Goal: Task Accomplishment & Management: Complete application form

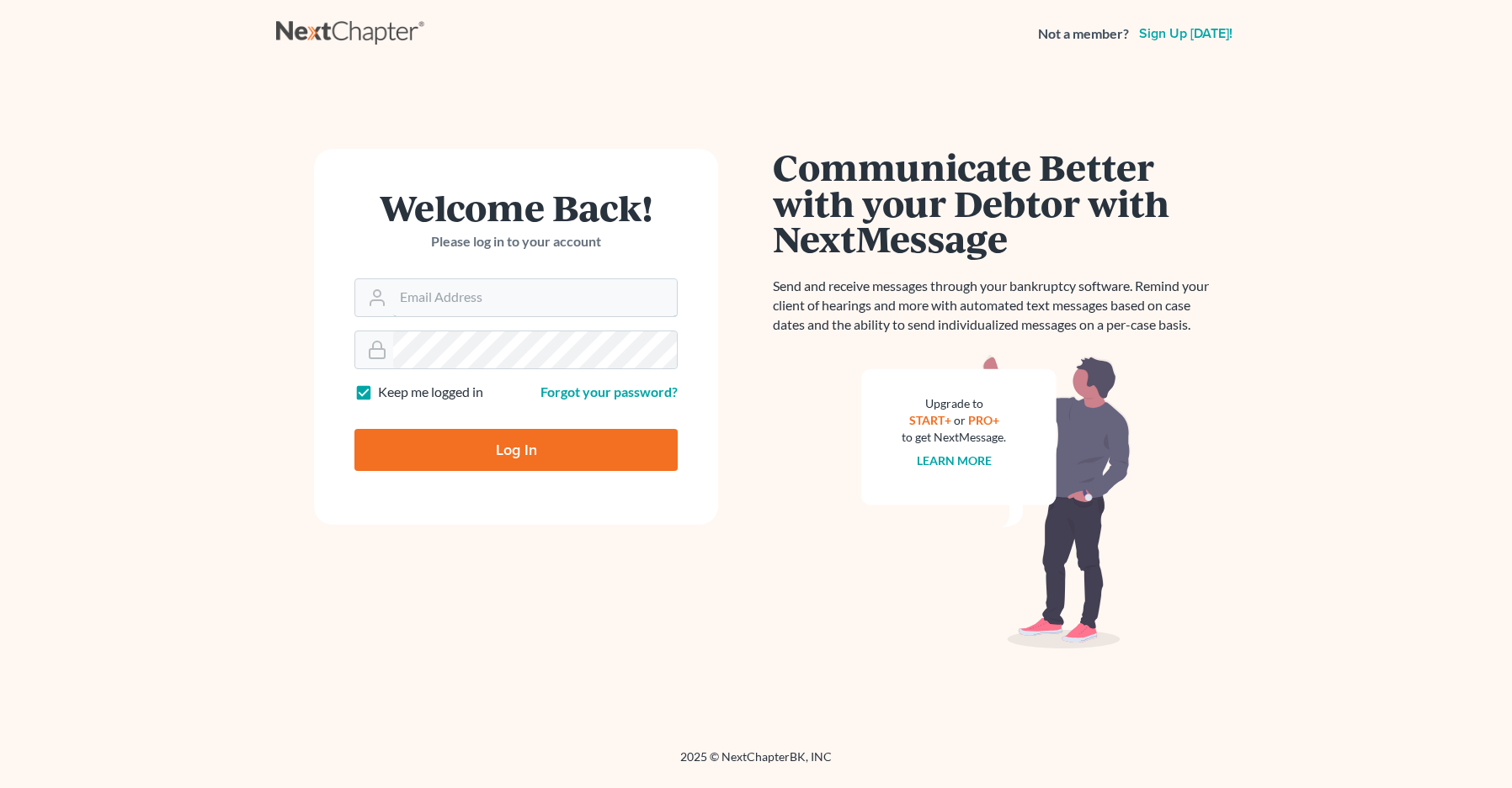
type input "[EMAIL_ADDRESS][DOMAIN_NAME]"
click at [523, 446] on input "Log In" at bounding box center [516, 450] width 323 height 42
type input "Thinking..."
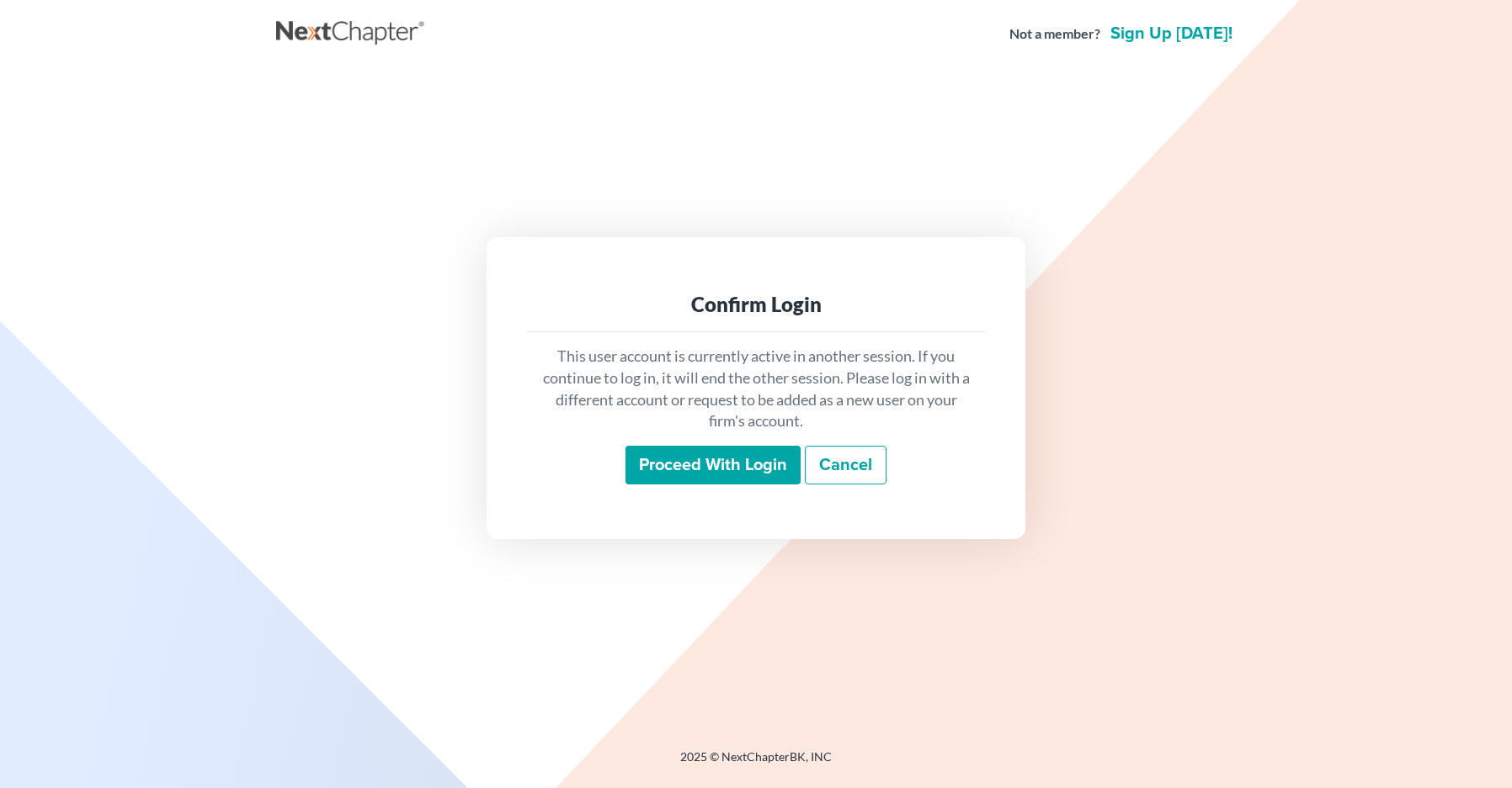
click at [774, 463] on input "Proceed with login" at bounding box center [713, 464] width 175 height 38
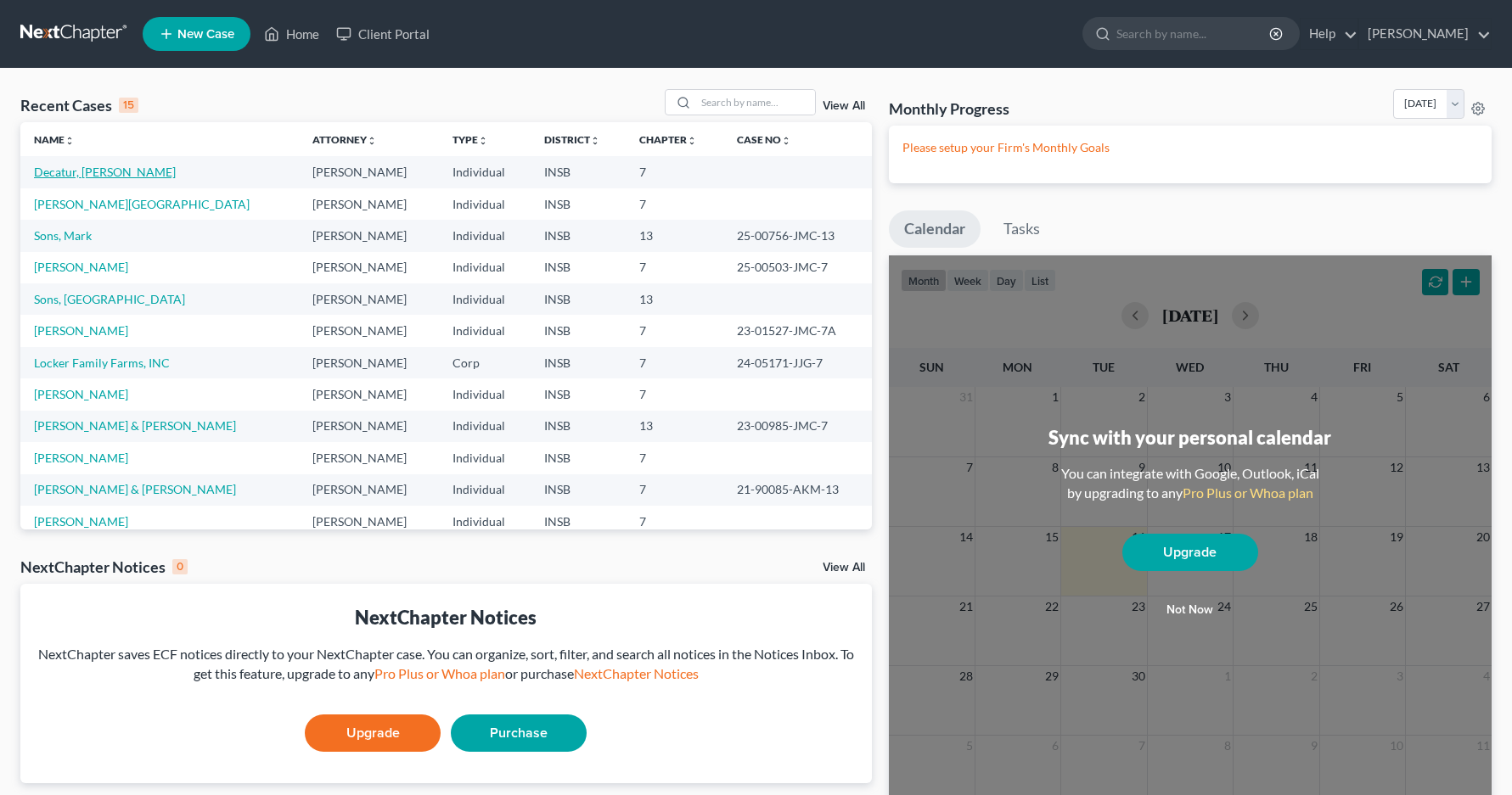
click at [98, 170] on link "Decatur, [PERSON_NAME]" at bounding box center [105, 172] width 142 height 15
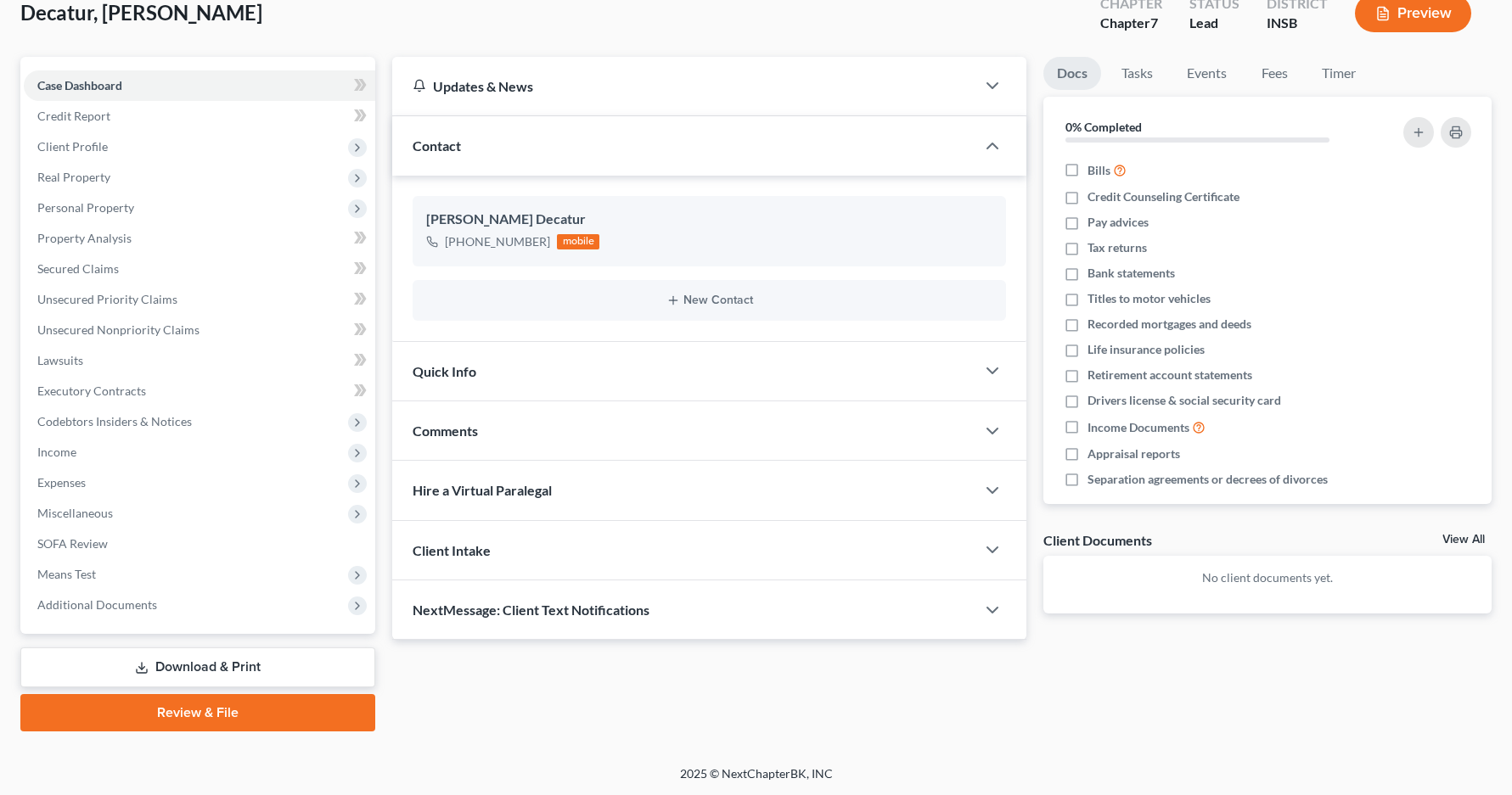
scroll to position [107, 0]
click at [231, 701] on link "Review & File" at bounding box center [198, 712] width 355 height 37
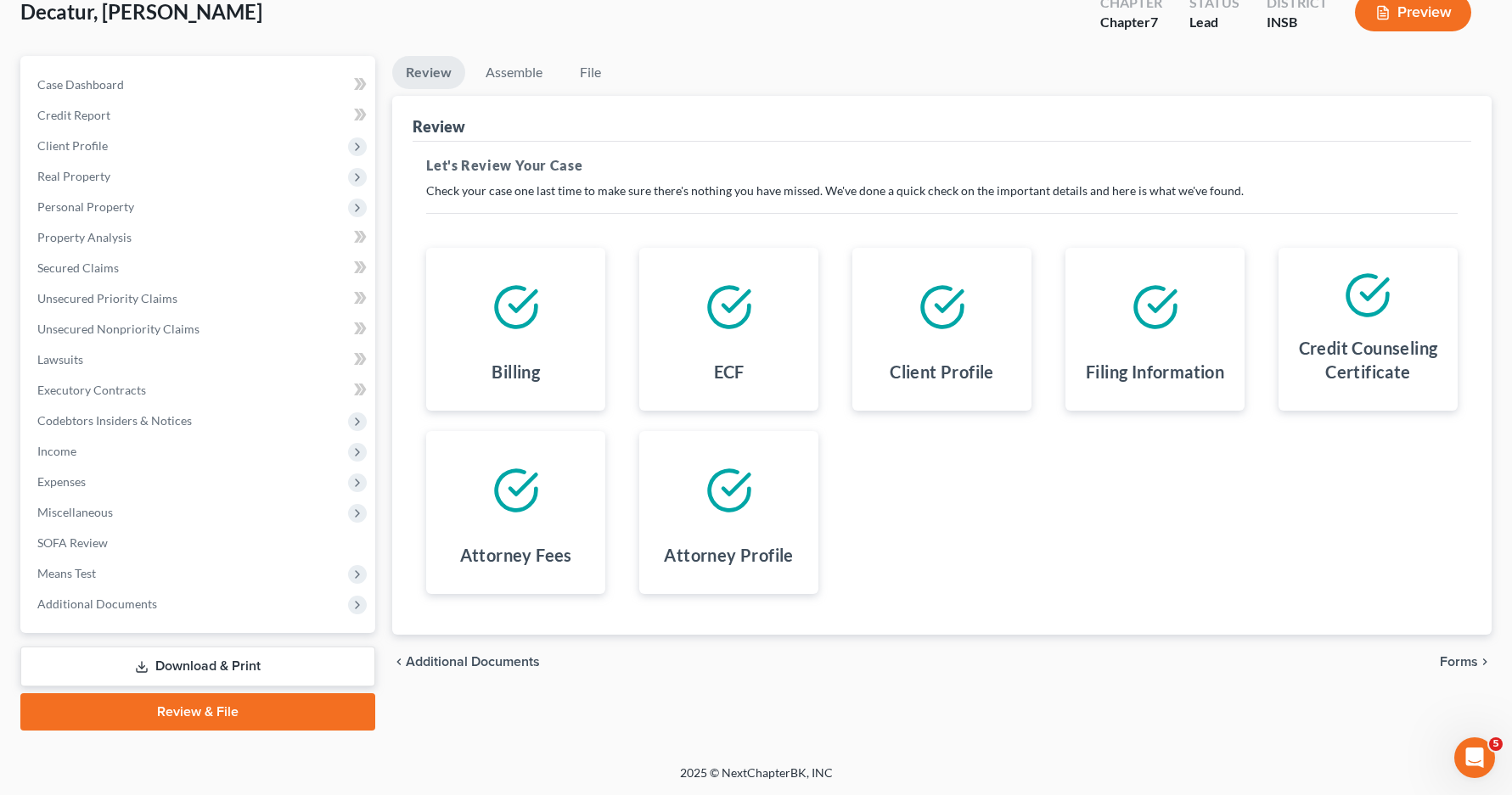
click at [1379, 356] on h4 "Credit Counseling Certificate" at bounding box center [1368, 359] width 152 height 47
click at [1462, 663] on span "Forms" at bounding box center [1459, 662] width 38 height 14
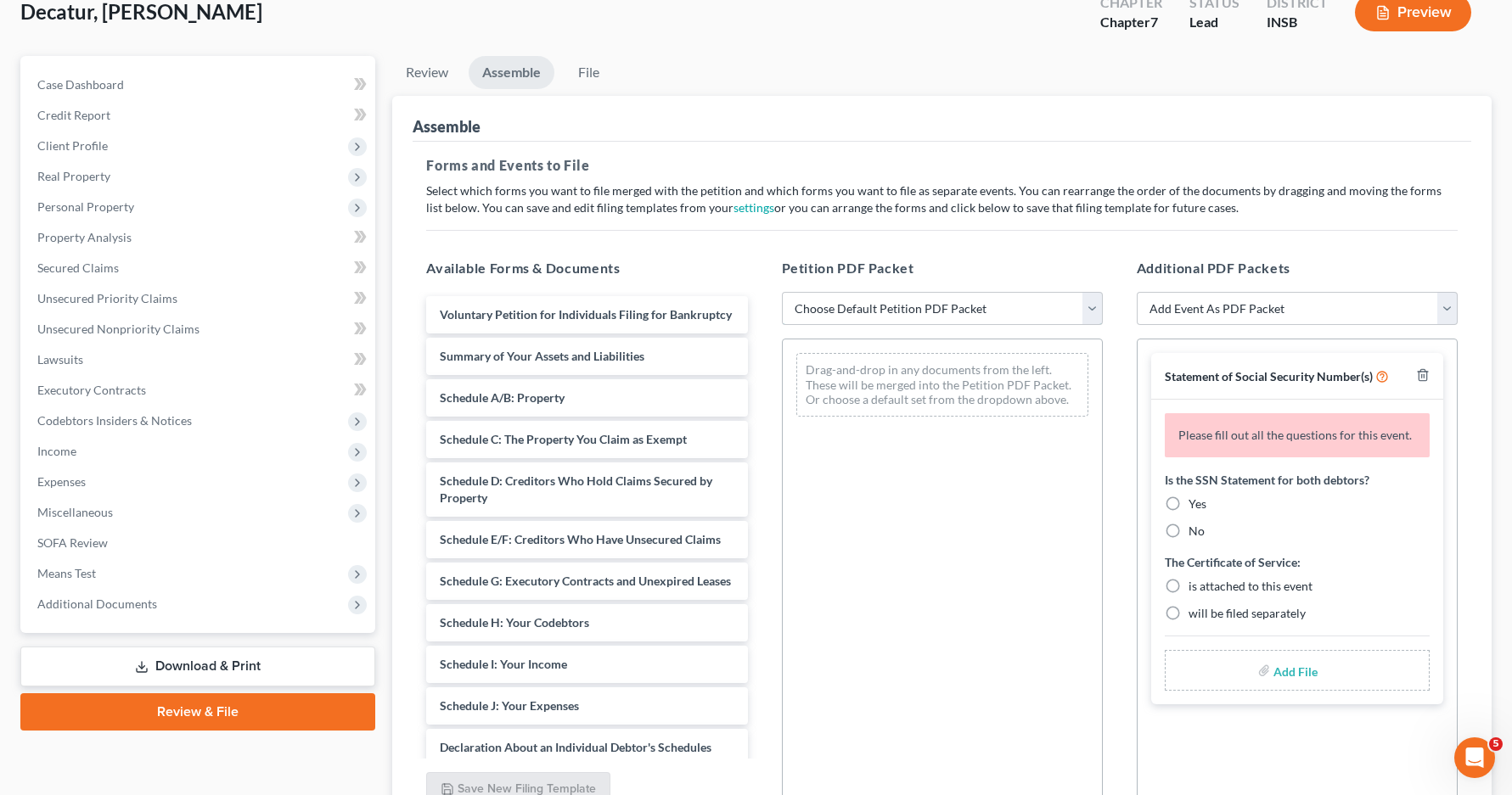
click at [1090, 312] on select "Choose Default Petition PDF Packet Emergency Filing (Voluntary Petition and Cre…" at bounding box center [942, 309] width 321 height 34
click at [782, 292] on select "Choose Default Petition PDF Packet Emergency Filing (Voluntary Petition and Cre…" at bounding box center [942, 309] width 321 height 34
click at [1091, 307] on select "Choose Default Petition PDF Packet Emergency Filing (Voluntary Petition and Cre…" at bounding box center [942, 309] width 321 height 34
select select "1"
click at [782, 292] on select "Choose Default Petition PDF Packet Emergency Filing (Voluntary Petition and Cre…" at bounding box center [942, 309] width 321 height 34
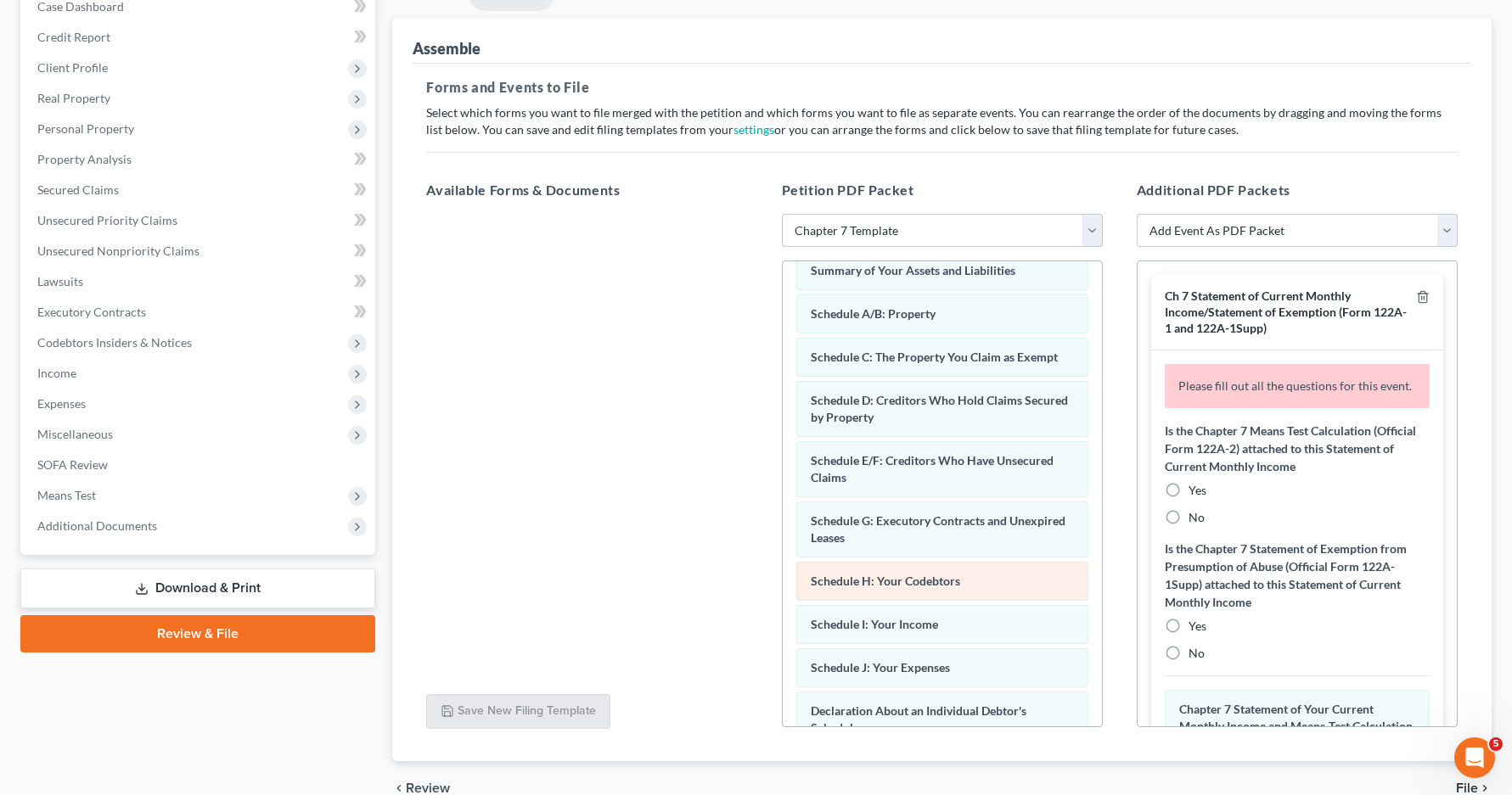
scroll to position [85, 0]
click at [1093, 229] on select "Choose Default Petition PDF Packet Emergency Filing (Voluntary Petition and Cre…" at bounding box center [942, 231] width 321 height 34
click at [782, 214] on select "Choose Default Petition PDF Packet Emergency Filing (Voluntary Petition and Cre…" at bounding box center [942, 231] width 321 height 34
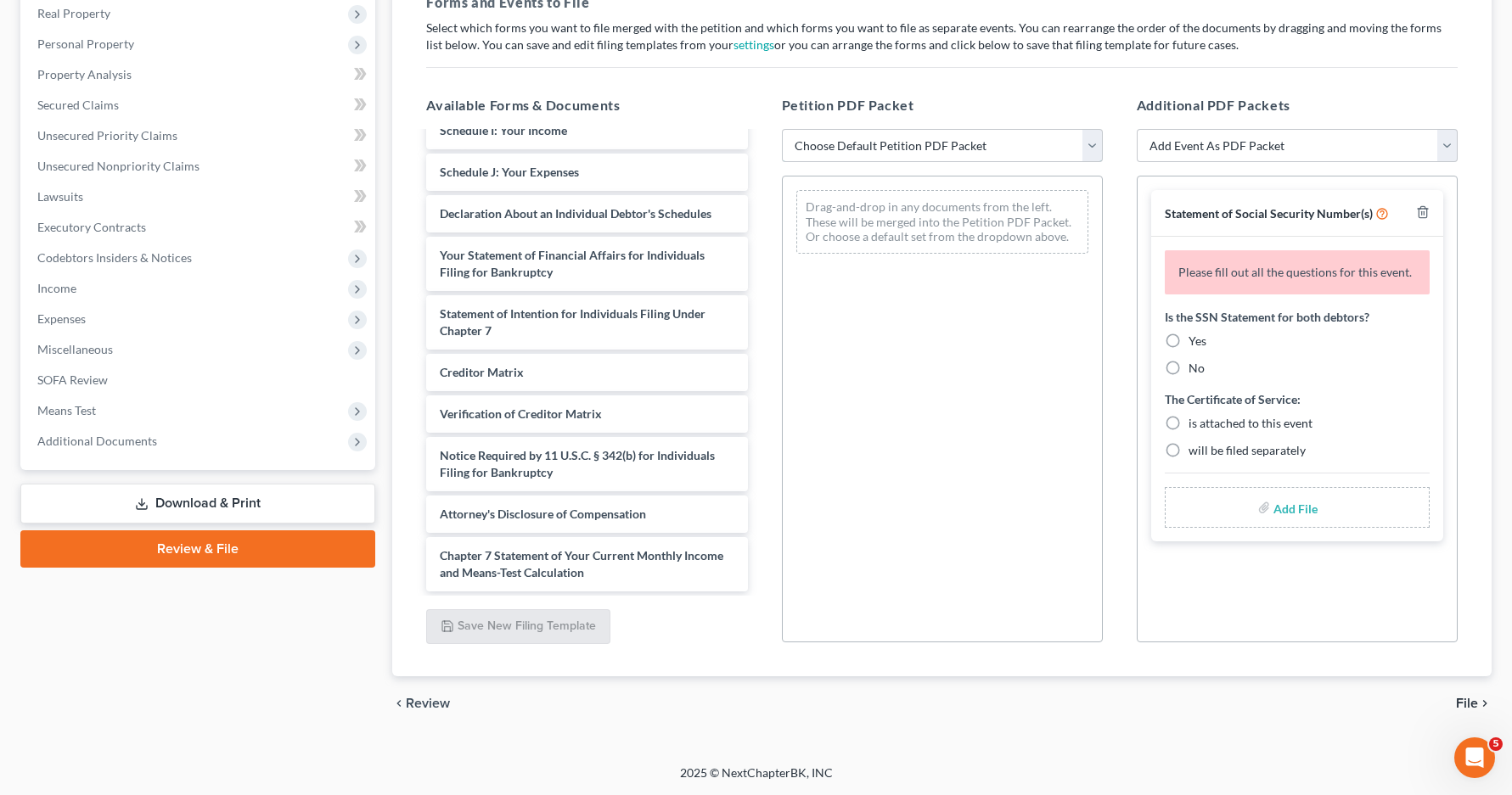
scroll to position [405, 0]
click at [1087, 146] on select "Choose Default Petition PDF Packet Emergency Filing (Voluntary Petition and Cre…" at bounding box center [942, 146] width 321 height 34
select select "1"
click at [782, 129] on select "Choose Default Petition PDF Packet Emergency Filing (Voluntary Petition and Cre…" at bounding box center [942, 146] width 321 height 34
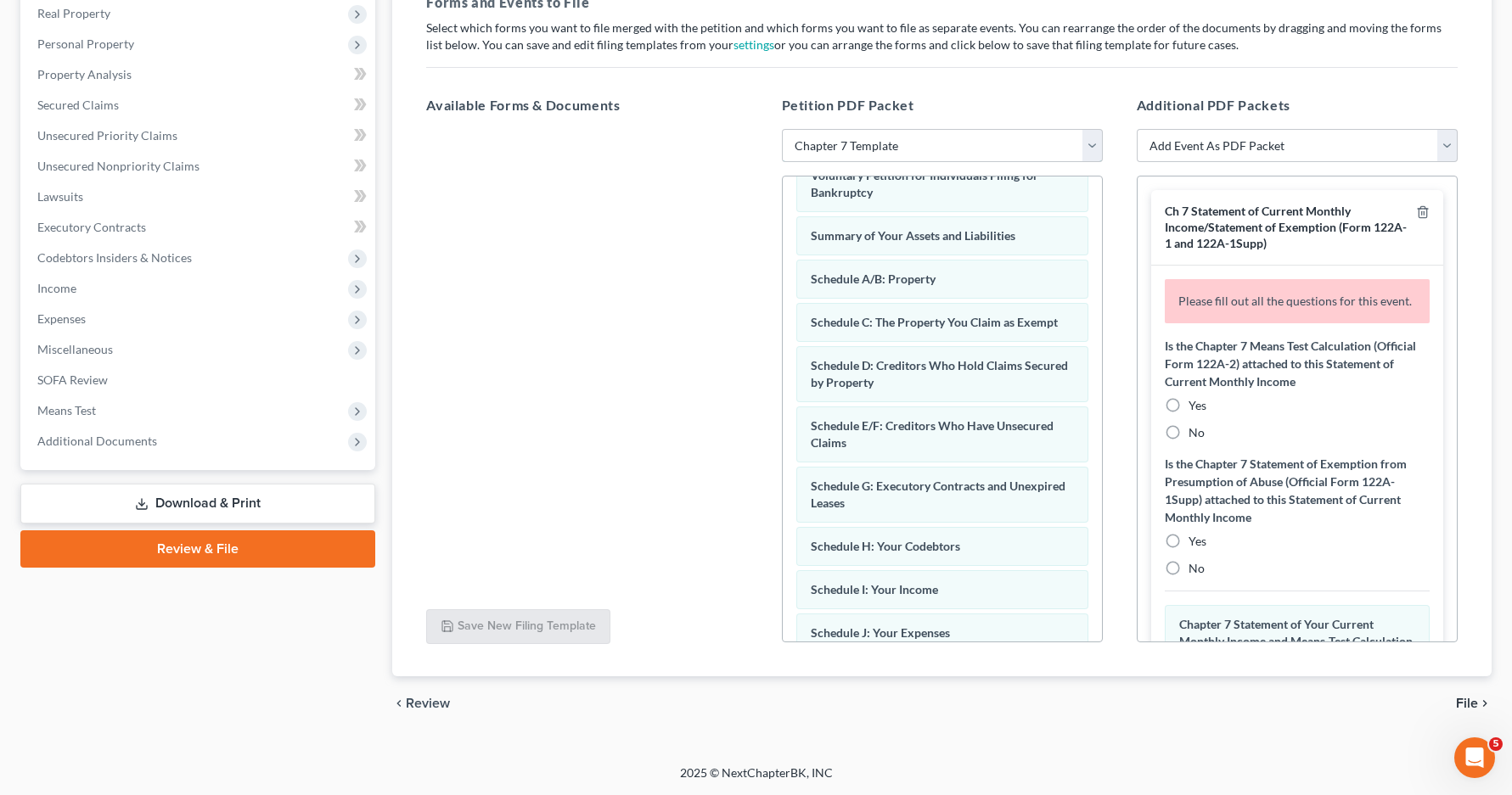
scroll to position [0, 0]
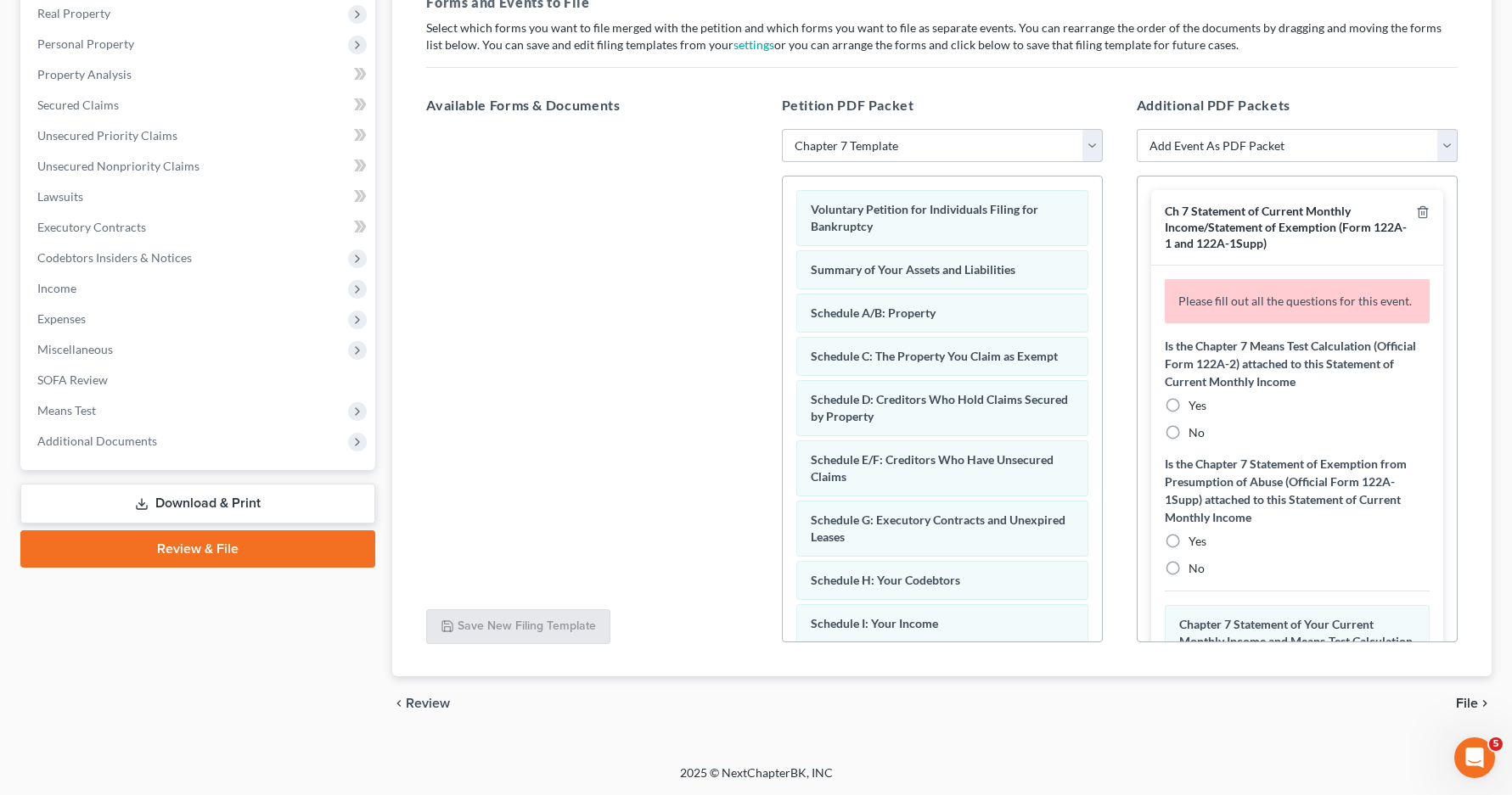
click at [1092, 150] on select "Choose Default Petition PDF Packet Emergency Filing (Voluntary Petition and Cre…" at bounding box center [942, 146] width 321 height 34
select select
click at [782, 129] on select "Choose Default Petition PDF Packet Emergency Filing (Voluntary Petition and Cre…" at bounding box center [942, 146] width 321 height 34
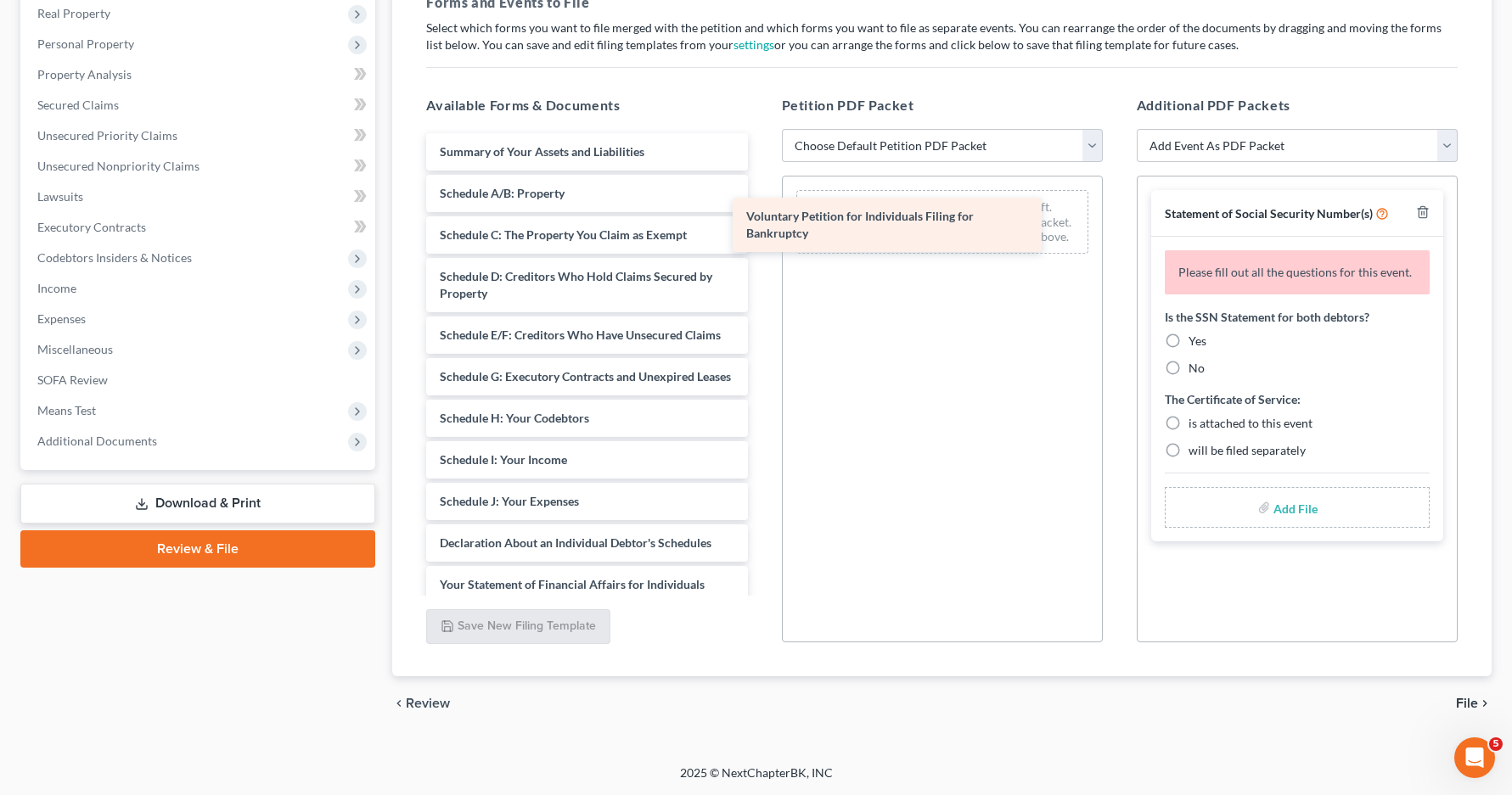
drag, startPoint x: 591, startPoint y: 154, endPoint x: 897, endPoint y: 218, distance: 312.6
click at [761, 218] on div "Voluntary Petition for Individuals Filing for Bankruptcy Voluntary Petition for…" at bounding box center [586, 527] width 348 height 787
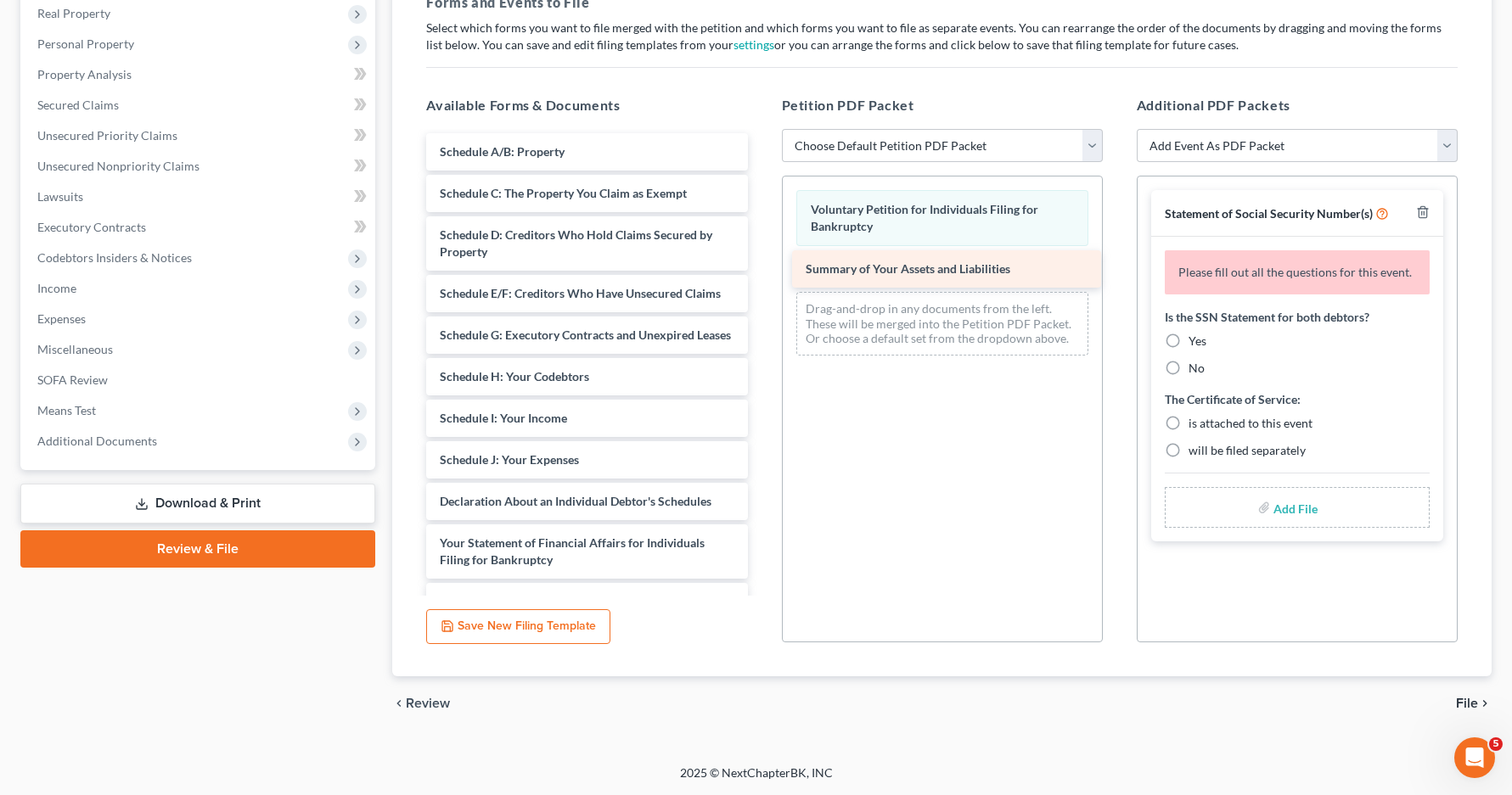
drag, startPoint x: 565, startPoint y: 146, endPoint x: 930, endPoint y: 263, distance: 383.3
click at [761, 263] on div "Summary of Your Assets and Liabilities Summary of Your Assets and Liabilities S…" at bounding box center [586, 506] width 348 height 746
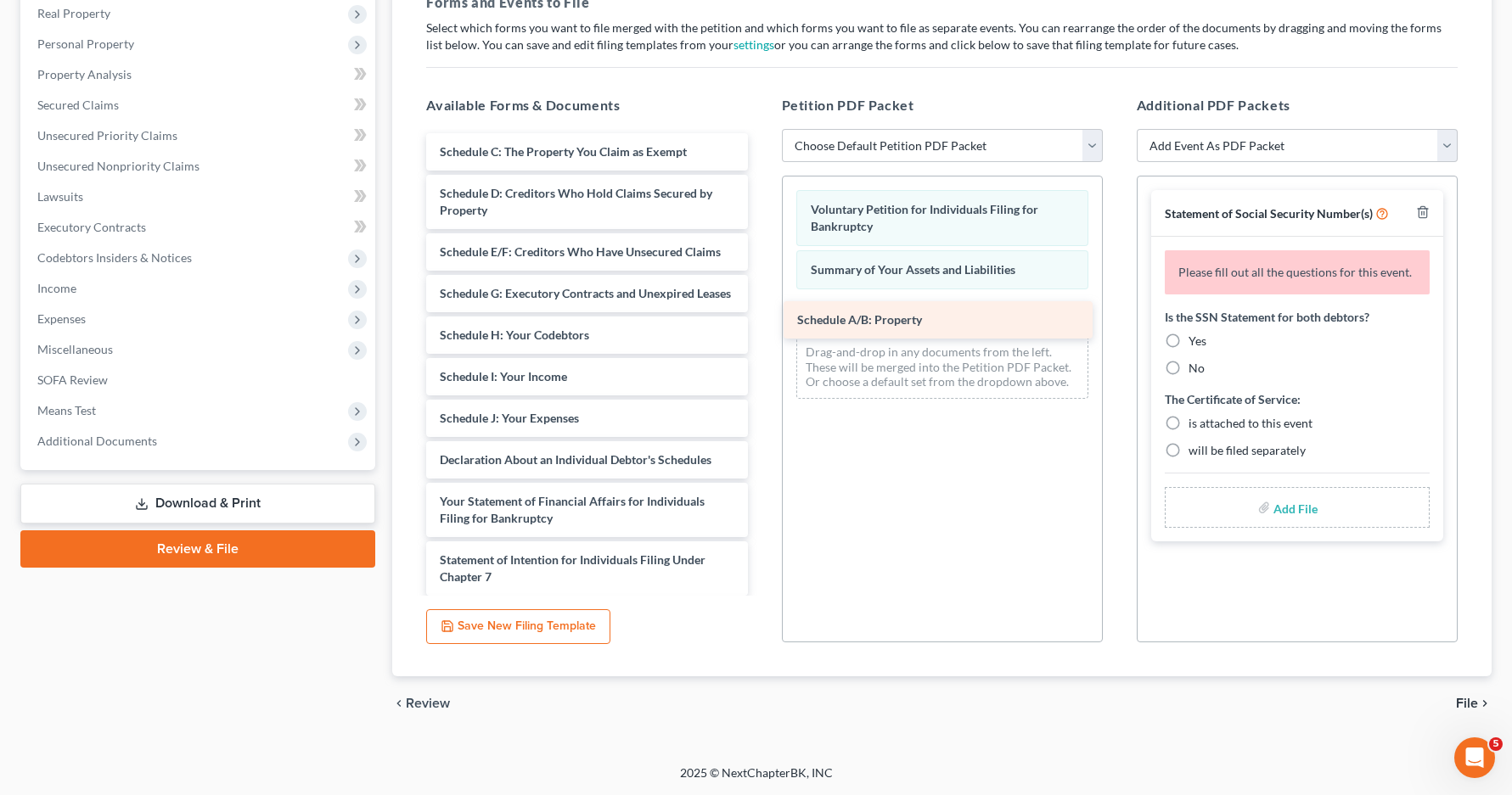
drag, startPoint x: 589, startPoint y: 144, endPoint x: 947, endPoint y: 307, distance: 393.4
click at [761, 307] on div "Schedule A/B: Property Schedule A/B: Property Schedule C: The Property You Clai…" at bounding box center [586, 486] width 348 height 705
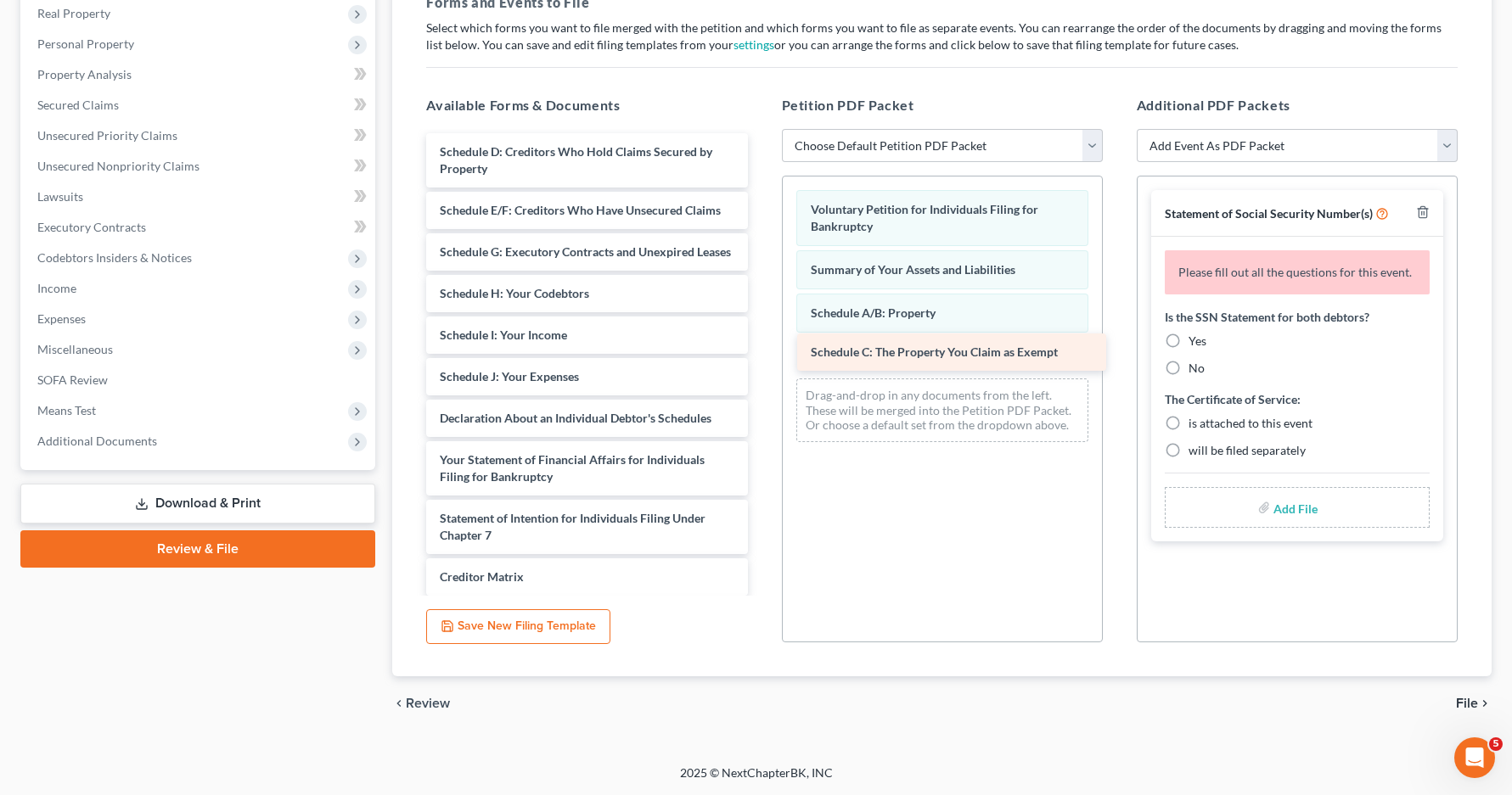
drag, startPoint x: 555, startPoint y: 155, endPoint x: 924, endPoint y: 355, distance: 419.7
click at [761, 355] on div "Schedule C: The Property You Claim as Exempt Schedule C: The Property You Claim…" at bounding box center [586, 464] width 348 height 663
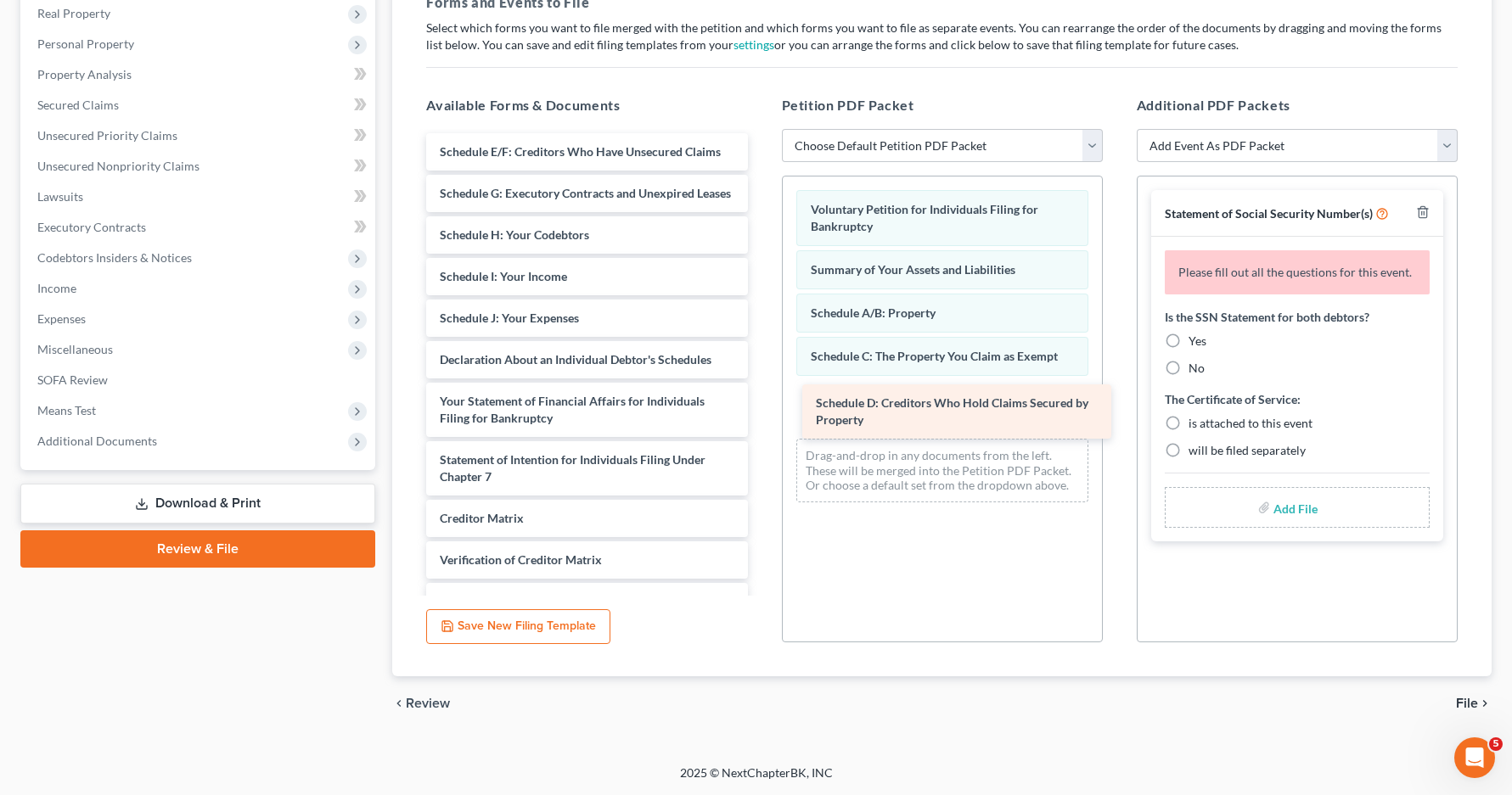
drag, startPoint x: 463, startPoint y: 161, endPoint x: 838, endPoint y: 401, distance: 445.2
click at [761, 401] on div "Schedule D: Creditors Who Hold Claims Secured by Property Schedule D: Creditors…" at bounding box center [586, 435] width 348 height 604
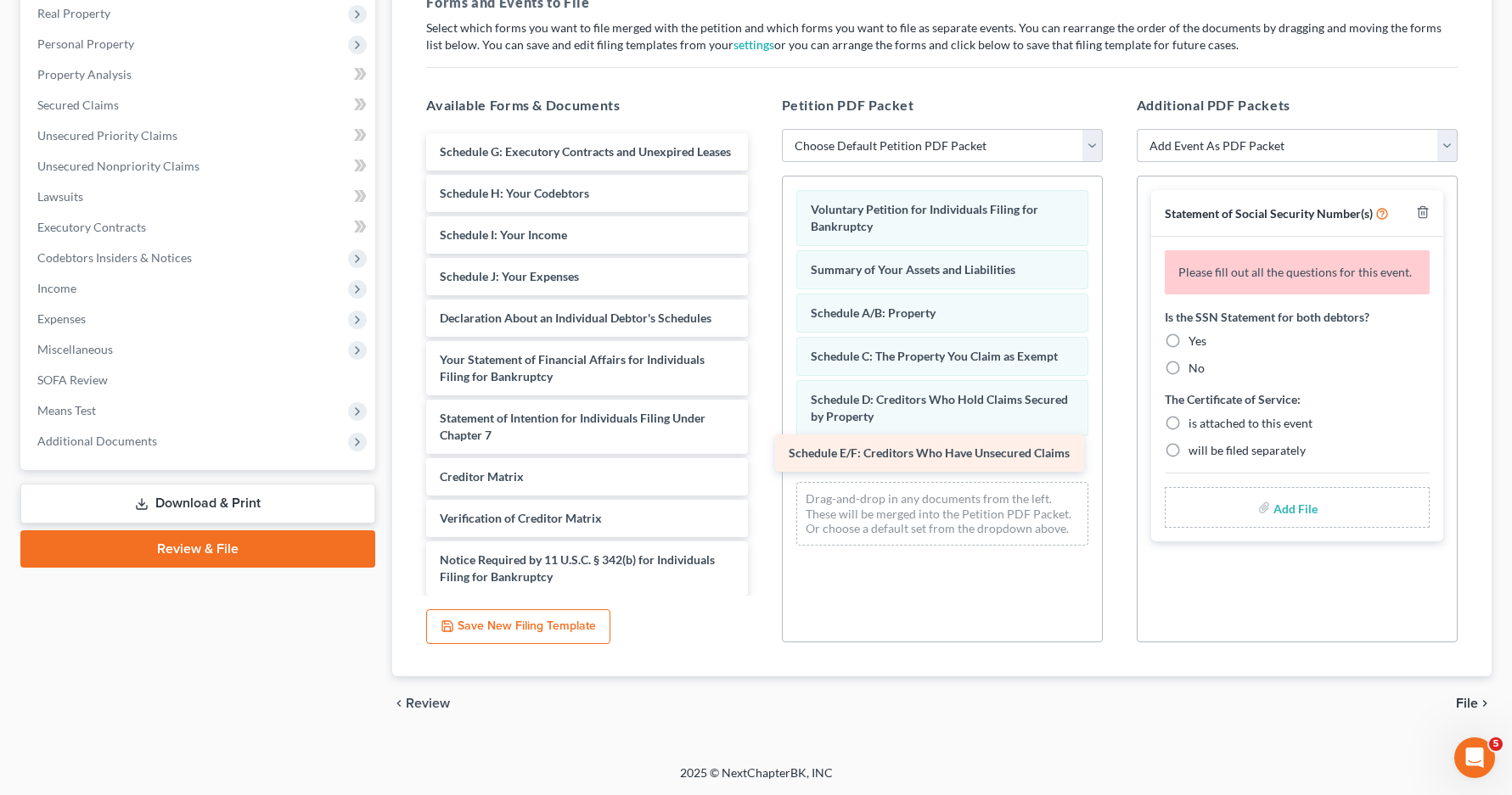
drag, startPoint x: 569, startPoint y: 156, endPoint x: 918, endPoint y: 457, distance: 460.9
click at [761, 457] on div "Schedule E/F: Creditors Who Have Unsecured Claims Schedule E/F: Creditors Who H…" at bounding box center [586, 414] width 348 height 563
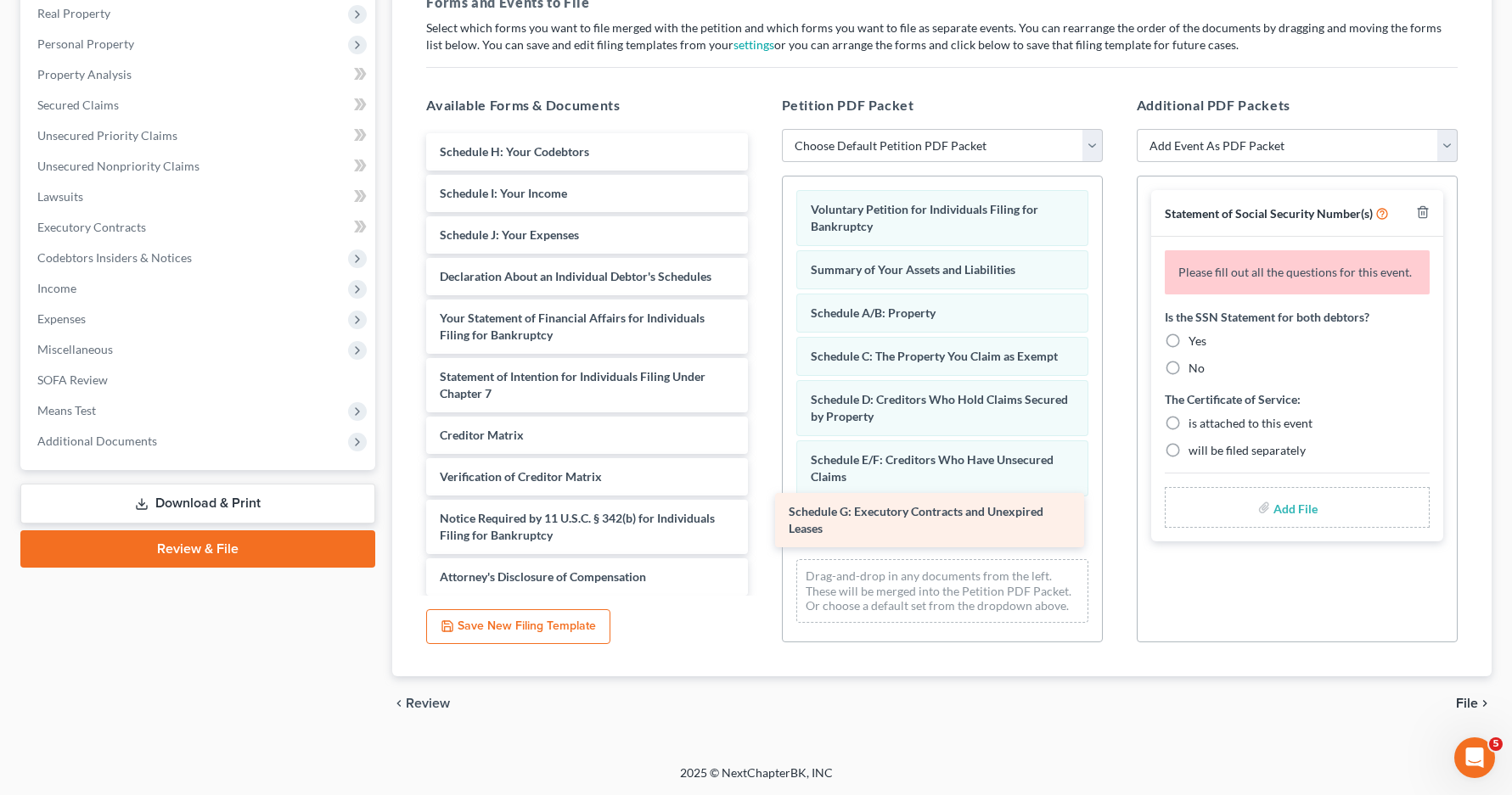
drag, startPoint x: 585, startPoint y: 167, endPoint x: 930, endPoint y: 524, distance: 496.5
click at [761, 524] on div "Schedule G: Executory Contracts and Unexpired Leases Schedule G: Executory Cont…" at bounding box center [586, 394] width 348 height 521
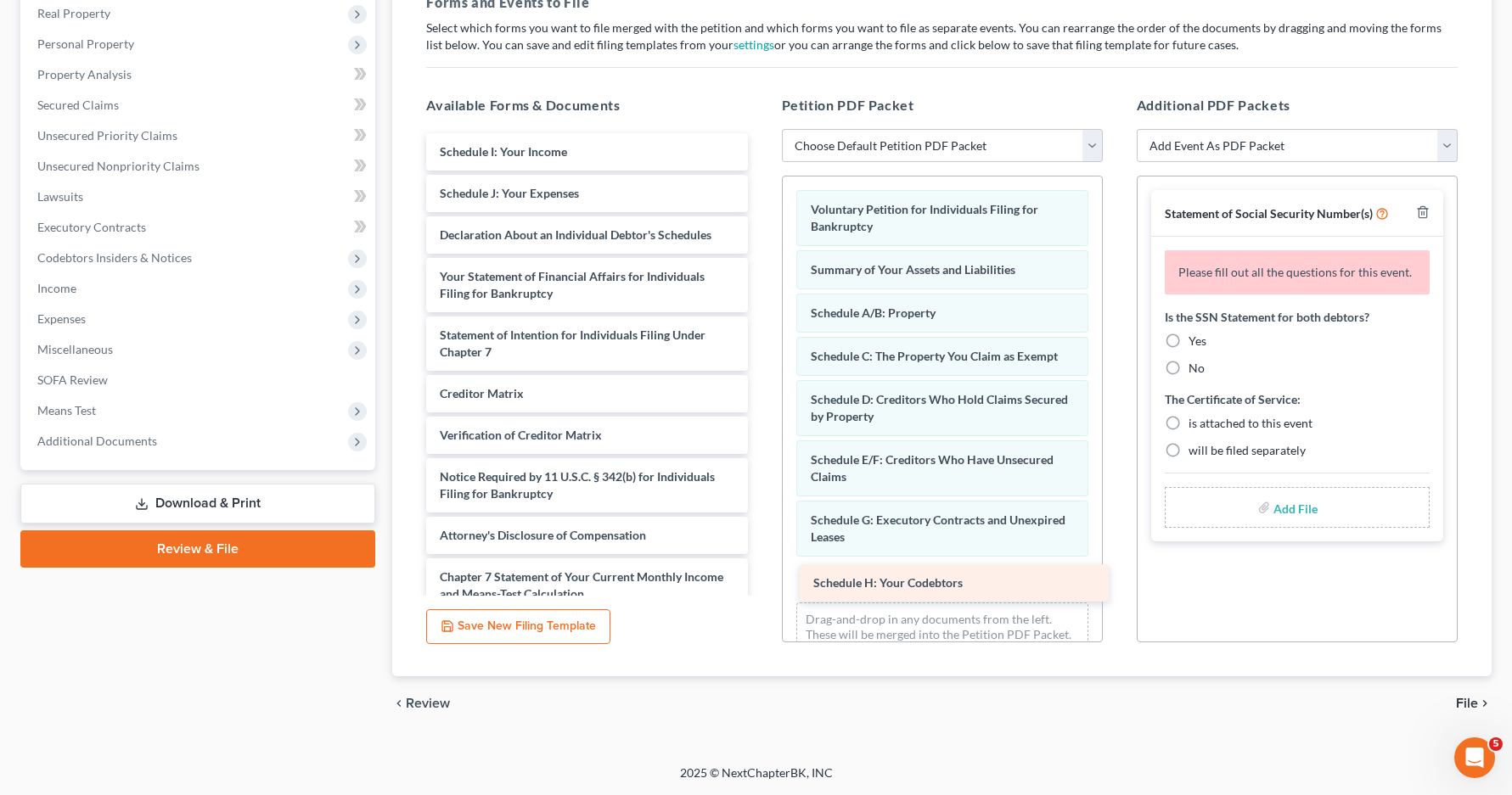
drag, startPoint x: 497, startPoint y: 158, endPoint x: 867, endPoint y: 587, distance: 566.5
click at [761, 587] on div "Schedule H: Your Codebtors Schedule H: Your Codebtors Schedule I: Your Income S…" at bounding box center [586, 373] width 348 height 480
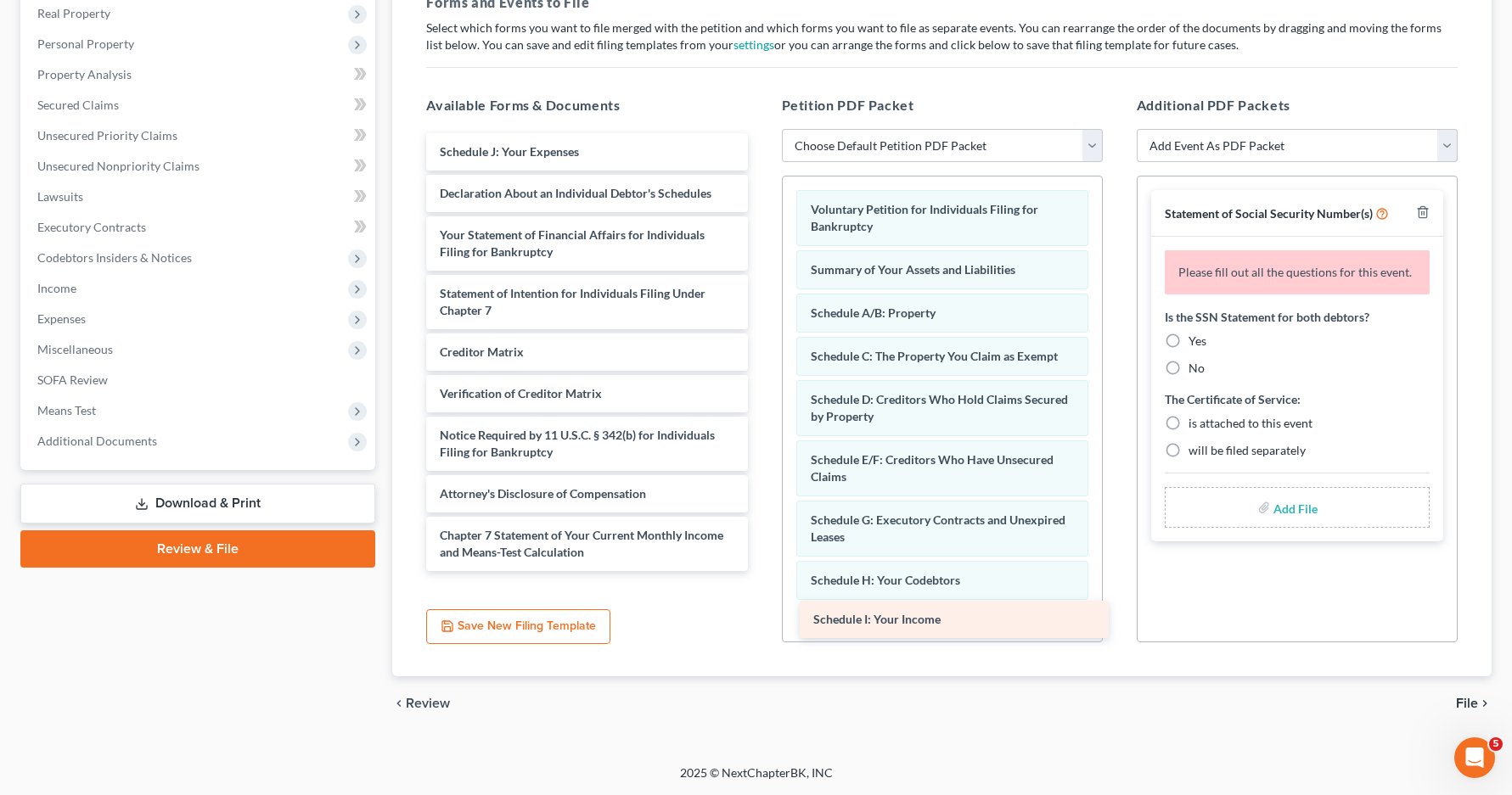
drag, startPoint x: 554, startPoint y: 170, endPoint x: 913, endPoint y: 628, distance: 581.9
click at [761, 572] on div "Schedule I: Your Income Schedule I: Your Income Schedule J: Your Expenses Decla…" at bounding box center [586, 352] width 348 height 438
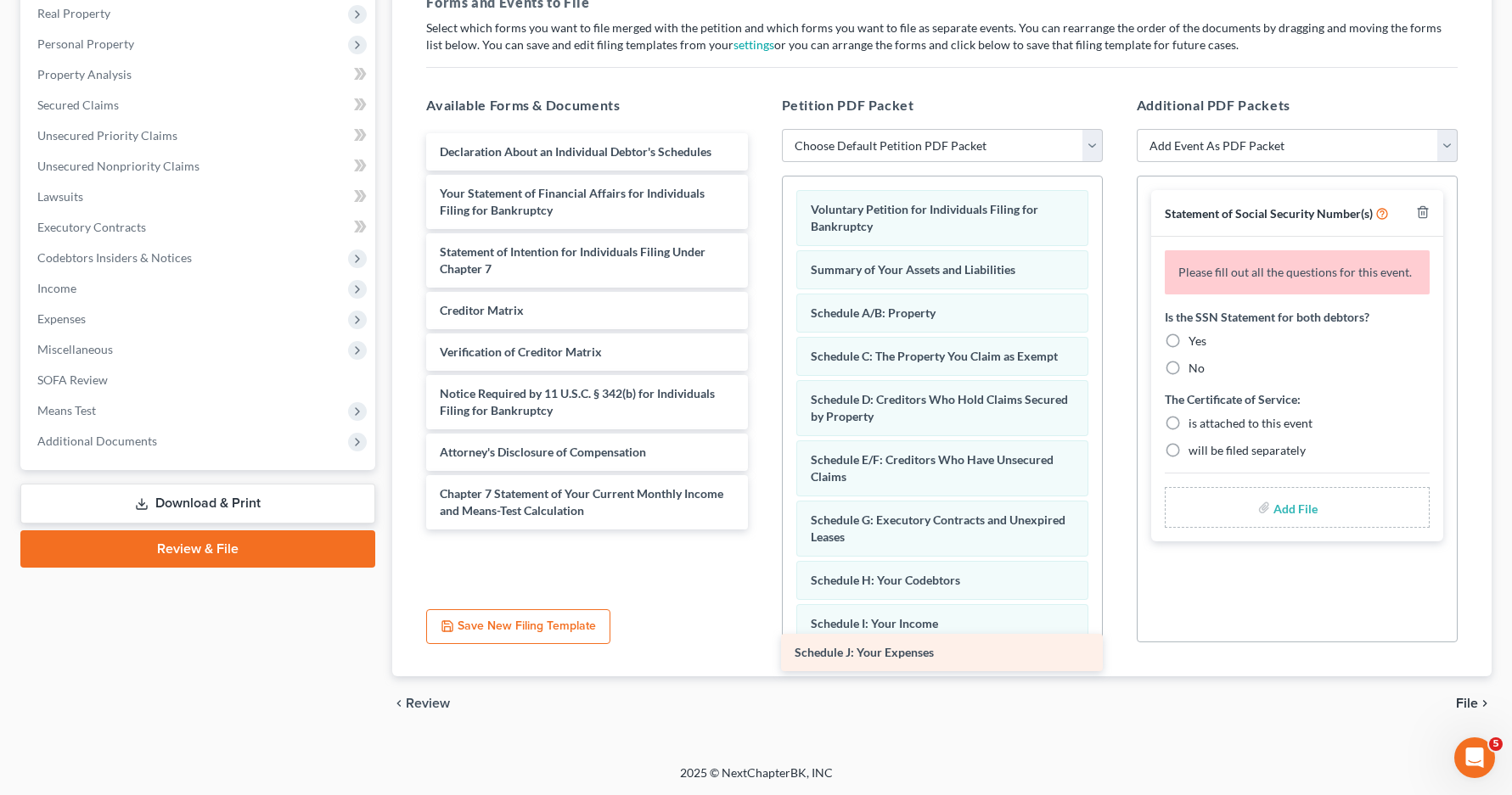
drag, startPoint x: 531, startPoint y: 160, endPoint x: 885, endPoint y: 660, distance: 612.6
click at [761, 529] on div "Schedule J: Your Expenses Schedule J: Your Expenses Declaration About an Indivi…" at bounding box center [586, 331] width 348 height 396
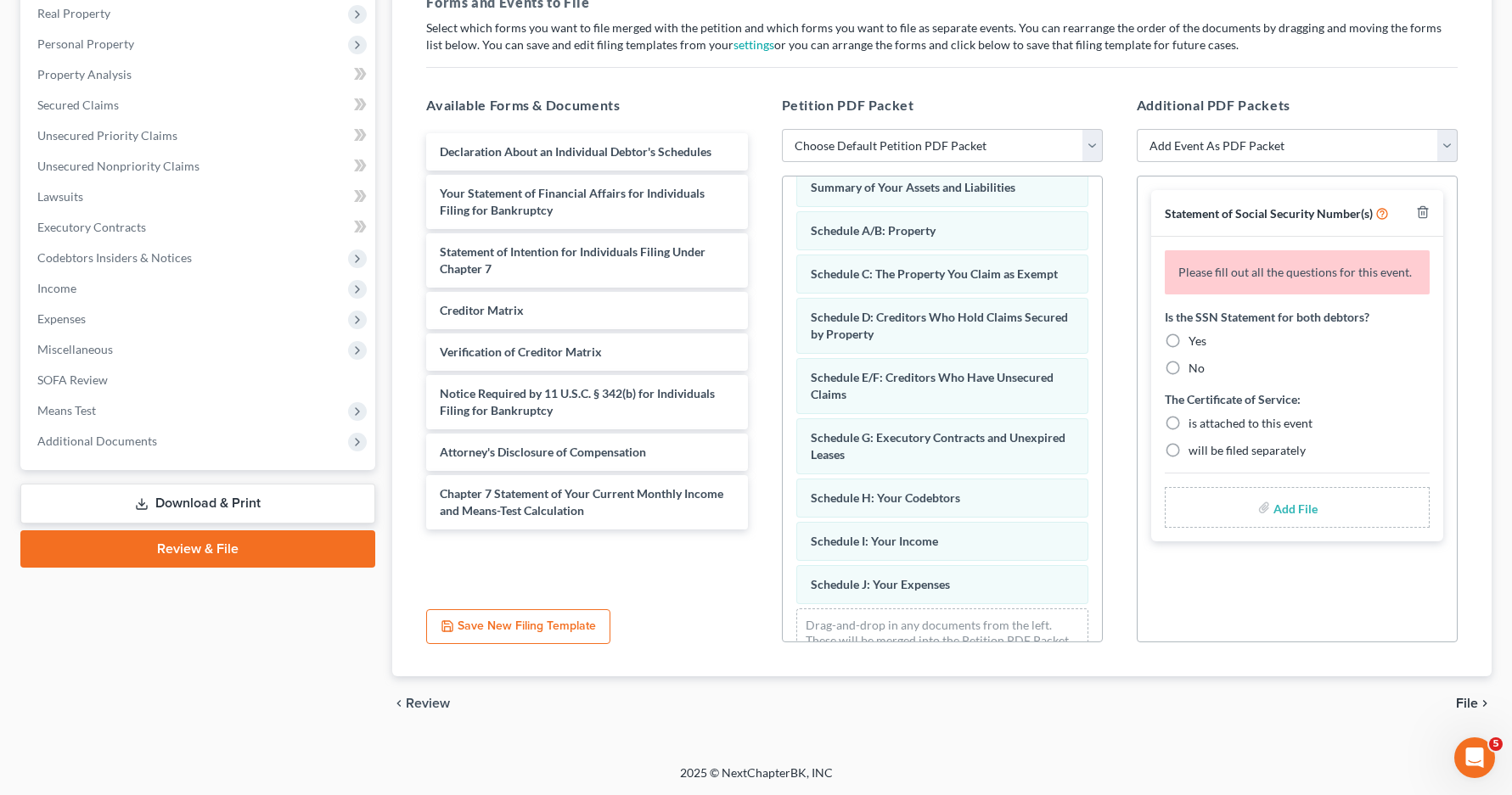
scroll to position [126, 0]
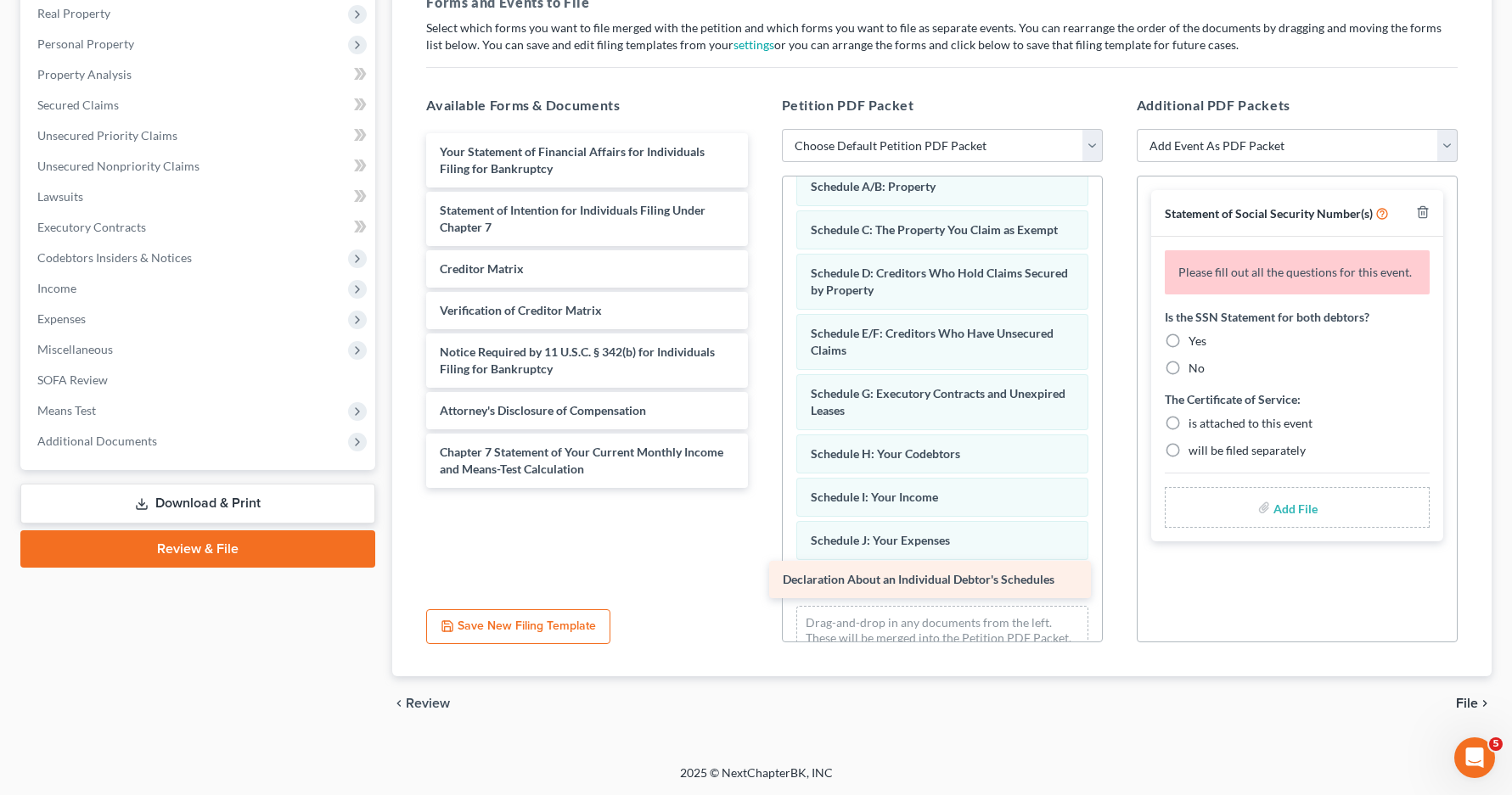
drag, startPoint x: 513, startPoint y: 157, endPoint x: 856, endPoint y: 584, distance: 547.7
click at [761, 488] on div "Declaration About an Individual Debtor's Schedules Declaration About an Individ…" at bounding box center [586, 310] width 348 height 355
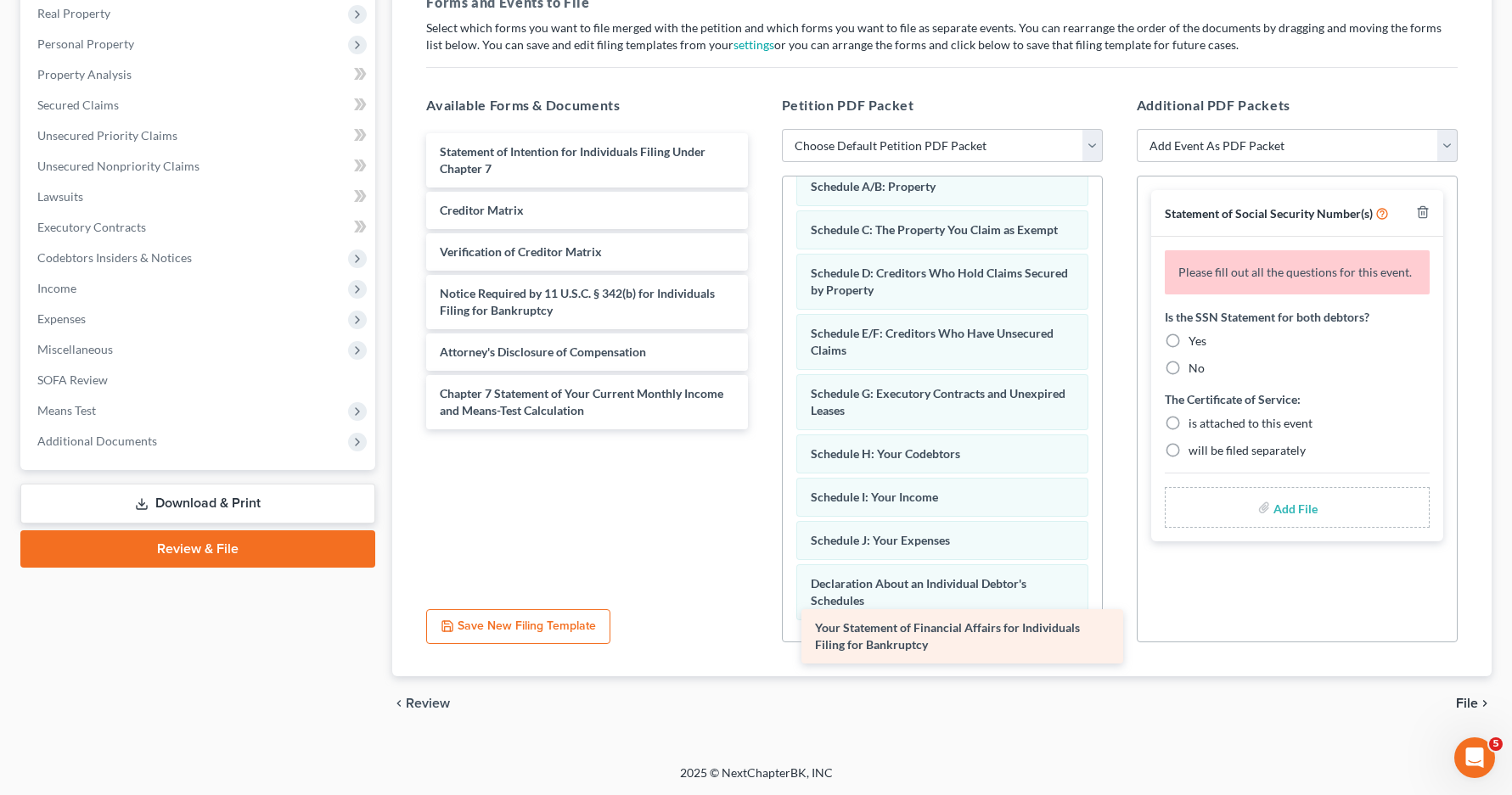
drag, startPoint x: 555, startPoint y: 167, endPoint x: 930, endPoint y: 643, distance: 606.0
click at [761, 430] on div "Your Statement of Financial Affairs for Individuals Filing for Bankruptcy Your …" at bounding box center [586, 281] width 348 height 297
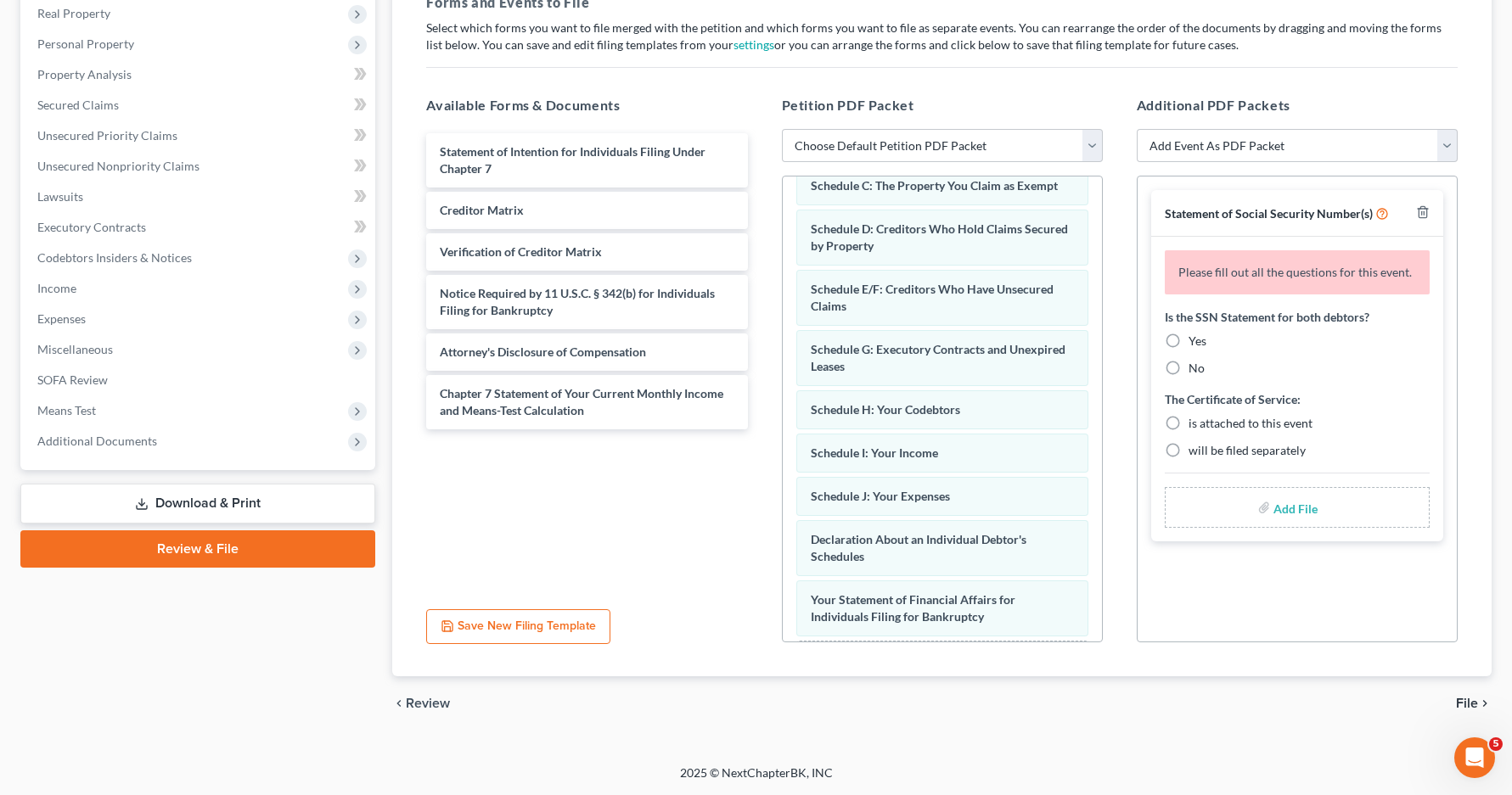
scroll to position [247, 0]
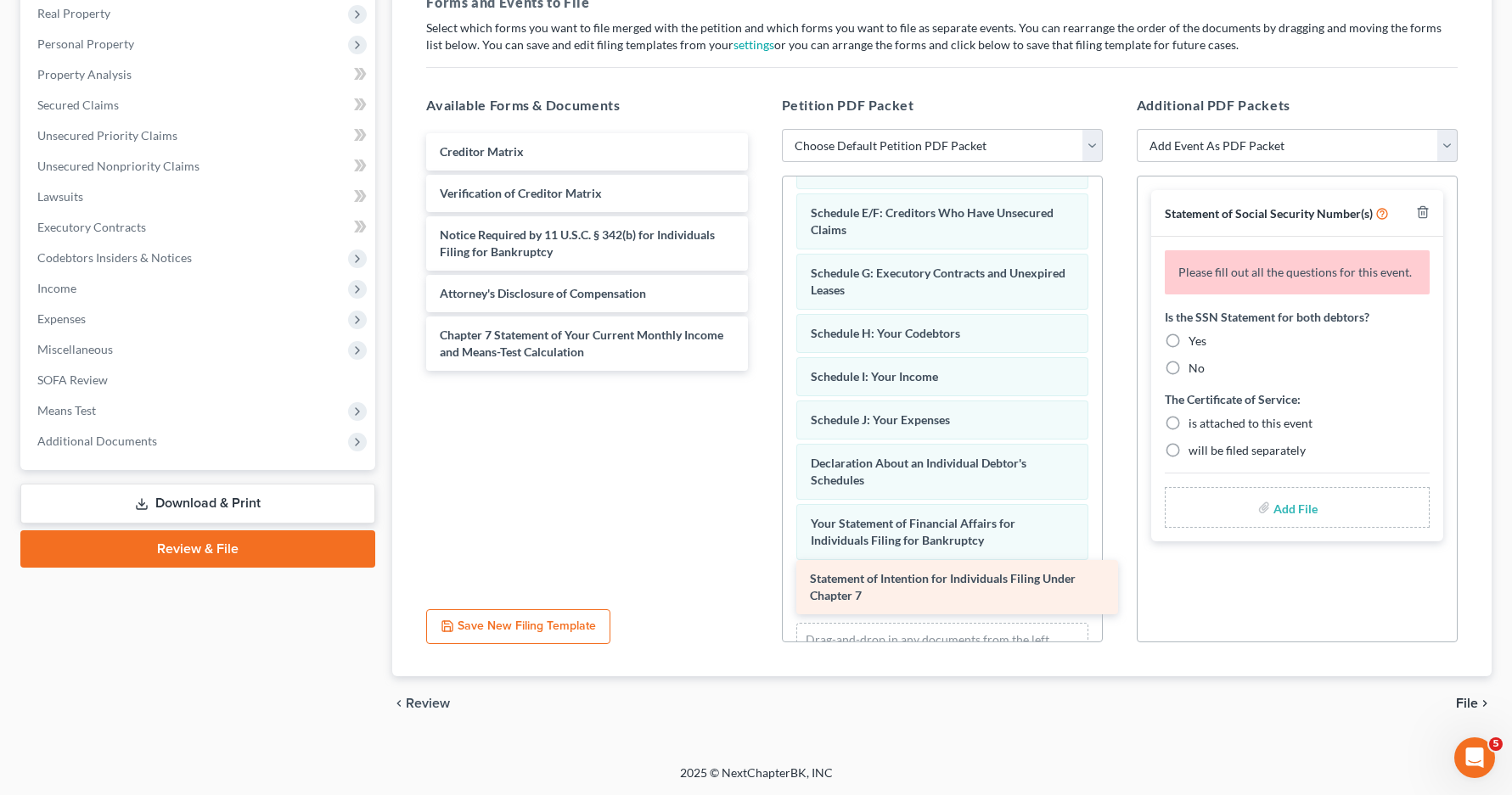
drag, startPoint x: 532, startPoint y: 167, endPoint x: 900, endPoint y: 592, distance: 562.2
click at [761, 371] on div "Statement of Intention for Individuals Filing Under Chapter 7 Statement of Inte…" at bounding box center [586, 252] width 348 height 238
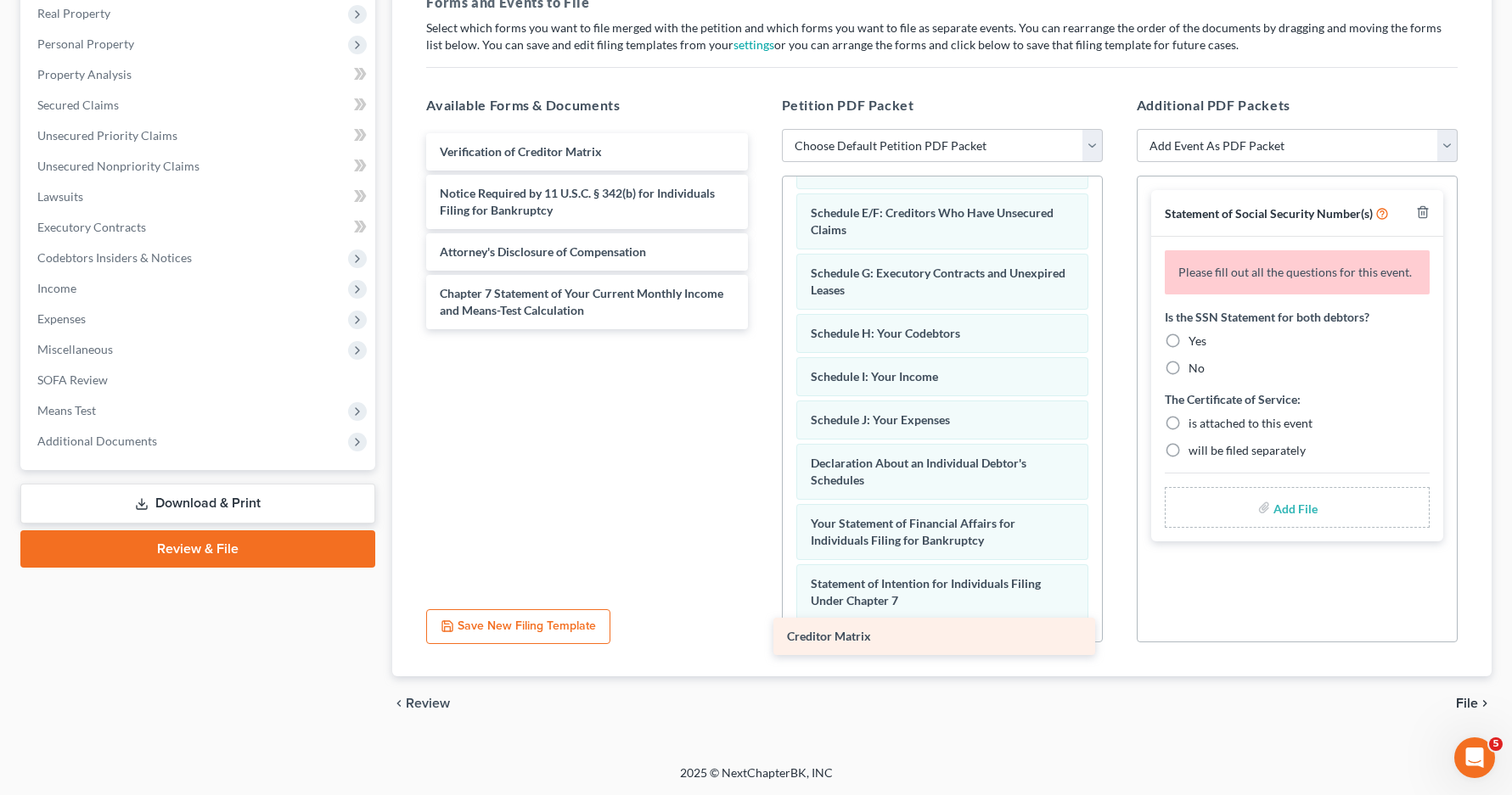
drag, startPoint x: 540, startPoint y: 151, endPoint x: 887, endPoint y: 636, distance: 596.4
click at [761, 329] on div "Creditor Matrix Creditor Matrix Verification of Creditor Matrix Notice Required…" at bounding box center [586, 231] width 348 height 196
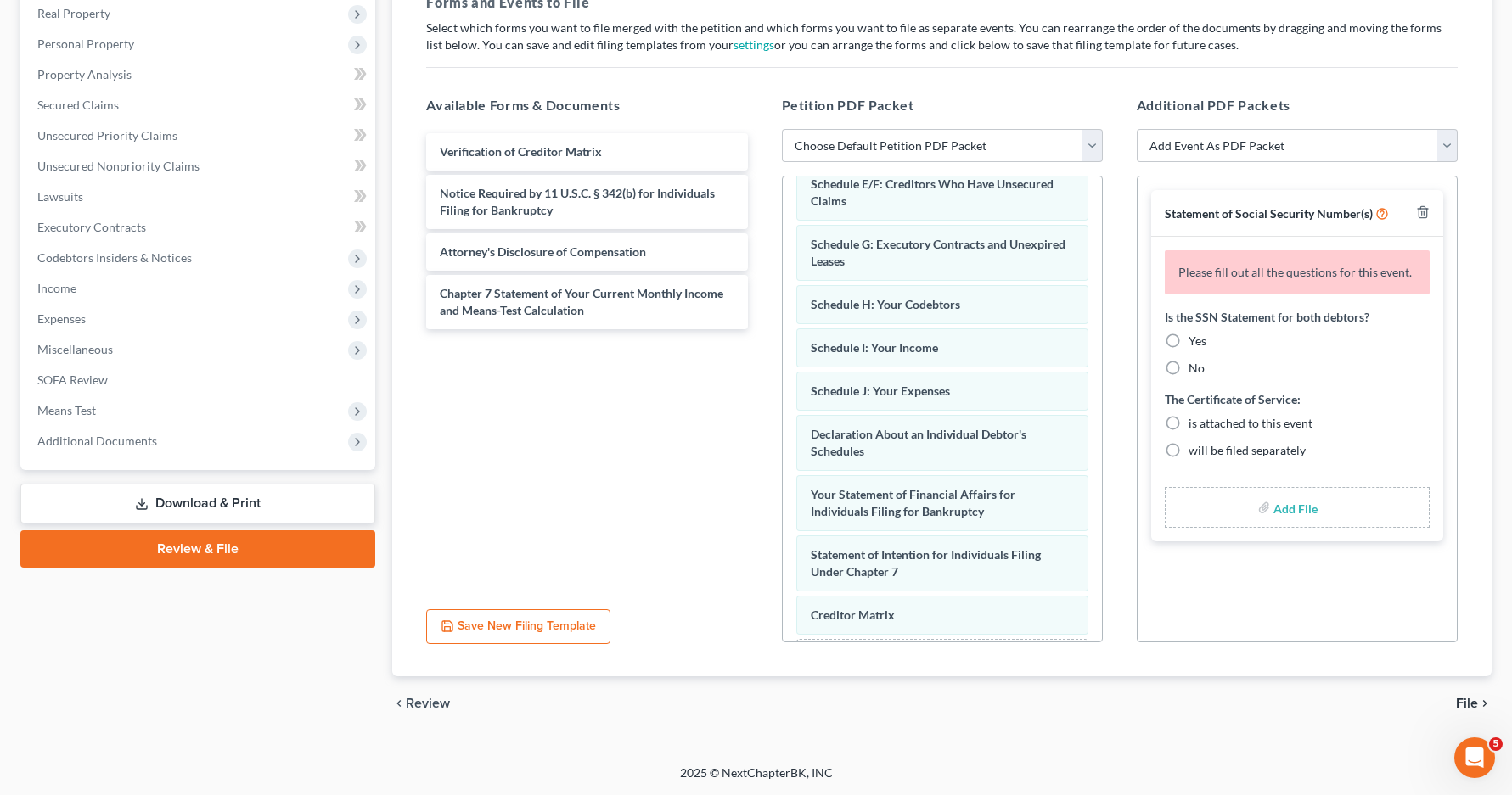
scroll to position [351, 0]
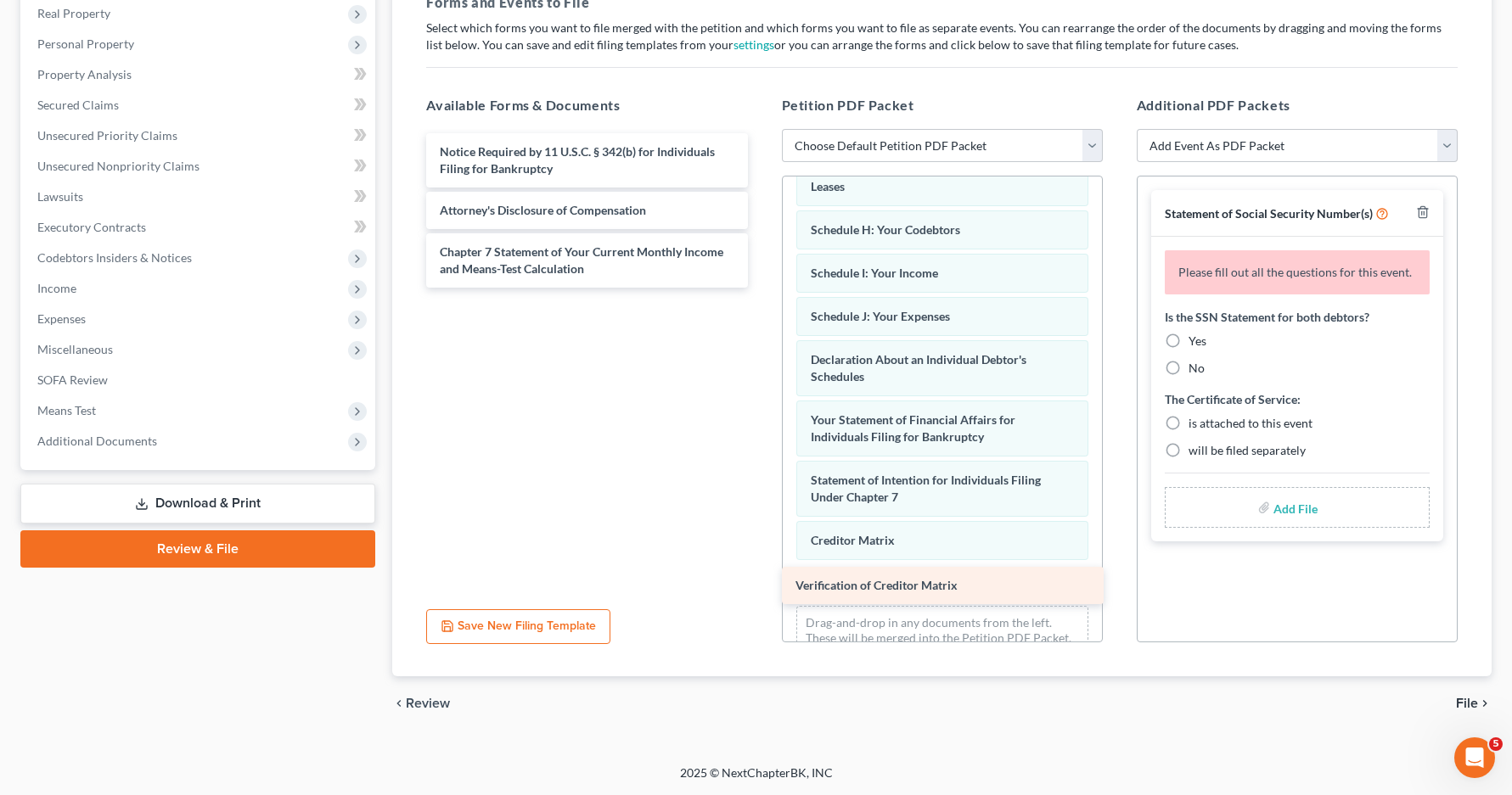
drag, startPoint x: 538, startPoint y: 156, endPoint x: 894, endPoint y: 589, distance: 560.6
click at [761, 288] on div "Verification of Creditor Matrix Verification of Creditor Matrix Notice Required…" at bounding box center [586, 211] width 348 height 155
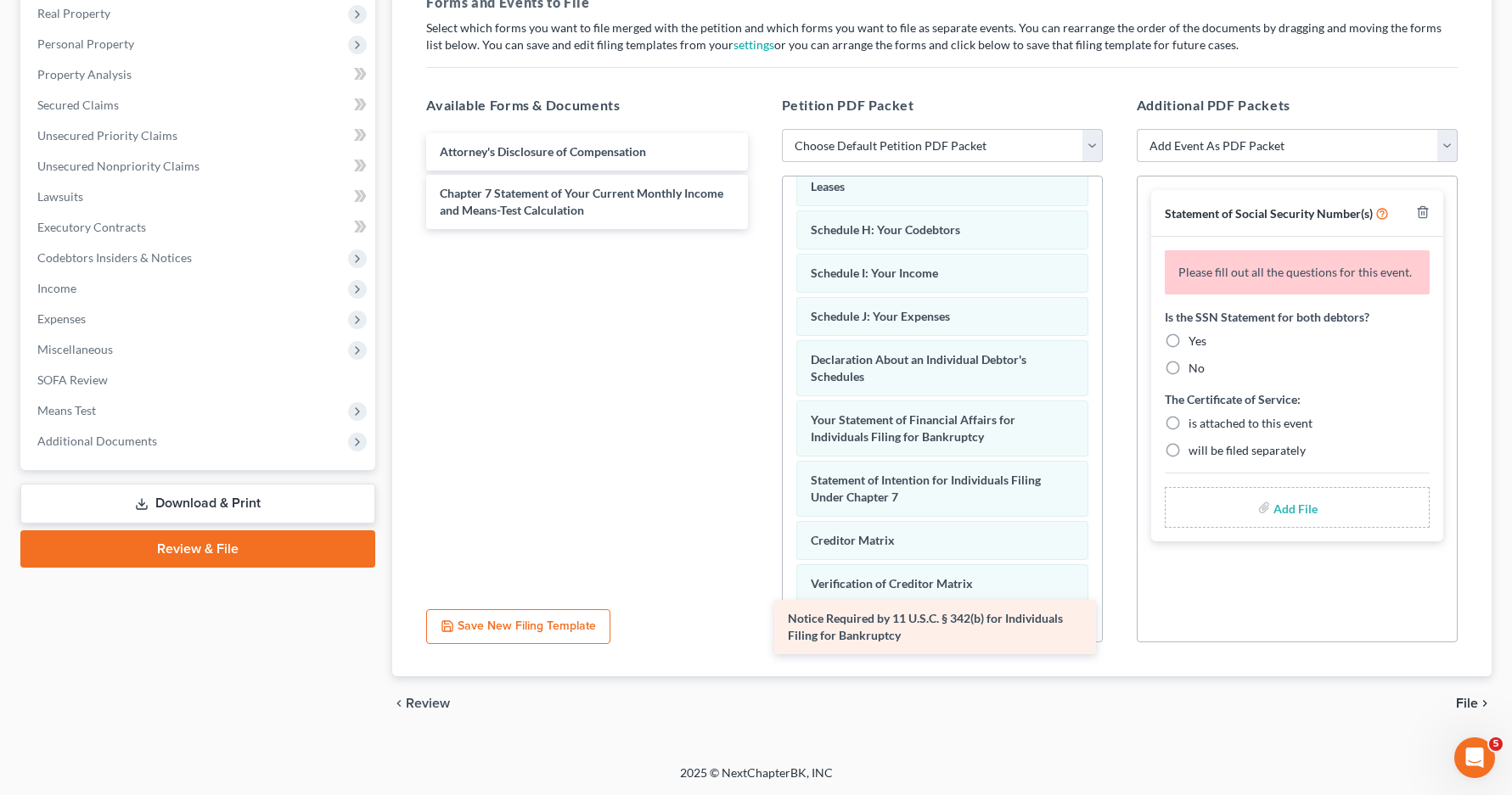
drag, startPoint x: 626, startPoint y: 170, endPoint x: 974, endPoint y: 637, distance: 582.4
click at [761, 229] on div "Notice Required by 11 U.S.C. § 342(b) for Individuals Filing for Bankruptcy Not…" at bounding box center [586, 181] width 348 height 96
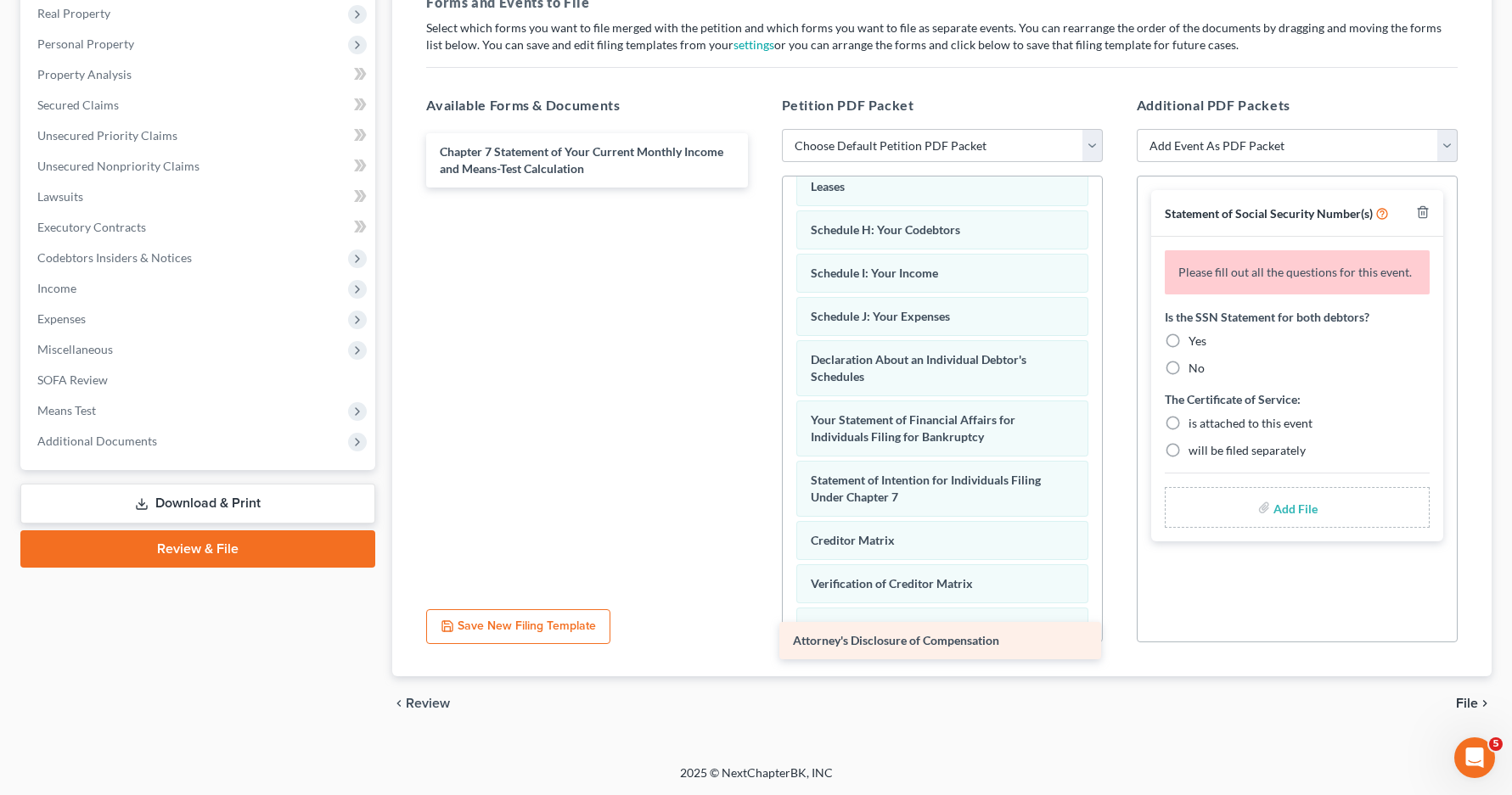
drag, startPoint x: 553, startPoint y: 157, endPoint x: 896, endPoint y: 641, distance: 593.2
click at [761, 187] on div "Attorney's Disclosure of Compensation Attorney's Disclosure of Compensation Cha…" at bounding box center [586, 160] width 348 height 54
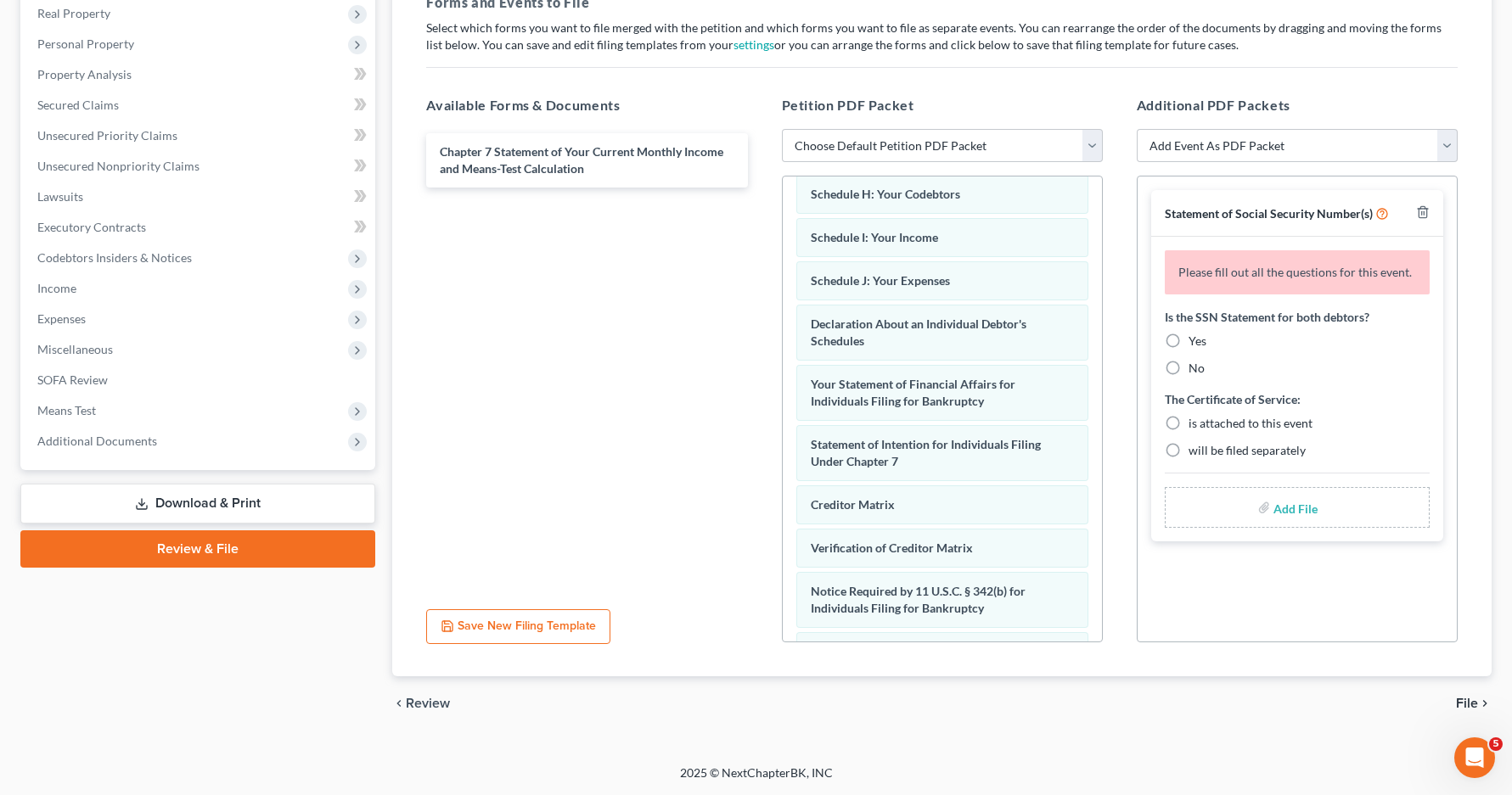
scroll to position [498, 0]
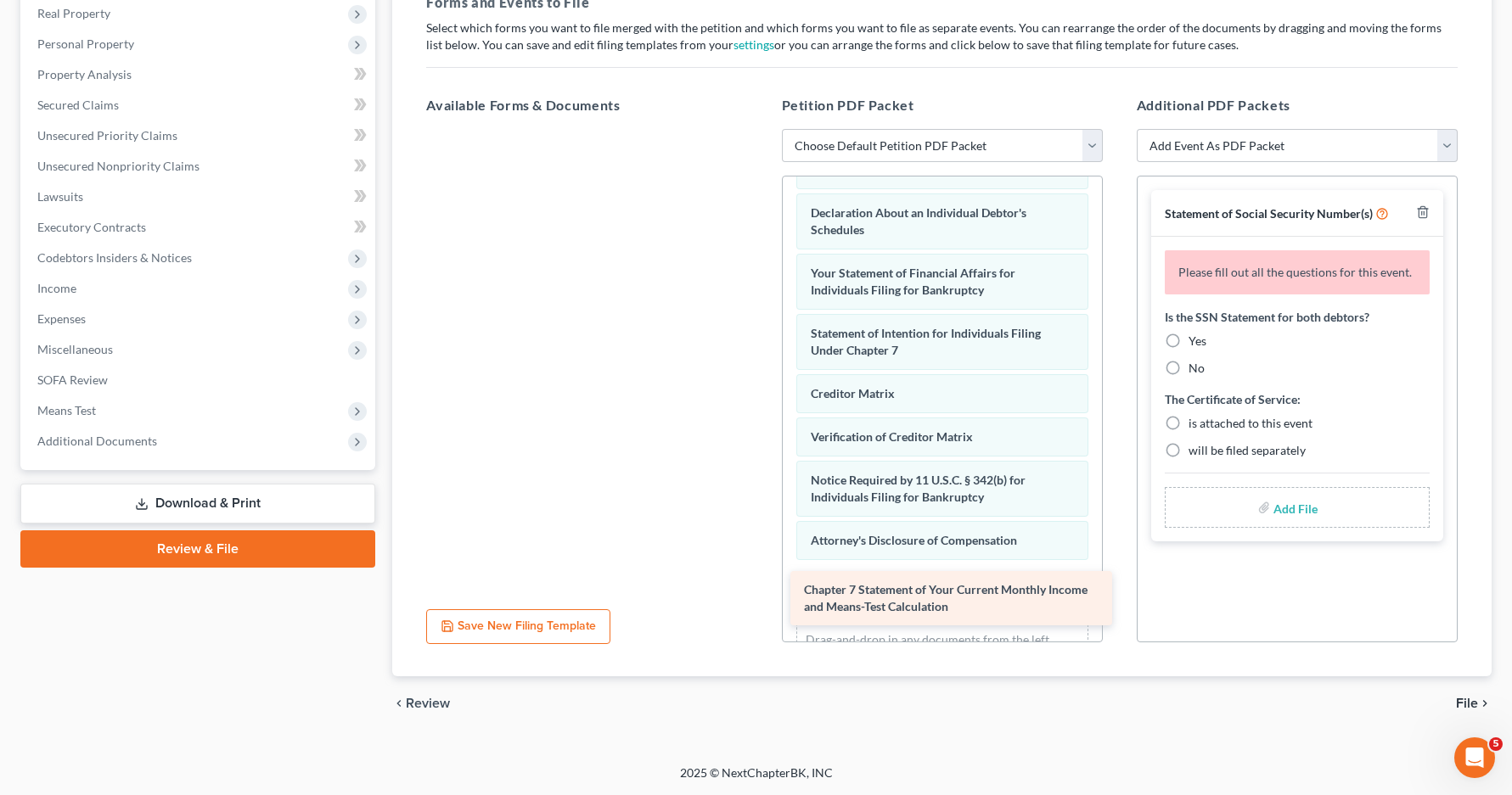
drag, startPoint x: 511, startPoint y: 165, endPoint x: 873, endPoint y: 602, distance: 567.5
click at [761, 129] on div "Chapter 7 Statement of Your Current Monthly Income and Means-Test Calculation C…" at bounding box center [586, 129] width 348 height 0
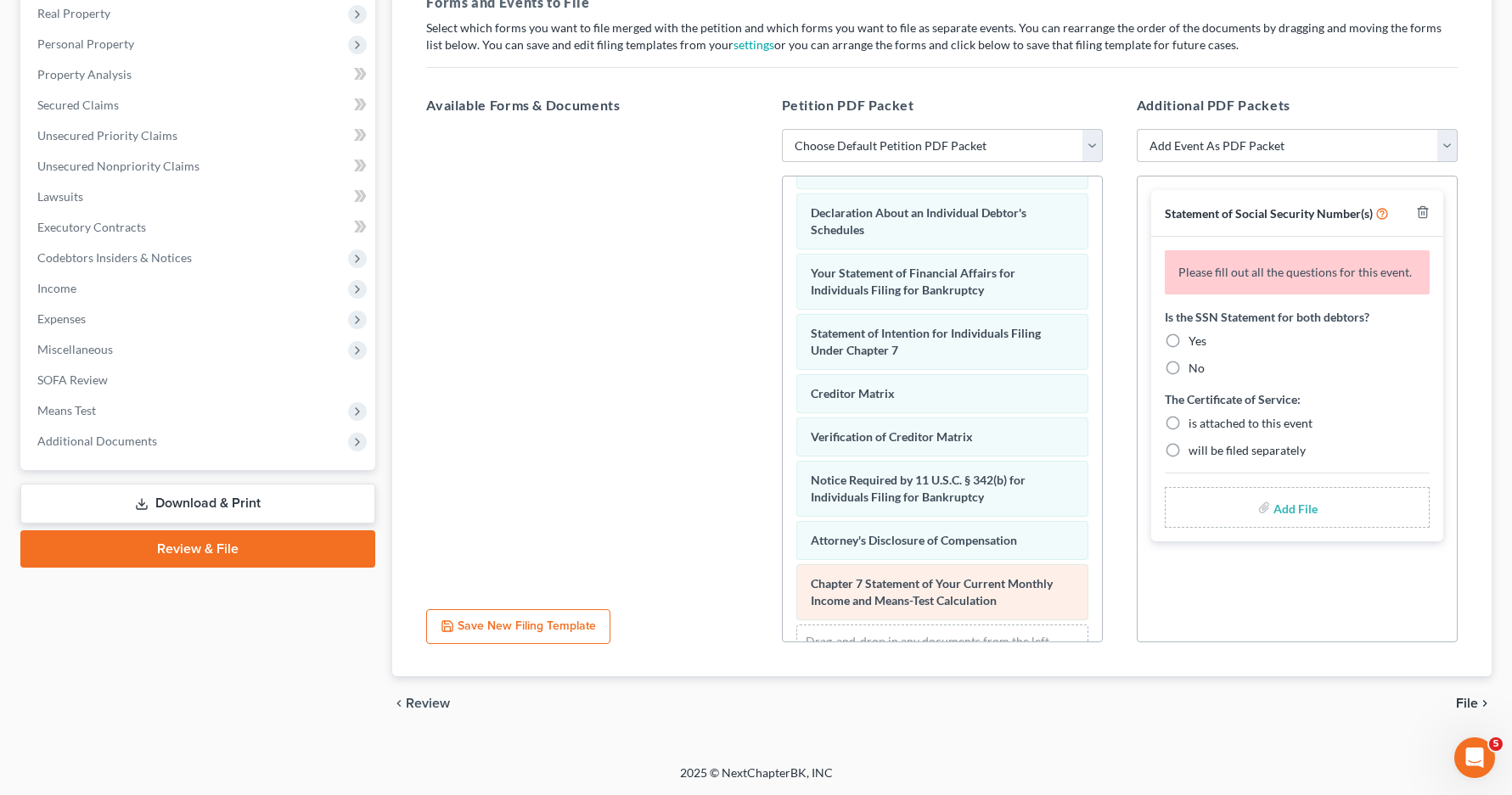
click at [916, 602] on span "Chapter 7 Statement of Your Current Monthly Income and Means-Test Calculation" at bounding box center [931, 592] width 242 height 32
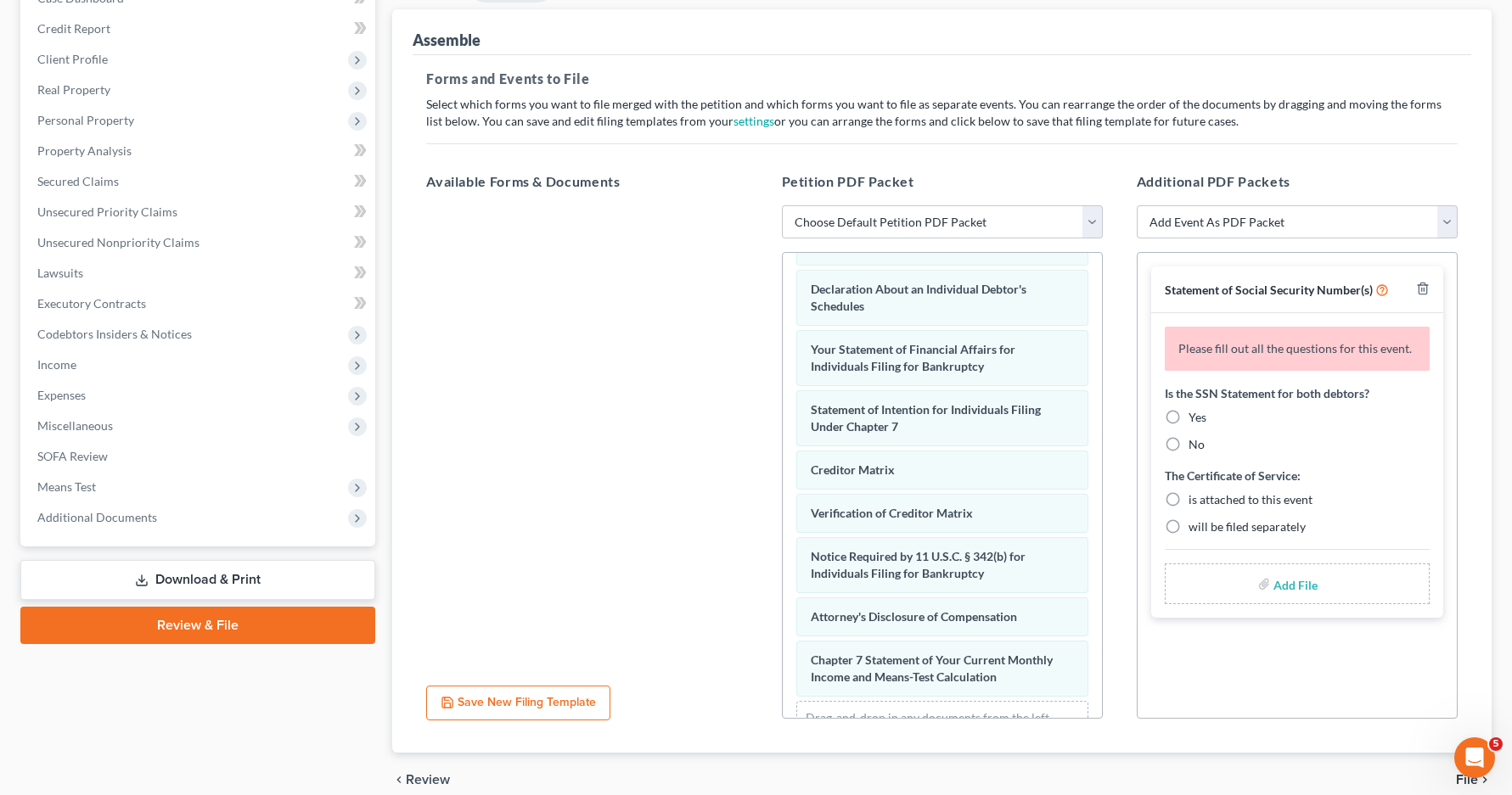
scroll to position [101, 0]
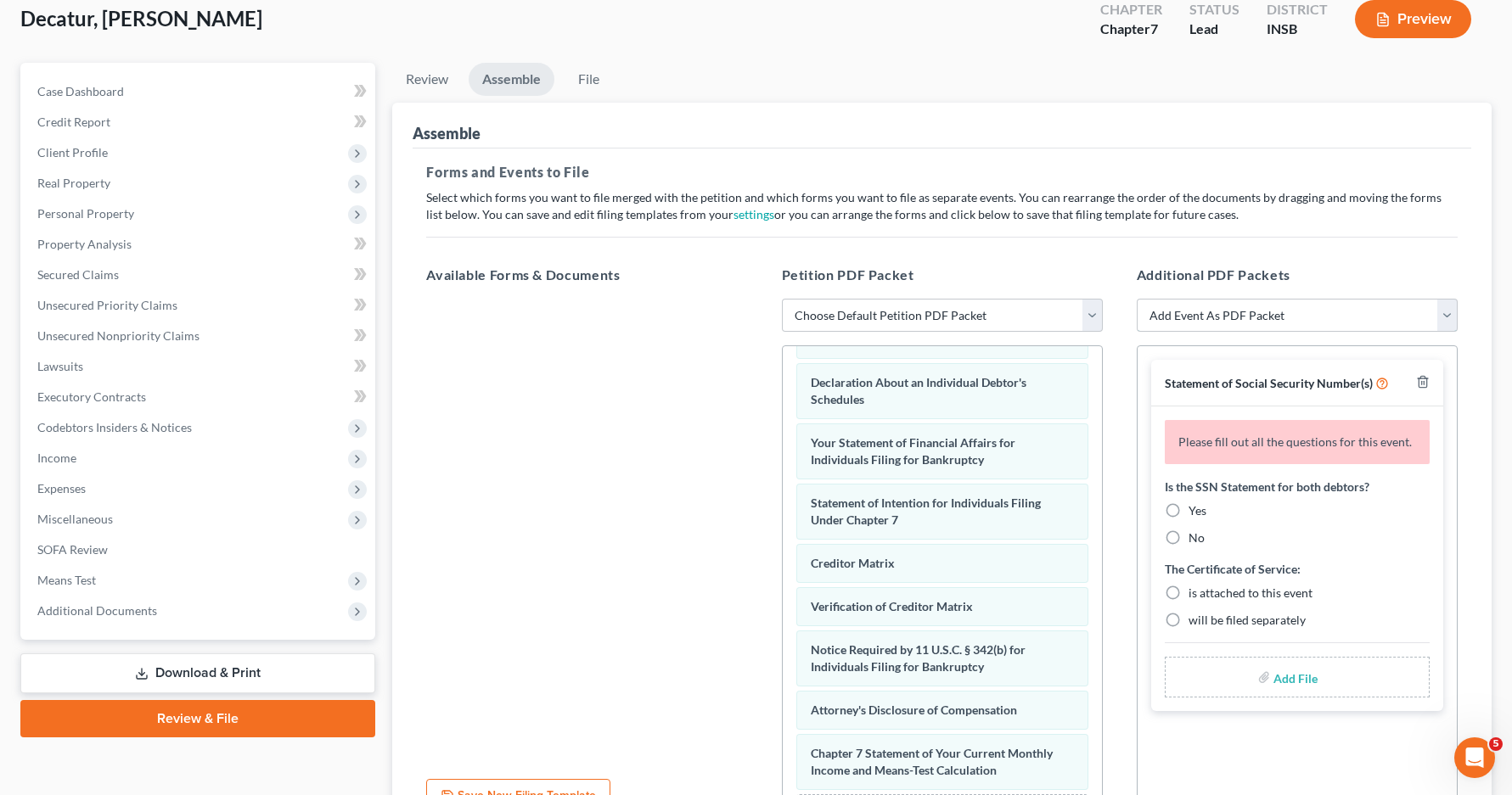
click at [1449, 315] on select "Add Event As PDF Packet Amended/Corrected Petition Ch 7 Means Test Calculation …" at bounding box center [1296, 316] width 321 height 34
click at [1189, 539] on label "No" at bounding box center [1197, 538] width 16 height 17
click at [1195, 539] on input "No" at bounding box center [1200, 535] width 11 height 11
radio input "true"
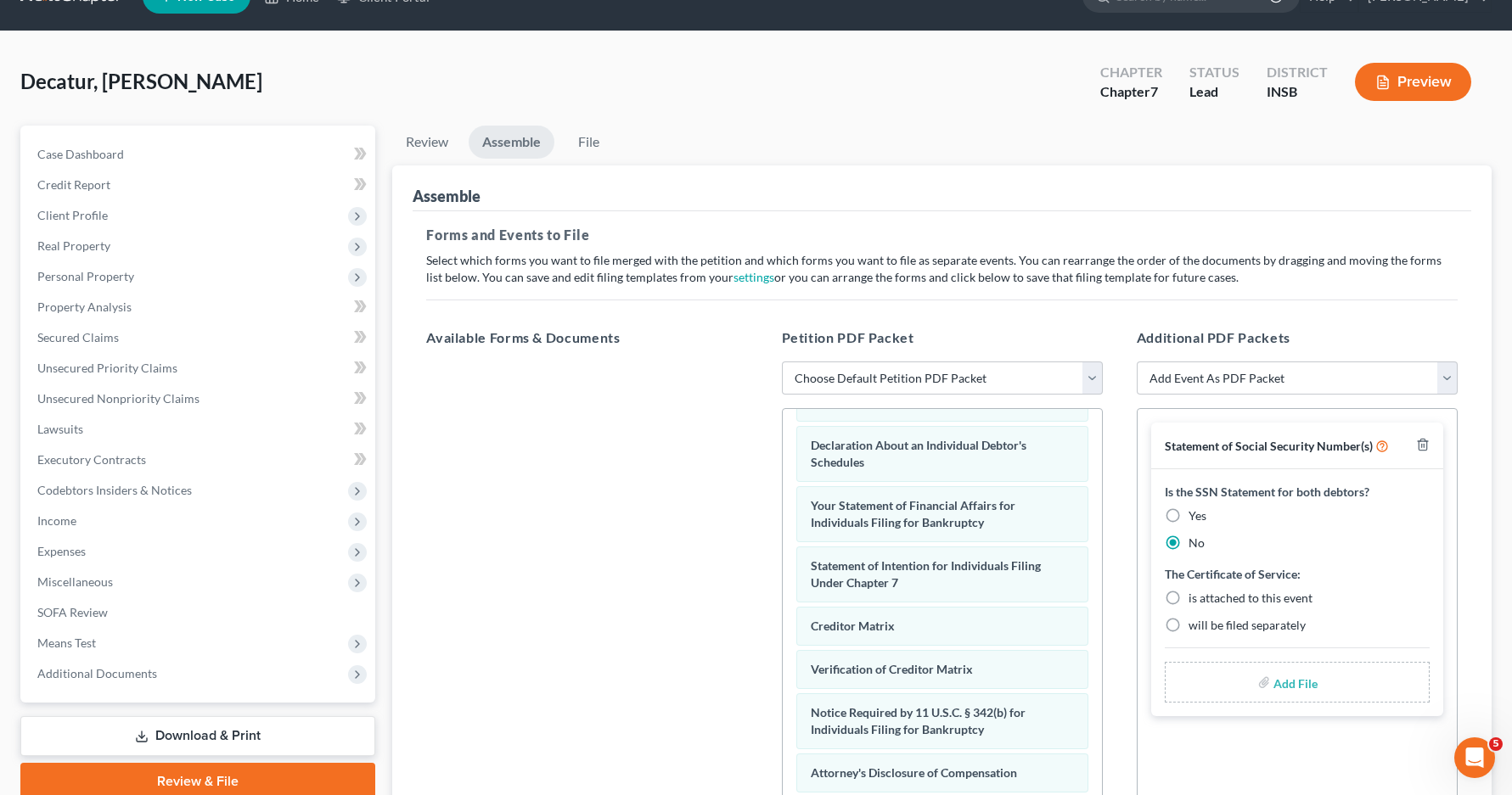
scroll to position [0, 0]
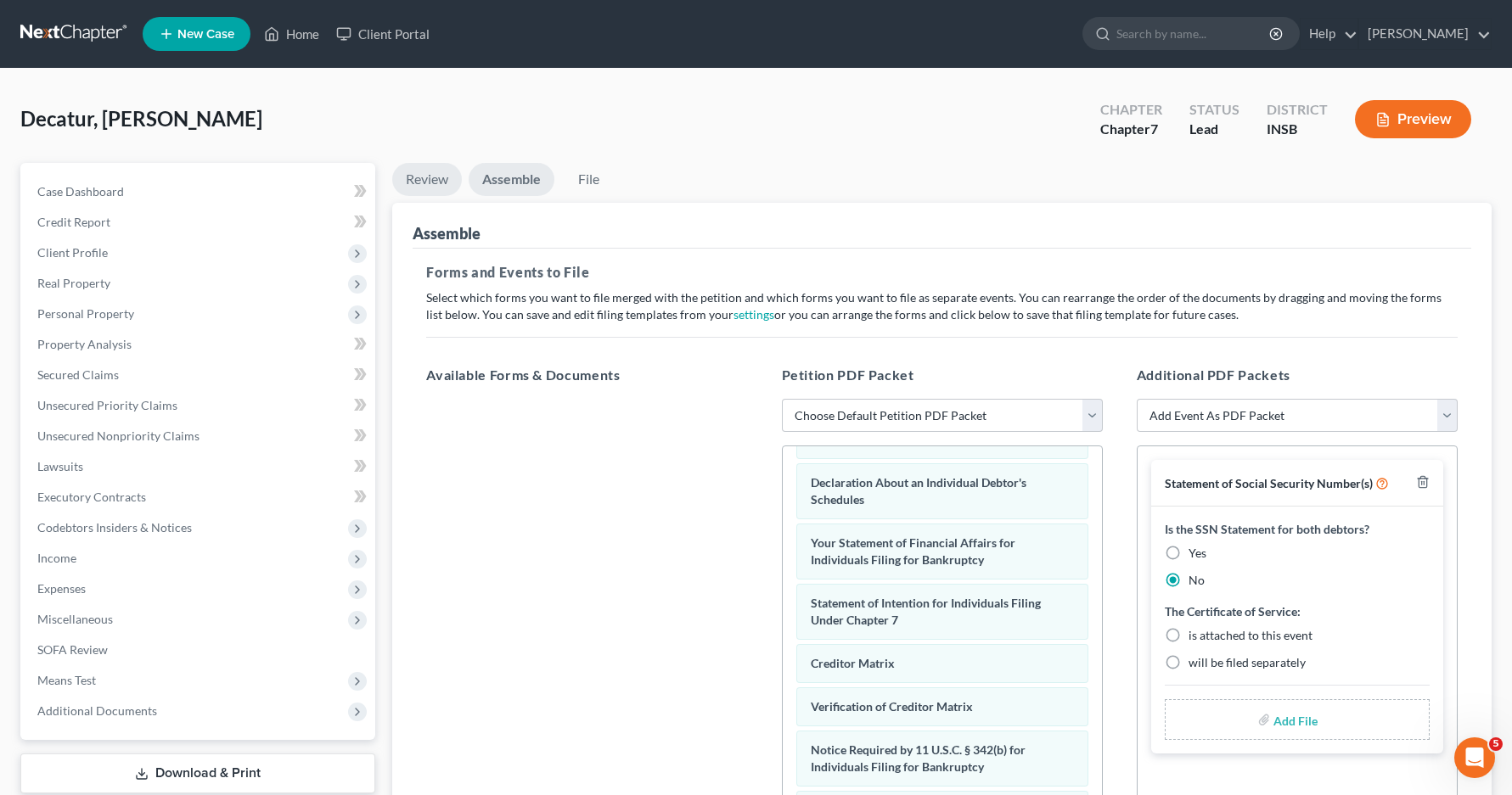
click at [431, 176] on link "Review" at bounding box center [426, 180] width 70 height 34
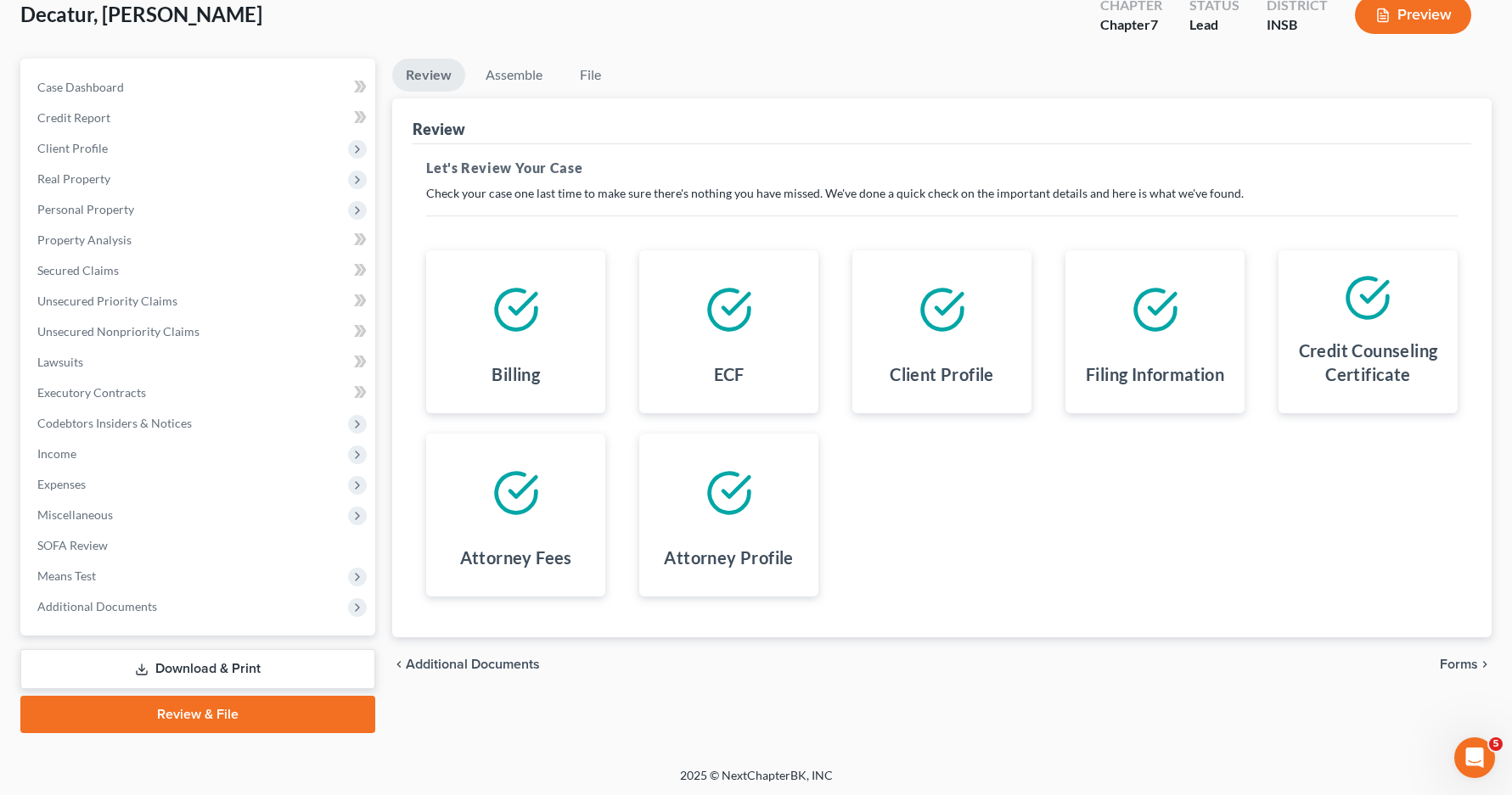
scroll to position [107, 0]
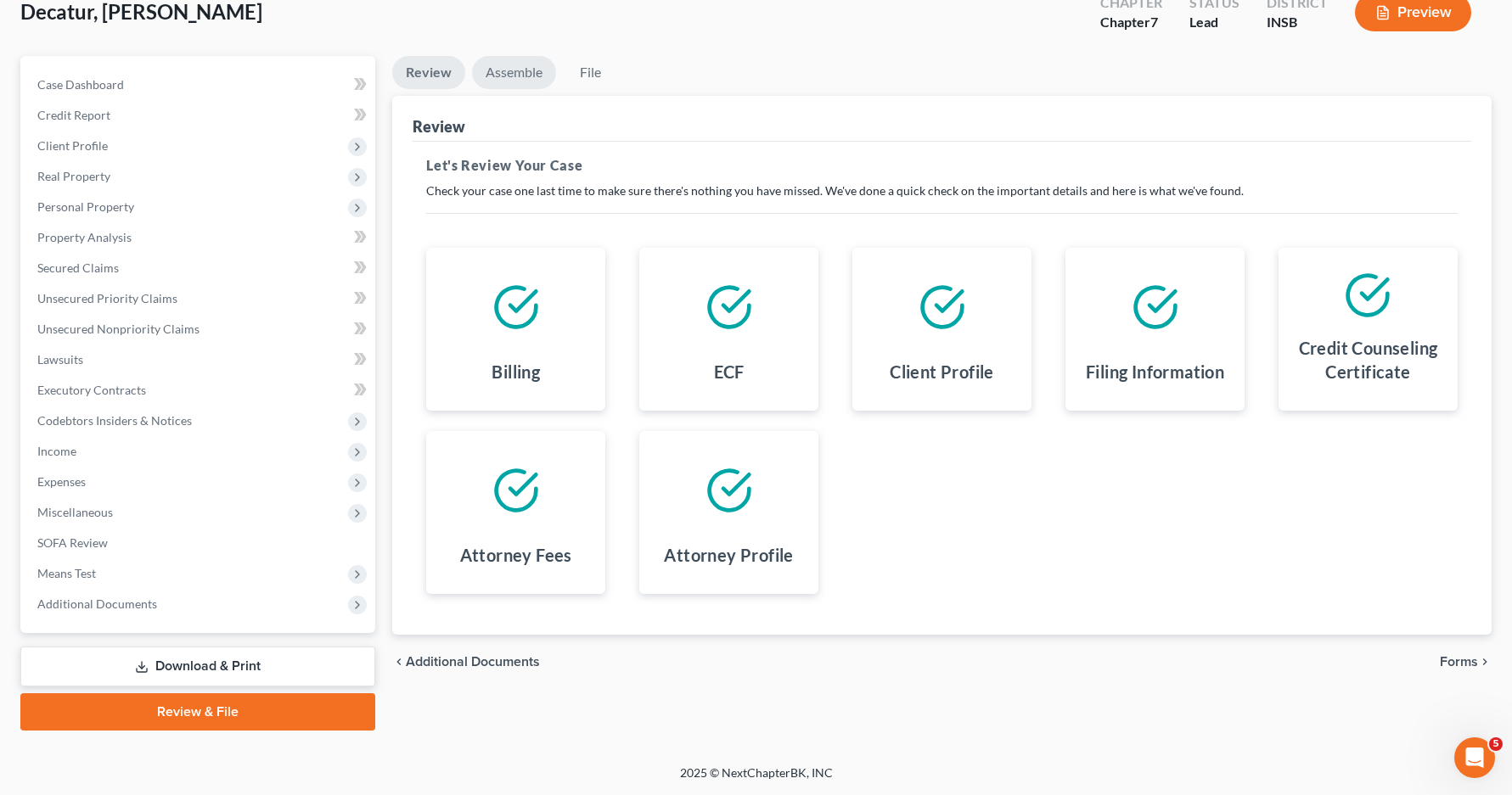
click at [511, 76] on link "Assemble" at bounding box center [514, 72] width 84 height 34
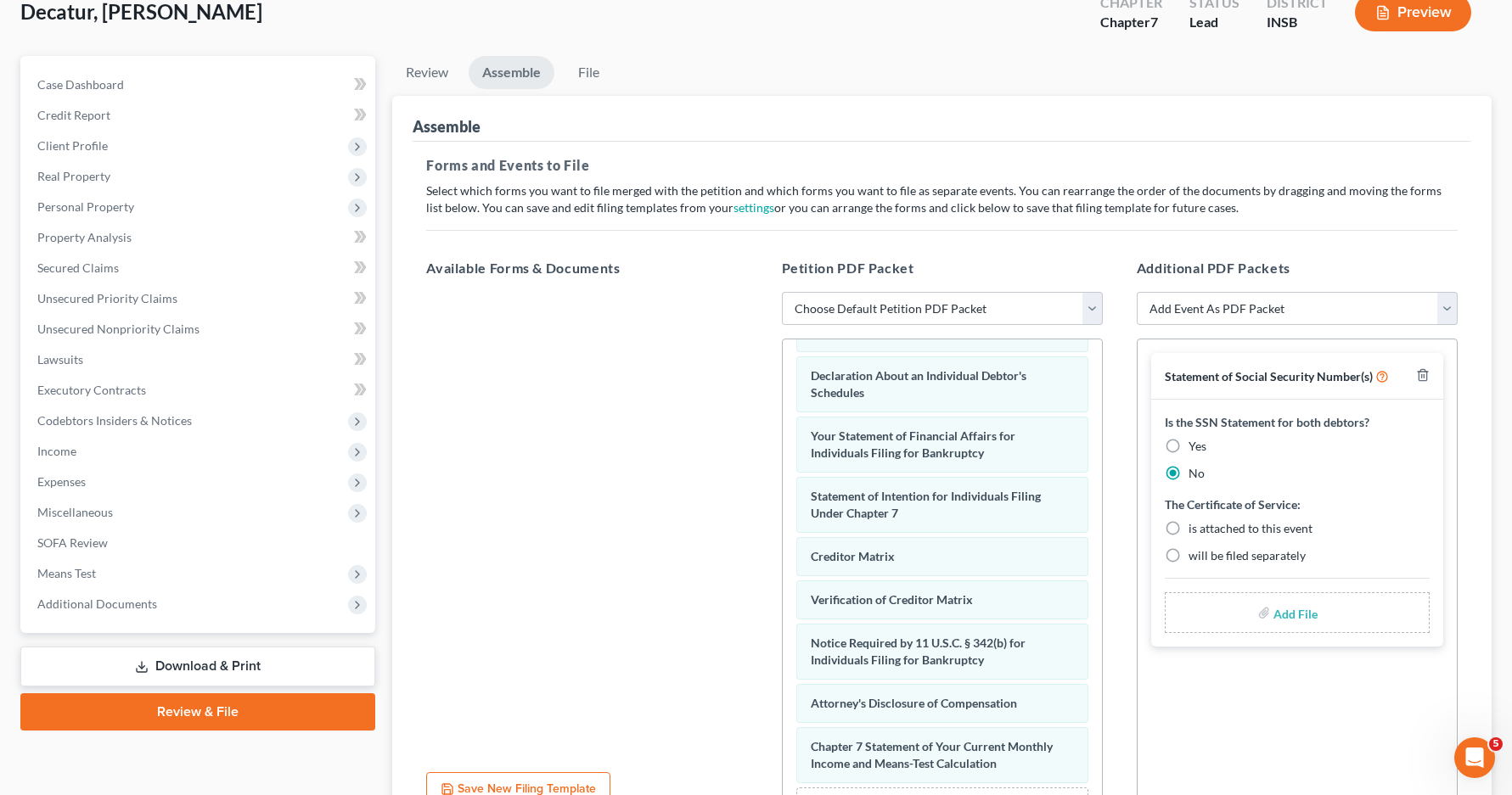
click at [1189, 526] on label "is attached to this event" at bounding box center [1251, 529] width 124 height 17
click at [1195, 526] on input "is attached to this event" at bounding box center [1200, 525] width 11 height 11
radio input "true"
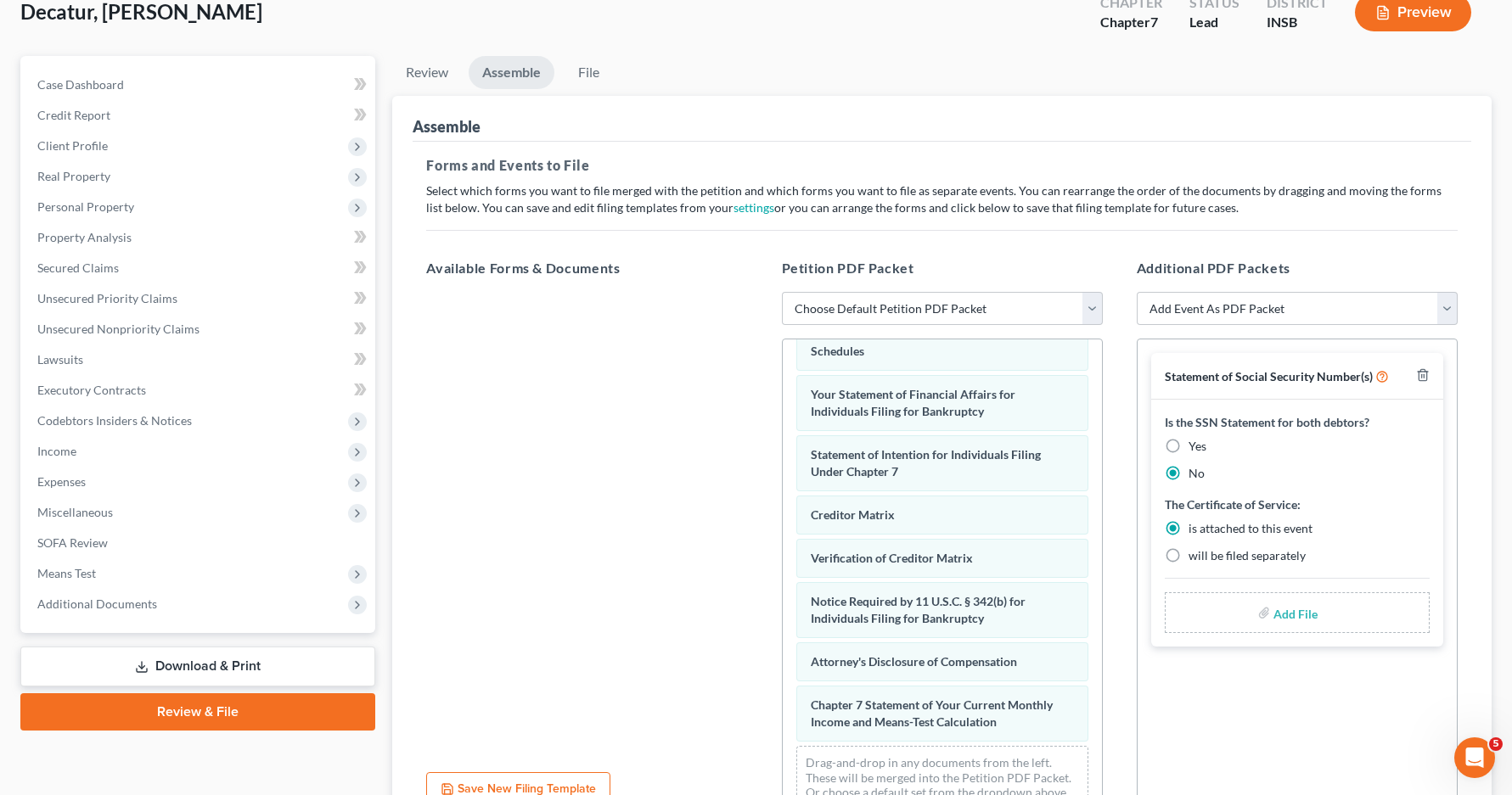
scroll to position [558, 0]
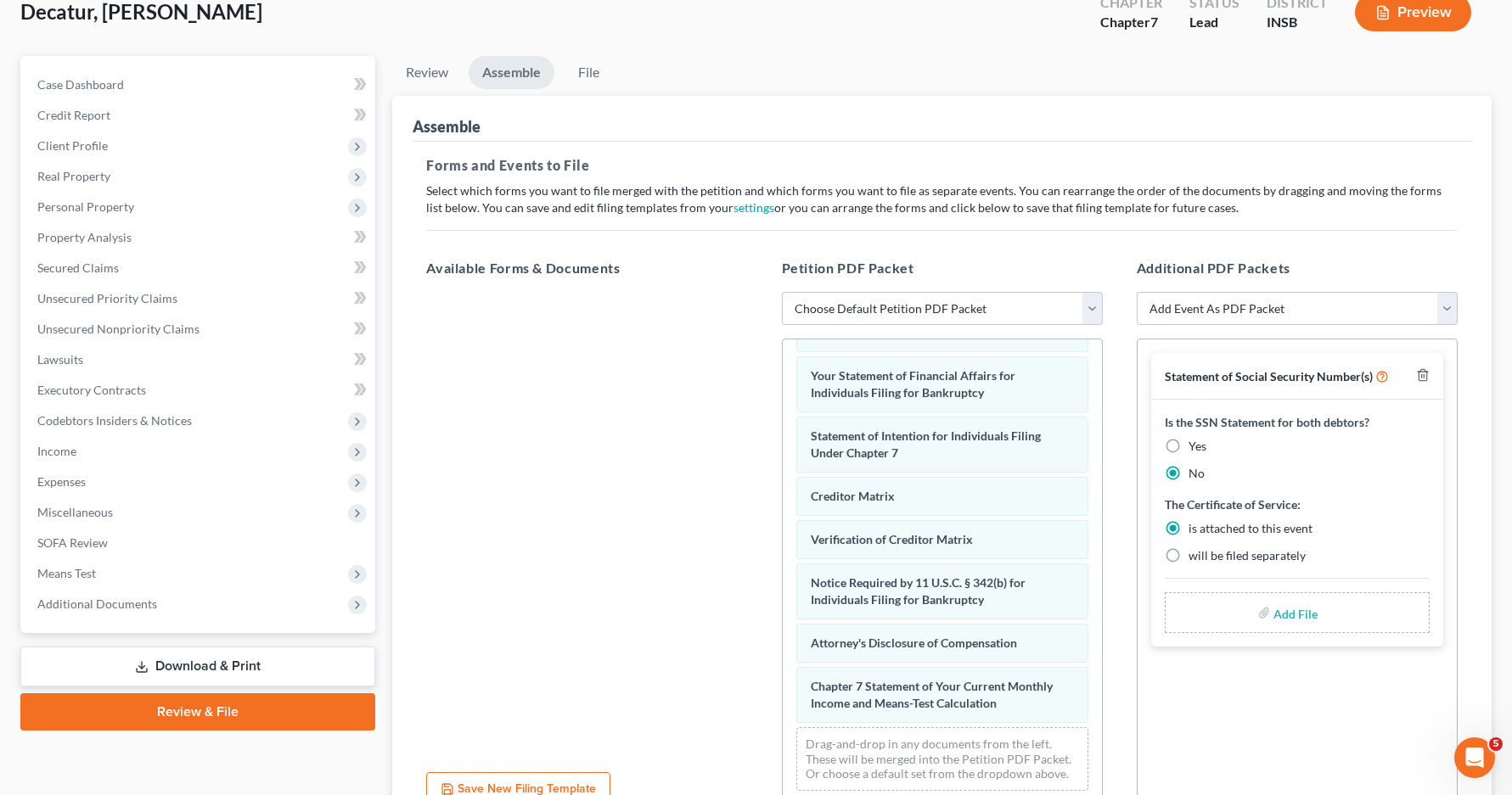
click at [1319, 615] on label "Add File" at bounding box center [1296, 615] width 47 height 31
click at [1285, 610] on input "file" at bounding box center [1293, 613] width 40 height 31
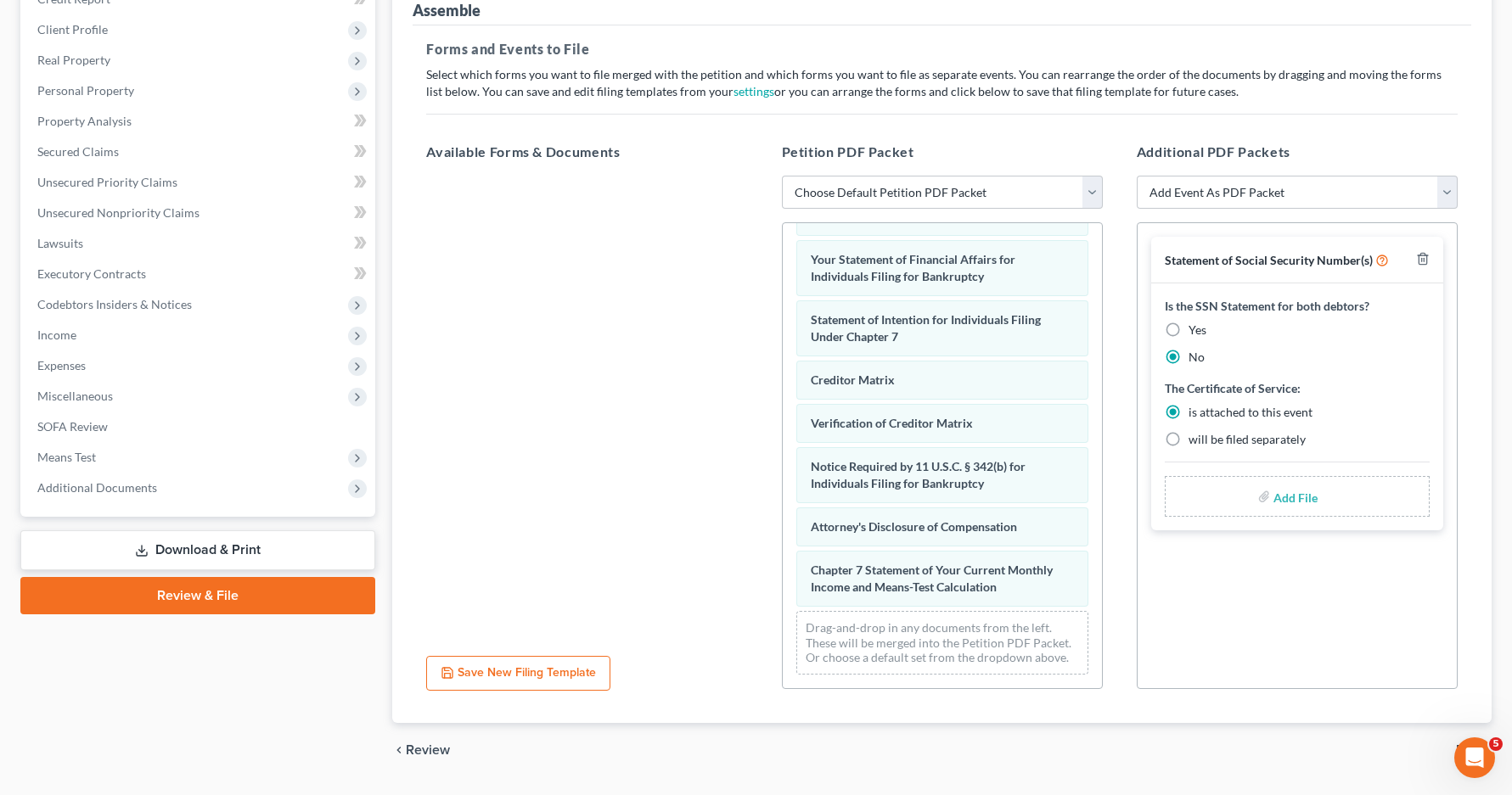
scroll to position [270, 0]
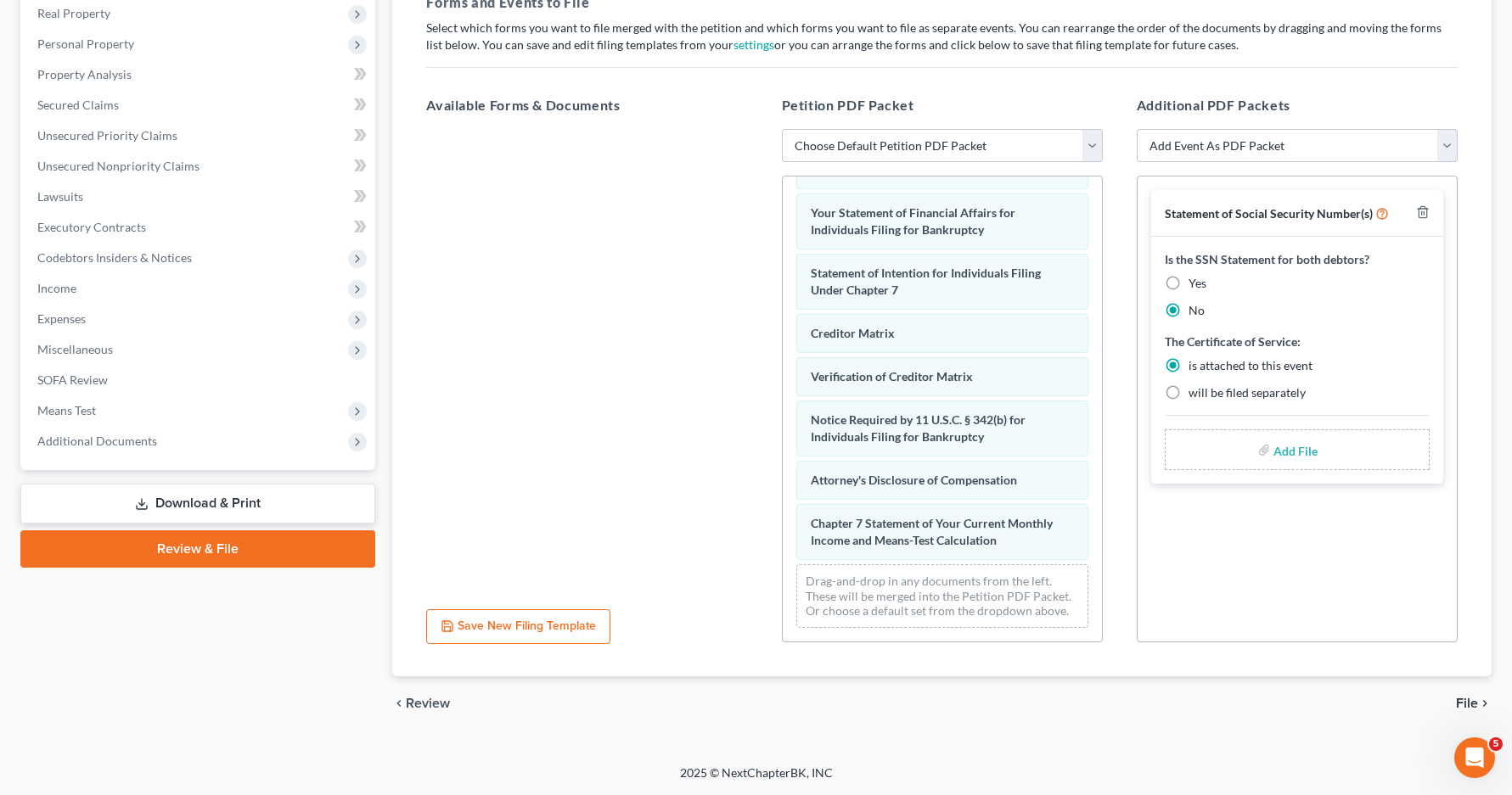
click at [1301, 455] on input "file" at bounding box center [1293, 450] width 40 height 31
click at [1295, 456] on input "file" at bounding box center [1293, 450] width 40 height 31
click at [1423, 217] on icon "button" at bounding box center [1423, 212] width 14 height 14
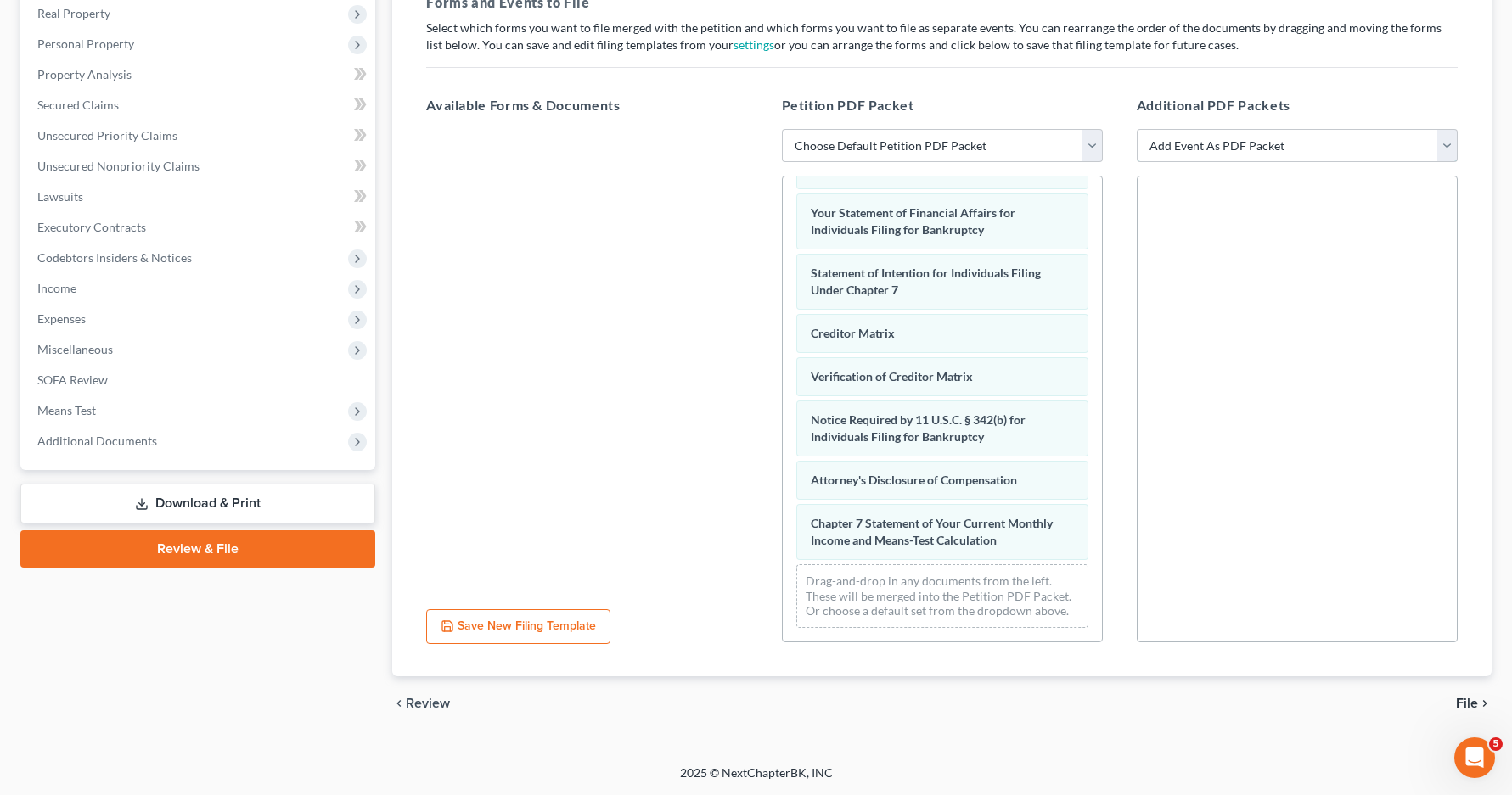
click at [1451, 156] on select "Add Event As PDF Packet Amended/Corrected Petition Ch 7 Means Test Calculation …" at bounding box center [1296, 146] width 321 height 34
select select "4"
click at [1136, 129] on select "Add Event As PDF Packet Amended/Corrected Petition Ch 7 Means Test Calculation …" at bounding box center [1296, 146] width 321 height 34
select select
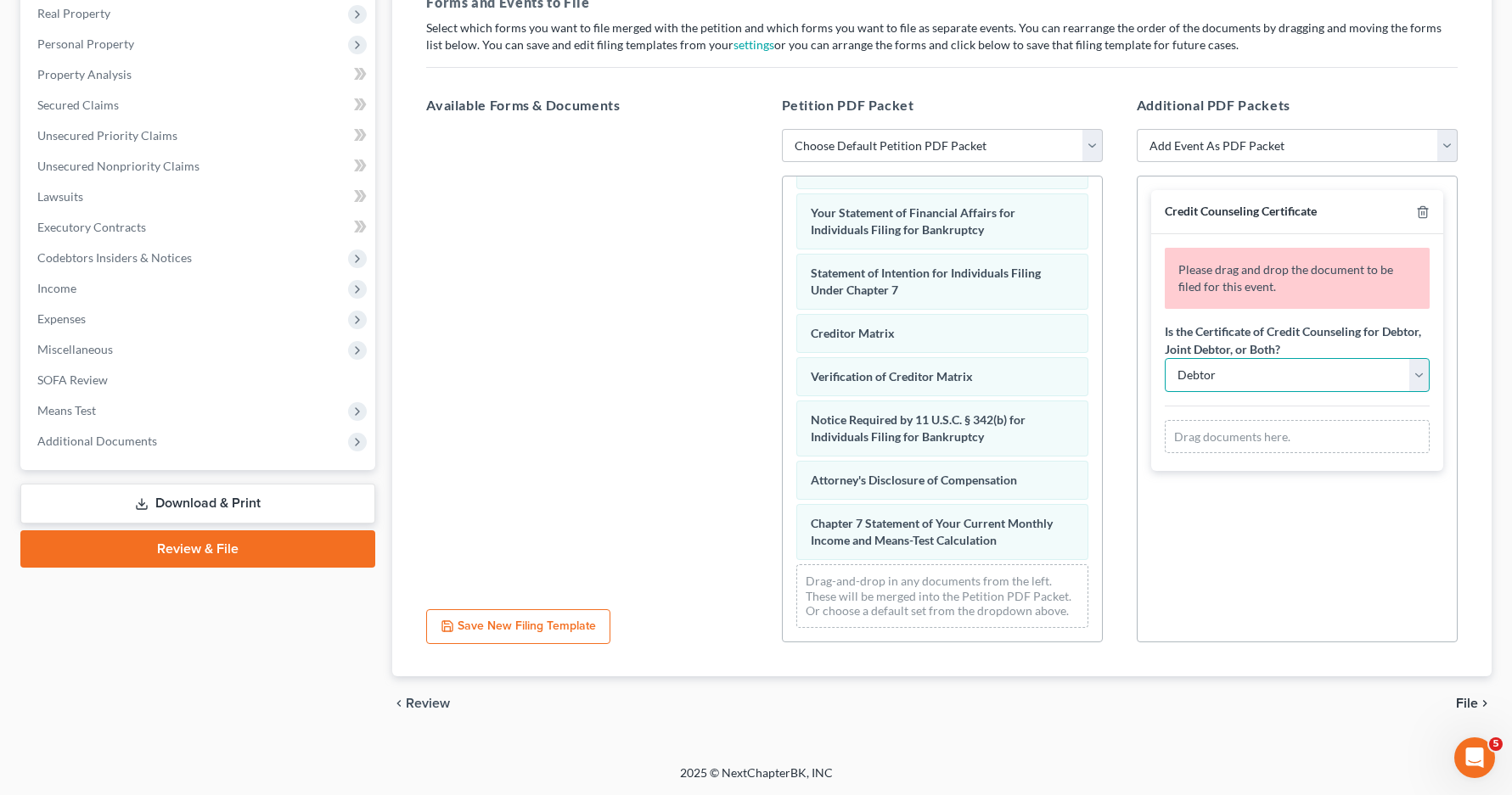
click at [1427, 378] on select "Debtor Joint Debtor Debtor and Joint Debtor" at bounding box center [1297, 376] width 265 height 34
click at [1165, 358] on select "Debtor Joint Debtor Debtor and Joint Debtor" at bounding box center [1297, 376] width 265 height 34
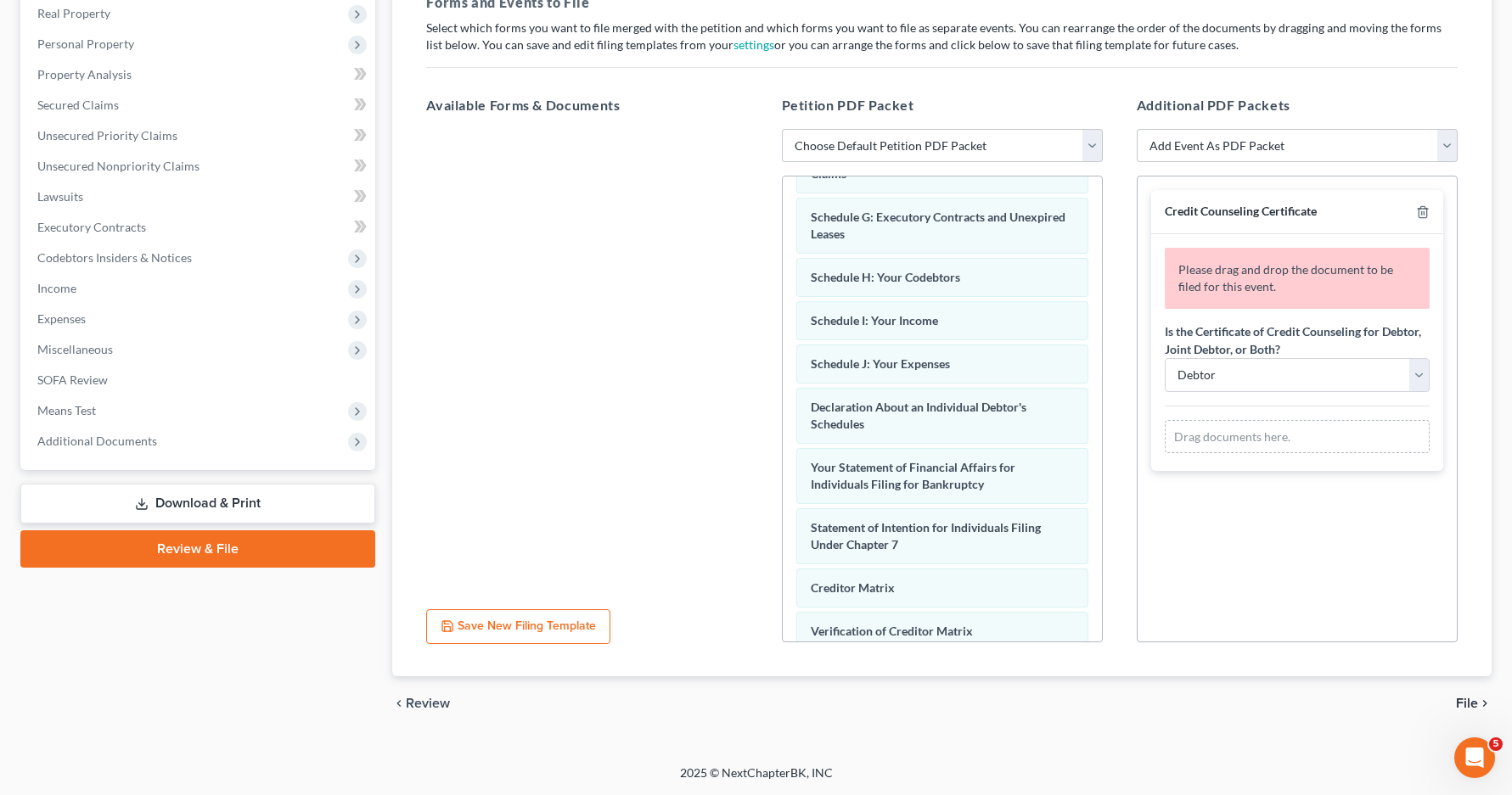
click at [1289, 445] on div "Drag documents here." at bounding box center [1297, 437] width 265 height 34
click at [1255, 439] on div "Drag documents here." at bounding box center [1297, 437] width 265 height 34
click at [1256, 439] on div "Drag documents here." at bounding box center [1297, 437] width 265 height 34
click at [1354, 492] on div "Credit Counseling Certificate Please drag and drop the document to be filed for…" at bounding box center [1296, 408] width 321 height 467
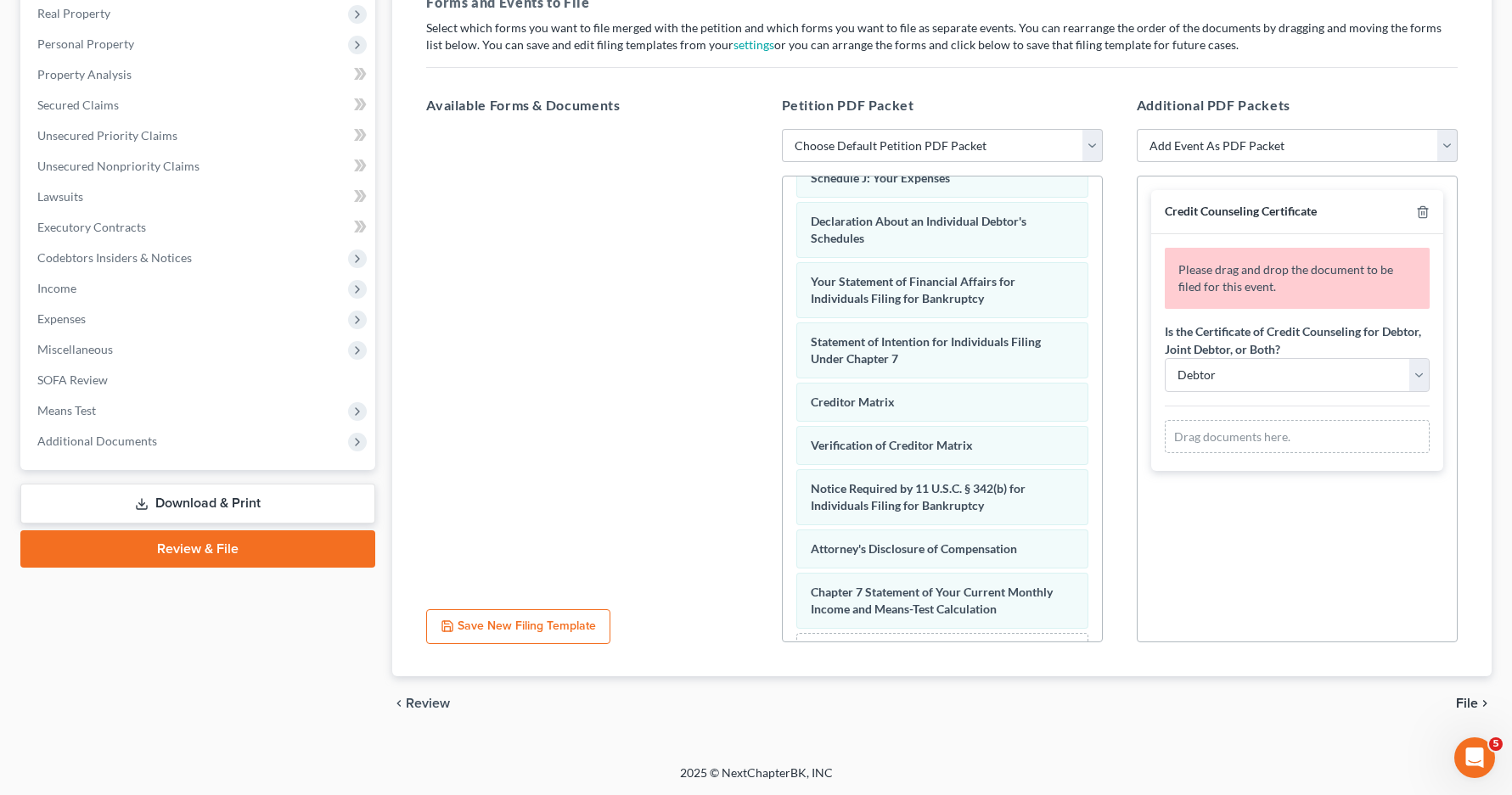
scroll to position [558, 0]
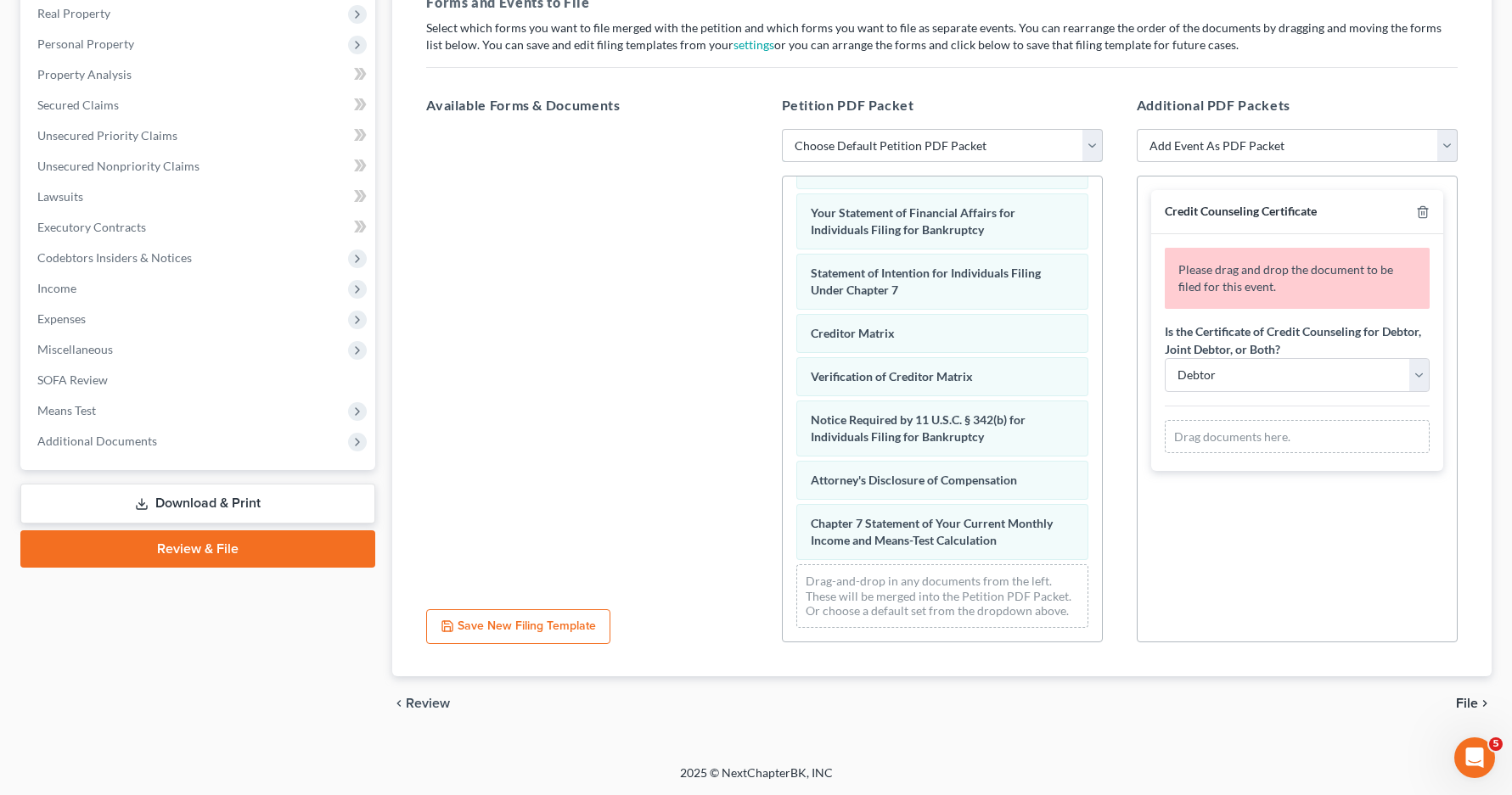
click at [1090, 148] on select "Choose Default Petition PDF Packet Emergency Filing (Voluntary Petition and Cre…" at bounding box center [942, 146] width 321 height 34
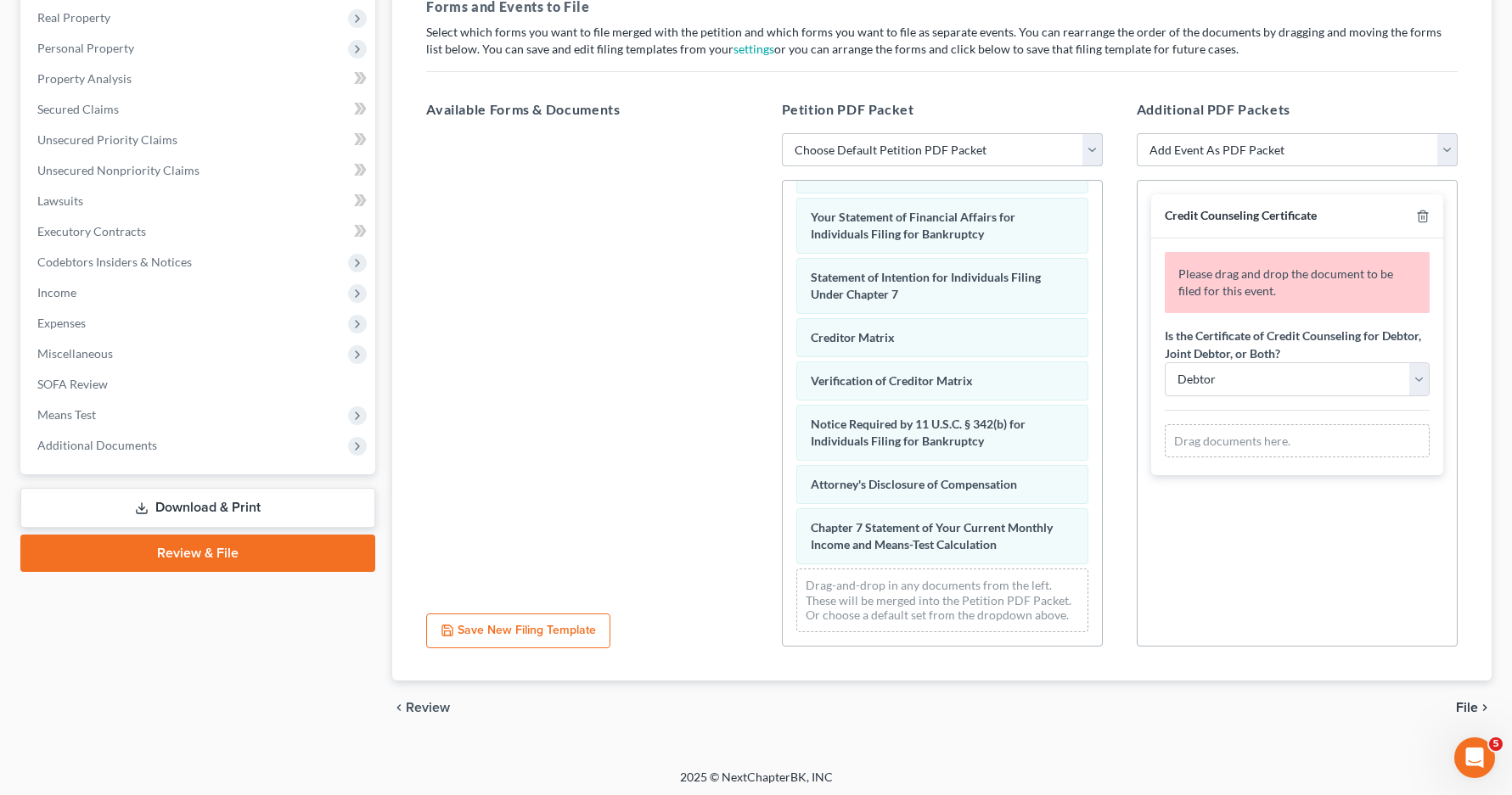
scroll to position [270, 0]
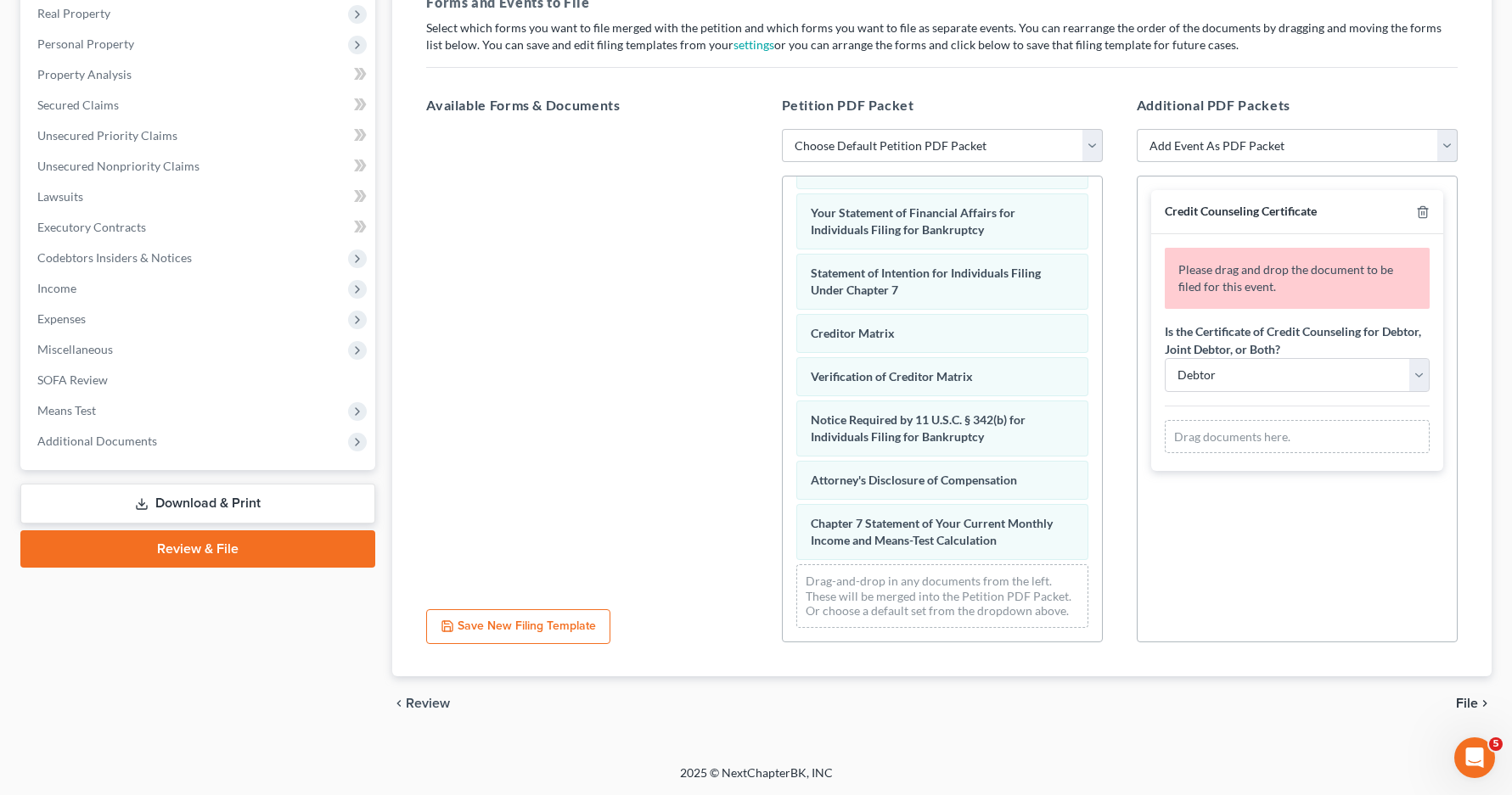
click at [1445, 152] on select "Add Event As PDF Packet Amended/Corrected Petition Ch 7 Means Test Calculation …" at bounding box center [1296, 146] width 321 height 34
click at [1133, 737] on div "Petition Navigation Case Dashboard Payments Invoices Payments Payments Credit R…" at bounding box center [756, 319] width 1471 height 852
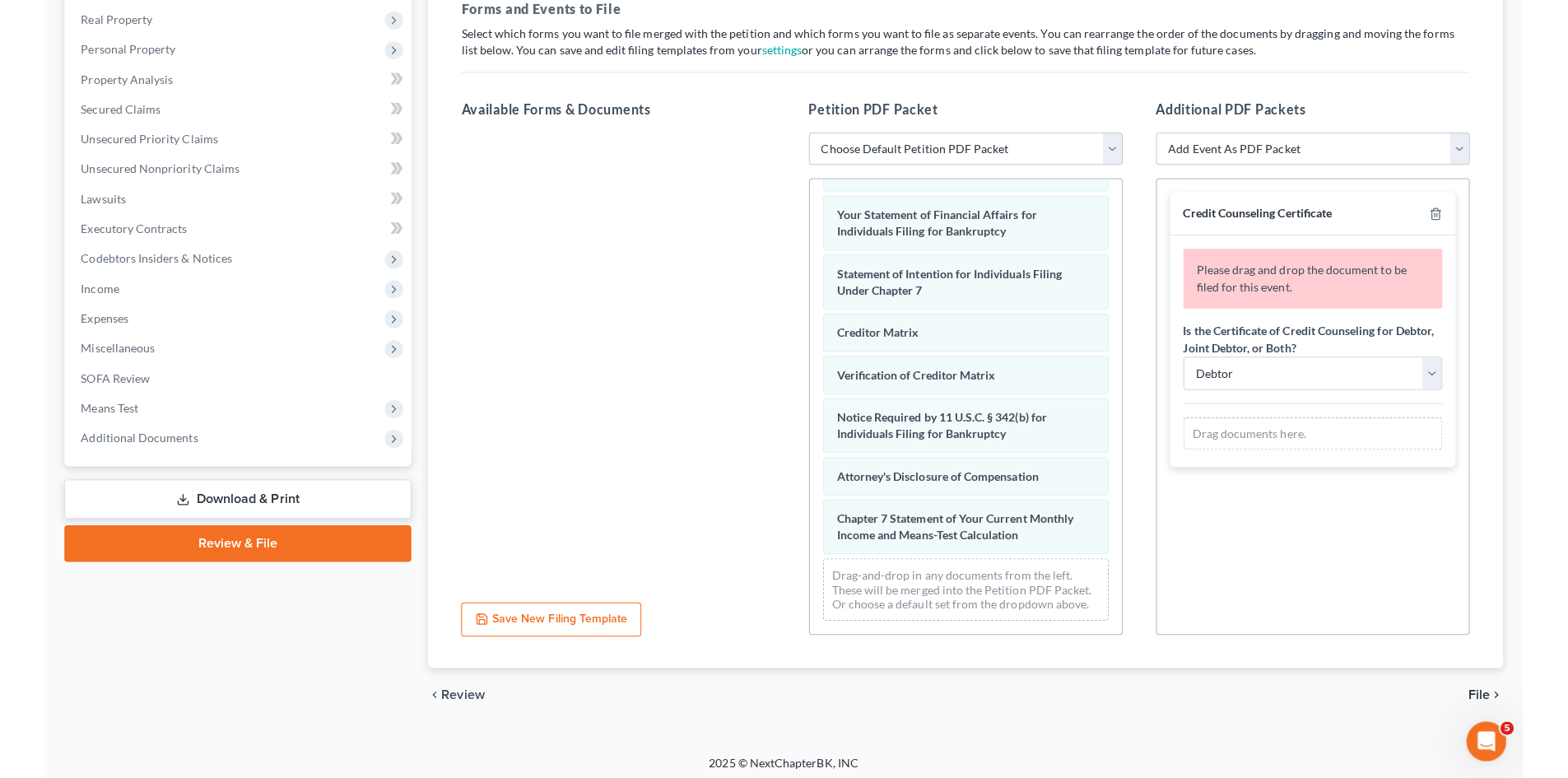
scroll to position [525, 0]
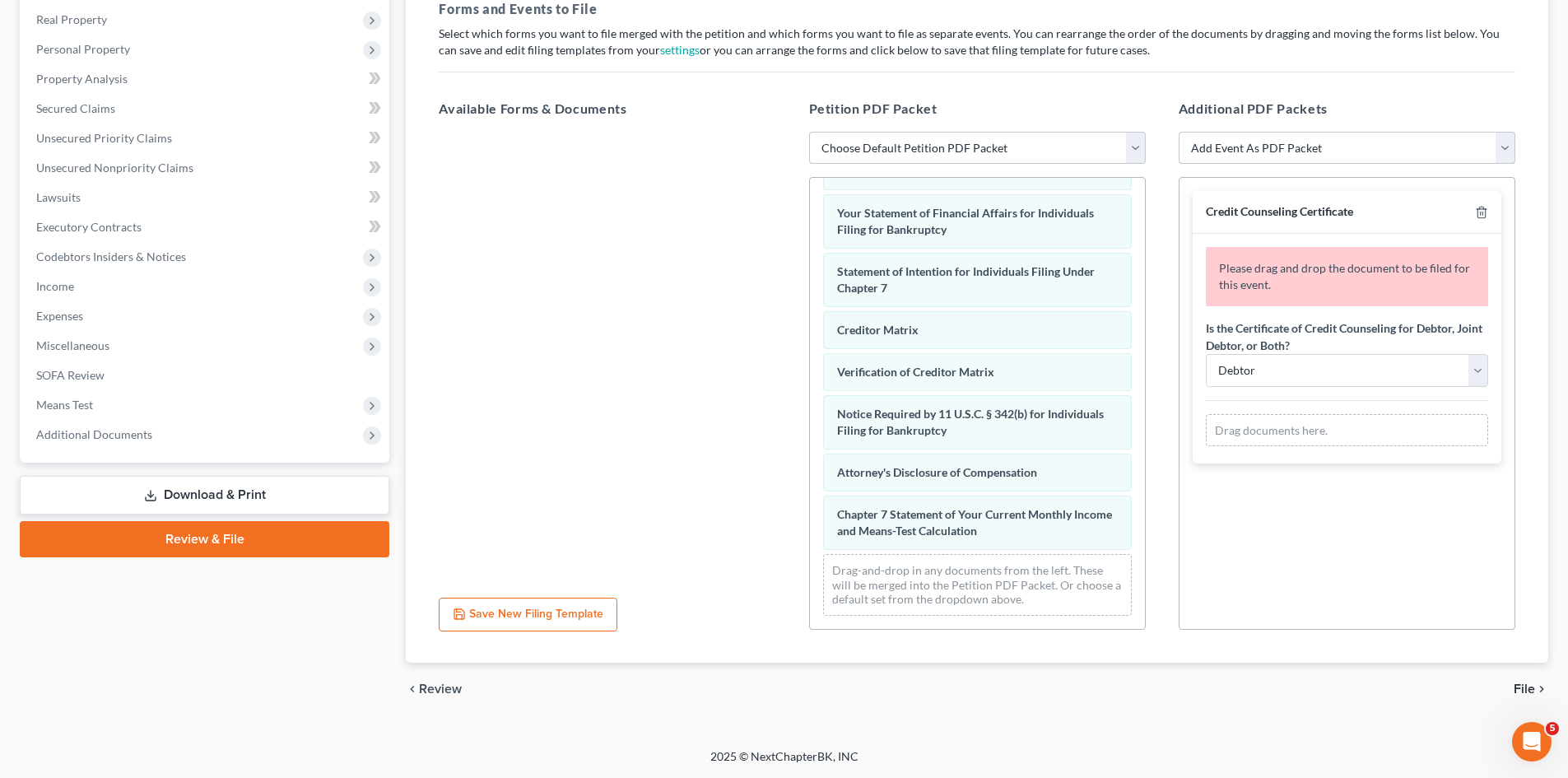
click at [1478, 148] on select "Add Event As PDF Packet Amended/Corrected Petition Ch 7 Means Test Calculation …" at bounding box center [1347, 148] width 337 height 33
click at [1450, 102] on h5 "Additional PDF Packets" at bounding box center [1347, 109] width 337 height 20
click at [374, 436] on icon at bounding box center [372, 436] width 13 height 13
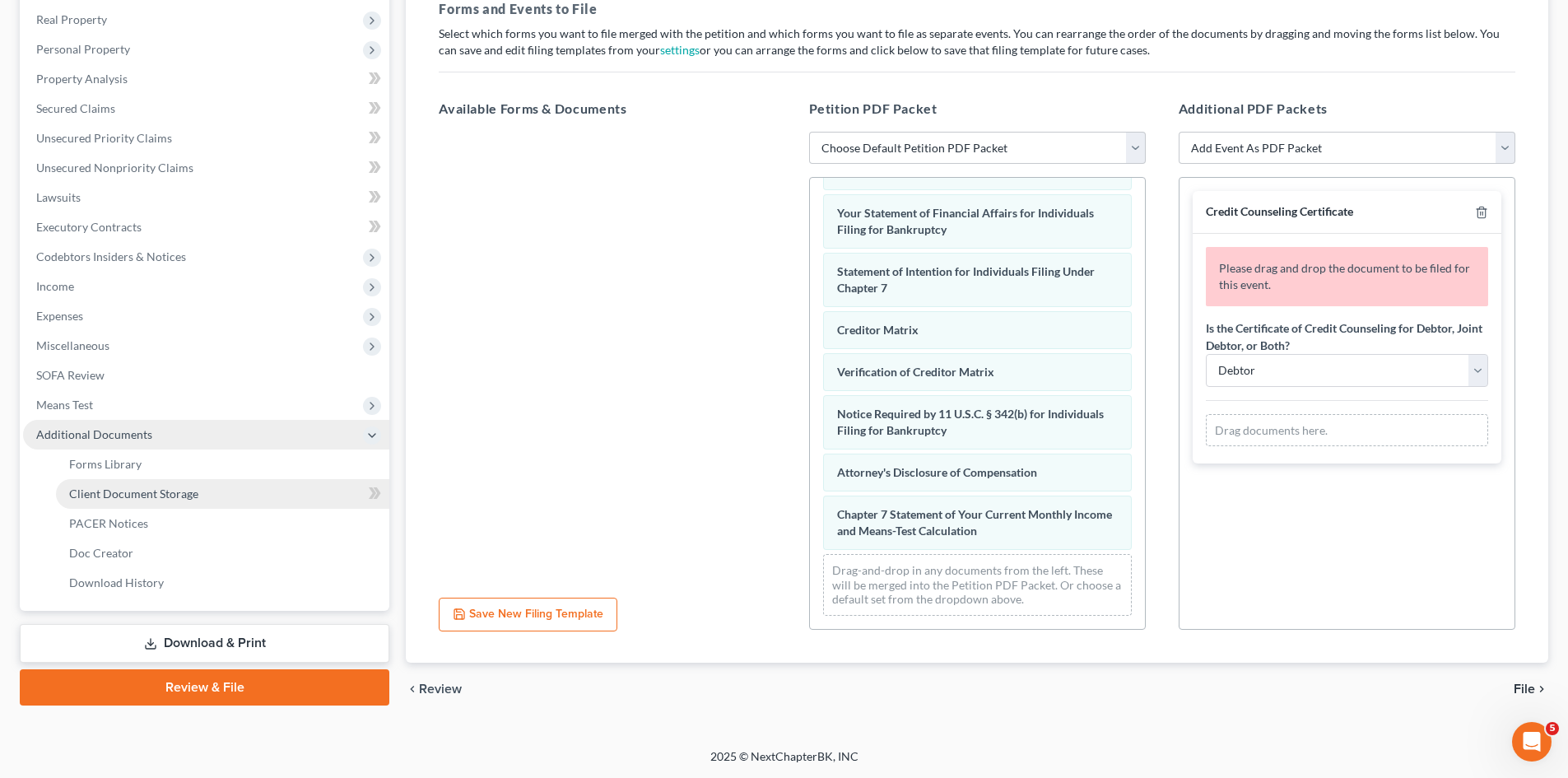
click at [180, 495] on span "Client Document Storage" at bounding box center [133, 494] width 129 height 14
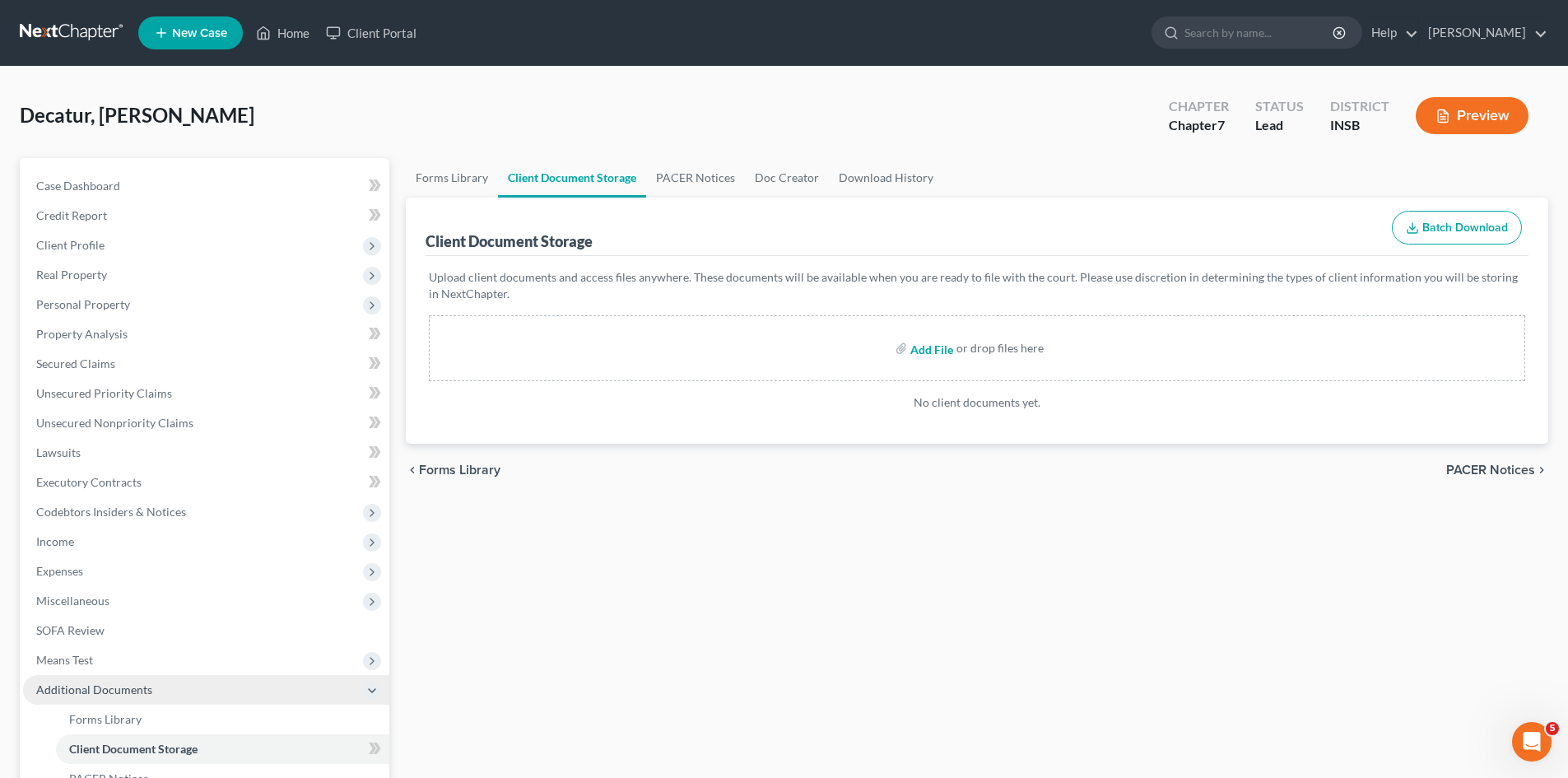
click at [940, 350] on input "file" at bounding box center [929, 349] width 39 height 30
click at [924, 350] on input "file" at bounding box center [929, 349] width 39 height 30
click at [914, 175] on link "Download History" at bounding box center [885, 178] width 114 height 39
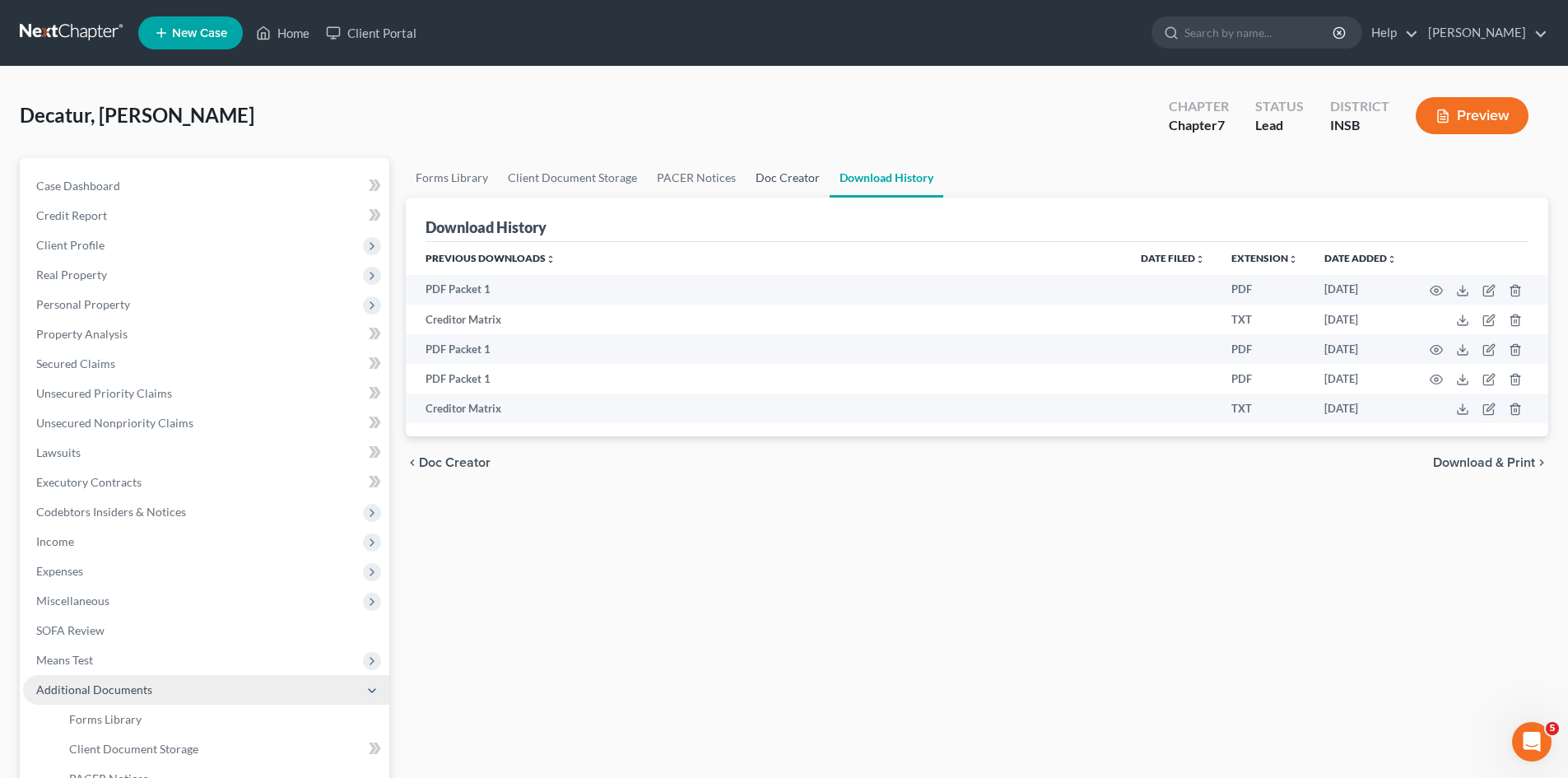
click at [785, 179] on link "Doc Creator" at bounding box center [788, 178] width 84 height 39
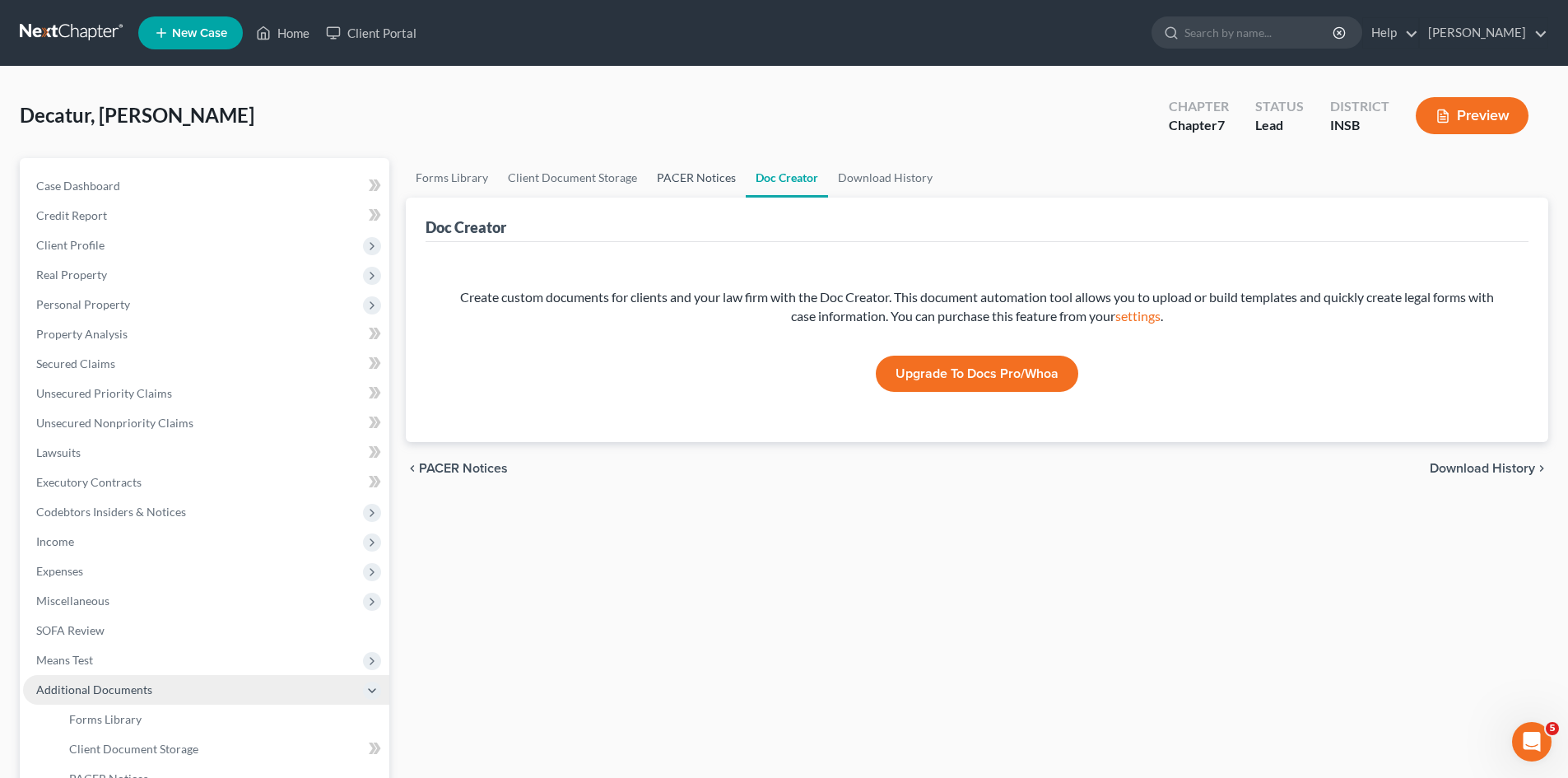
click at [714, 177] on link "PACER Notices" at bounding box center [696, 178] width 99 height 39
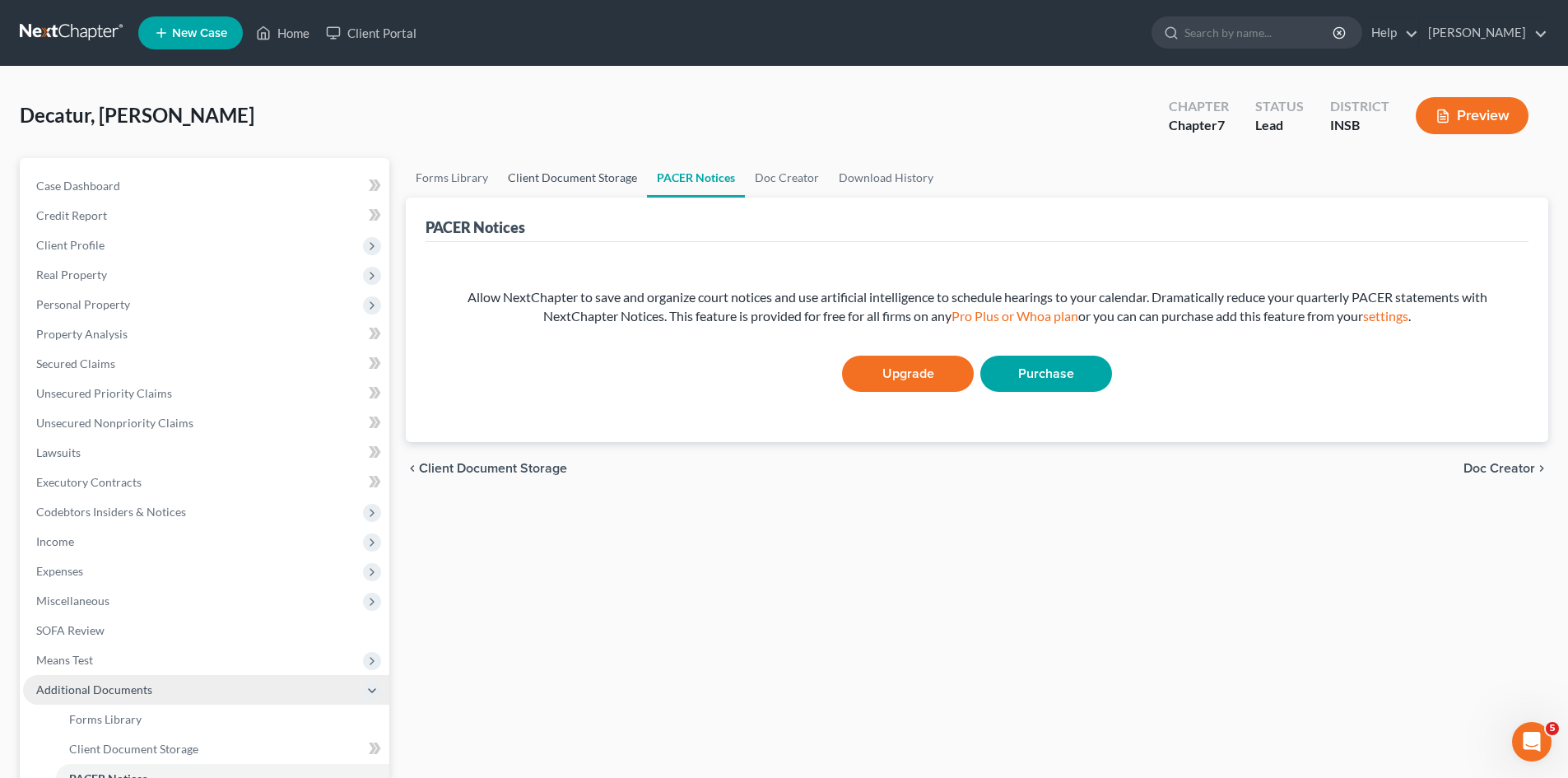
click at [598, 174] on link "Client Document Storage" at bounding box center [572, 178] width 149 height 39
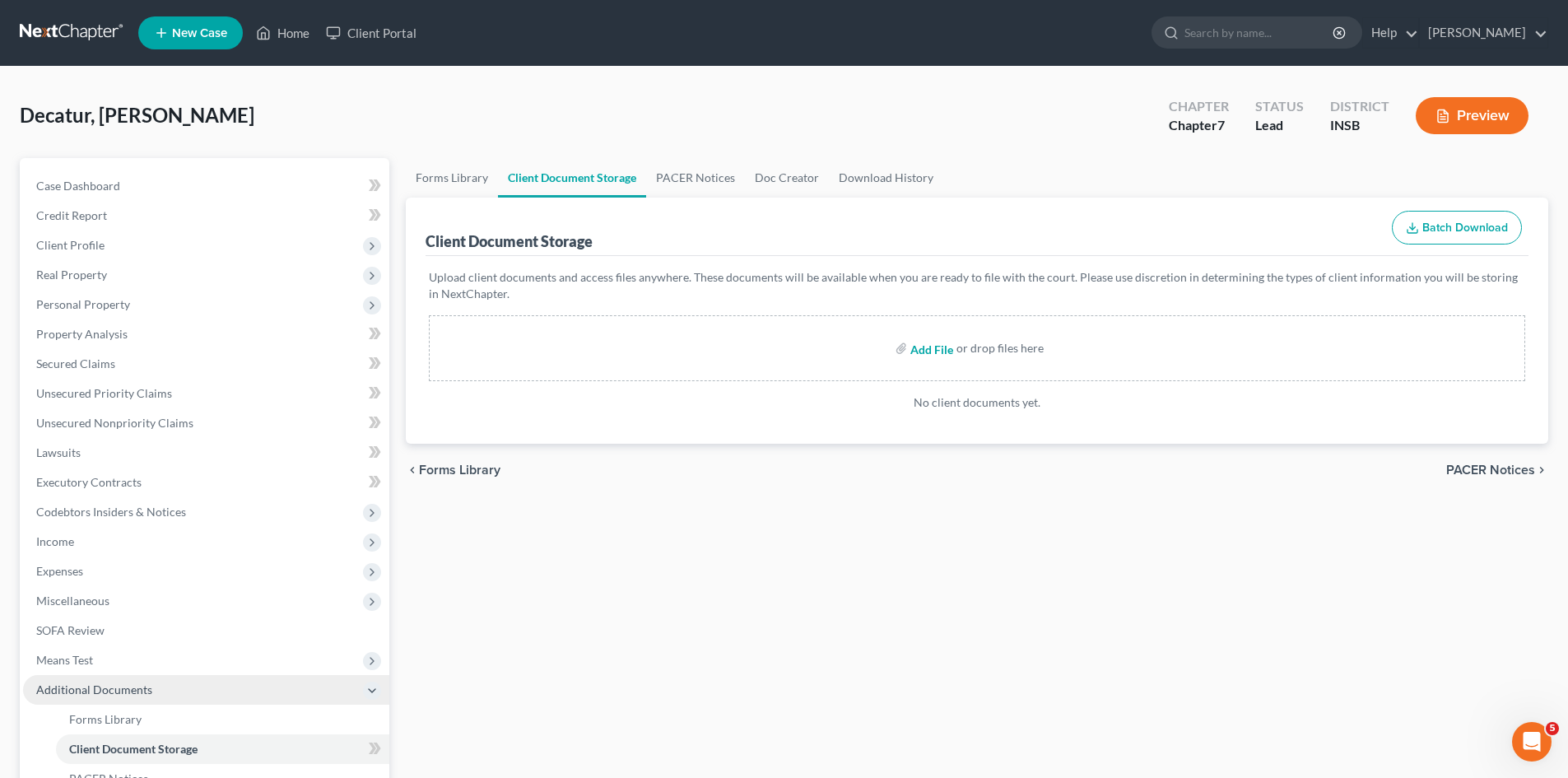
click at [916, 352] on input "file" at bounding box center [929, 349] width 39 height 30
type input "C:\fakepath\certificate of credit counseling.pdf"
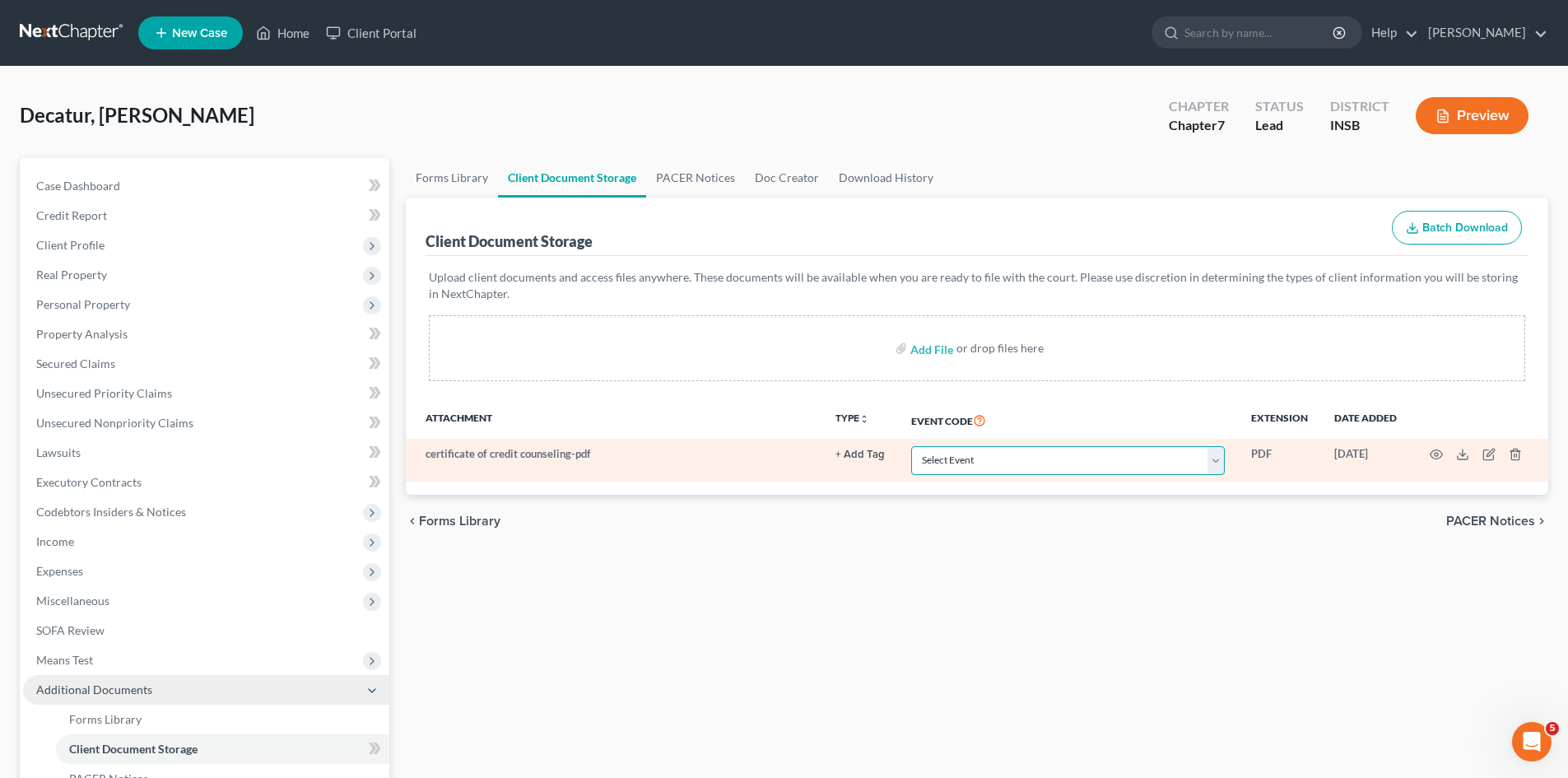
click at [1221, 462] on select "Select Event 20 Largest Unsecured Creditors Amended/Corrected Petition Ch 7 Mea…" at bounding box center [1068, 460] width 313 height 29
click at [1220, 469] on select "Select Event 20 Largest Unsecured Creditors Amended/Corrected Petition Ch 7 Mea…" at bounding box center [1068, 460] width 313 height 29
select select "9"
click at [911, 446] on select "Select Event 20 Largest Unsecured Creditors Amended/Corrected Petition Ch 7 Mea…" at bounding box center [1068, 460] width 313 height 29
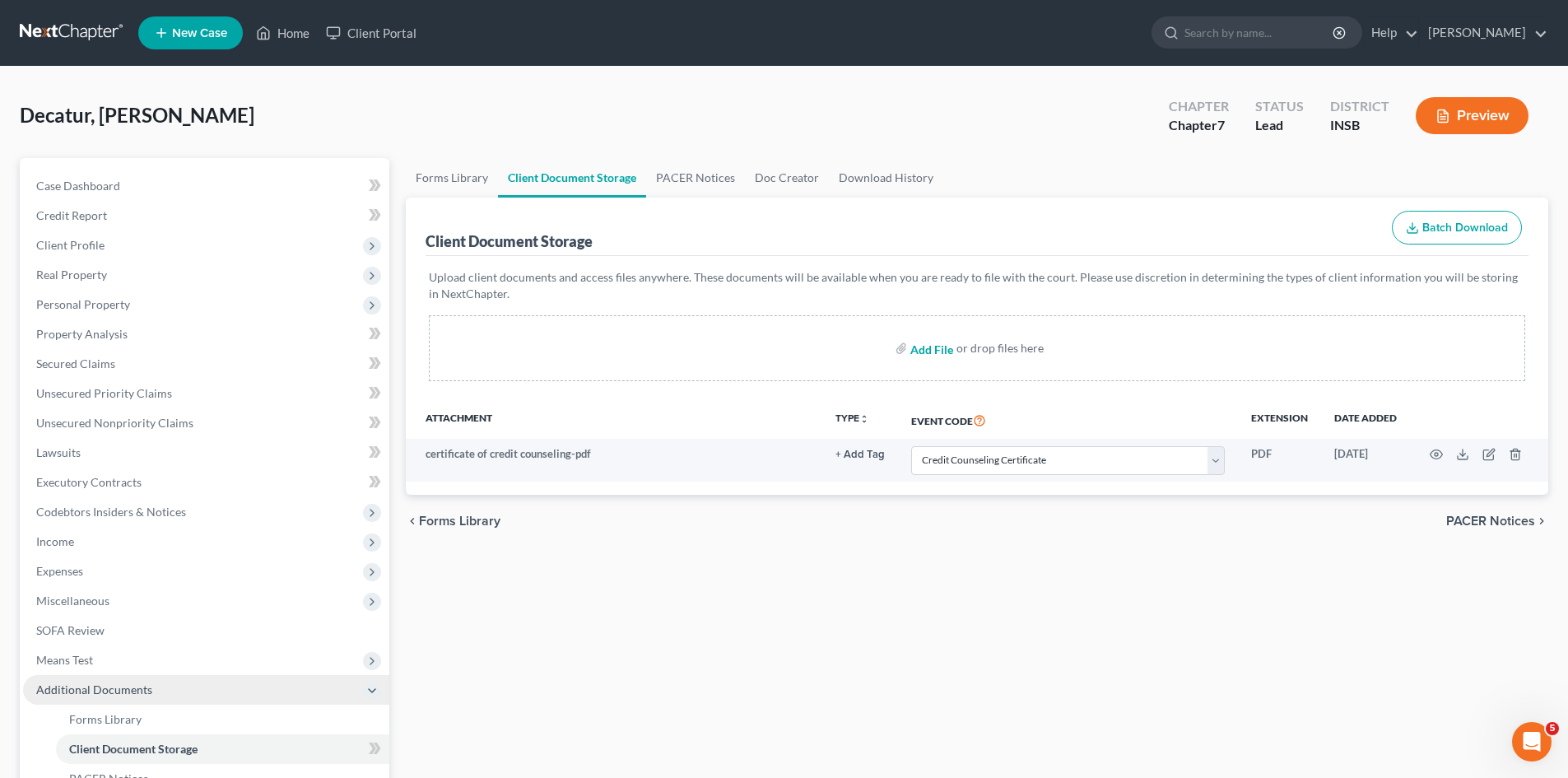
click at [924, 353] on input "file" at bounding box center [929, 349] width 39 height 30
type input "C:\fakepath\Form 121_SSN.pdf"
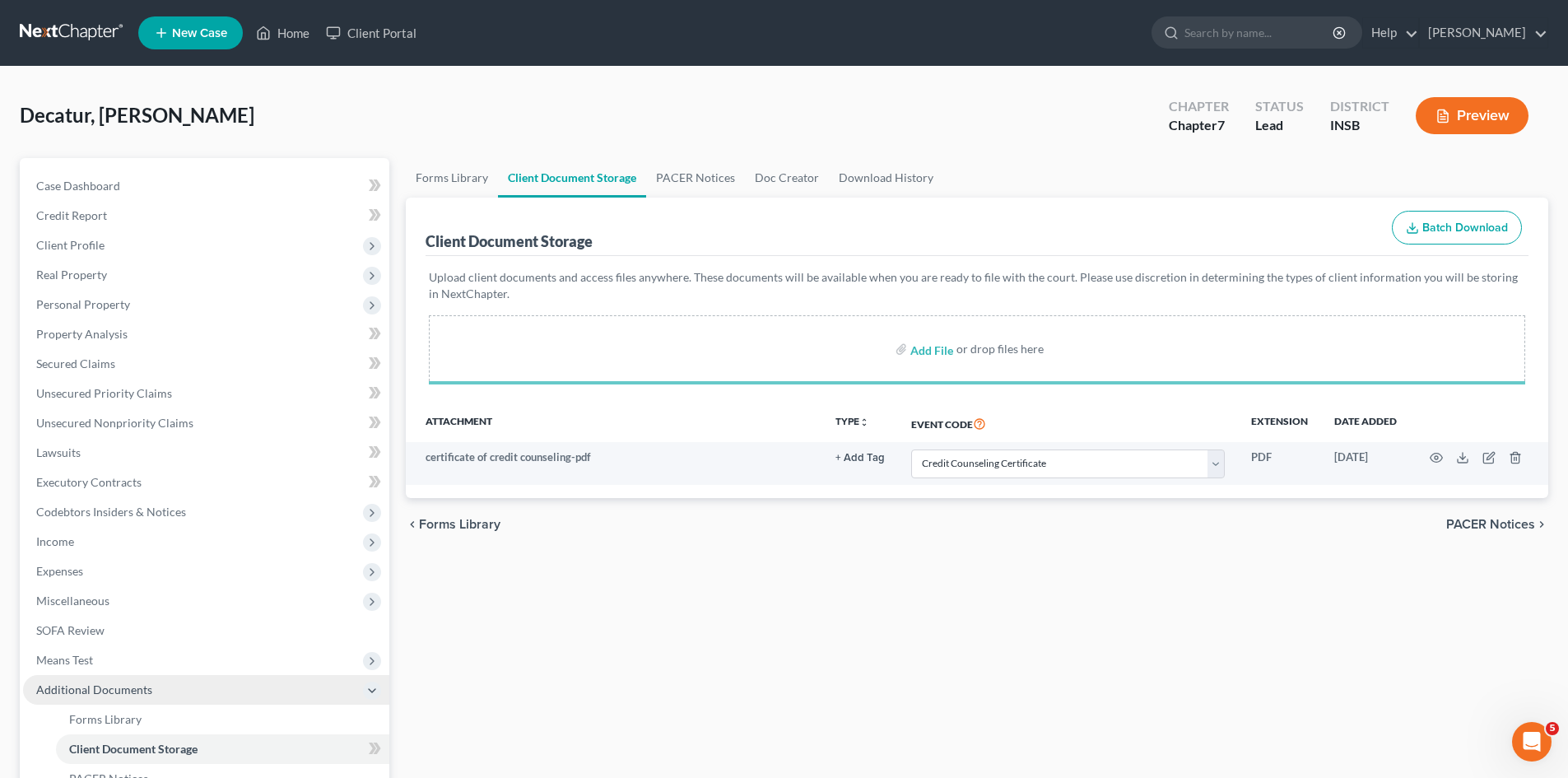
select select "9"
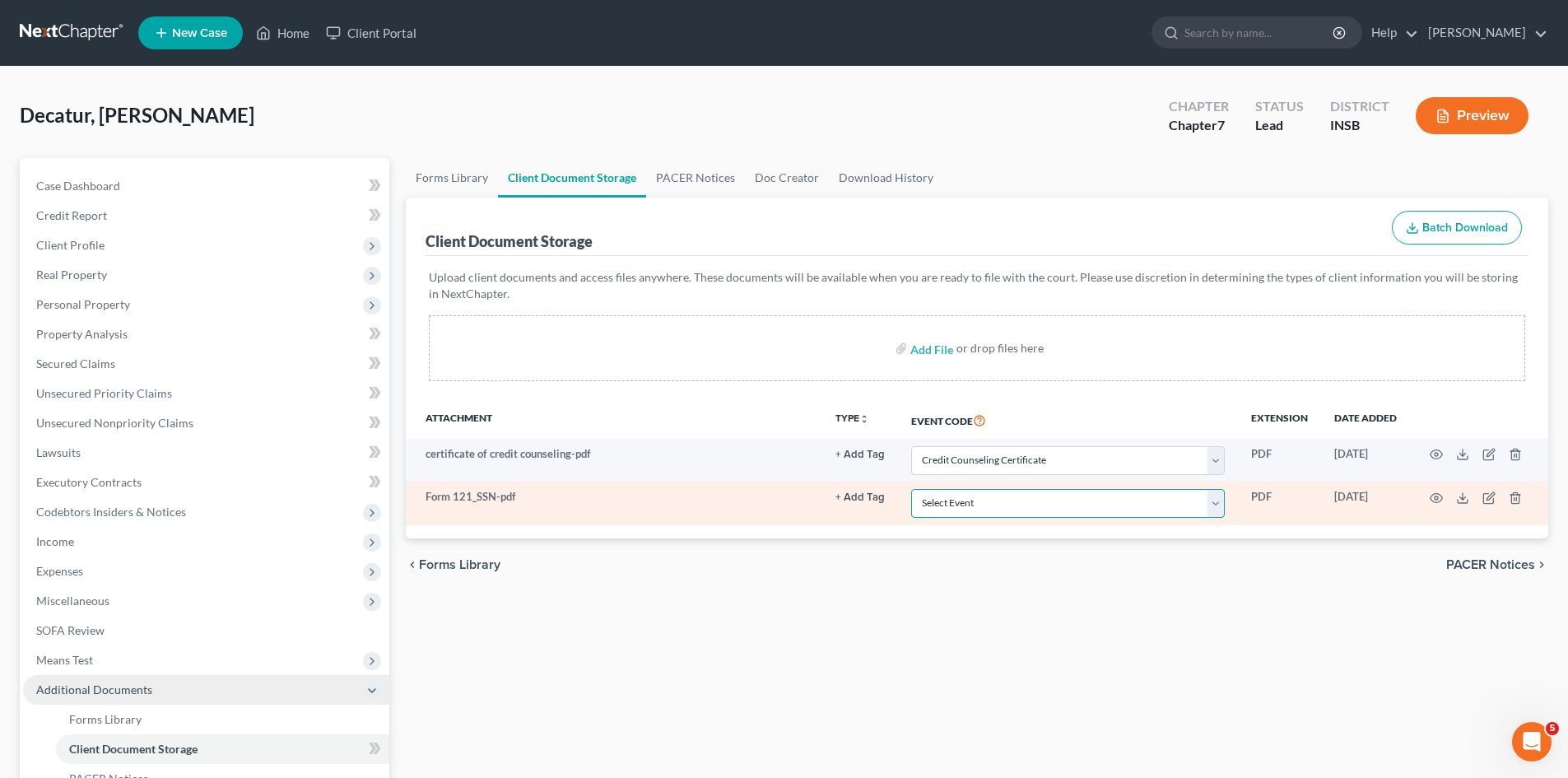
click at [1222, 495] on select "Select Event 20 Largest Unsecured Creditors Amended/Corrected Petition Ch 7 Mea…" at bounding box center [1068, 504] width 313 height 29
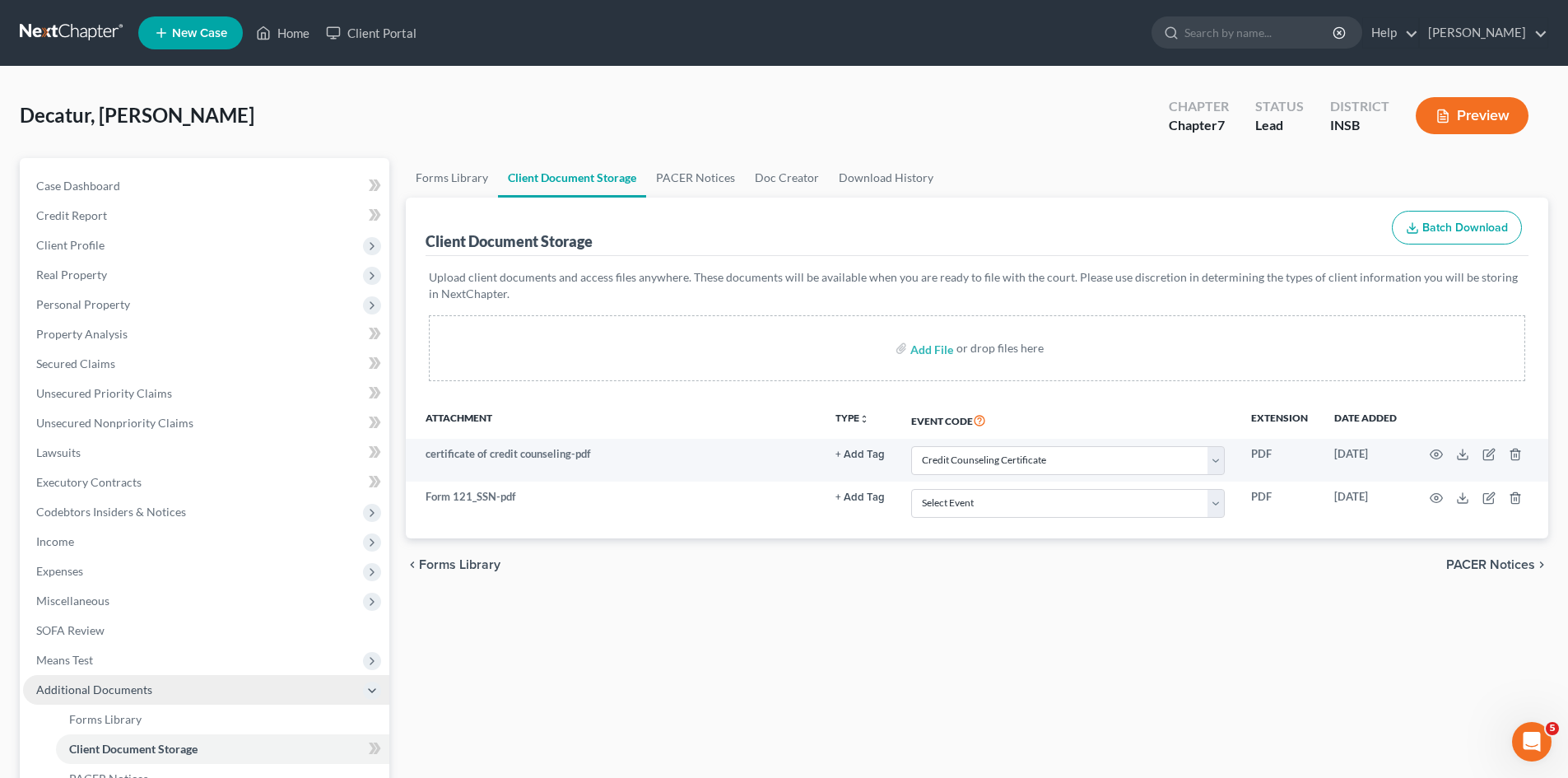
click at [1238, 581] on div "chevron_left Forms Library PACER Notices chevron_right" at bounding box center [977, 565] width 1143 height 53
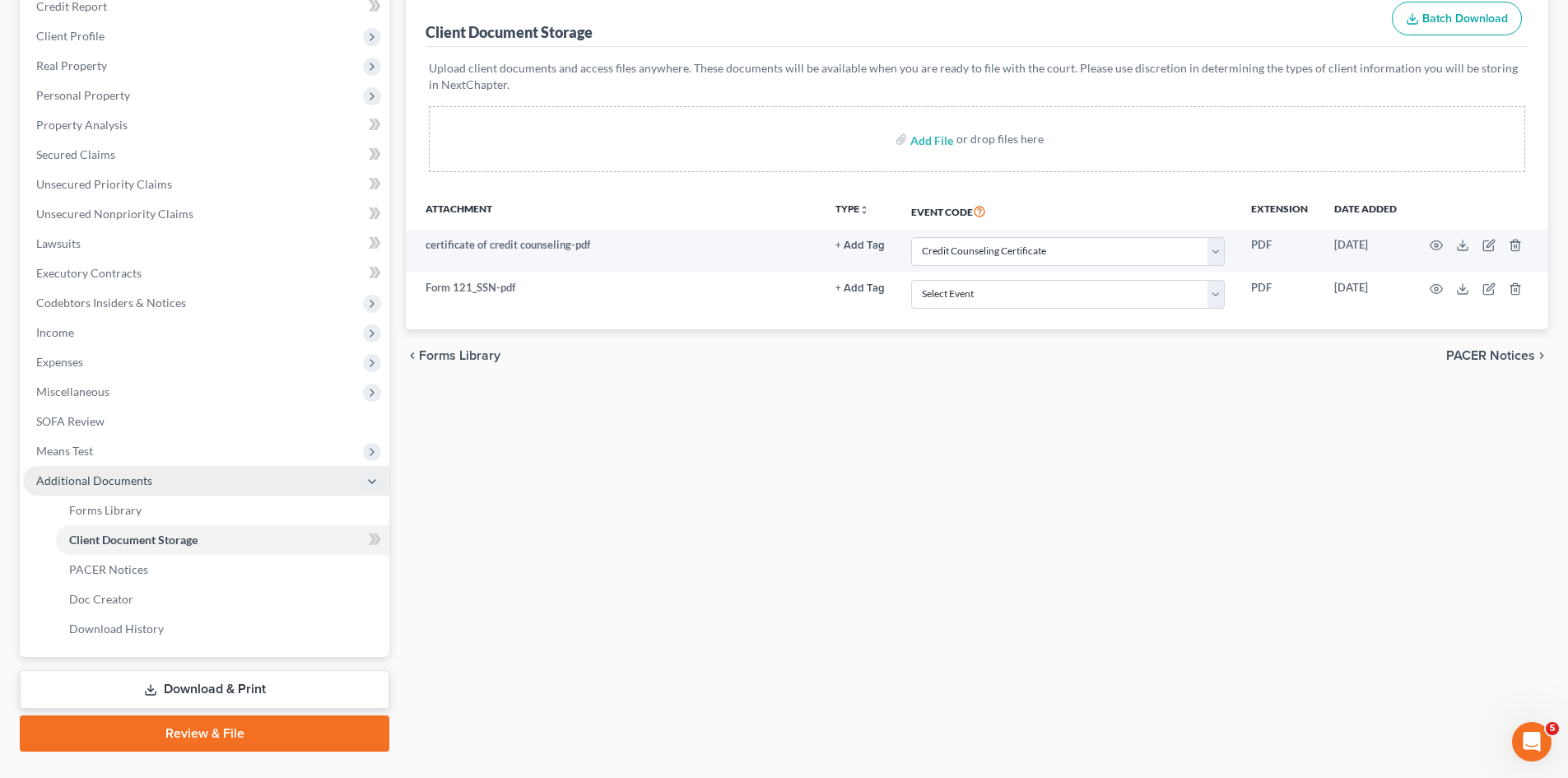
scroll to position [245, 0]
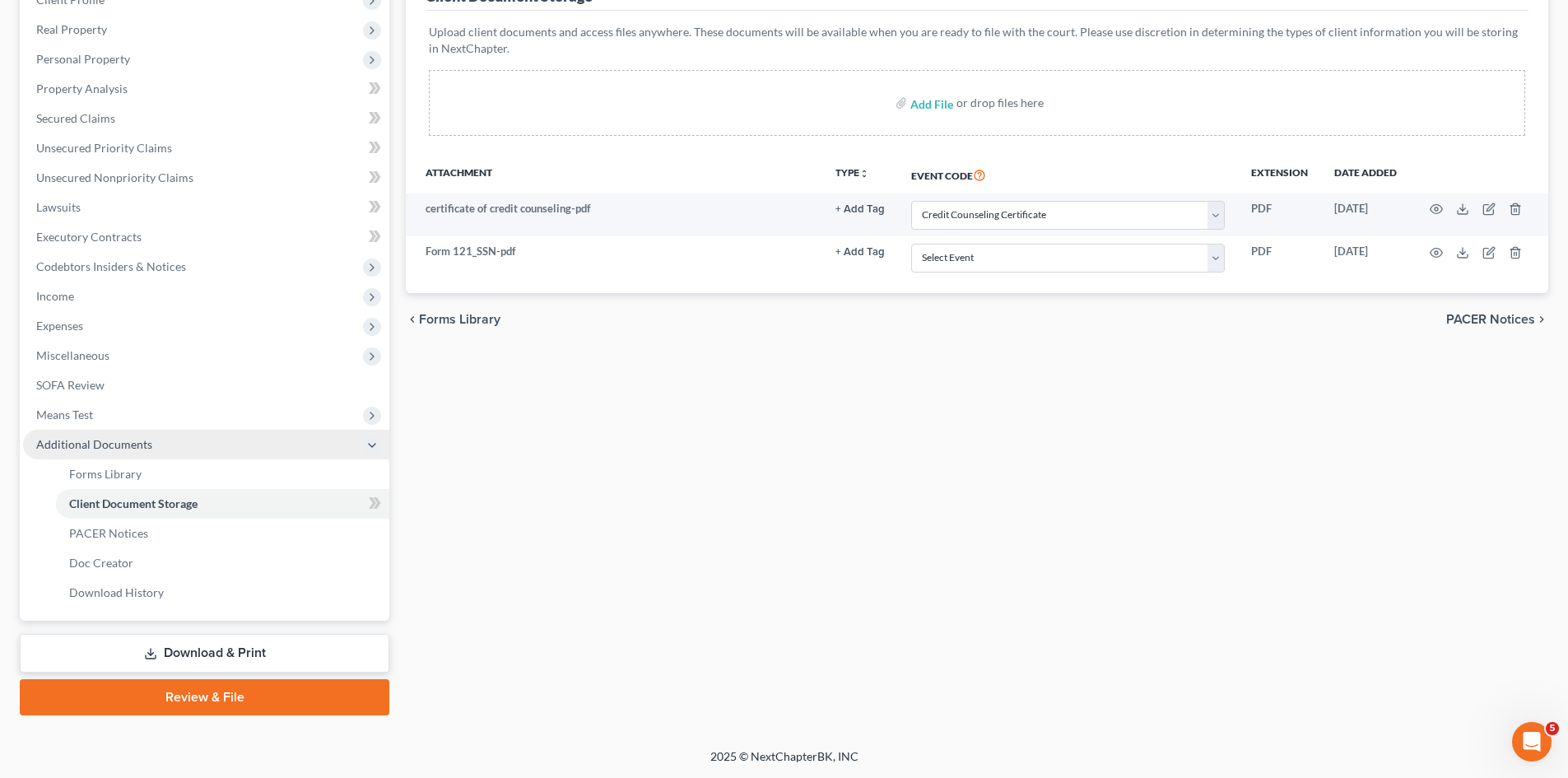
click at [249, 704] on link "Review & File" at bounding box center [204, 697] width 369 height 36
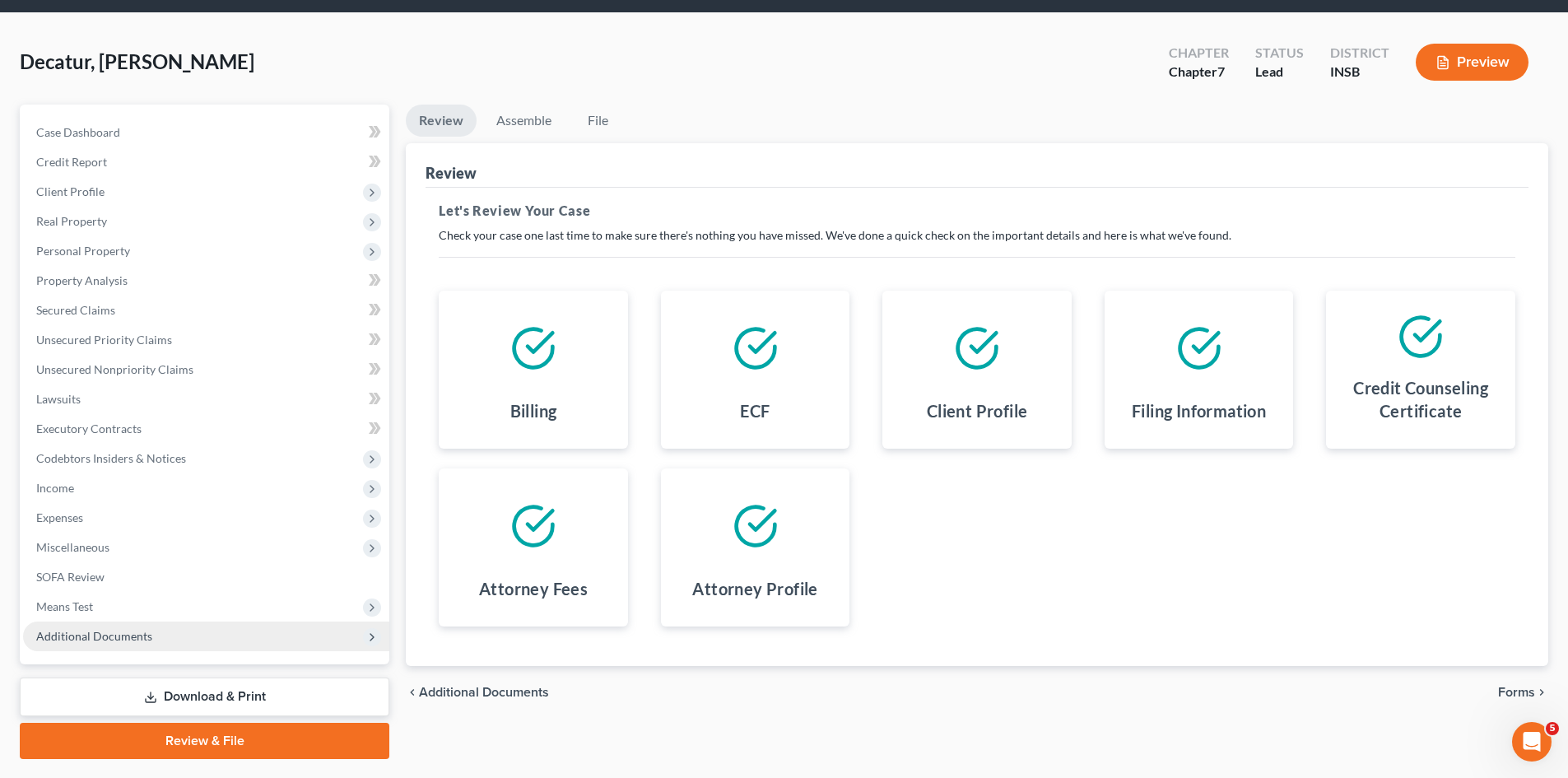
scroll to position [83, 0]
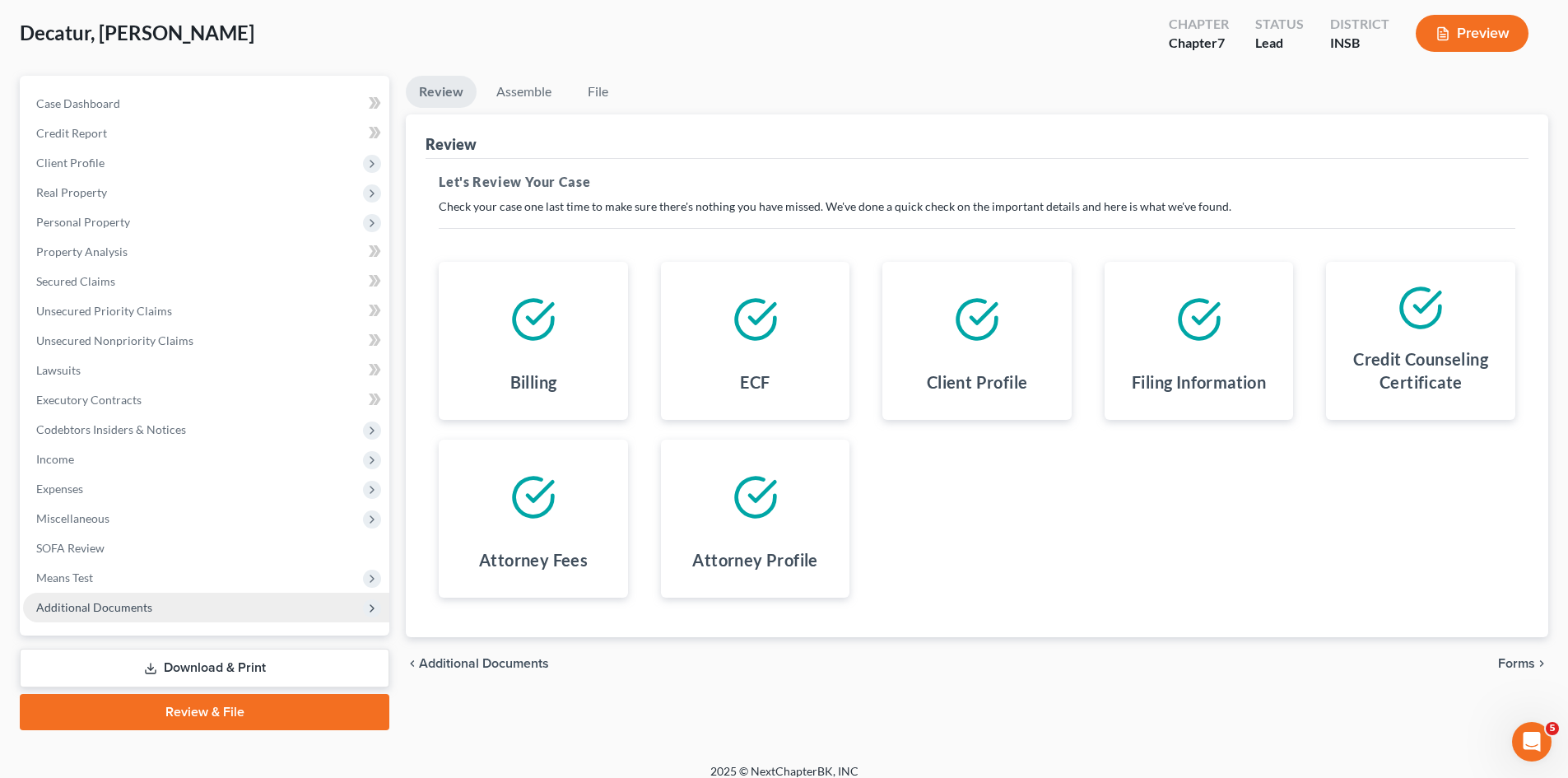
click at [1478, 670] on span "Forms" at bounding box center [1516, 664] width 37 height 13
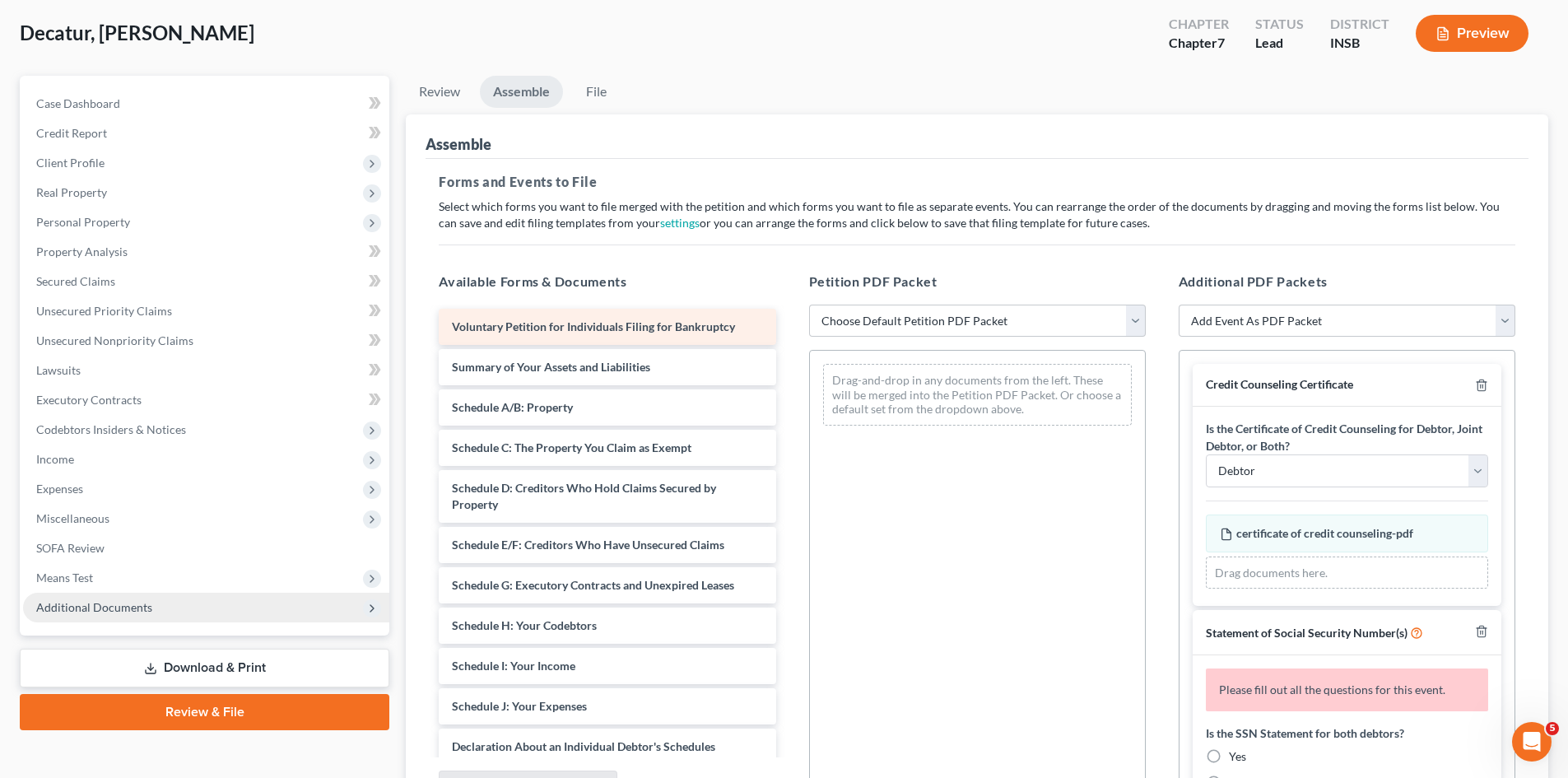
click at [731, 329] on span "Voluntary Petition for Individuals Filing for Bankruptcy" at bounding box center [594, 326] width 283 height 14
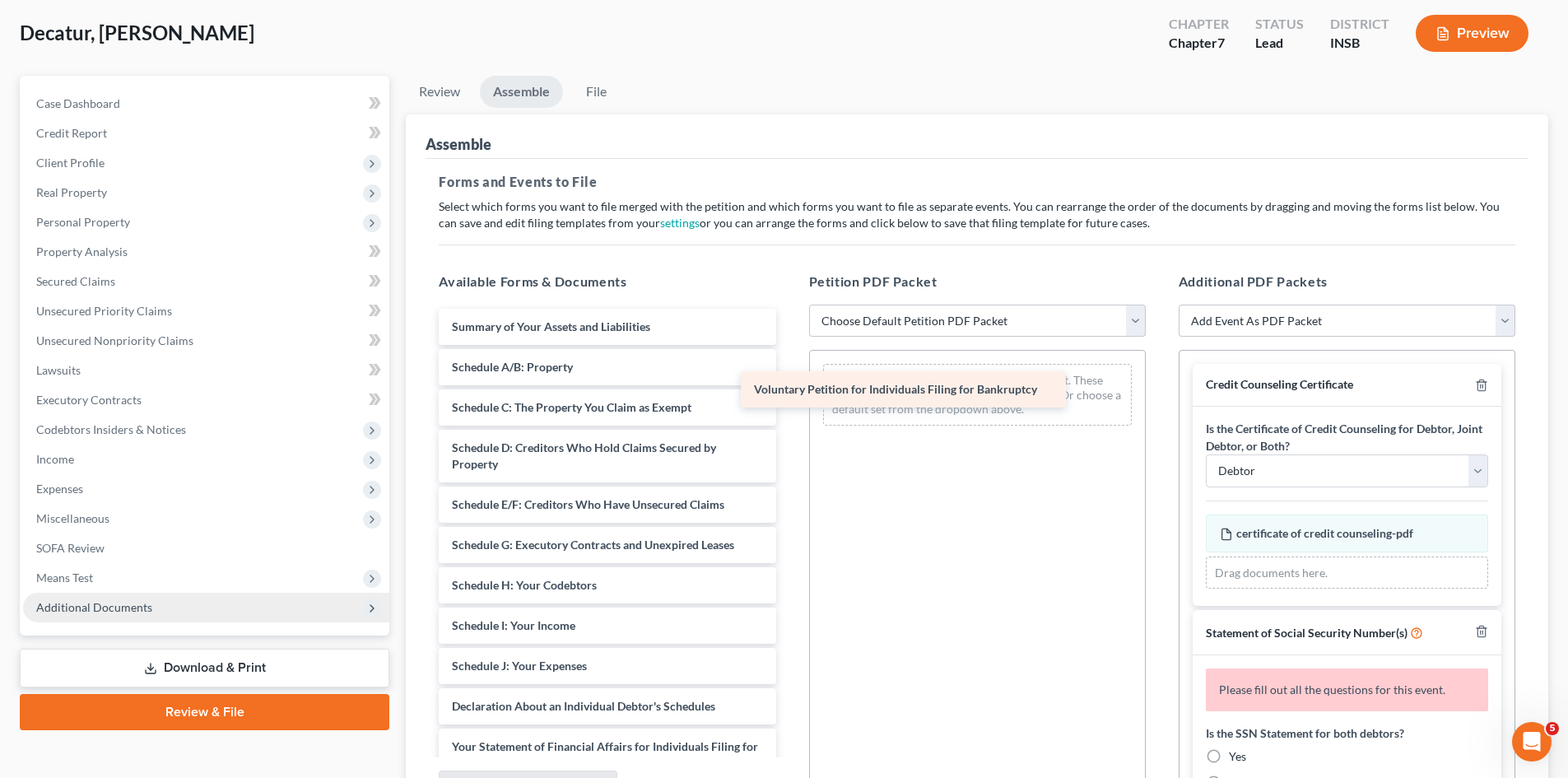
drag, startPoint x: 652, startPoint y: 327, endPoint x: 962, endPoint y: 381, distance: 314.7
click at [789, 382] on div "Voluntary Petition for Individuals Filing for Bankruptcy Voluntary Petition for…" at bounding box center [607, 702] width 363 height 788
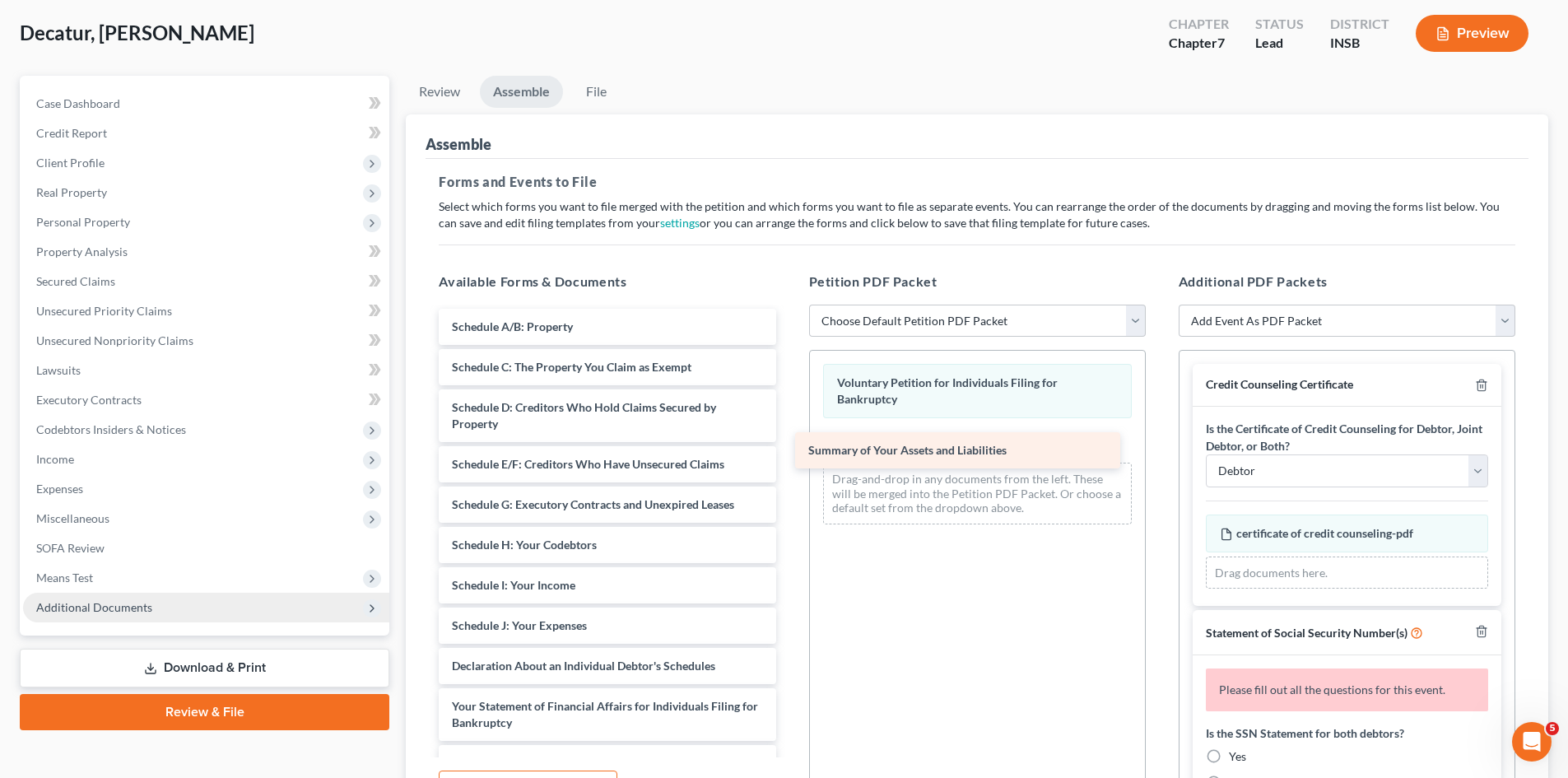
drag, startPoint x: 552, startPoint y: 325, endPoint x: 907, endPoint y: 449, distance: 376.0
click at [789, 449] on div "Summary of Your Assets and Liabilities Summary of Your Assets and Liabilities S…" at bounding box center [607, 682] width 363 height 748
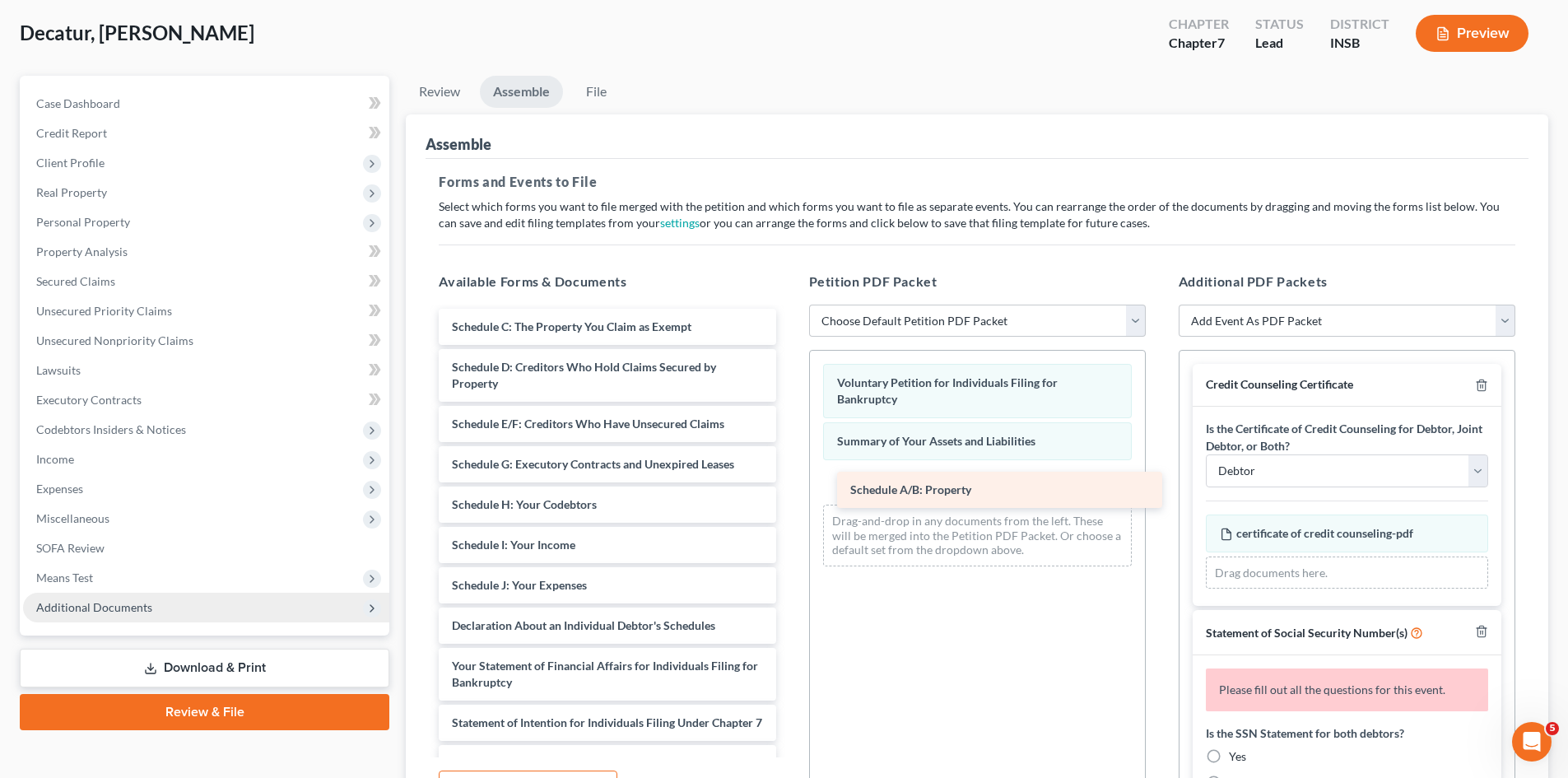
drag, startPoint x: 514, startPoint y: 326, endPoint x: 892, endPoint y: 470, distance: 404.5
click at [789, 470] on div "Schedule A/B: Property Schedule A/B: Property Schedule C: The Property You Clai…" at bounding box center [607, 662] width 363 height 707
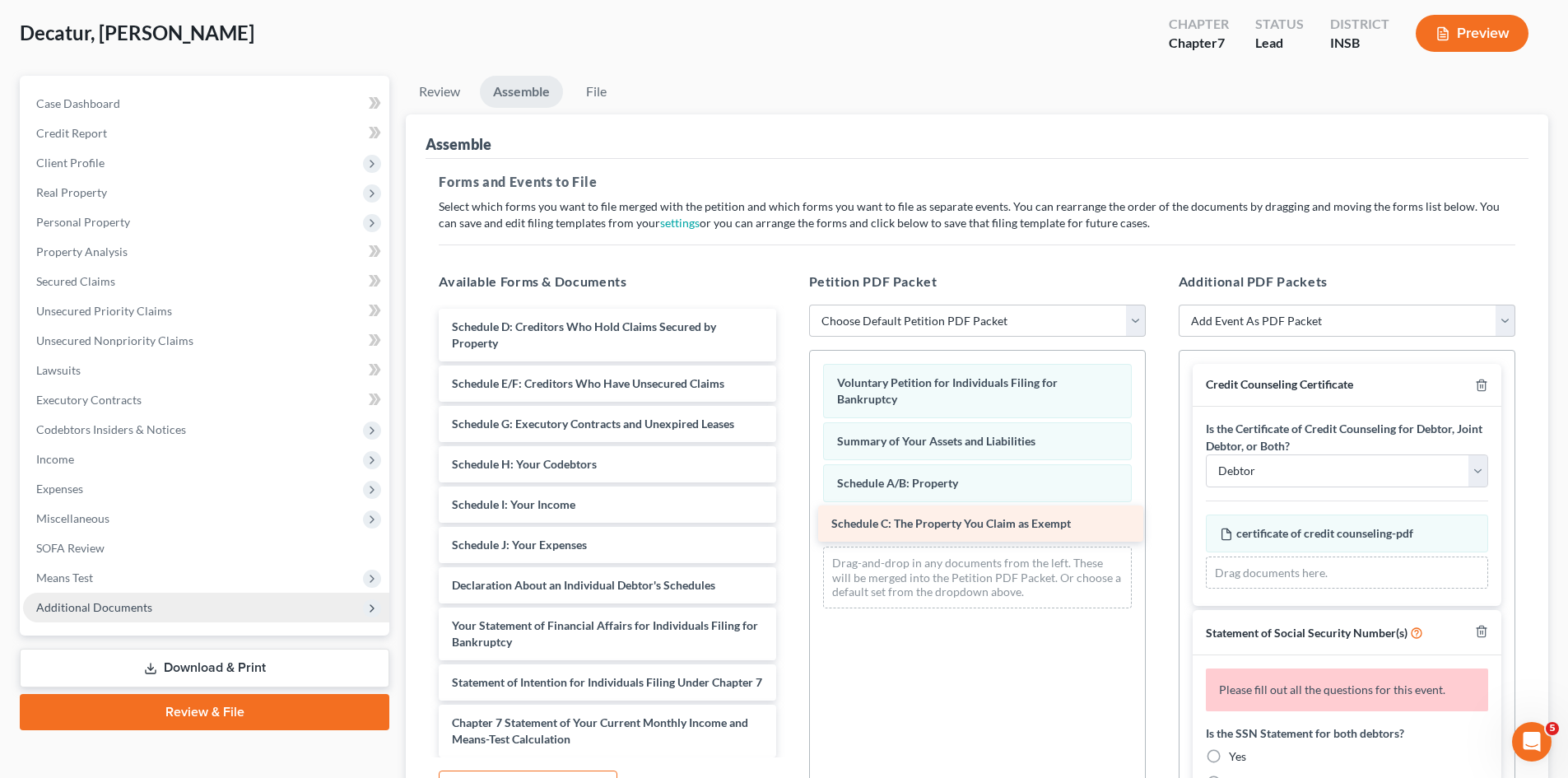
drag, startPoint x: 544, startPoint y: 330, endPoint x: 921, endPoint y: 527, distance: 425.4
click at [789, 527] on div "Schedule C: The Property You Claim as Exempt Schedule C: The Property You Claim…" at bounding box center [607, 642] width 363 height 667
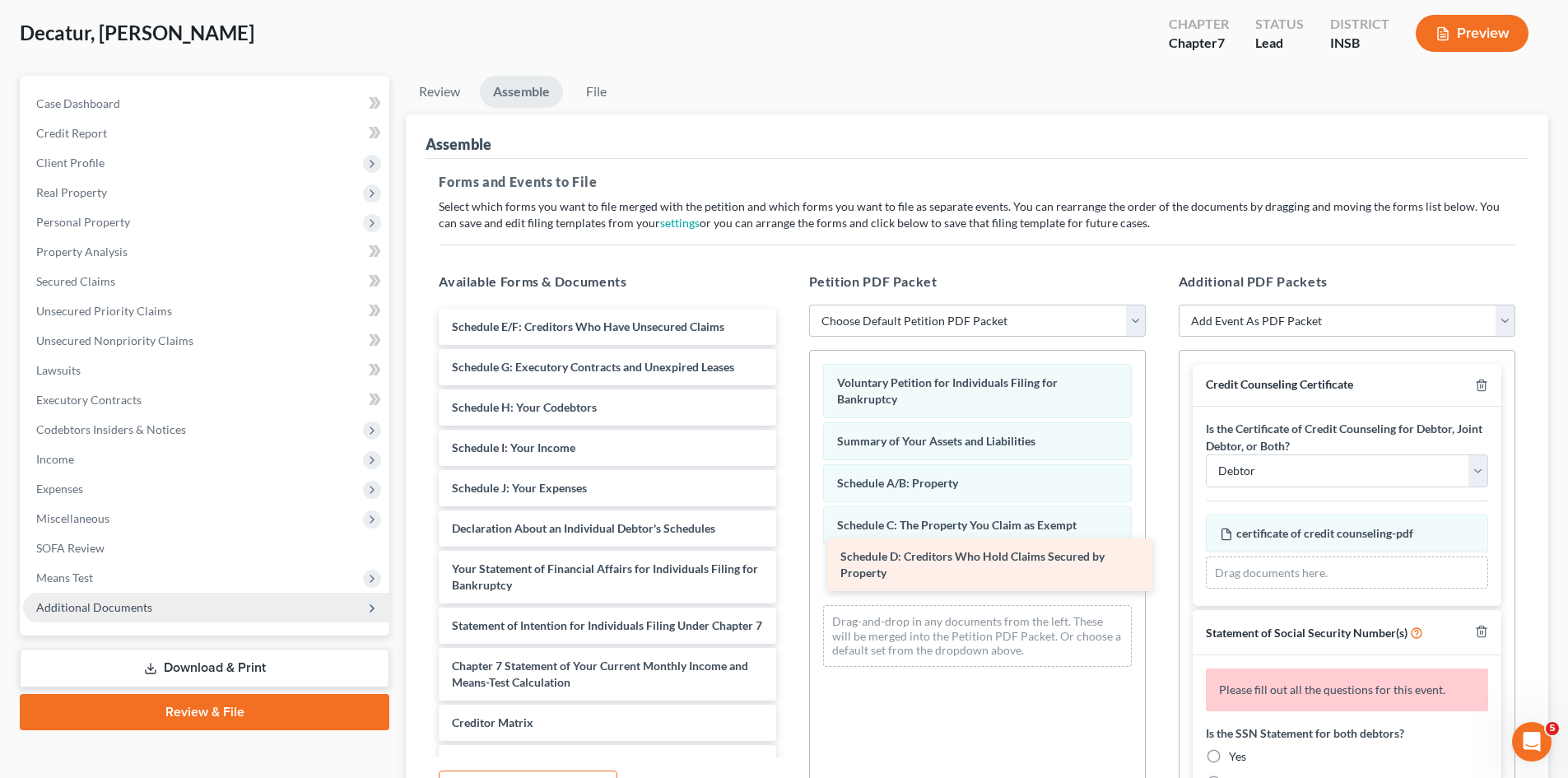
drag, startPoint x: 549, startPoint y: 334, endPoint x: 934, endPoint y: 561, distance: 446.9
click at [789, 561] on div "Schedule D: Creditors Who Hold Claims Secured by Property Schedule D: Creditors…" at bounding box center [607, 614] width 363 height 610
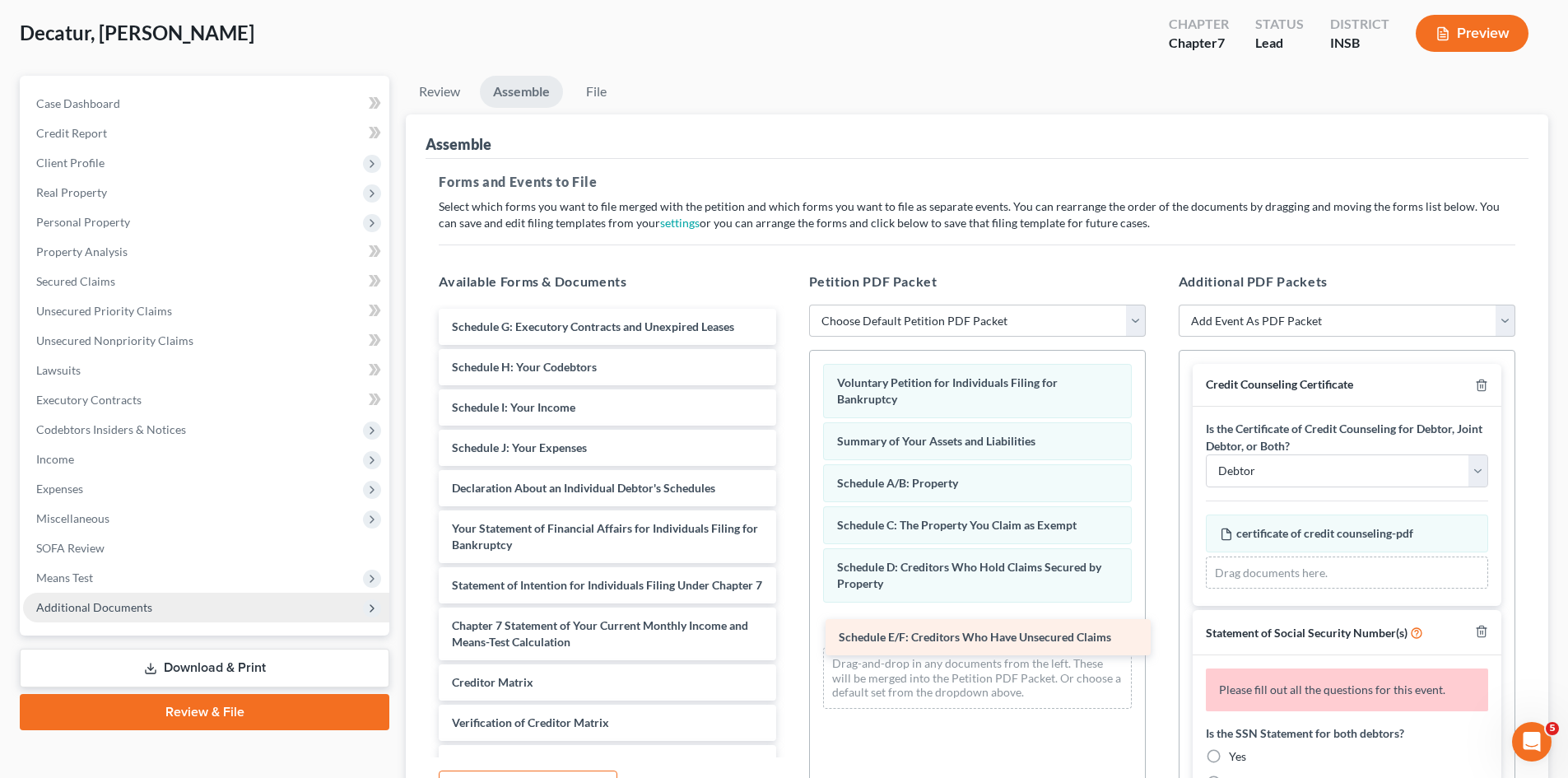
drag, startPoint x: 528, startPoint y: 324, endPoint x: 913, endPoint y: 624, distance: 488.1
click at [789, 627] on div "Schedule E/F: Creditors Who Have Unsecured Claims Schedule E/F: Creditors Who H…" at bounding box center [607, 593] width 363 height 570
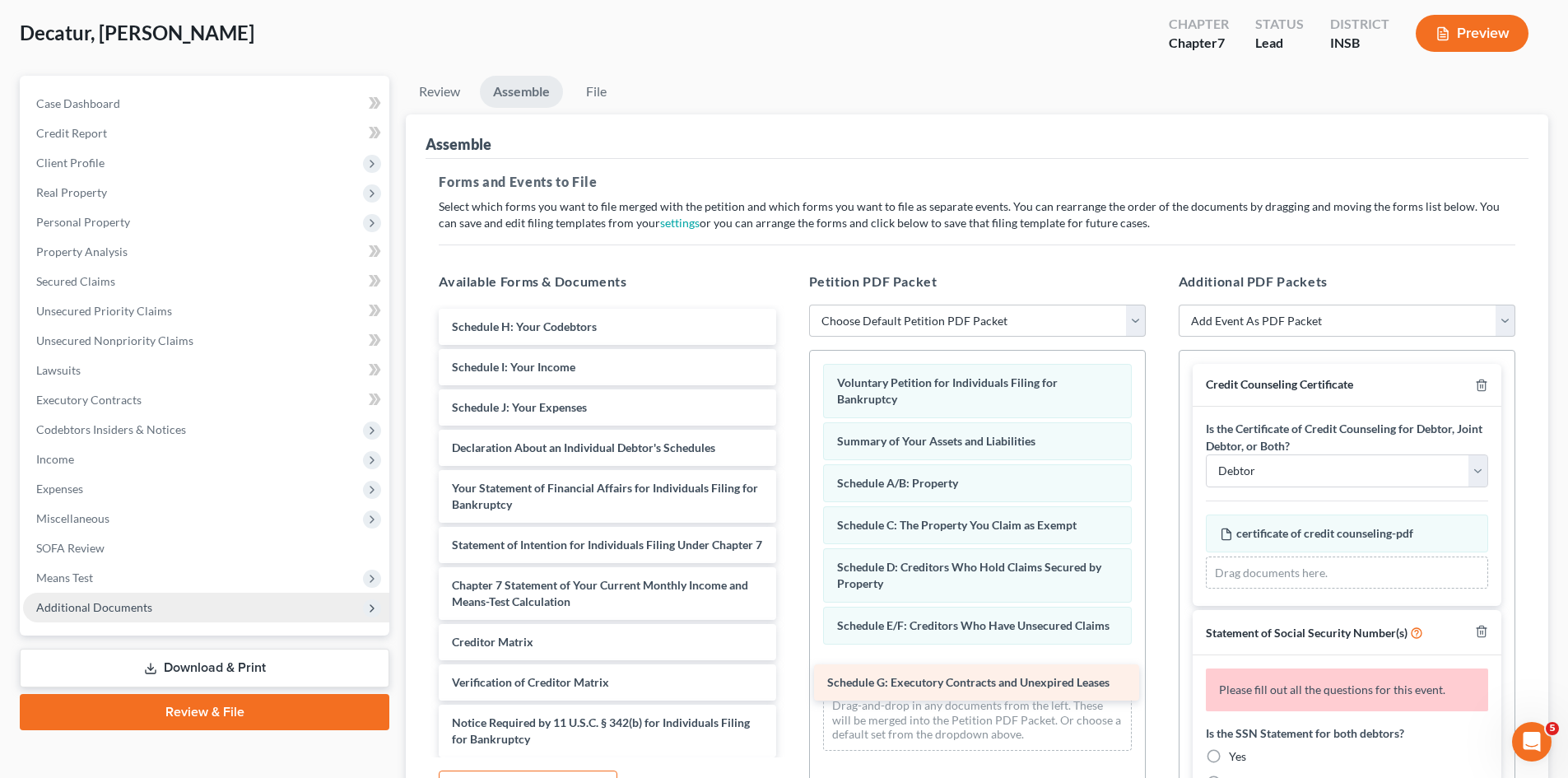
drag, startPoint x: 550, startPoint y: 327, endPoint x: 926, endPoint y: 671, distance: 509.6
click at [789, 675] on div "Schedule G: Executory Contracts and Unexpired Leases Schedule G: Executory Cont…" at bounding box center [607, 573] width 363 height 530
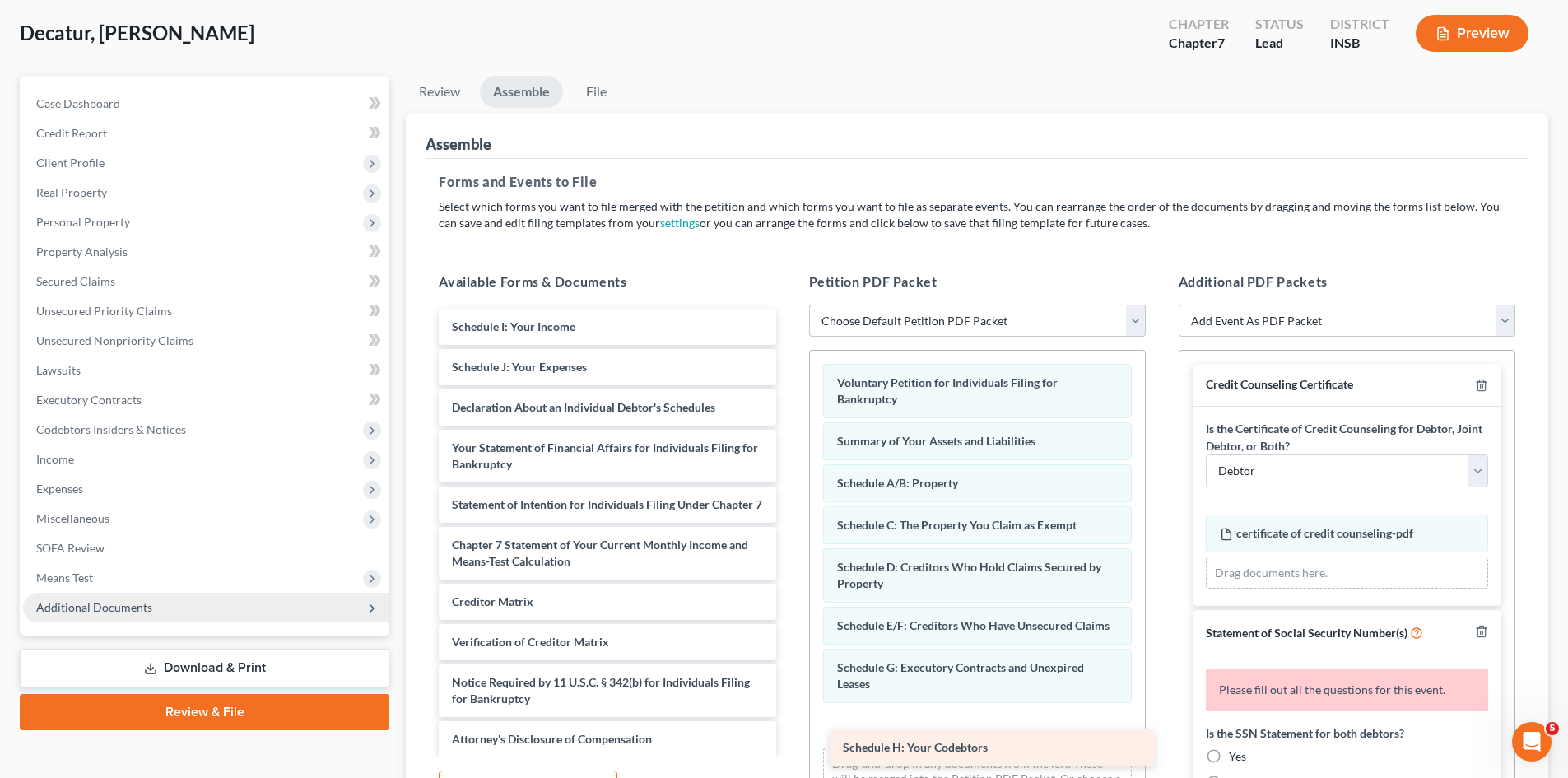
drag, startPoint x: 517, startPoint y: 324, endPoint x: 907, endPoint y: 745, distance: 573.9
click at [789, 745] on div "Schedule H: Your Codebtors Schedule H: Your Codebtors Schedule I: Your Income S…" at bounding box center [607, 553] width 363 height 489
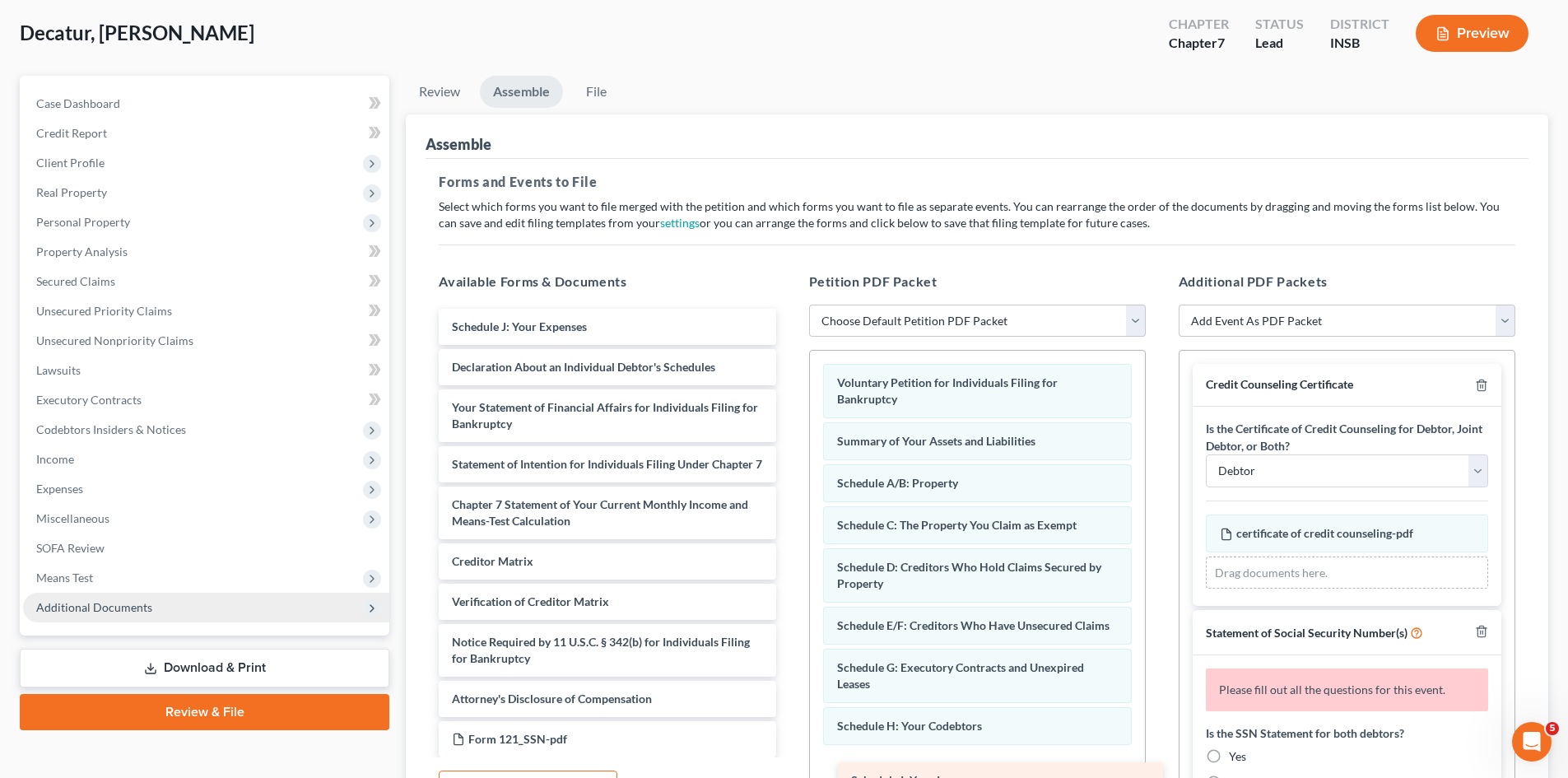
drag, startPoint x: 560, startPoint y: 322, endPoint x: 958, endPoint y: 775, distance: 603.0
click at [789, 758] on div "Schedule I: Your Income Schedule I: Your Income Schedule J: Your Expenses Decla…" at bounding box center [607, 533] width 363 height 449
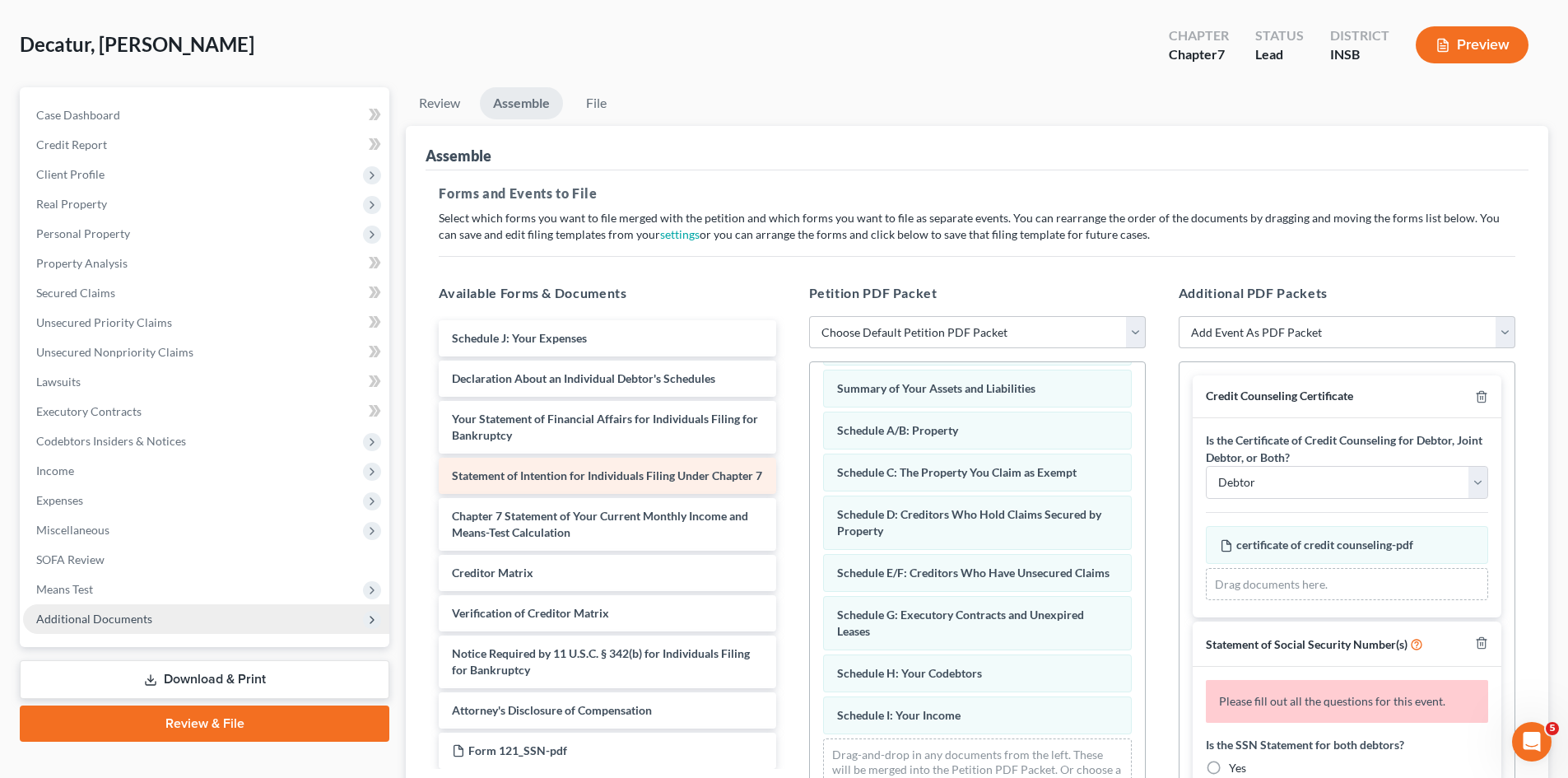
scroll to position [0, 0]
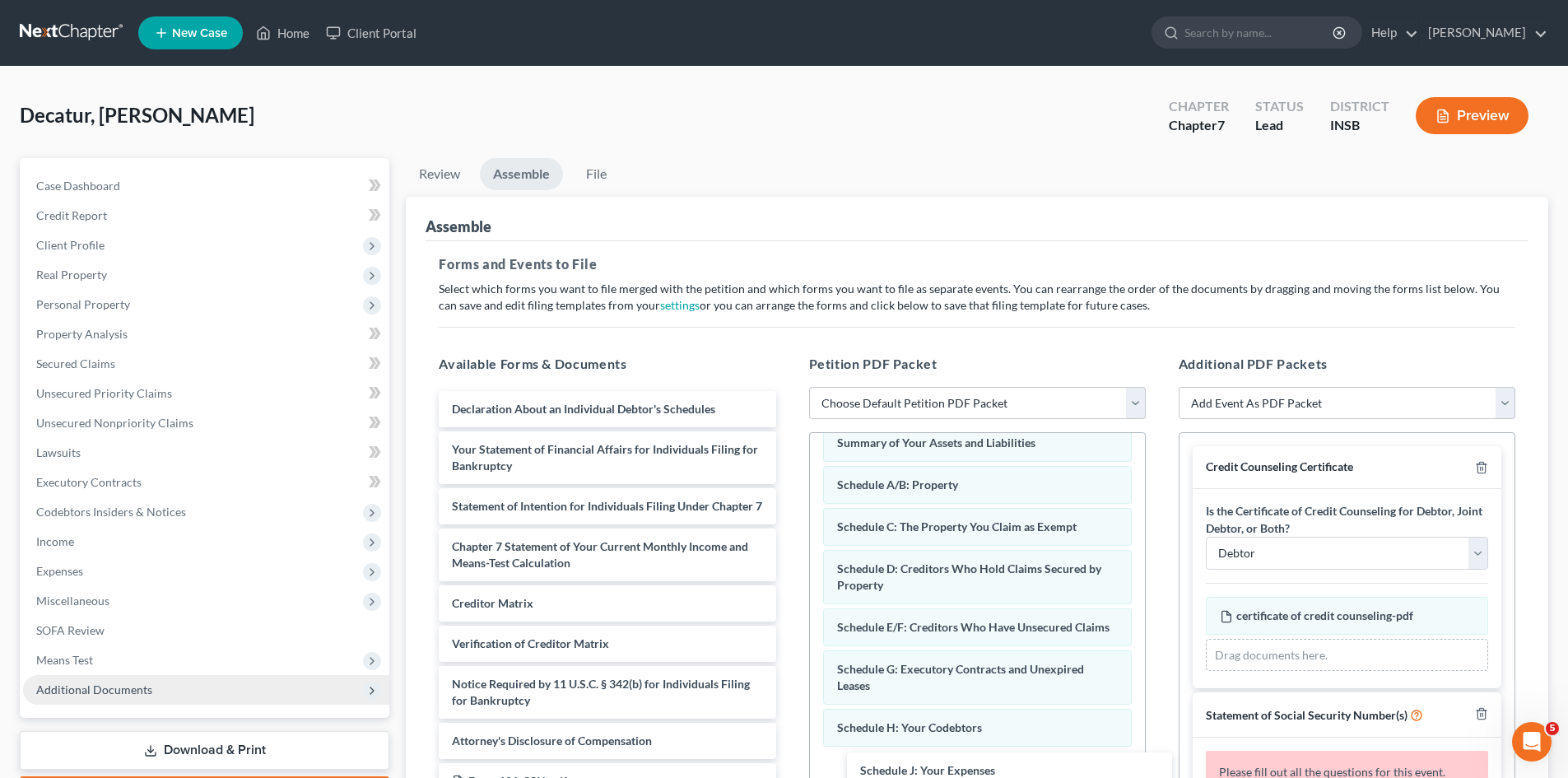
drag, startPoint x: 552, startPoint y: 406, endPoint x: 950, endPoint y: 788, distance: 551.7
click at [950, 770] on html "Home New Case Client Portal [PERSON_NAME] [EMAIL_ADDRESS][DOMAIN_NAME] My Accou…" at bounding box center [784, 516] width 1568 height 1033
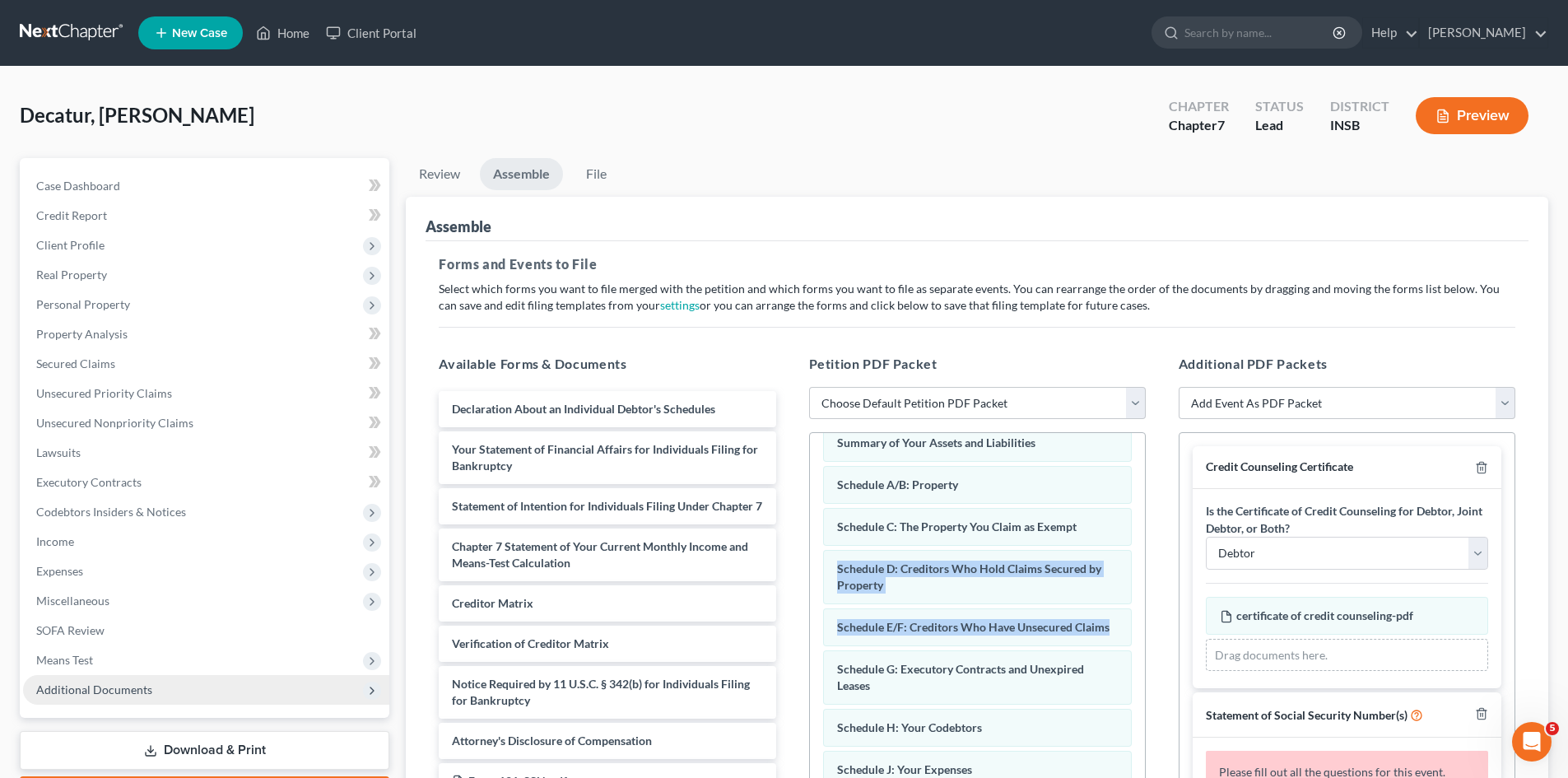
drag, startPoint x: 1130, startPoint y: 639, endPoint x: 1143, endPoint y: 514, distance: 125.7
click at [1143, 514] on div "Voluntary Petition for Individuals Filing for Bankruptcy Summary of Your Assets…" at bounding box center [978, 658] width 337 height 453
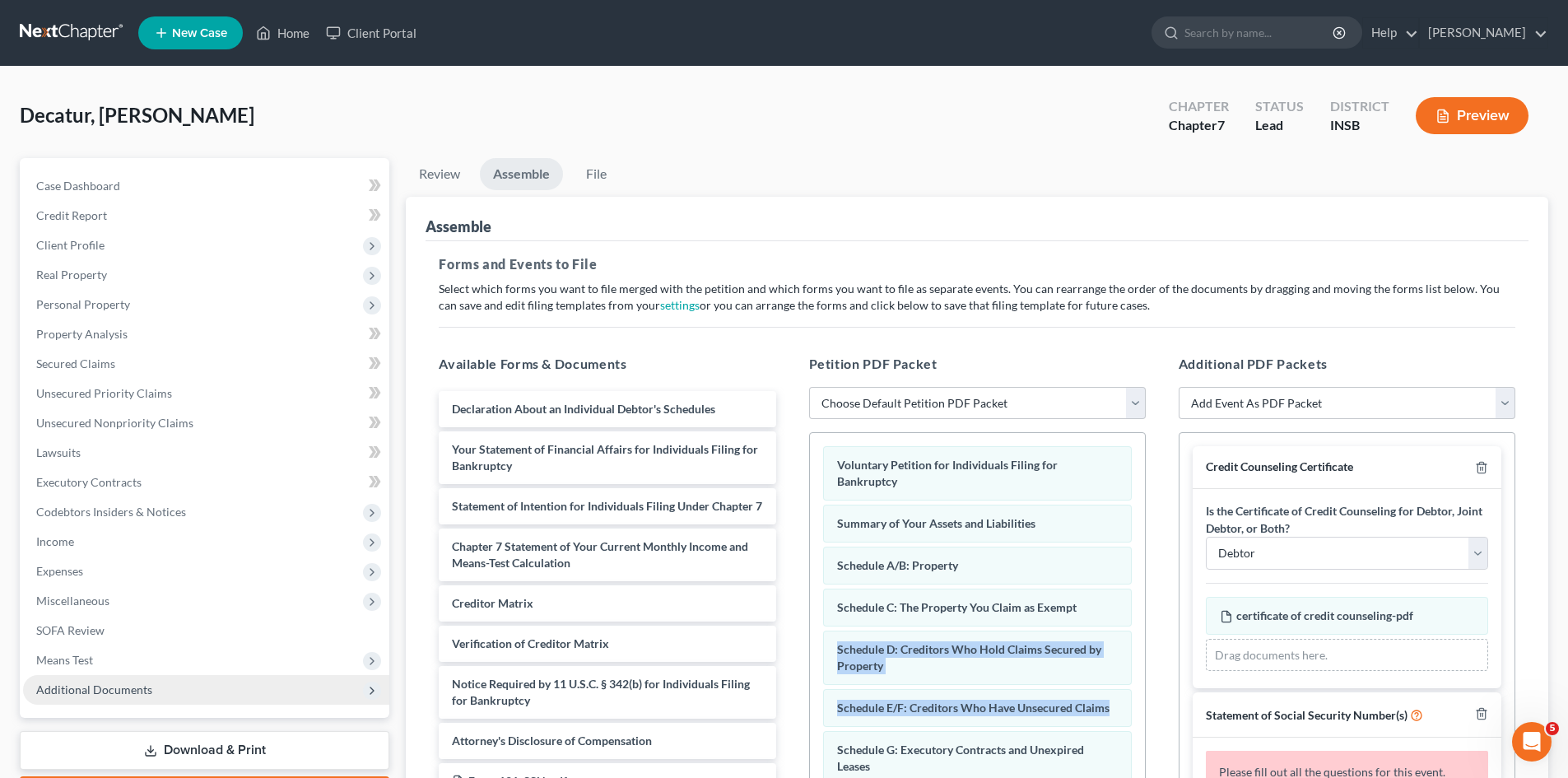
scroll to position [123, 0]
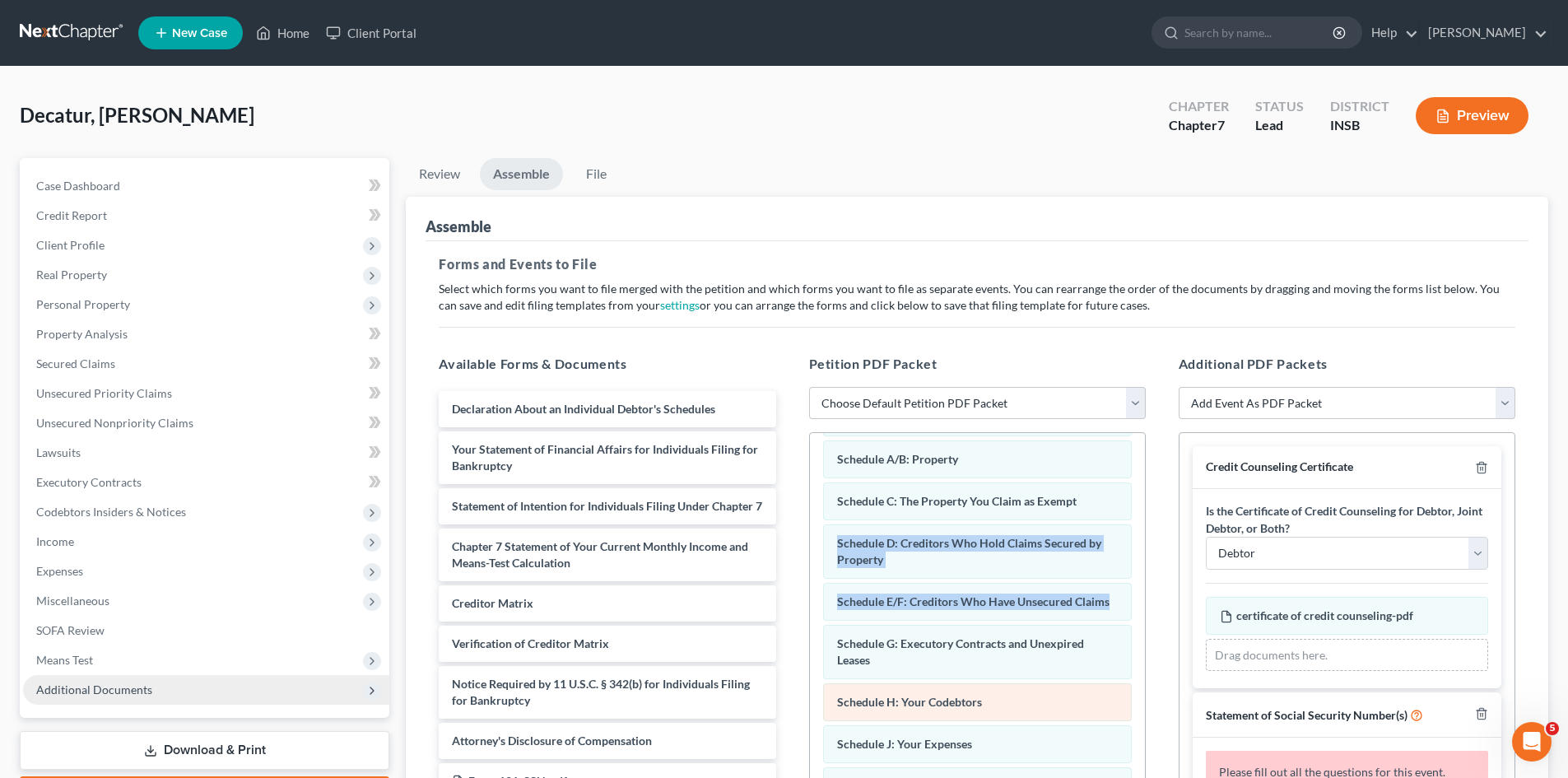
click at [987, 720] on div "Schedule H: Your Codebtors" at bounding box center [978, 702] width 308 height 38
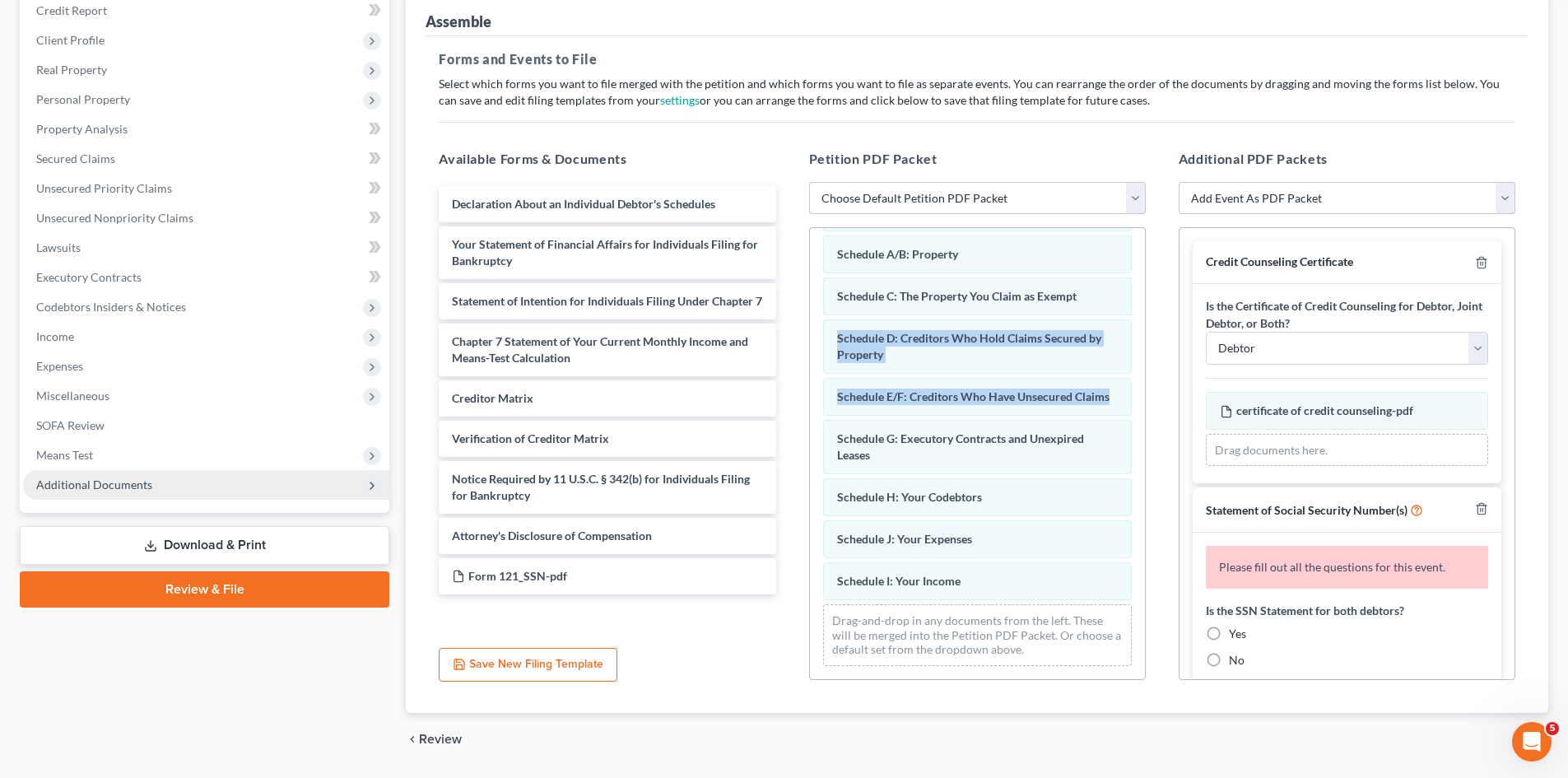
scroll to position [255, 0]
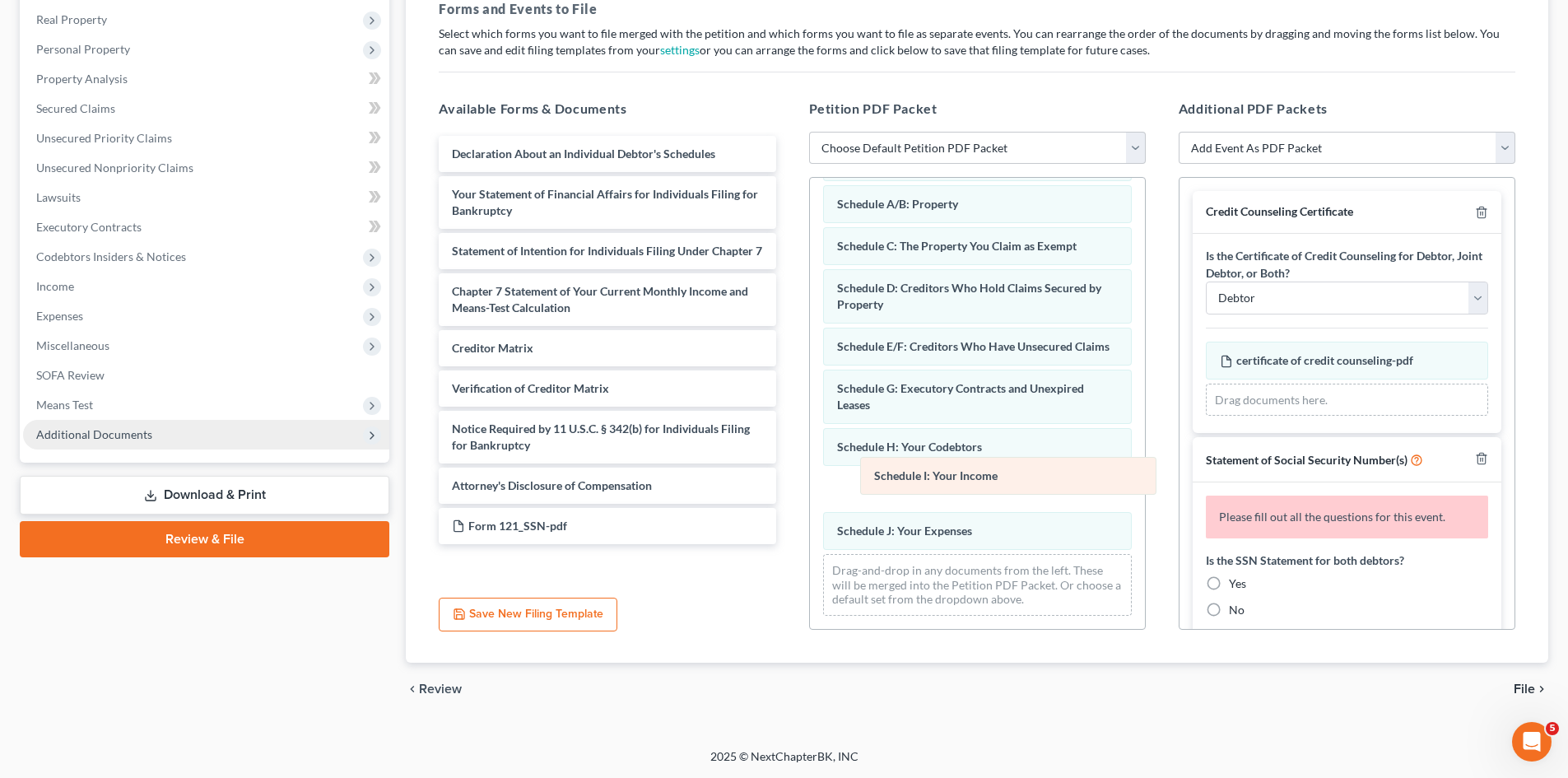
drag, startPoint x: 899, startPoint y: 538, endPoint x: 934, endPoint y: 485, distance: 63.5
click at [935, 483] on div "Schedule I: Your Income Voluntary Petition for Individuals Filing for Bankruptc…" at bounding box center [978, 350] width 335 height 558
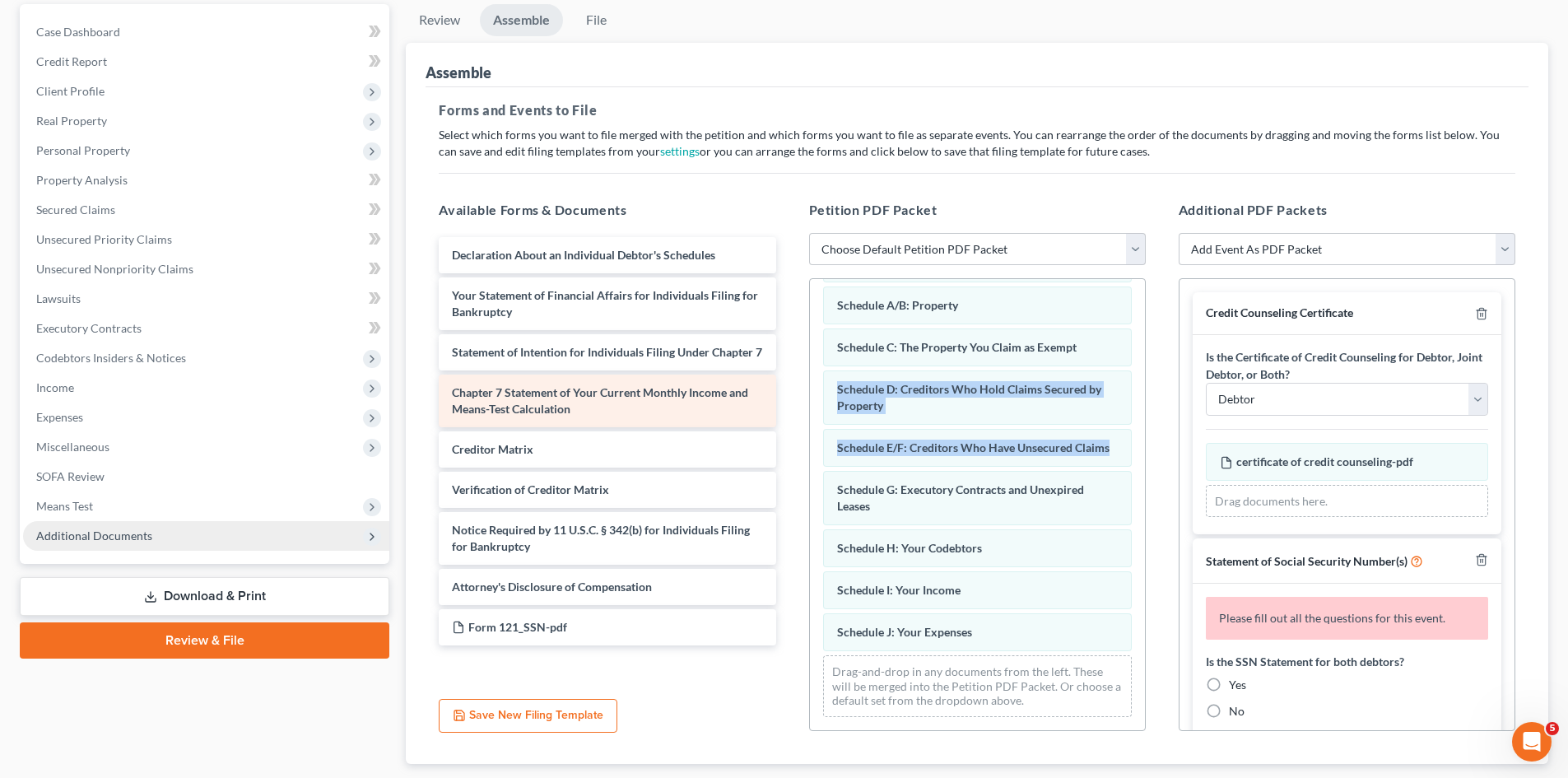
scroll to position [165, 0]
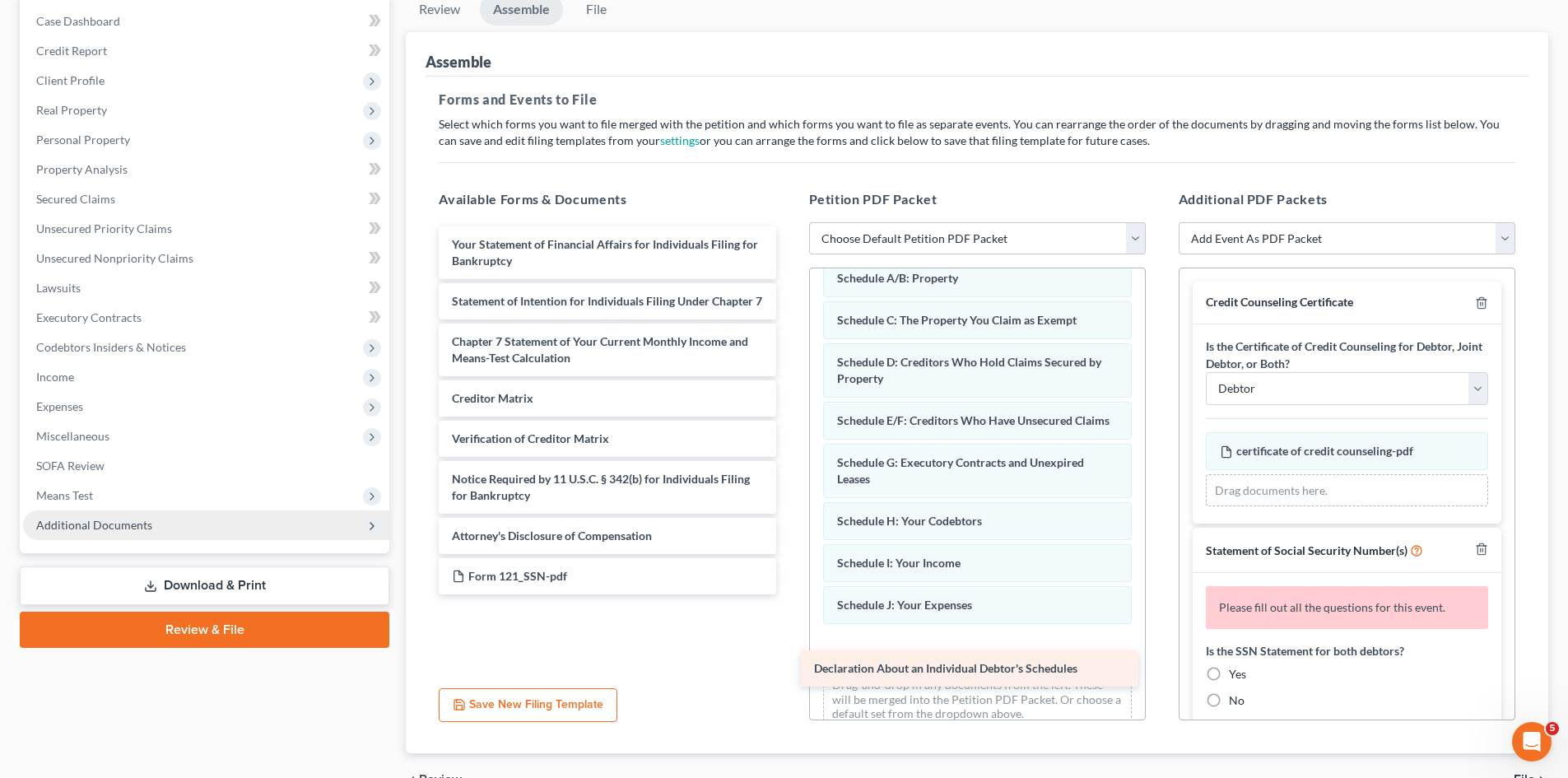
drag, startPoint x: 629, startPoint y: 246, endPoint x: 991, endPoint y: 670, distance: 557.5
click at [789, 595] on div "Declaration About an Individual Debtor's Schedules Declaration About an Individ…" at bounding box center [607, 410] width 363 height 368
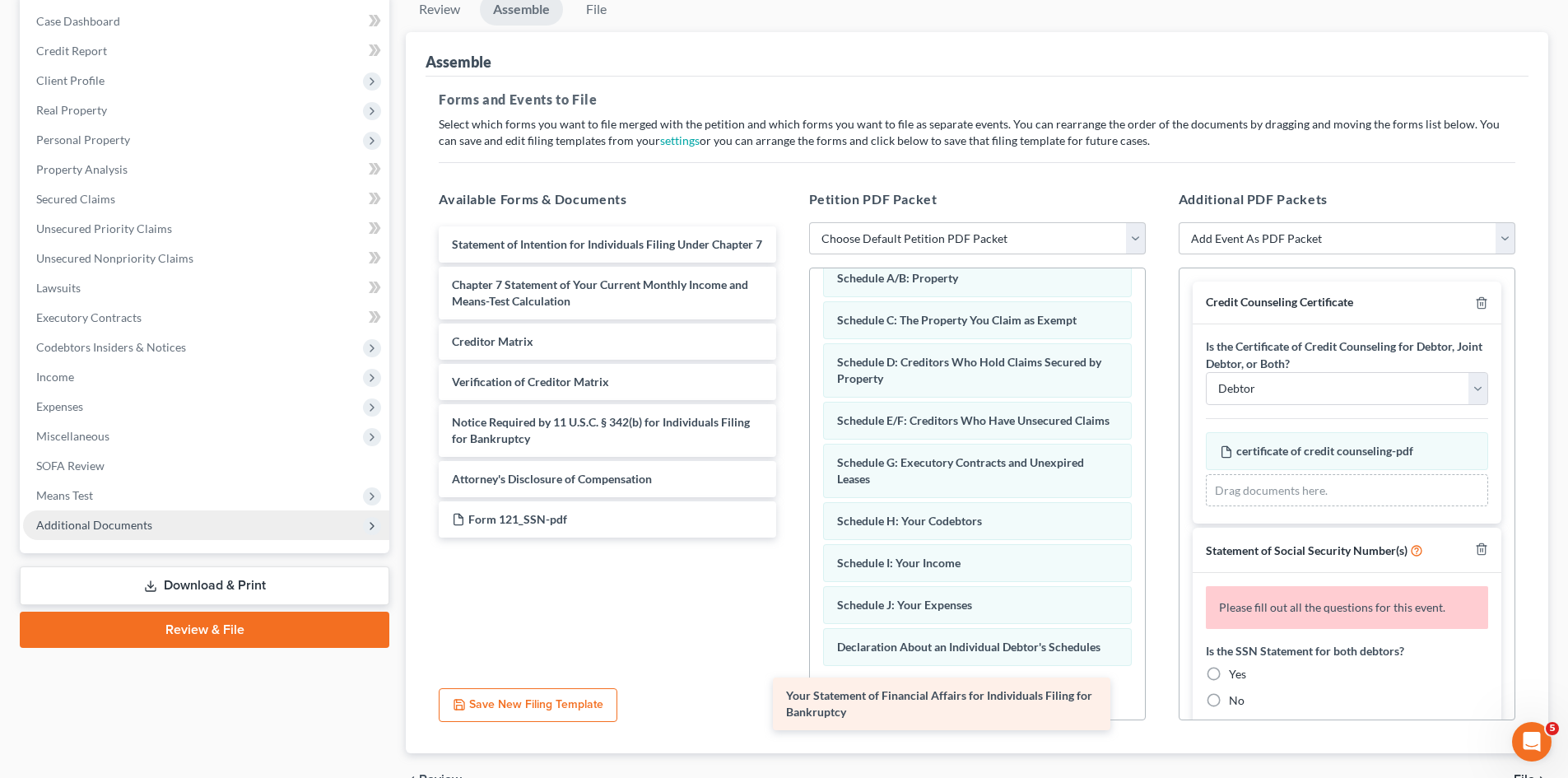
drag, startPoint x: 629, startPoint y: 254, endPoint x: 988, endPoint y: 700, distance: 572.5
click at [789, 538] on div "Your Statement of Financial Affairs for Individuals Filing for Bankruptcy Your …" at bounding box center [607, 382] width 363 height 311
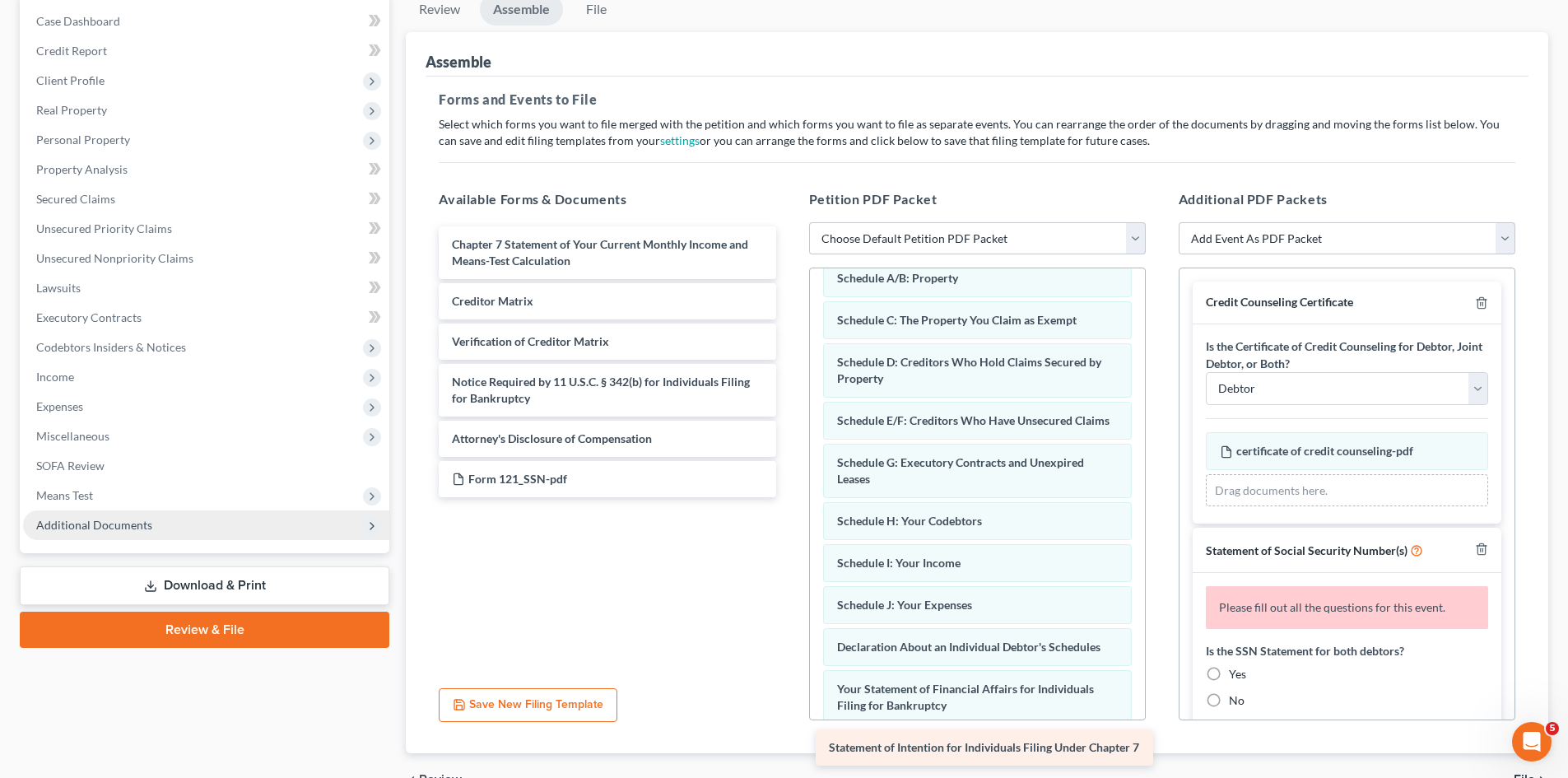
drag, startPoint x: 641, startPoint y: 252, endPoint x: 1013, endPoint y: 750, distance: 621.6
click at [789, 497] on div "Statement of Intention for Individuals Filing Under Chapter 7 Statement of Inte…" at bounding box center [607, 362] width 363 height 271
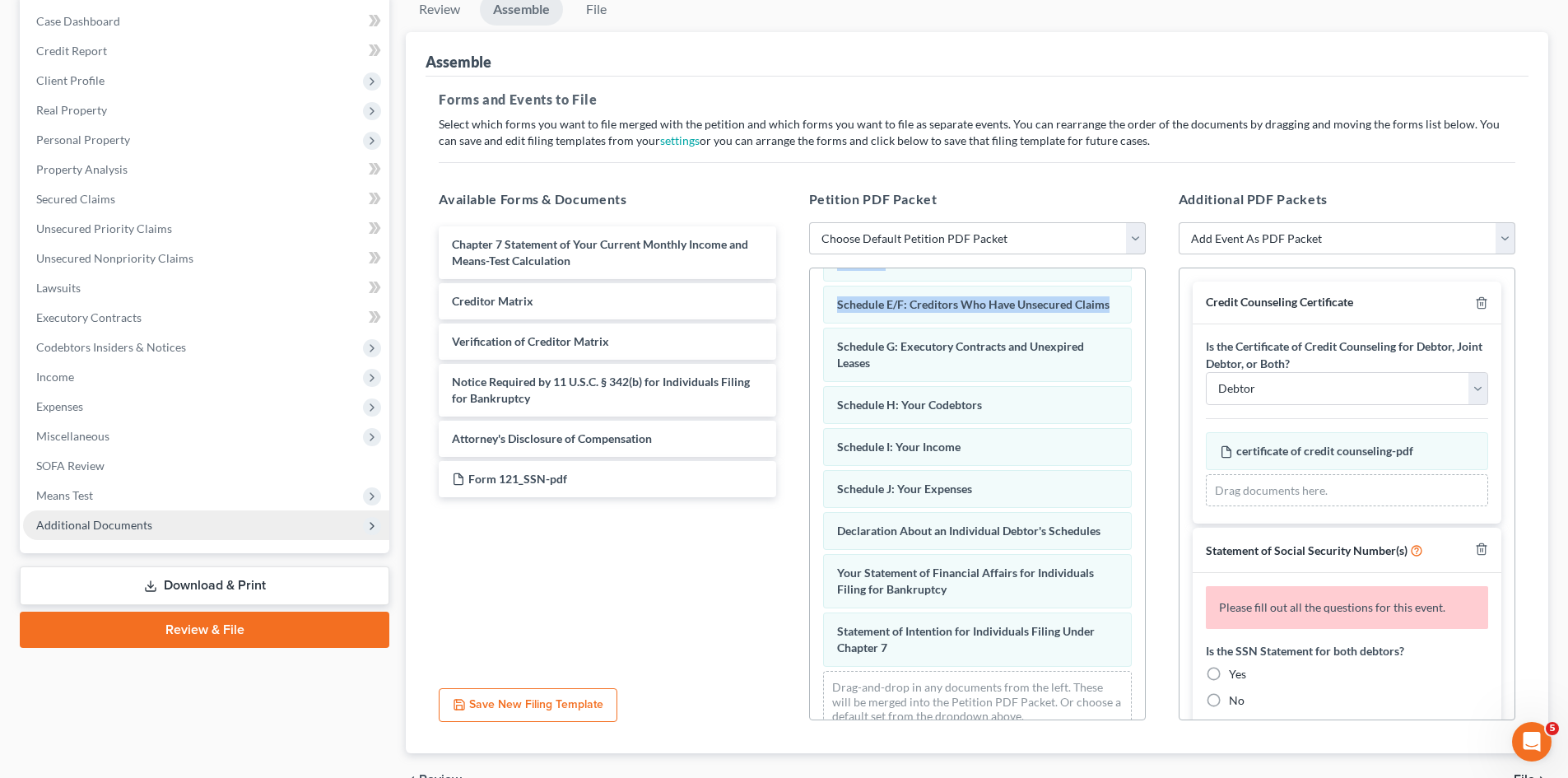
scroll to position [282, 0]
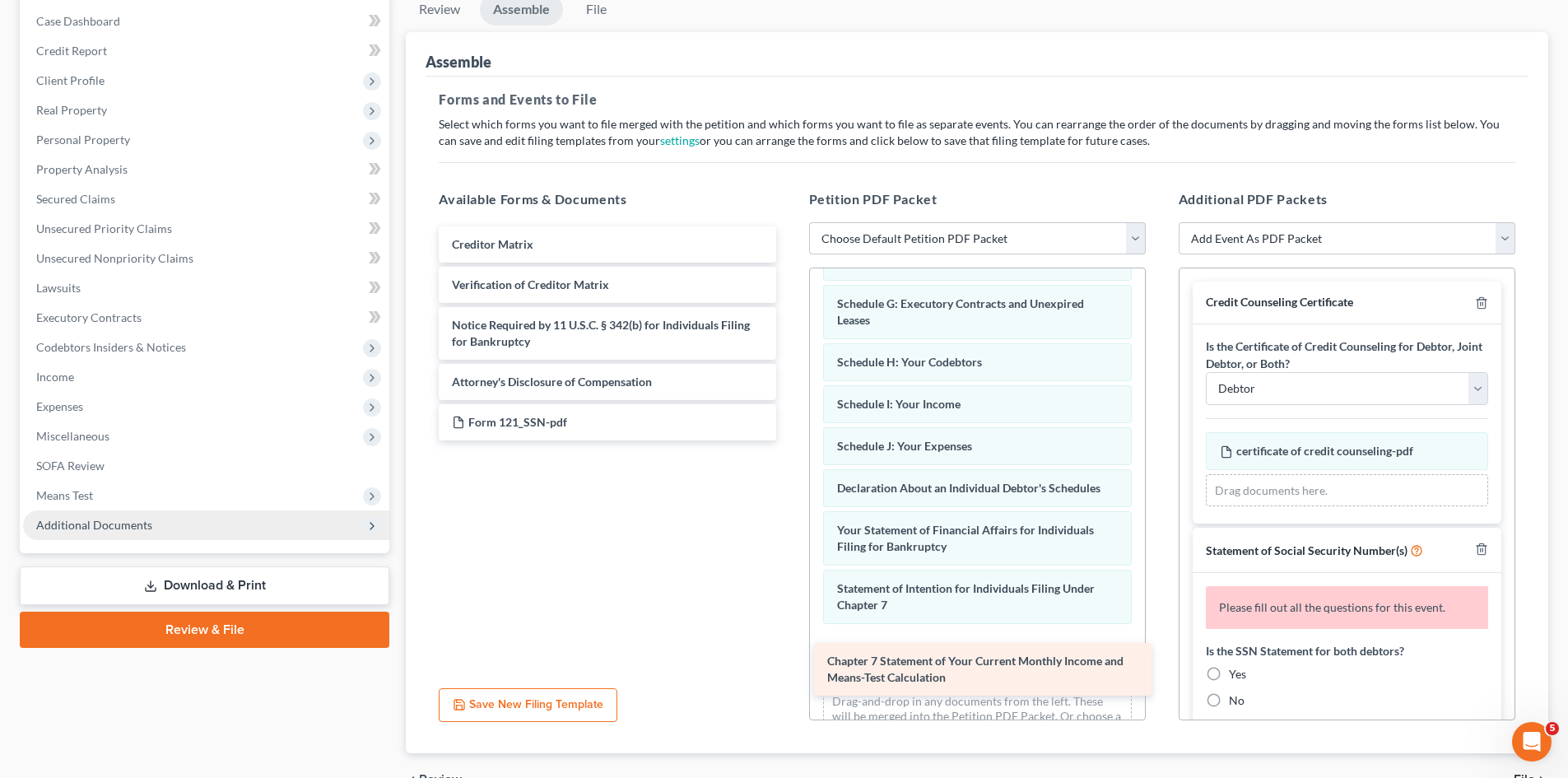
drag, startPoint x: 559, startPoint y: 256, endPoint x: 934, endPoint y: 673, distance: 560.8
click at [789, 440] on div "Chapter 7 Statement of Your Current Monthly Income and Means-Test Calculation C…" at bounding box center [607, 334] width 363 height 214
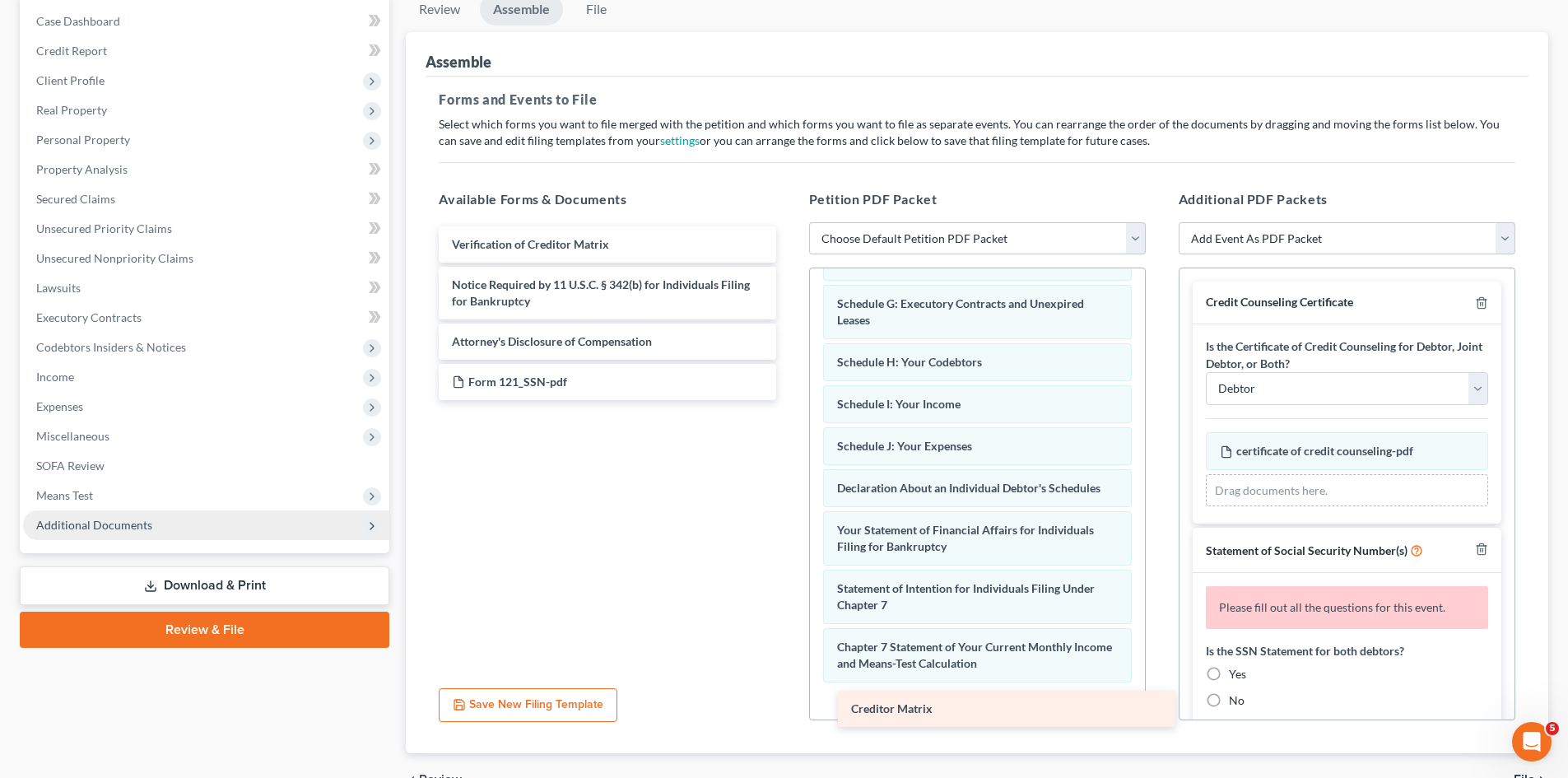
drag, startPoint x: 529, startPoint y: 244, endPoint x: 929, endPoint y: 709, distance: 613.4
click at [789, 400] on div "Creditor Matrix Creditor Matrix Verification of Creditor Matrix Notice Required…" at bounding box center [607, 314] width 363 height 173
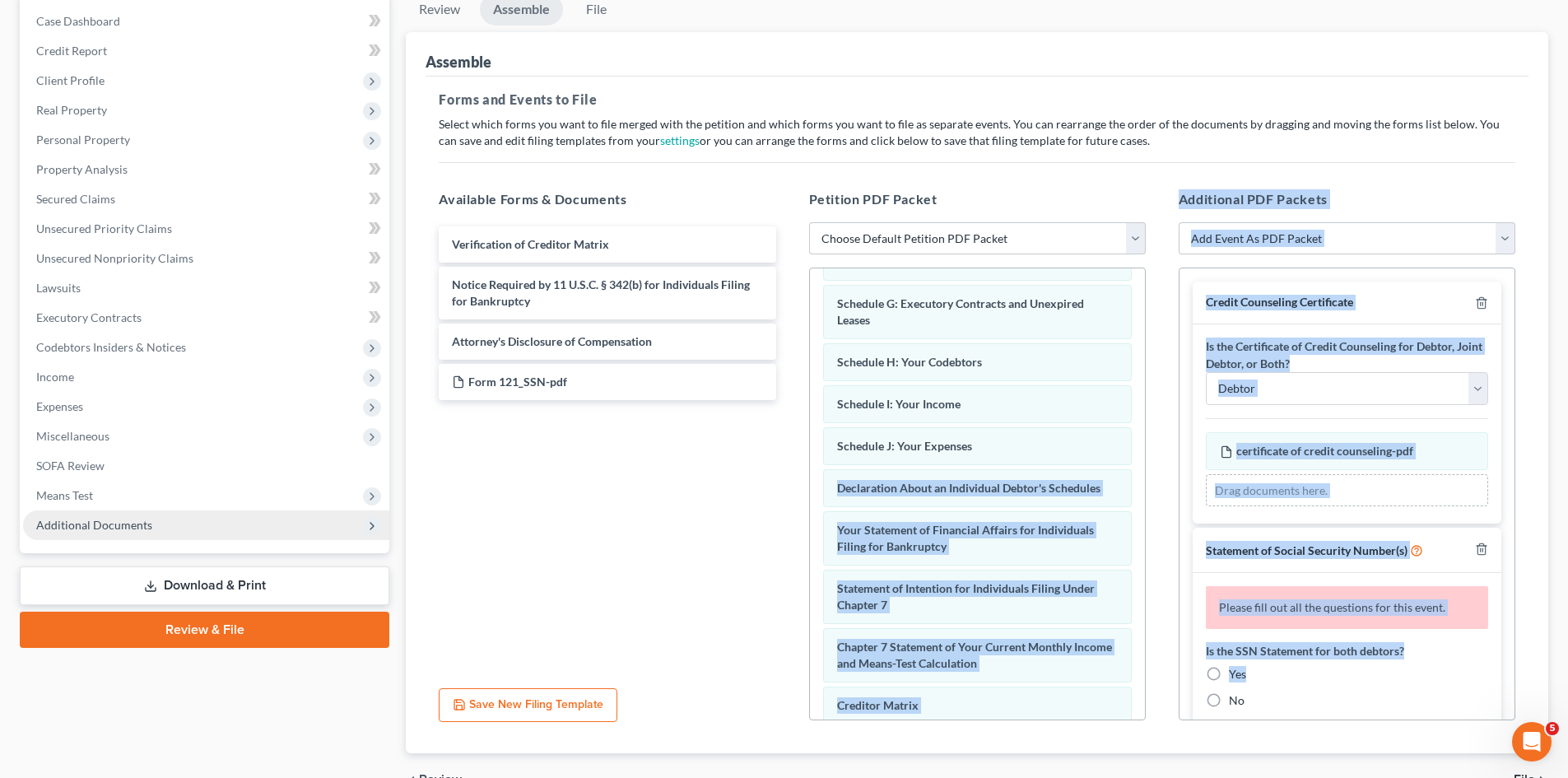
drag, startPoint x: 1146, startPoint y: 455, endPoint x: 1161, endPoint y: 681, distance: 226.5
click at [1171, 700] on div "Available Forms & Documents Verification of Creditor Matrix Notice Required by …" at bounding box center [977, 455] width 1110 height 559
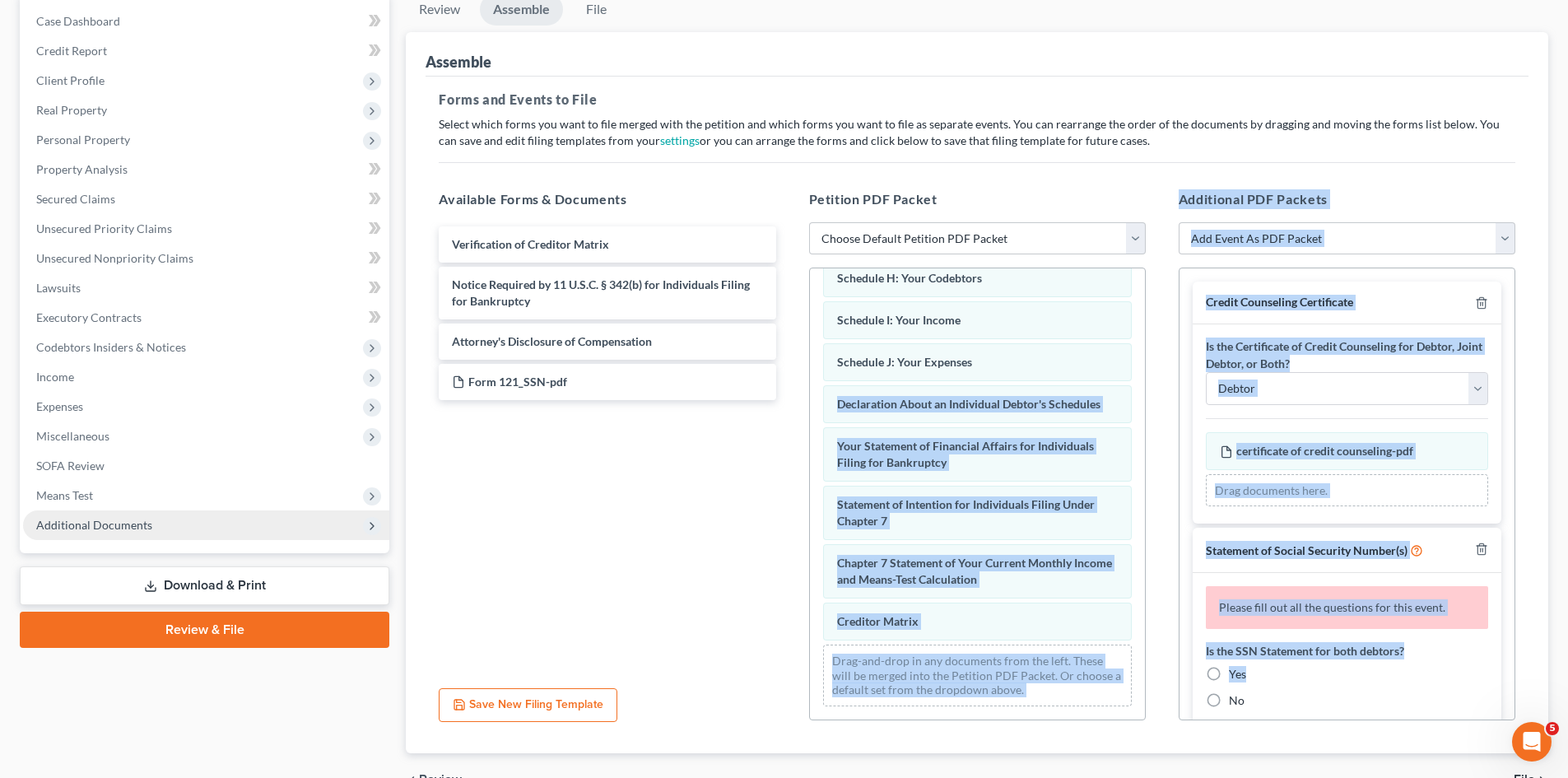
click at [1089, 697] on div "Drag-and-drop in any documents from the left. These will be merged into the Pet…" at bounding box center [978, 675] width 308 height 62
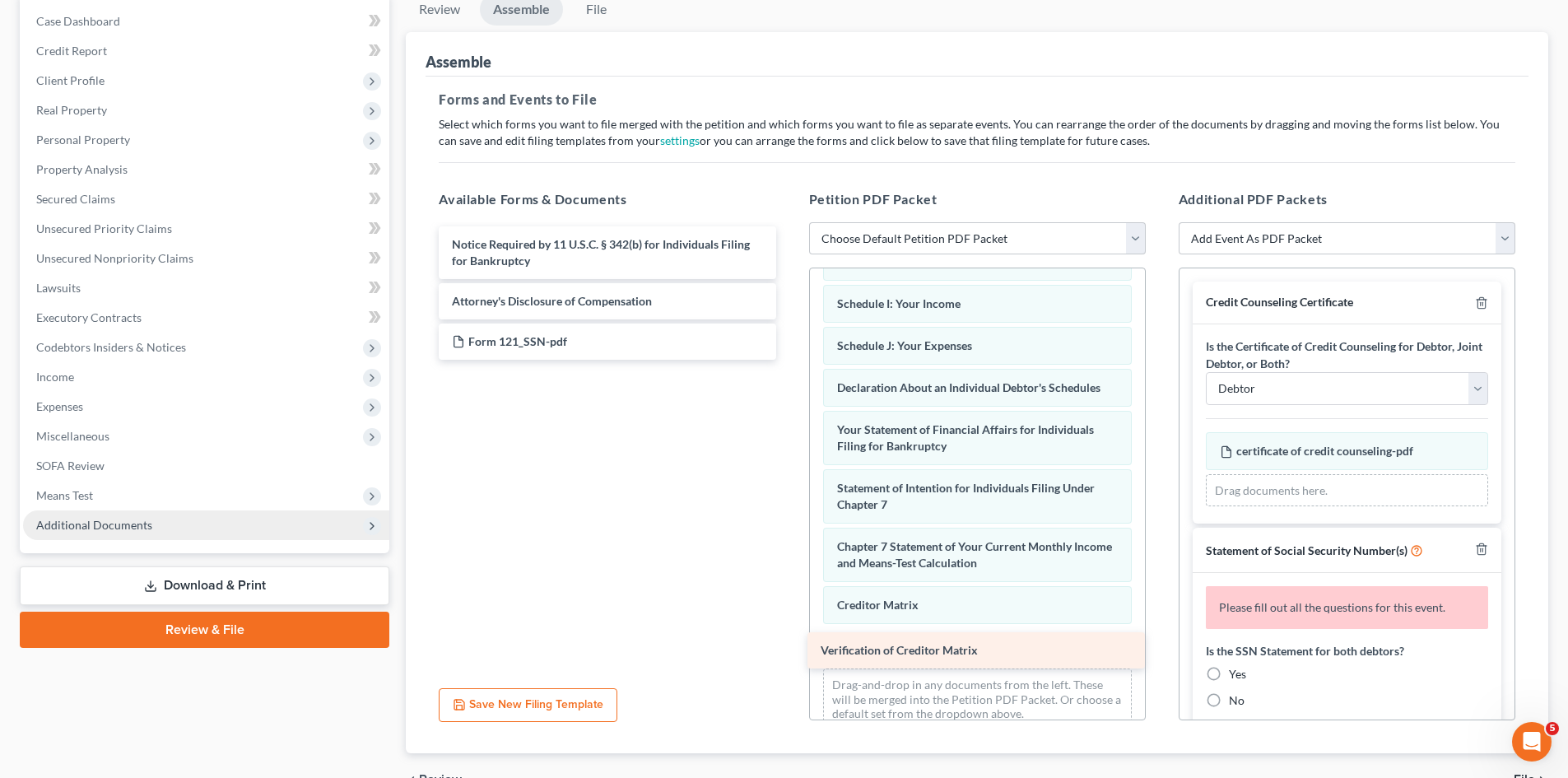
drag, startPoint x: 537, startPoint y: 243, endPoint x: 904, endPoint y: 649, distance: 547.3
click at [789, 360] on div "Verification of Creditor Matrix Verification of Creditor Matrix Notice Required…" at bounding box center [607, 294] width 363 height 133
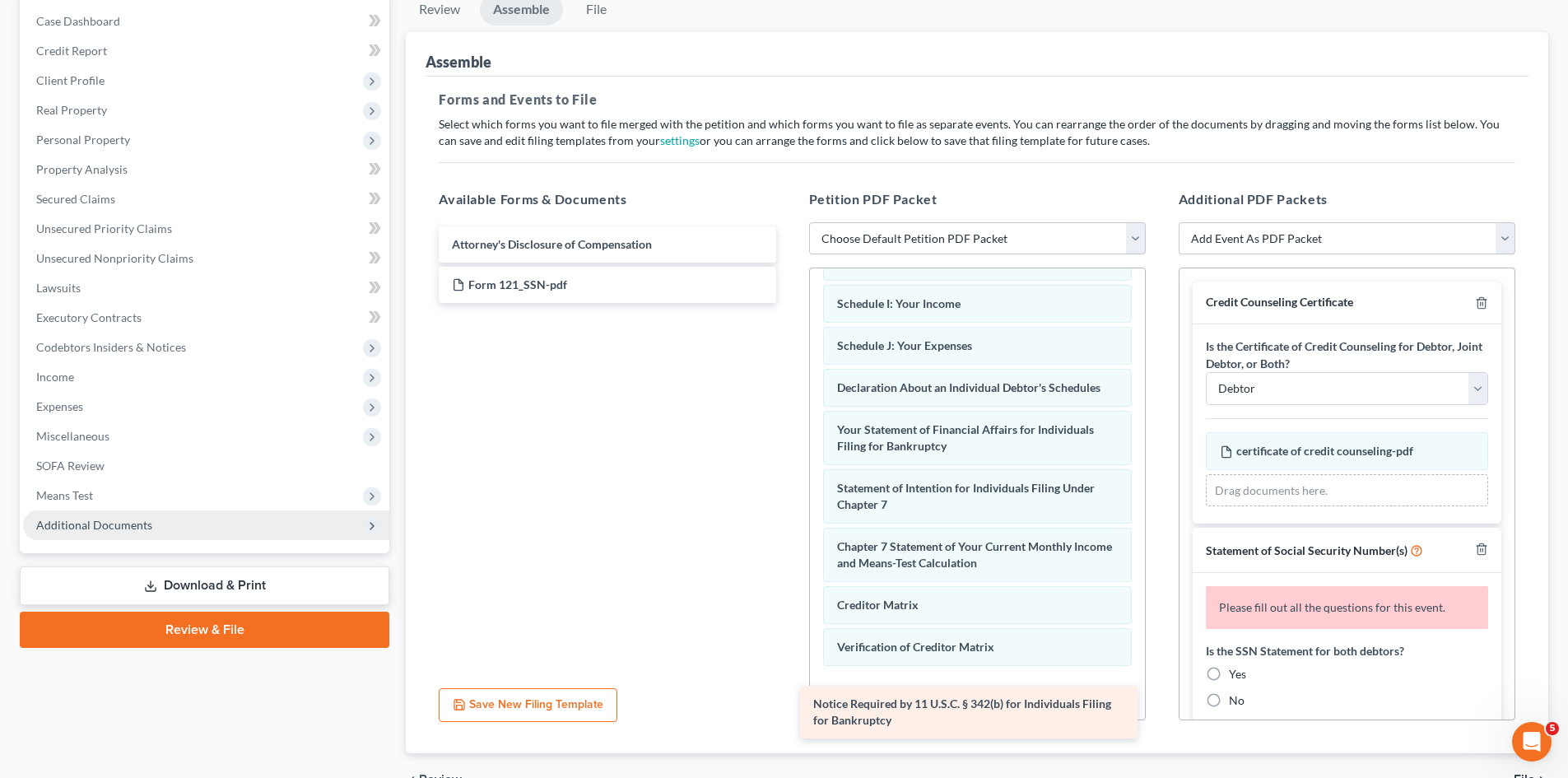
drag, startPoint x: 505, startPoint y: 253, endPoint x: 868, endPoint y: 708, distance: 582.1
click at [789, 303] on div "Notice Required by 11 U.S.C. § 342(b) for Individuals Filing for Bankruptcy Not…" at bounding box center [607, 265] width 363 height 77
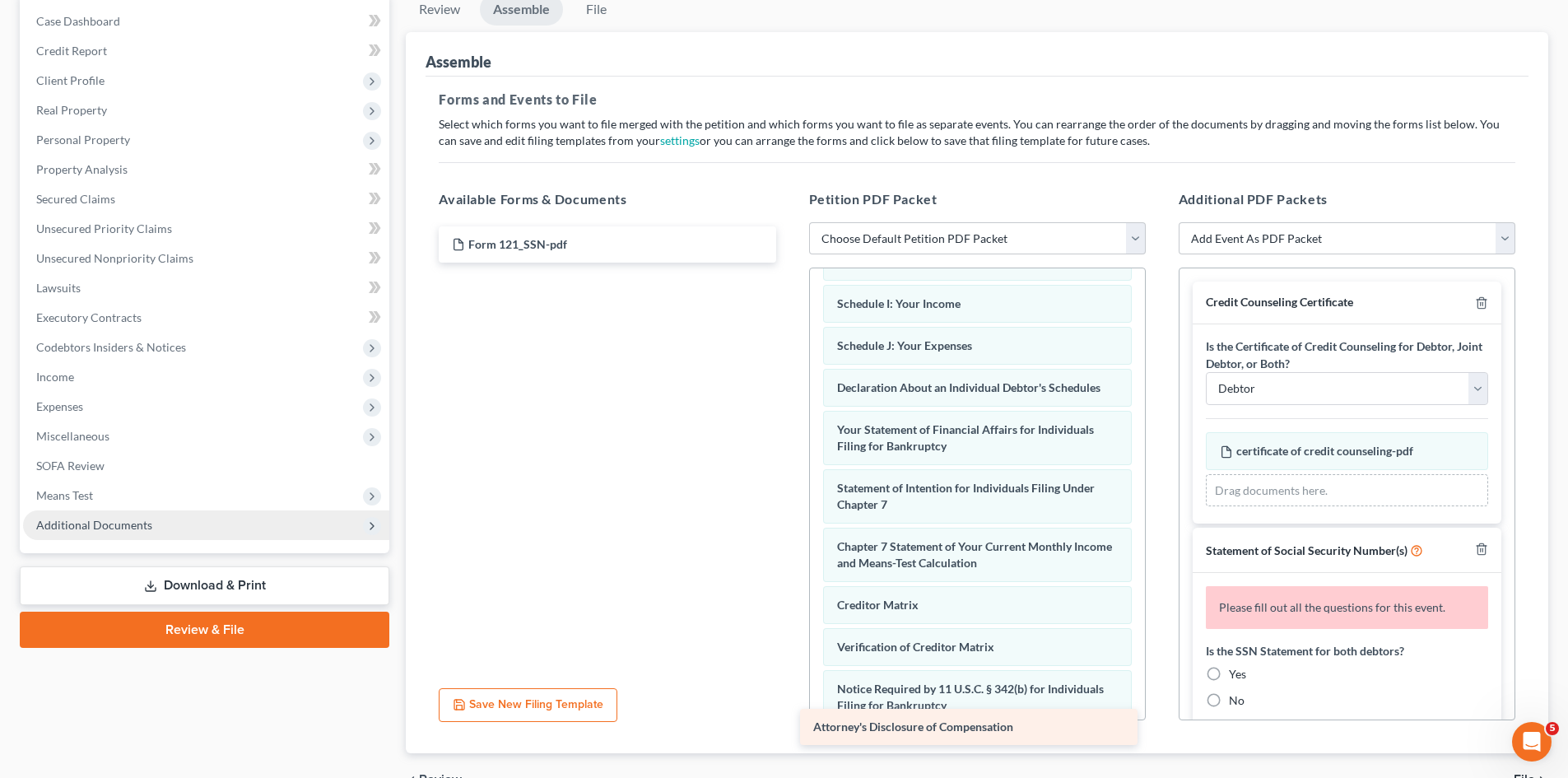
drag, startPoint x: 556, startPoint y: 240, endPoint x: 916, endPoint y: 723, distance: 602.4
click at [789, 263] on div "Attorney's Disclosure of Compensation Attorney's Disclosure of Compensation For…" at bounding box center [607, 244] width 363 height 36
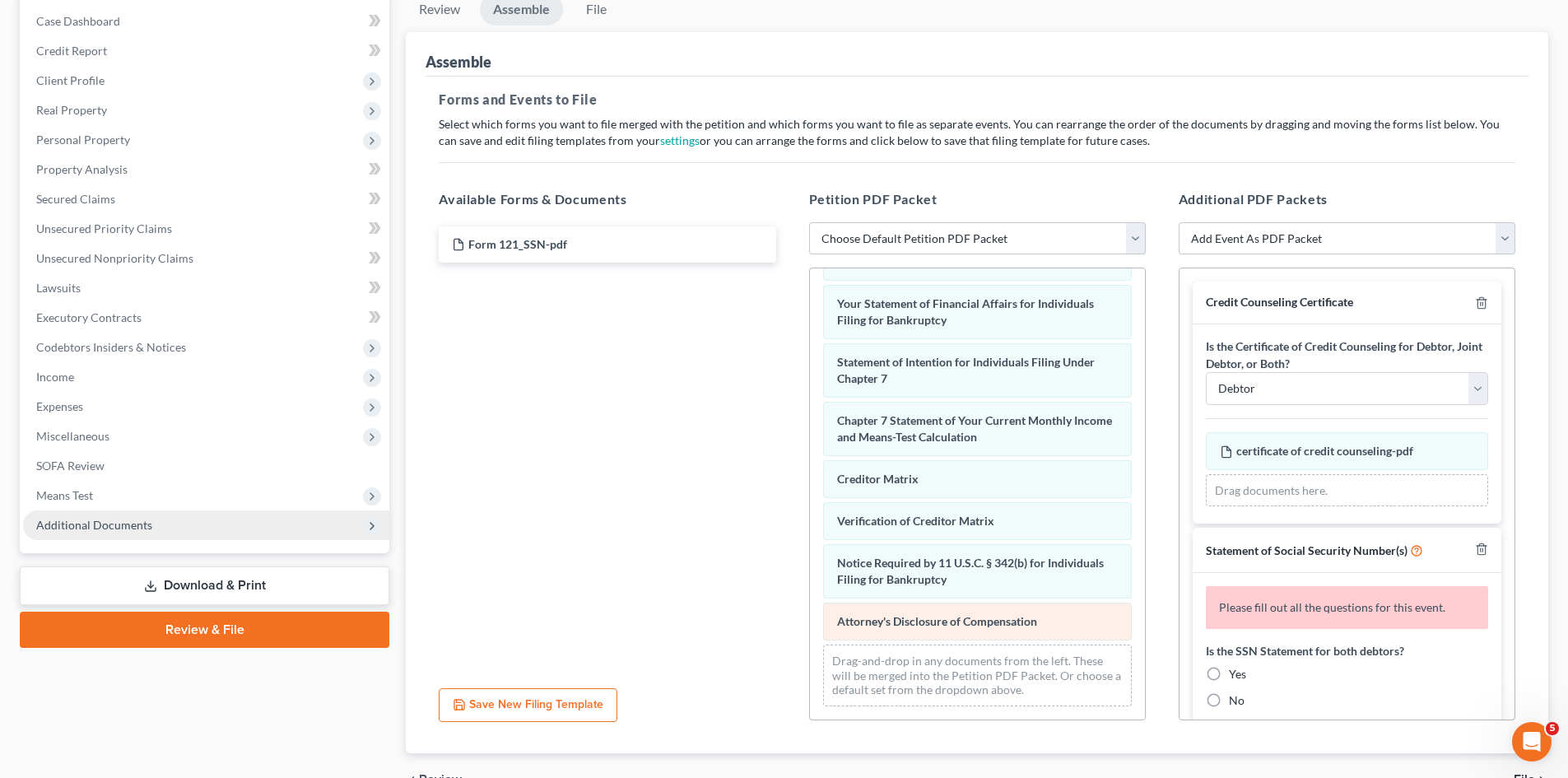
scroll to position [360, 0]
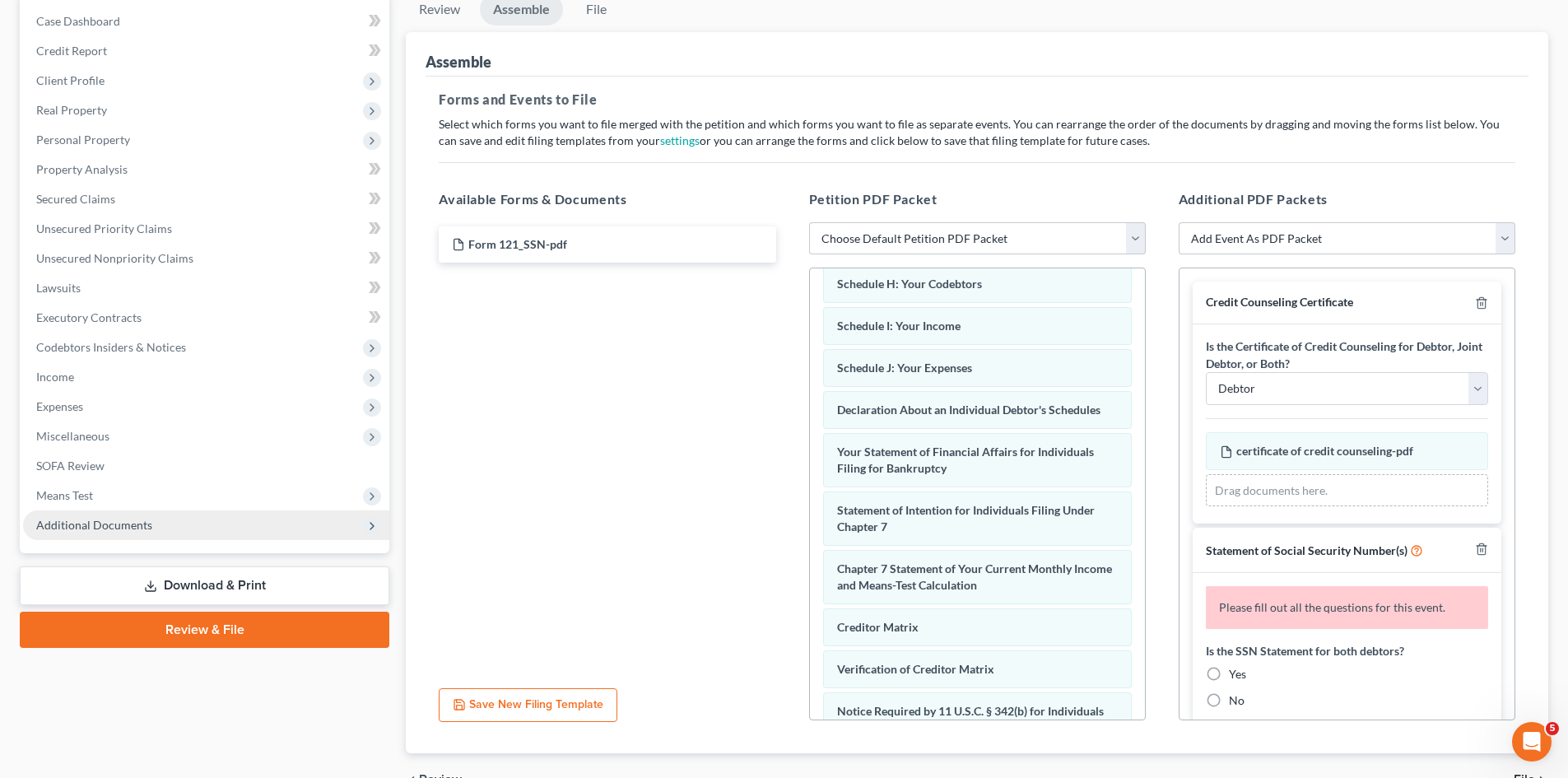
click at [348, 522] on span "Additional Documents" at bounding box center [206, 525] width 366 height 30
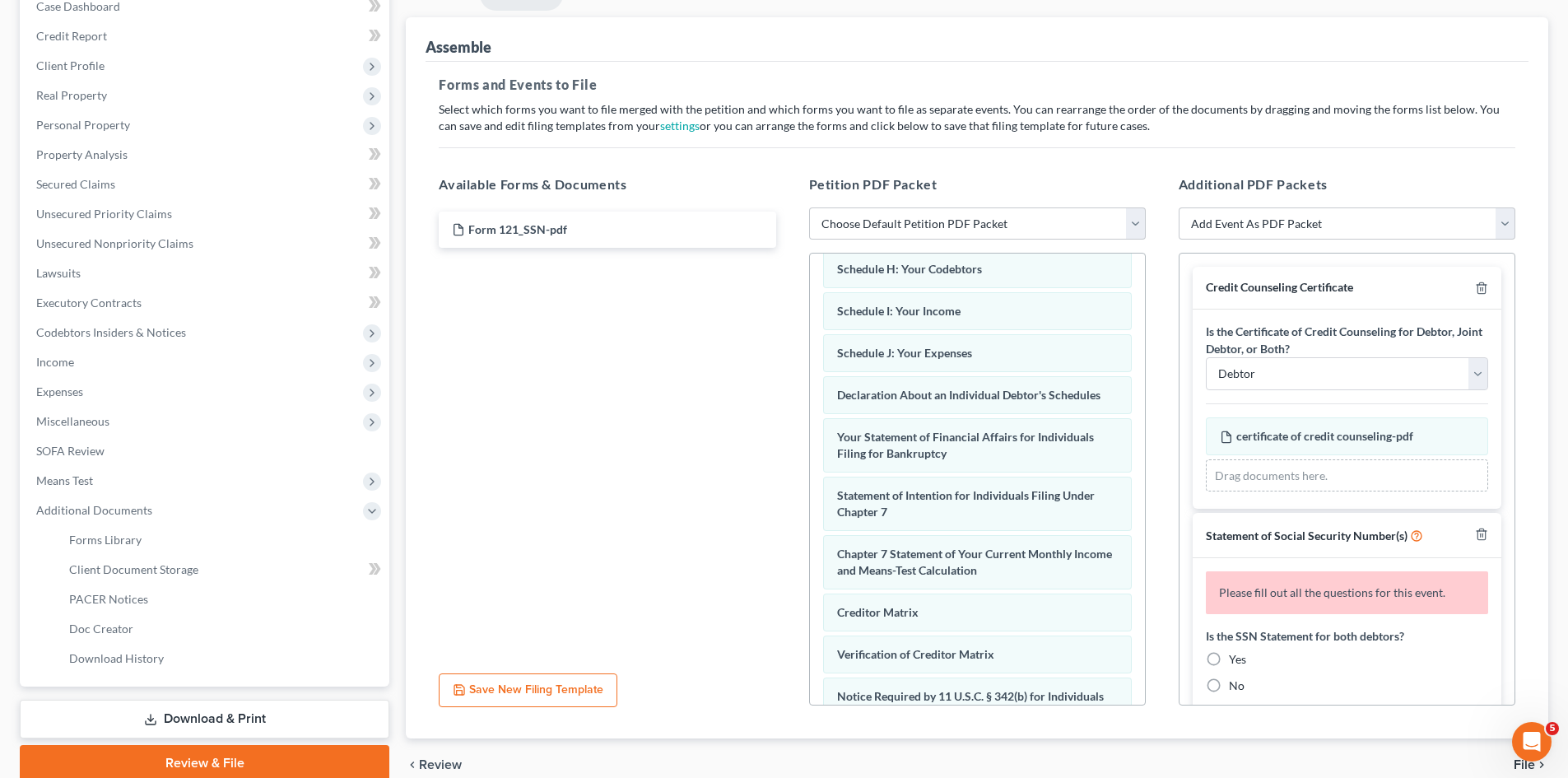
scroll to position [247, 0]
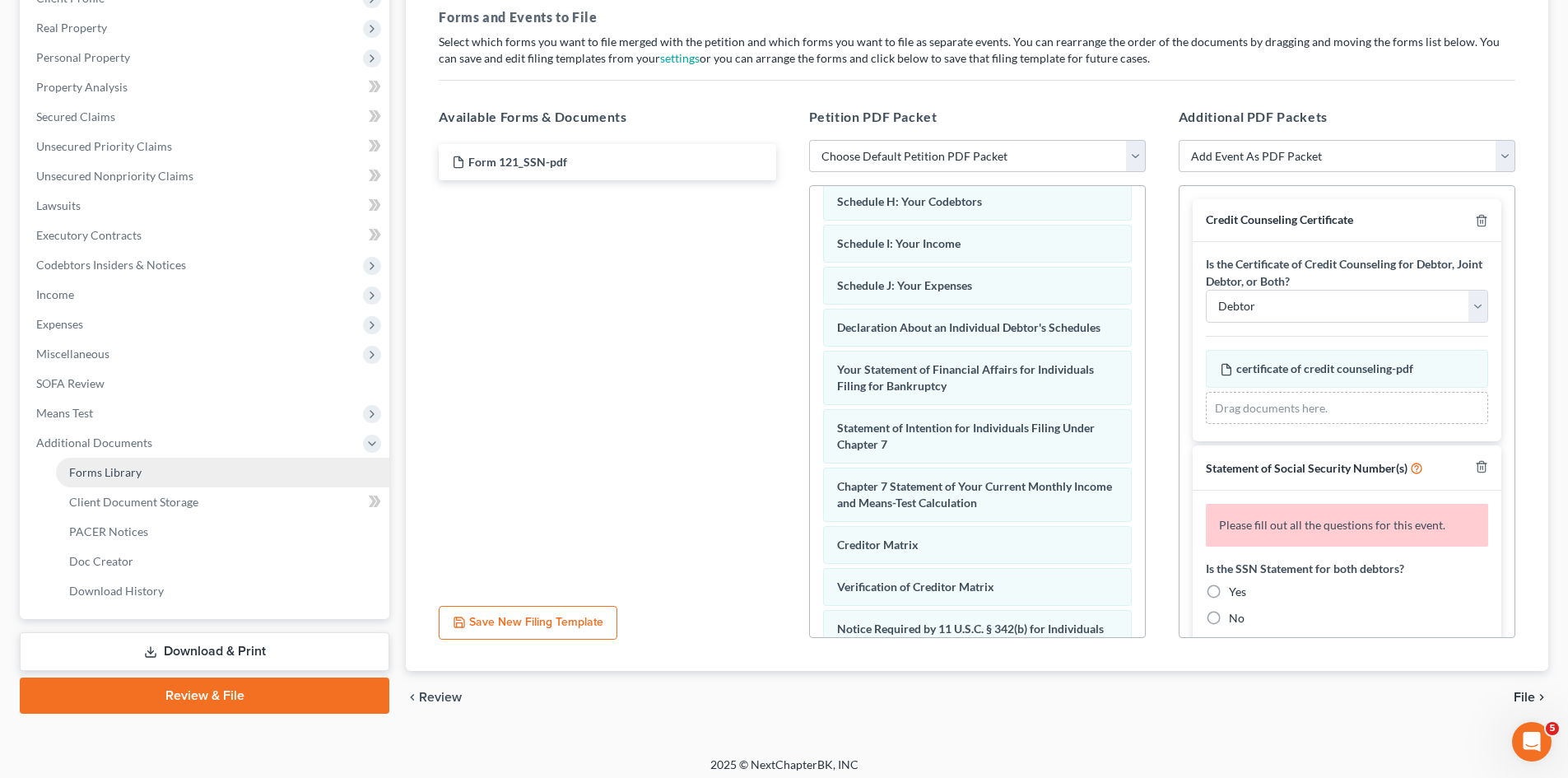
click at [157, 471] on link "Forms Library" at bounding box center [223, 473] width 333 height 30
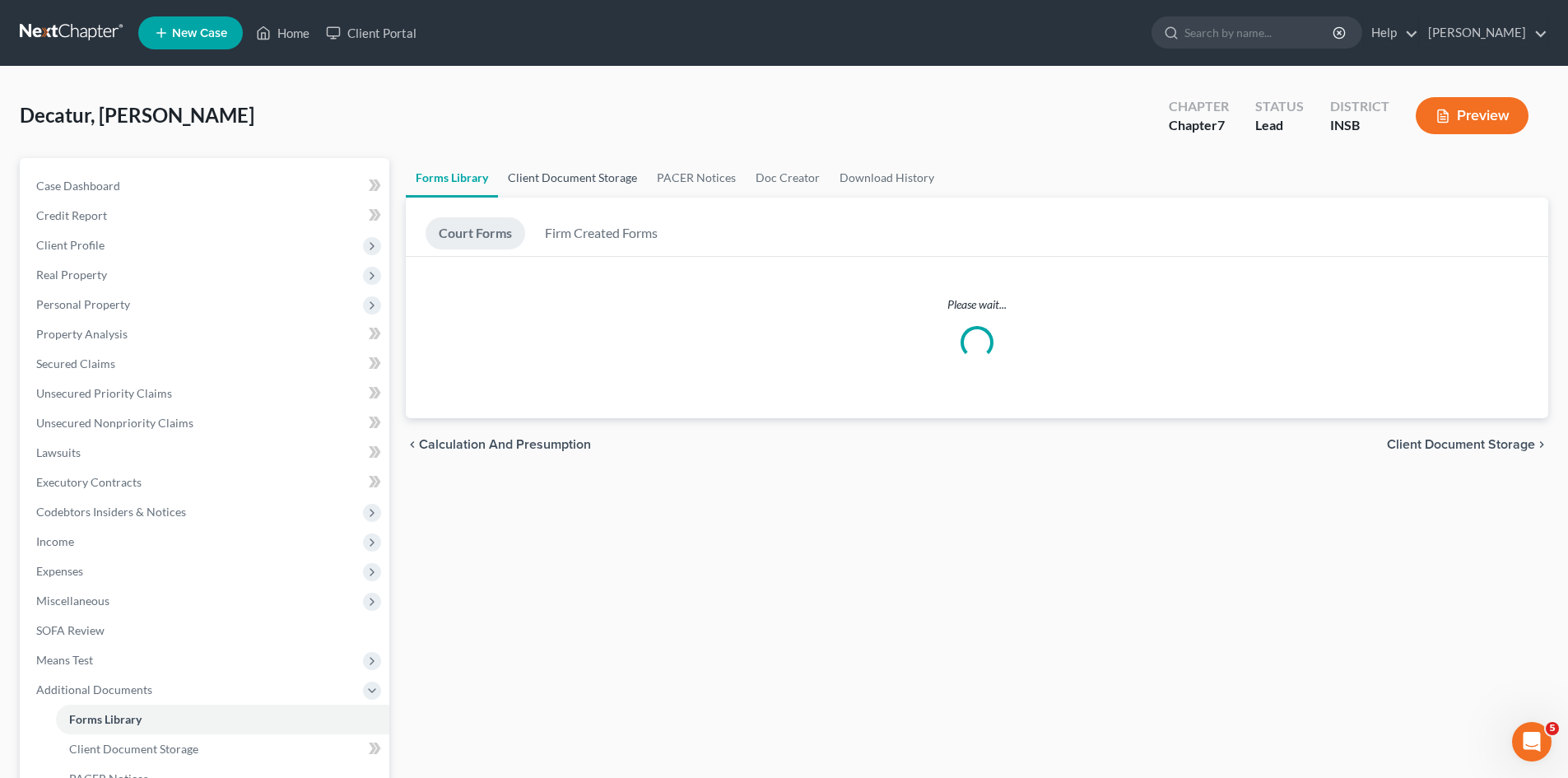
click at [556, 179] on link "Client Document Storage" at bounding box center [572, 178] width 149 height 39
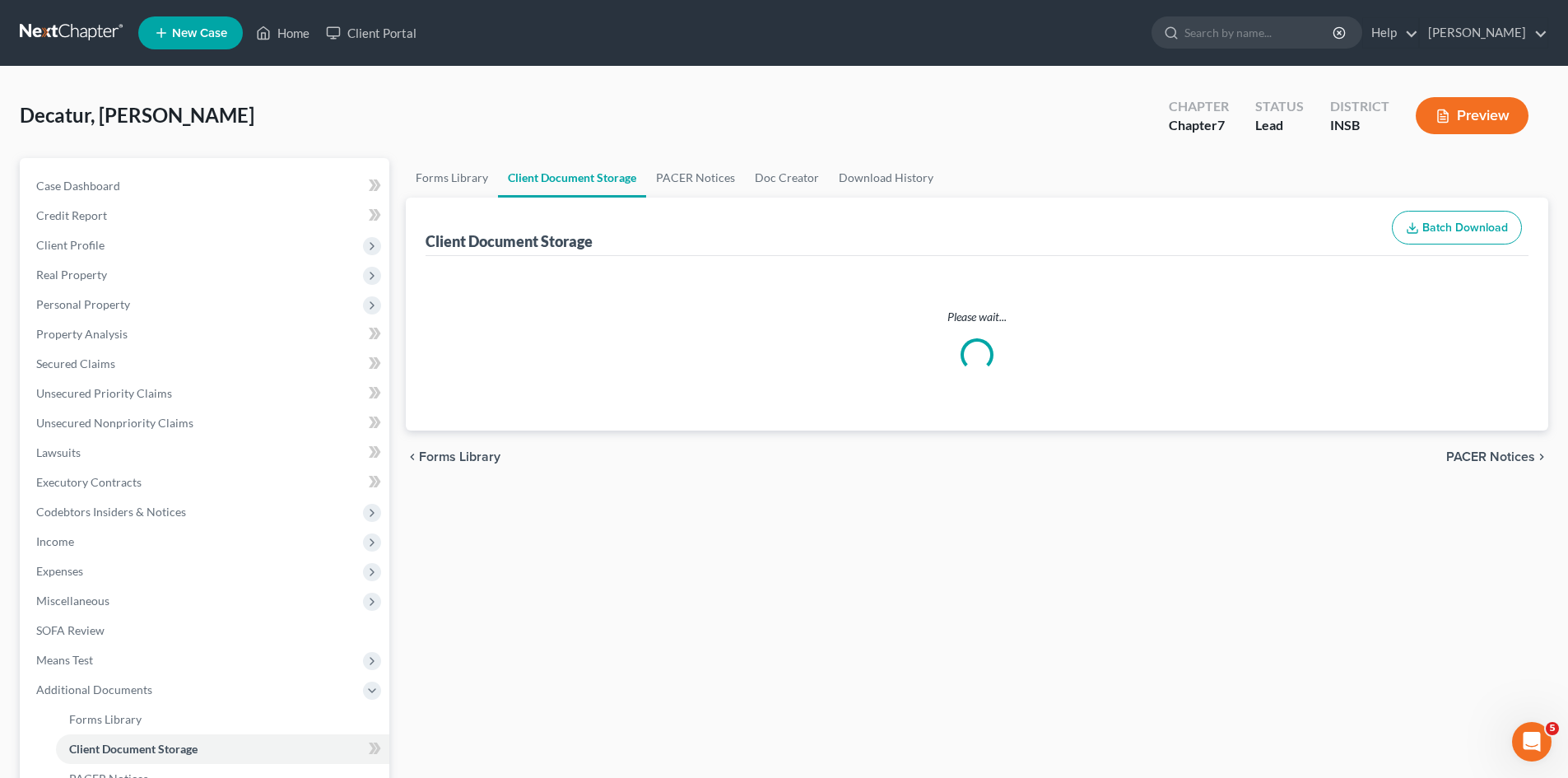
select select "9"
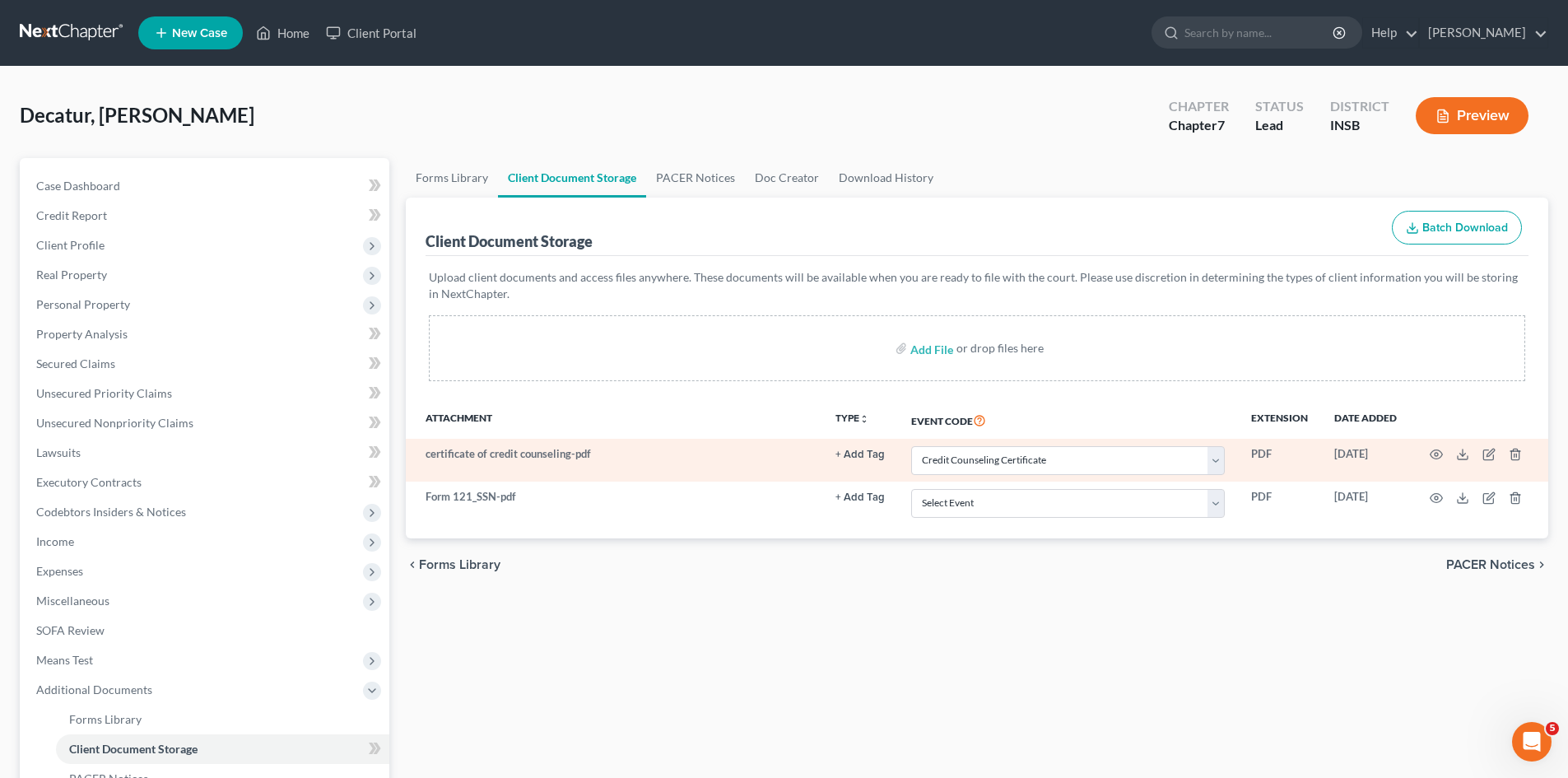
click at [764, 459] on td "certificate of credit counseling-pdf" at bounding box center [614, 459] width 417 height 43
click at [1461, 456] on icon at bounding box center [1463, 454] width 13 height 13
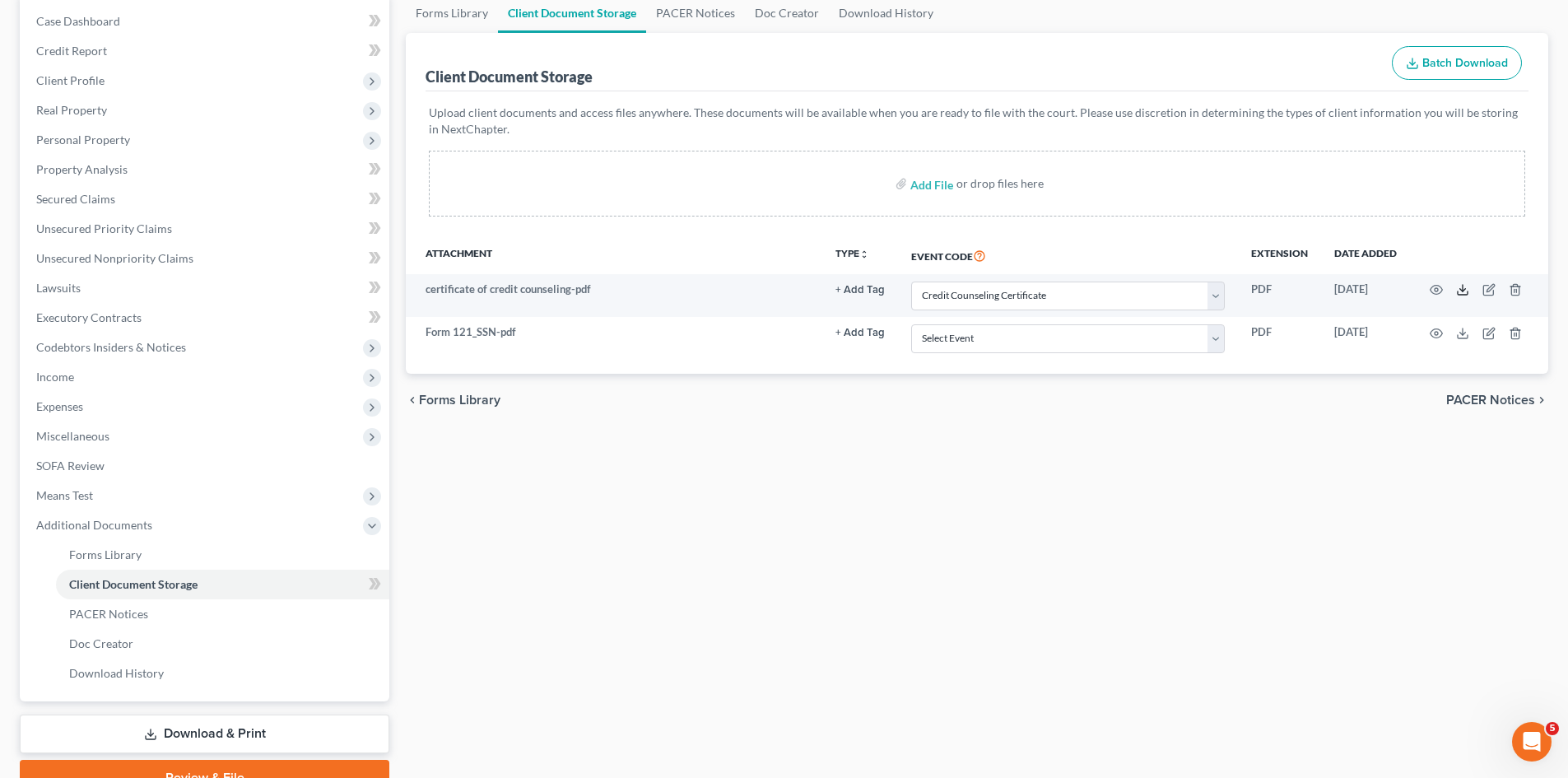
scroll to position [245, 0]
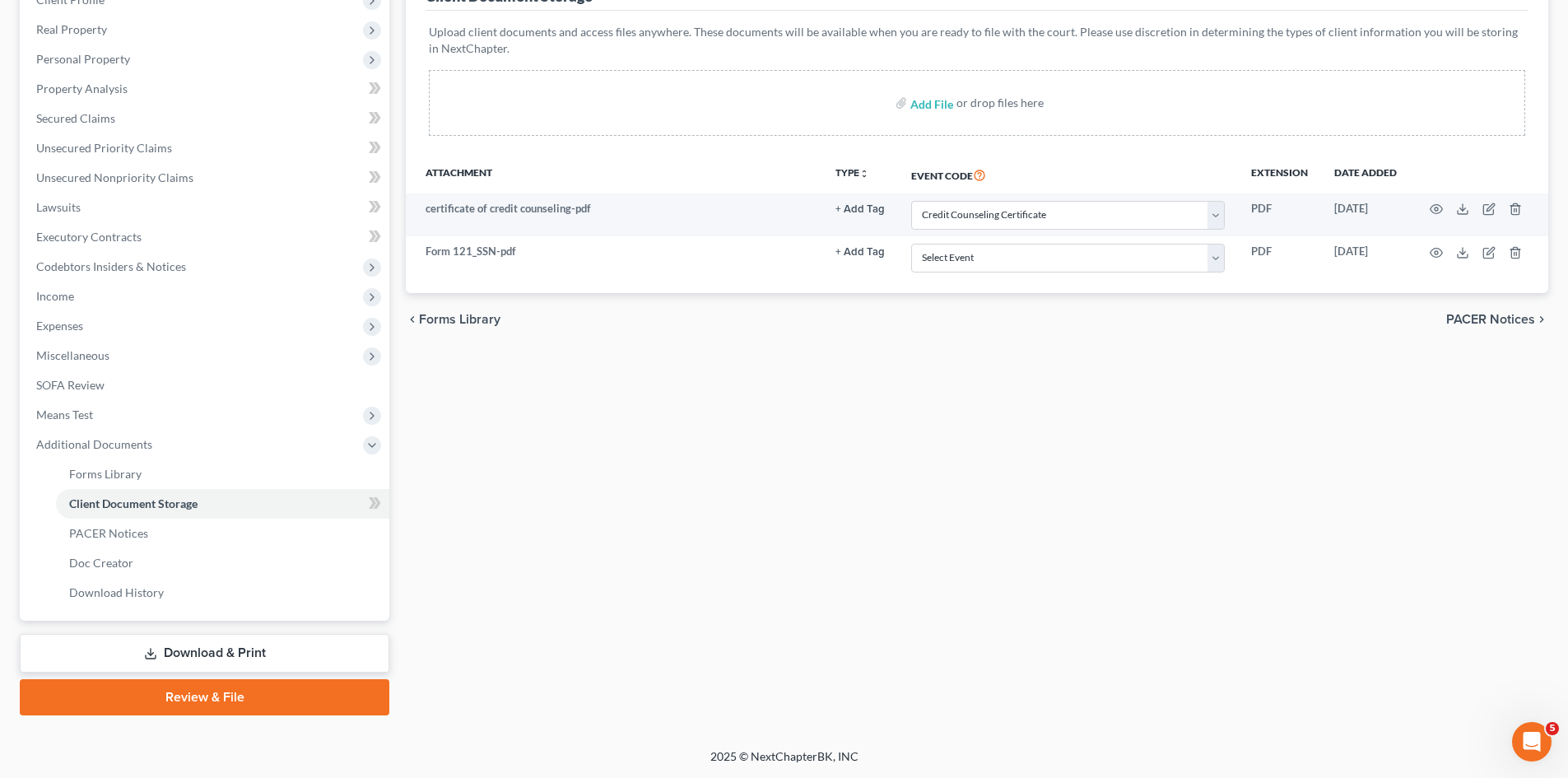
click at [296, 693] on link "Review & File" at bounding box center [204, 697] width 369 height 36
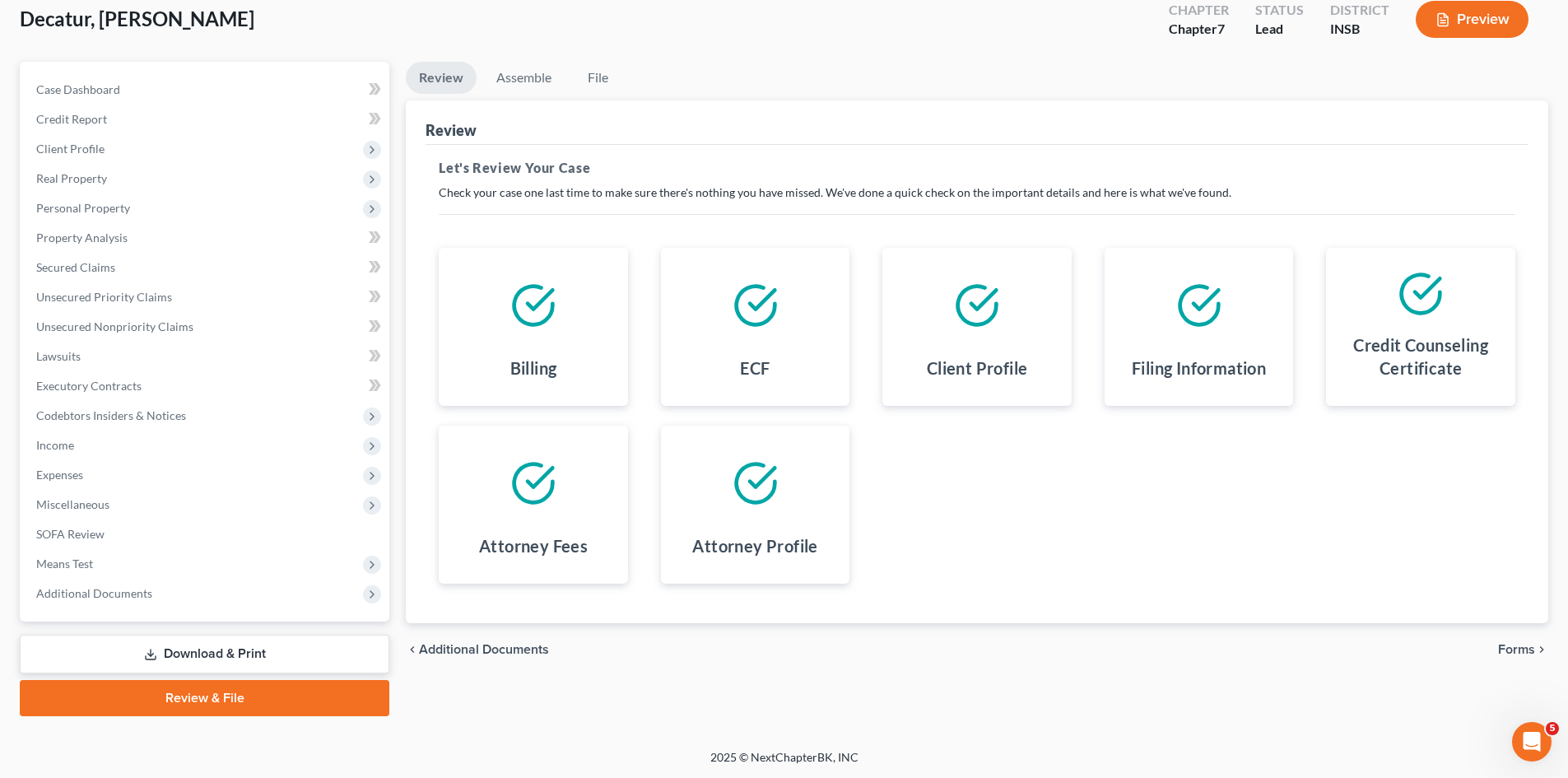
scroll to position [98, 0]
click at [1478, 645] on span "Forms" at bounding box center [1516, 649] width 37 height 13
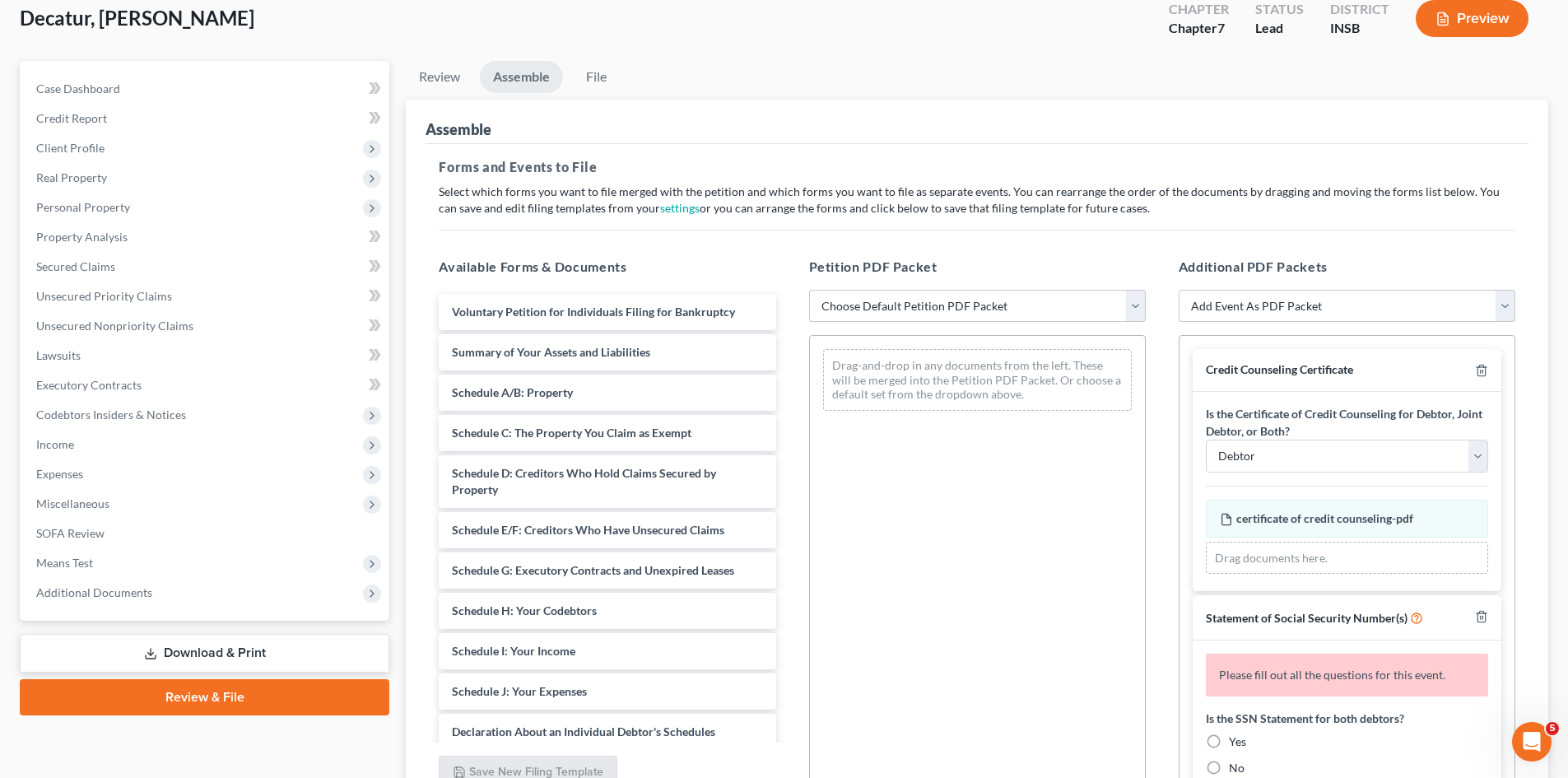
scroll to position [163, 0]
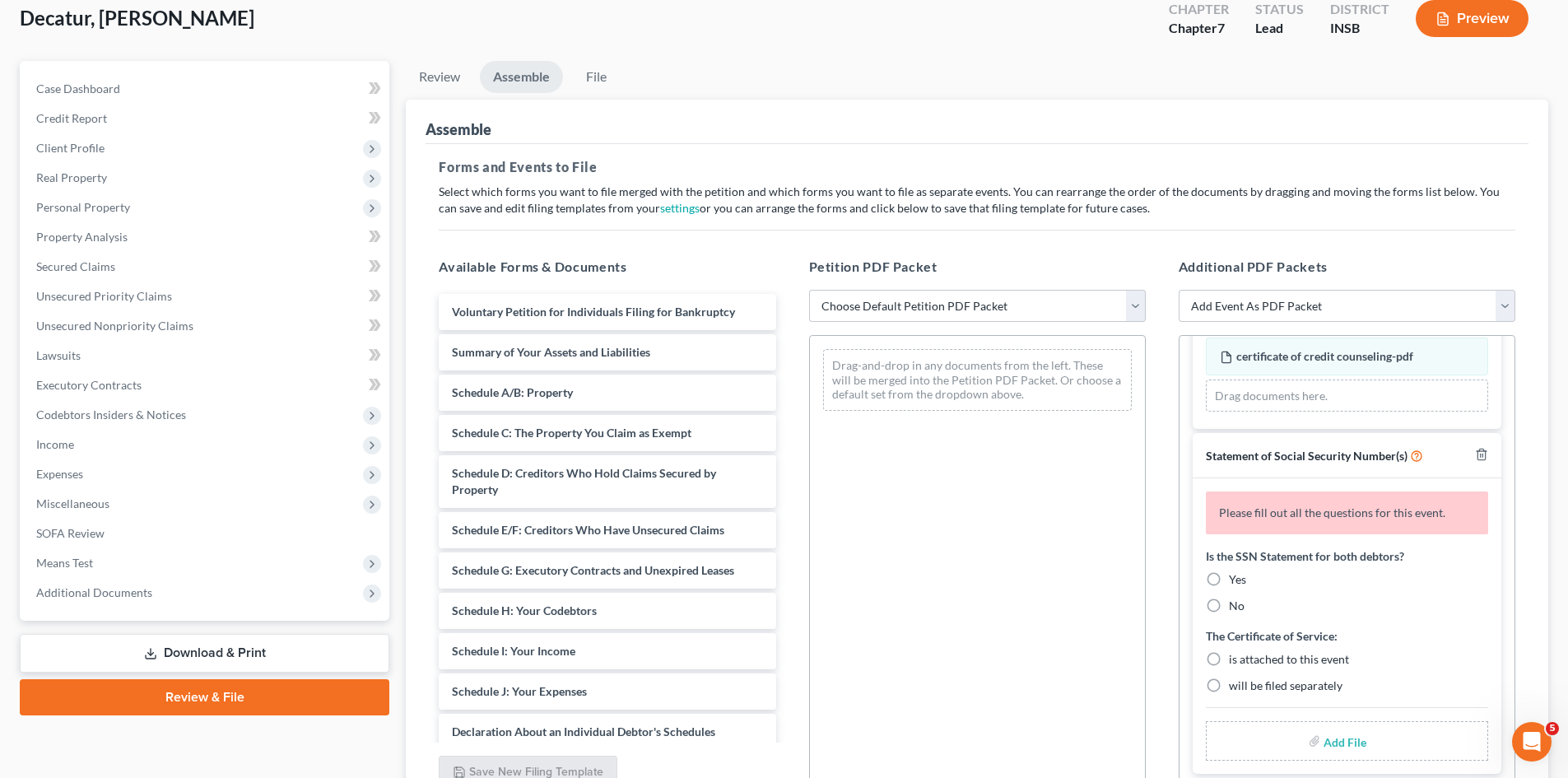
click at [1229, 608] on label "No" at bounding box center [1236, 606] width 16 height 17
click at [1235, 608] on input "No" at bounding box center [1240, 603] width 11 height 11
radio input "true"
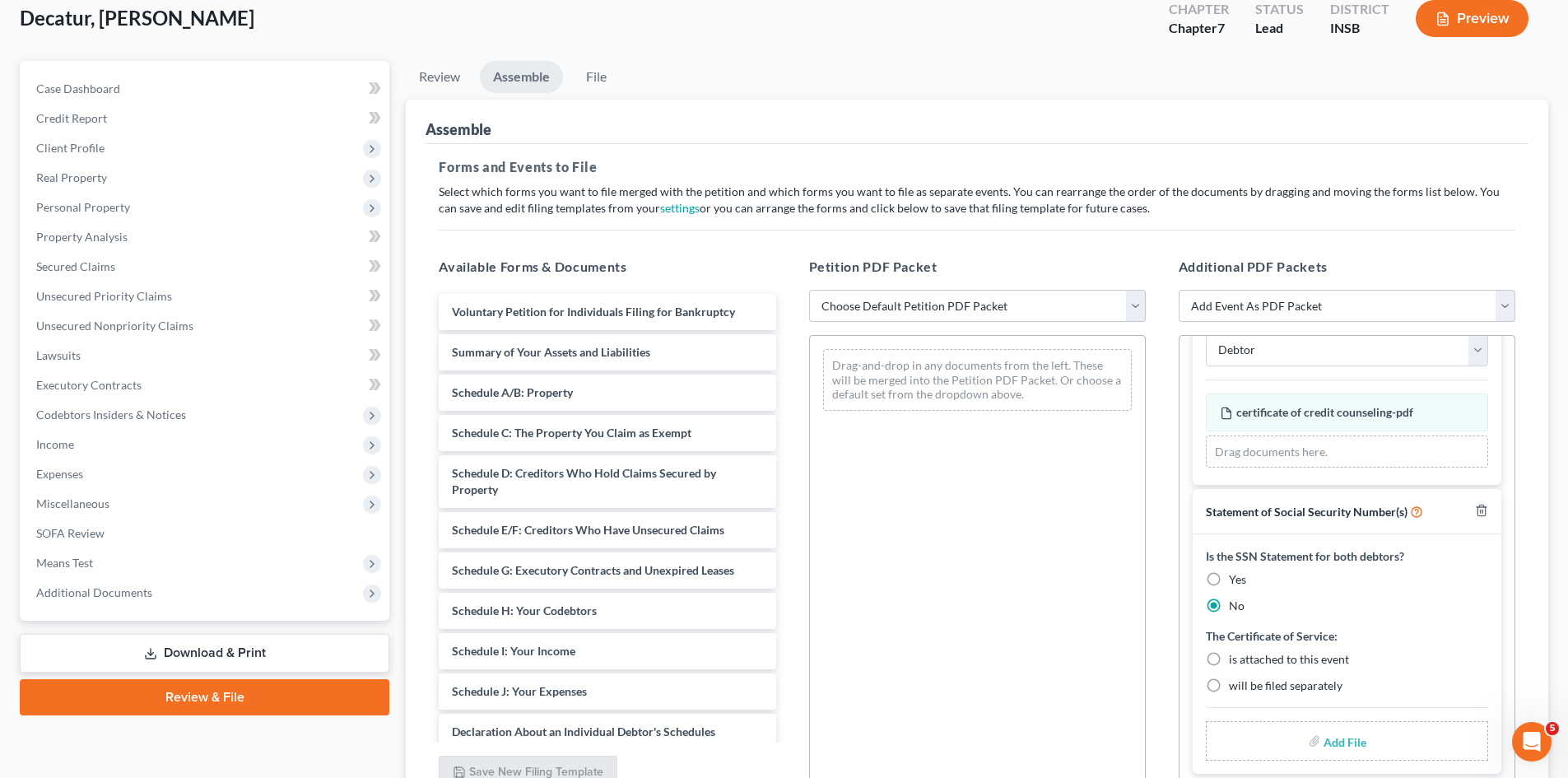
click at [1229, 660] on label "is attached to this event" at bounding box center [1289, 660] width 120 height 17
click at [1235, 660] on input "is attached to this event" at bounding box center [1240, 656] width 11 height 11
radio input "true"
click at [191, 595] on span "Additional Documents" at bounding box center [206, 593] width 366 height 30
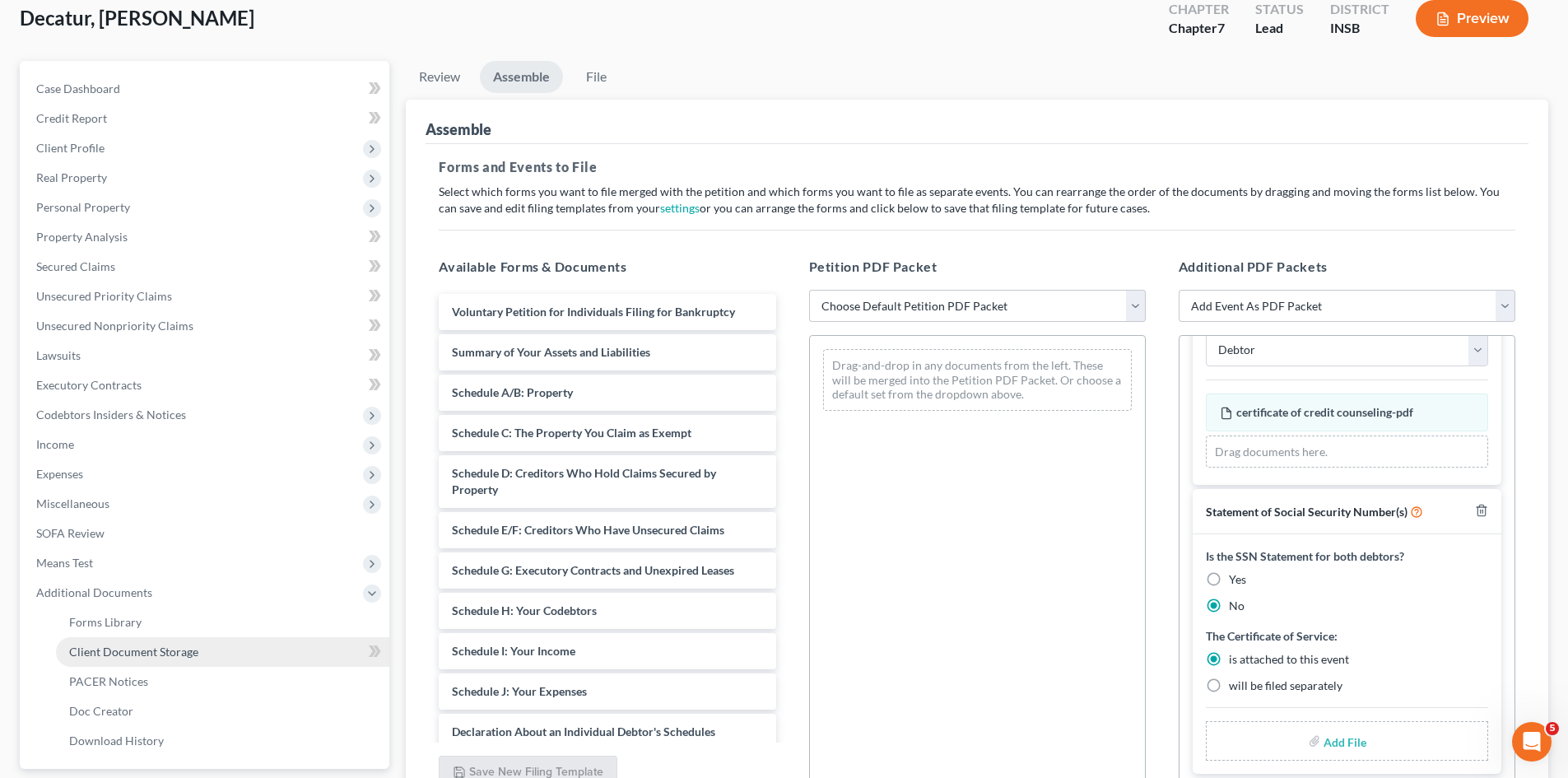
click at [185, 655] on span "Client Document Storage" at bounding box center [133, 651] width 129 height 14
select select "9"
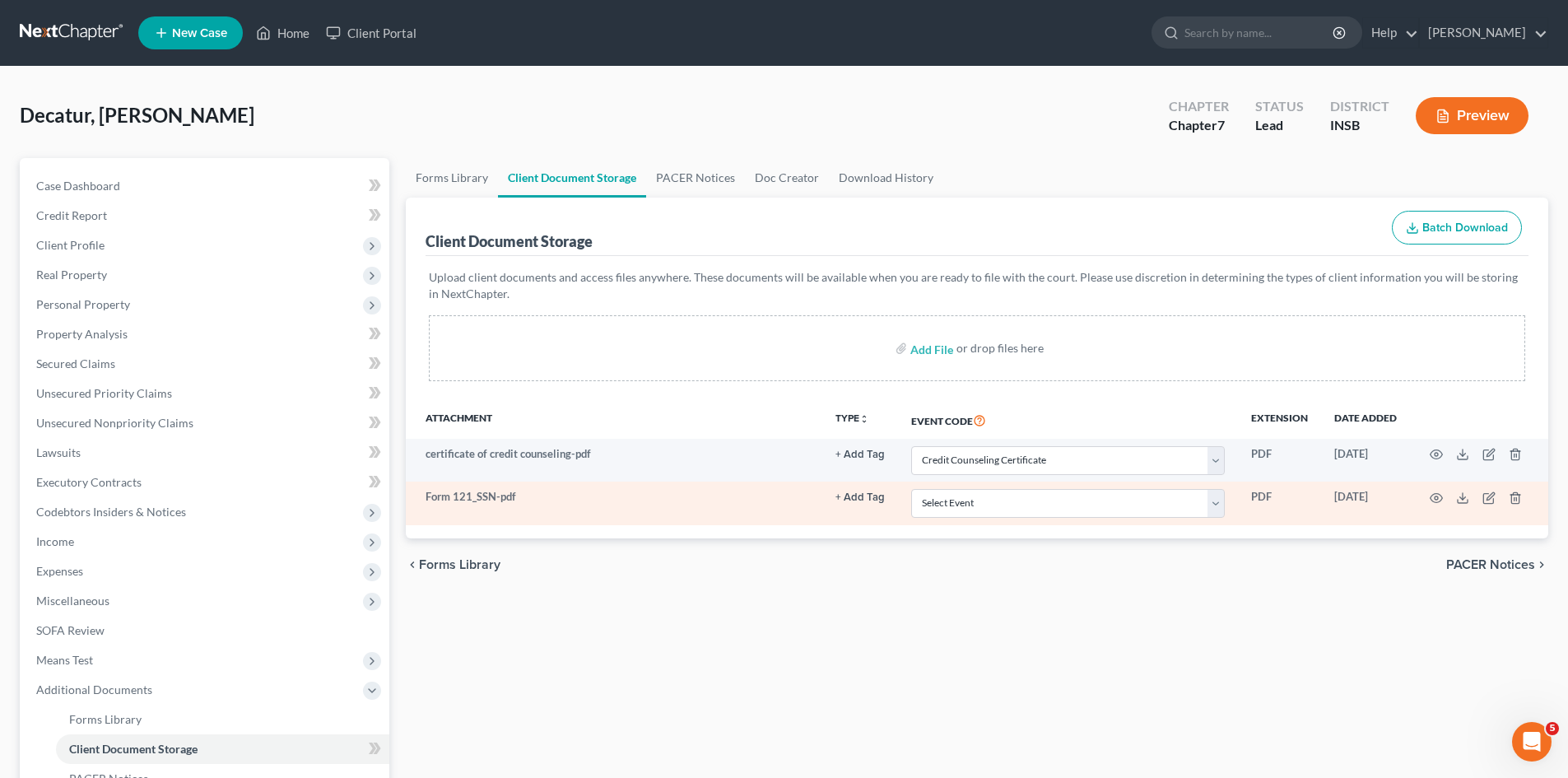
click at [482, 512] on td "Form 121_SSN-pdf" at bounding box center [614, 503] width 417 height 43
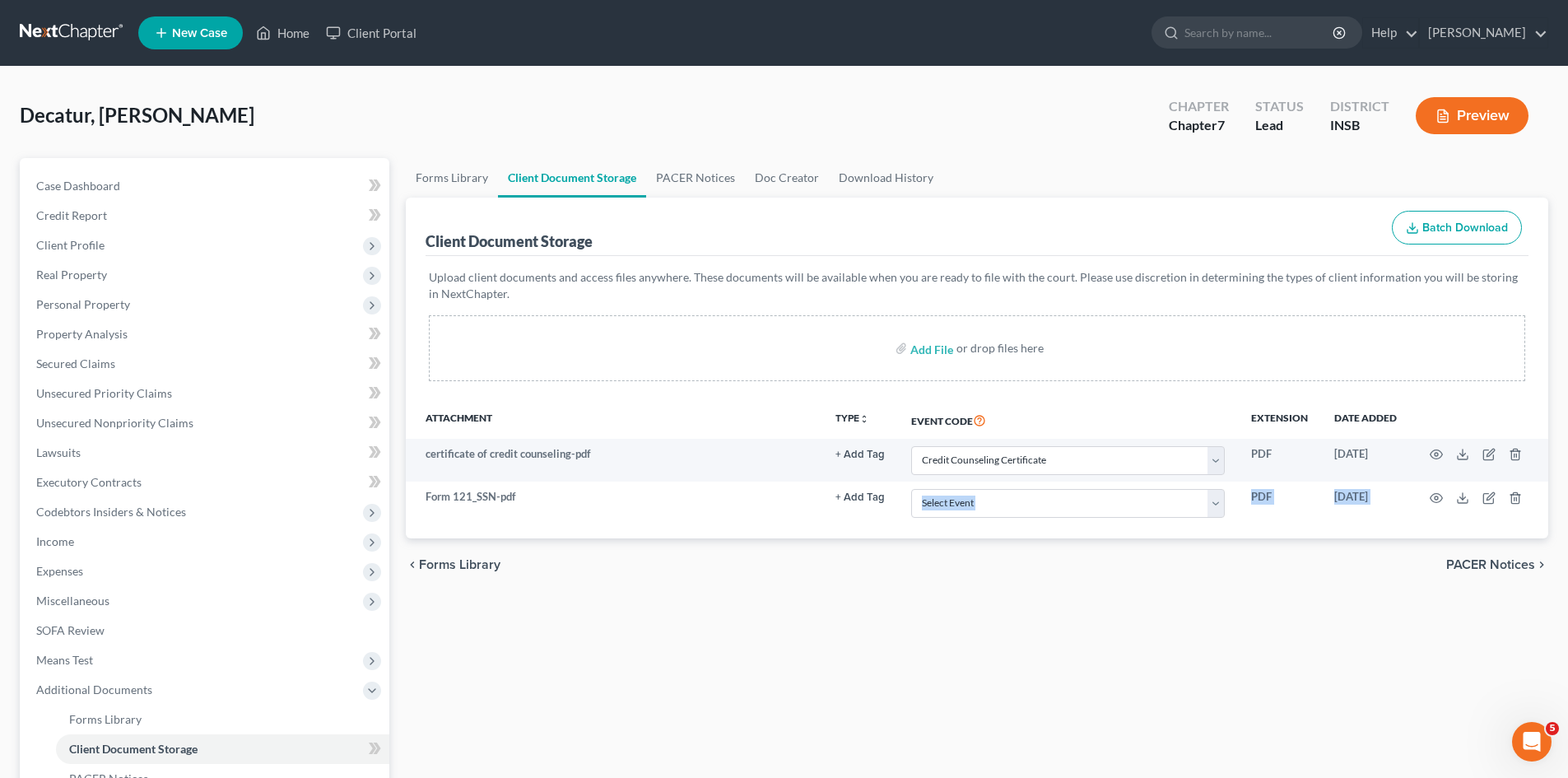
drag, startPoint x: 549, startPoint y: 506, endPoint x: 987, endPoint y: 619, distance: 452.3
click at [1057, 638] on div "Forms Library Client Document Storage PACER Notices Doc Creator Download Histor…" at bounding box center [977, 560] width 1159 height 803
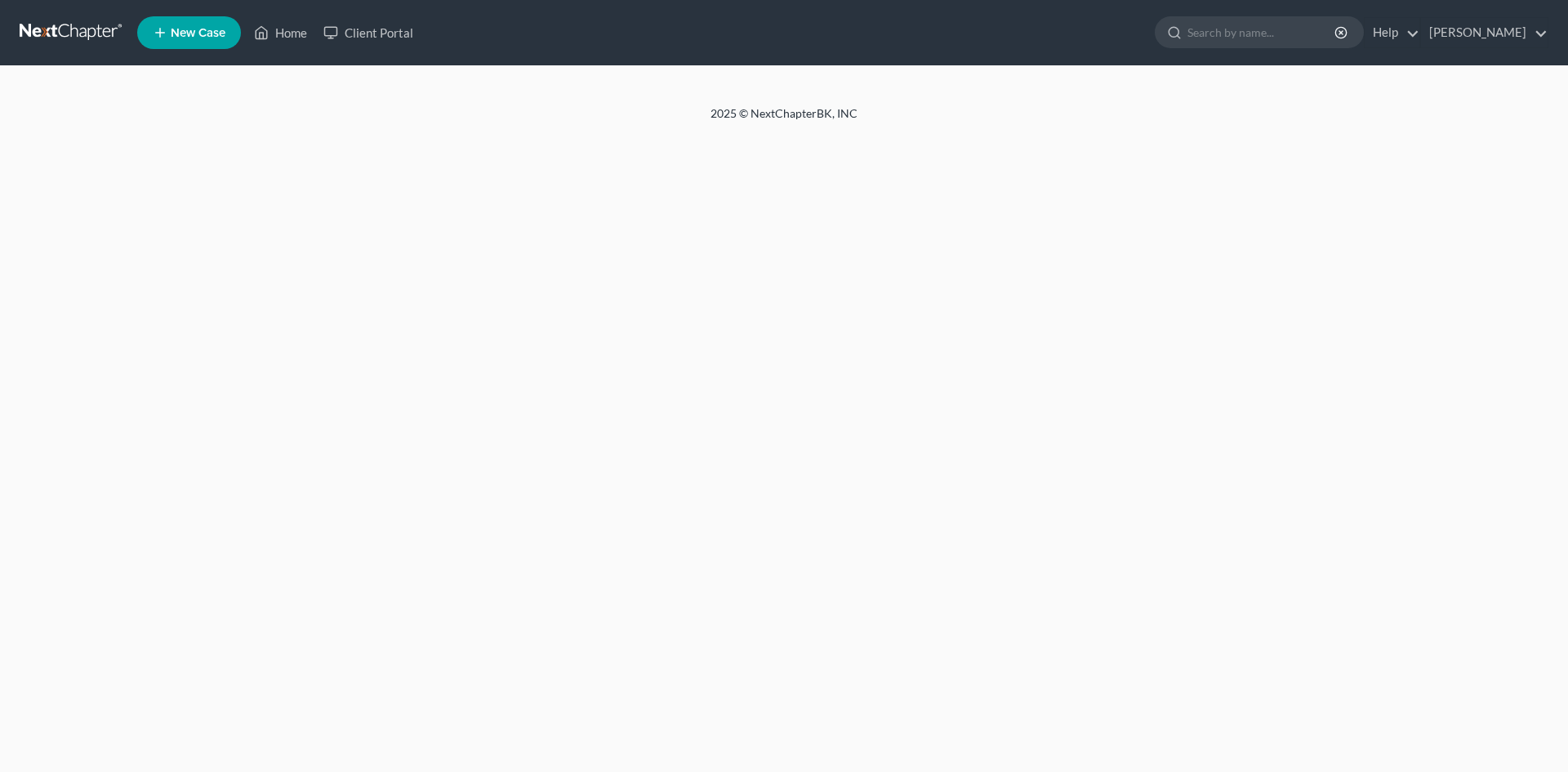
select select "9"
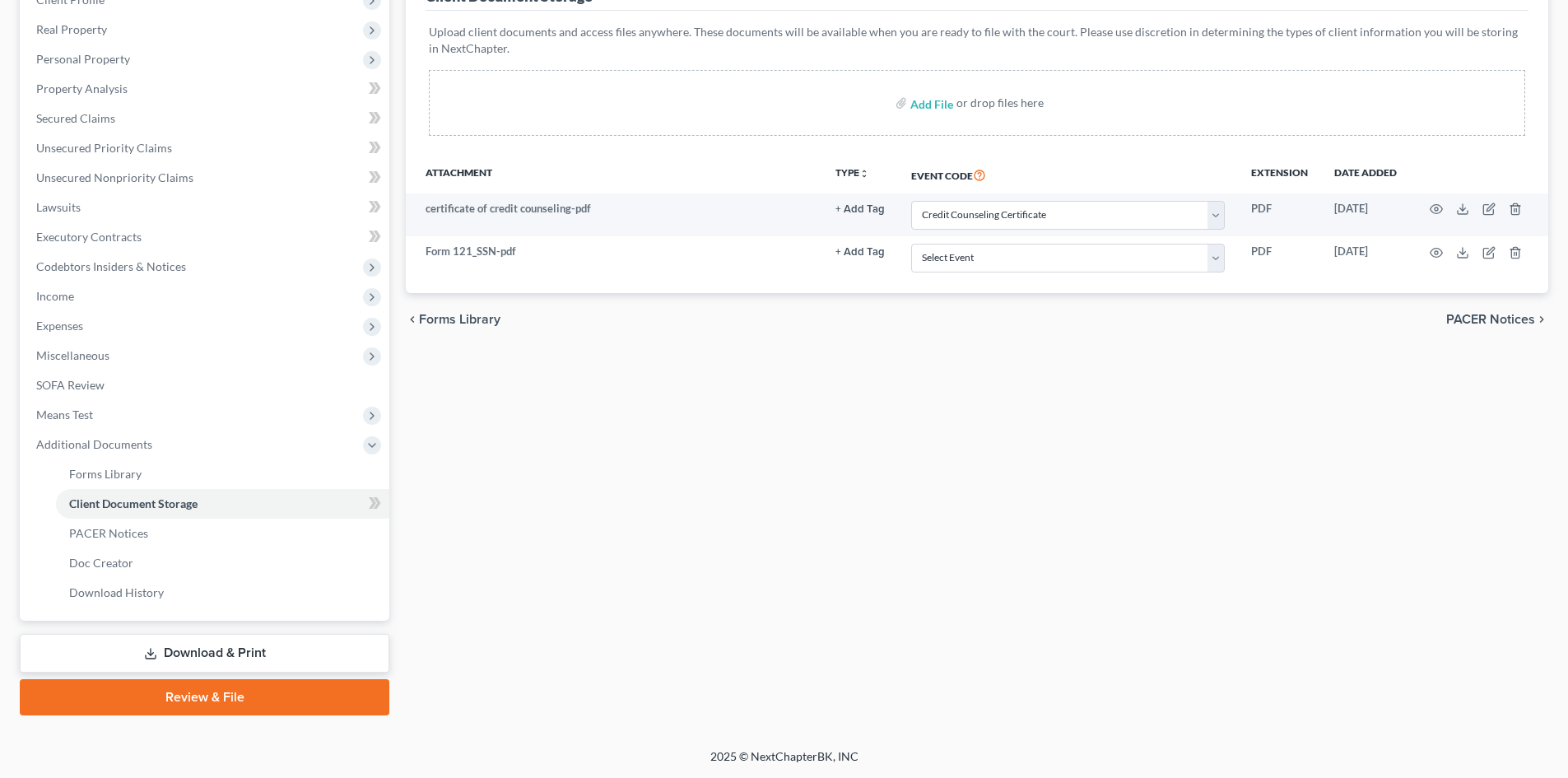
click at [232, 695] on link "Review & File" at bounding box center [204, 697] width 369 height 36
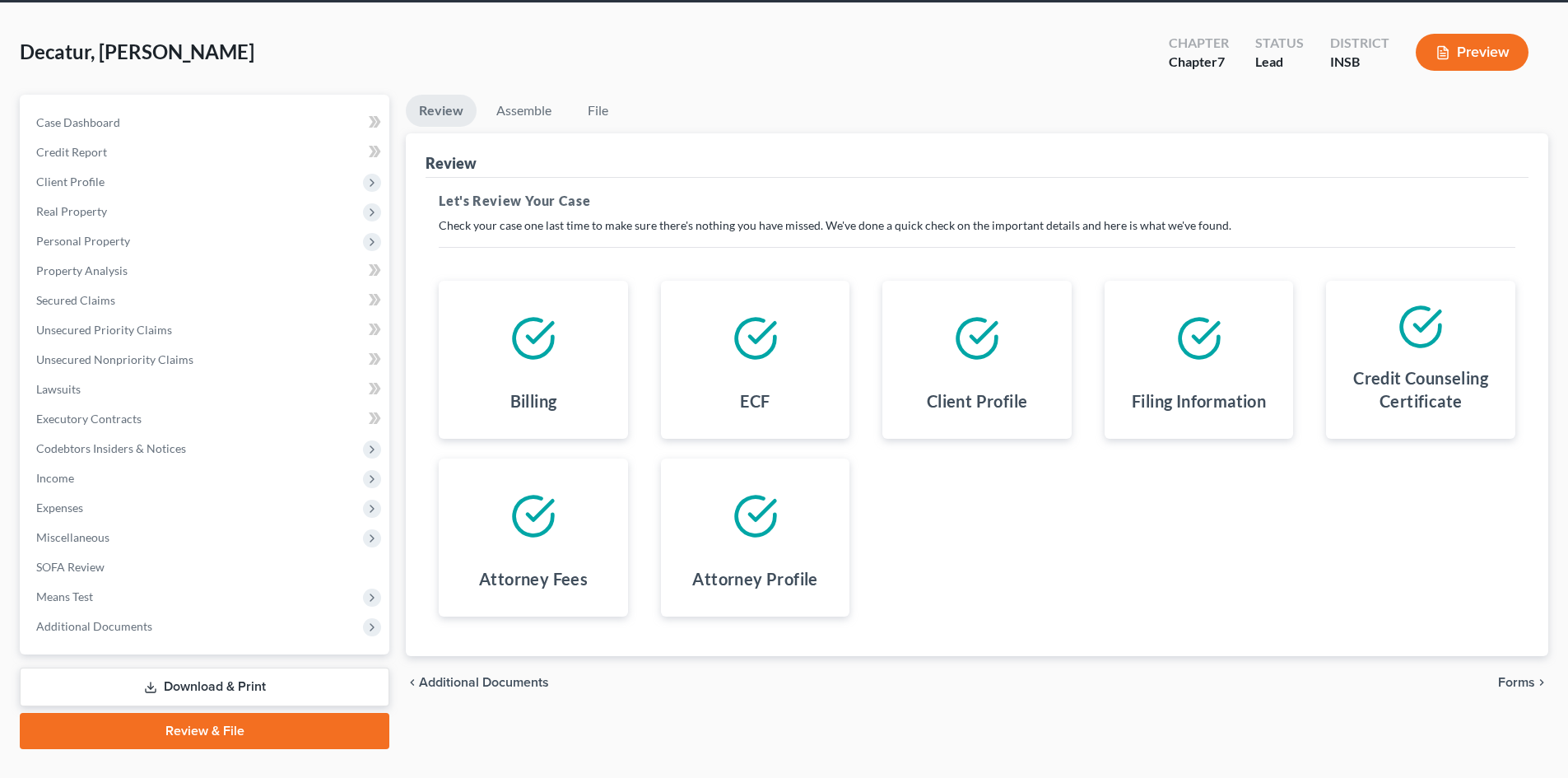
scroll to position [98, 0]
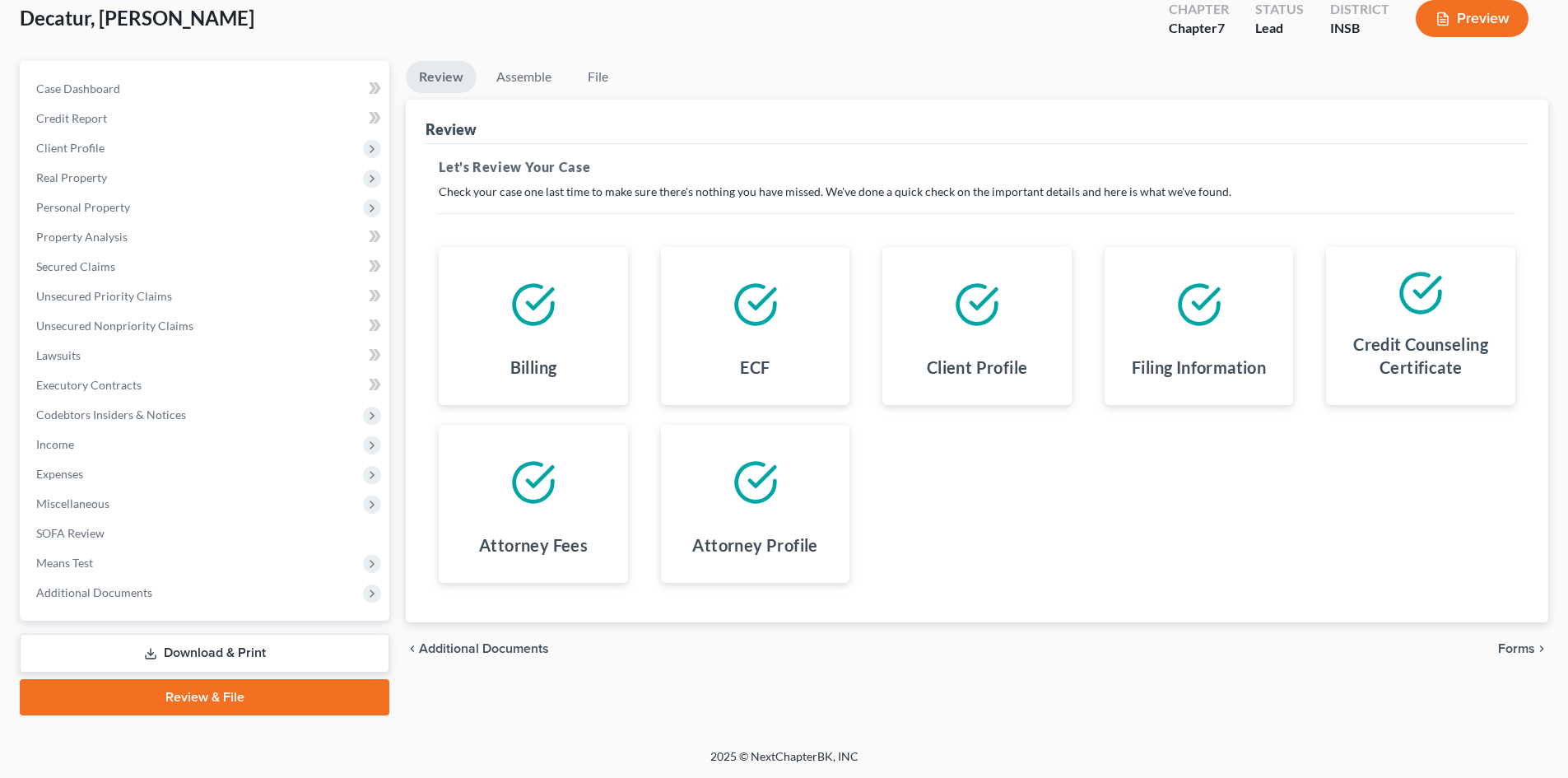
click at [1524, 649] on span "Forms" at bounding box center [1516, 649] width 37 height 13
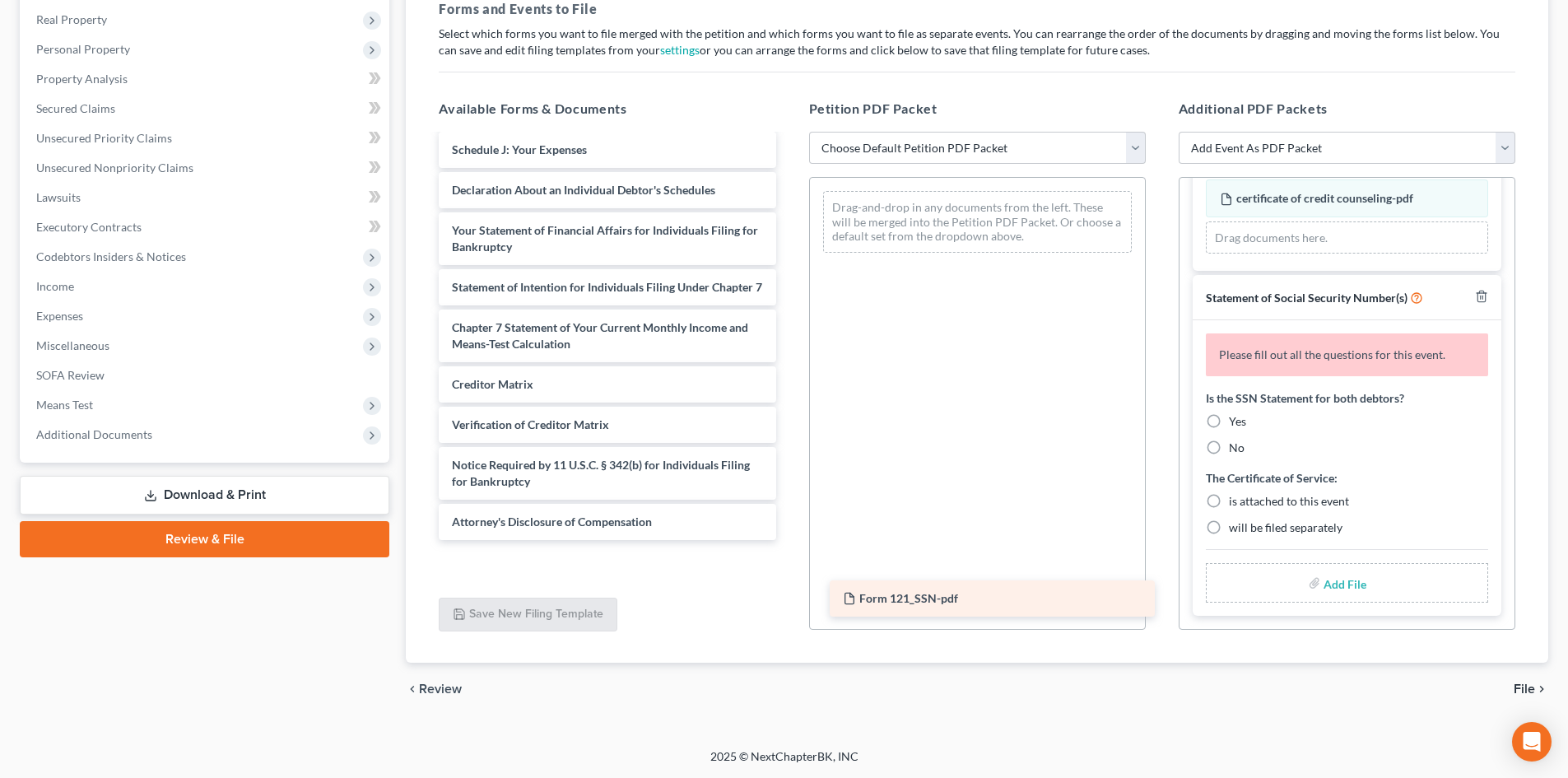
scroll to position [360, 0]
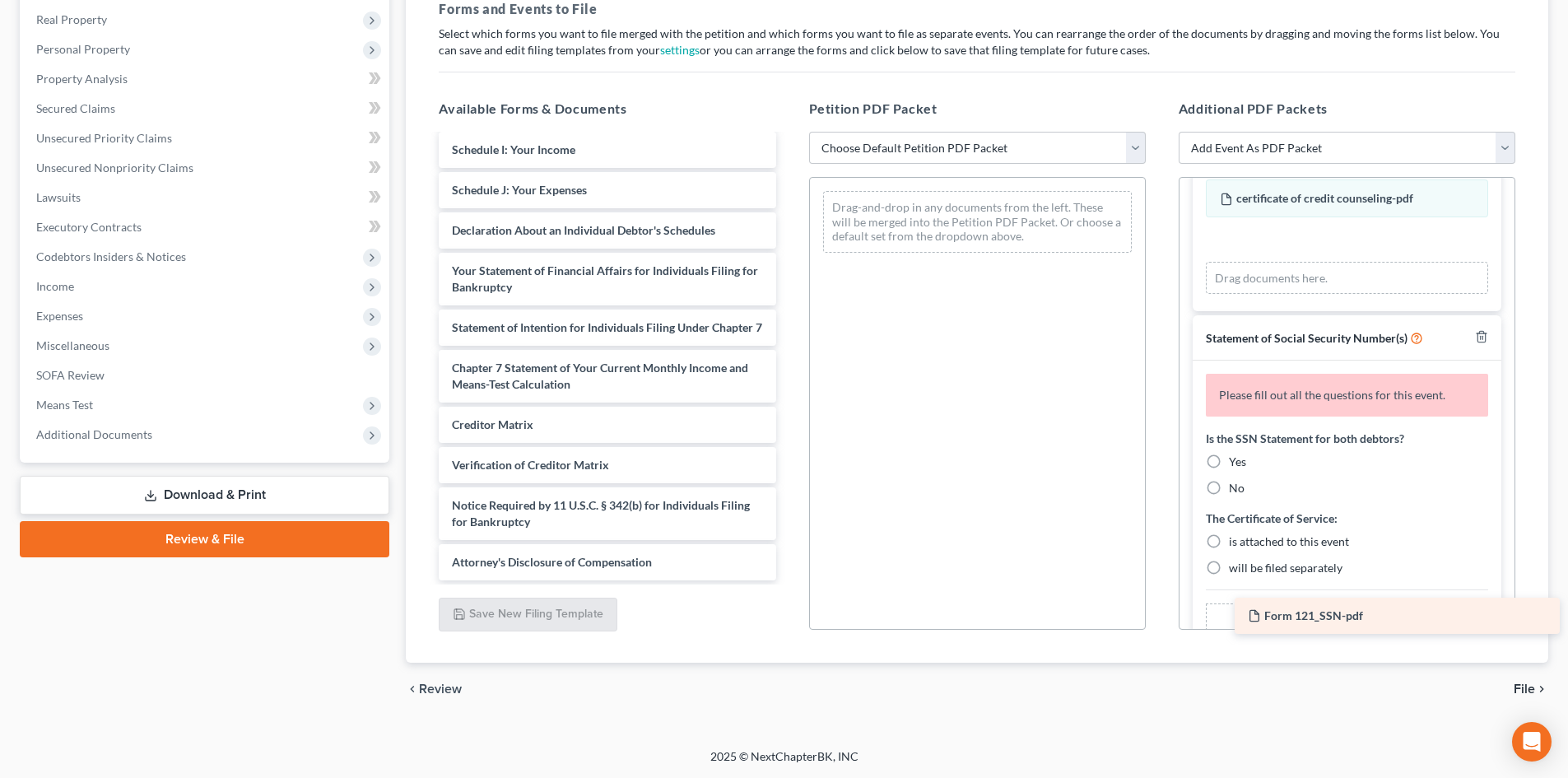
drag, startPoint x: 544, startPoint y: 565, endPoint x: 1334, endPoint y: 620, distance: 791.9
click at [789, 580] on div "Form 121_SSN-pdf Voluntary Petition for Individuals Filing for Bankruptcy Summa…" at bounding box center [607, 186] width 363 height 788
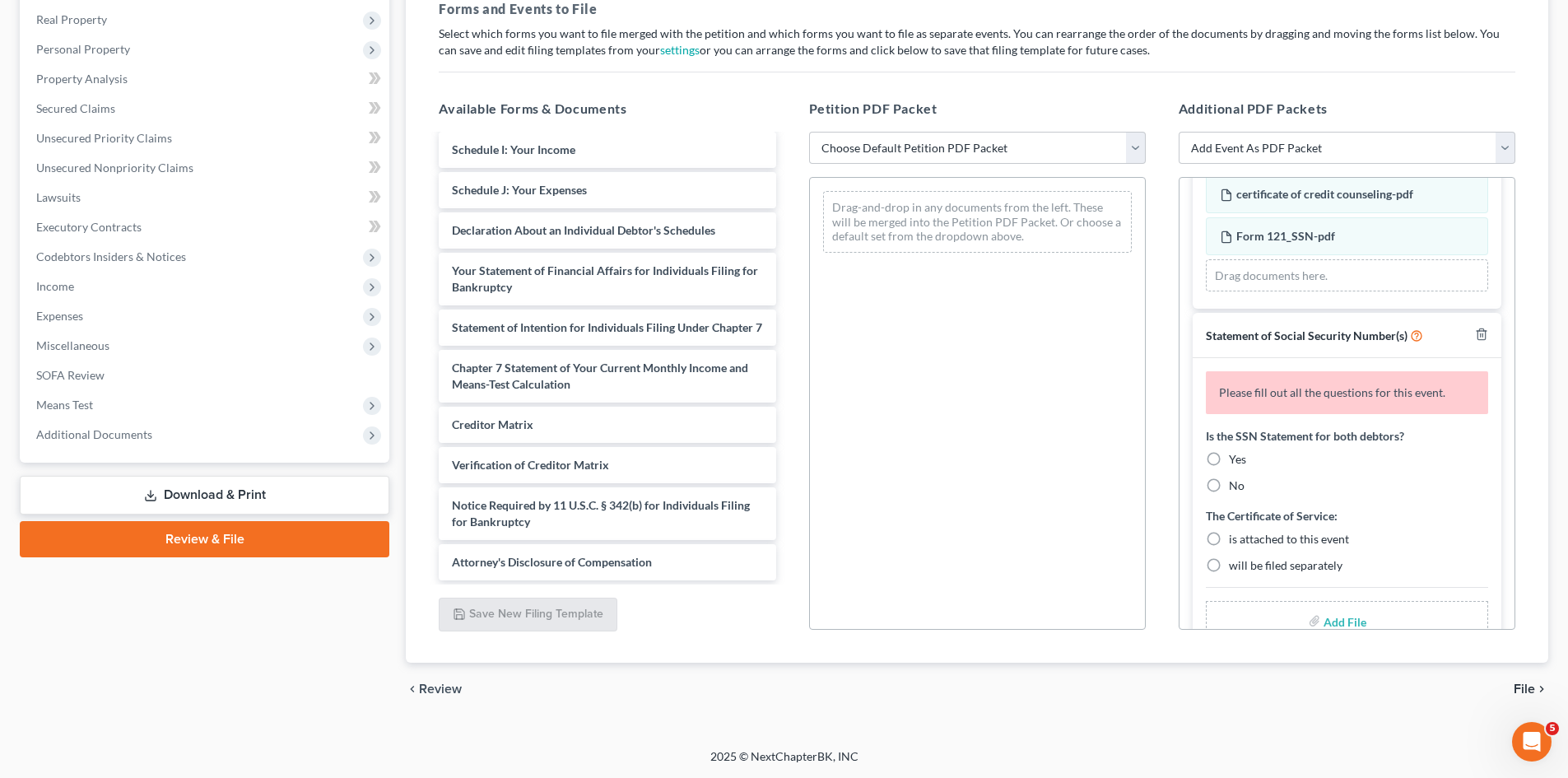
scroll to position [204, 0]
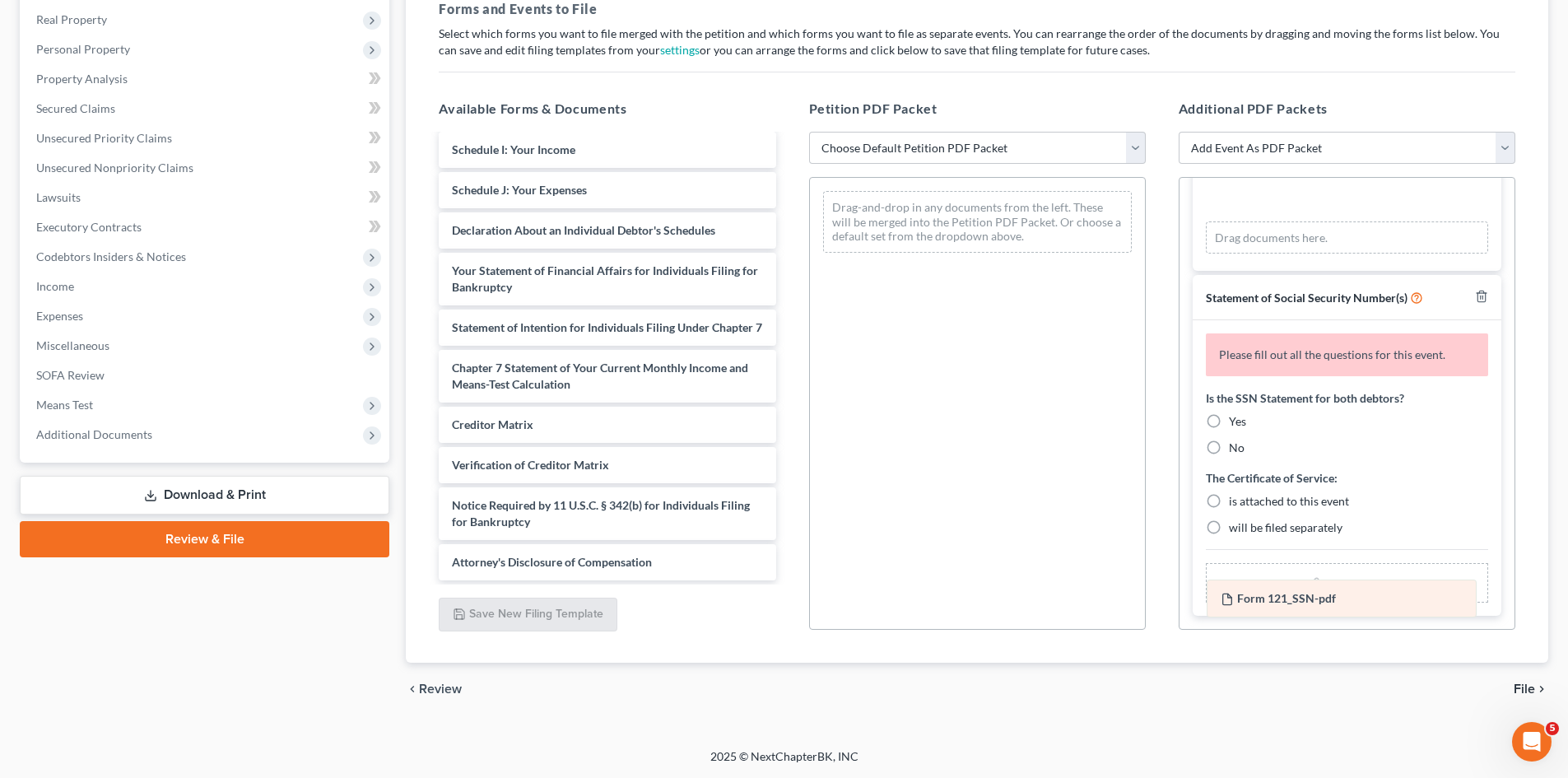
drag, startPoint x: 1269, startPoint y: 203, endPoint x: 1270, endPoint y: 602, distance: 399.0
click at [1270, 254] on div "Form 121_SSN-pdf Amended Form 121_SSN-pdf certificate of credit counseling-pdf …" at bounding box center [1347, 196] width 283 height 117
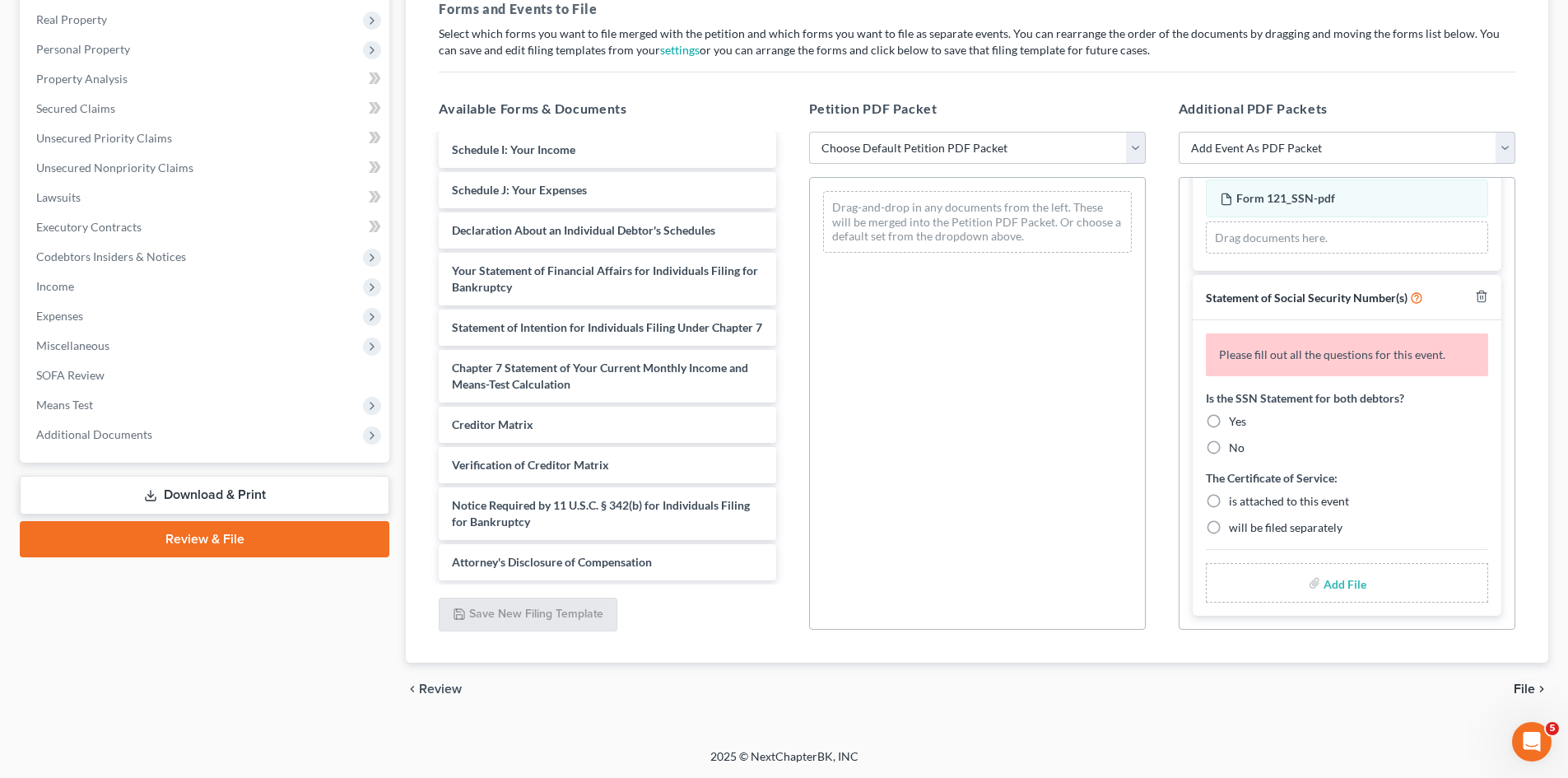
click at [1229, 503] on label "is attached to this event" at bounding box center [1289, 502] width 120 height 17
click at [1235, 503] on input "is attached to this event" at bounding box center [1240, 499] width 11 height 11
radio input "true"
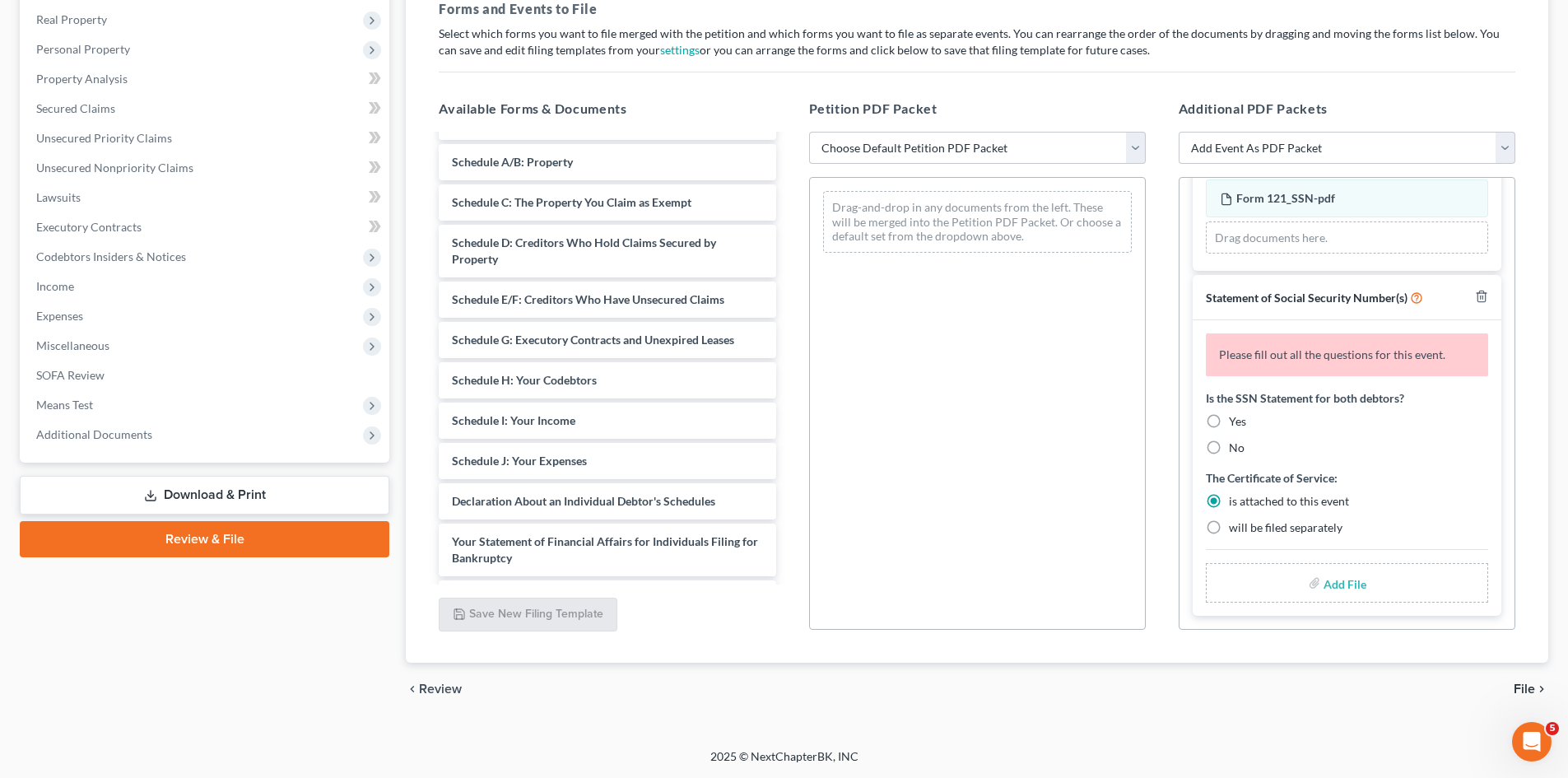
scroll to position [0, 0]
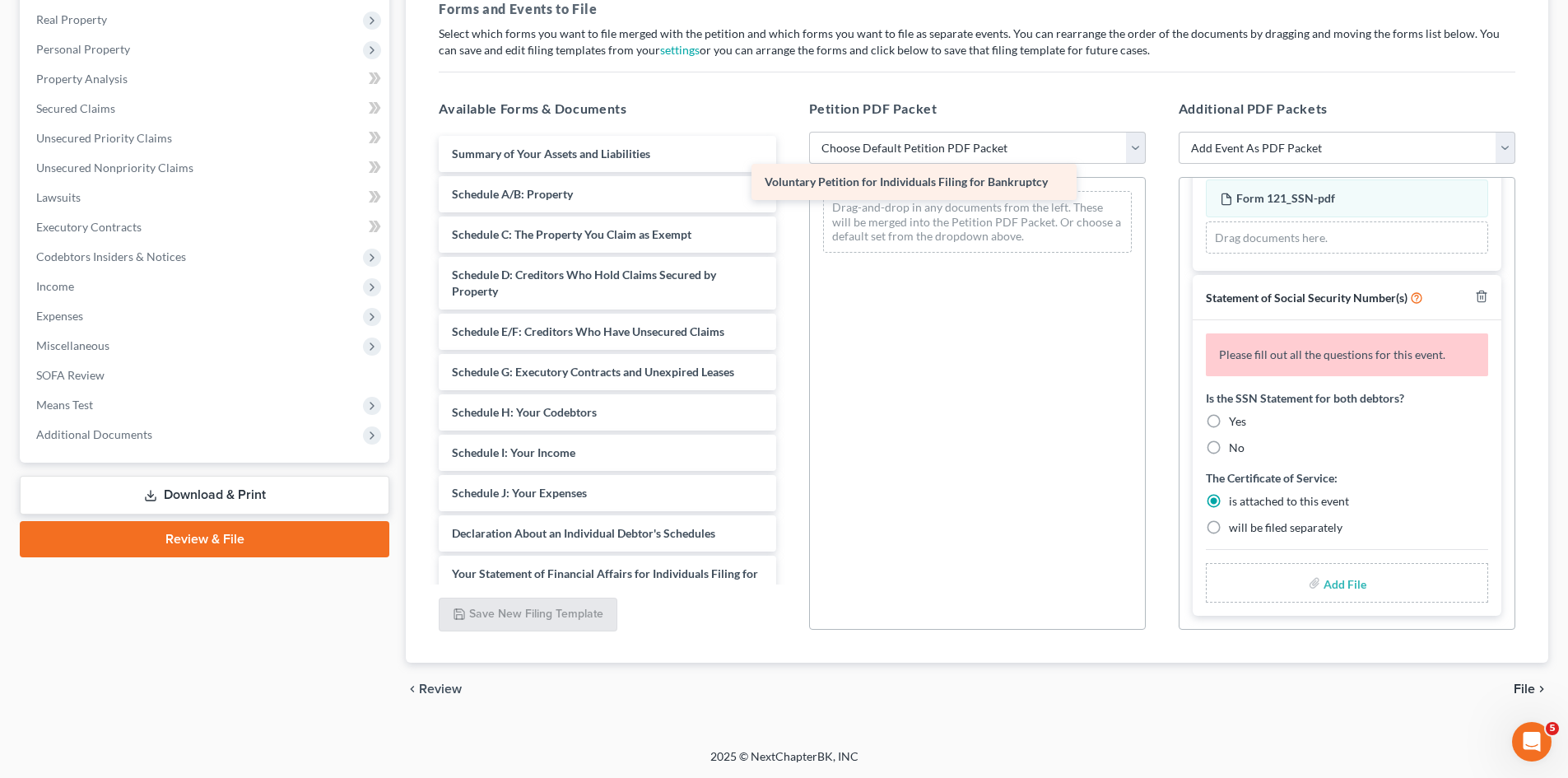
drag, startPoint x: 700, startPoint y: 158, endPoint x: 1021, endPoint y: 186, distance: 322.2
click at [789, 186] on div "Voluntary Petition for Individuals Filing for Bankruptcy Voluntary Petition for…" at bounding box center [607, 509] width 363 height 748
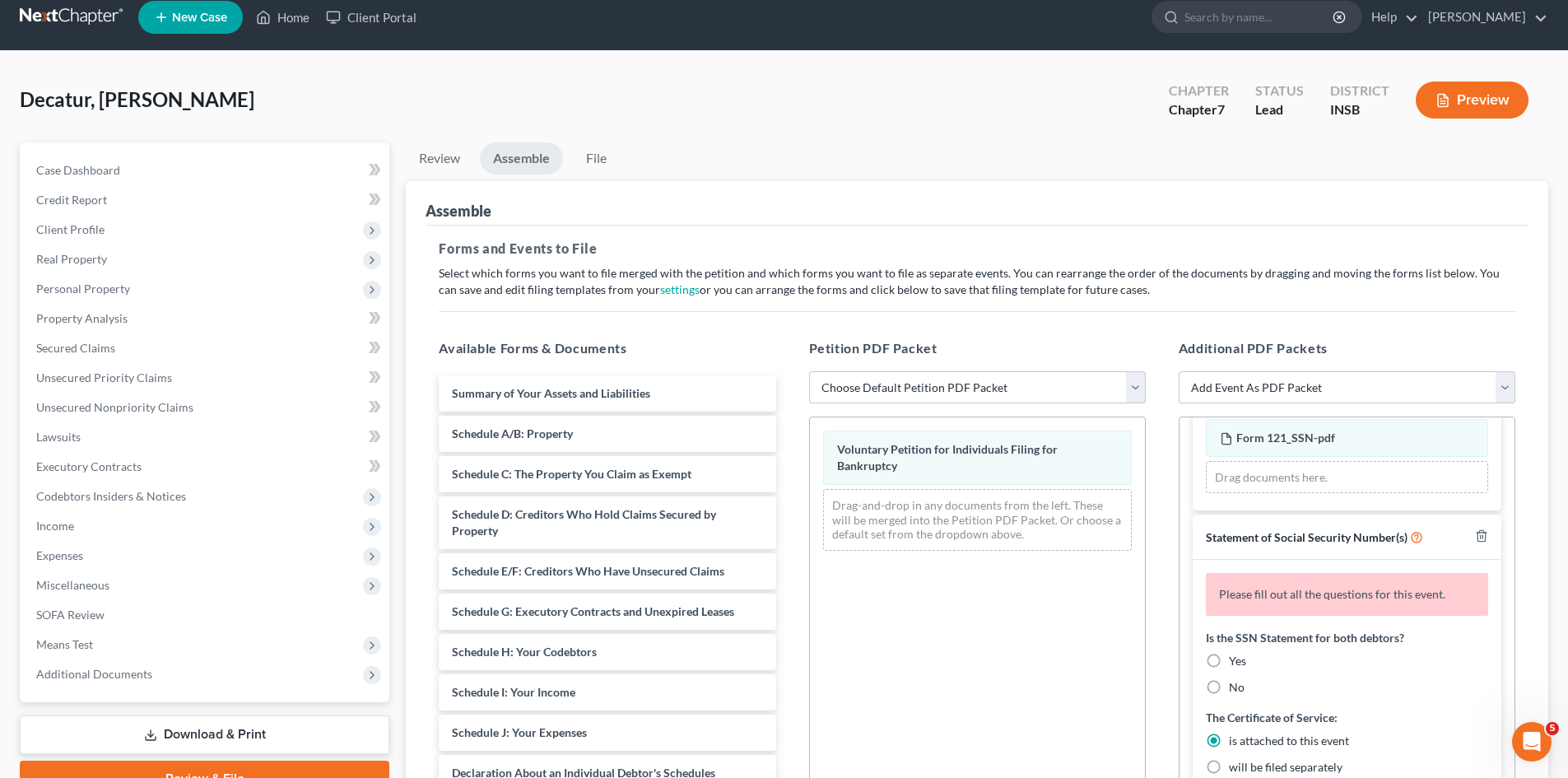
scroll to position [8, 0]
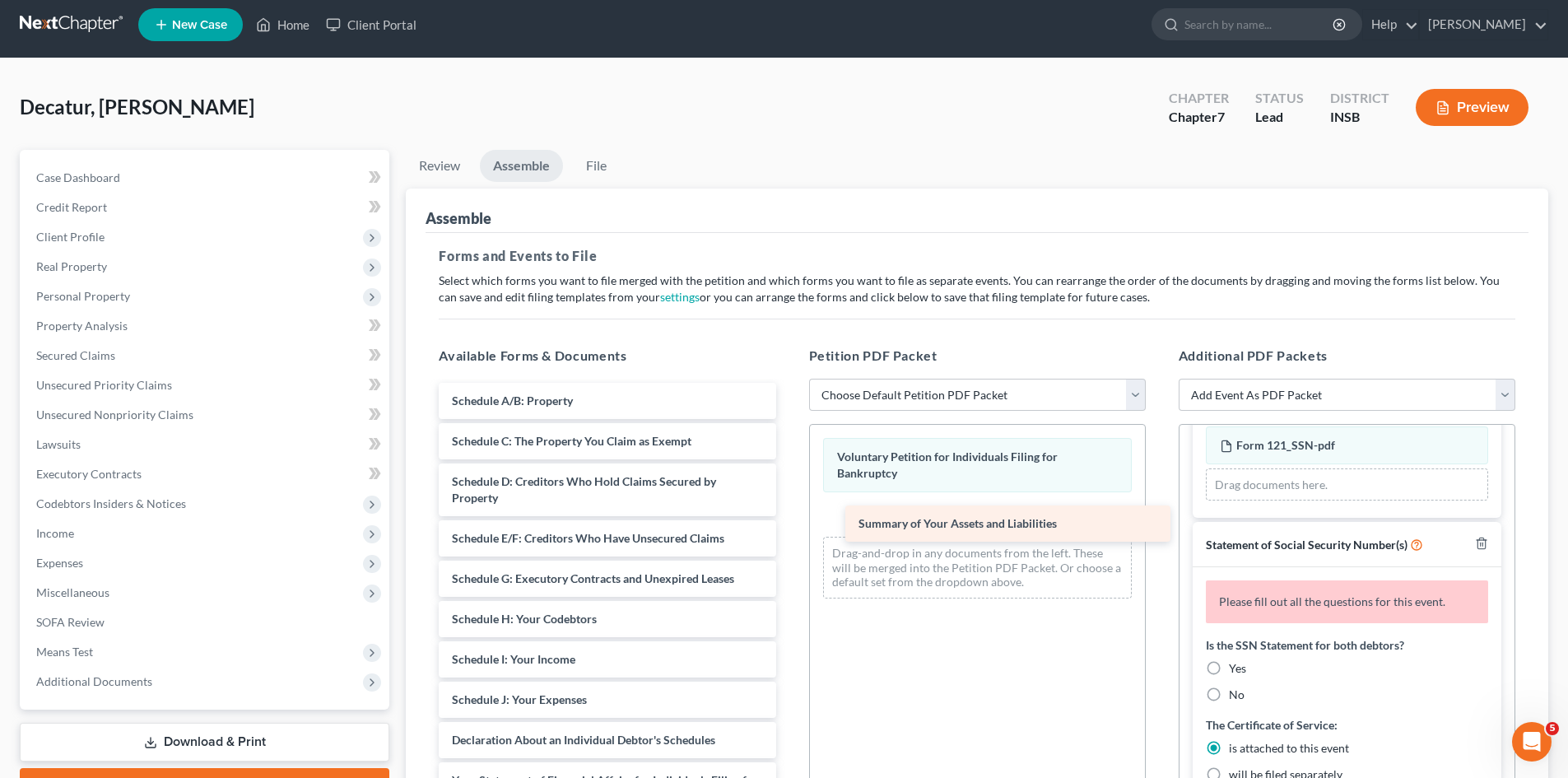
drag, startPoint x: 594, startPoint y: 403, endPoint x: 981, endPoint y: 512, distance: 402.1
click at [789, 514] on div "Summary of Your Assets and Liabilities Summary of Your Assets and Liabilities S…" at bounding box center [607, 736] width 363 height 707
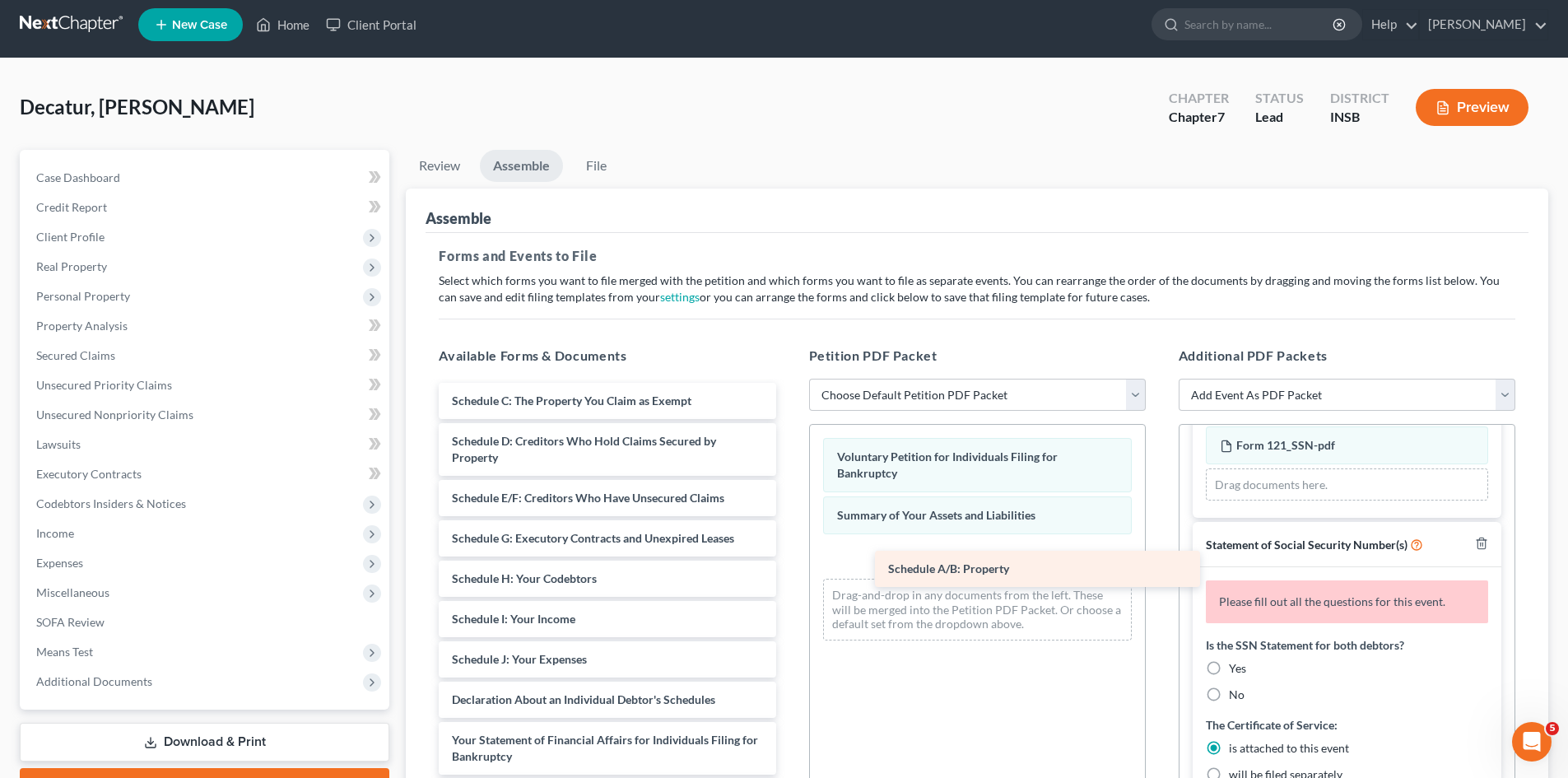
drag, startPoint x: 529, startPoint y: 401, endPoint x: 924, endPoint y: 558, distance: 425.1
click at [789, 556] on div "Schedule A/B: Property Schedule A/B: Property Schedule C: The Property You Clai…" at bounding box center [607, 716] width 363 height 667
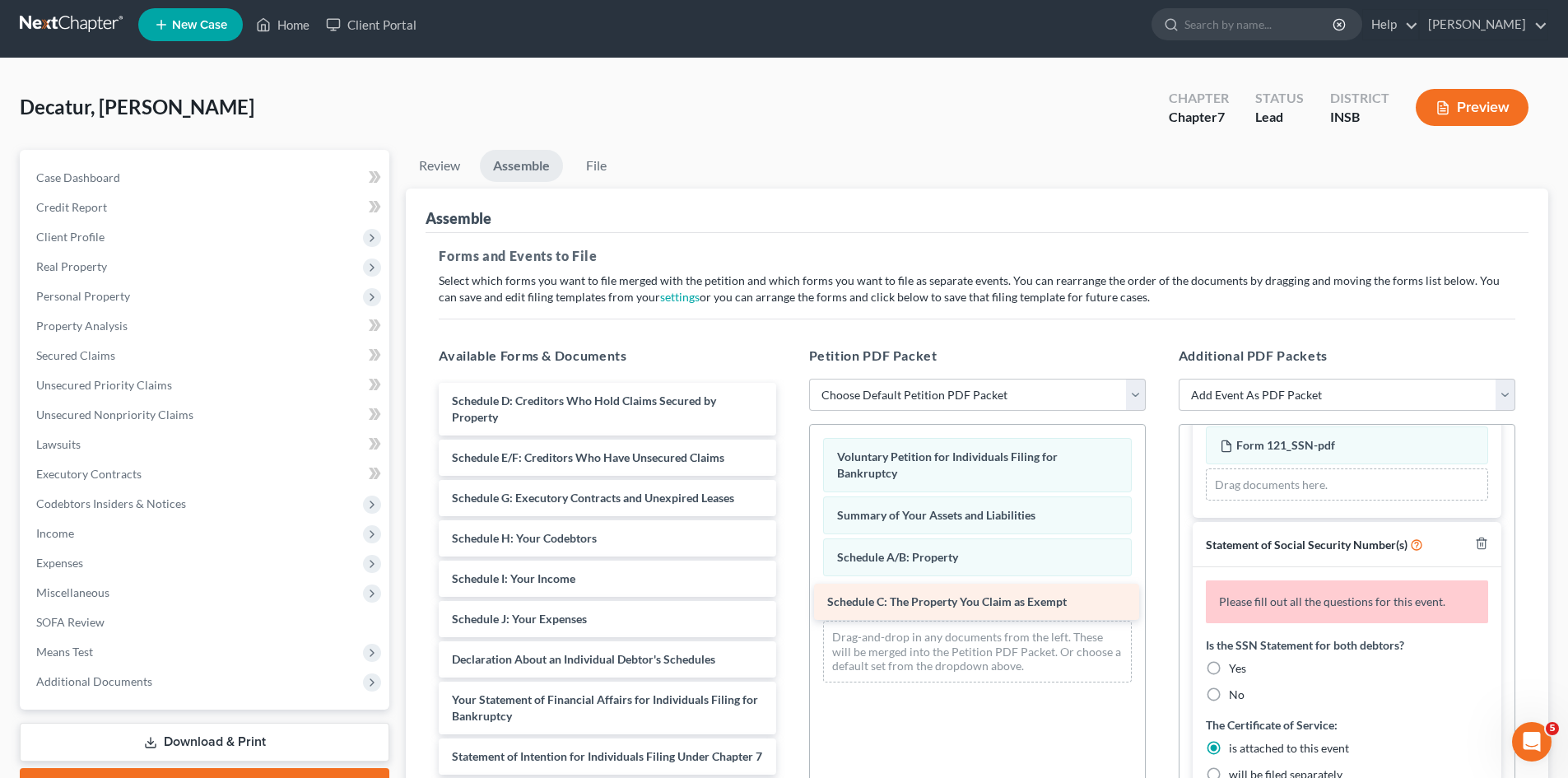
drag, startPoint x: 539, startPoint y: 399, endPoint x: 914, endPoint y: 597, distance: 424.1
click at [789, 597] on div "Schedule C: The Property You Claim as Exempt Schedule C: The Property You Claim…" at bounding box center [607, 696] width 363 height 627
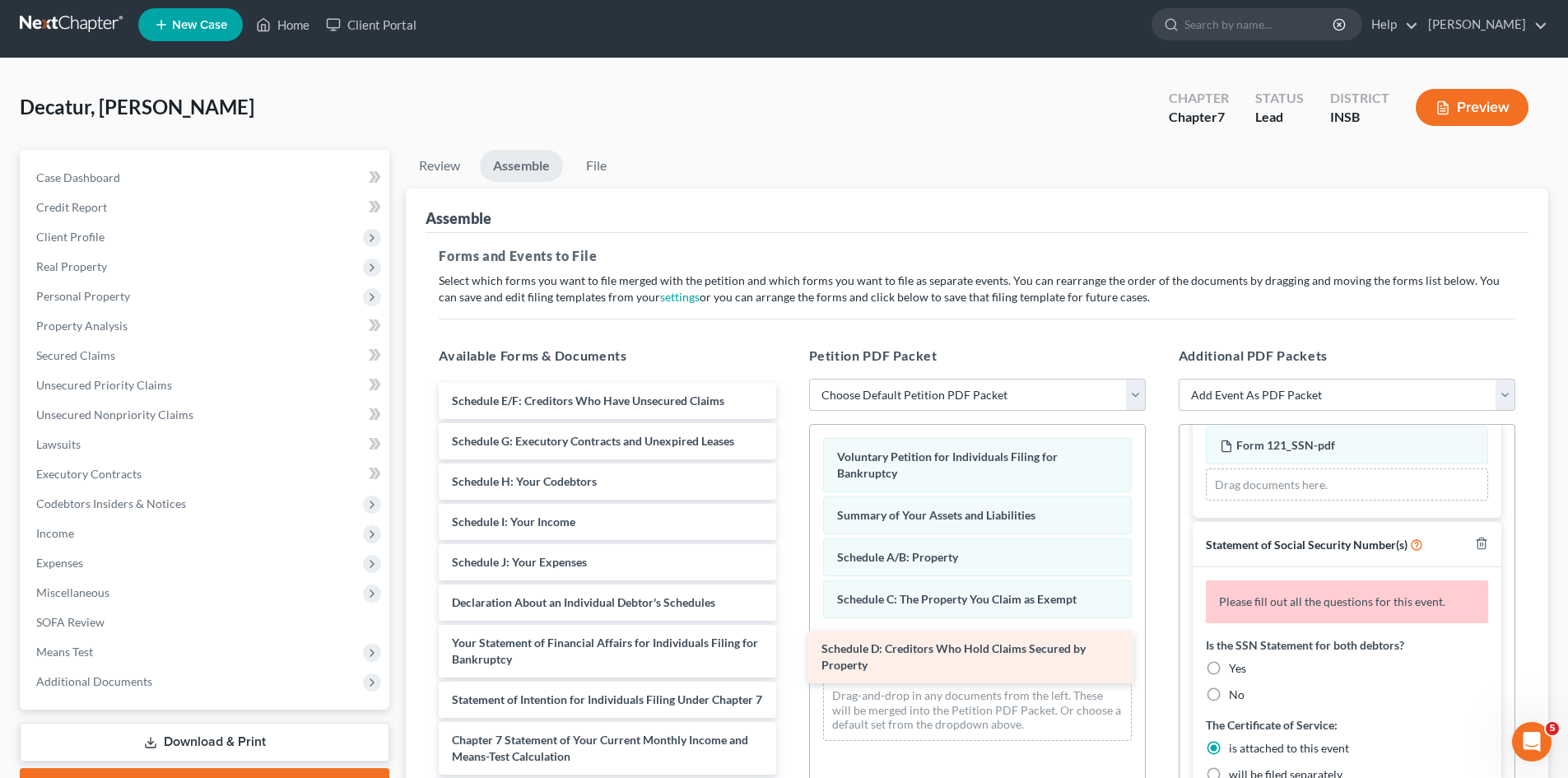
drag, startPoint x: 622, startPoint y: 409, endPoint x: 989, endPoint y: 653, distance: 440.7
click at [789, 653] on div "Schedule D: Creditors Who Hold Claims Secured by Property Schedule D: Creditors…" at bounding box center [607, 667] width 363 height 570
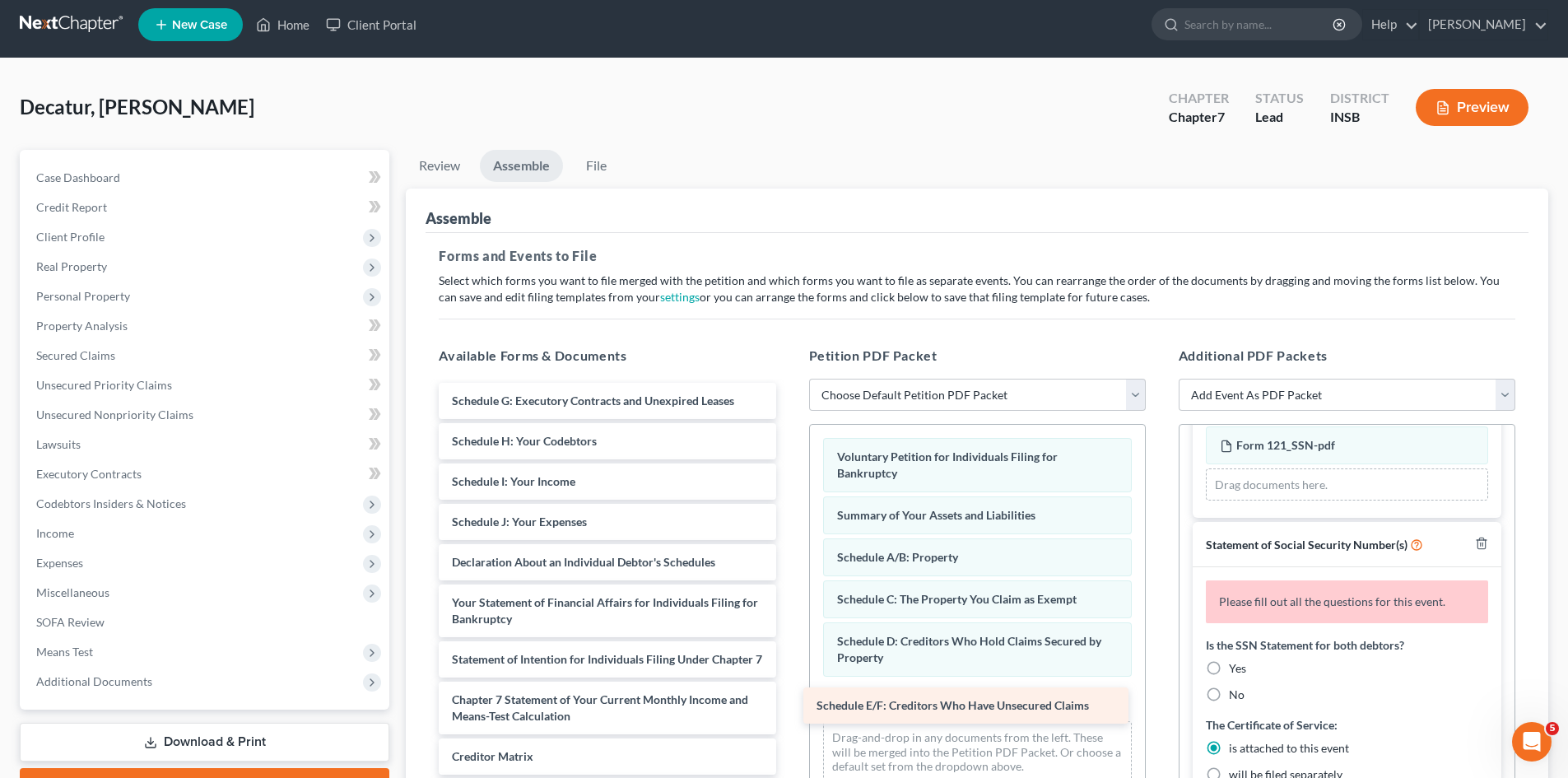
drag, startPoint x: 609, startPoint y: 403, endPoint x: 979, endPoint y: 693, distance: 470.1
click at [789, 693] on div "Schedule E/F: Creditors Who Have Unsecured Claims Schedule E/F: Creditors Who H…" at bounding box center [607, 647] width 363 height 530
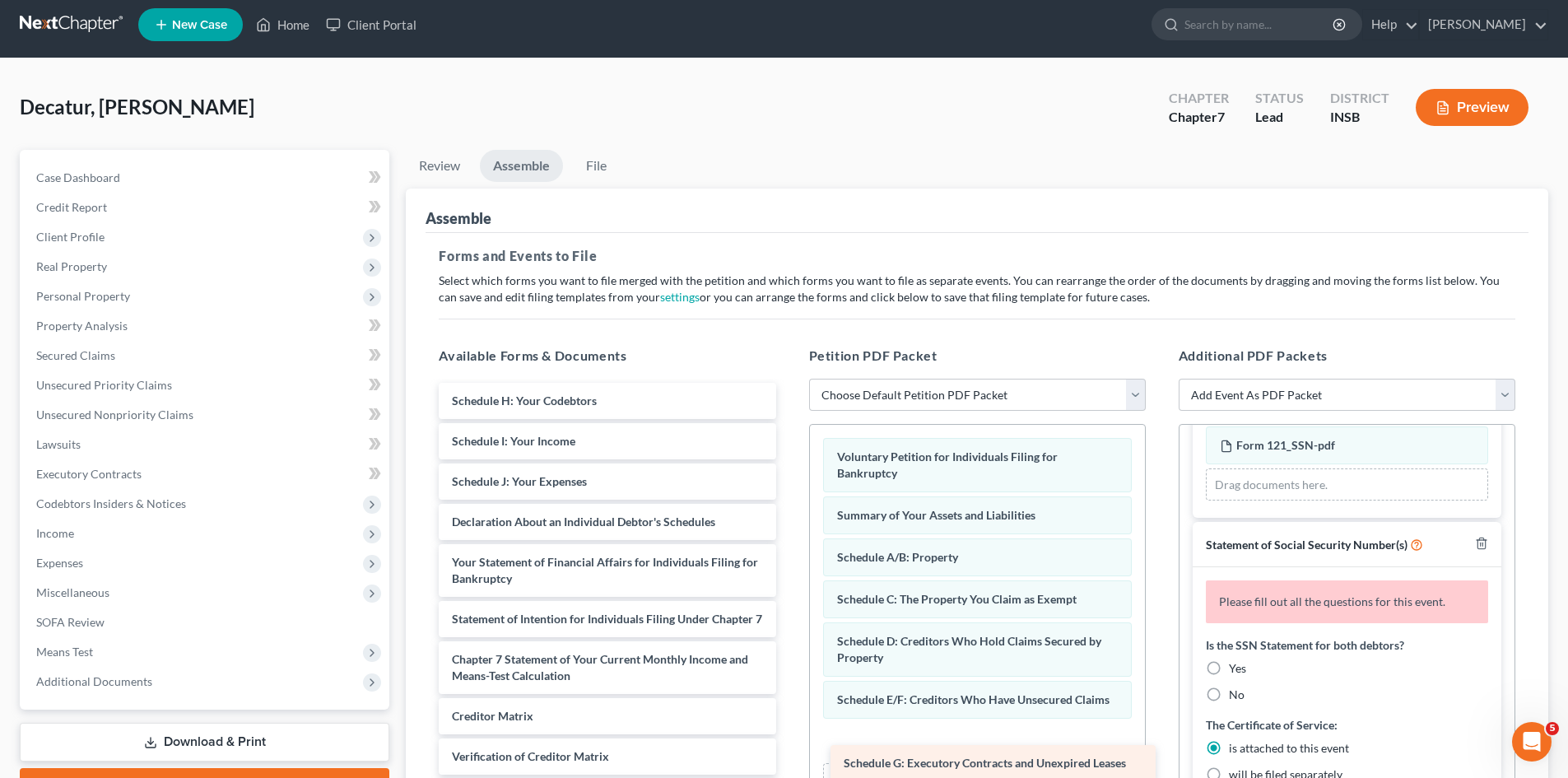
drag, startPoint x: 527, startPoint y: 398, endPoint x: 925, endPoint y: 731, distance: 518.9
click at [789, 735] on div "Schedule G: Executory Contracts and Unexpired Leases Schedule G: Executory Cont…" at bounding box center [607, 627] width 363 height 489
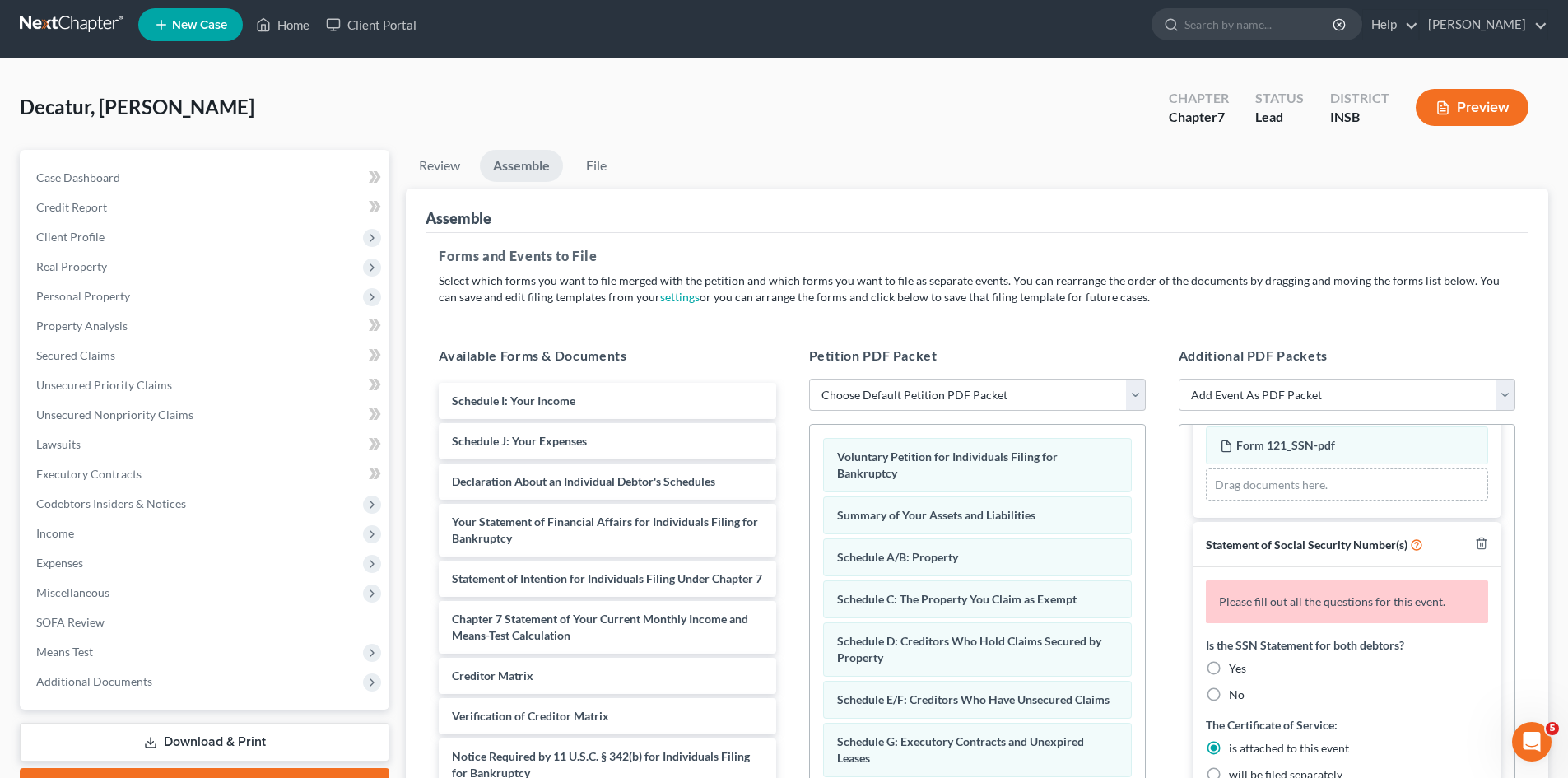
drag, startPoint x: 561, startPoint y: 398, endPoint x: 938, endPoint y: 803, distance: 553.3
click at [938, 777] on html "Home New Case Client Portal [PERSON_NAME] [EMAIL_ADDRESS][DOMAIN_NAME] My Accou…" at bounding box center [784, 508] width 1568 height 1033
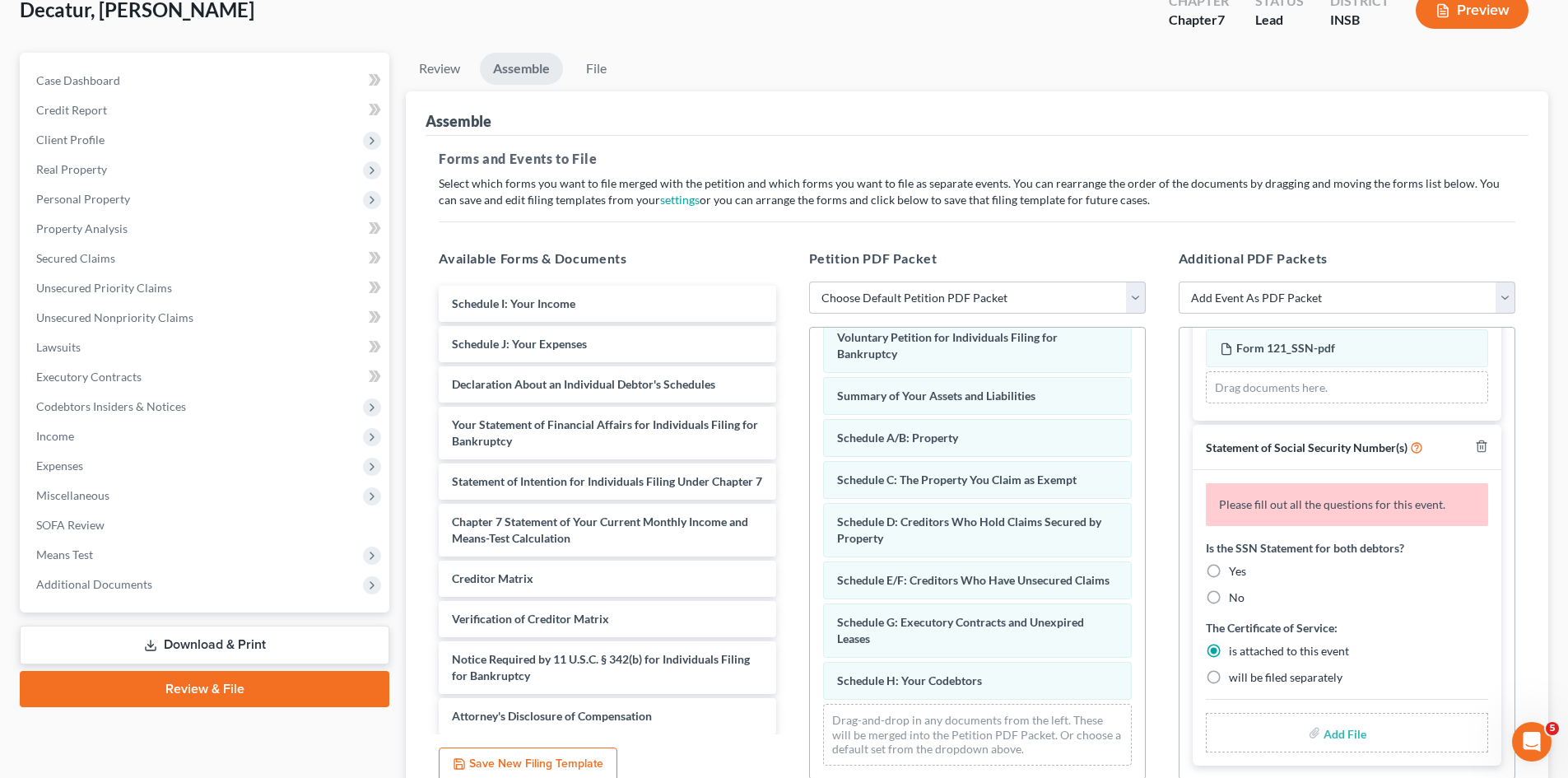
scroll to position [255, 0]
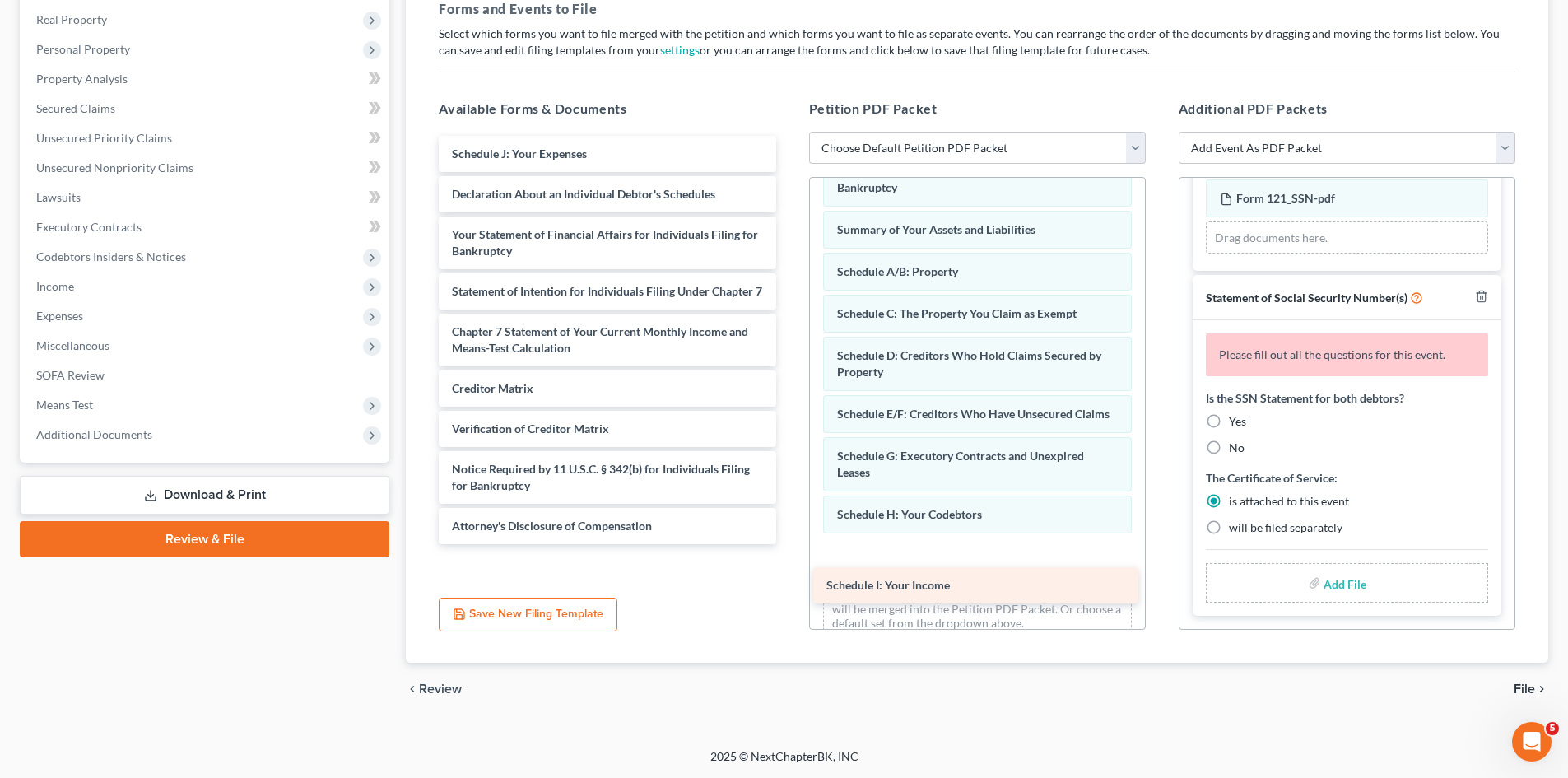
drag, startPoint x: 561, startPoint y: 152, endPoint x: 934, endPoint y: 569, distance: 559.5
click at [789, 545] on div "Schedule I: Your Income Schedule I: Your Income Schedule J: Your Expenses Decla…" at bounding box center [607, 340] width 363 height 409
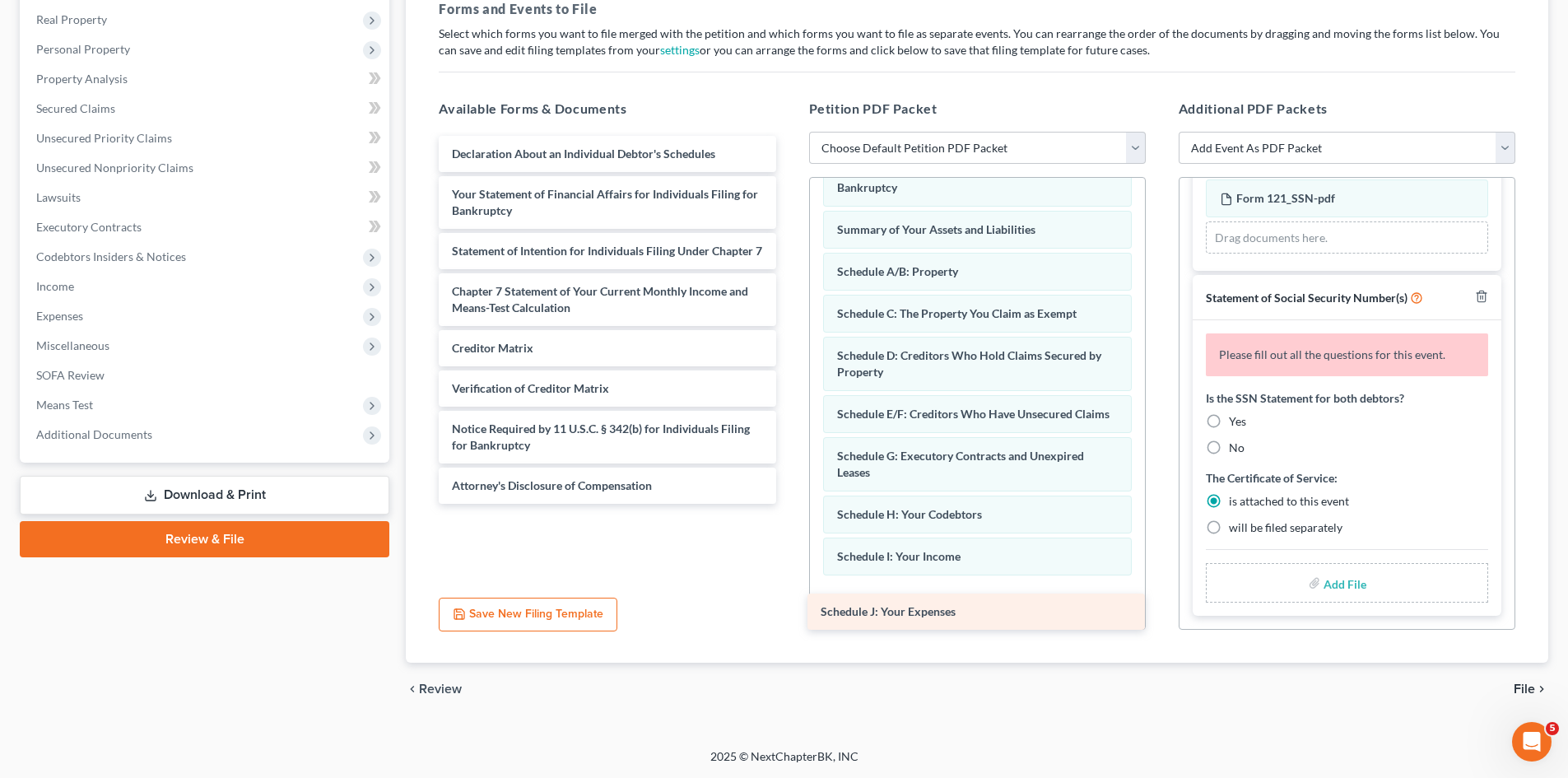
drag, startPoint x: 569, startPoint y: 158, endPoint x: 938, endPoint y: 615, distance: 587.4
click at [789, 504] on div "Schedule J: Your Expenses Schedule J: Your Expenses Declaration About an Indivi…" at bounding box center [607, 319] width 363 height 368
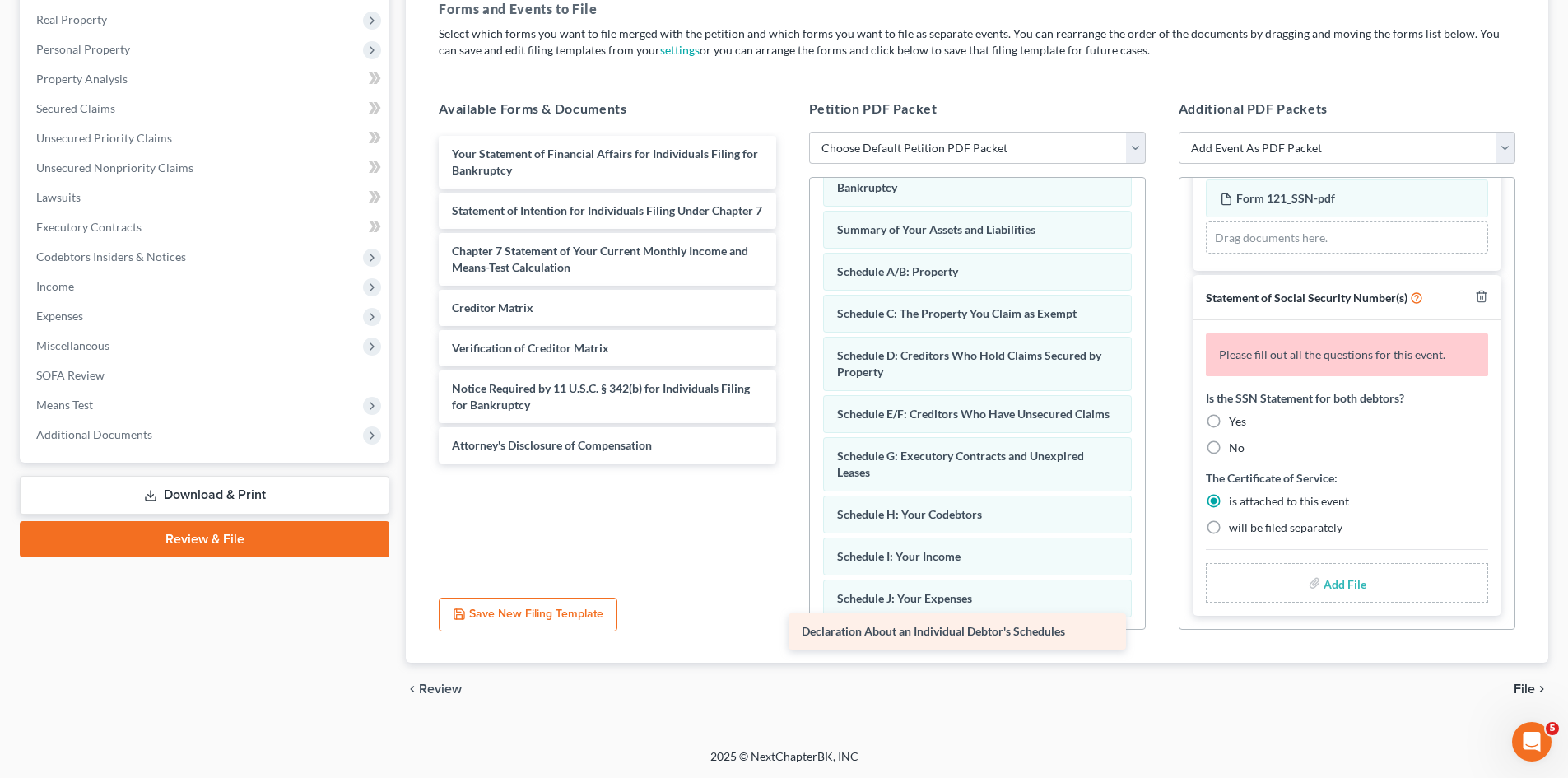
drag, startPoint x: 590, startPoint y: 156, endPoint x: 939, endPoint y: 636, distance: 593.5
click at [789, 464] on div "Declaration About an Individual Debtor's Schedules Declaration About an Individ…" at bounding box center [607, 299] width 363 height 328
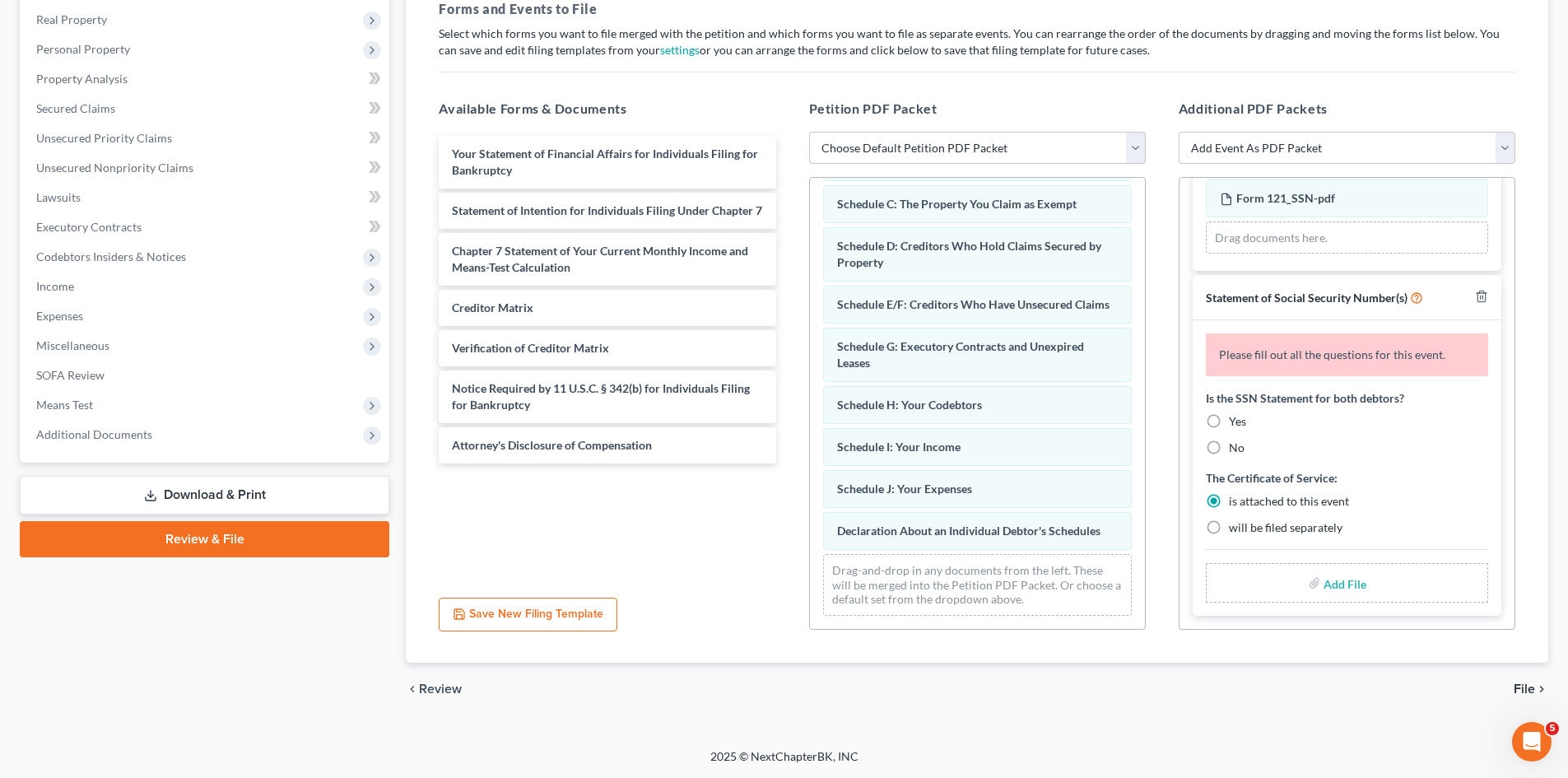
scroll to position [165, 0]
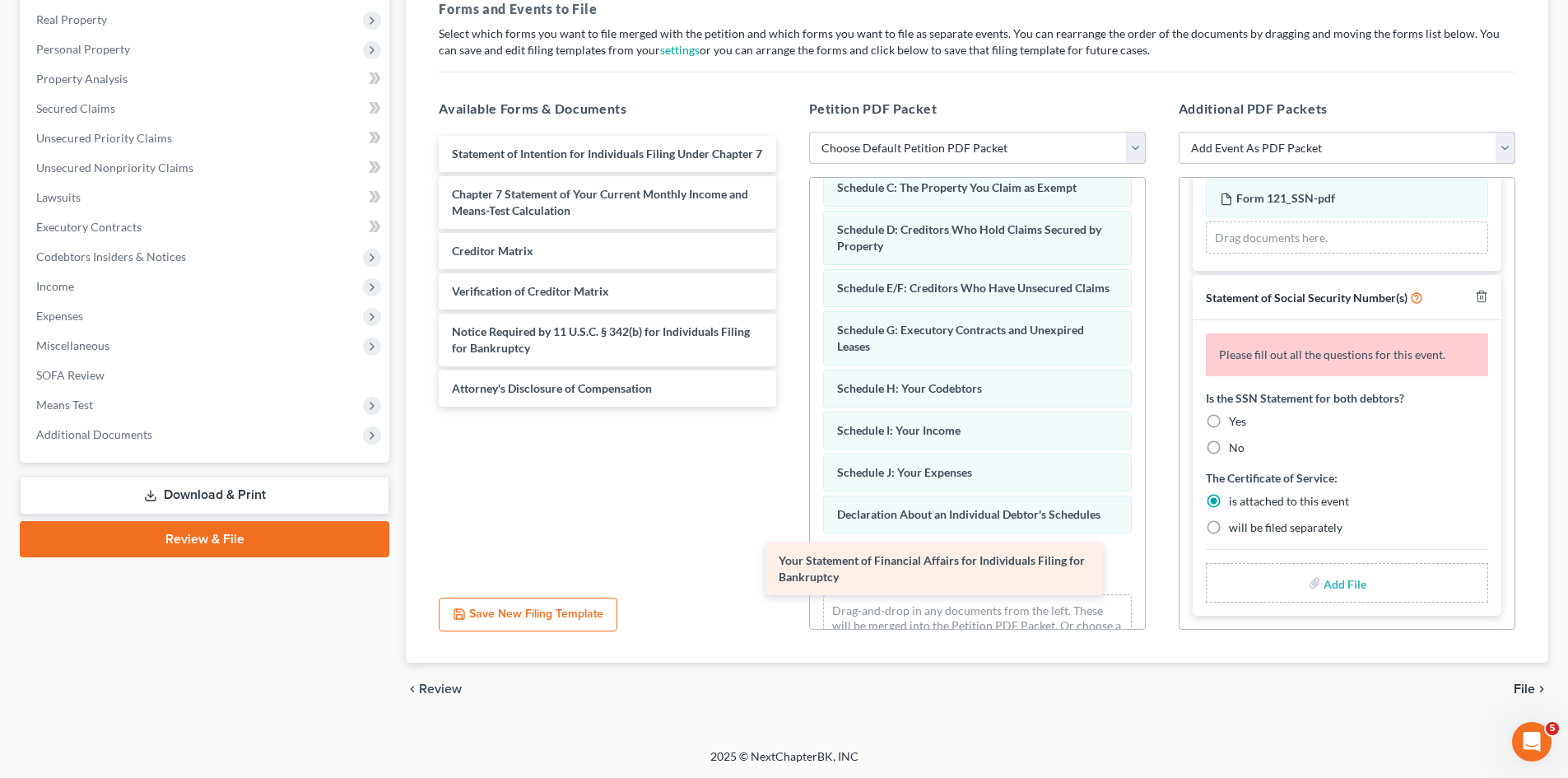
drag, startPoint x: 615, startPoint y: 162, endPoint x: 943, endPoint y: 574, distance: 526.6
click at [789, 407] on div "Your Statement of Financial Affairs for Individuals Filing for Bankruptcy Your …" at bounding box center [607, 271] width 363 height 271
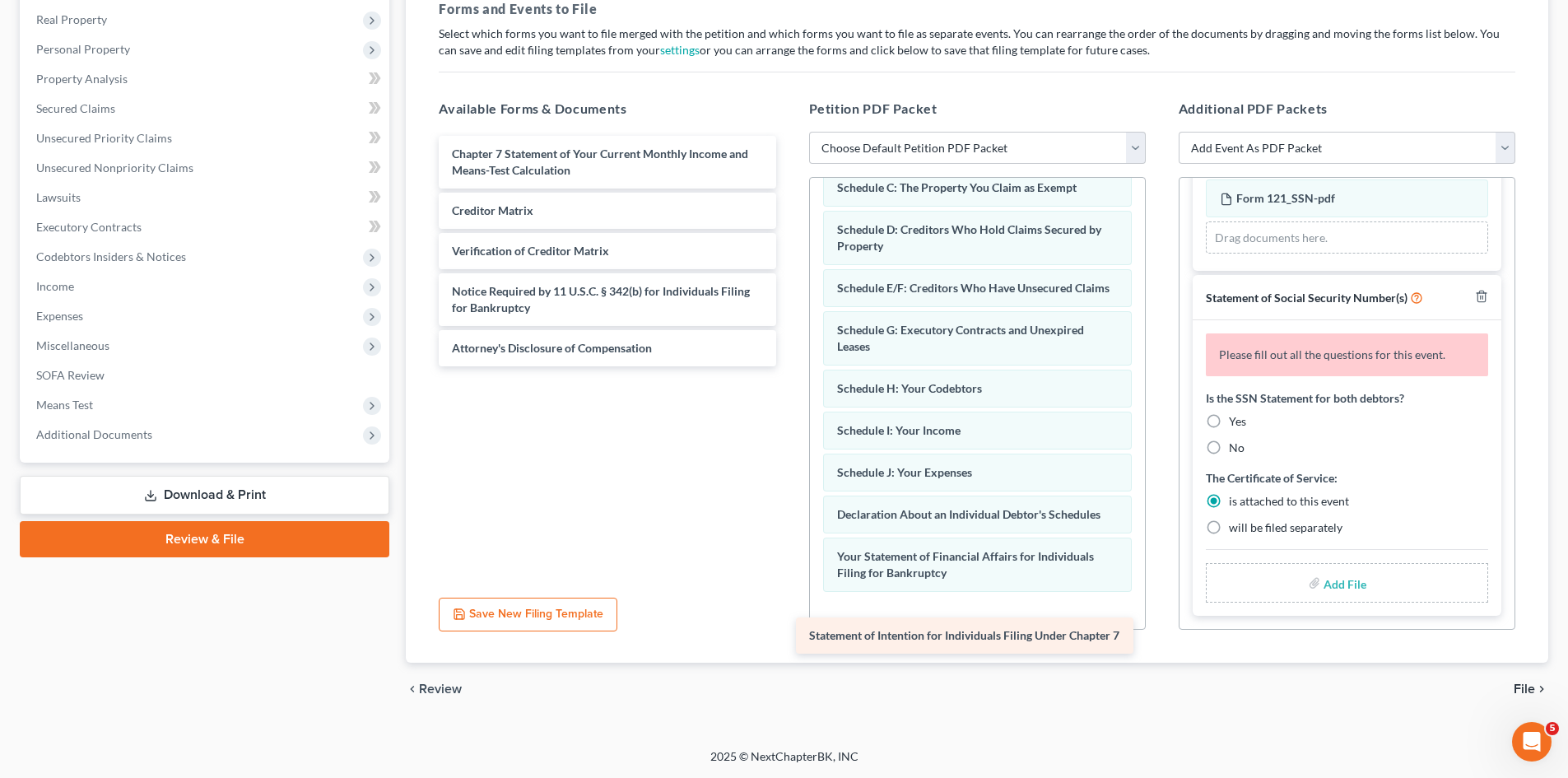
drag, startPoint x: 551, startPoint y: 168, endPoint x: 906, endPoint y: 638, distance: 589.0
click at [789, 366] on div "Statement of Intention for Individuals Filing Under Chapter 7 Statement of Inte…" at bounding box center [607, 251] width 363 height 231
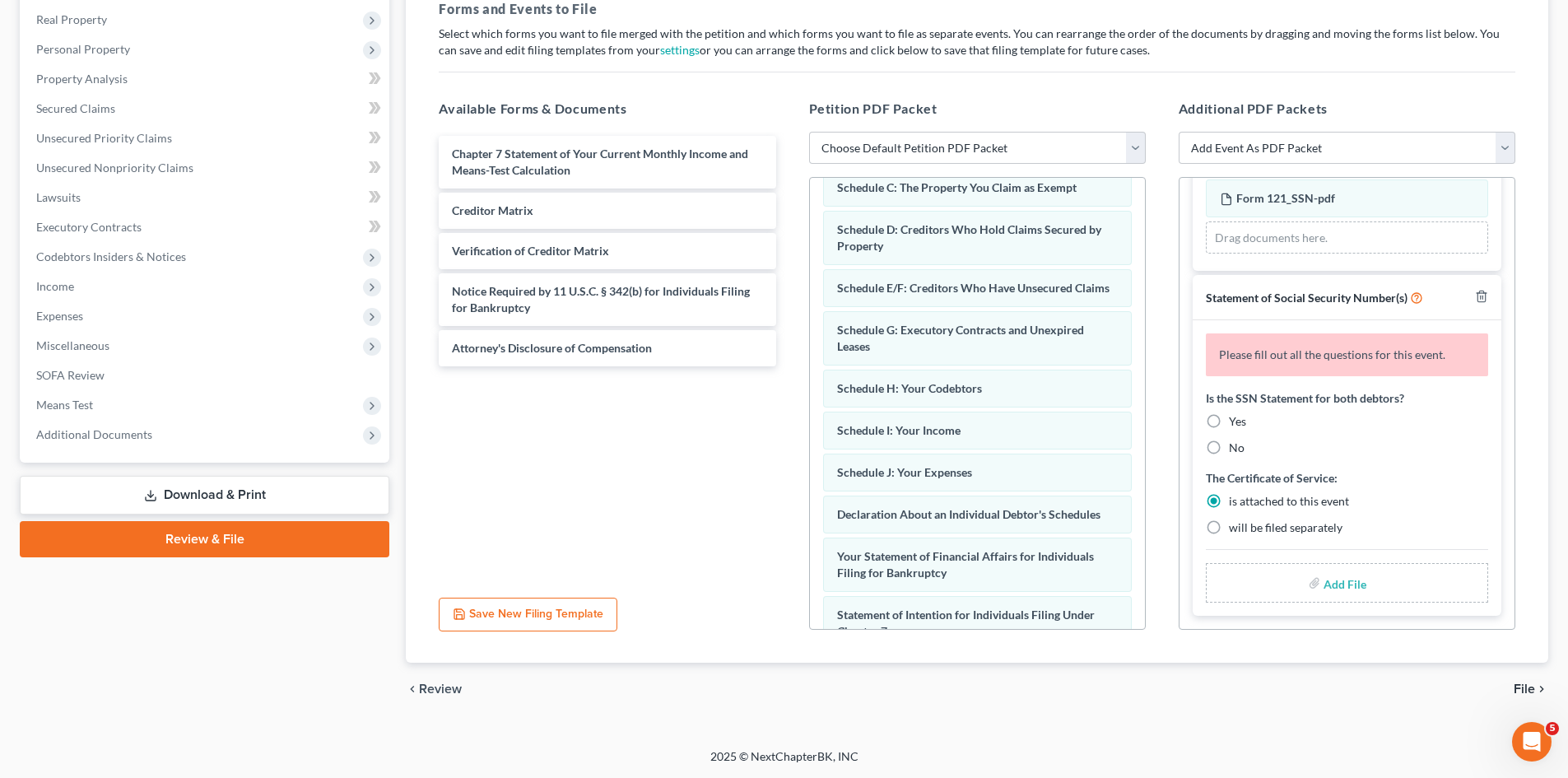
scroll to position [282, 0]
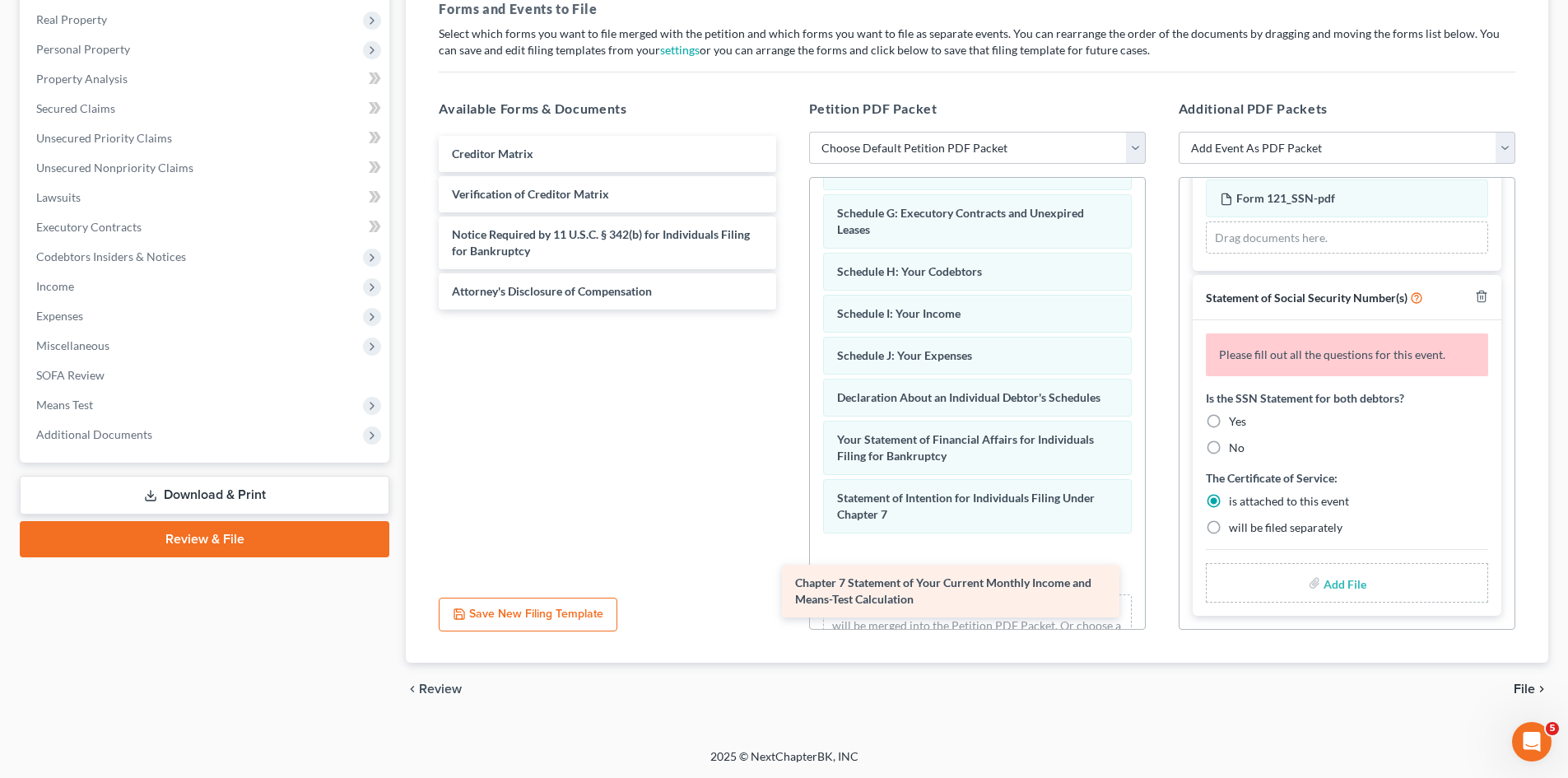
drag, startPoint x: 621, startPoint y: 153, endPoint x: 962, endPoint y: 580, distance: 546.5
click at [789, 309] on div "Chapter 7 Statement of Your Current Monthly Income and Means-Test Calculation C…" at bounding box center [607, 223] width 363 height 173
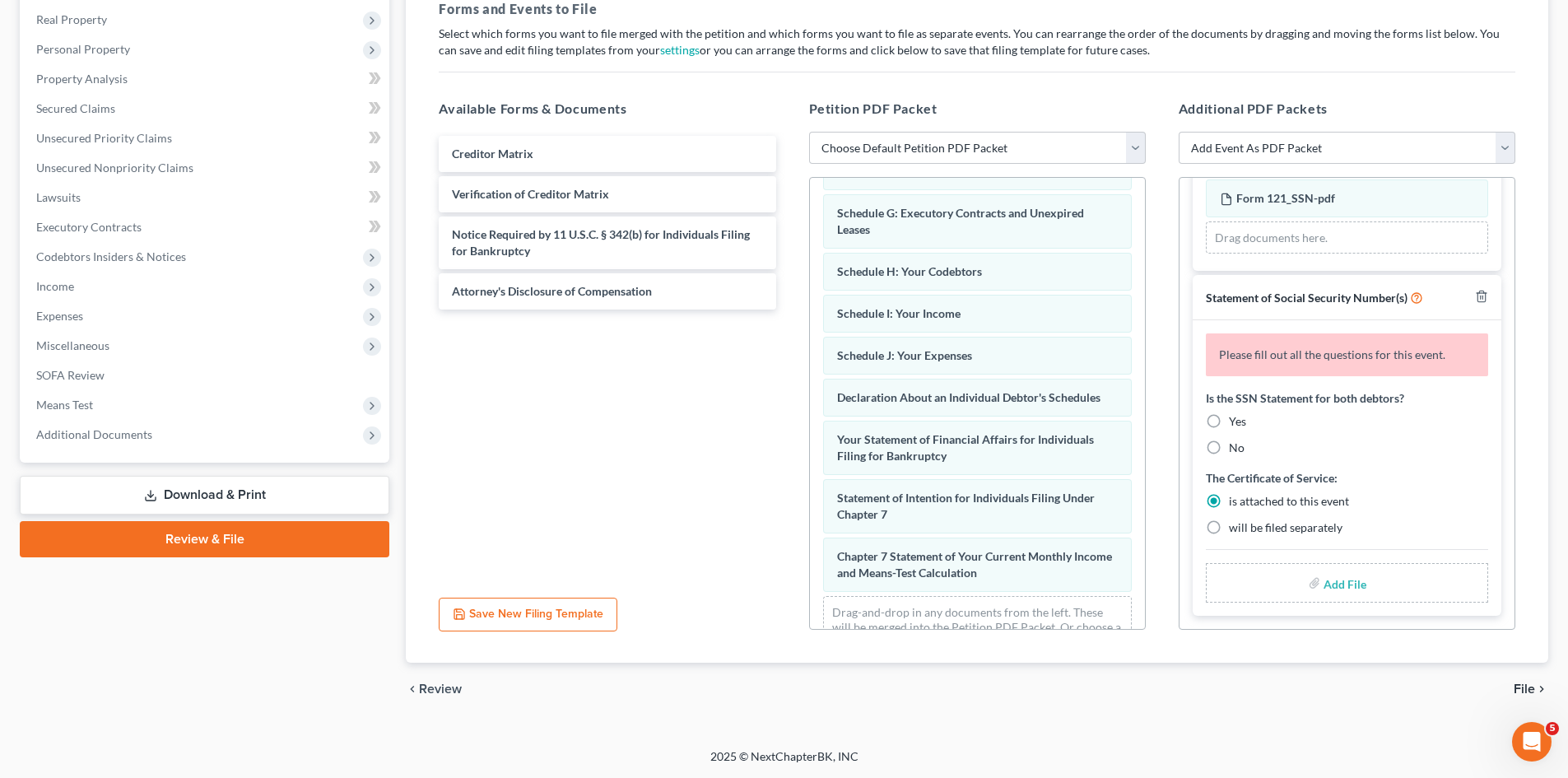
scroll to position [340, 0]
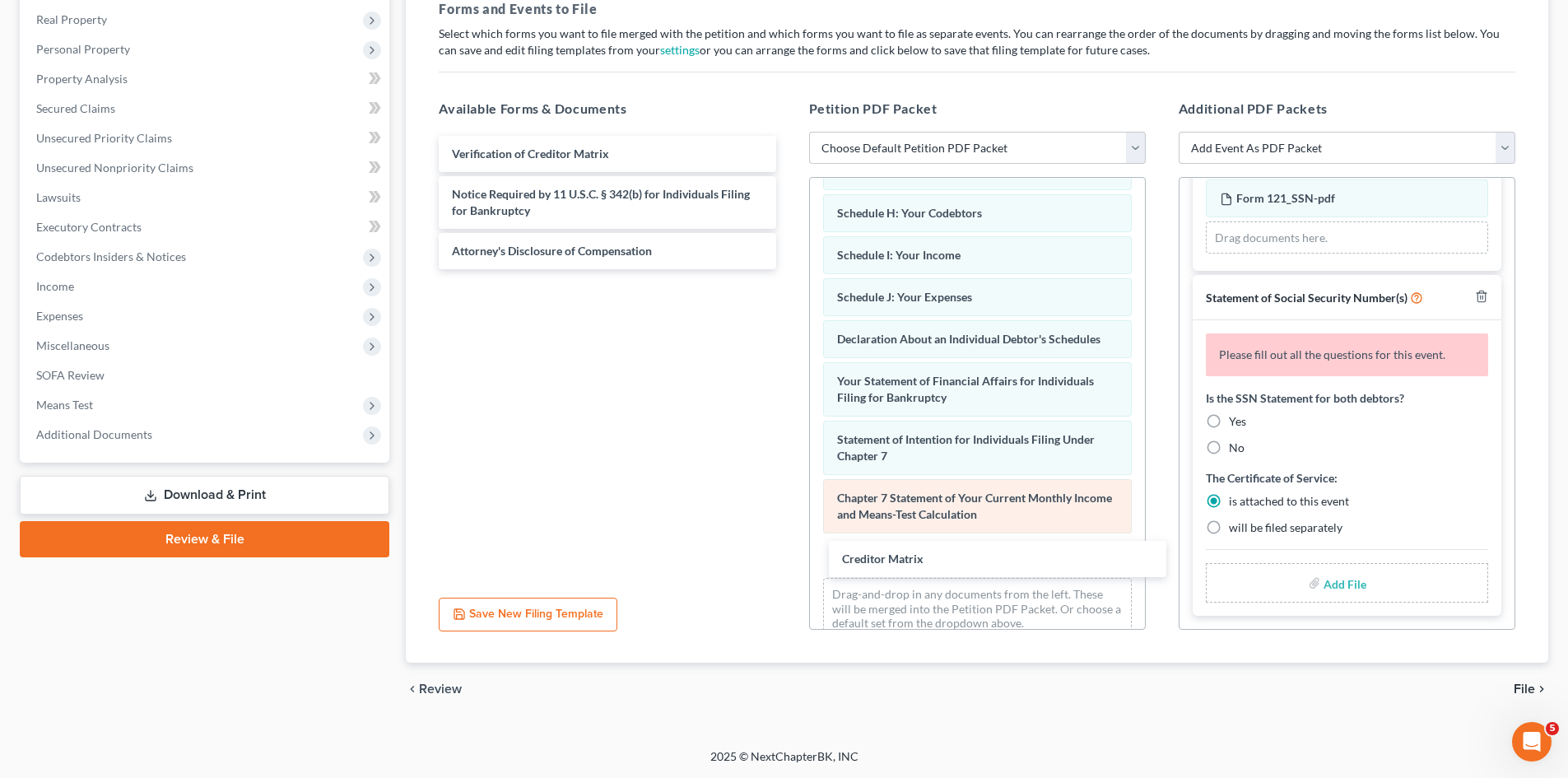
drag, startPoint x: 522, startPoint y: 157, endPoint x: 875, endPoint y: 530, distance: 513.6
click at [789, 269] on div "Creditor Matrix Creditor Matrix Verification of Creditor Matrix Notice Required…" at bounding box center [607, 203] width 363 height 133
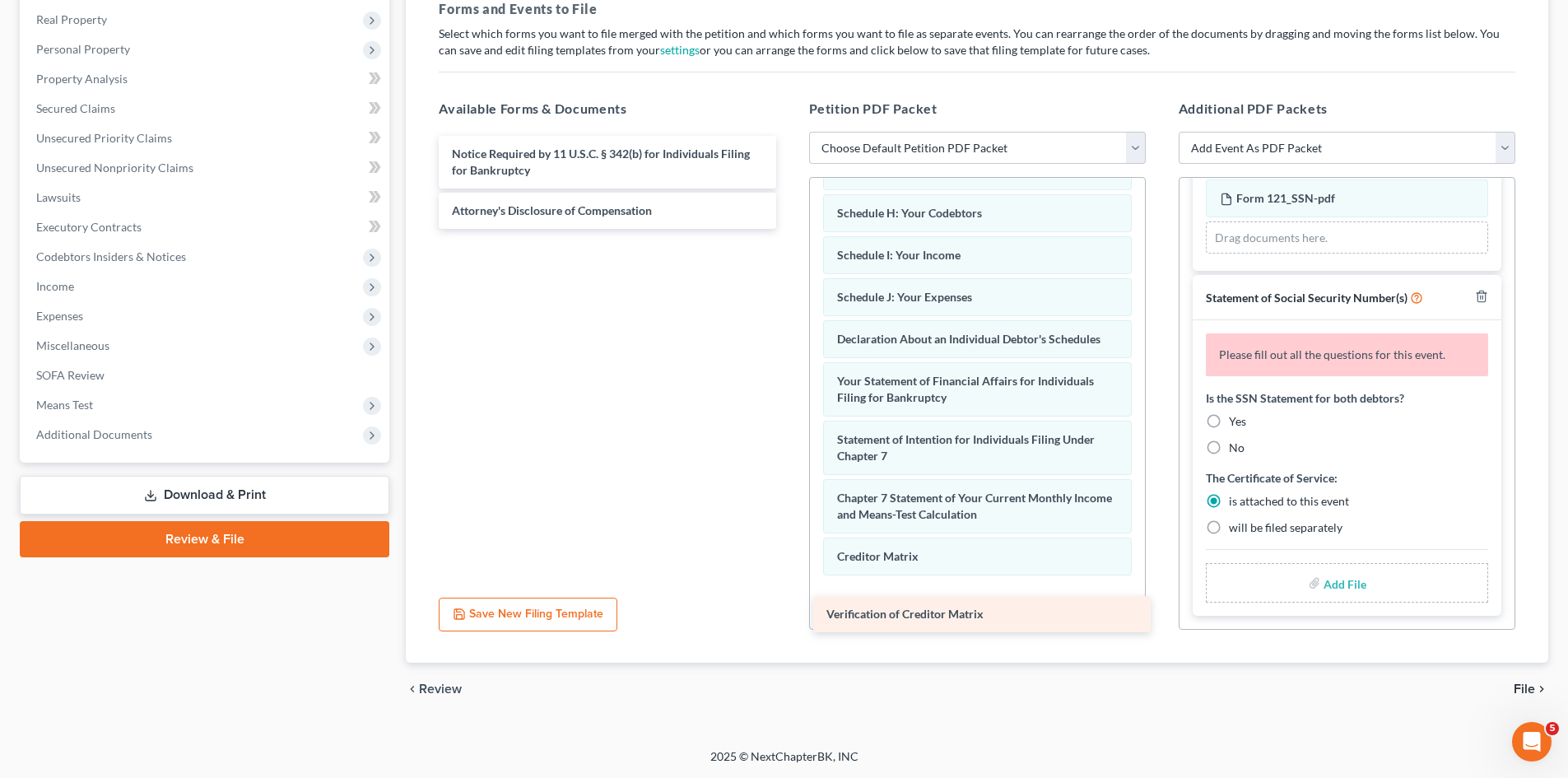
drag, startPoint x: 534, startPoint y: 152, endPoint x: 908, endPoint y: 612, distance: 592.9
click at [789, 229] on div "Verification of Creditor Matrix Verification of Creditor Matrix Notice Required…" at bounding box center [607, 183] width 363 height 93
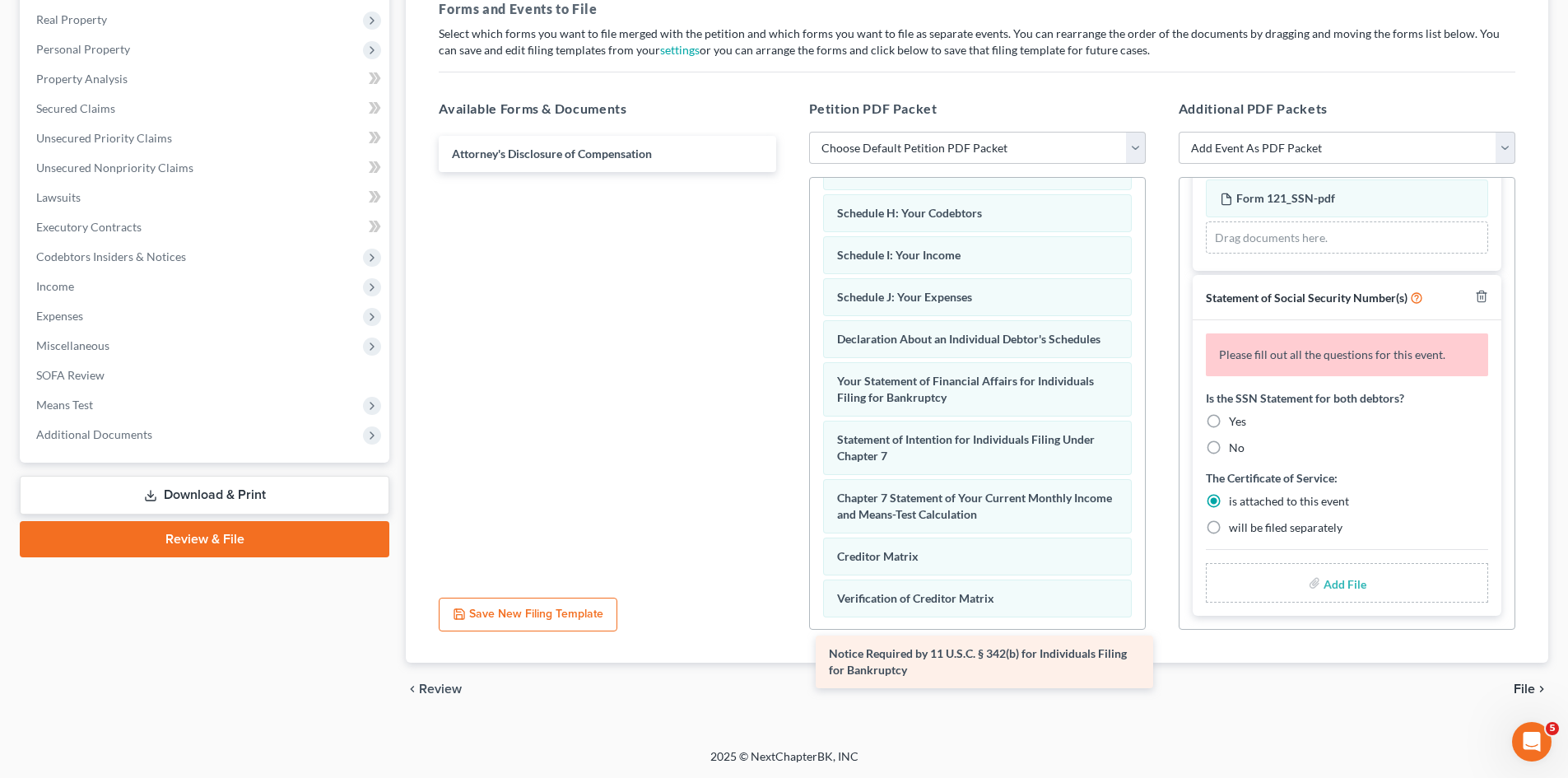
drag, startPoint x: 540, startPoint y: 165, endPoint x: 899, endPoint y: 629, distance: 586.7
click at [789, 172] on div "Notice Required by 11 U.S.C. § 342(b) for Individuals Filing for Bankruptcy Not…" at bounding box center [607, 153] width 363 height 36
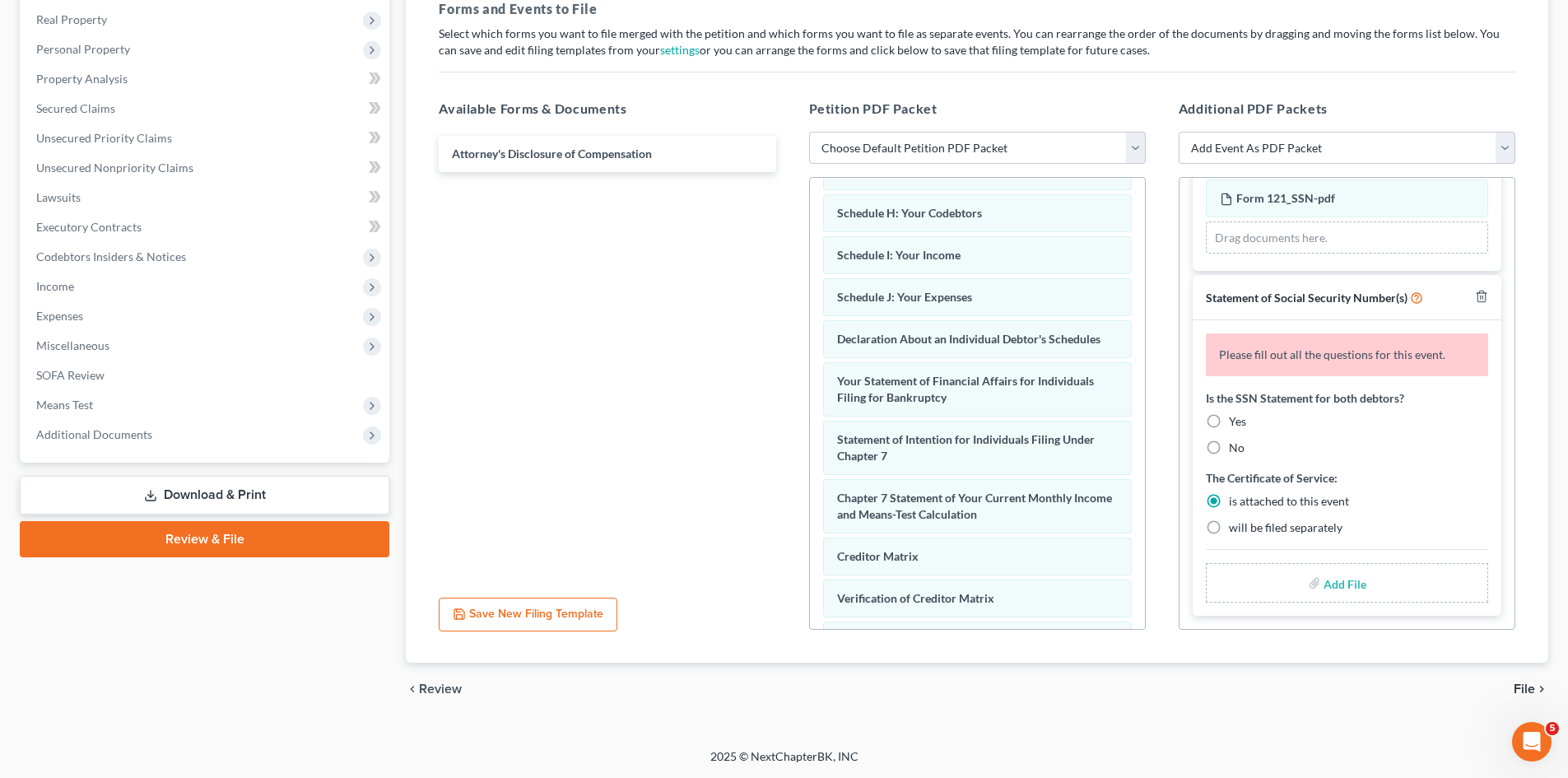
scroll to position [483, 0]
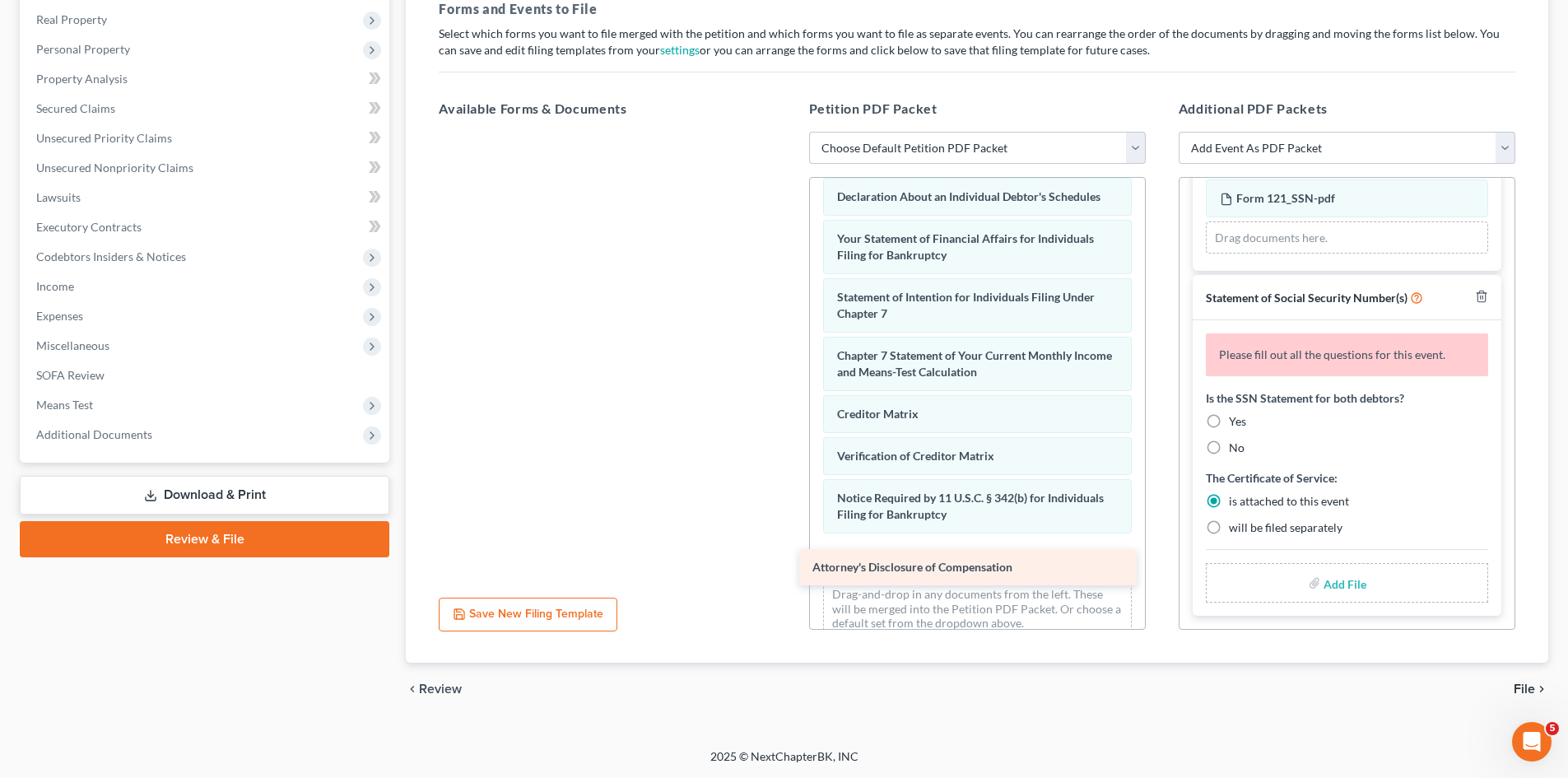
drag, startPoint x: 517, startPoint y: 158, endPoint x: 877, endPoint y: 570, distance: 547.1
click at [789, 132] on div "Attorney's Disclosure of Compensation Attorney's Disclosure of Compensation" at bounding box center [607, 132] width 363 height 0
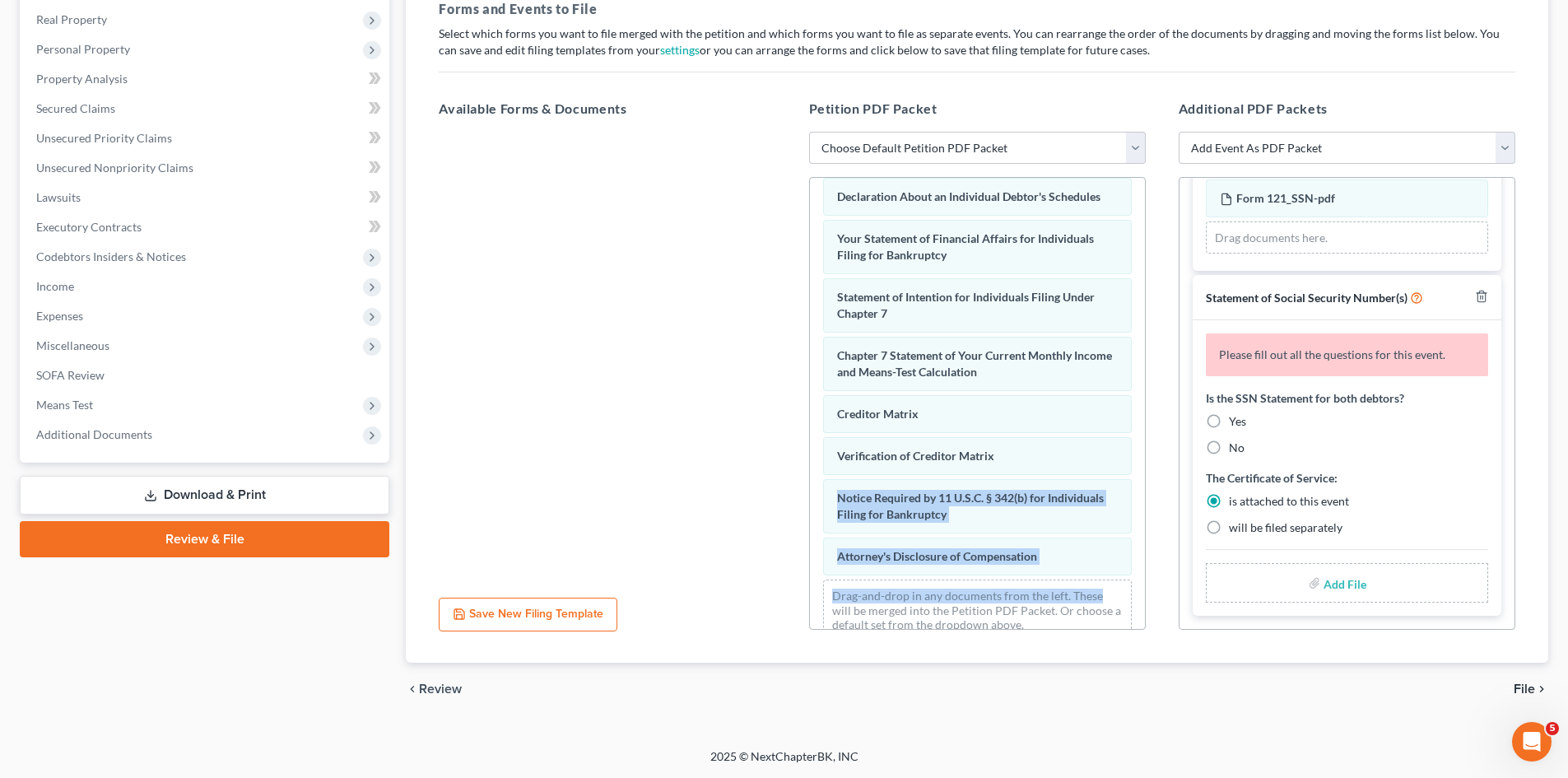
drag, startPoint x: 1150, startPoint y: 501, endPoint x: 1145, endPoint y: 595, distance: 94.1
click at [1147, 598] on div "Petition PDF Packet Choose Default Petition PDF Packet Emergency Filing (Volunt…" at bounding box center [977, 365] width 369 height 559
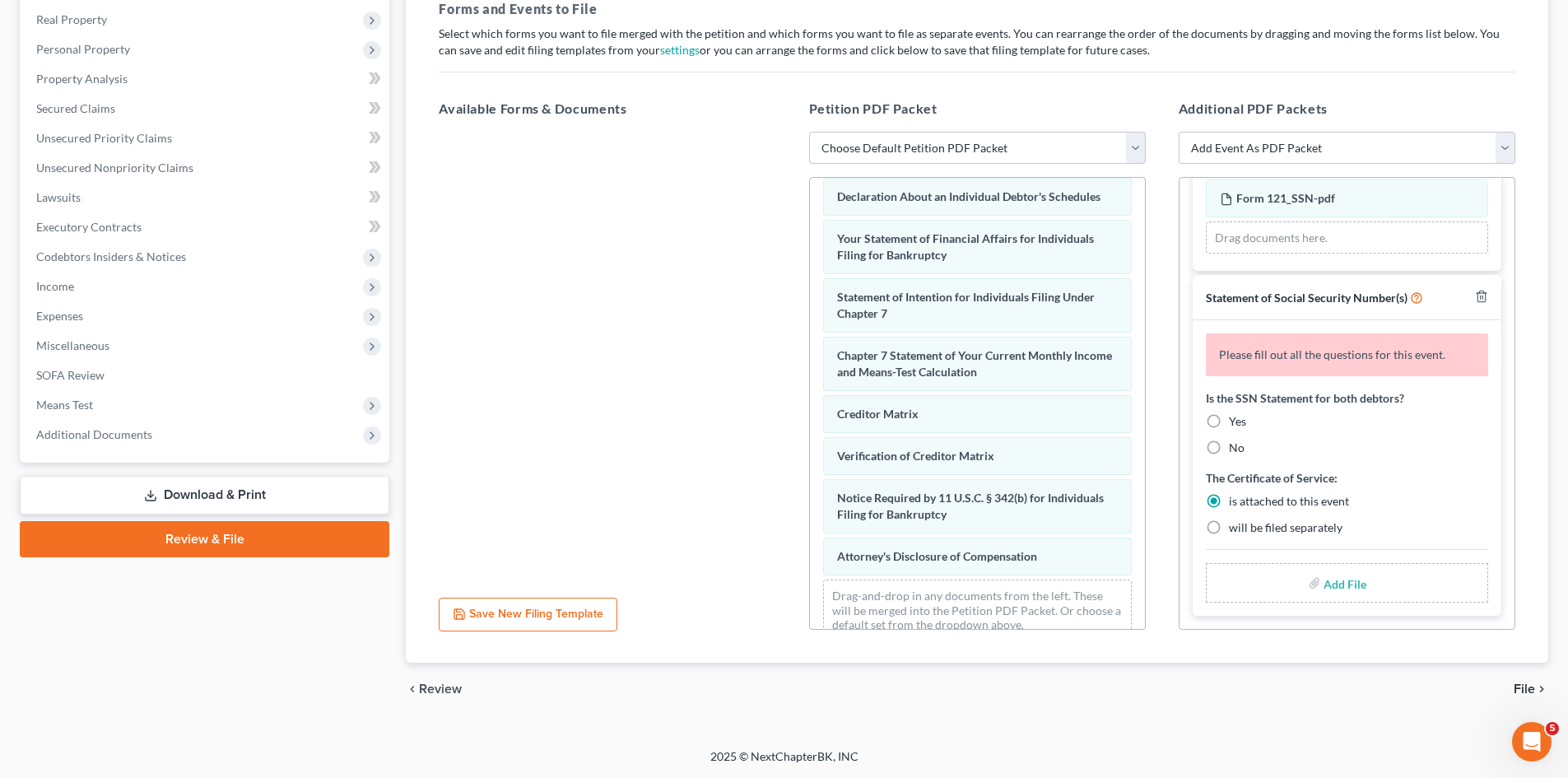
click at [1129, 770] on div "2025 © NextChapterBK, INC" at bounding box center [784, 764] width 939 height 30
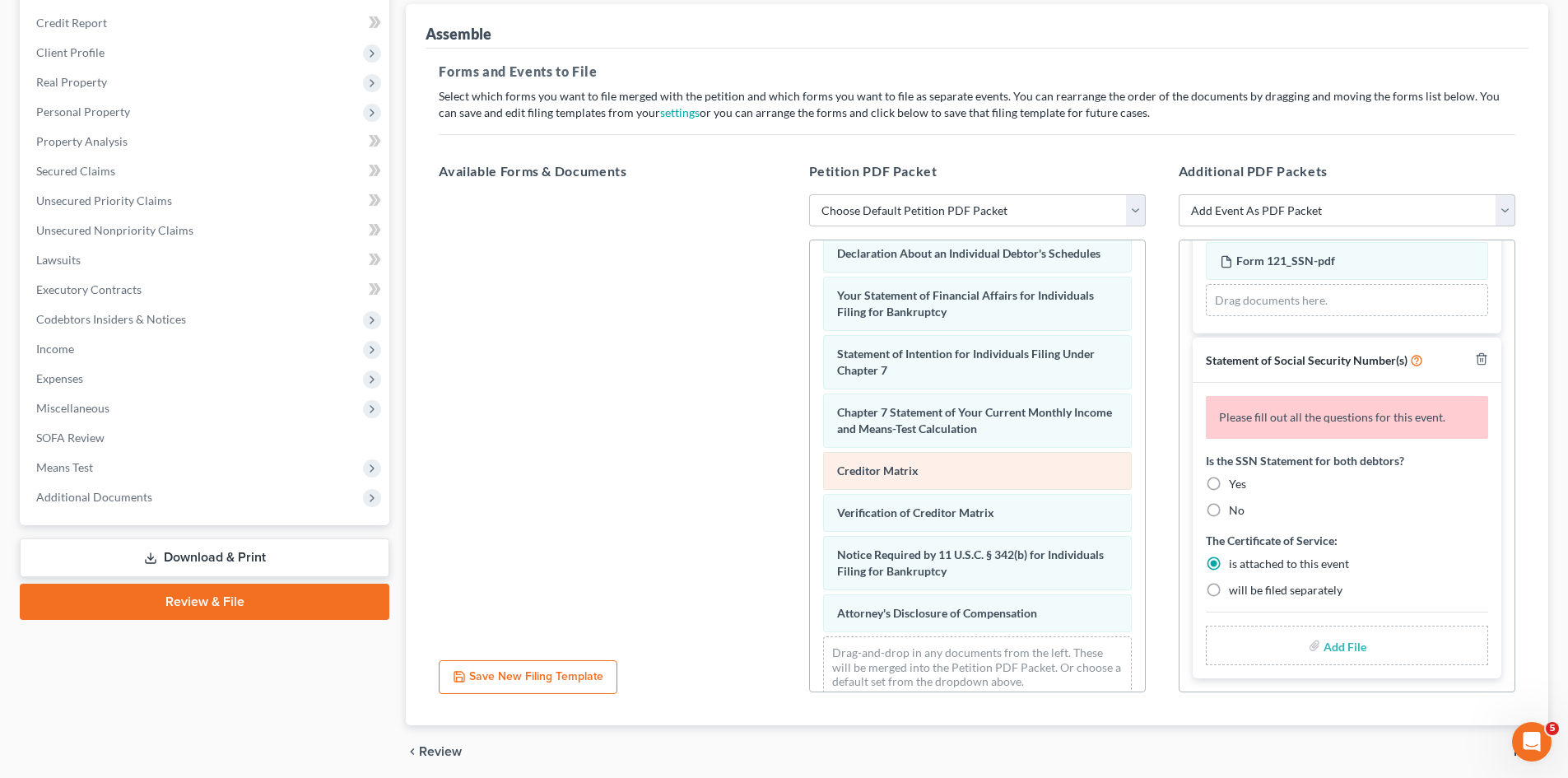
scroll to position [489, 0]
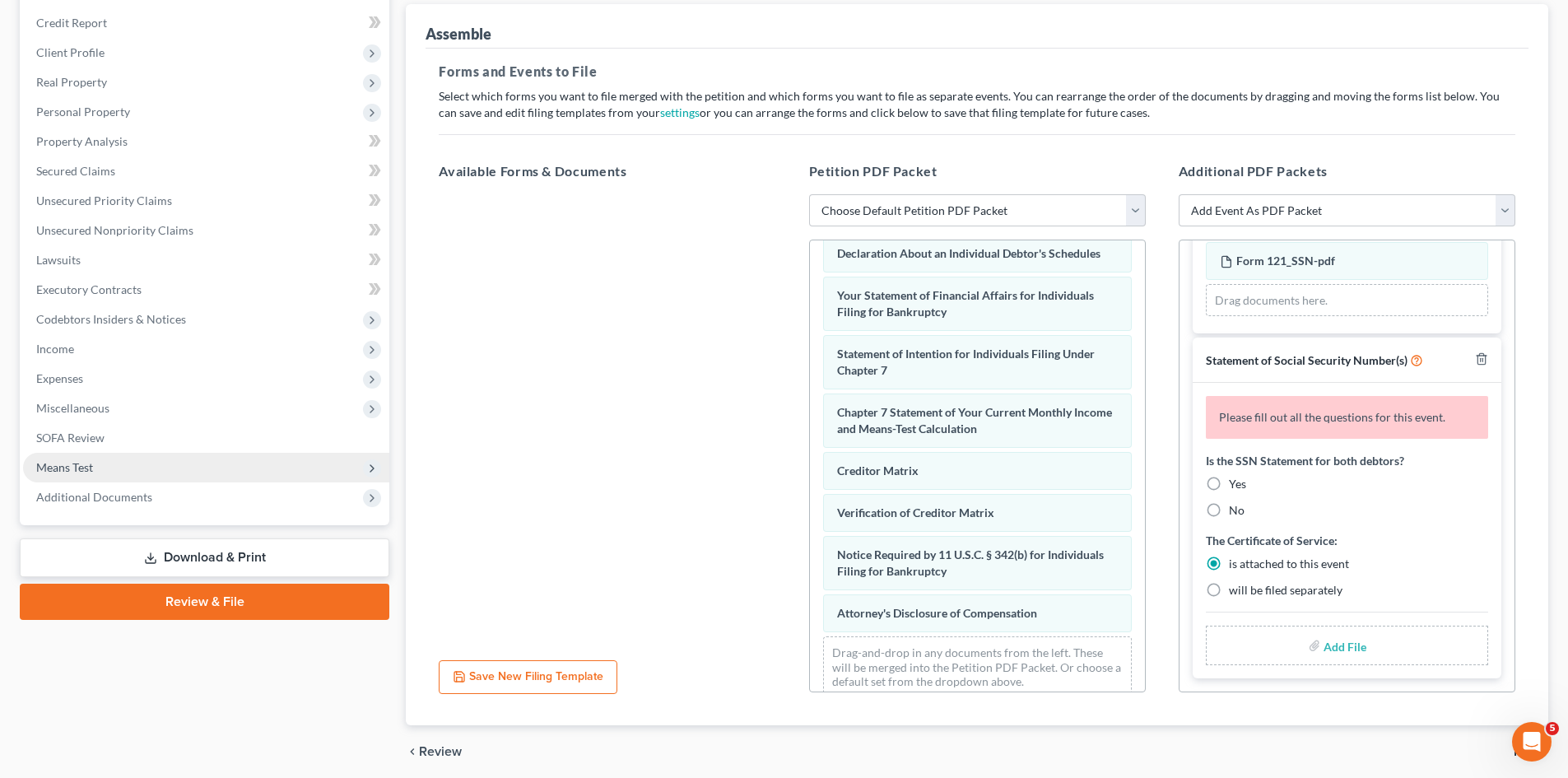
click at [106, 465] on span "Means Test" at bounding box center [206, 468] width 366 height 30
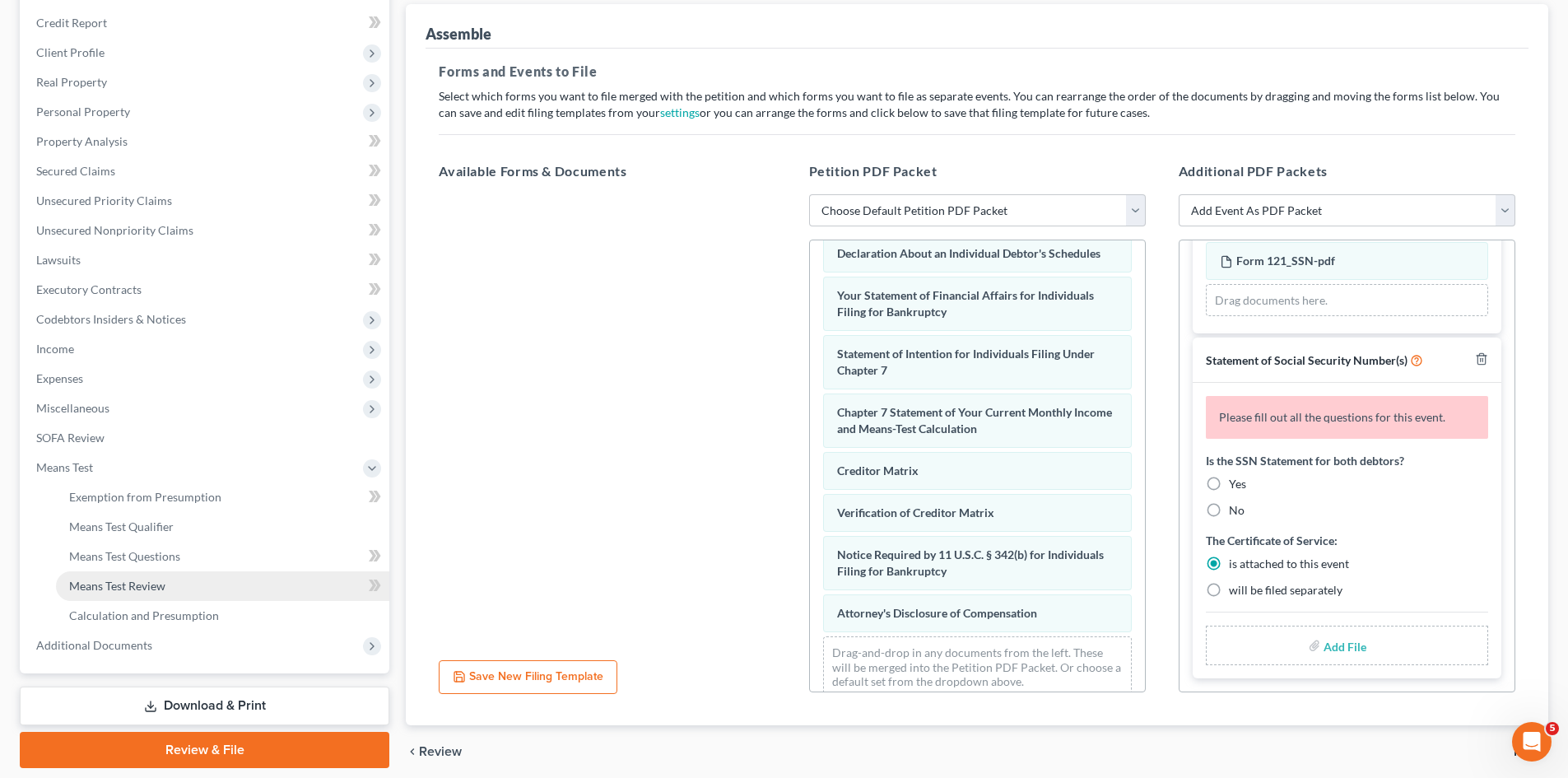
click at [163, 585] on span "Means Test Review" at bounding box center [118, 585] width 97 height 14
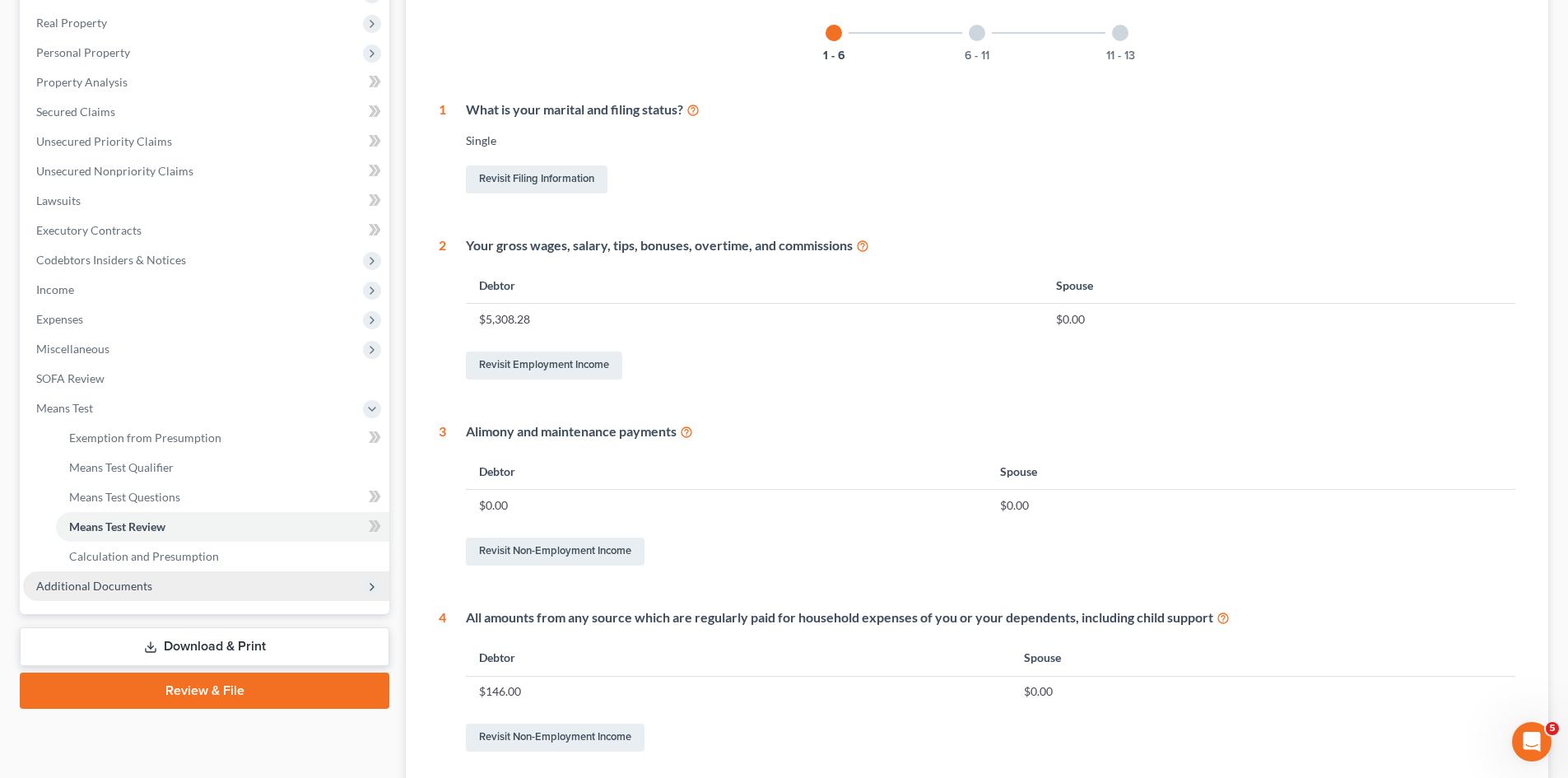
scroll to position [329, 0]
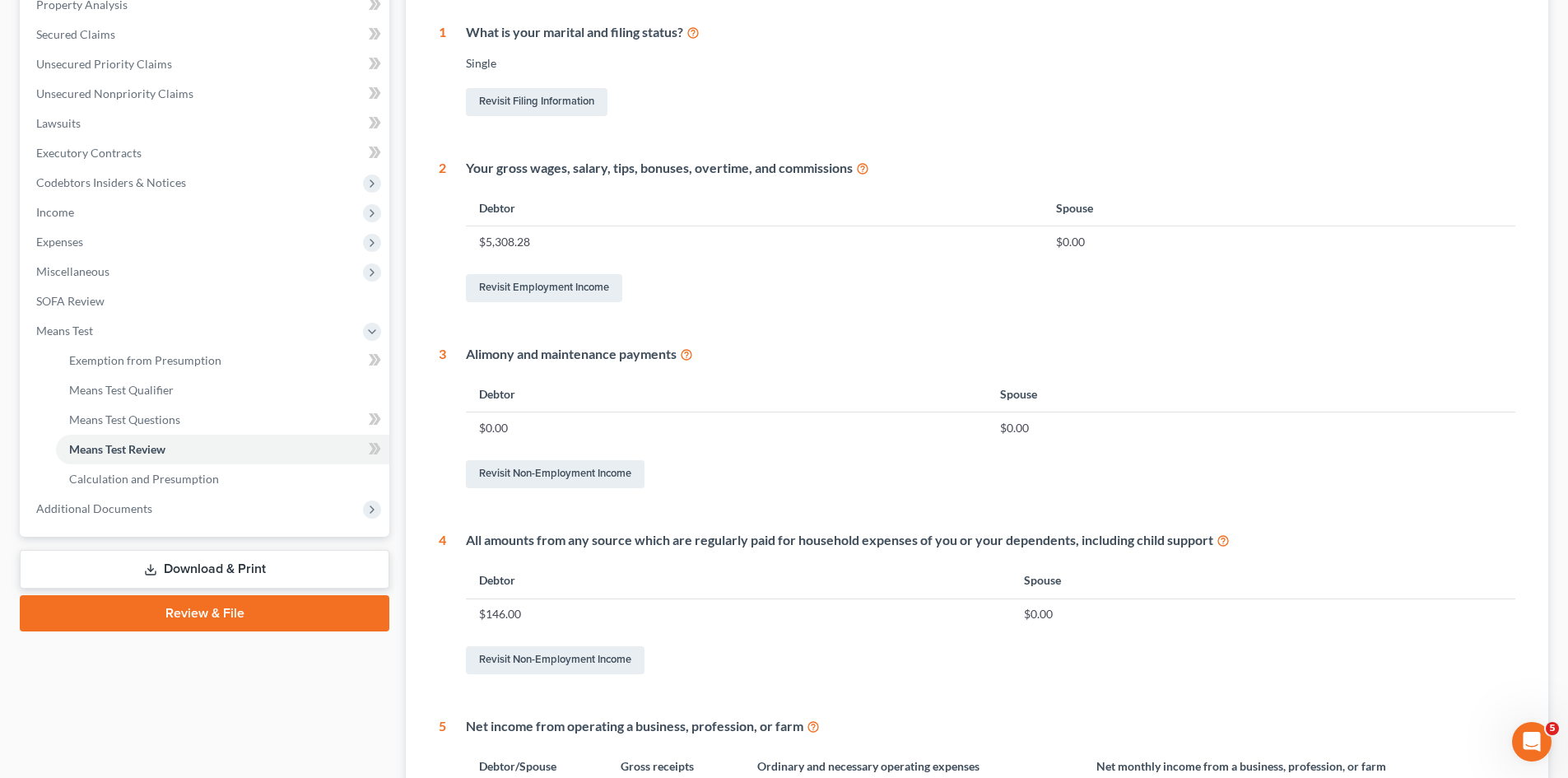
click at [213, 611] on link "Review & File" at bounding box center [204, 613] width 369 height 36
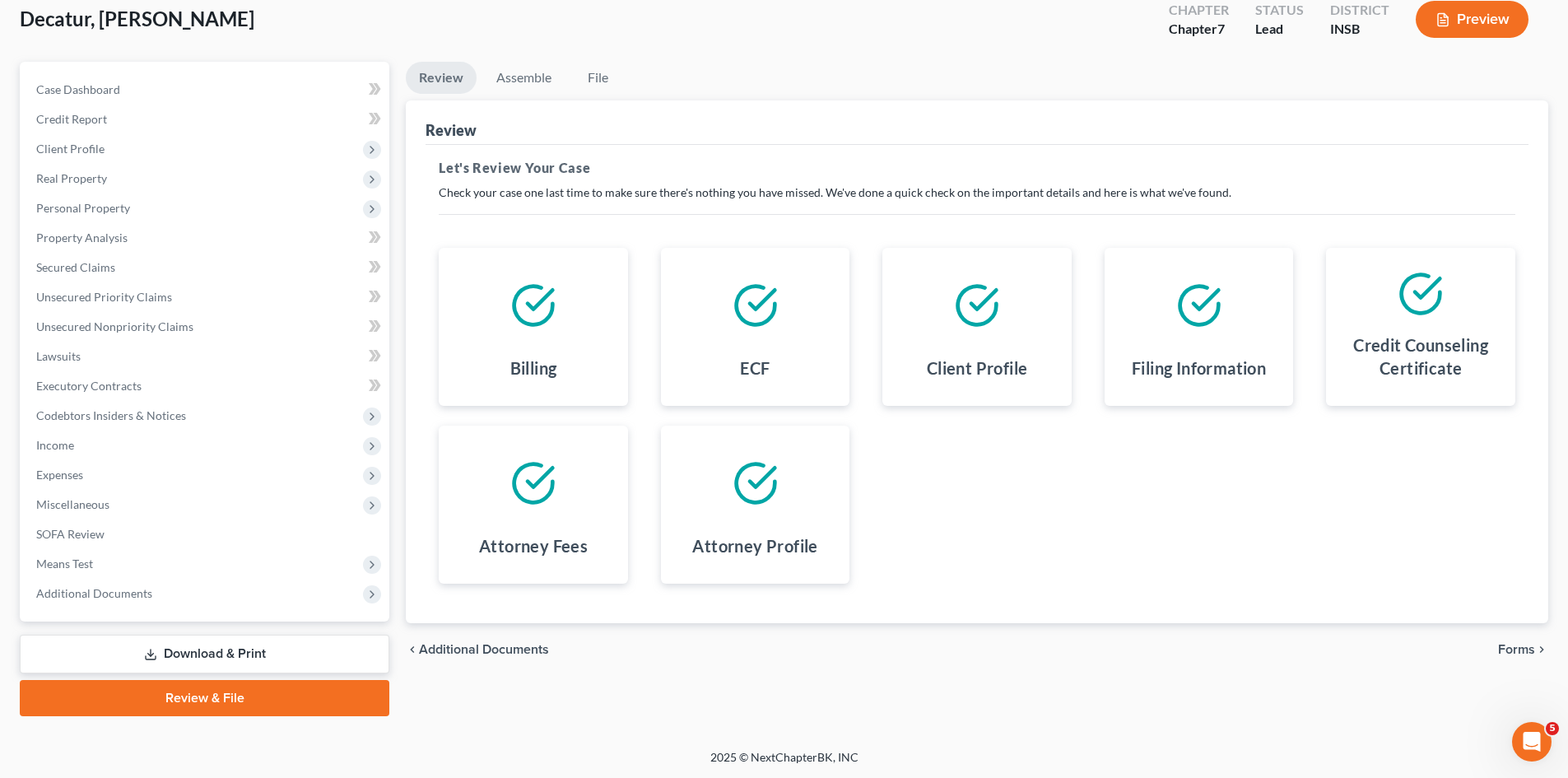
scroll to position [98, 0]
click at [1515, 642] on span "Forms" at bounding box center [1516, 649] width 37 height 13
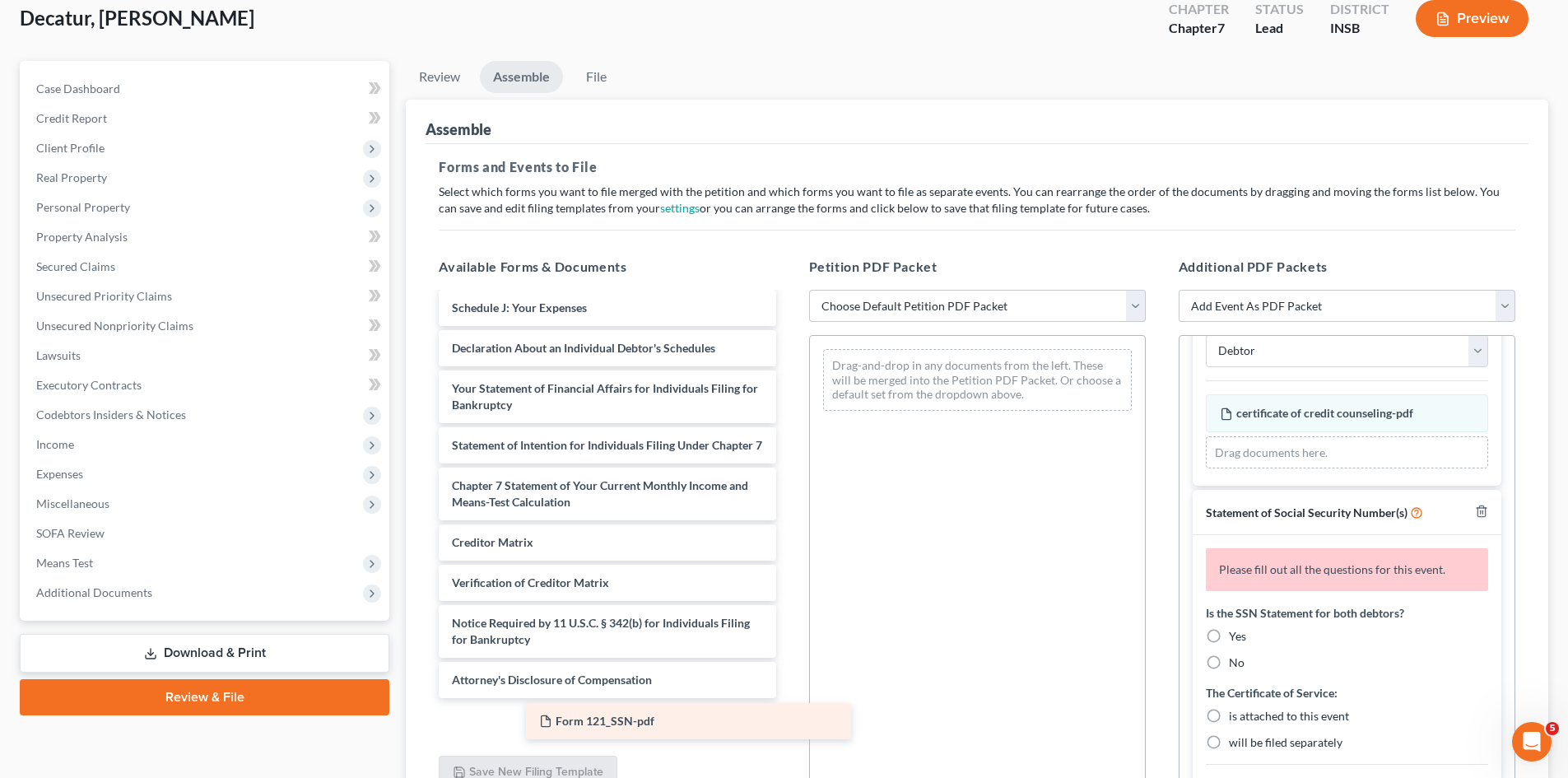
scroll to position [360, 0]
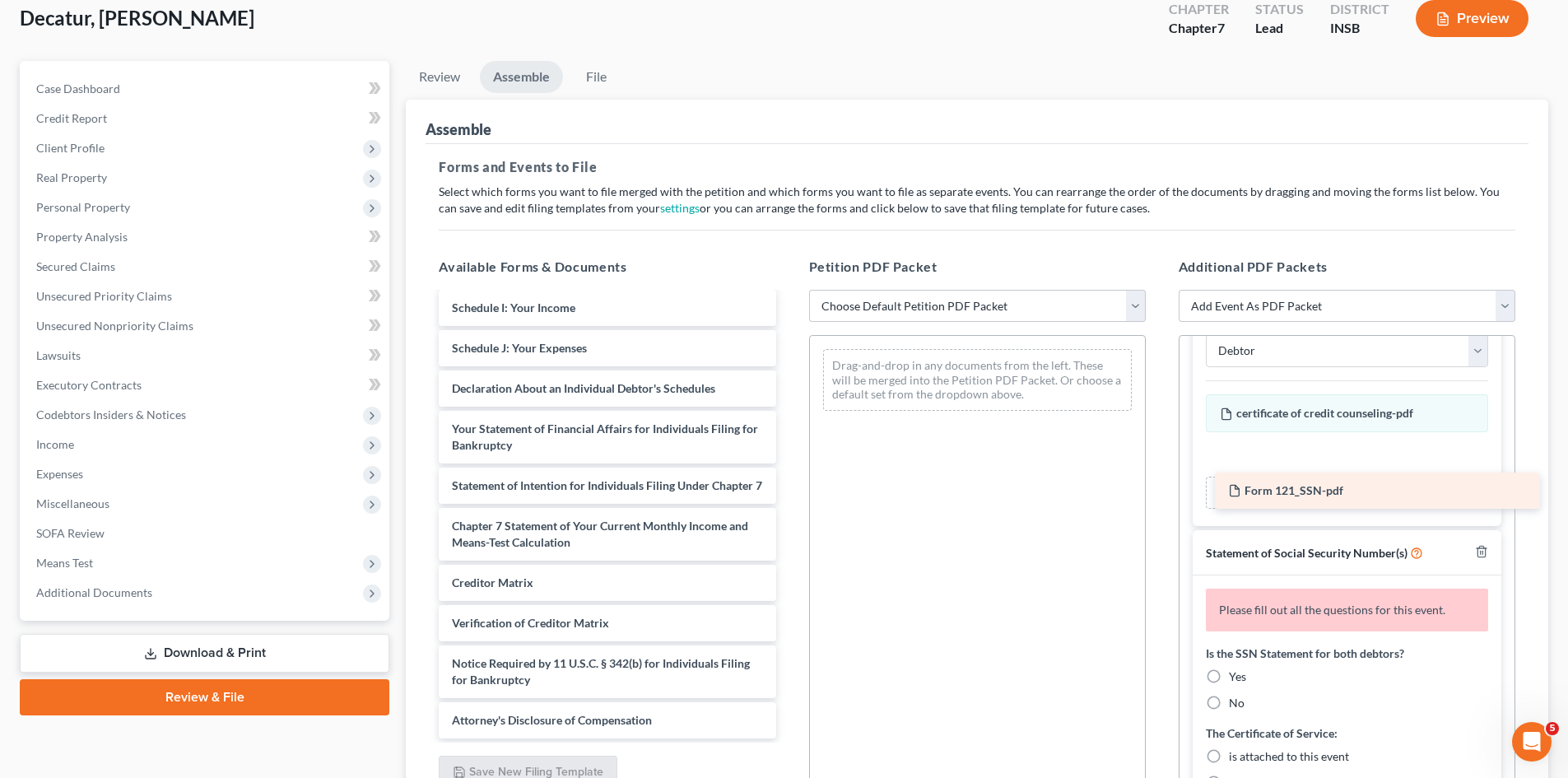
drag, startPoint x: 557, startPoint y: 709, endPoint x: 1331, endPoint y: 479, distance: 807.5
click at [789, 479] on div "Form 121_SSN-pdf Voluntary Petition for Individuals Filing for Bankruptcy Summa…" at bounding box center [607, 344] width 363 height 788
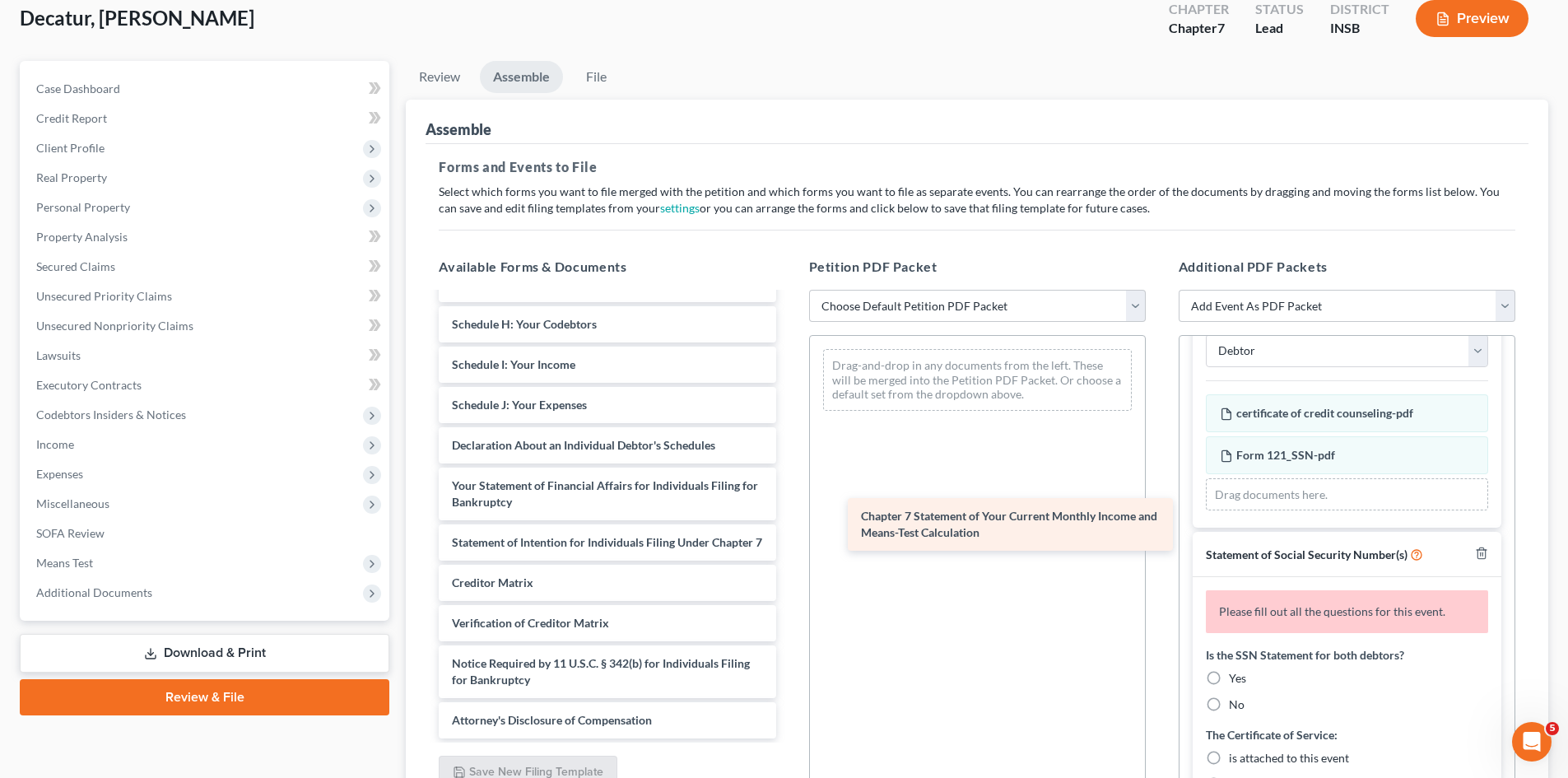
scroll to position [303, 0]
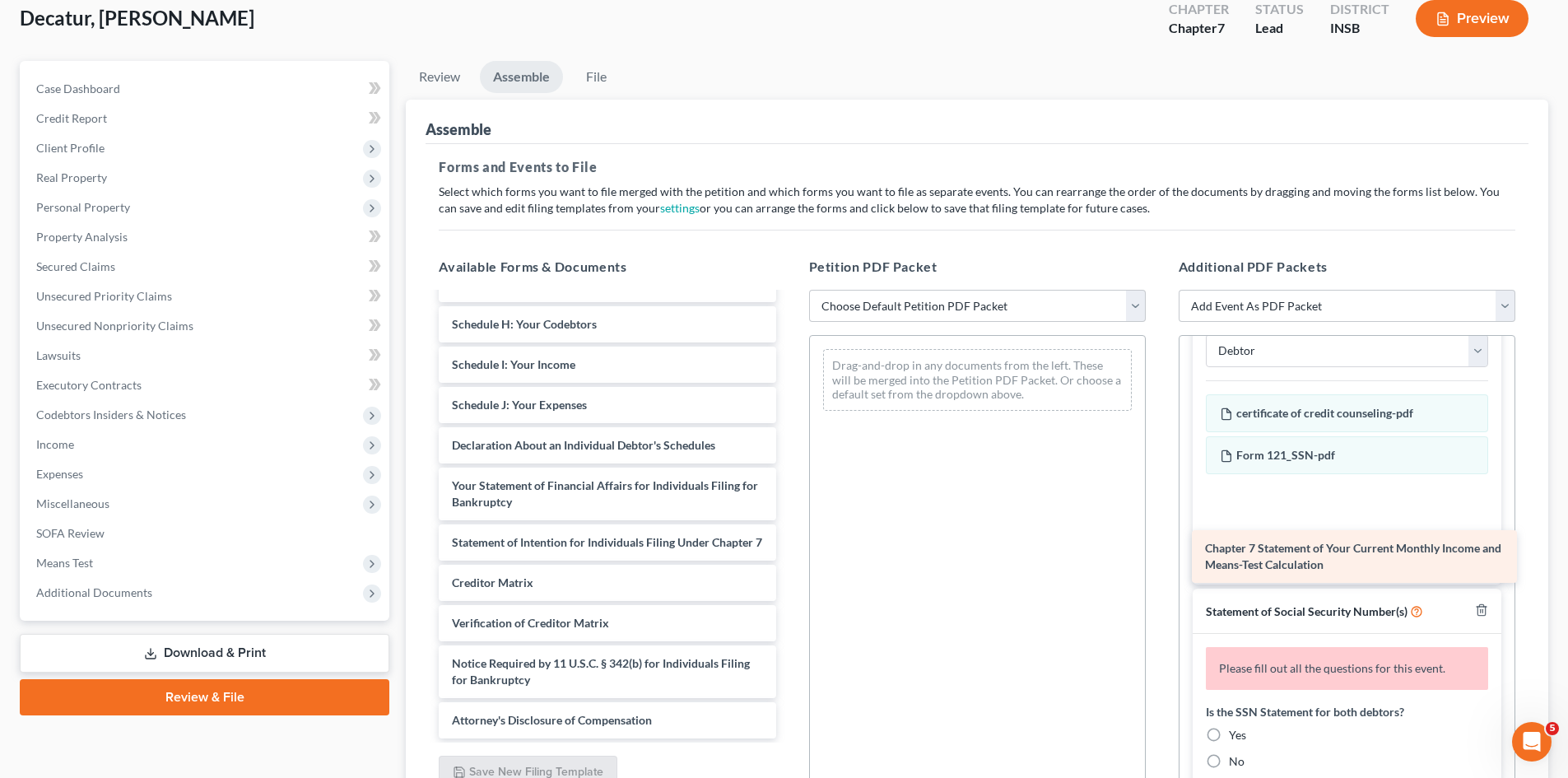
drag, startPoint x: 570, startPoint y: 545, endPoint x: 1324, endPoint y: 556, distance: 754.1
click at [789, 556] on div "Chapter 7 Statement of Your Current Monthly Income and Means-Test Calculation V…" at bounding box center [607, 373] width 363 height 731
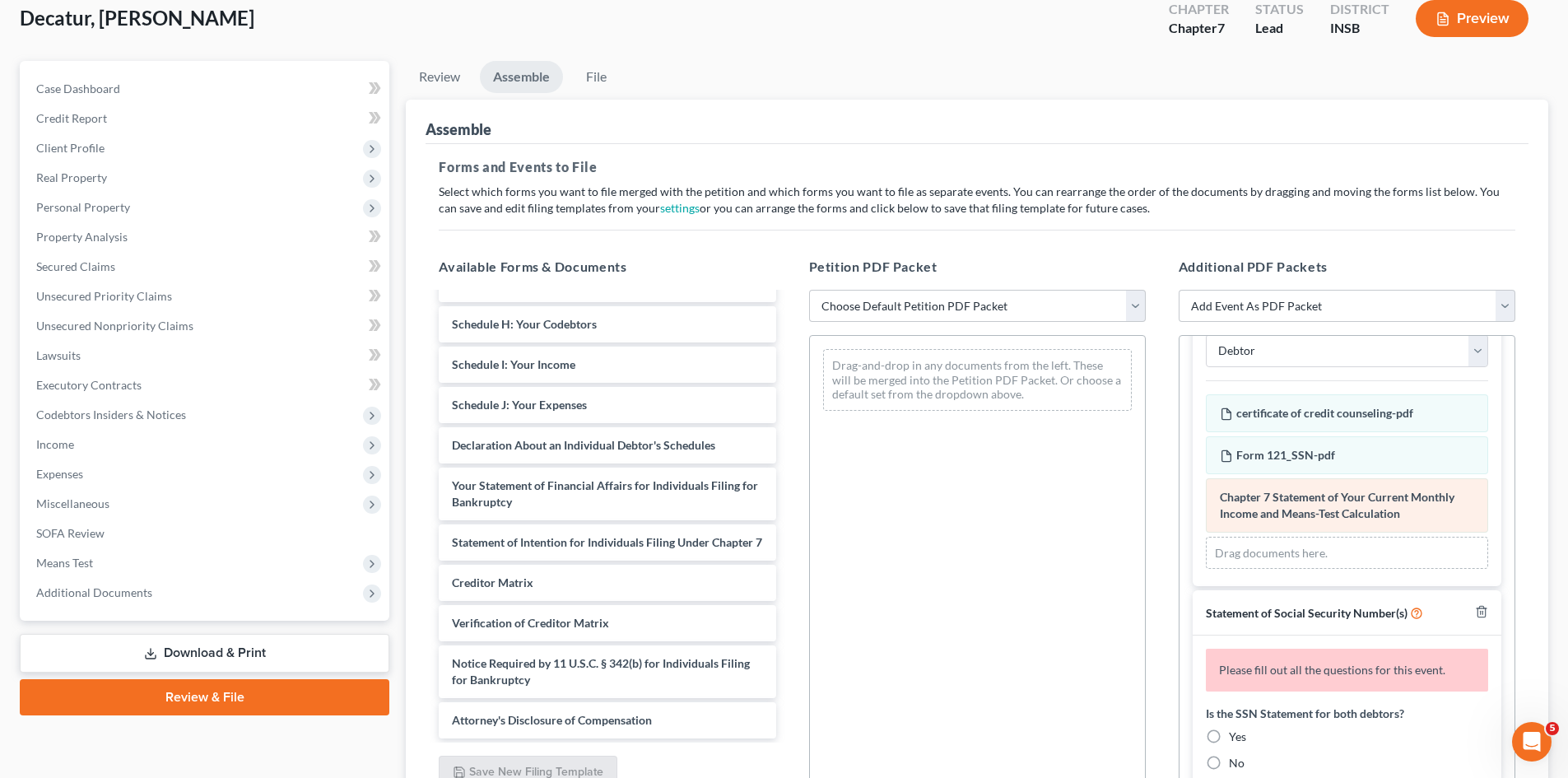
click at [1292, 508] on span "Chapter 7 Statement of Your Current Monthly Income and Means-Test Calculation" at bounding box center [1337, 505] width 234 height 31
drag, startPoint x: 1286, startPoint y: 506, endPoint x: 1336, endPoint y: 523, distance: 52.8
click at [1336, 523] on div "Chapter 7 Statement of Your Current Monthly Income and Means-Test Calculation A…" at bounding box center [1347, 482] width 283 height 175
click at [1430, 520] on div "Chapter 7 Statement of Your Current Monthly Income and Means-Test Calculation A…" at bounding box center [1347, 505] width 283 height 54
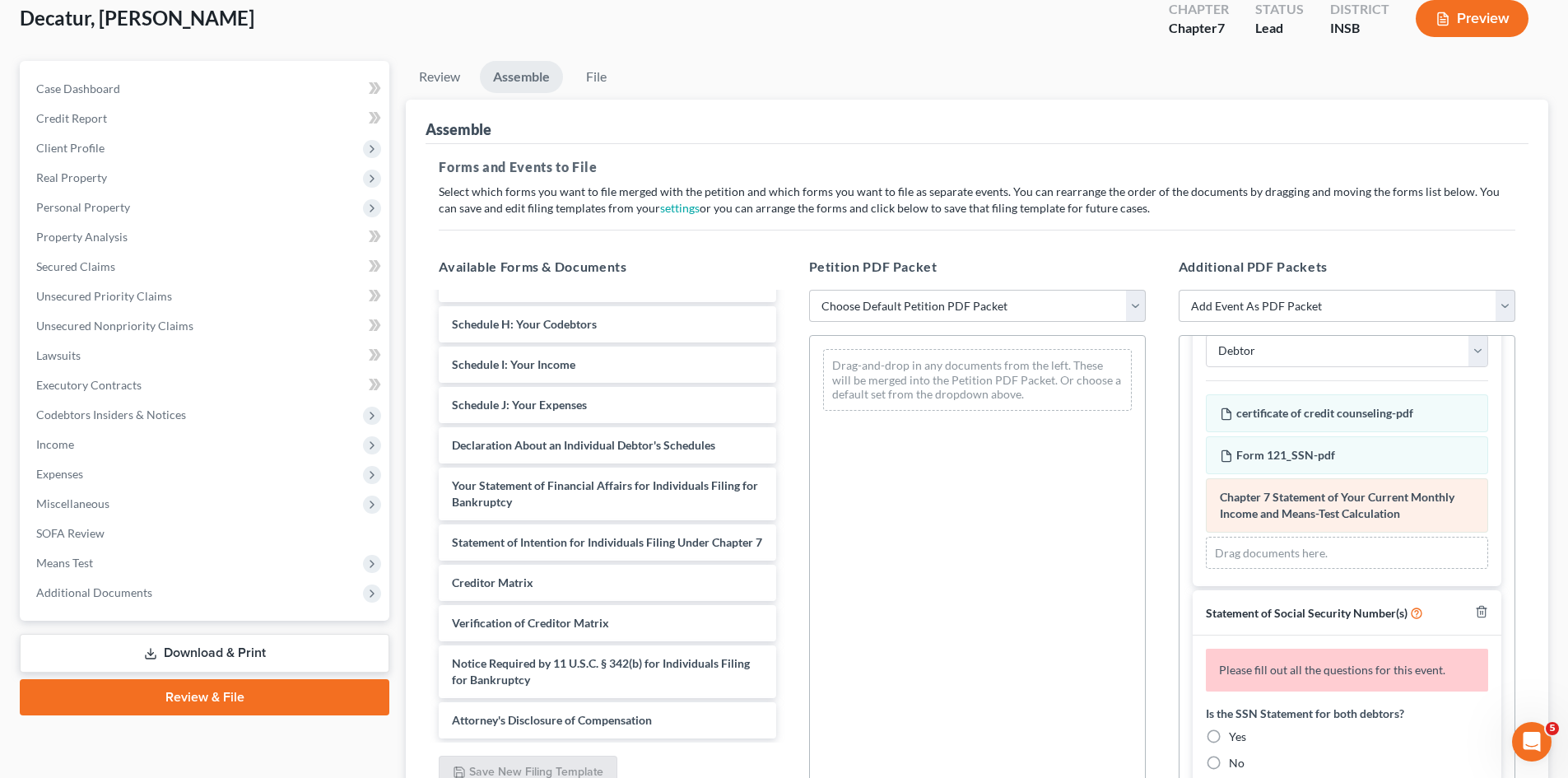
click at [1430, 520] on div "Chapter 7 Statement of Your Current Monthly Income and Means-Test Calculation A…" at bounding box center [1347, 505] width 283 height 54
click at [1504, 304] on select "Add Event As PDF Packet Amended/Corrected Petition Ch 7 Means Test Calculation …" at bounding box center [1347, 307] width 337 height 33
click at [1564, 550] on div "Decatur, [PERSON_NAME] Upgraded Chapter Chapter 7 Status Lead District INSB Pre…" at bounding box center [784, 438] width 1568 height 937
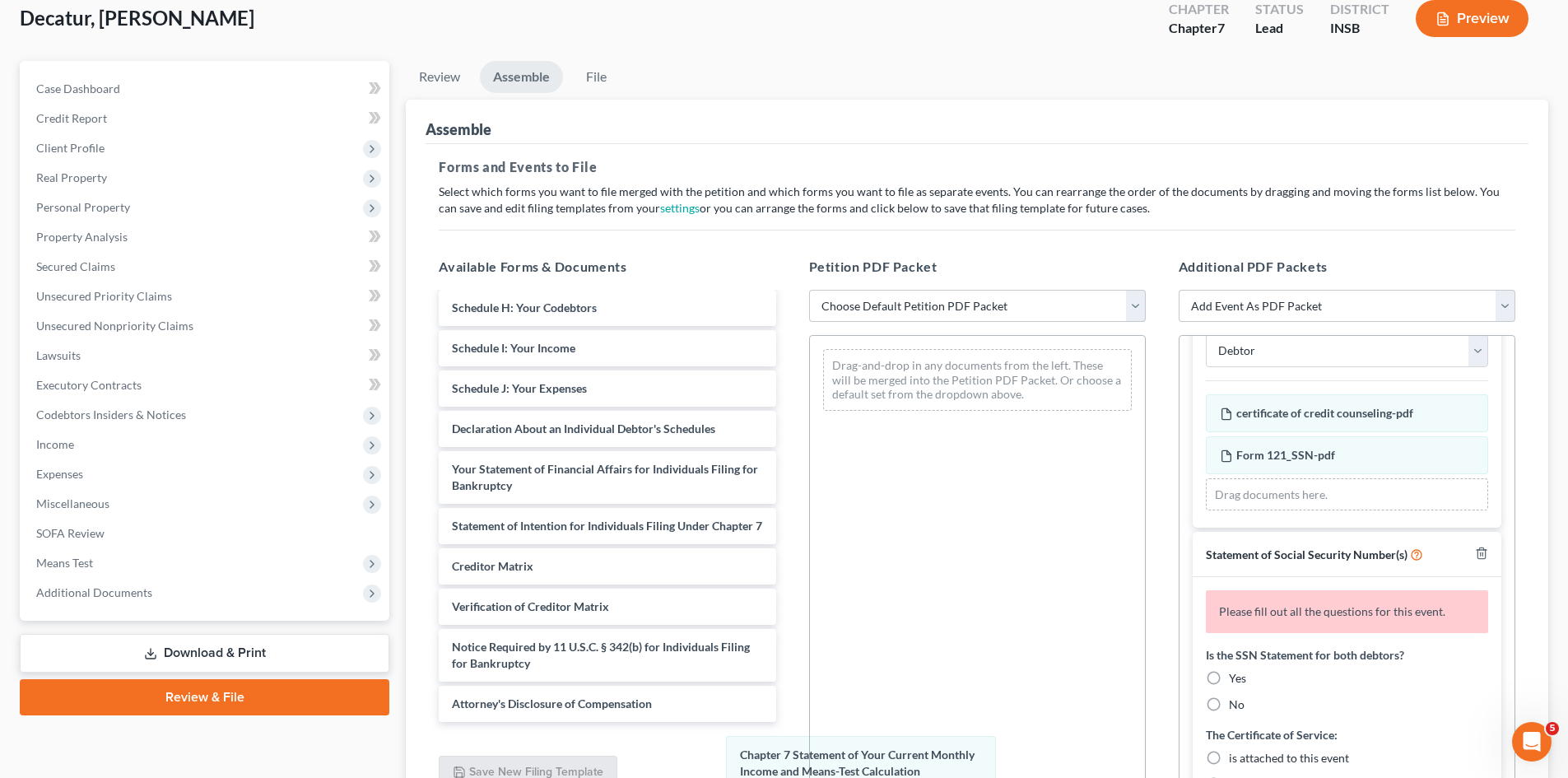
scroll to position [349, 0]
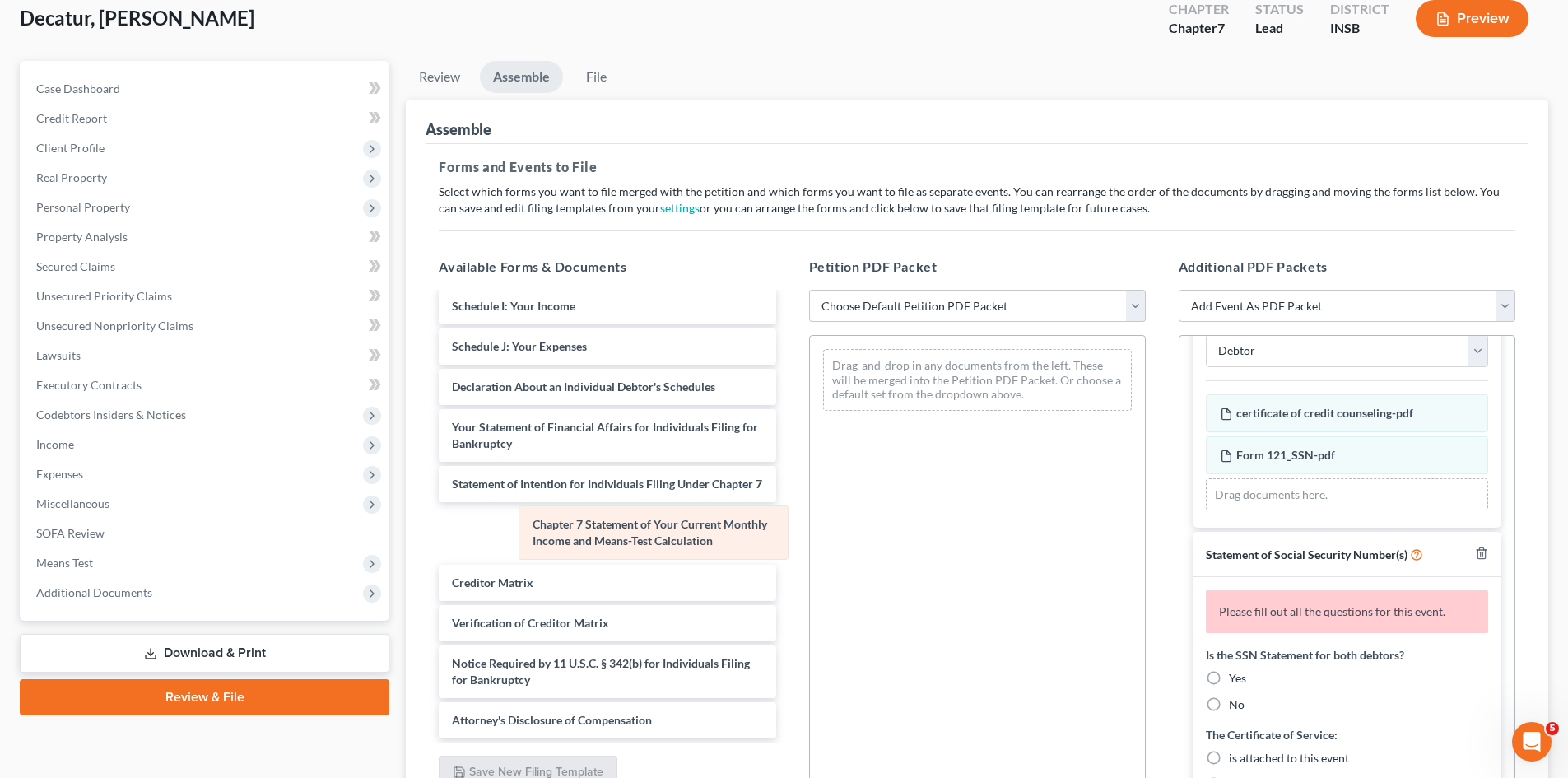
drag, startPoint x: 1333, startPoint y: 507, endPoint x: 628, endPoint y: 532, distance: 705.4
click at [1206, 511] on div "Chapter 7 Statement of Your Current Monthly Income and Means-Test Calculation A…" at bounding box center [1347, 453] width 283 height 117
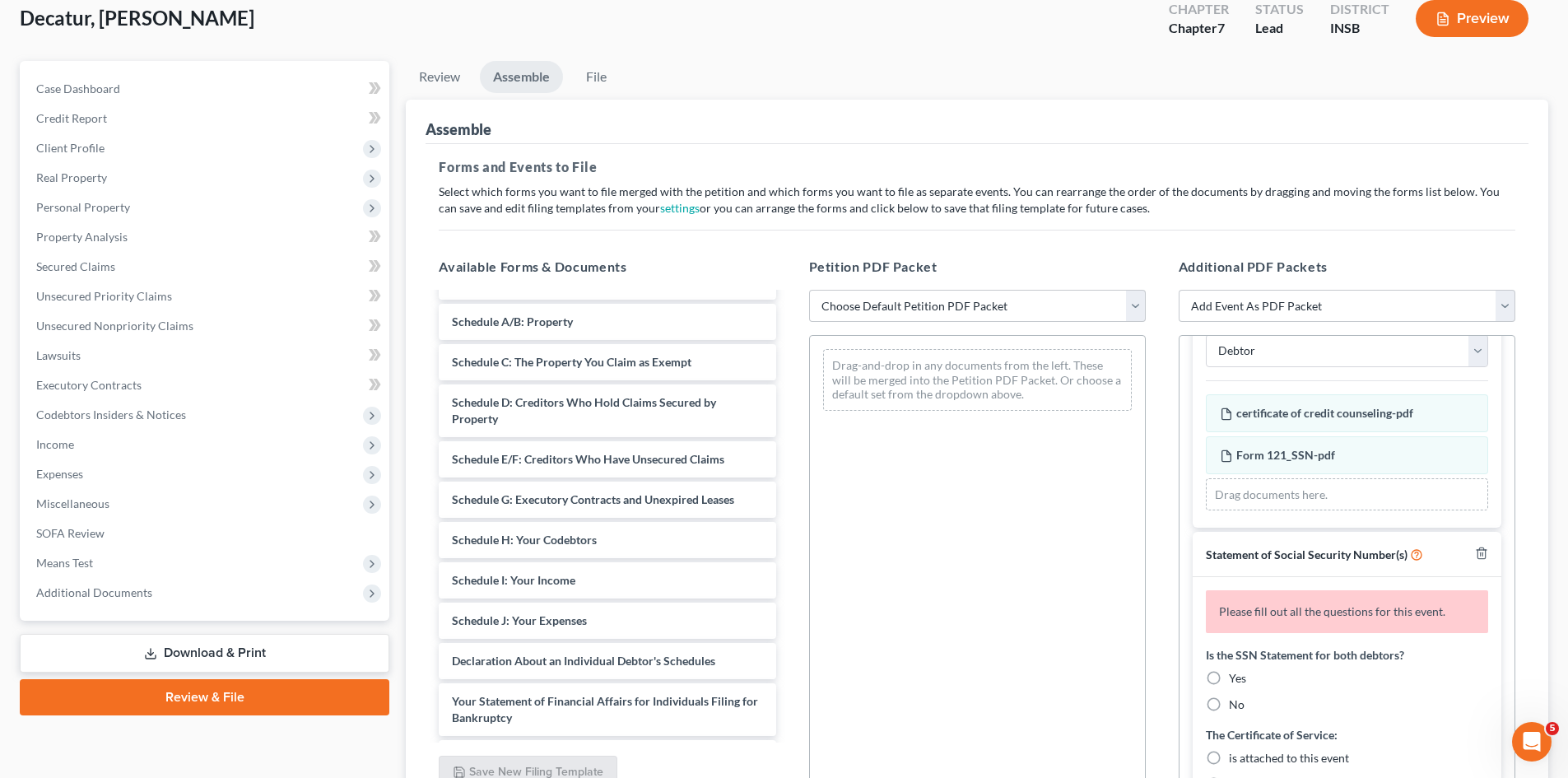
scroll to position [0, 0]
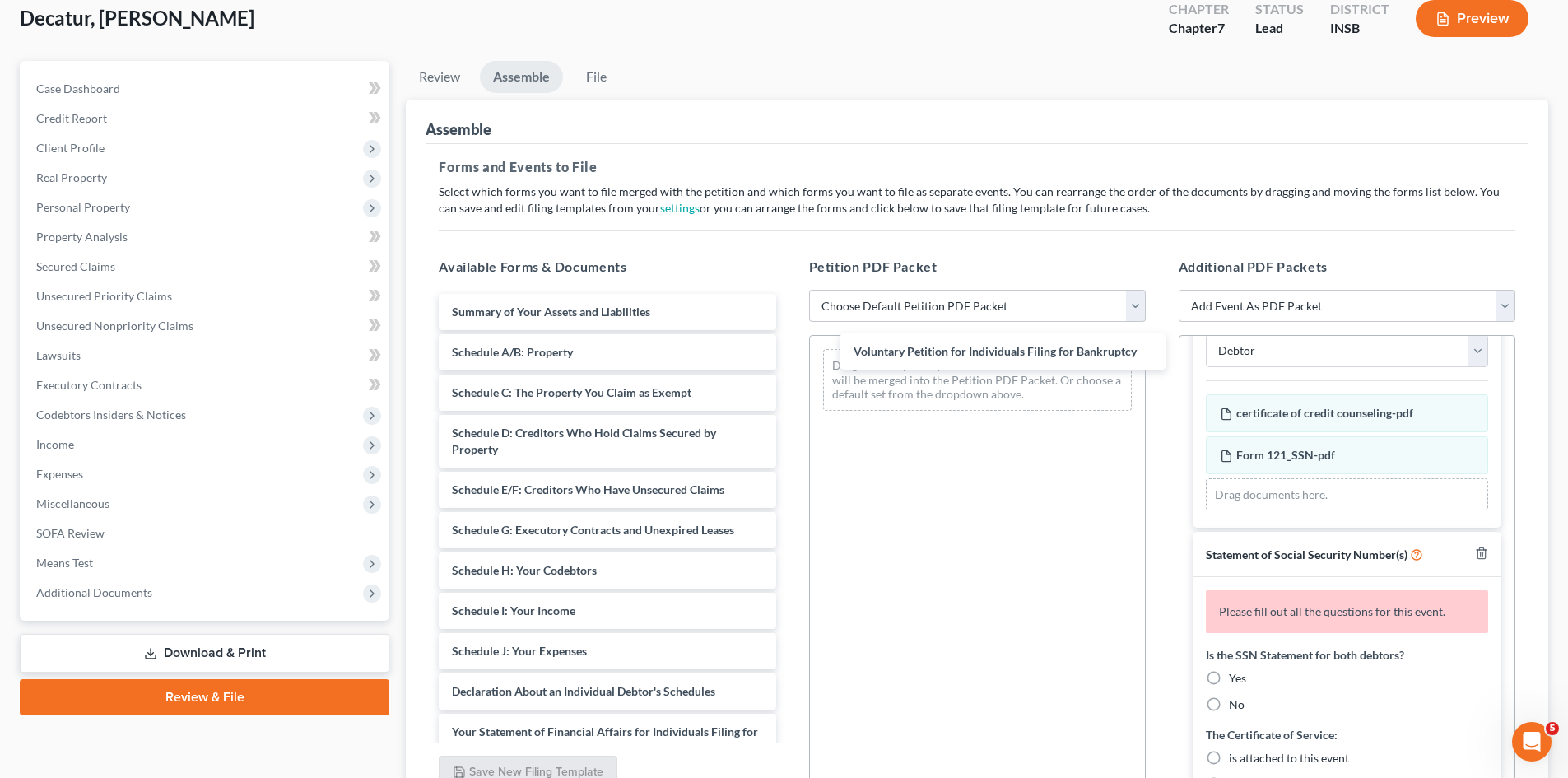
drag, startPoint x: 644, startPoint y: 320, endPoint x: 1027, endPoint y: 354, distance: 384.5
click at [789, 357] on div "Voluntary Petition for Individuals Filing for Bankruptcy Voluntary Petition for…" at bounding box center [607, 668] width 363 height 748
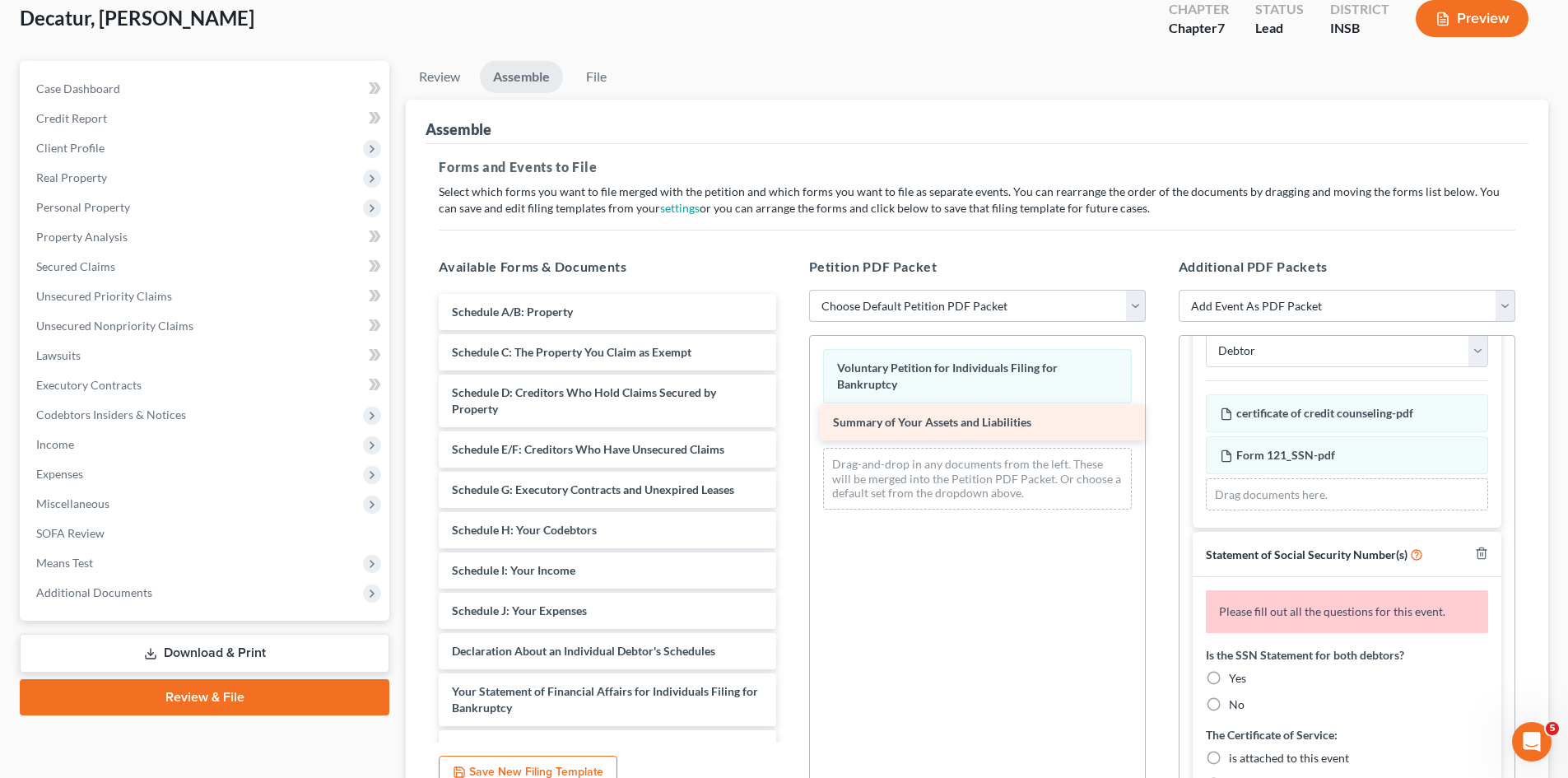
drag, startPoint x: 602, startPoint y: 310, endPoint x: 983, endPoint y: 421, distance: 396.8
click at [789, 421] on div "Summary of Your Assets and Liabilities Summary of Your Assets and Liabilities S…" at bounding box center [607, 648] width 363 height 707
click at [1138, 312] on select "Choose Default Petition PDF Packet Emergency Filing (Voluntary Petition and Cre…" at bounding box center [978, 307] width 337 height 33
click at [809, 290] on select "Choose Default Petition PDF Packet Emergency Filing (Voluntary Petition and Cre…" at bounding box center [978, 307] width 337 height 33
click at [1148, 309] on div "Petition PDF Packet Choose Default Petition PDF Packet Emergency Filing (Volunt…" at bounding box center [977, 523] width 369 height 559
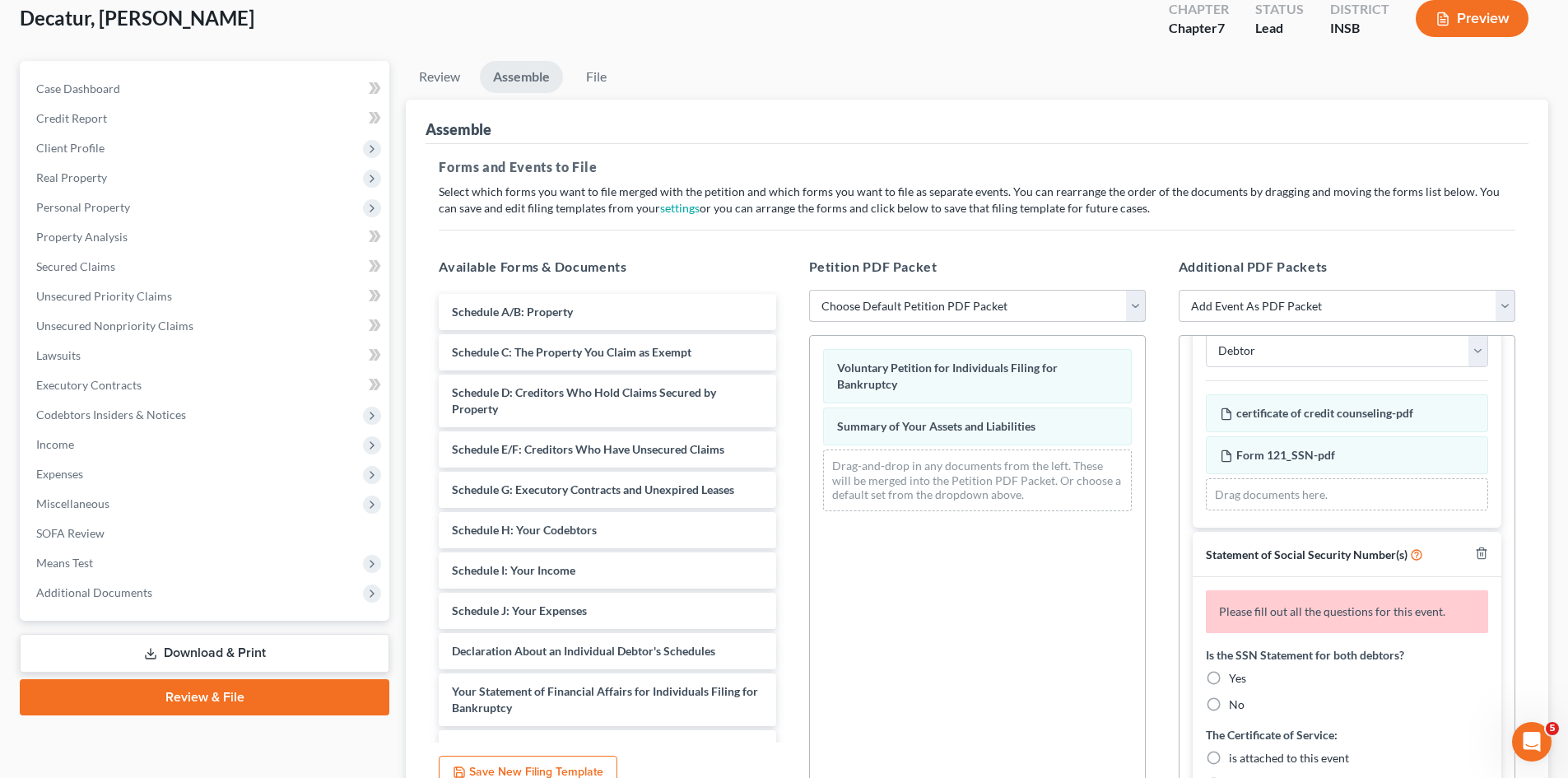
click at [1140, 311] on select "Choose Default Petition PDF Packet Emergency Filing (Voluntary Petition and Cre…" at bounding box center [978, 307] width 337 height 33
select select "2"
click at [809, 290] on select "Choose Default Petition PDF Packet Emergency Filing (Voluntary Petition and Cre…" at bounding box center [978, 307] width 337 height 33
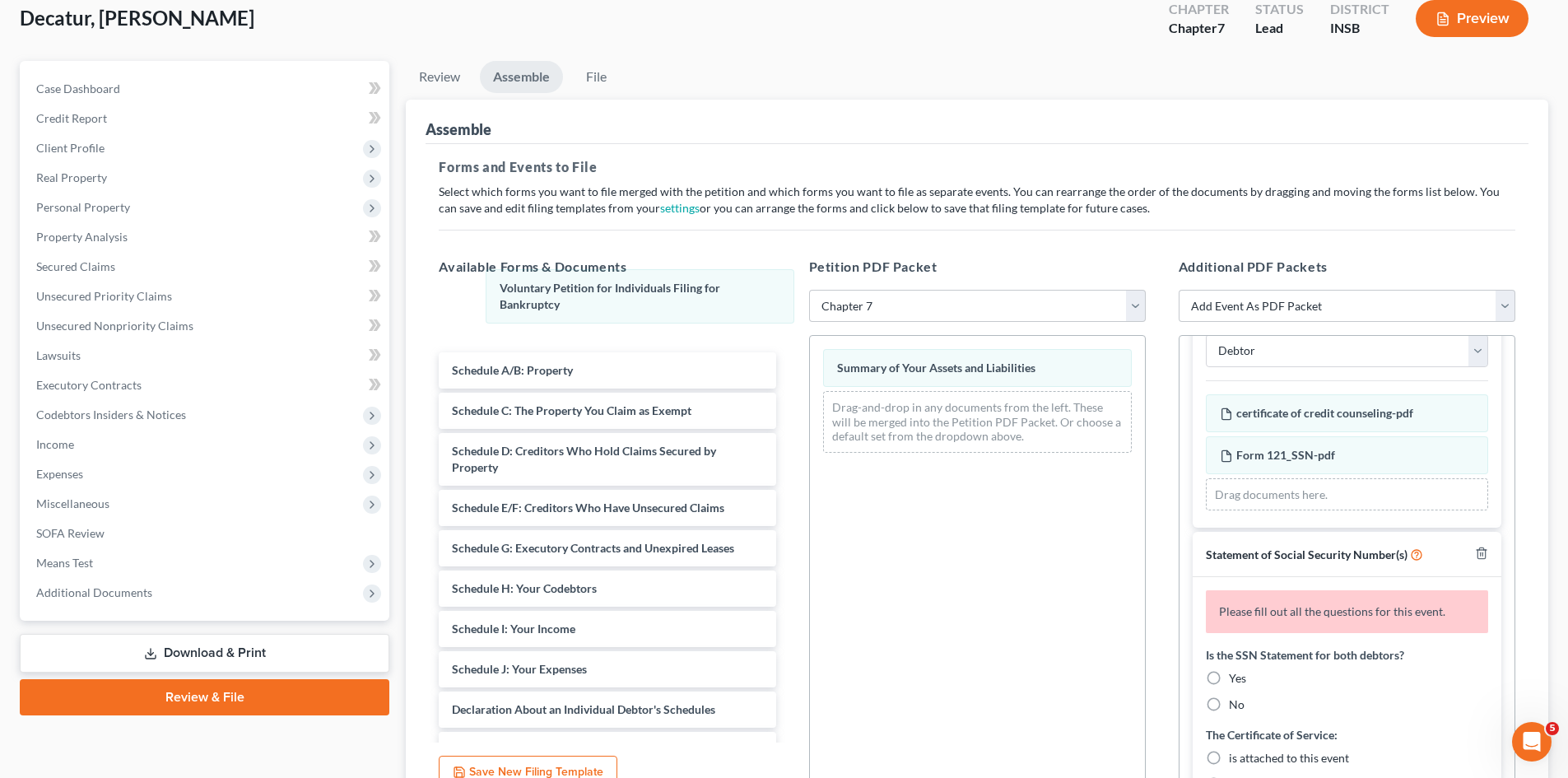
drag, startPoint x: 949, startPoint y: 369, endPoint x: 624, endPoint y: 292, distance: 334.0
click at [810, 336] on div "Voluntary Petition for Individuals Filing for Bankruptcy Voluntary Petition for…" at bounding box center [978, 401] width 335 height 130
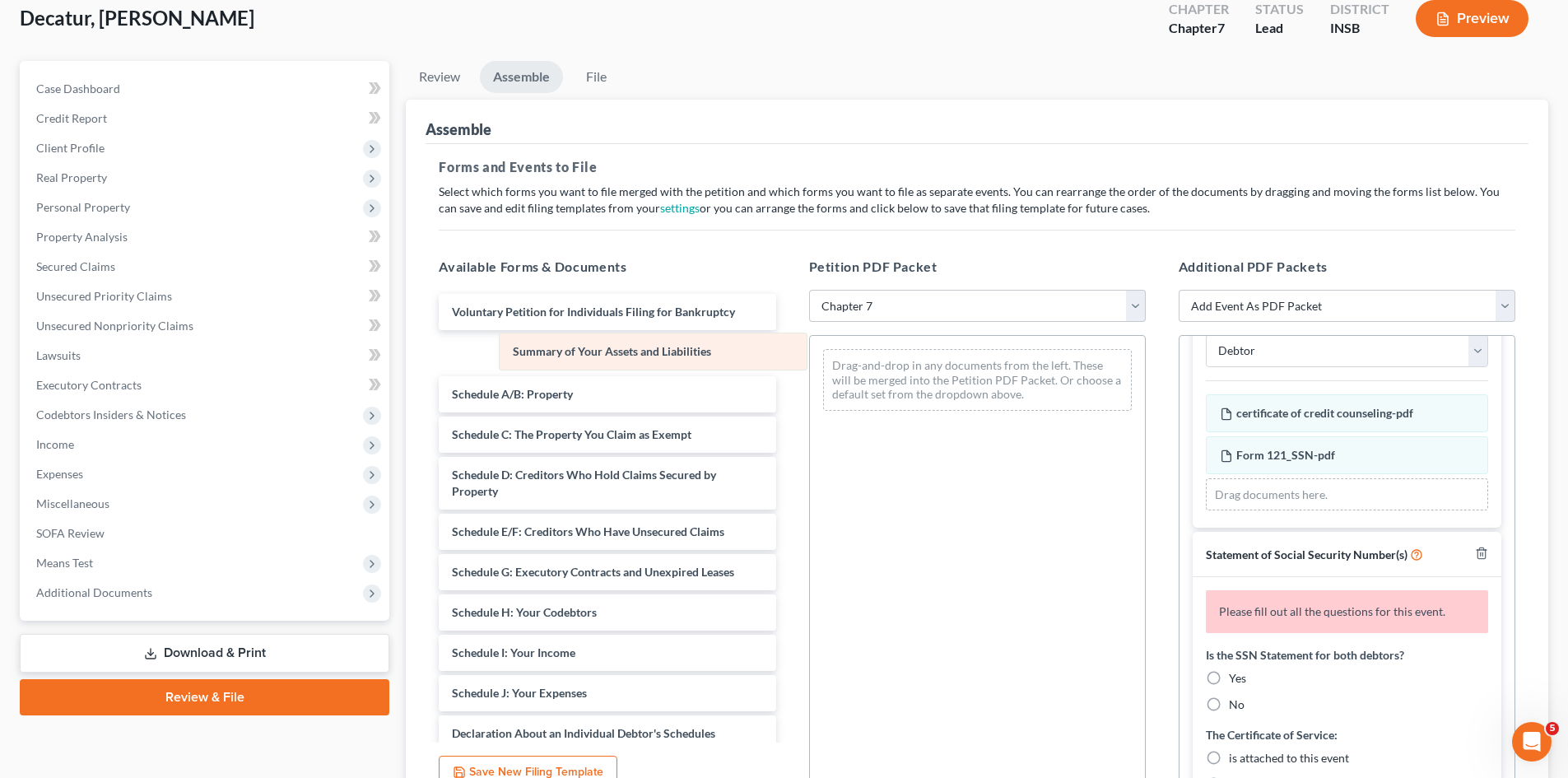
drag, startPoint x: 900, startPoint y: 362, endPoint x: 575, endPoint y: 344, distance: 325.5
click at [810, 344] on div "Summary of Your Assets and Liabilities Summary of Your Assets and Liabilities D…" at bounding box center [978, 380] width 335 height 88
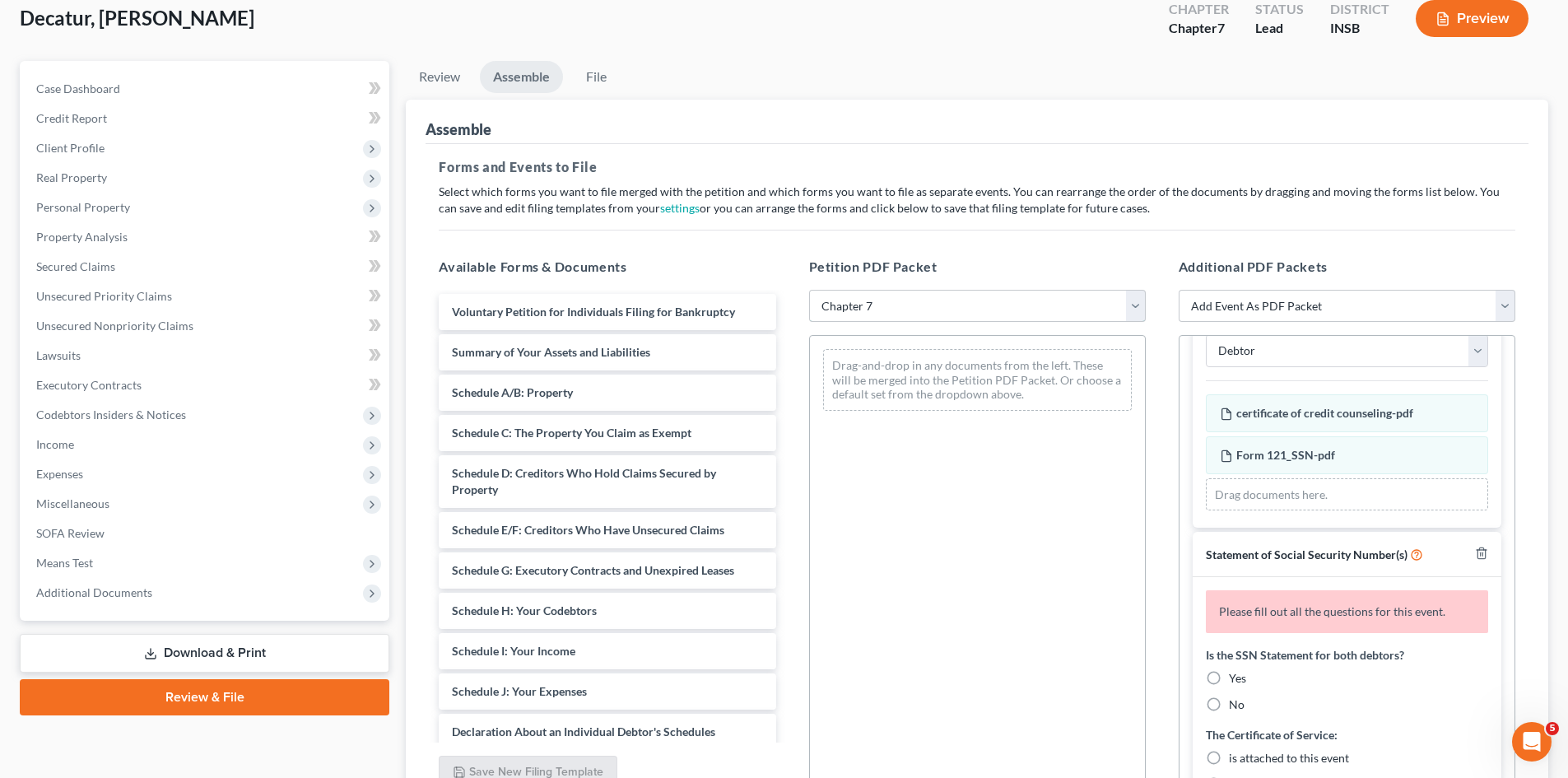
drag, startPoint x: 1142, startPoint y: 312, endPoint x: 1132, endPoint y: 311, distance: 10.0
click at [1142, 312] on select "Choose Default Petition PDF Packet Emergency Filing (Voluntary Petition and Cre…" at bounding box center [978, 307] width 337 height 33
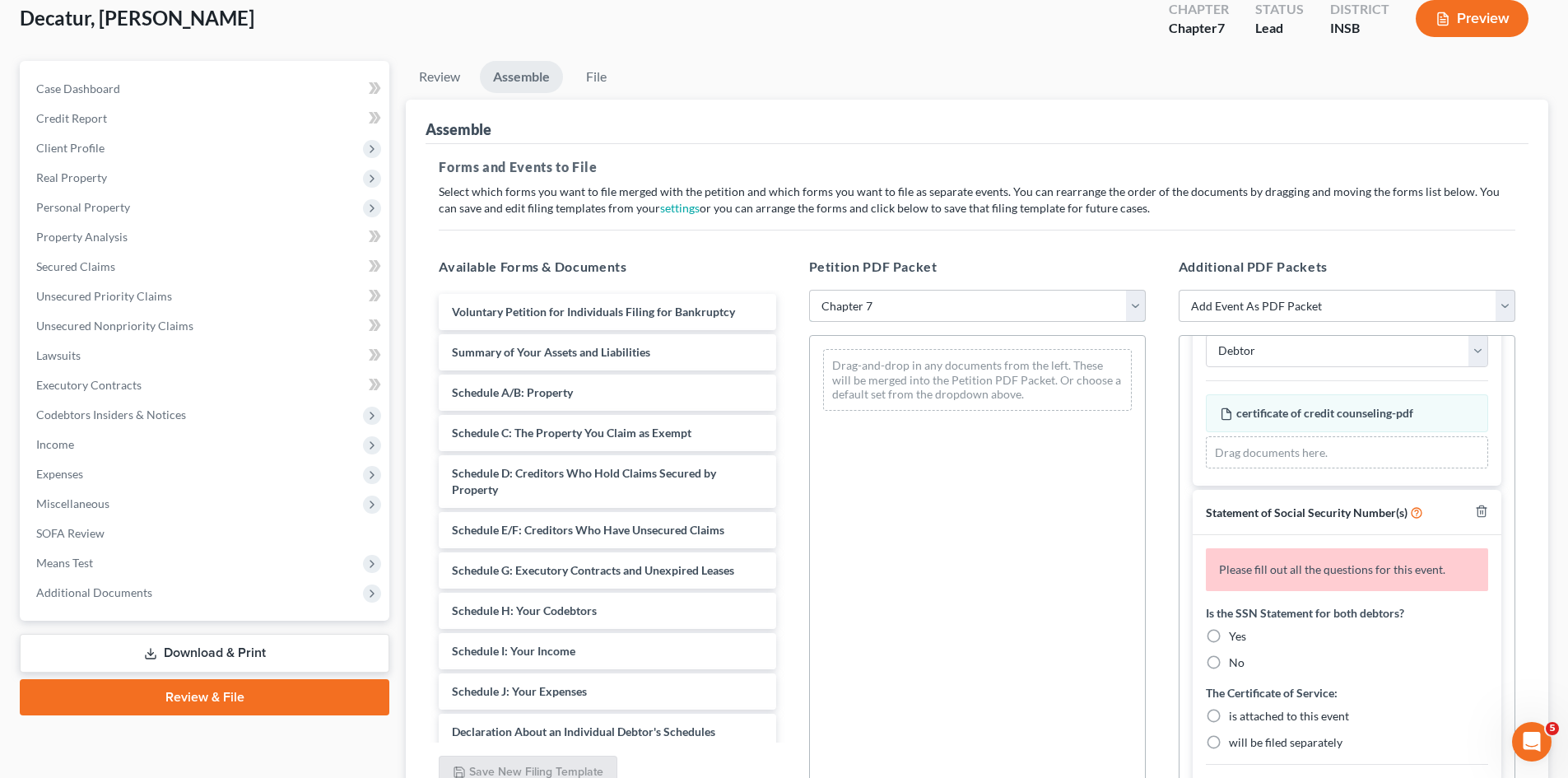
click at [809, 290] on select "Choose Default Petition PDF Packet Emergency Filing (Voluntary Petition and Cre…" at bounding box center [978, 307] width 337 height 33
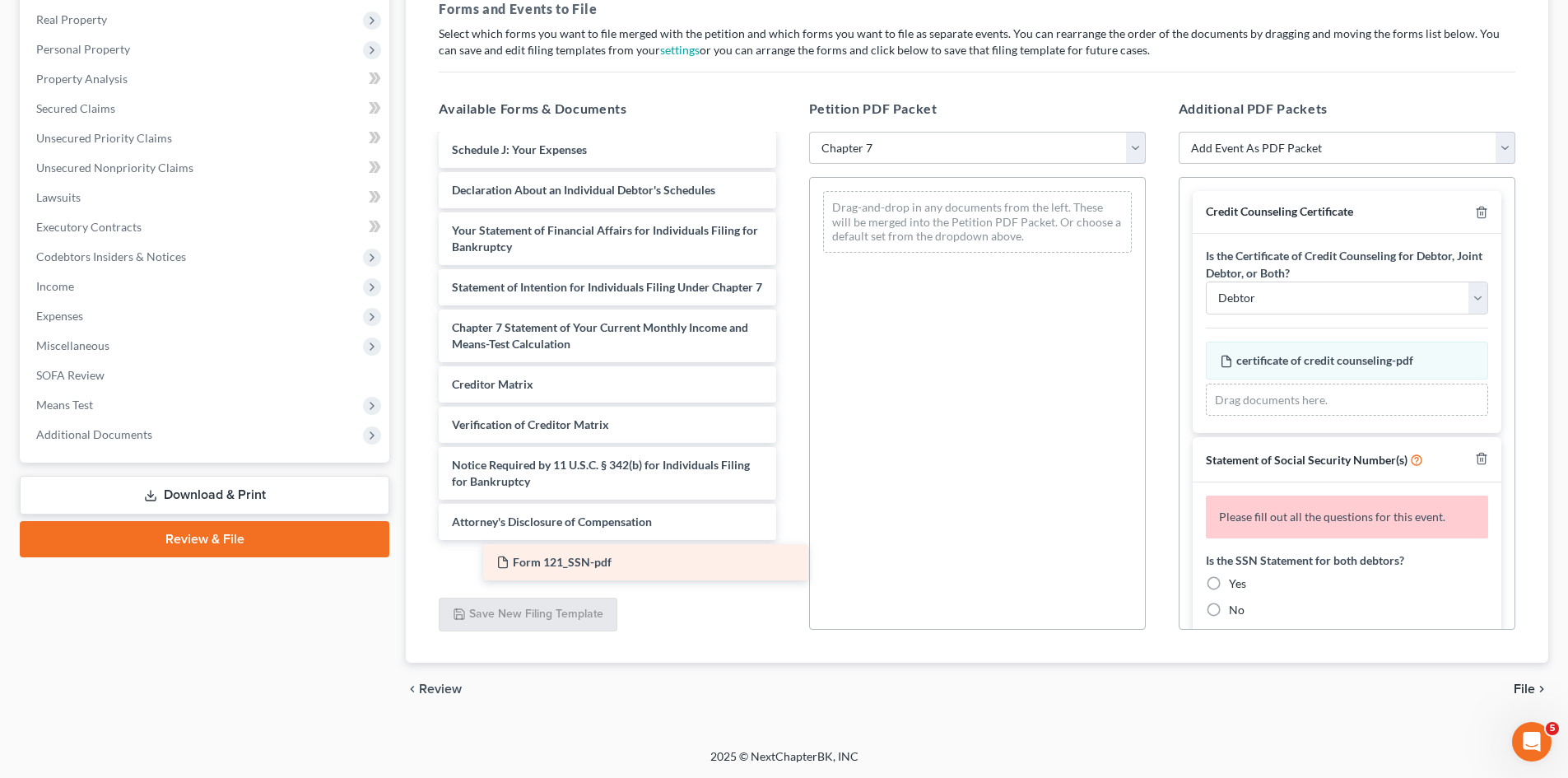
scroll to position [360, 0]
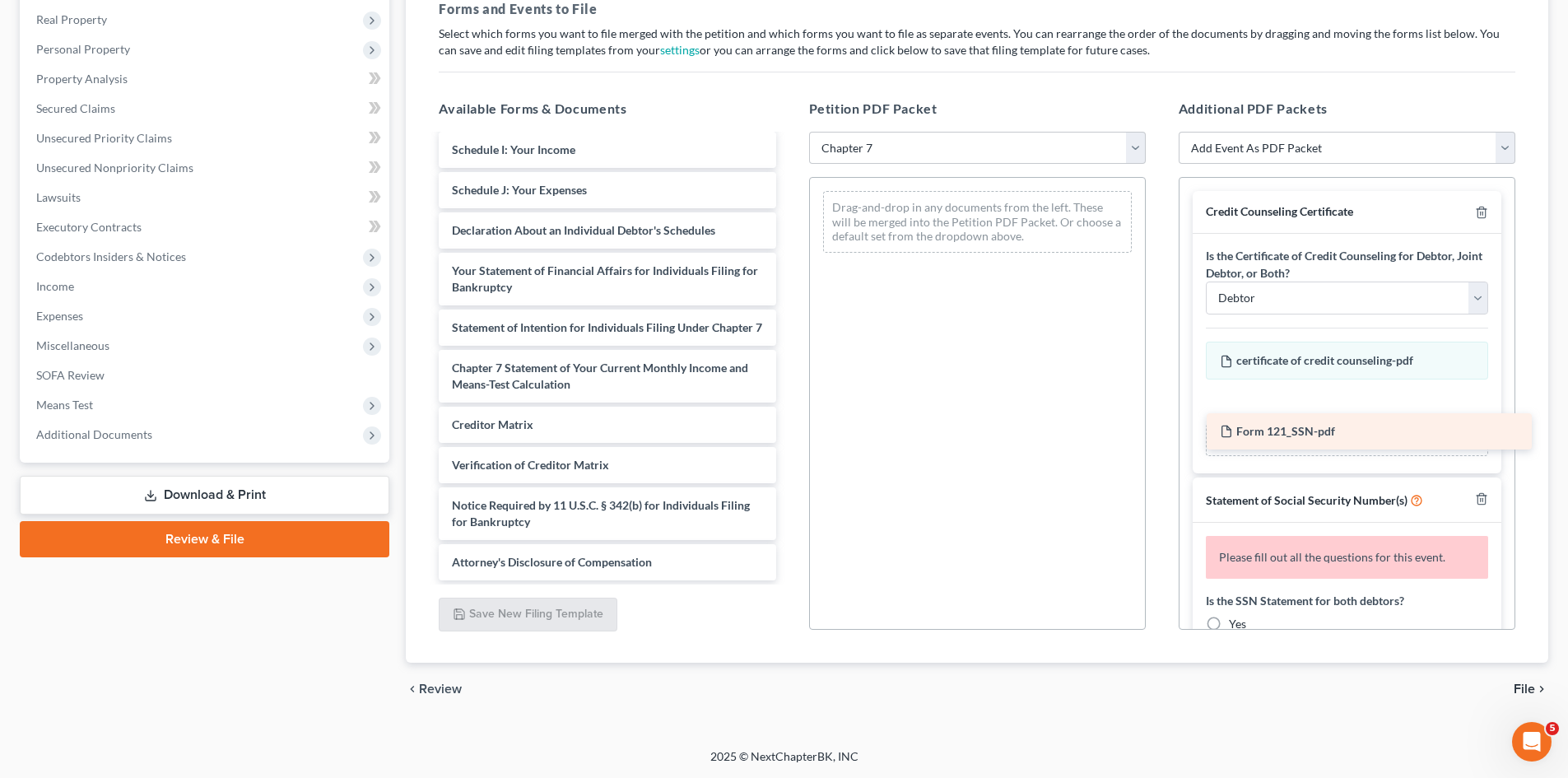
drag, startPoint x: 526, startPoint y: 563, endPoint x: 1291, endPoint y: 432, distance: 776.1
click at [789, 432] on div "Form 121_SSN-pdf Voluntary Petition for Individuals Filing for Bankruptcy Summa…" at bounding box center [607, 186] width 363 height 788
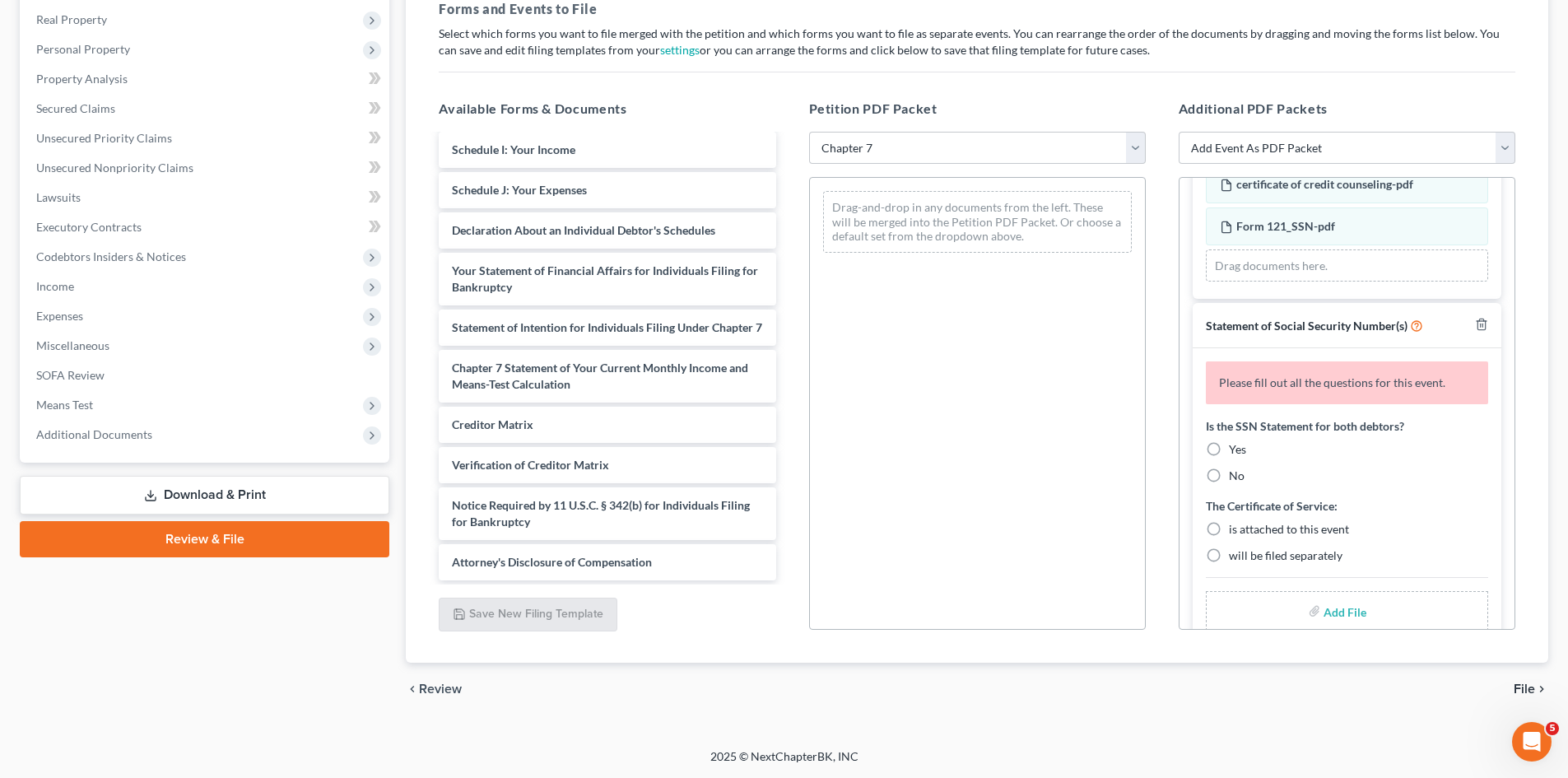
scroll to position [186, 0]
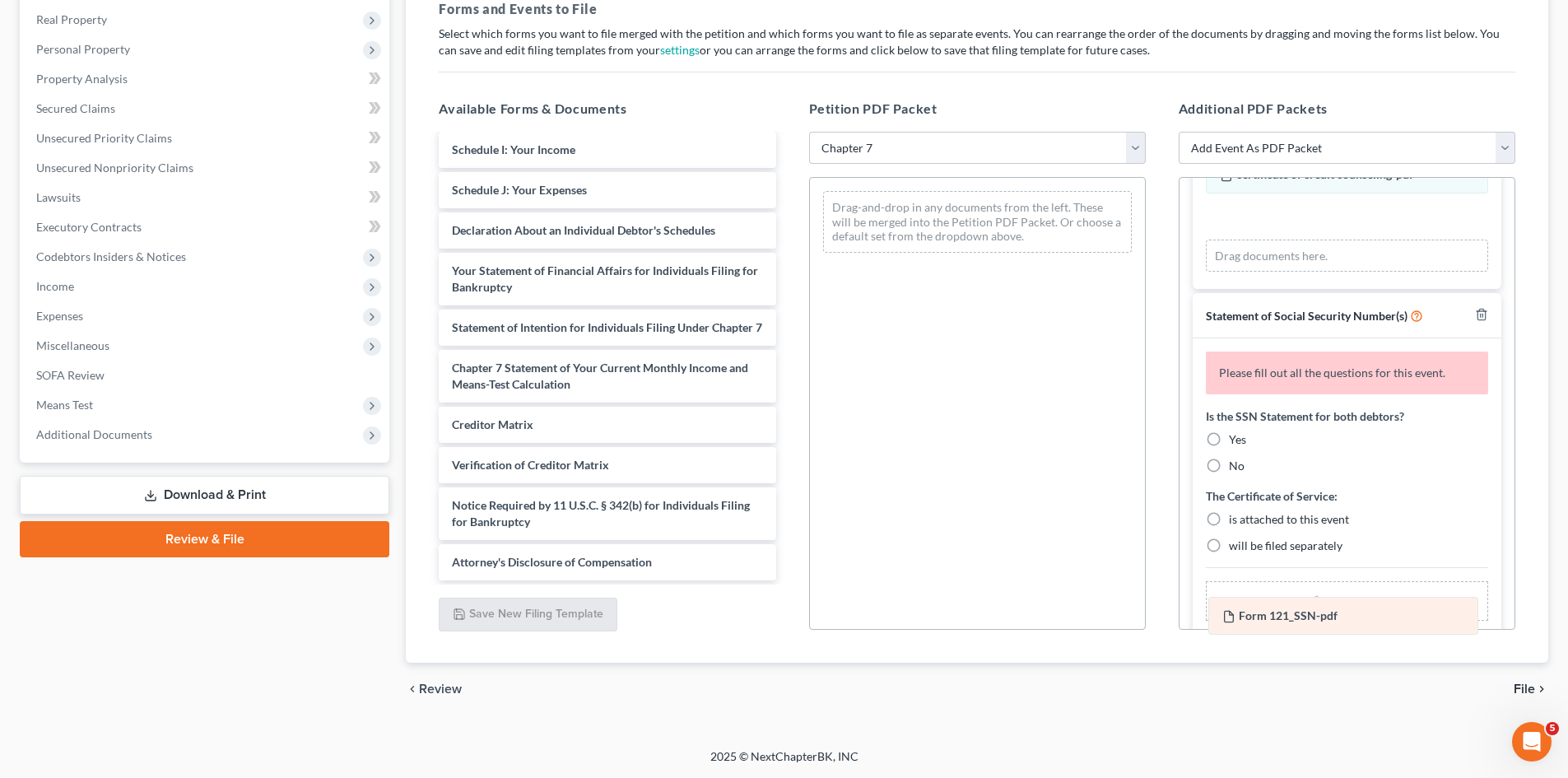
drag, startPoint x: 1311, startPoint y: 216, endPoint x: 1313, endPoint y: 612, distance: 396.0
click at [1313, 273] on div "Form 121_SSN-pdf Amended Form 121_SSN-pdf certificate of credit counseling-pdf …" at bounding box center [1347, 214] width 283 height 117
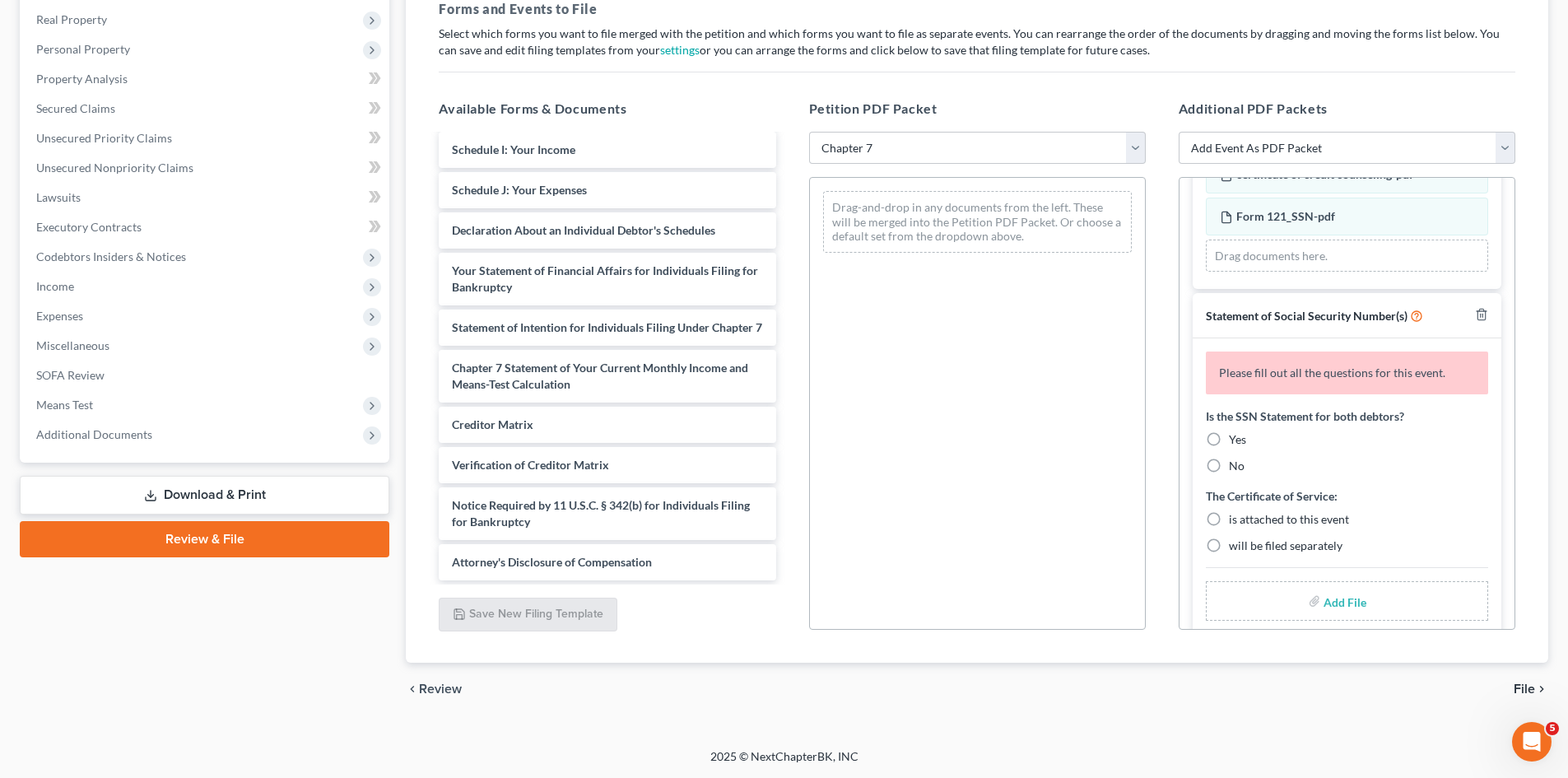
click at [1229, 463] on label "No" at bounding box center [1236, 466] width 16 height 17
click at [1235, 463] on input "No" at bounding box center [1240, 463] width 11 height 11
radio input "true"
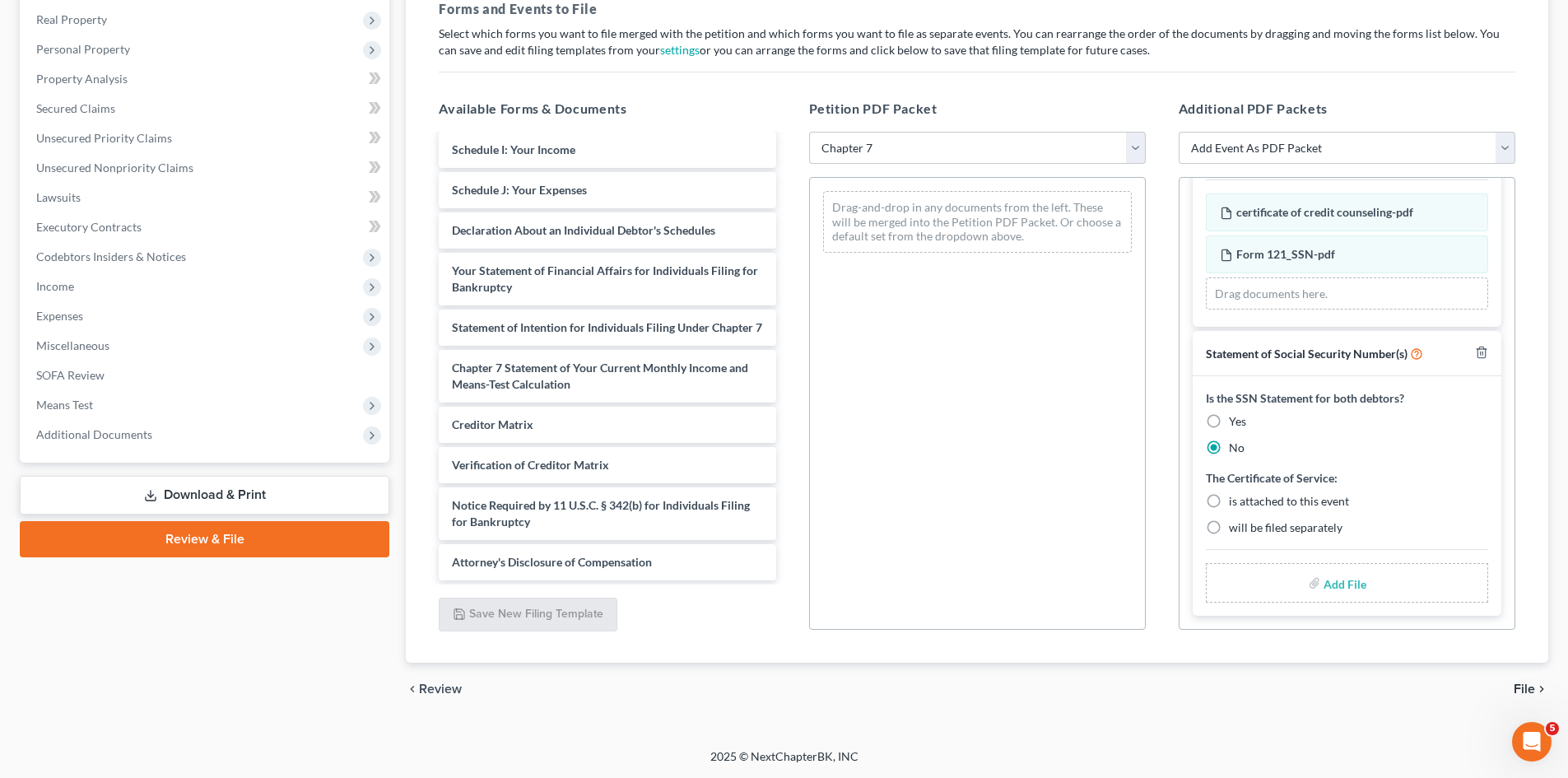
scroll to position [148, 0]
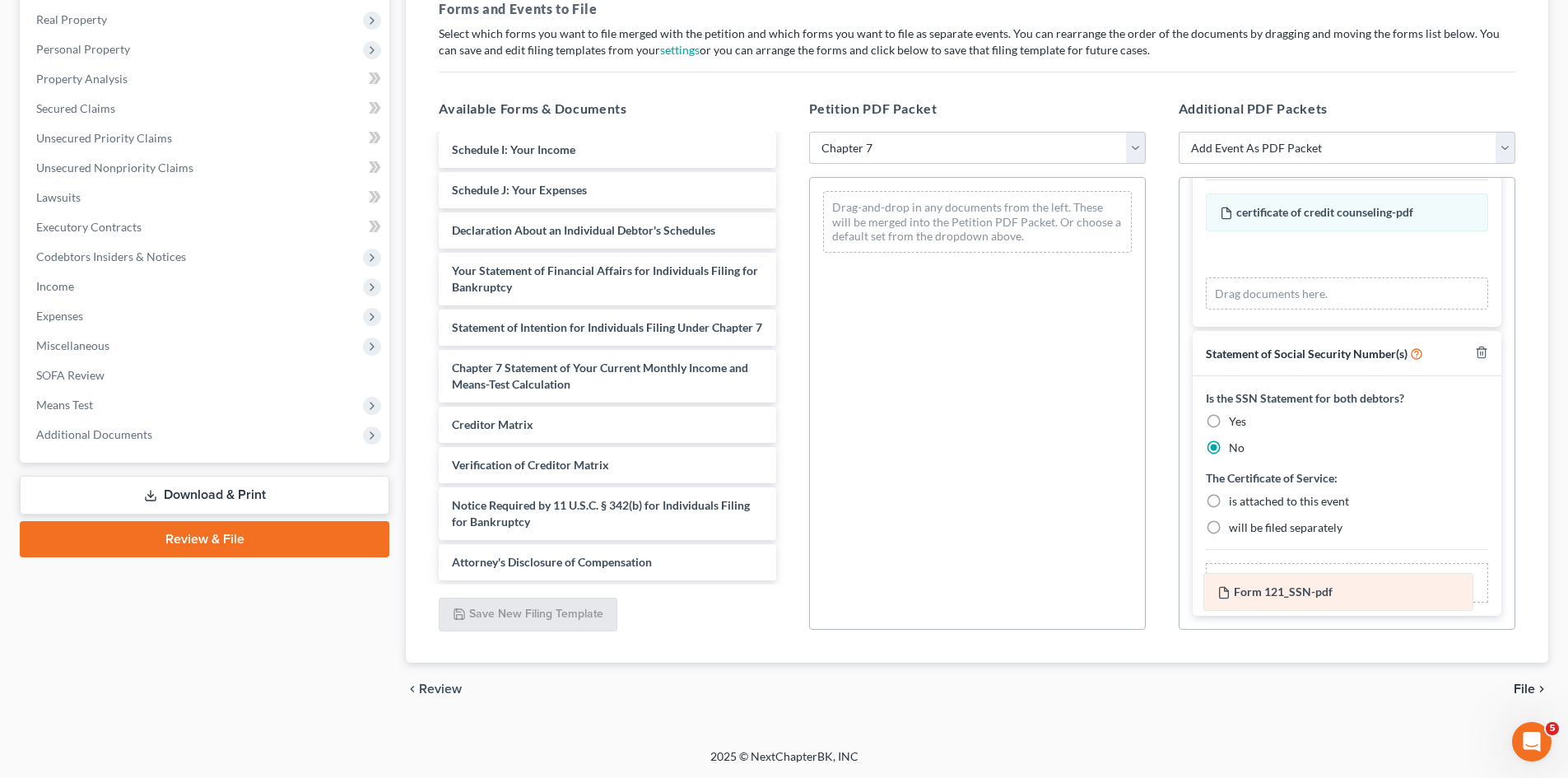
drag, startPoint x: 1305, startPoint y: 257, endPoint x: 1302, endPoint y: 595, distance: 338.0
click at [1302, 310] on div "Form 121_SSN-pdf Amended Form 121_SSN-pdf certificate of credit counseling-pdf …" at bounding box center [1347, 252] width 283 height 117
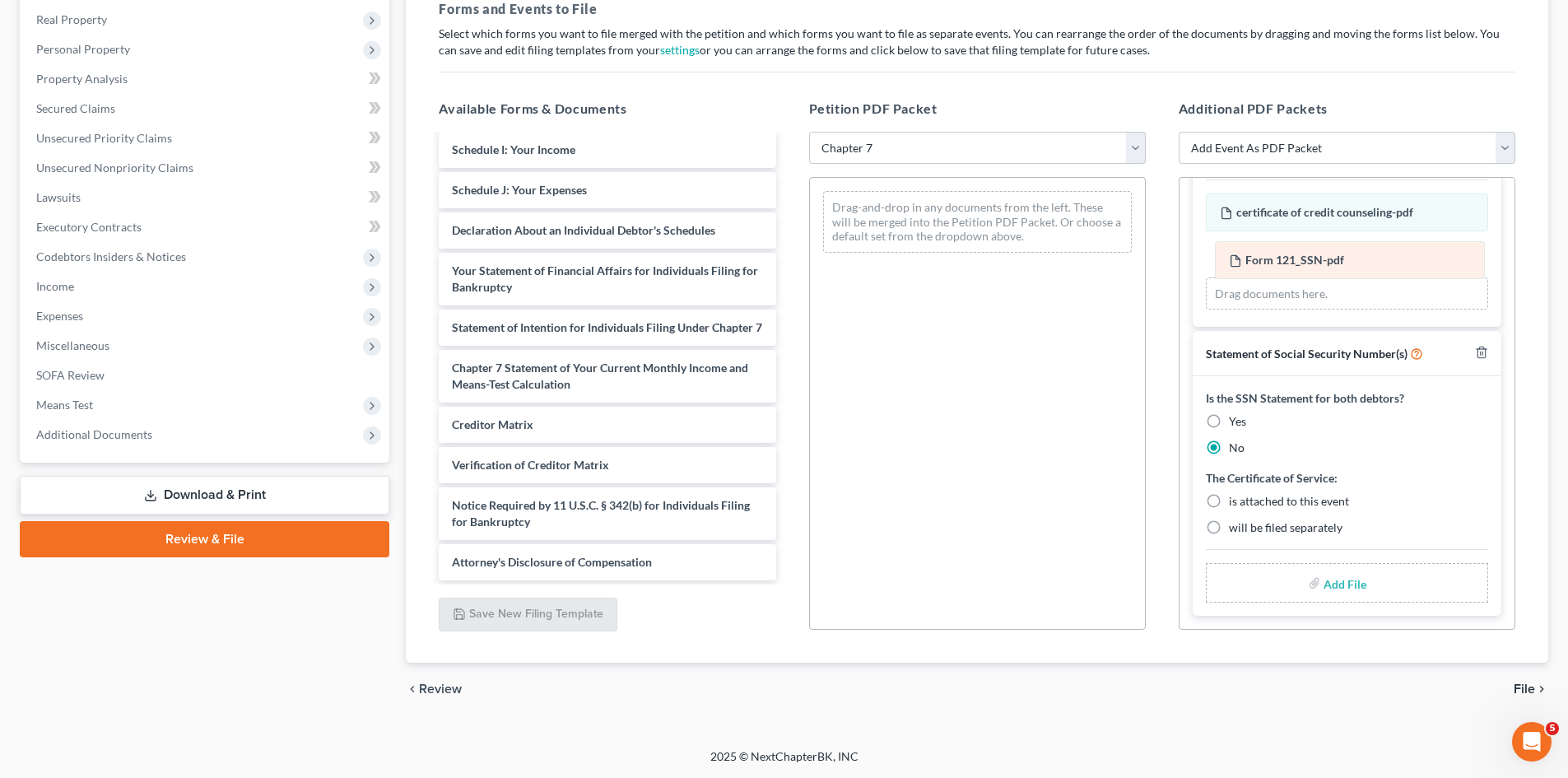
drag, startPoint x: 1287, startPoint y: 259, endPoint x: 1300, endPoint y: 262, distance: 13.3
click at [1300, 262] on div "Form 121_SSN-pdf Amended Form 121_SSN-pdf certificate of credit counseling-pdf …" at bounding box center [1347, 252] width 283 height 117
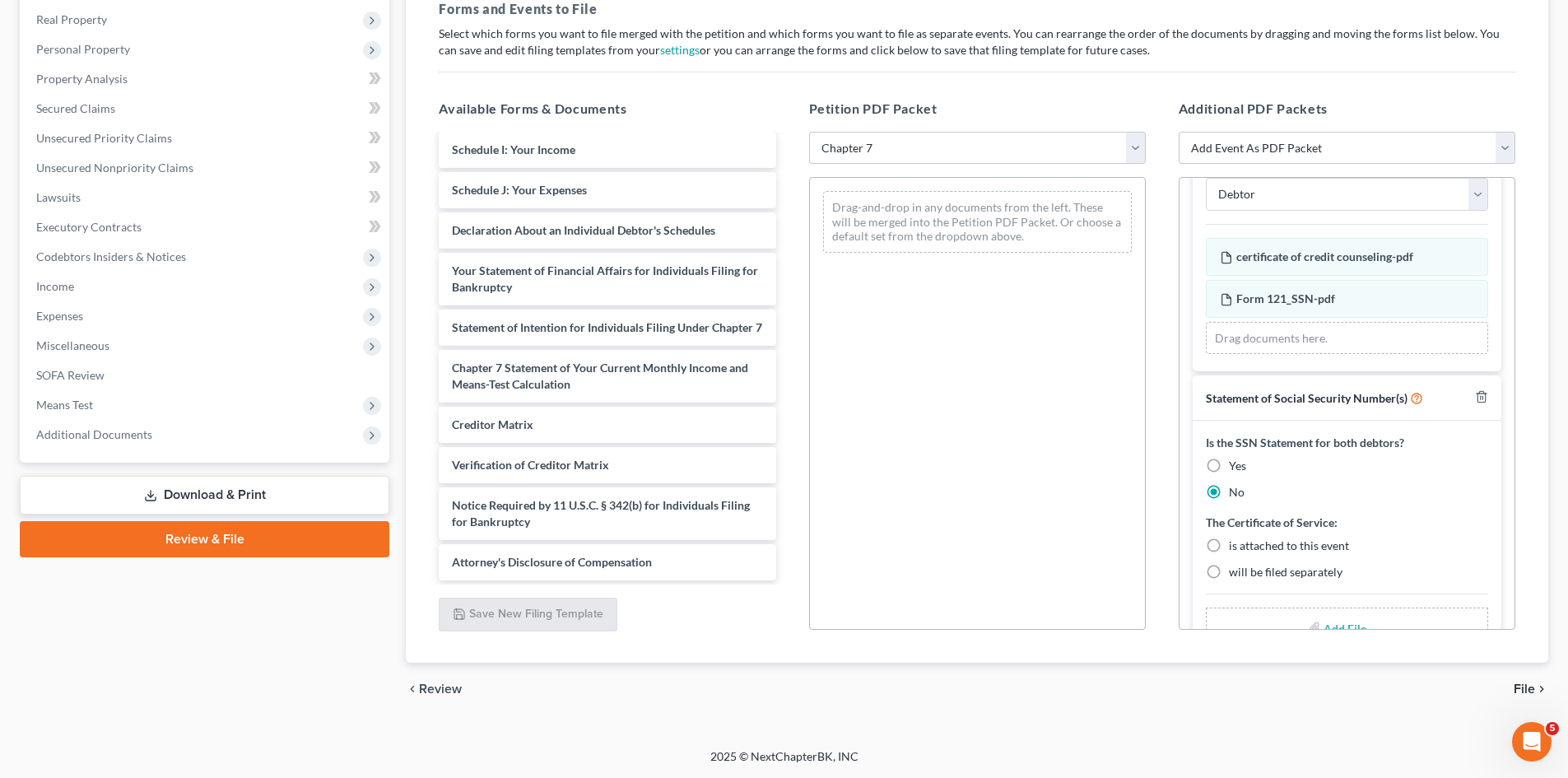
scroll to position [39, 0]
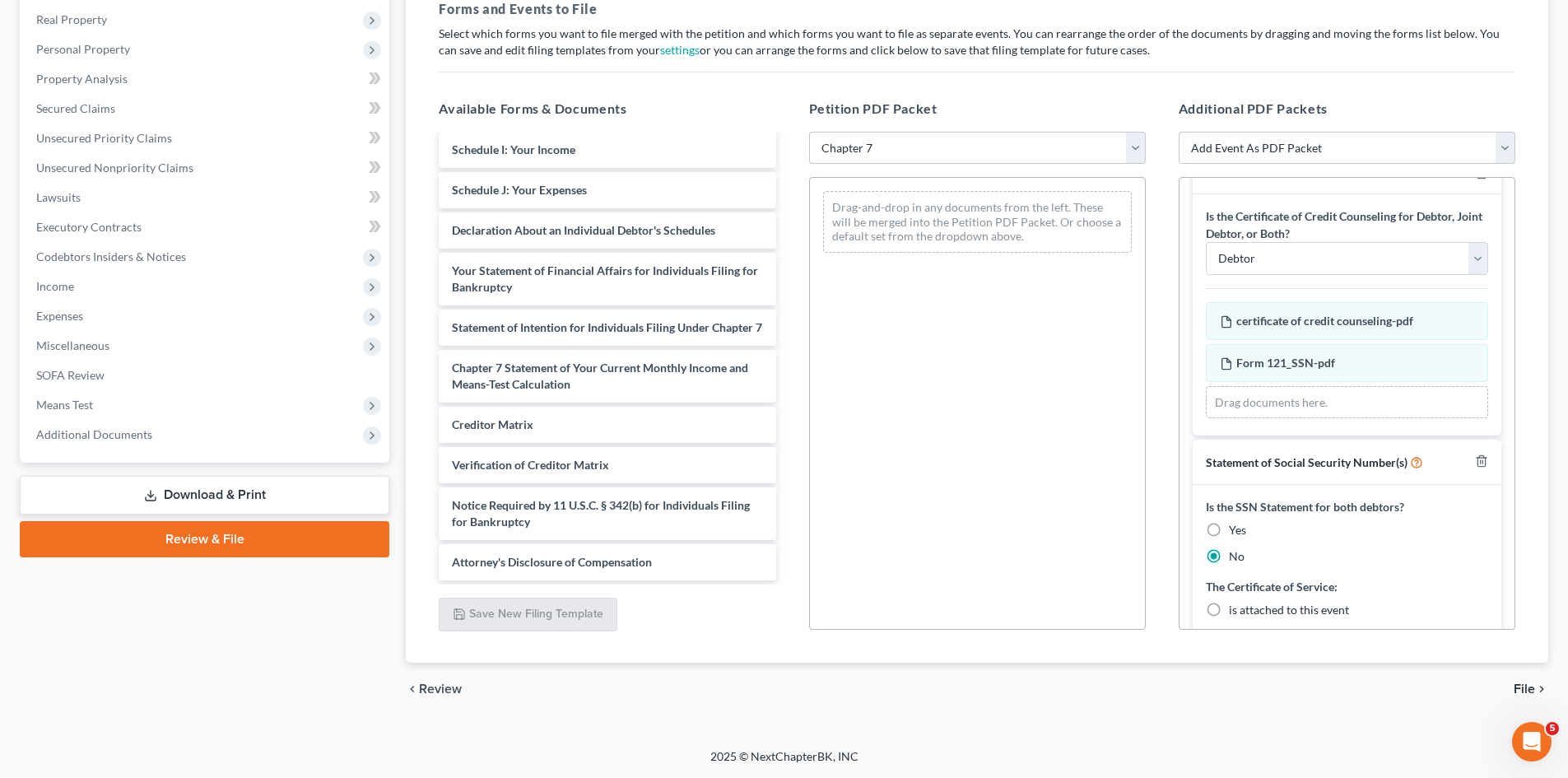
click at [789, 494] on div "Available Forms & Documents Voluntary Petition for Individuals Filing for Bankr…" at bounding box center [607, 365] width 369 height 559
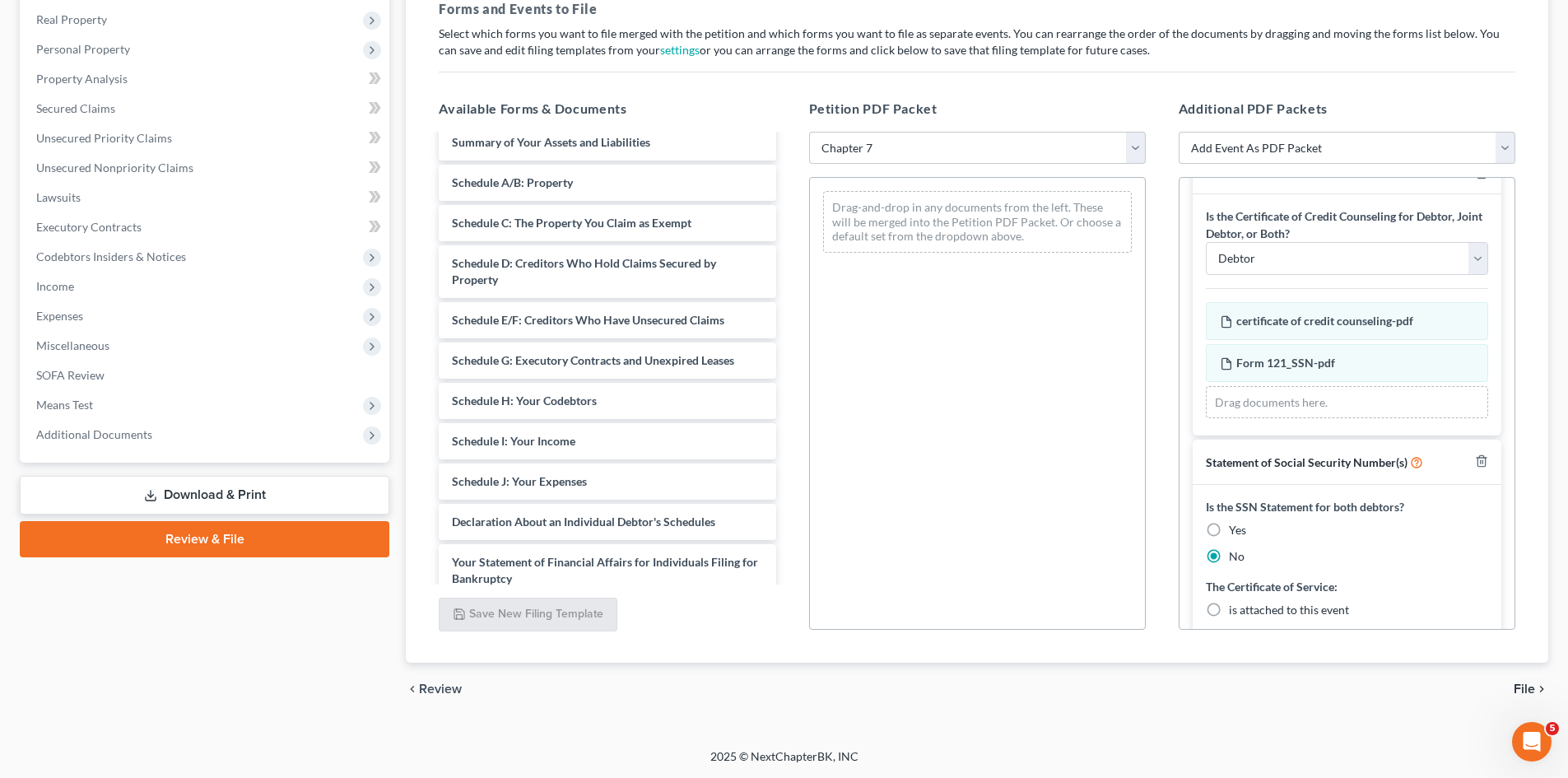
scroll to position [0, 0]
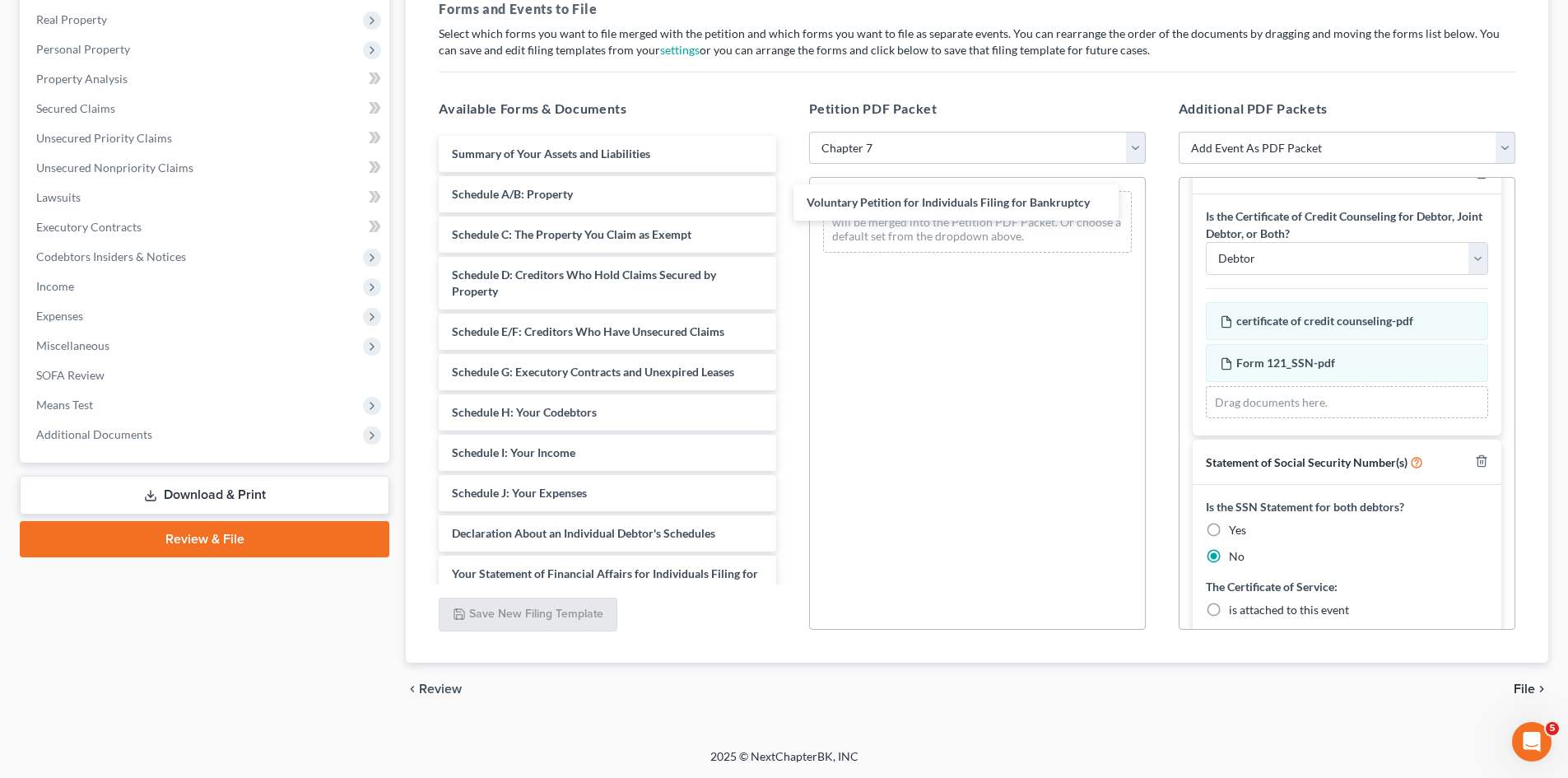
drag, startPoint x: 660, startPoint y: 158, endPoint x: 1019, endPoint y: 193, distance: 360.7
click at [789, 196] on div "Voluntary Petition for Individuals Filing for Bankruptcy Voluntary Petition for…" at bounding box center [607, 509] width 363 height 748
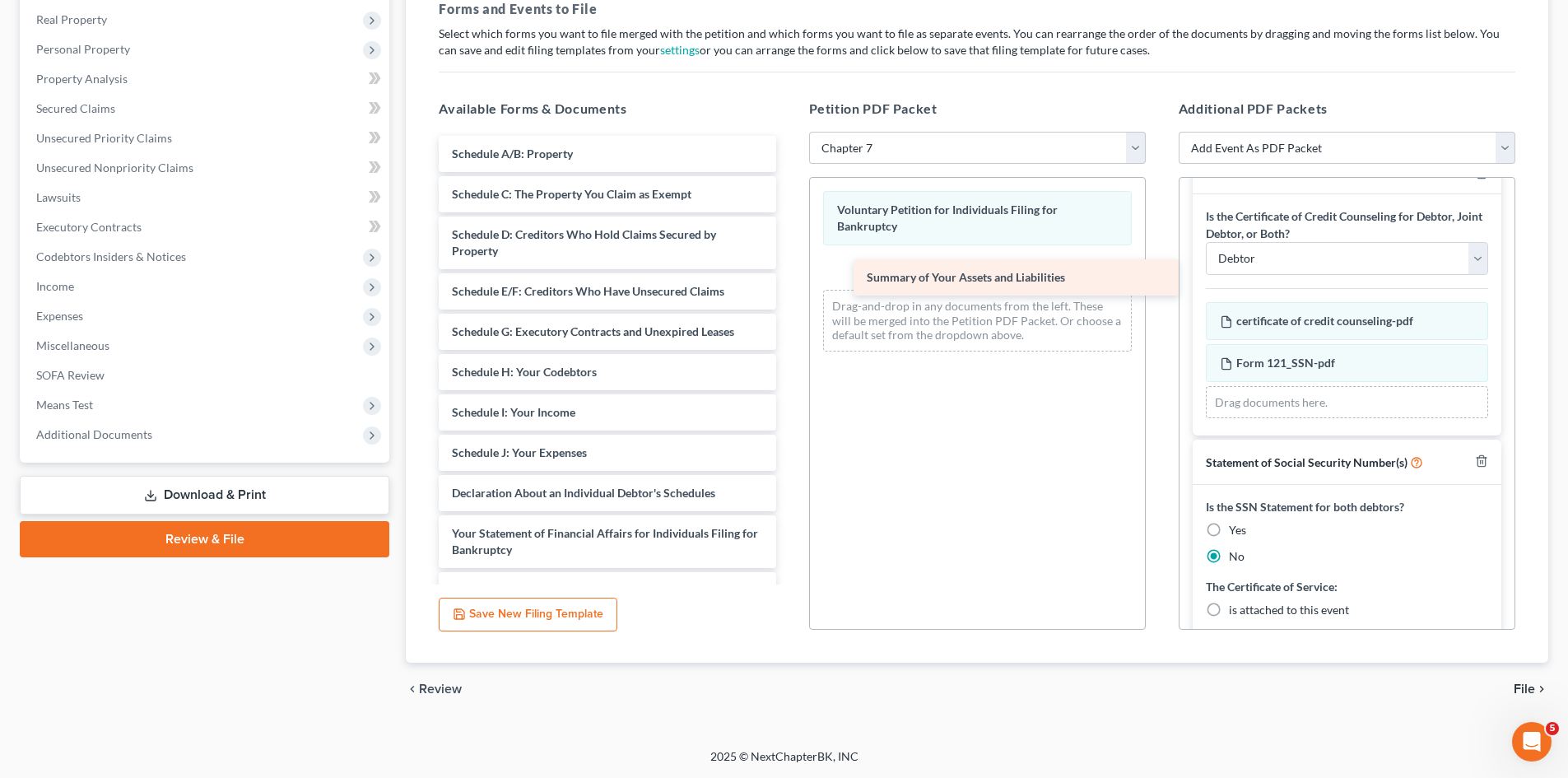
drag, startPoint x: 534, startPoint y: 149, endPoint x: 936, endPoint y: 269, distance: 419.5
click at [789, 273] on div "Summary of Your Assets and Liabilities Summary of Your Assets and Liabilities S…" at bounding box center [607, 489] width 363 height 707
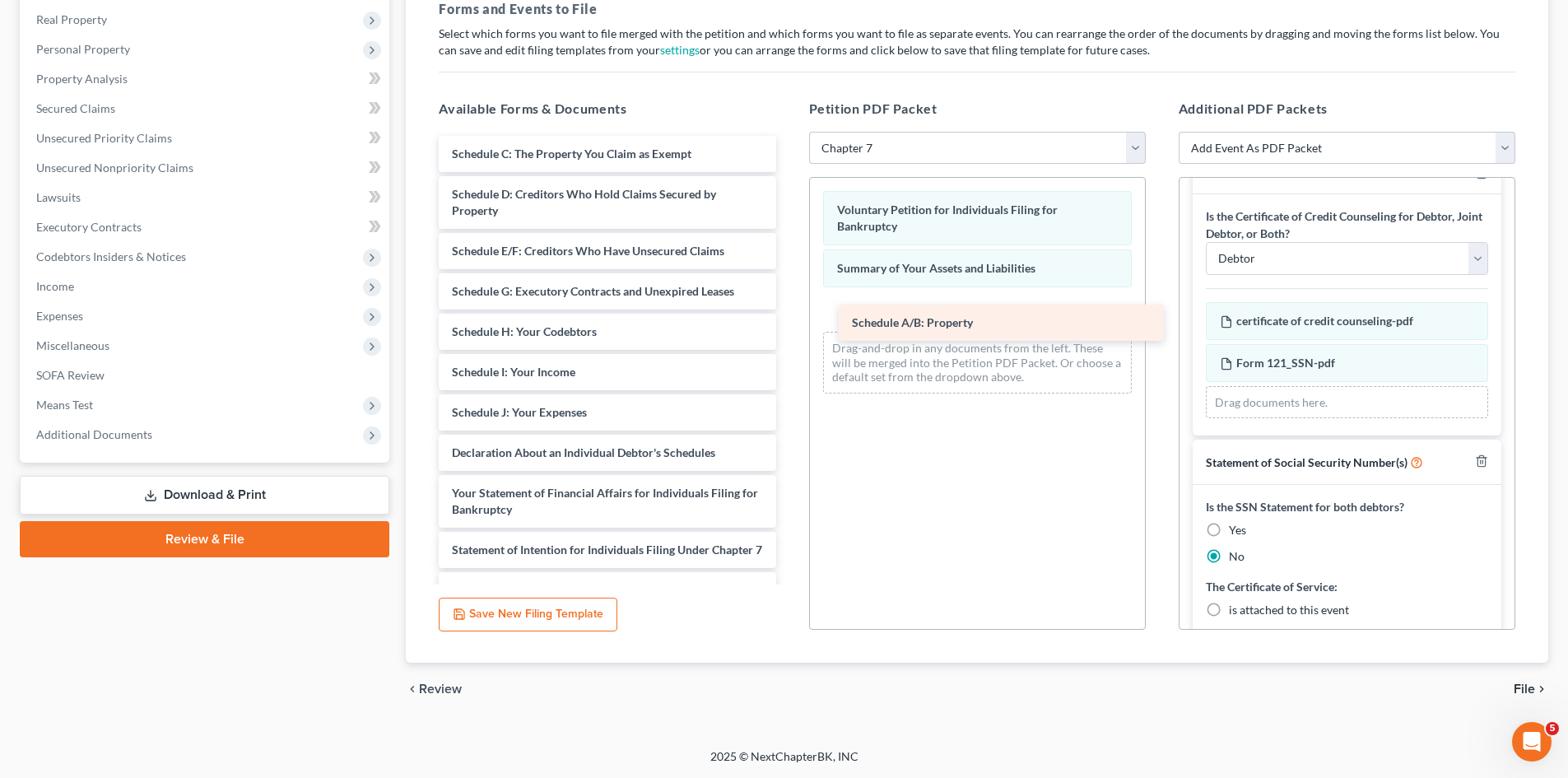
drag, startPoint x: 544, startPoint y: 151, endPoint x: 937, endPoint y: 318, distance: 427.0
click at [789, 318] on div "Schedule A/B: Property Schedule A/B: Property Schedule C: The Property You Clai…" at bounding box center [607, 469] width 363 height 667
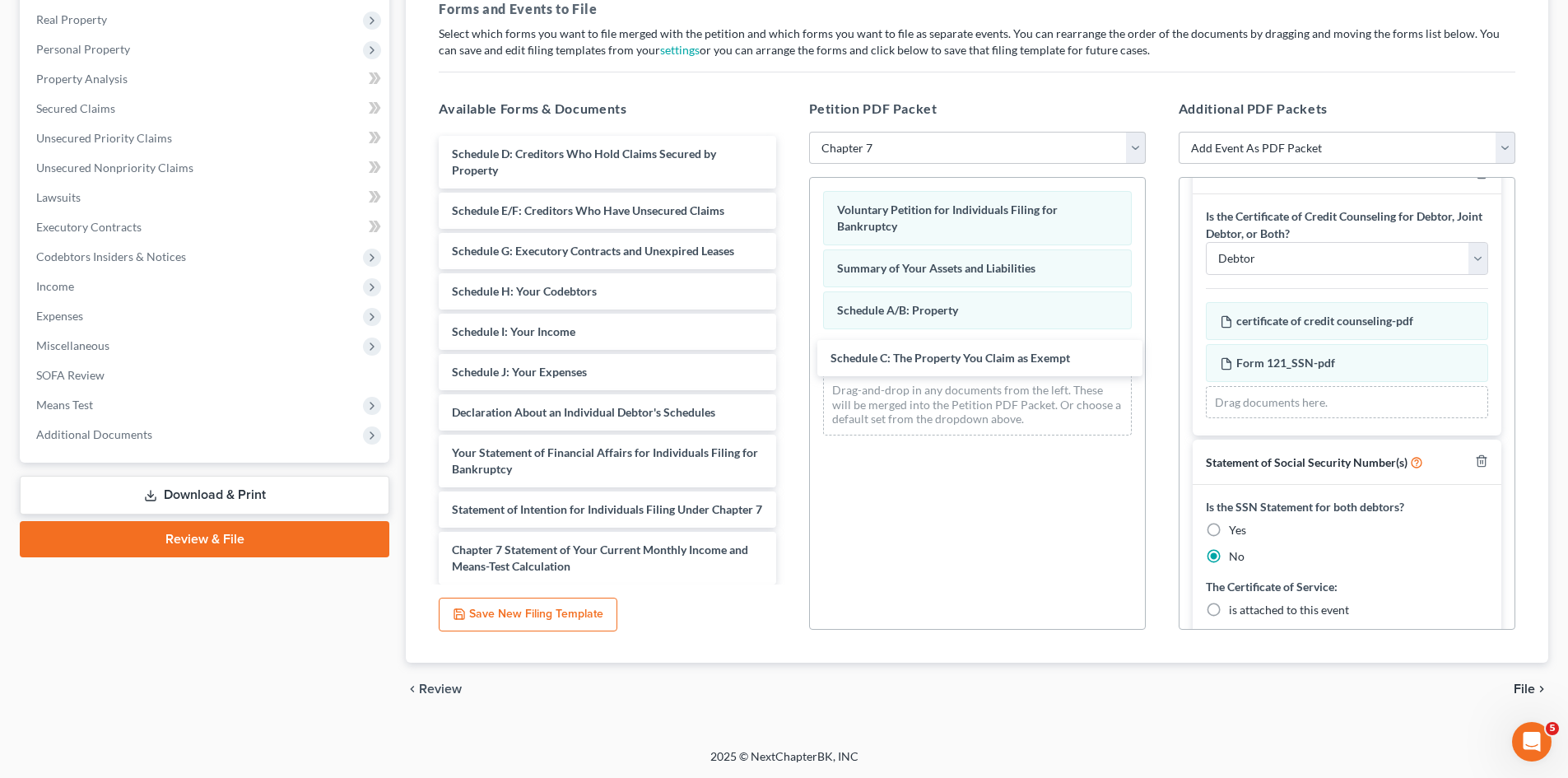
drag, startPoint x: 503, startPoint y: 146, endPoint x: 779, endPoint y: 297, distance: 314.6
click at [789, 349] on div "Schedule C: The Property You Claim as Exempt Schedule C: The Property You Claim…" at bounding box center [607, 449] width 363 height 627
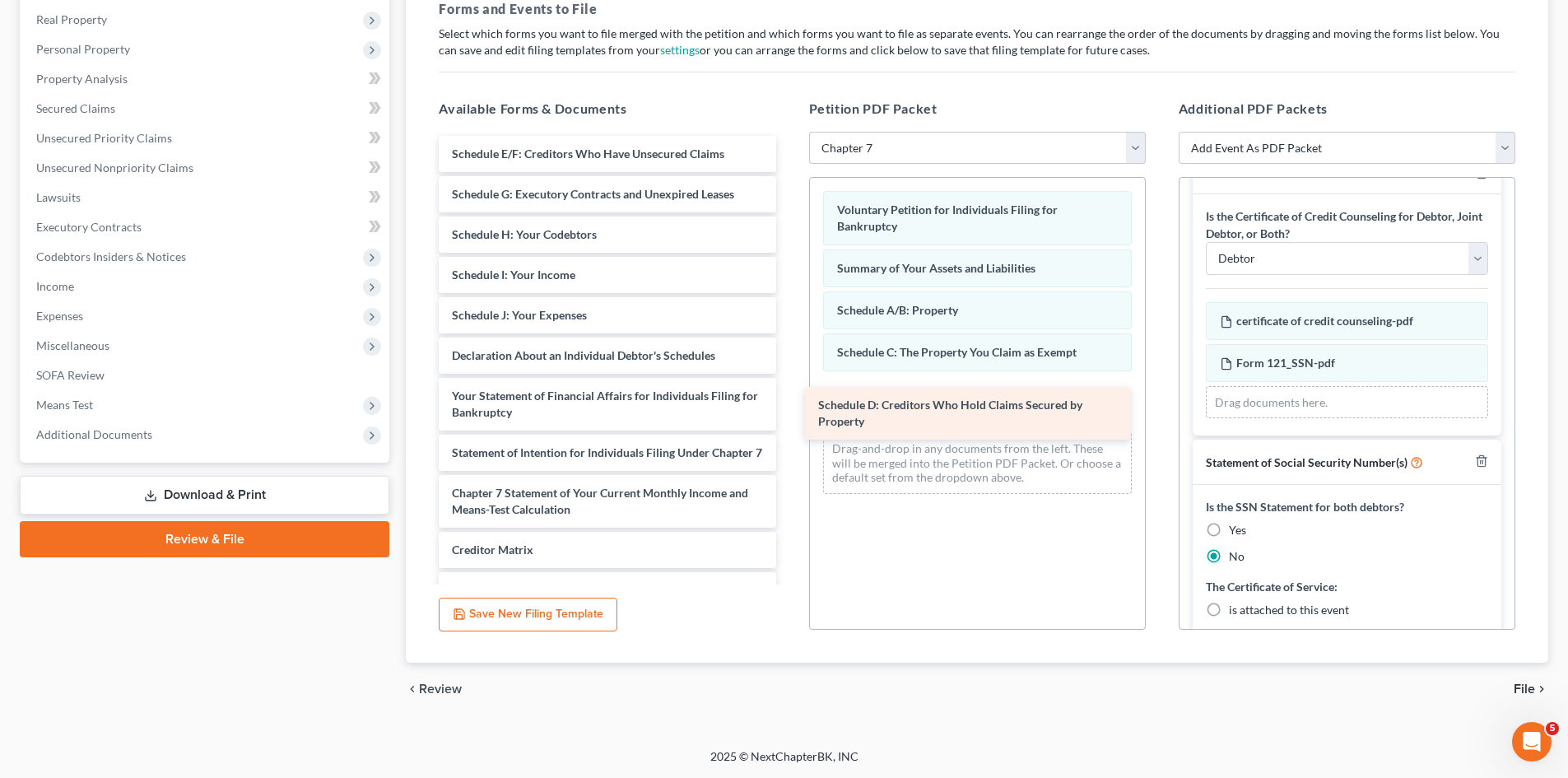
drag, startPoint x: 558, startPoint y: 165, endPoint x: 939, endPoint y: 399, distance: 447.1
click at [789, 403] on div "Schedule D: Creditors Who Hold Claims Secured by Property Schedule D: Creditors…" at bounding box center [607, 420] width 363 height 570
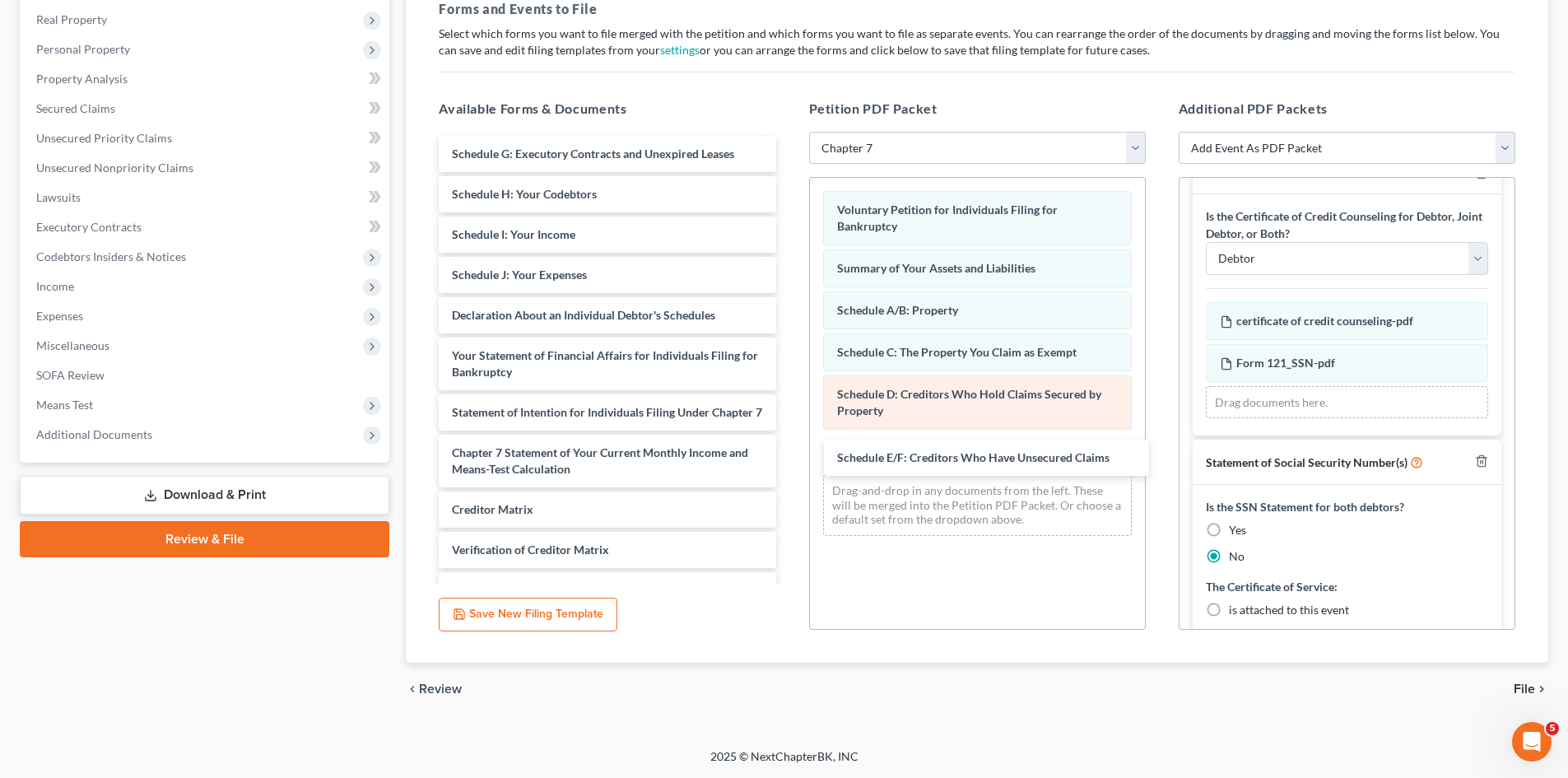
drag, startPoint x: 589, startPoint y: 157, endPoint x: 943, endPoint y: 415, distance: 438.0
click at [789, 448] on div "Schedule E/F: Creditors Who Have Unsecured Claims Schedule E/F: Creditors Who H…" at bounding box center [607, 400] width 363 height 530
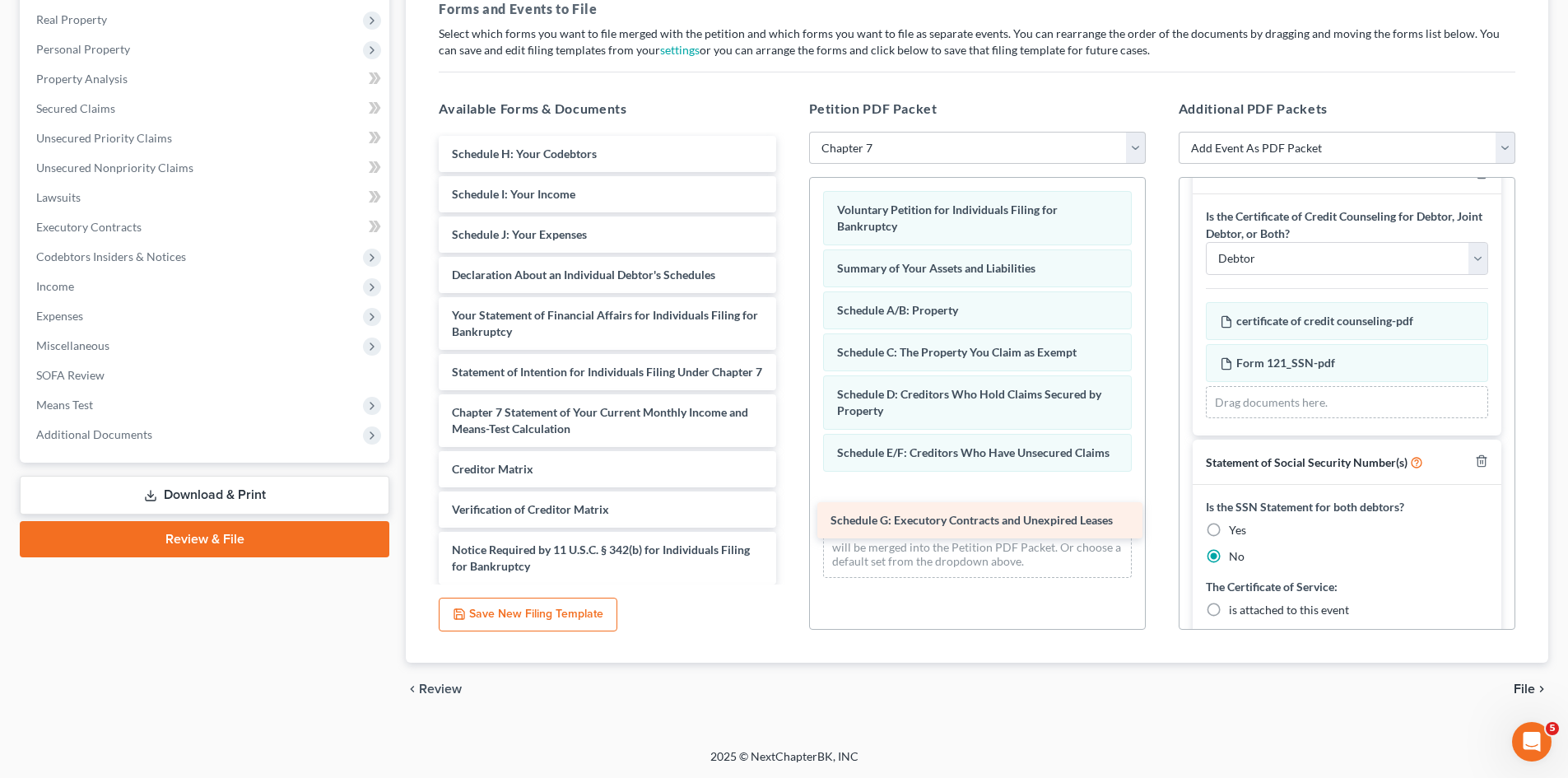
drag, startPoint x: 578, startPoint y: 154, endPoint x: 979, endPoint y: 489, distance: 522.5
click at [789, 493] on div "Schedule G: Executory Contracts and Unexpired Leases Schedule G: Executory Cont…" at bounding box center [607, 380] width 363 height 489
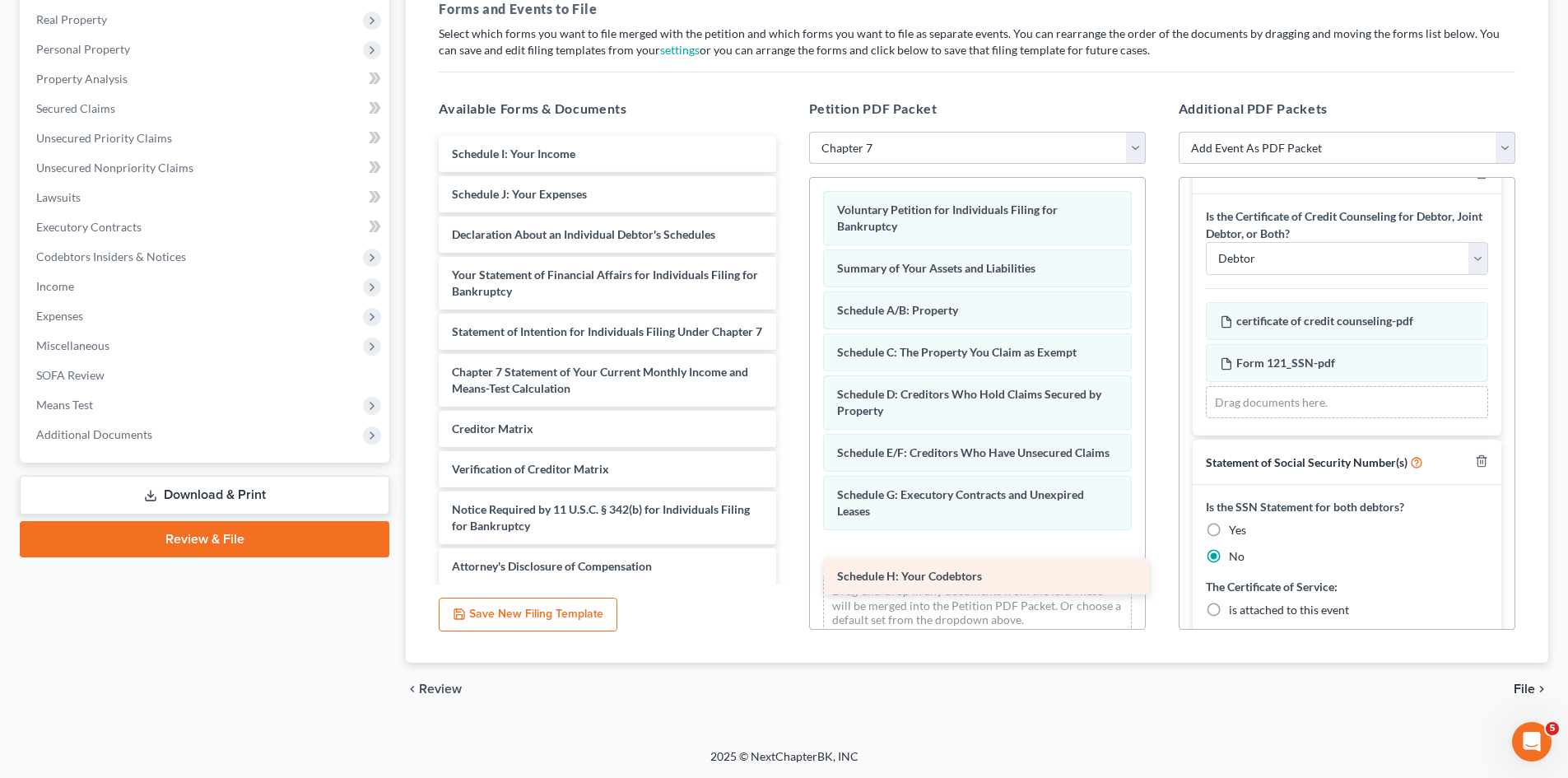
drag, startPoint x: 557, startPoint y: 151, endPoint x: 941, endPoint y: 567, distance: 566.1
click at [789, 568] on div "Schedule H: Your Codebtors Schedule H: Your Codebtors Schedule I: Your Income S…" at bounding box center [607, 360] width 363 height 449
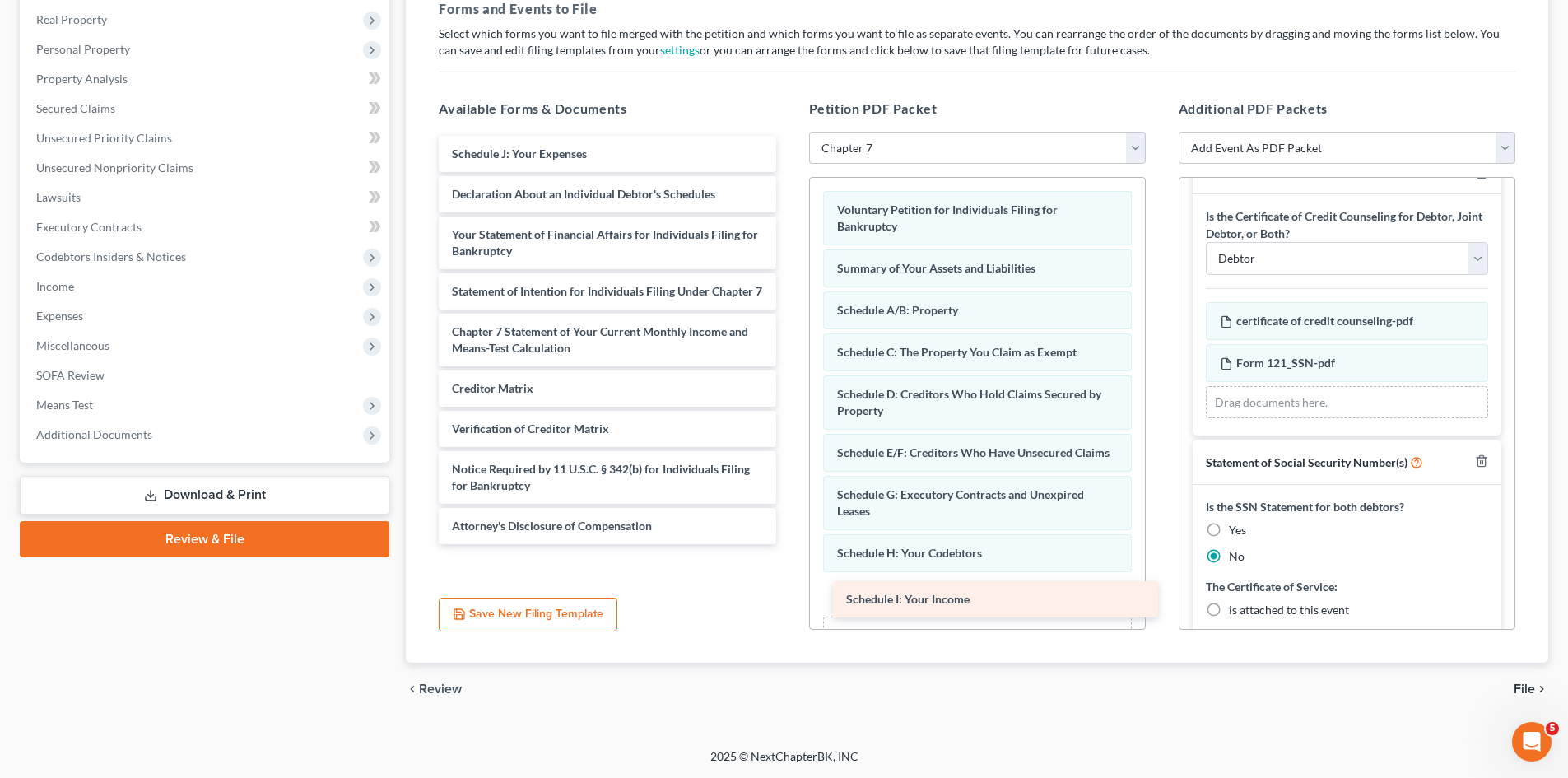
drag, startPoint x: 559, startPoint y: 157, endPoint x: 951, endPoint y: 601, distance: 592.3
click at [789, 545] on div "Schedule I: Your Income Schedule I: Your Income Schedule J: Your Expenses Decla…" at bounding box center [607, 340] width 363 height 409
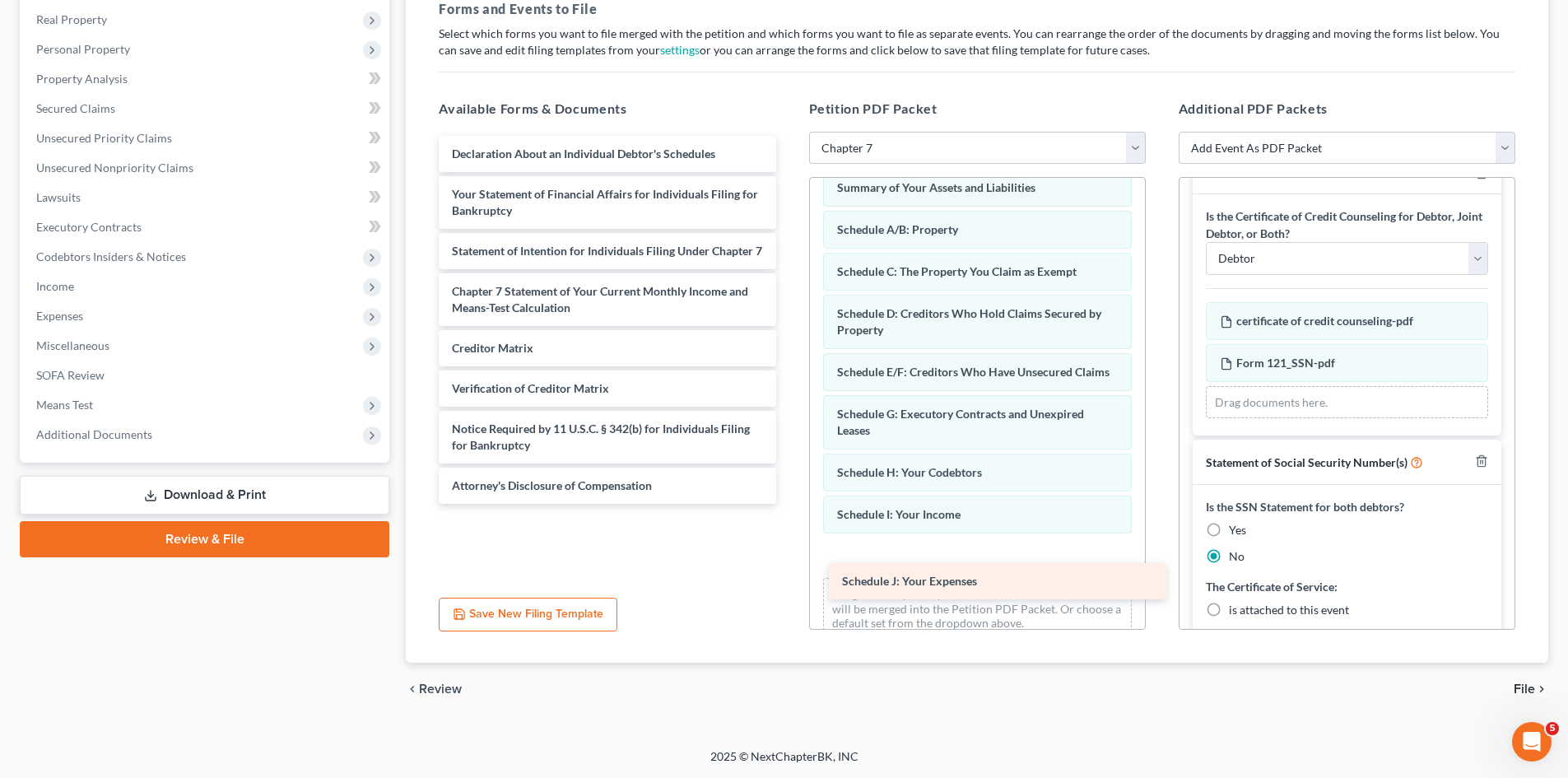
drag, startPoint x: 537, startPoint y: 155, endPoint x: 925, endPoint y: 569, distance: 567.4
click at [789, 504] on div "Schedule J: Your Expenses Schedule J: Your Expenses Declaration About an Indivi…" at bounding box center [607, 319] width 363 height 368
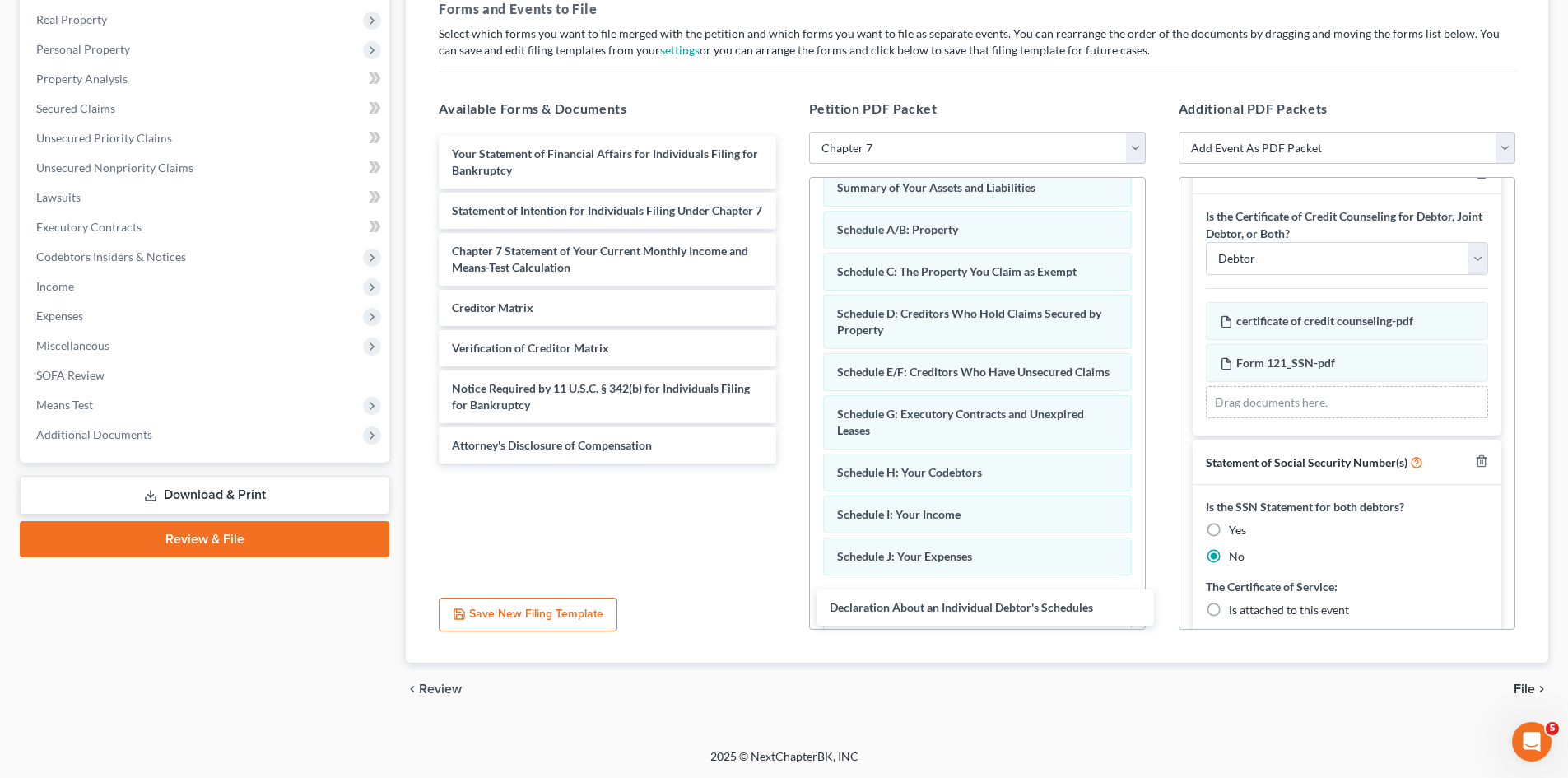
drag, startPoint x: 553, startPoint y: 158, endPoint x: 951, endPoint y: 595, distance: 591.1
click at [789, 464] on div "Declaration About an Individual Debtor's Schedules Declaration About an Individ…" at bounding box center [607, 299] width 363 height 328
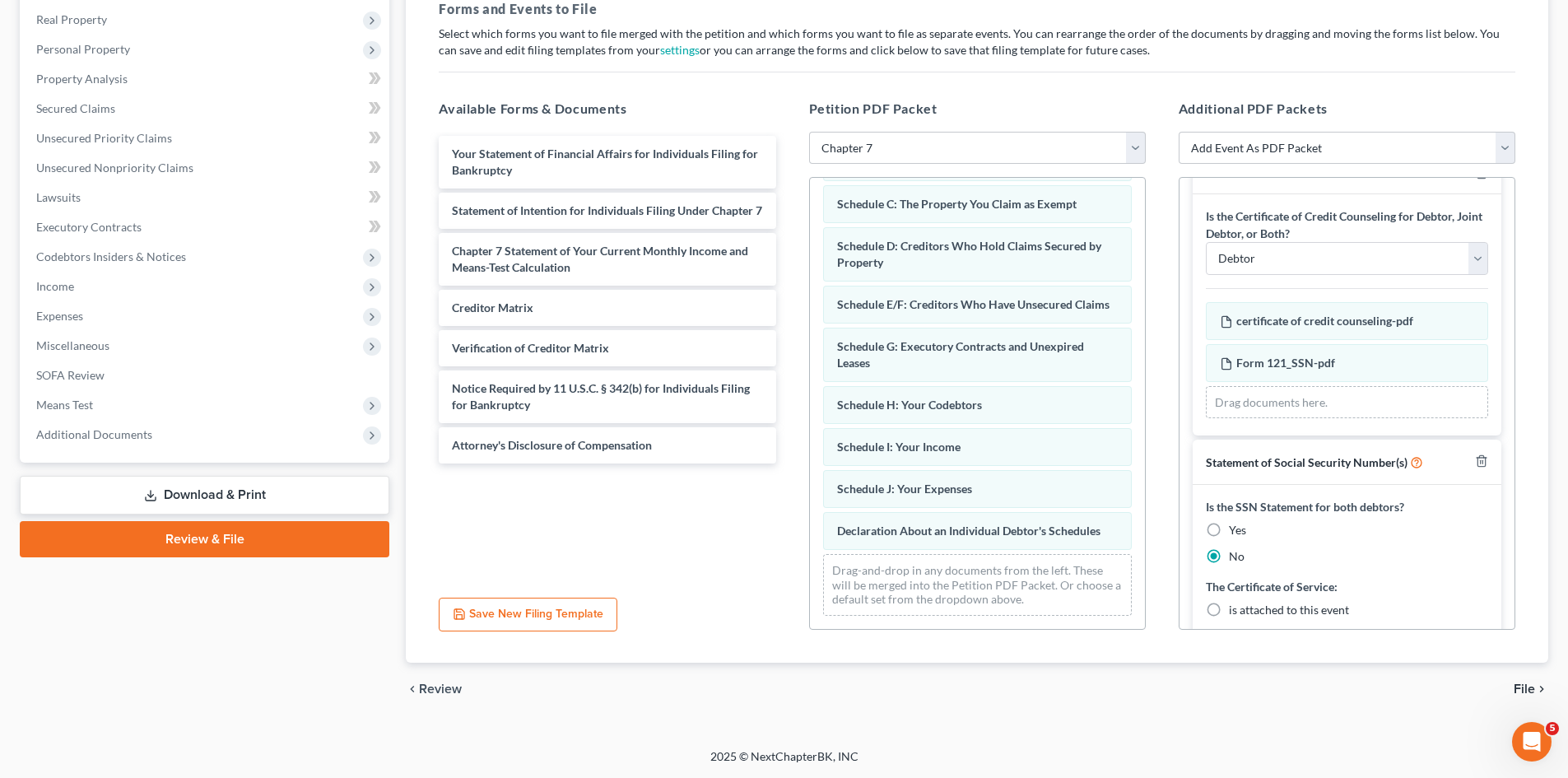
scroll to position [165, 0]
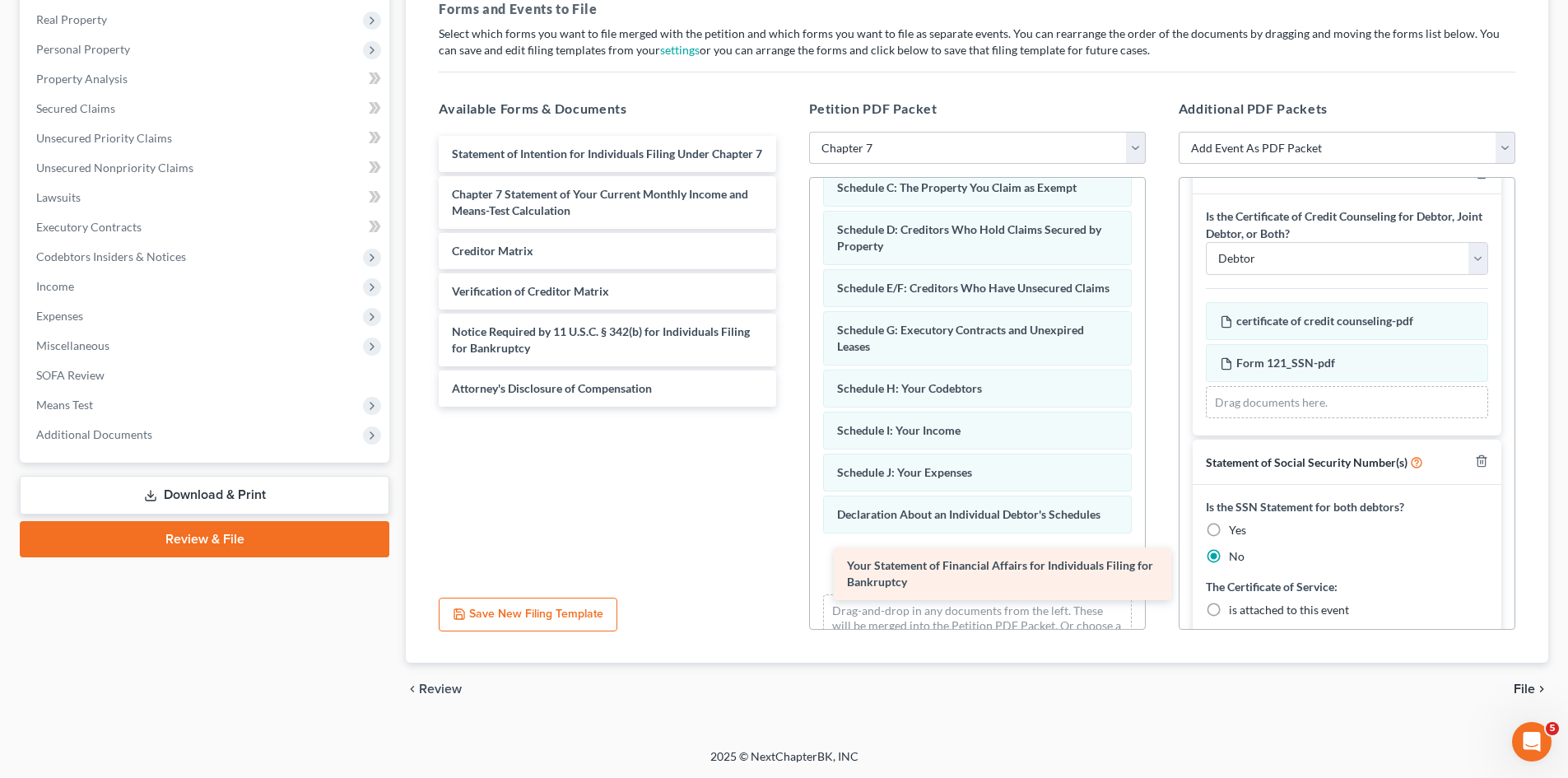
drag, startPoint x: 492, startPoint y: 155, endPoint x: 884, endPoint y: 566, distance: 568.0
click at [789, 407] on div "Your Statement of Financial Affairs for Individuals Filing for Bankruptcy Your …" at bounding box center [607, 271] width 363 height 271
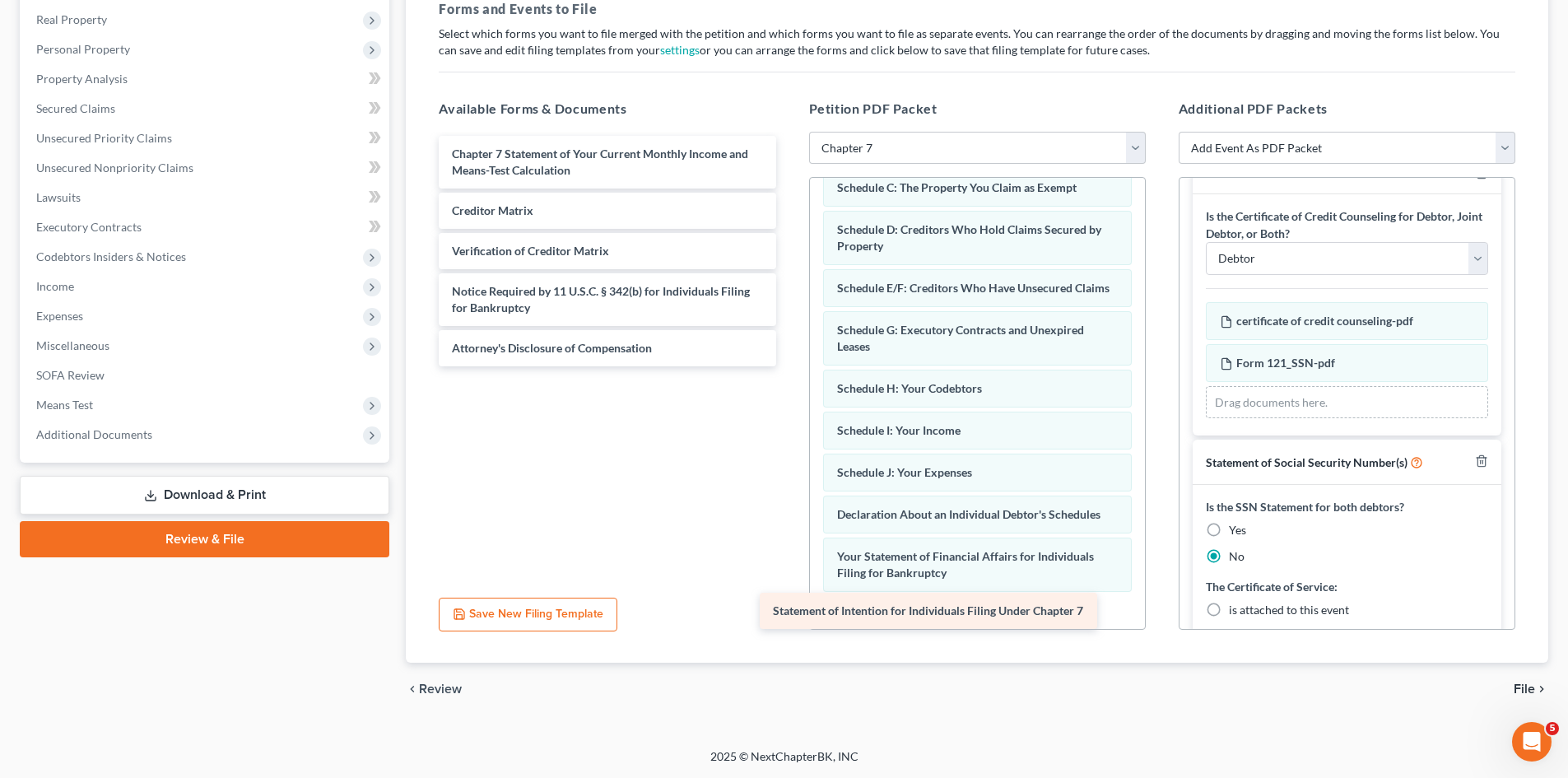
drag, startPoint x: 573, startPoint y: 160, endPoint x: 904, endPoint y: 615, distance: 562.7
click at [789, 366] on div "Statement of Intention for Individuals Filing Under Chapter 7 Statement of Inte…" at bounding box center [607, 251] width 363 height 231
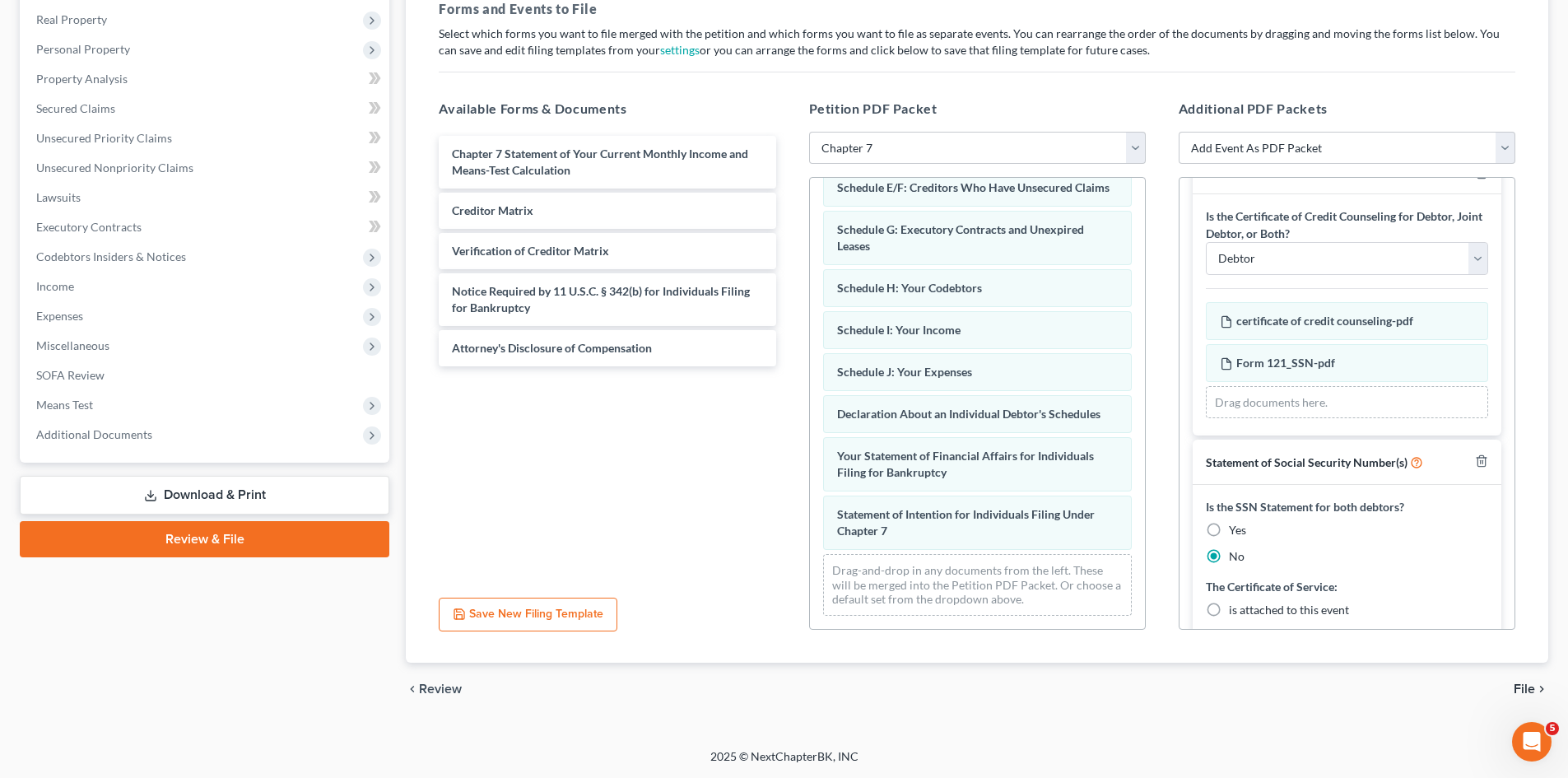
scroll to position [282, 0]
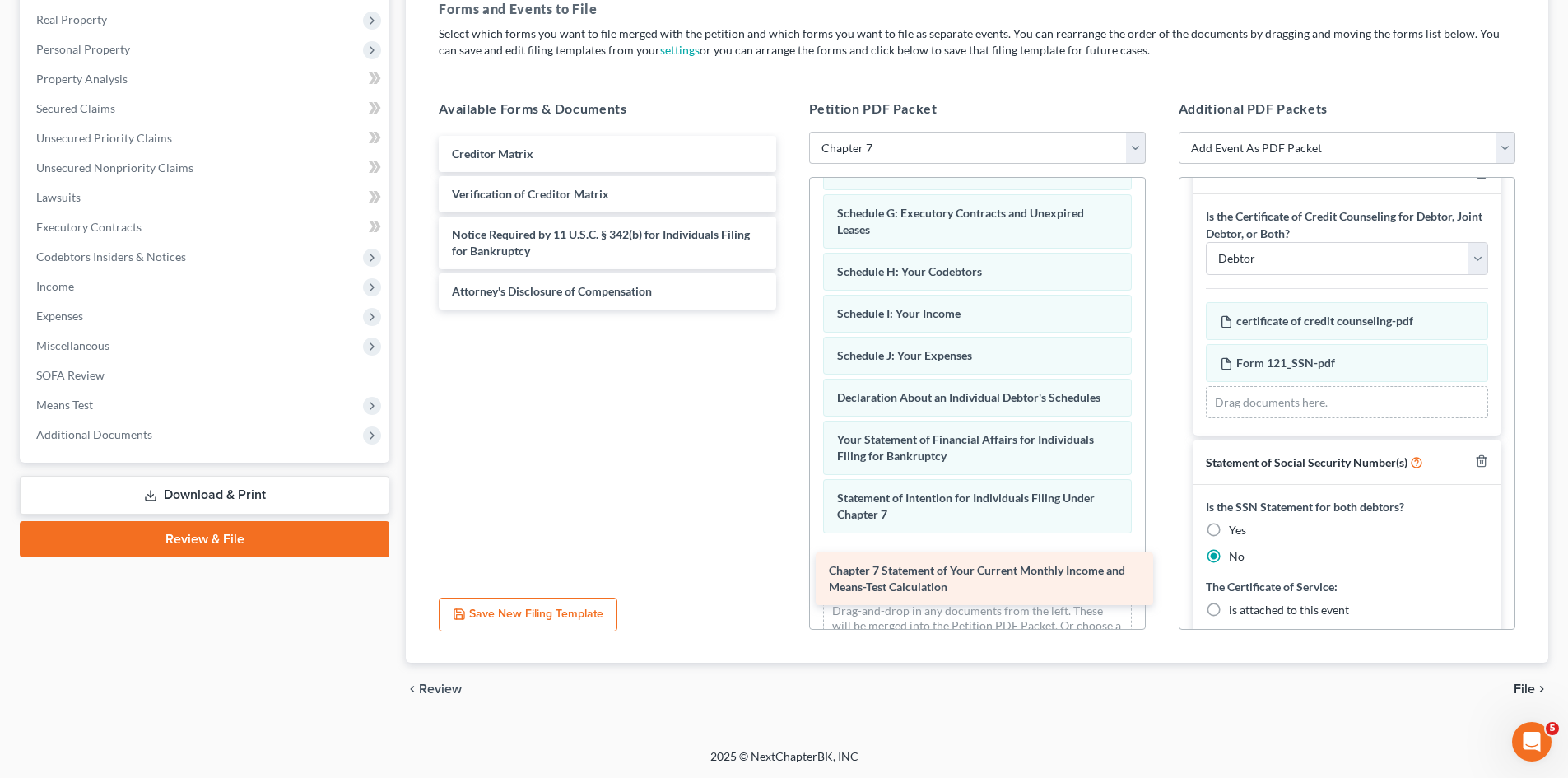
drag, startPoint x: 516, startPoint y: 165, endPoint x: 893, endPoint y: 581, distance: 561.4
click at [789, 309] on div "Chapter 7 Statement of Your Current Monthly Income and Means-Test Calculation C…" at bounding box center [607, 223] width 363 height 173
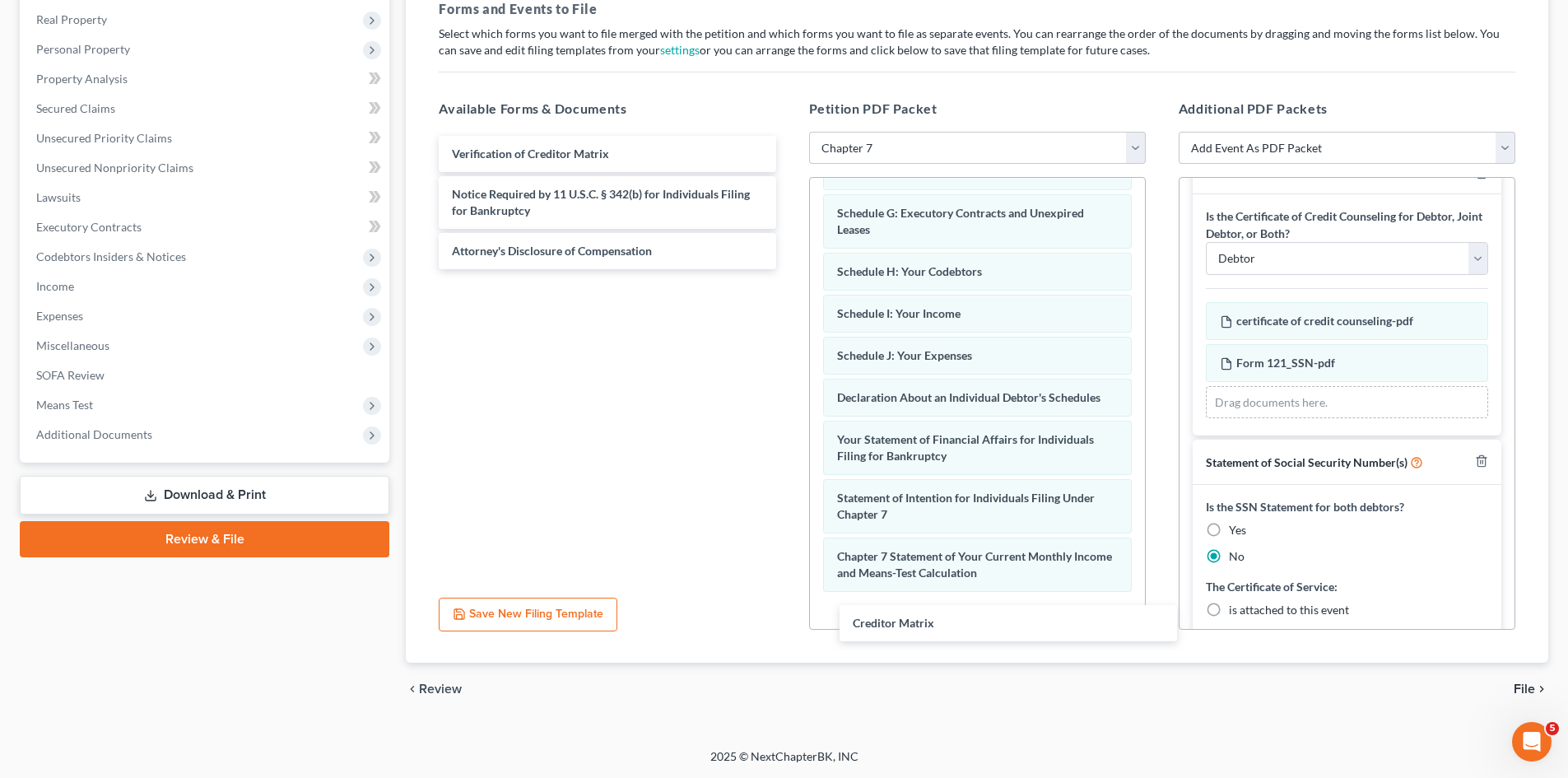
drag, startPoint x: 484, startPoint y: 153, endPoint x: 857, endPoint y: 610, distance: 589.9
click at [789, 269] on div "Creditor Matrix Creditor Matrix Verification of Creditor Matrix Notice Required…" at bounding box center [607, 203] width 363 height 133
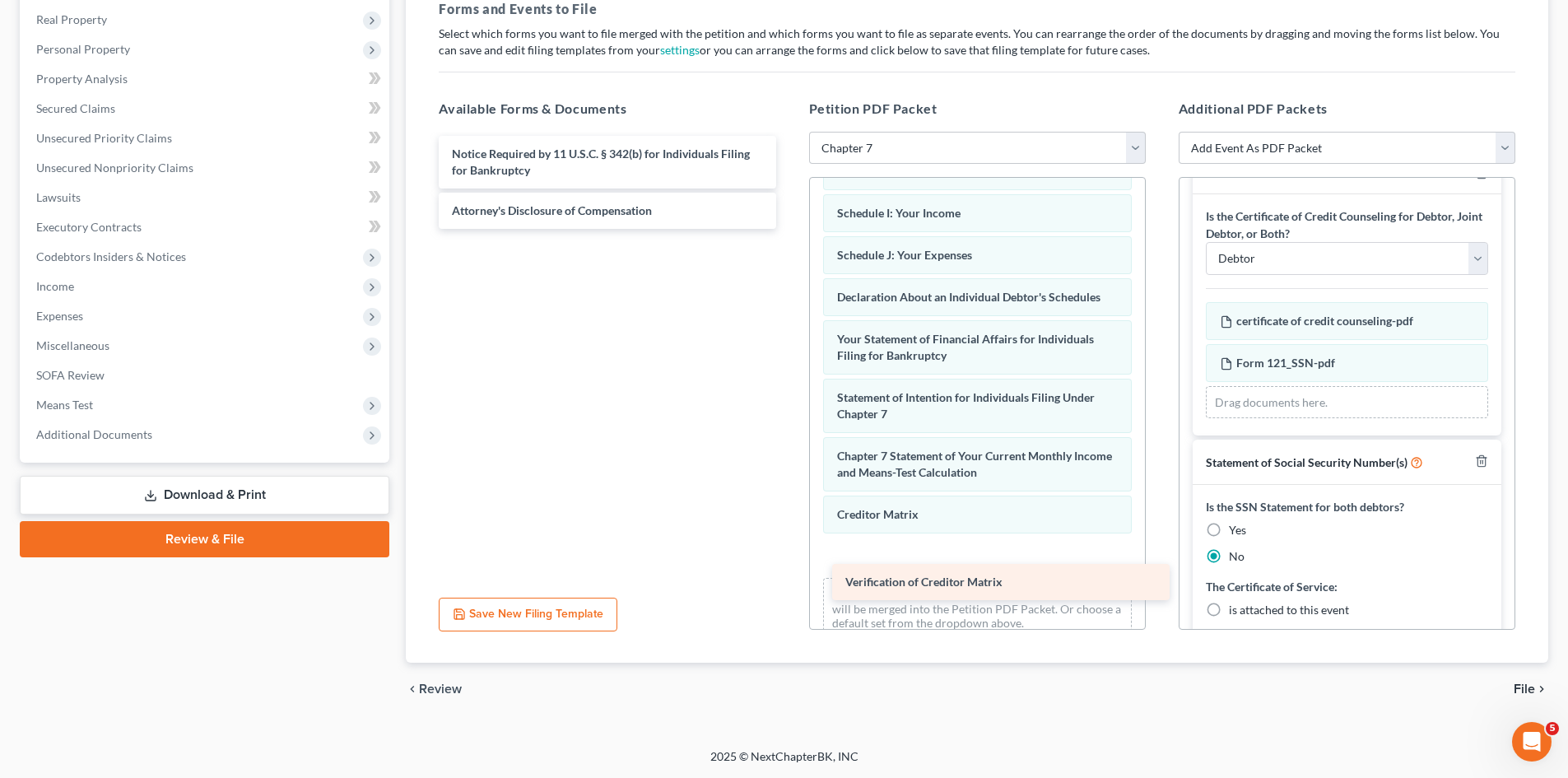
drag, startPoint x: 480, startPoint y: 152, endPoint x: 874, endPoint y: 571, distance: 575.1
click at [789, 229] on div "Verification of Creditor Matrix Verification of Creditor Matrix Notice Required…" at bounding box center [607, 183] width 363 height 93
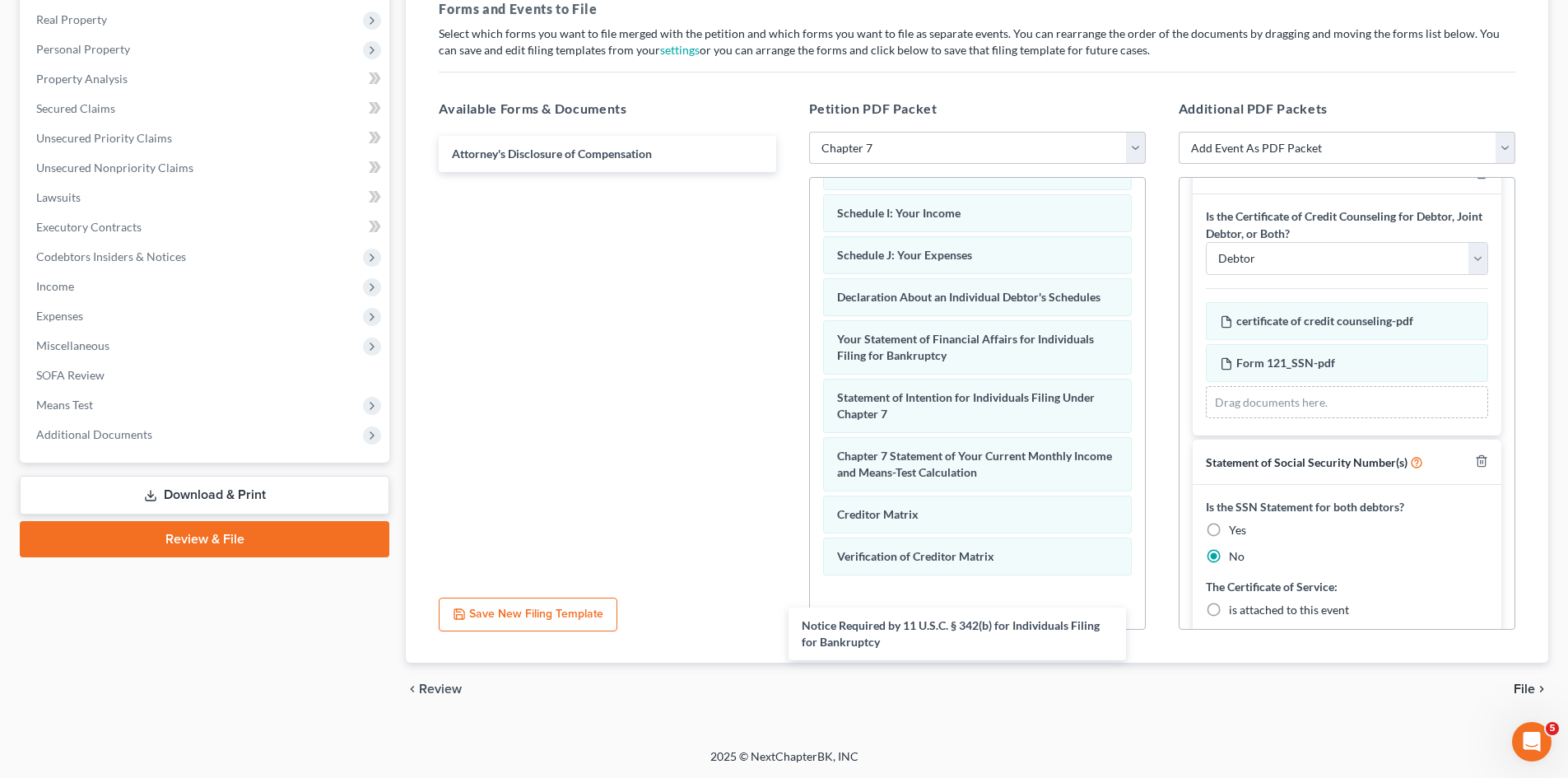
drag, startPoint x: 570, startPoint y: 162, endPoint x: 909, endPoint y: 594, distance: 549.1
click at [789, 172] on div "Notice Required by 11 U.S.C. § 342(b) for Individuals Filing for Bankruptcy Not…" at bounding box center [607, 153] width 363 height 36
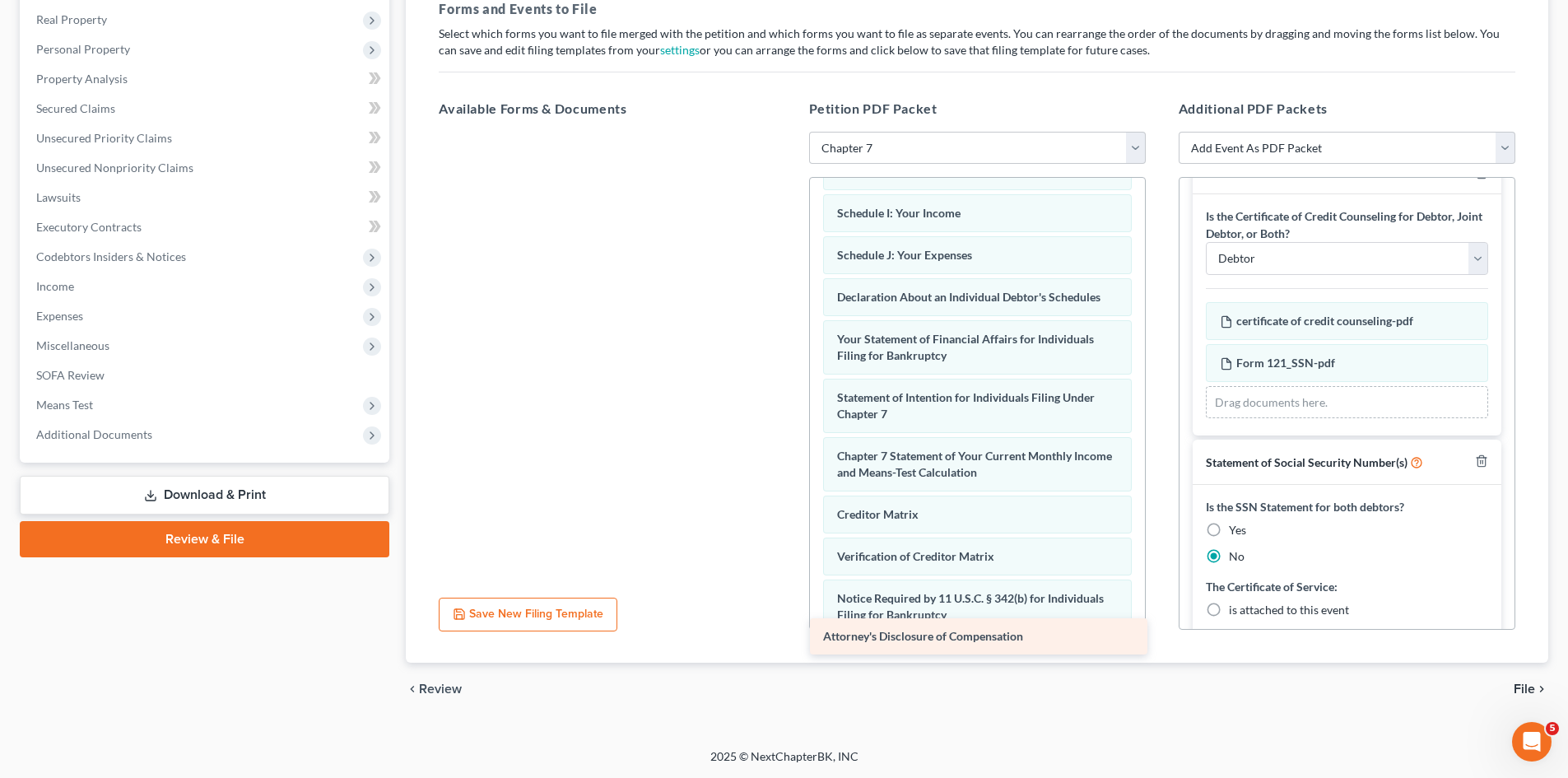
drag, startPoint x: 567, startPoint y: 159, endPoint x: 938, endPoint y: 641, distance: 608.2
click at [789, 132] on div "Attorney's Disclosure of Compensation Attorney's Disclosure of Compensation" at bounding box center [607, 132] width 363 height 0
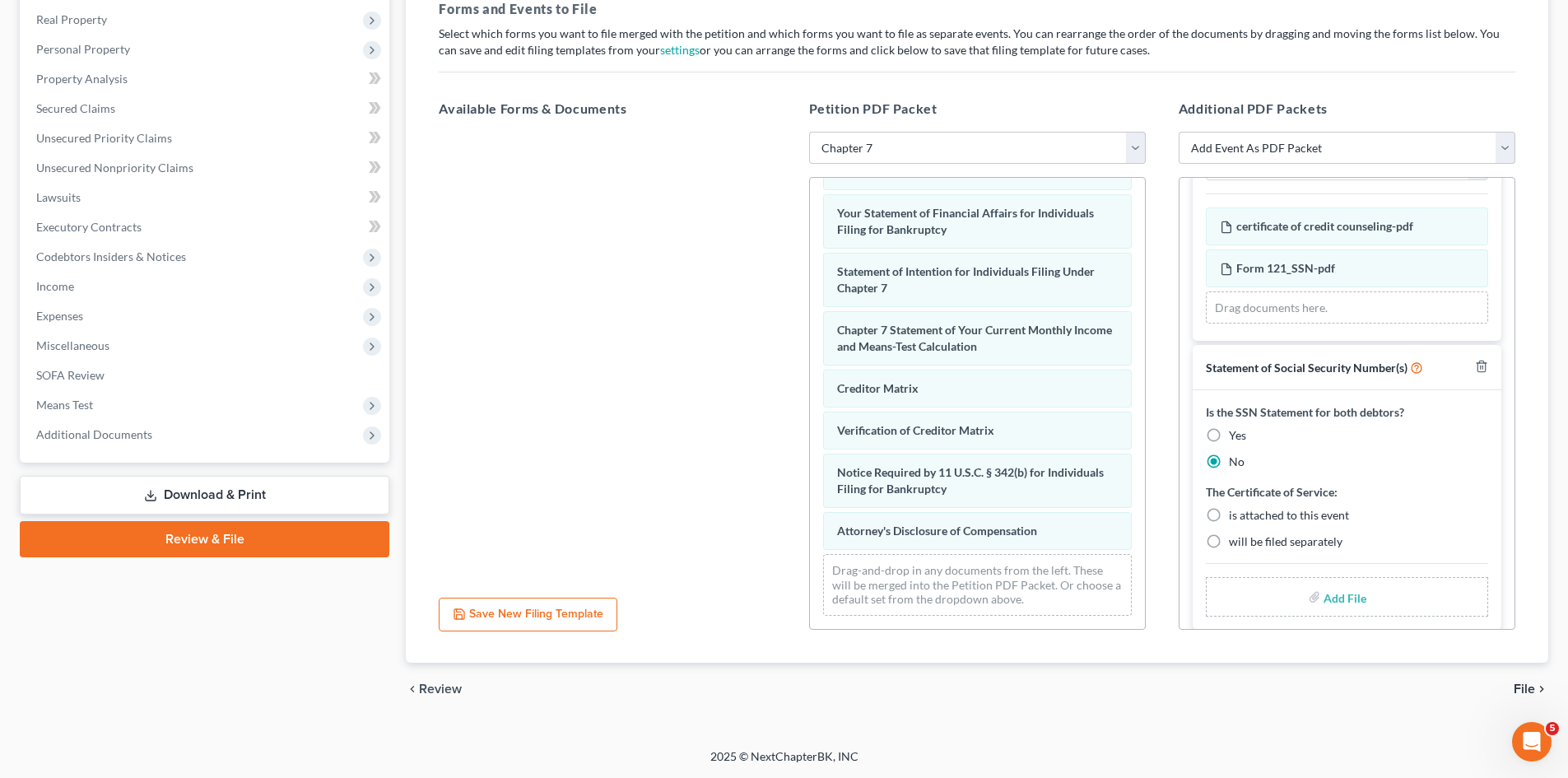
scroll to position [148, 0]
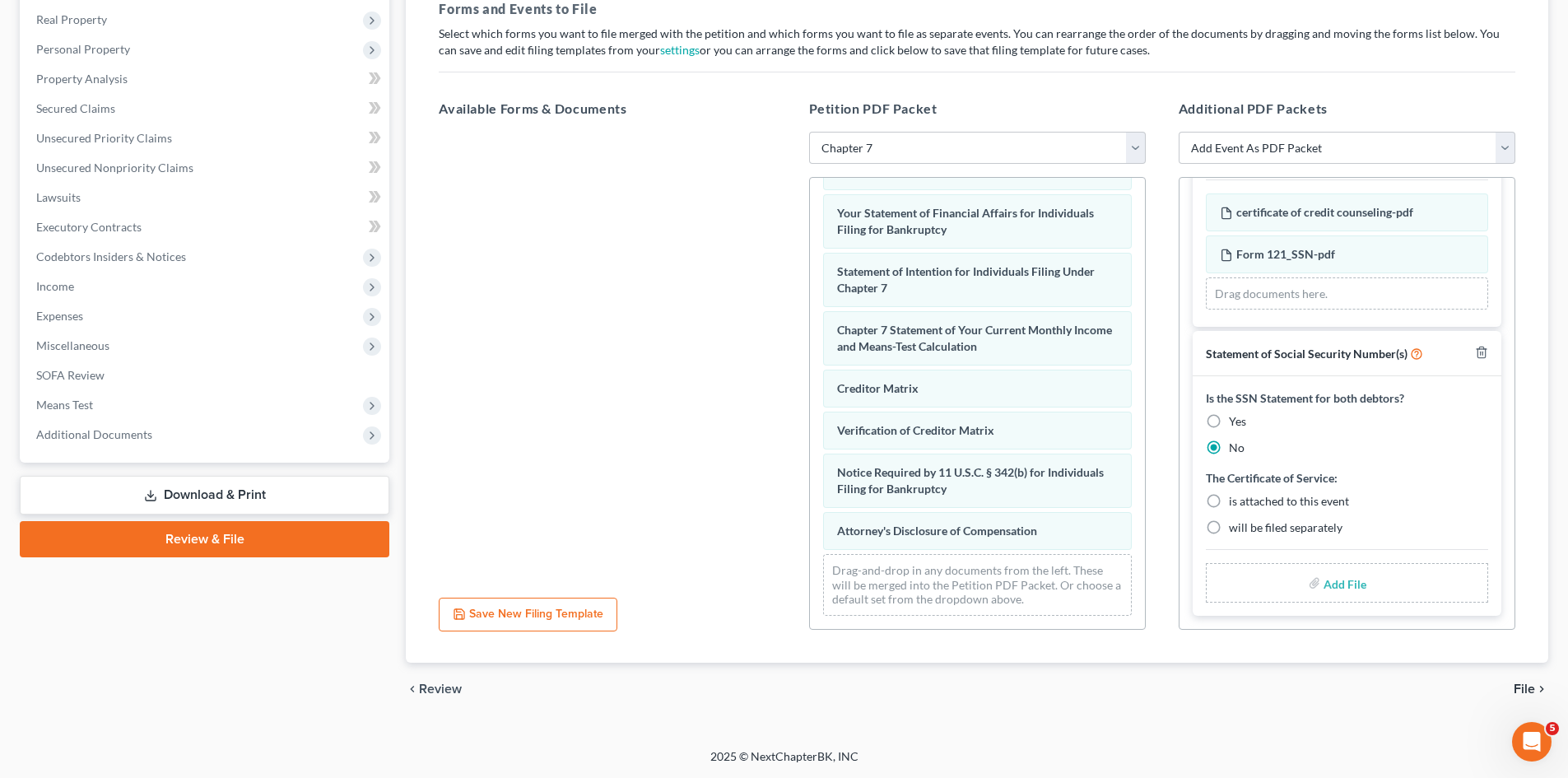
click at [1524, 690] on span "File" at bounding box center [1525, 690] width 22 height 13
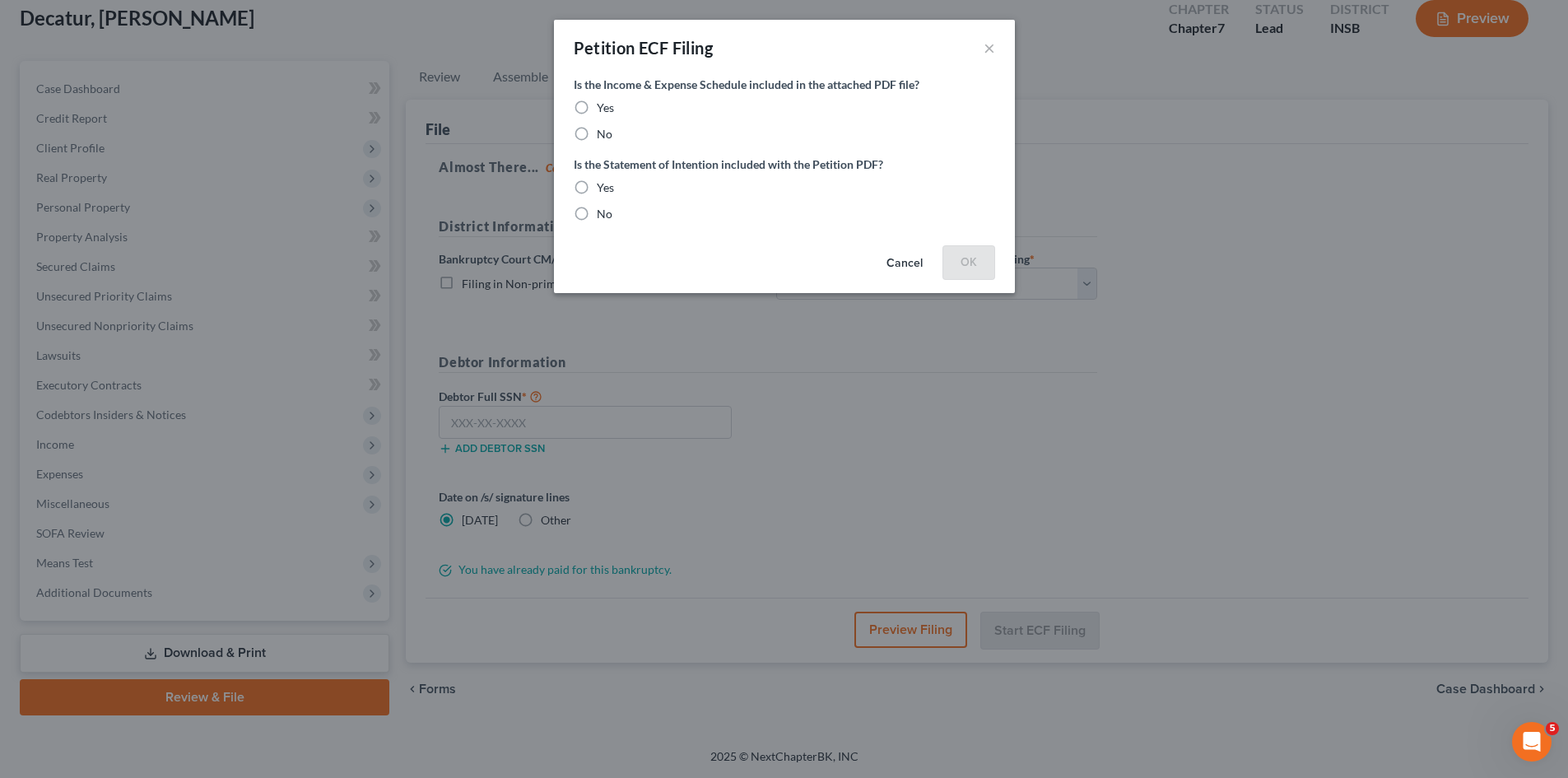
scroll to position [98, 0]
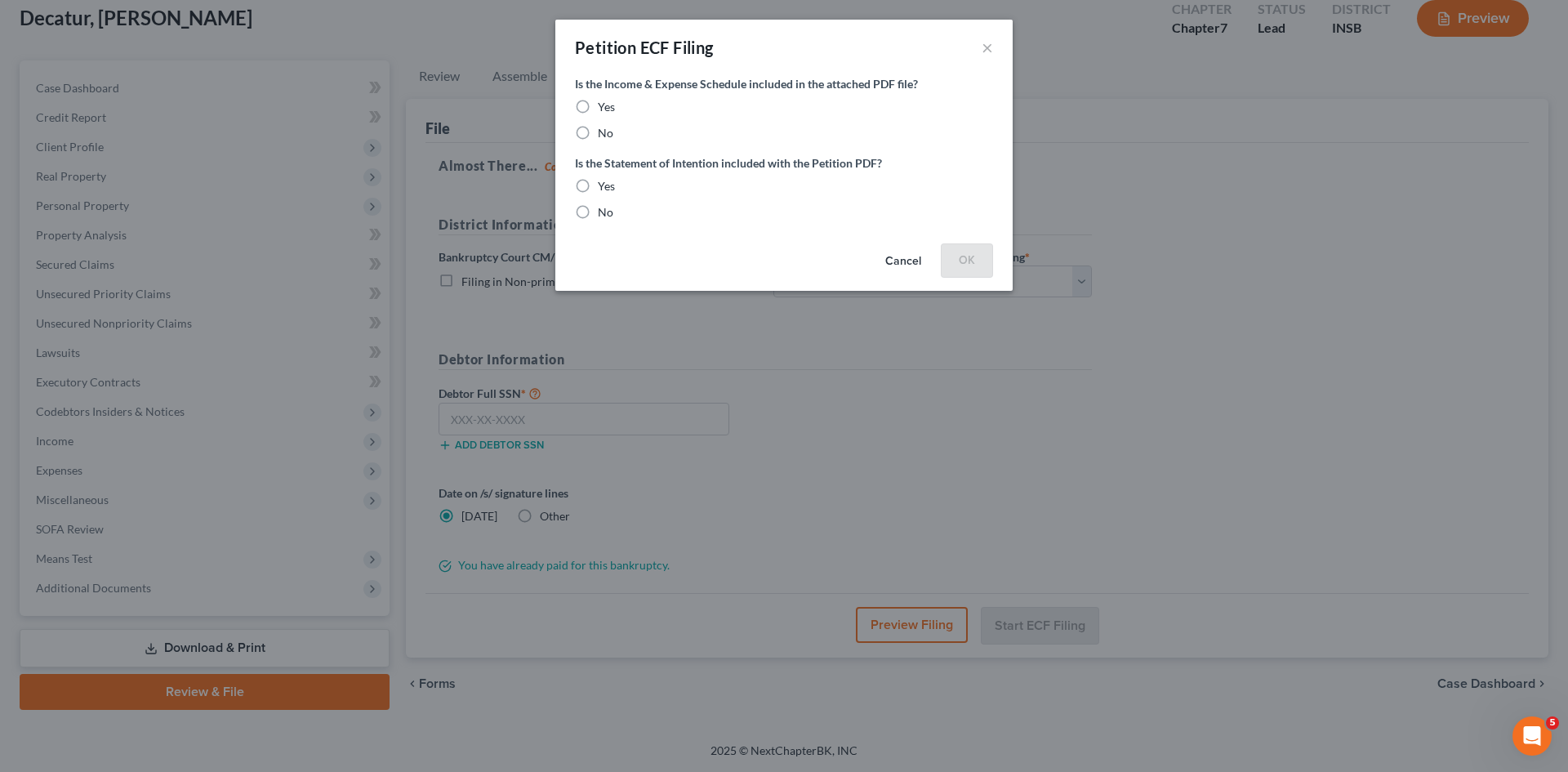
click at [598, 107] on label "Yes" at bounding box center [606, 107] width 17 height 17
click at [605, 107] on input "Yes" at bounding box center [610, 103] width 11 height 11
radio input "true"
click at [598, 185] on label "Yes" at bounding box center [606, 186] width 17 height 17
click at [605, 185] on input "Yes" at bounding box center [610, 183] width 11 height 11
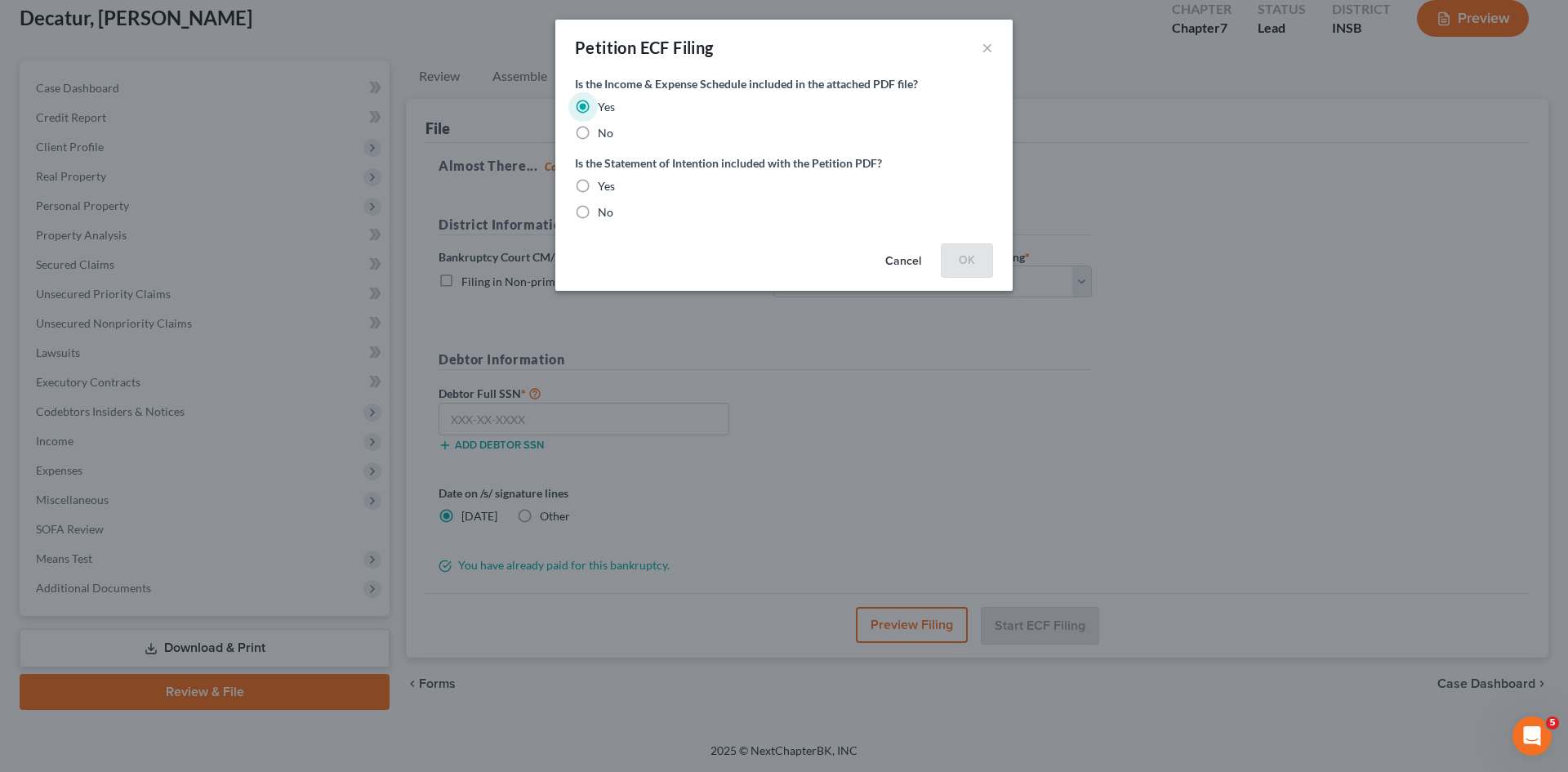
radio input "true"
click at [979, 252] on button "OK" at bounding box center [967, 260] width 52 height 33
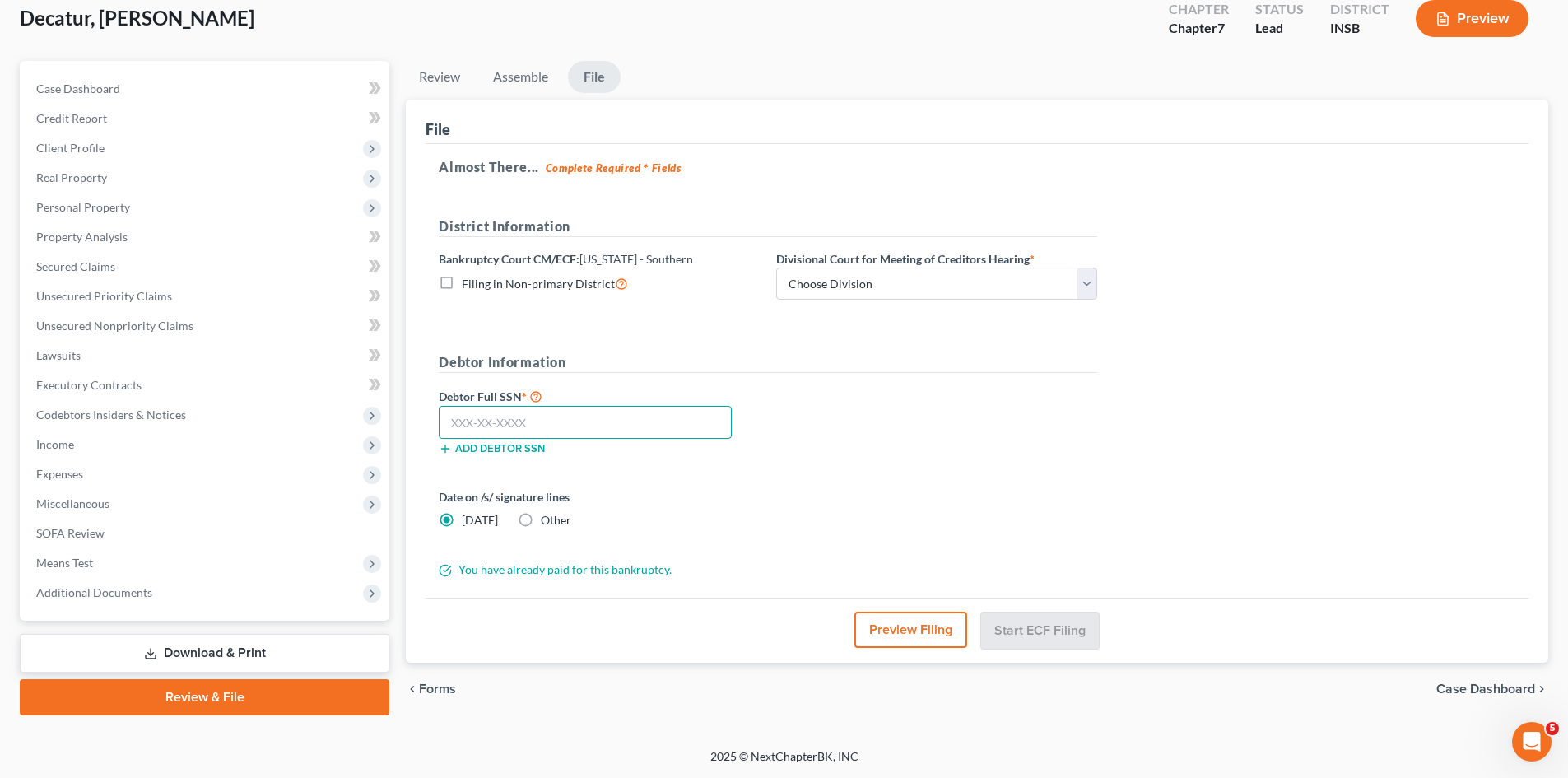
click at [551, 428] on input "text" at bounding box center [585, 423] width 293 height 33
type input "304-08-2267"
click at [1089, 284] on select "Choose Division [GEOGRAPHIC_DATA] [GEOGRAPHIC_DATA] [GEOGRAPHIC_DATA] [GEOGRAPH…" at bounding box center [936, 284] width 321 height 33
select select "1"
click at [776, 268] on select "Choose Division [GEOGRAPHIC_DATA] [GEOGRAPHIC_DATA] [GEOGRAPHIC_DATA] [GEOGRAPH…" at bounding box center [936, 284] width 321 height 33
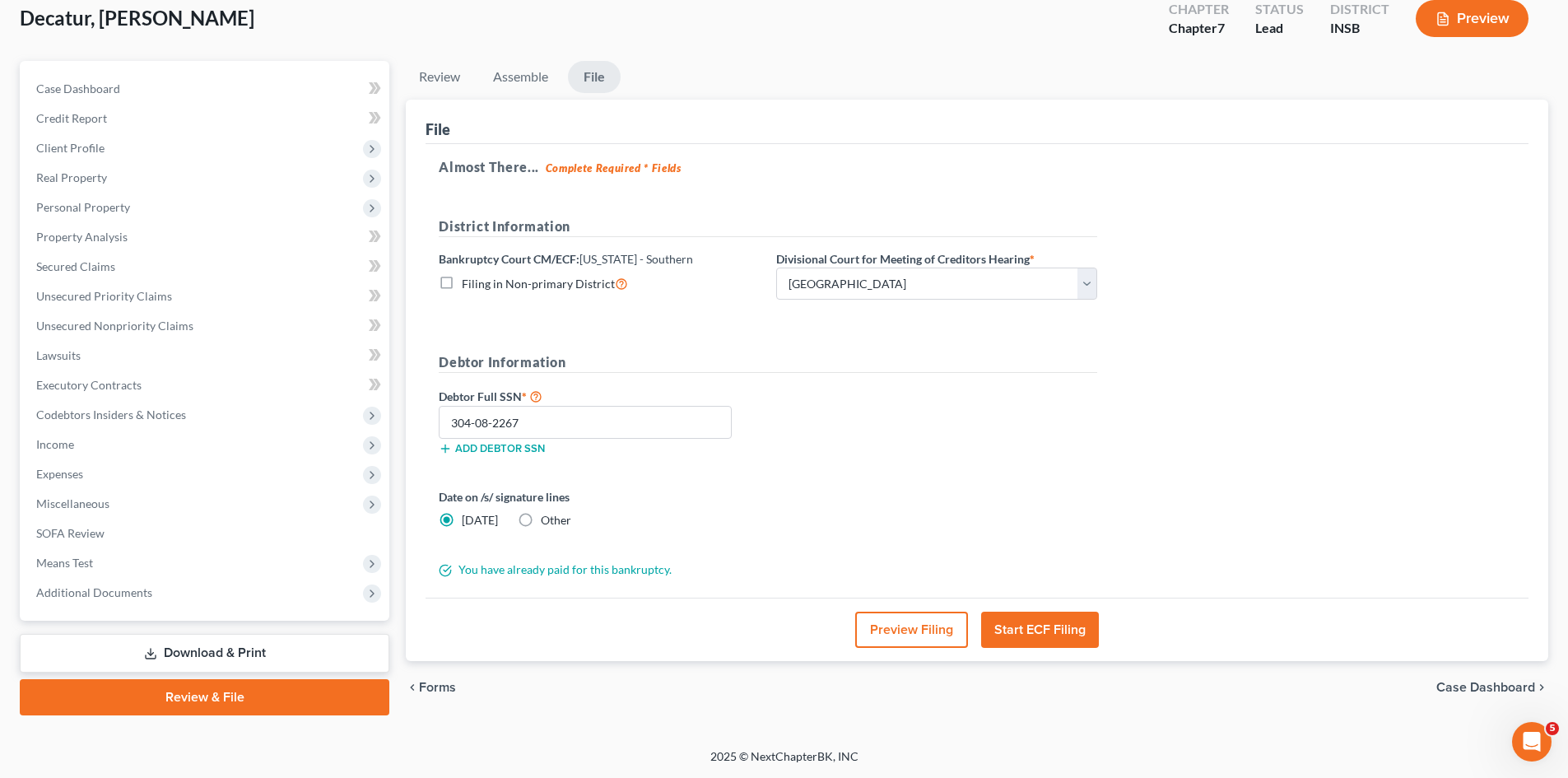
click at [444, 690] on span "Forms" at bounding box center [438, 688] width 37 height 13
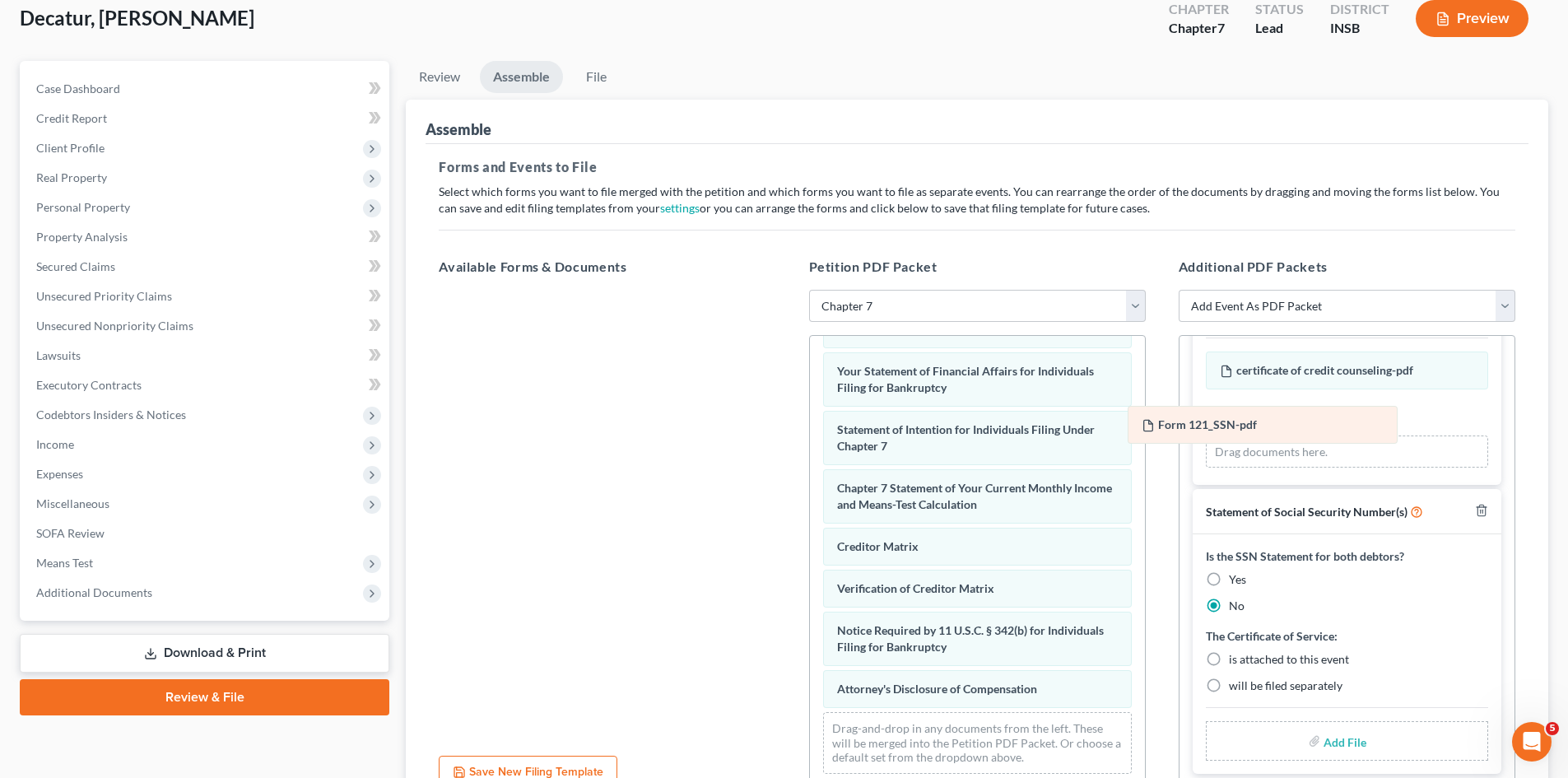
scroll to position [106, 0]
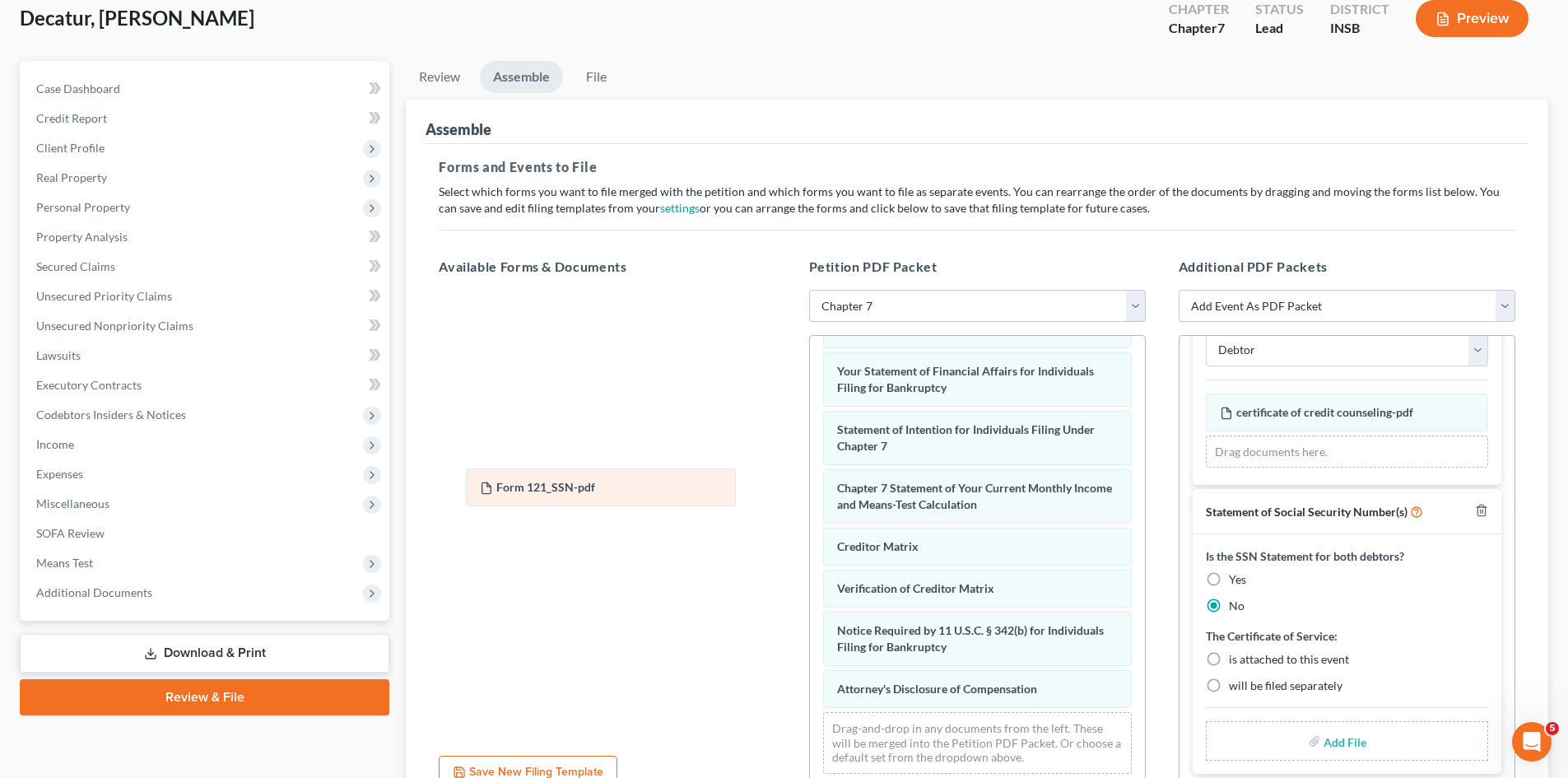
drag, startPoint x: 1315, startPoint y: 421, endPoint x: 578, endPoint y: 495, distance: 740.7
click at [1206, 469] on div "Form 121_SSN-pdf Amended Form 121_SSN-pdf certificate of credit counseling-pdf …" at bounding box center [1347, 431] width 283 height 75
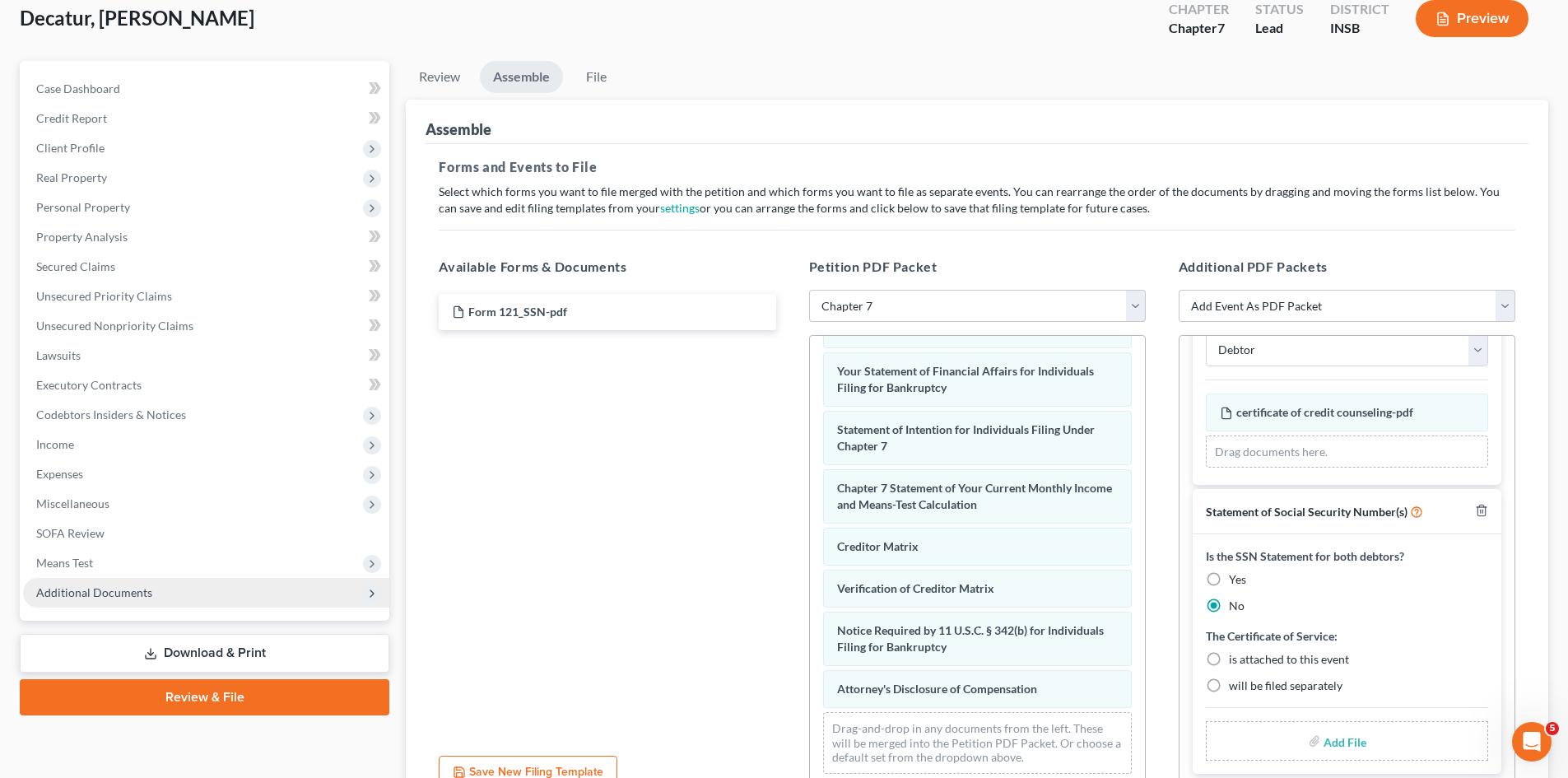
click at [193, 603] on span "Additional Documents" at bounding box center [206, 593] width 366 height 30
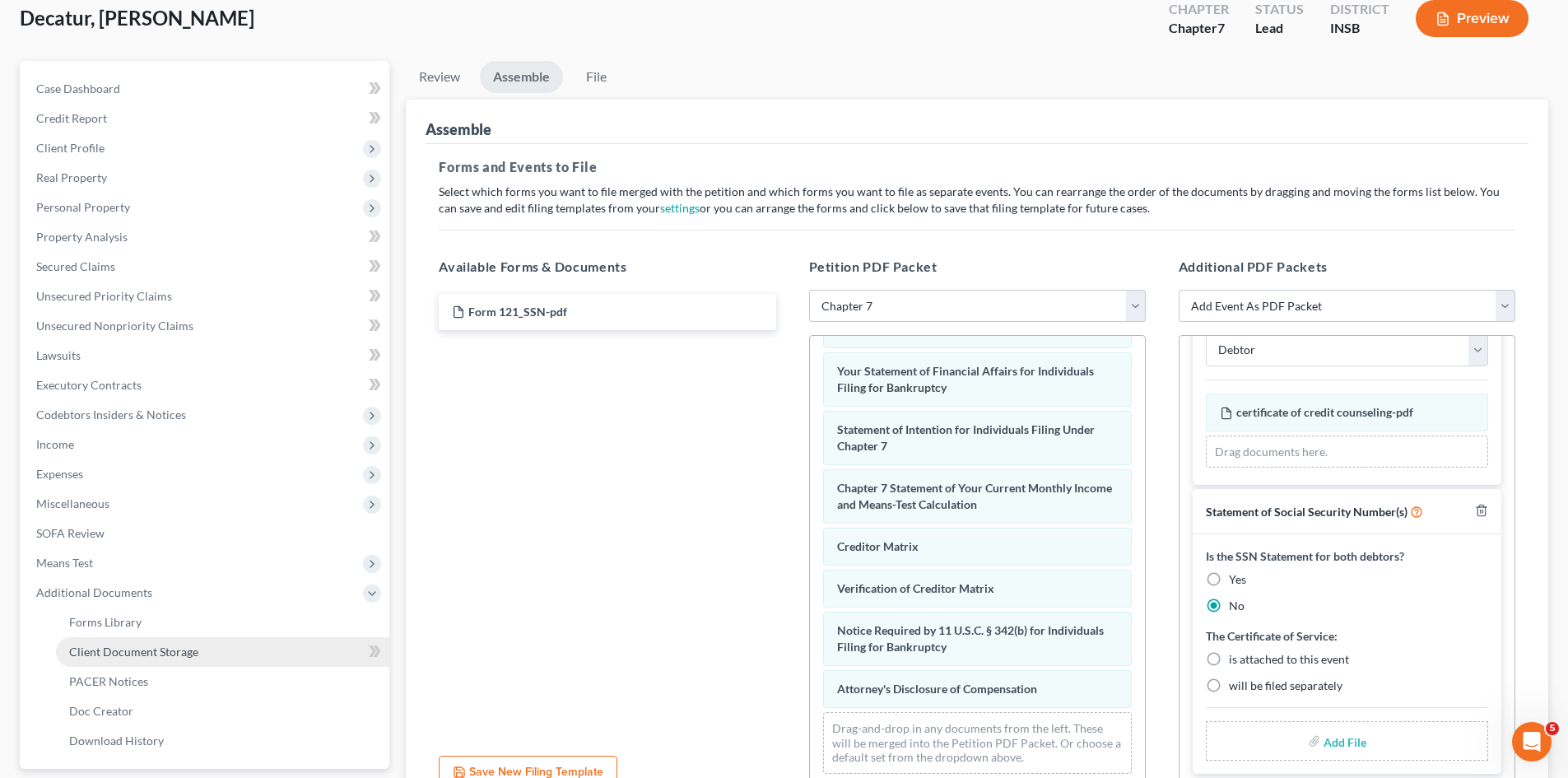
click at [179, 656] on span "Client Document Storage" at bounding box center [133, 651] width 129 height 14
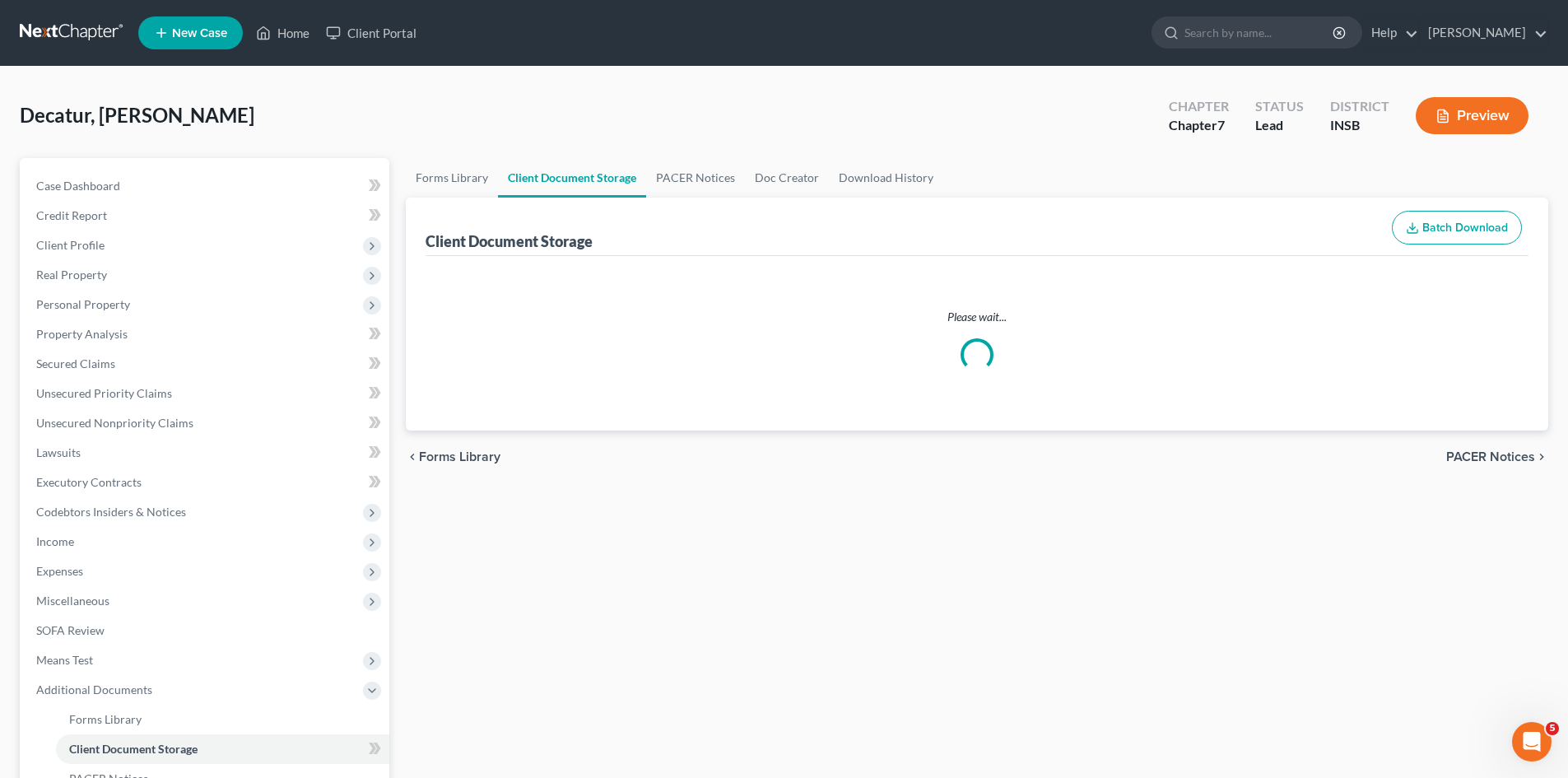
select select "9"
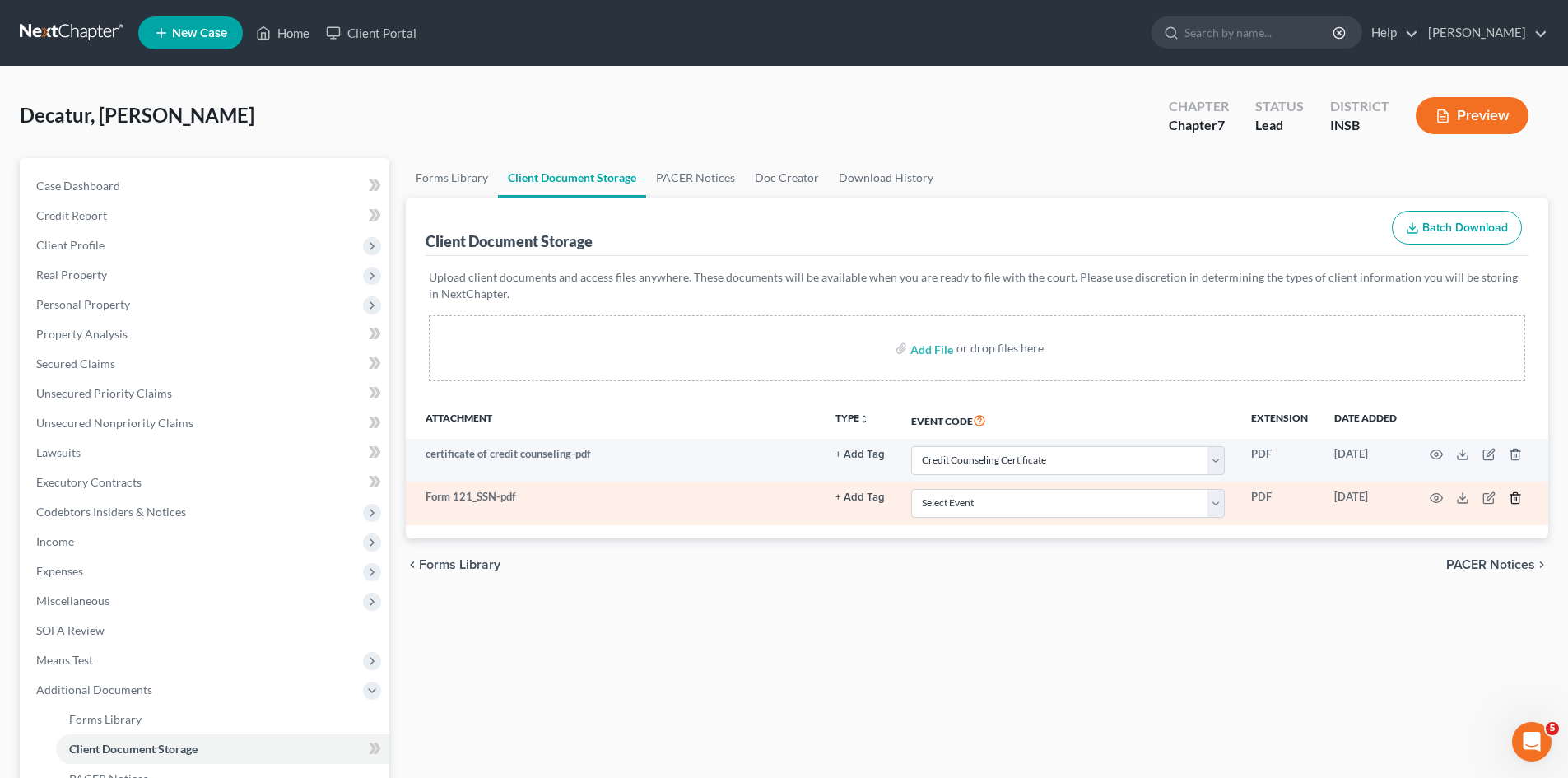
click at [1515, 500] on line "button" at bounding box center [1515, 499] width 0 height 3
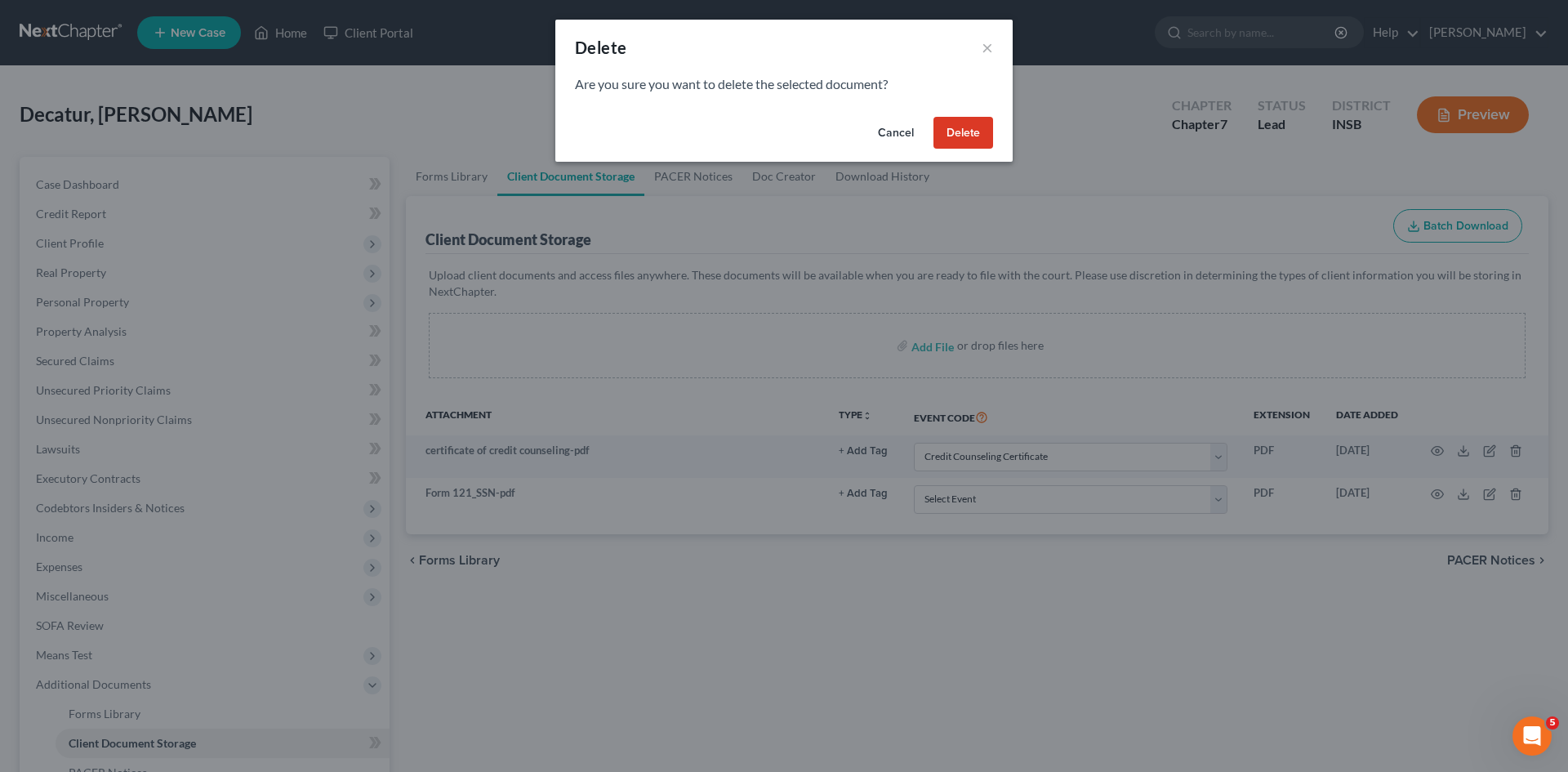
click at [983, 139] on button "Delete" at bounding box center [963, 133] width 60 height 33
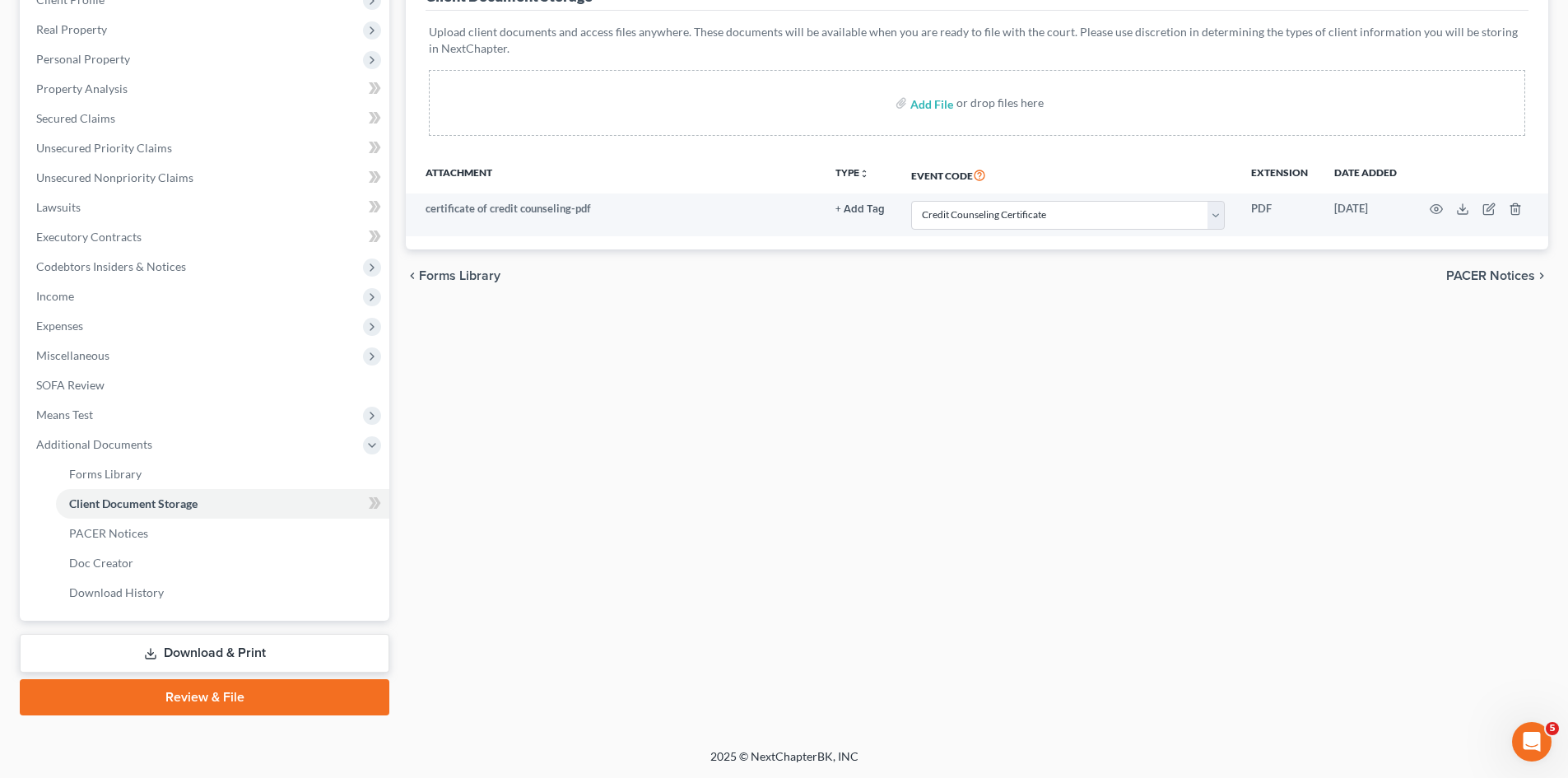
drag, startPoint x: 231, startPoint y: 691, endPoint x: 383, endPoint y: 682, distance: 152.3
click at [231, 691] on link "Review & File" at bounding box center [204, 697] width 369 height 36
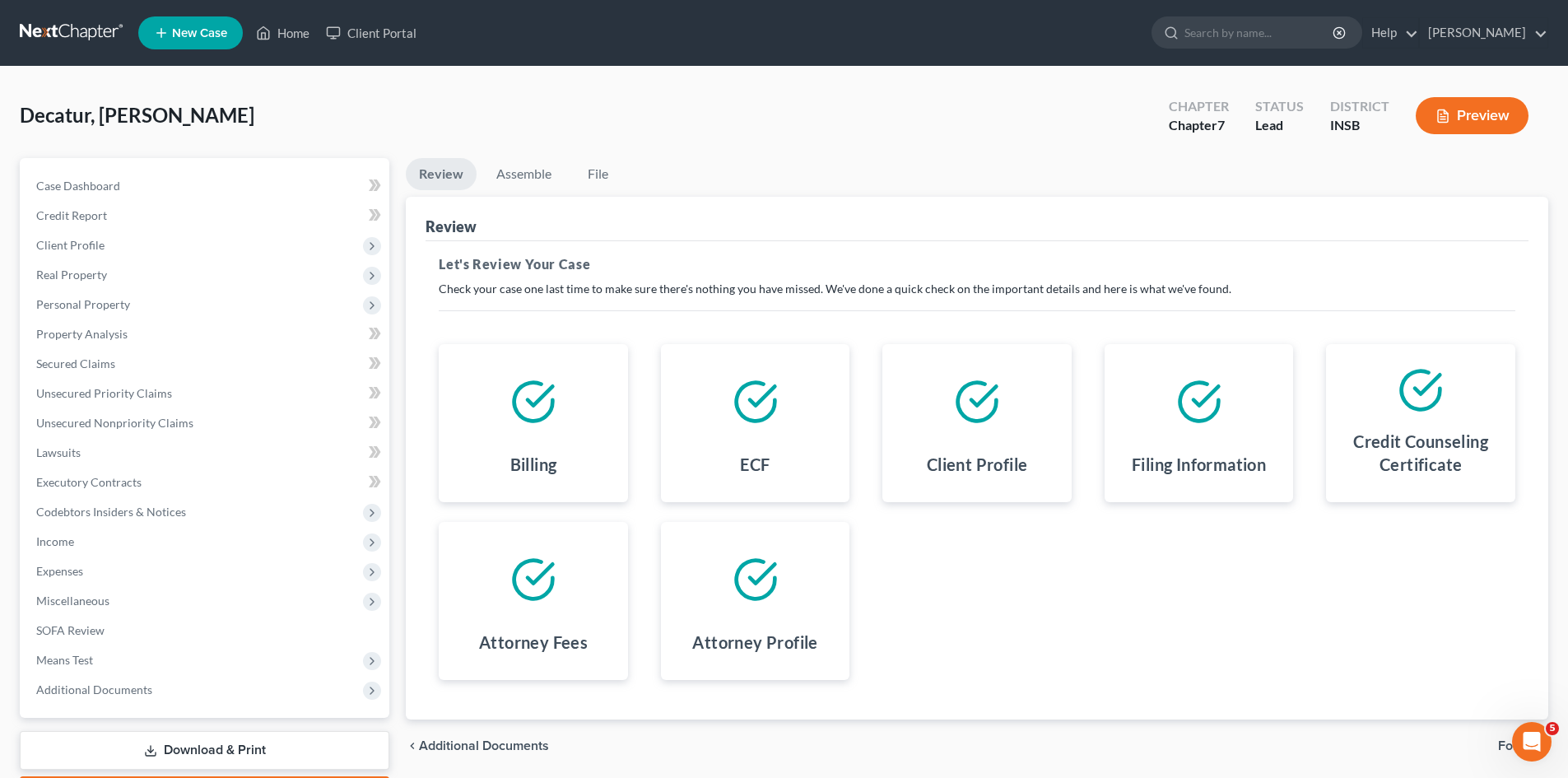
click at [1244, 464] on h4 "Filing Information" at bounding box center [1199, 464] width 134 height 23
click at [1207, 430] on div at bounding box center [1200, 402] width 163 height 89
click at [1199, 412] on icon at bounding box center [1199, 401] width 46 height 46
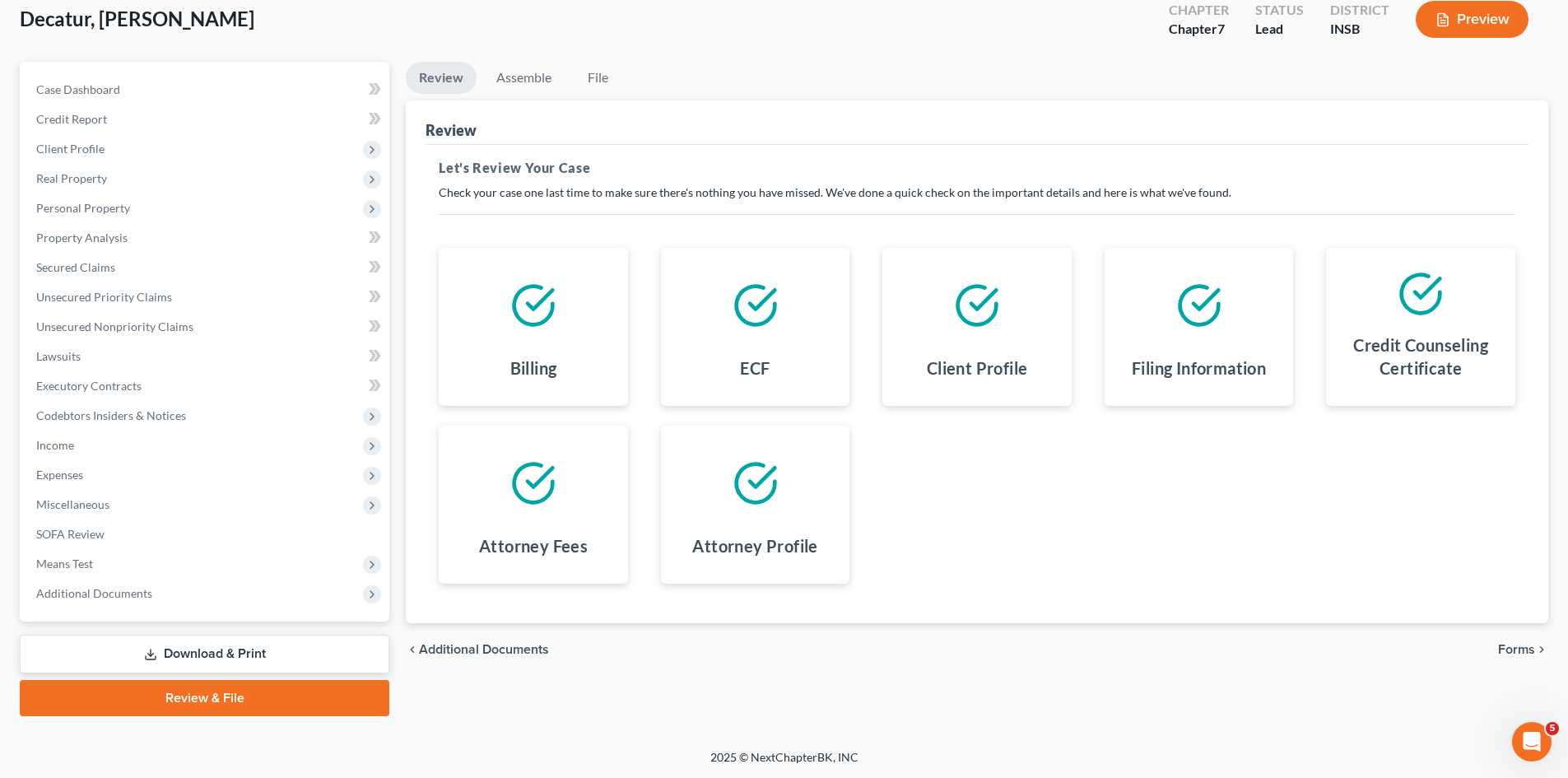
scroll to position [98, 0]
click at [1515, 654] on span "Forms" at bounding box center [1516, 649] width 37 height 13
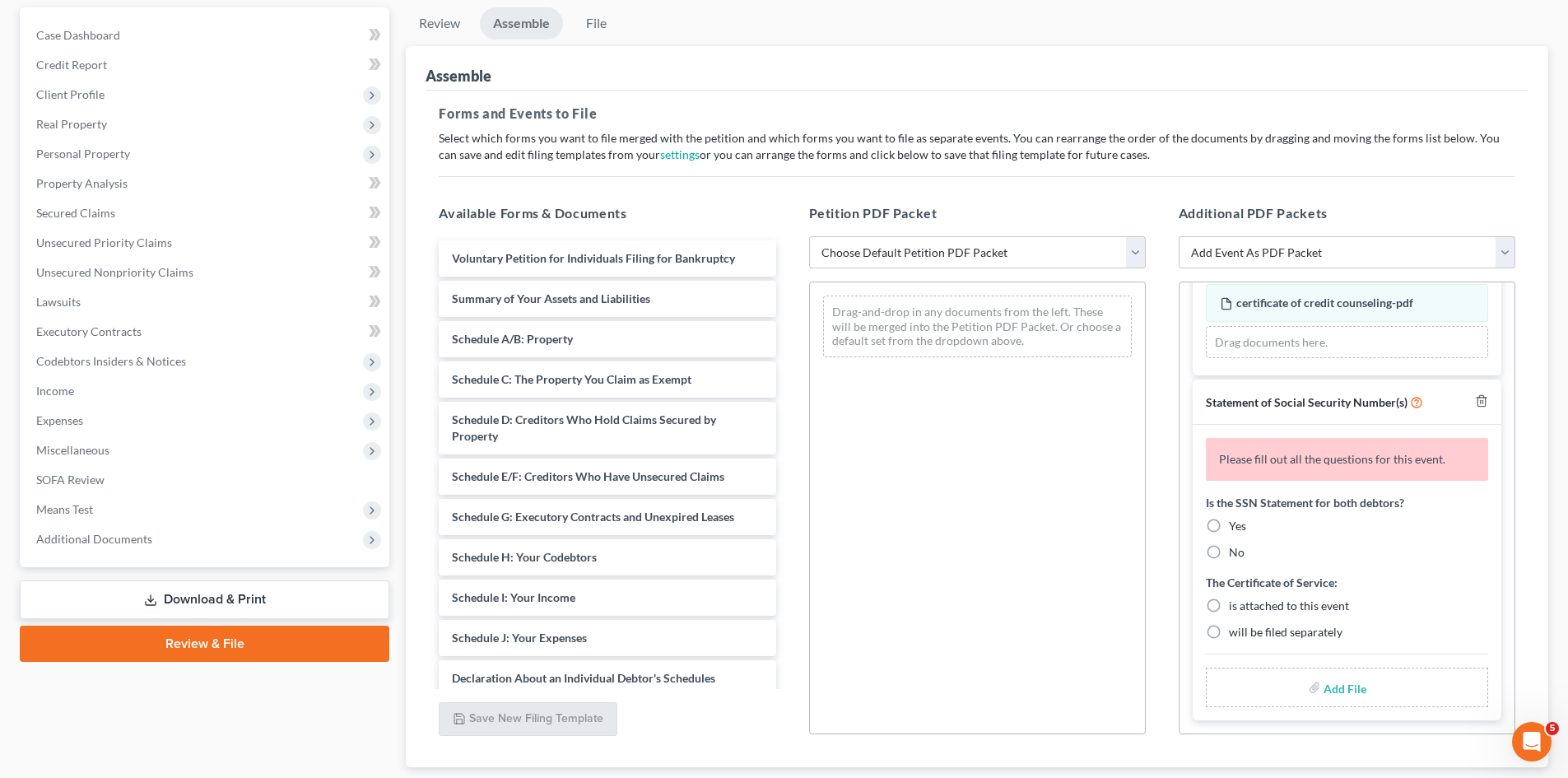
scroll to position [179, 0]
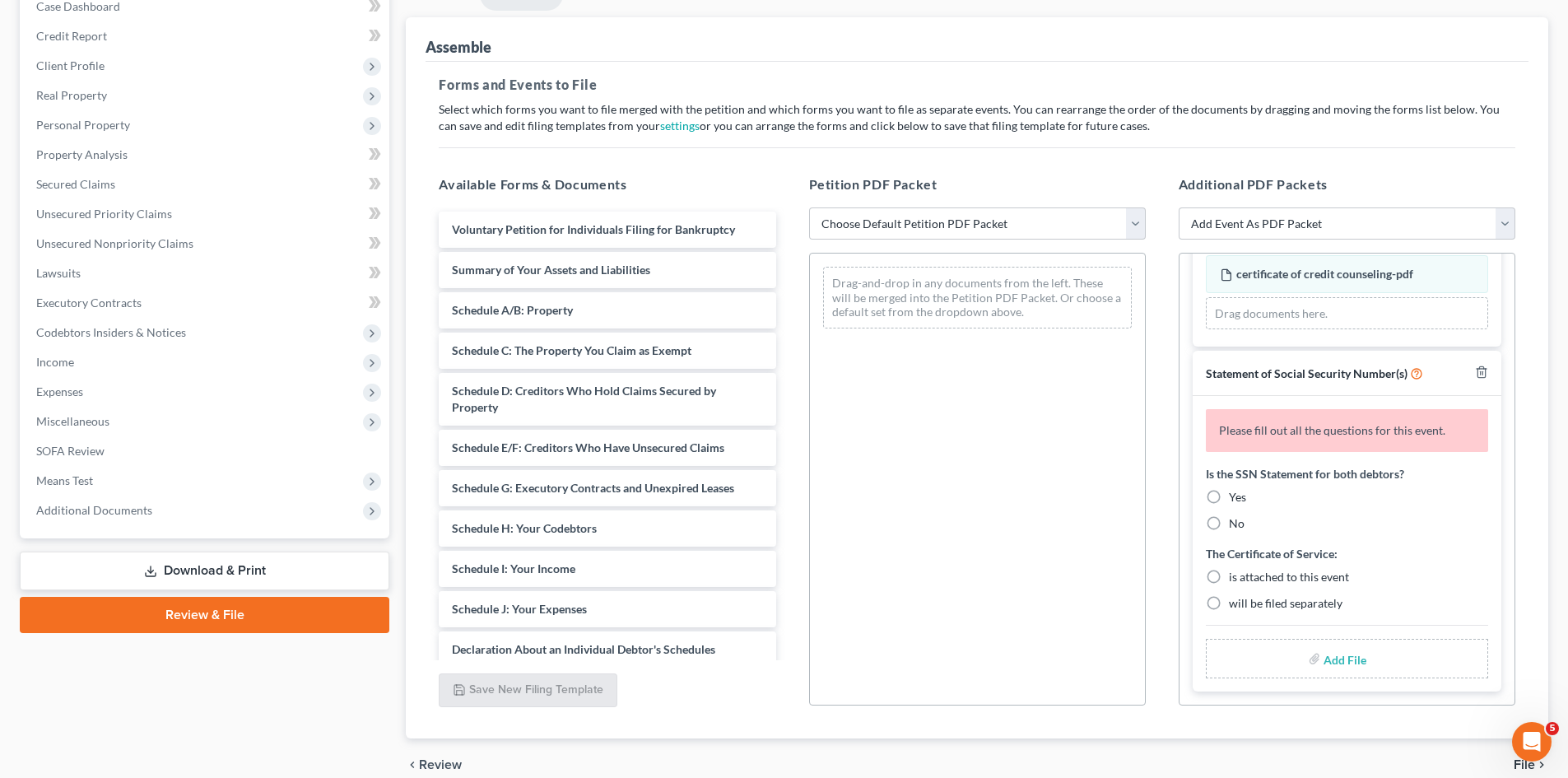
click at [1229, 521] on label "No" at bounding box center [1236, 524] width 16 height 17
click at [1235, 521] on input "No" at bounding box center [1240, 520] width 11 height 11
radio input "true"
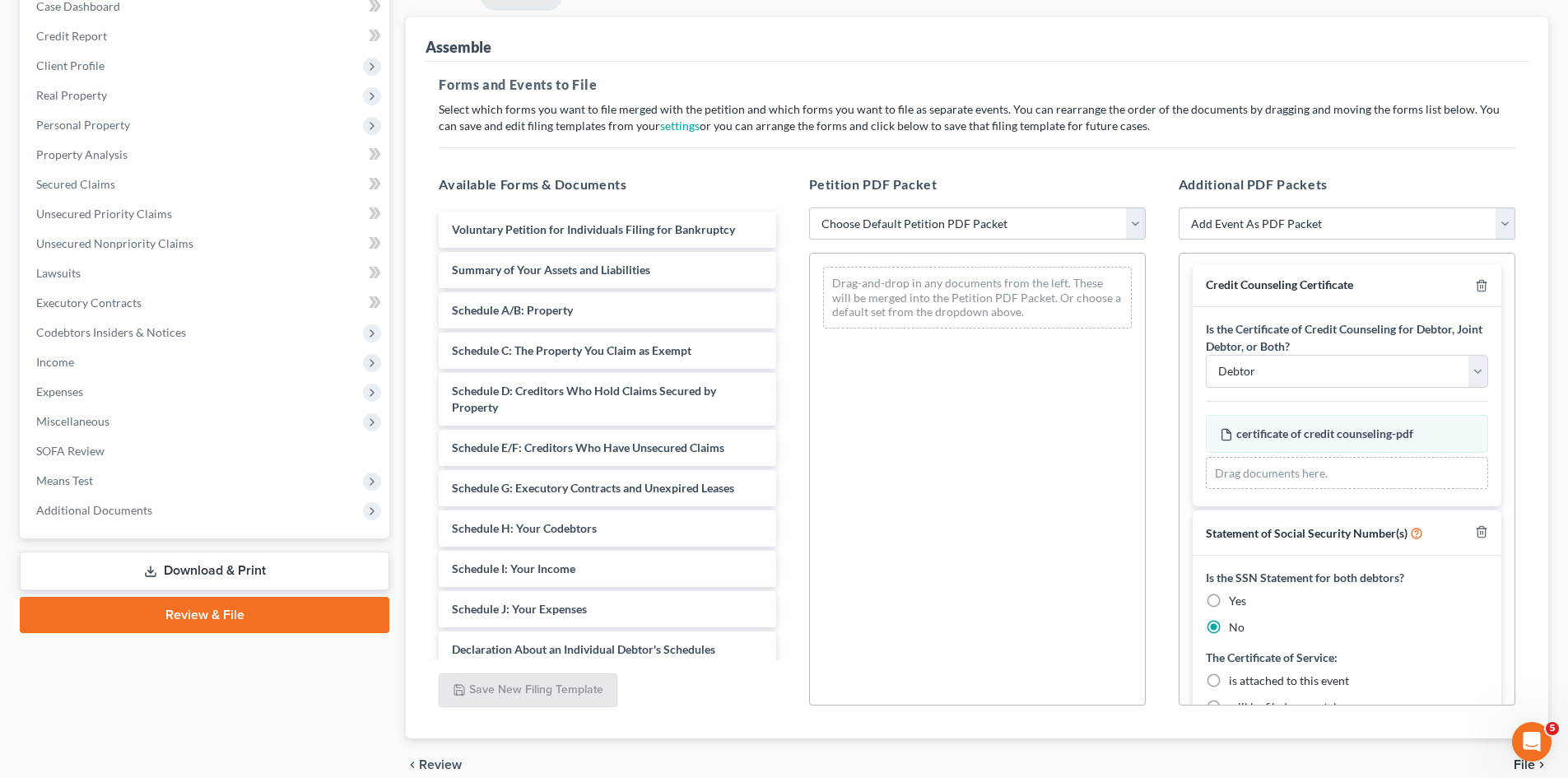
scroll to position [0, 0]
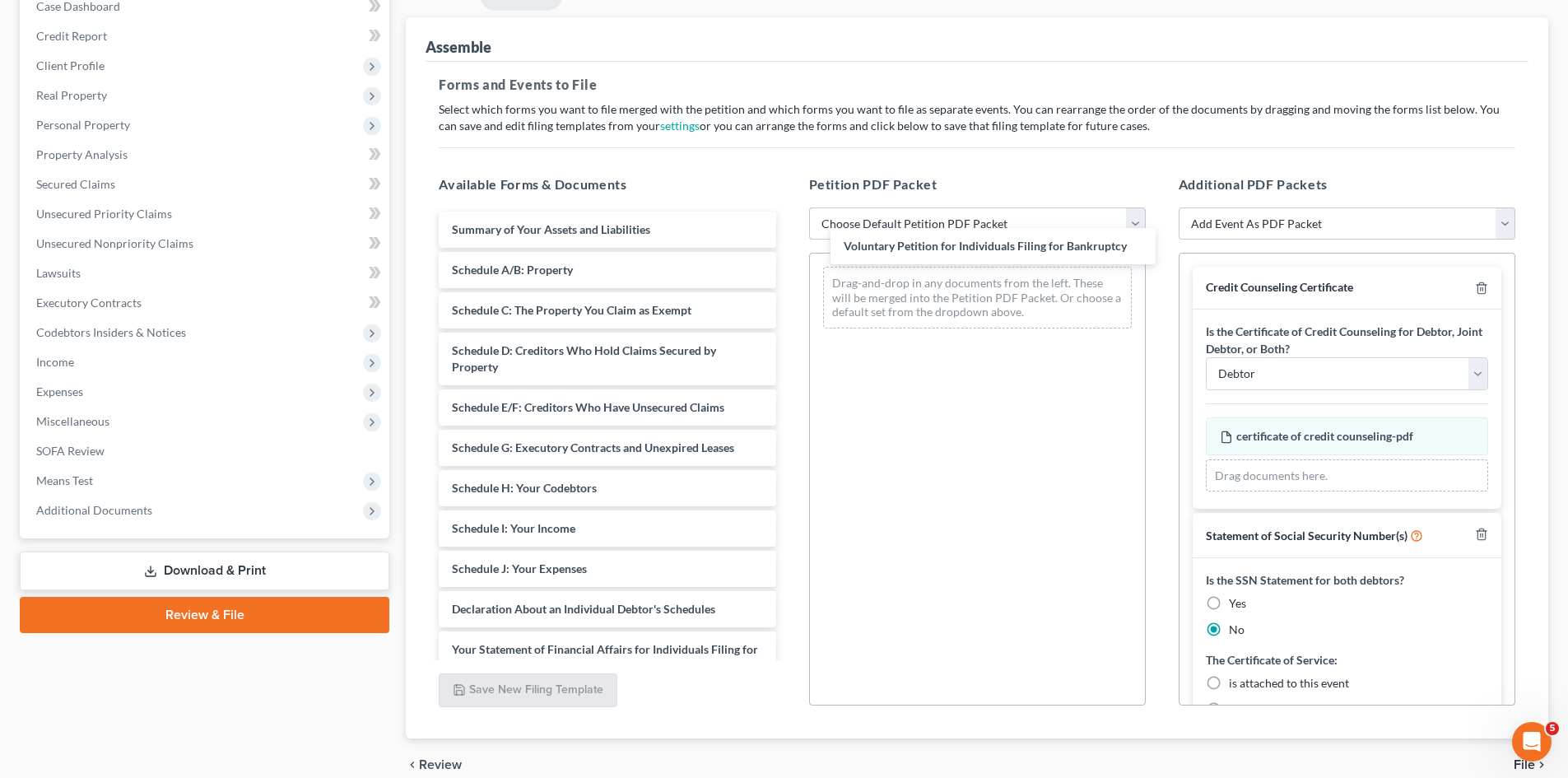
drag, startPoint x: 559, startPoint y: 233, endPoint x: 945, endPoint y: 251, distance: 386.4
click at [789, 249] on div "Voluntary Petition for Individuals Filing for Bankruptcy Voluntary Petition for…" at bounding box center [607, 585] width 363 height 748
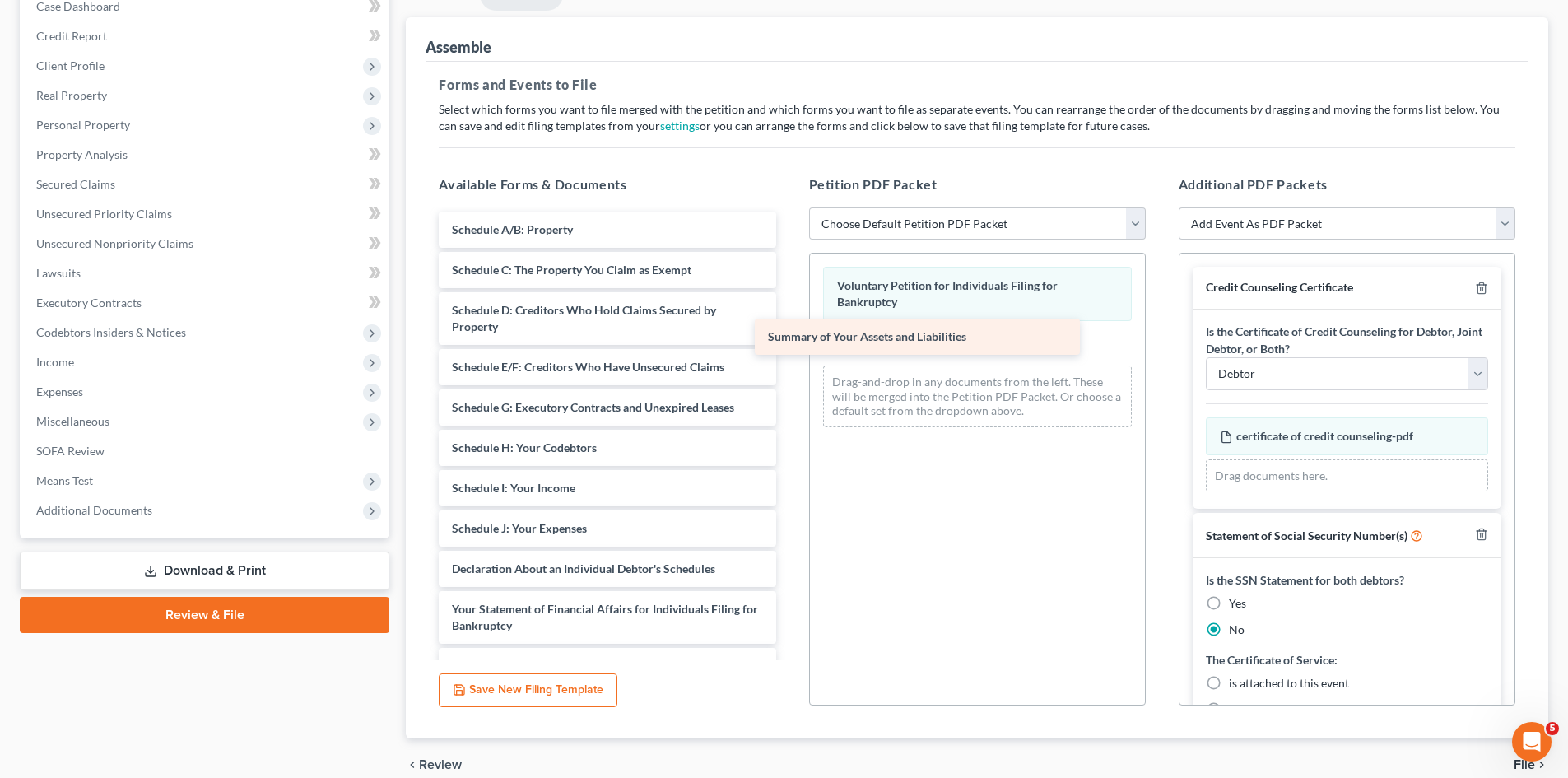
drag, startPoint x: 579, startPoint y: 232, endPoint x: 896, endPoint y: 340, distance: 334.9
click at [789, 340] on div "Summary of Your Assets and Liabilities Summary of Your Assets and Liabilities S…" at bounding box center [607, 565] width 363 height 707
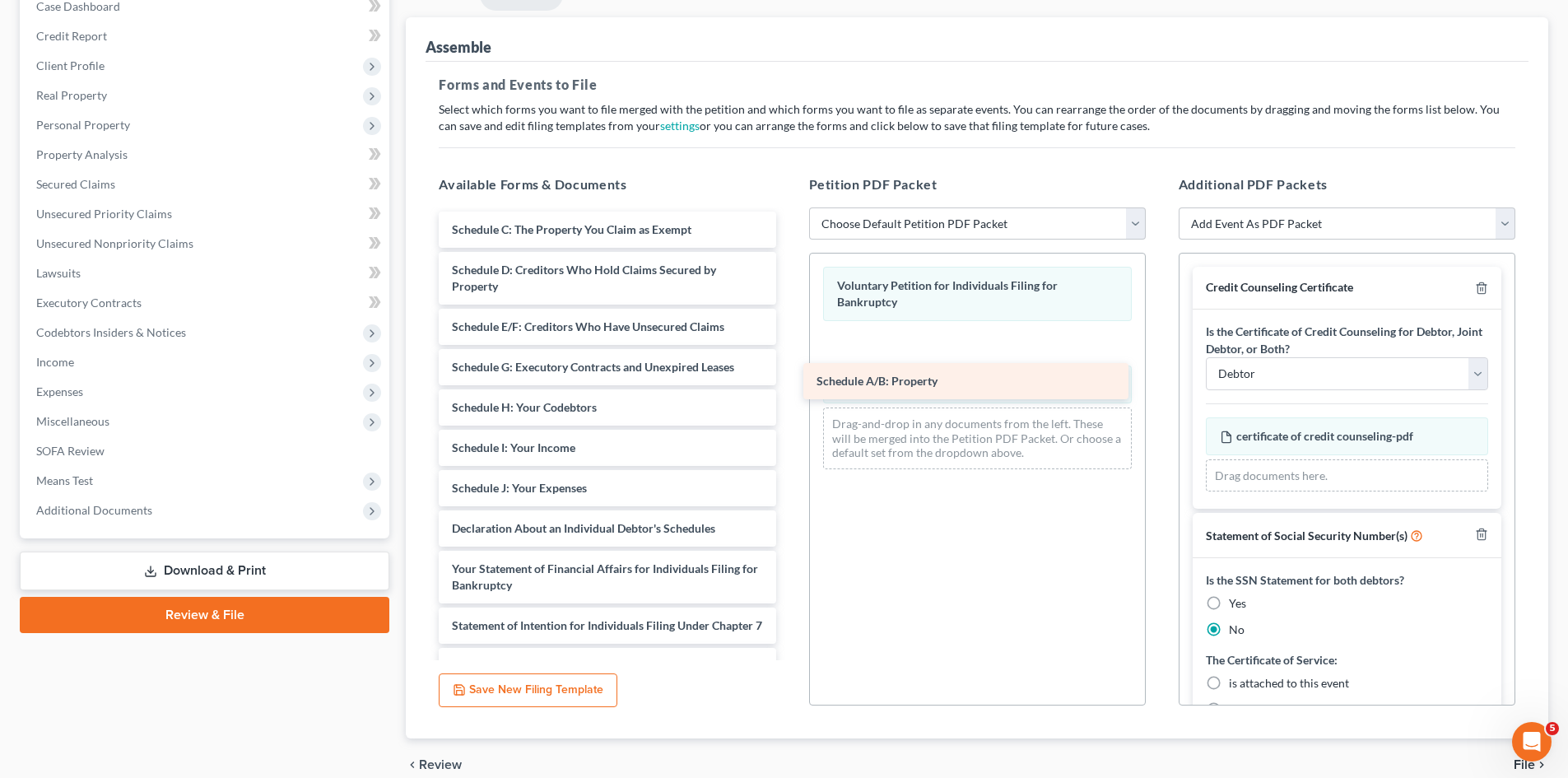
drag, startPoint x: 544, startPoint y: 227, endPoint x: 909, endPoint y: 378, distance: 395.0
click at [789, 378] on div "Schedule A/B: Property Schedule A/B: Property Schedule C: The Property You Clai…" at bounding box center [607, 545] width 363 height 667
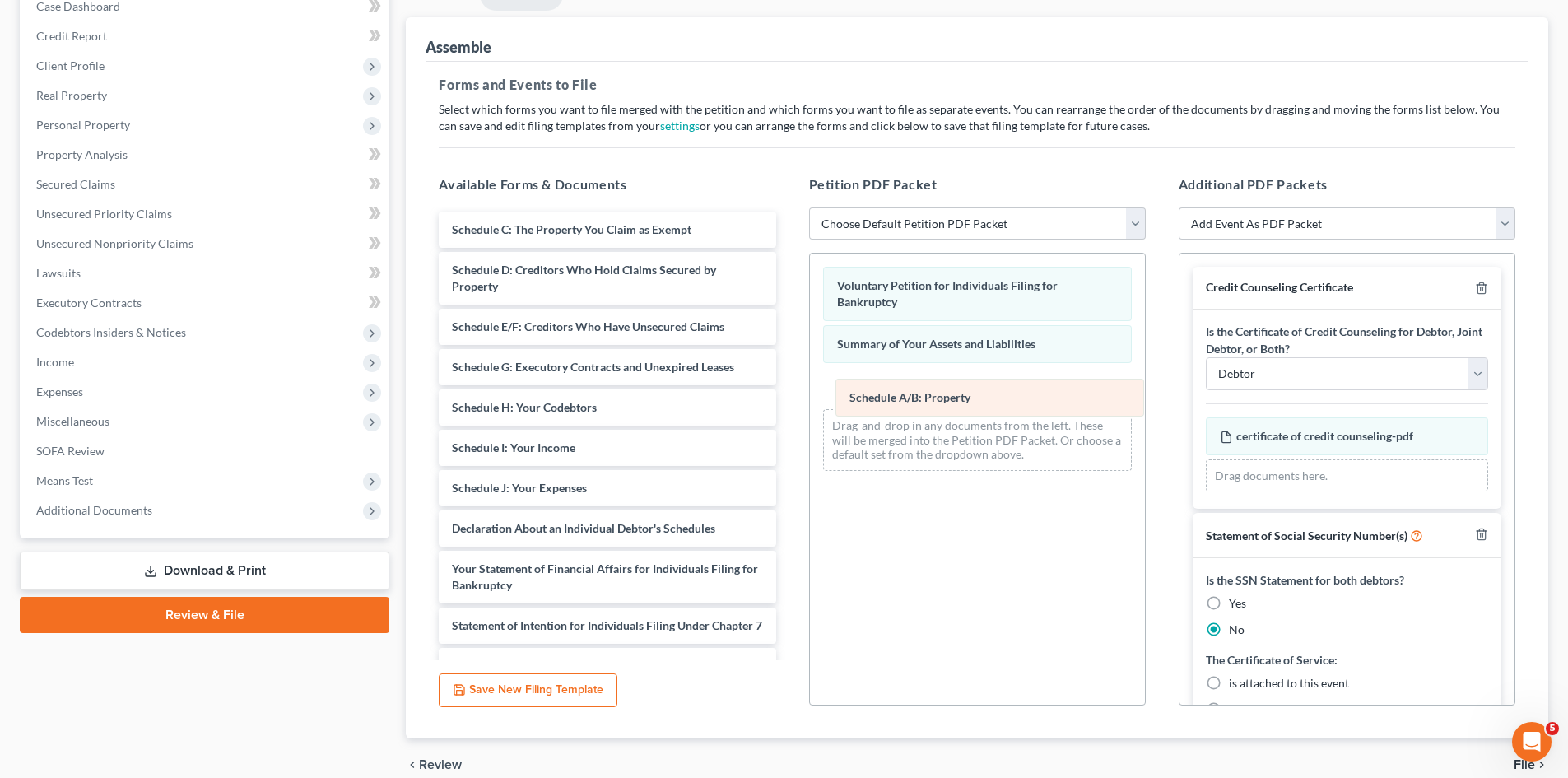
drag, startPoint x: 876, startPoint y: 345, endPoint x: 889, endPoint y: 399, distance: 55.5
click at [889, 399] on div "Schedule A/B: Property Voluntary Petition for Individuals Filing for Bankruptcy…" at bounding box center [978, 369] width 335 height 231
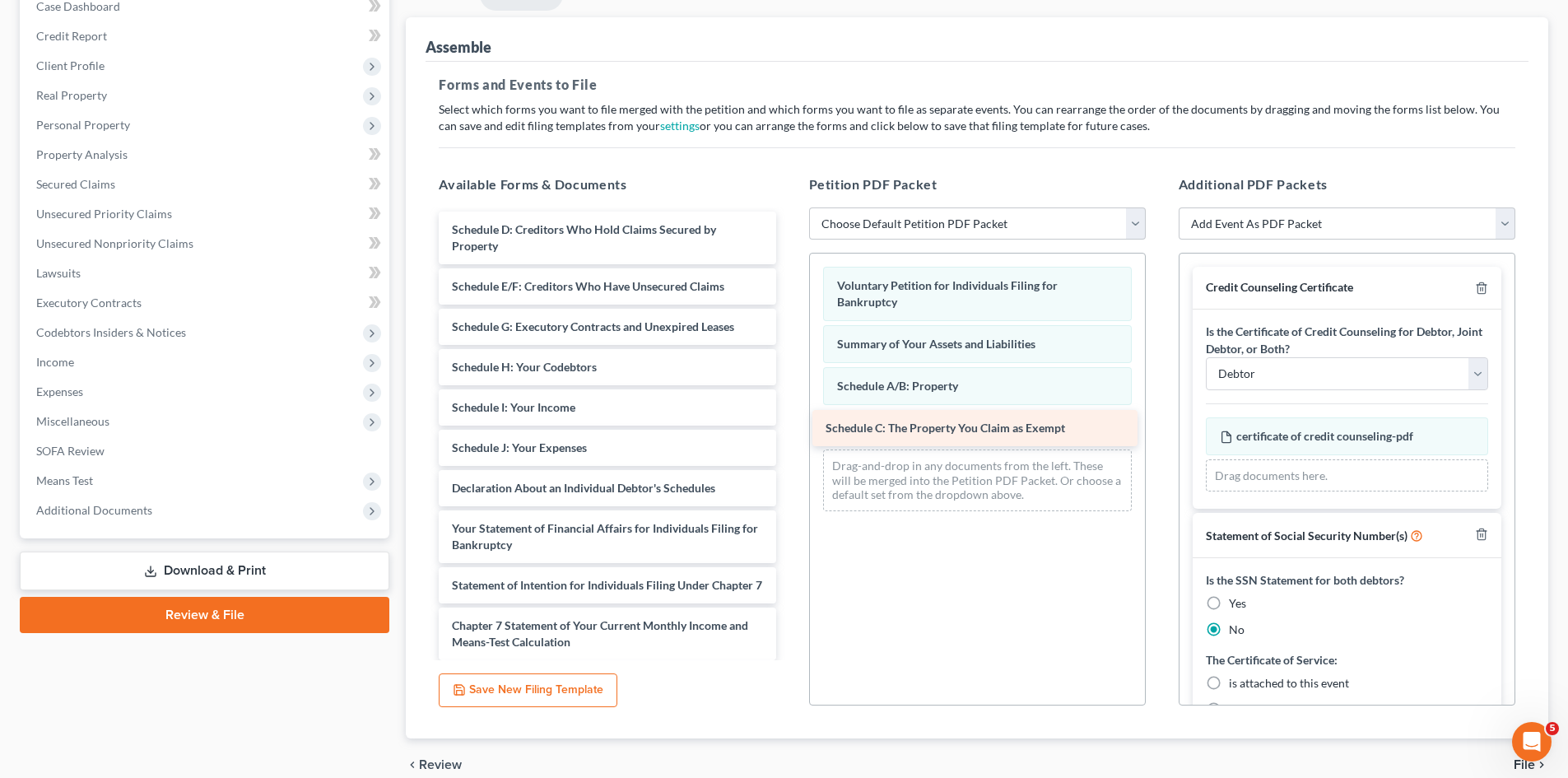
drag, startPoint x: 562, startPoint y: 227, endPoint x: 935, endPoint y: 422, distance: 420.9
click at [789, 422] on div "Schedule C: The Property You Claim as Exempt Schedule C: The Property You Claim…" at bounding box center [607, 525] width 363 height 627
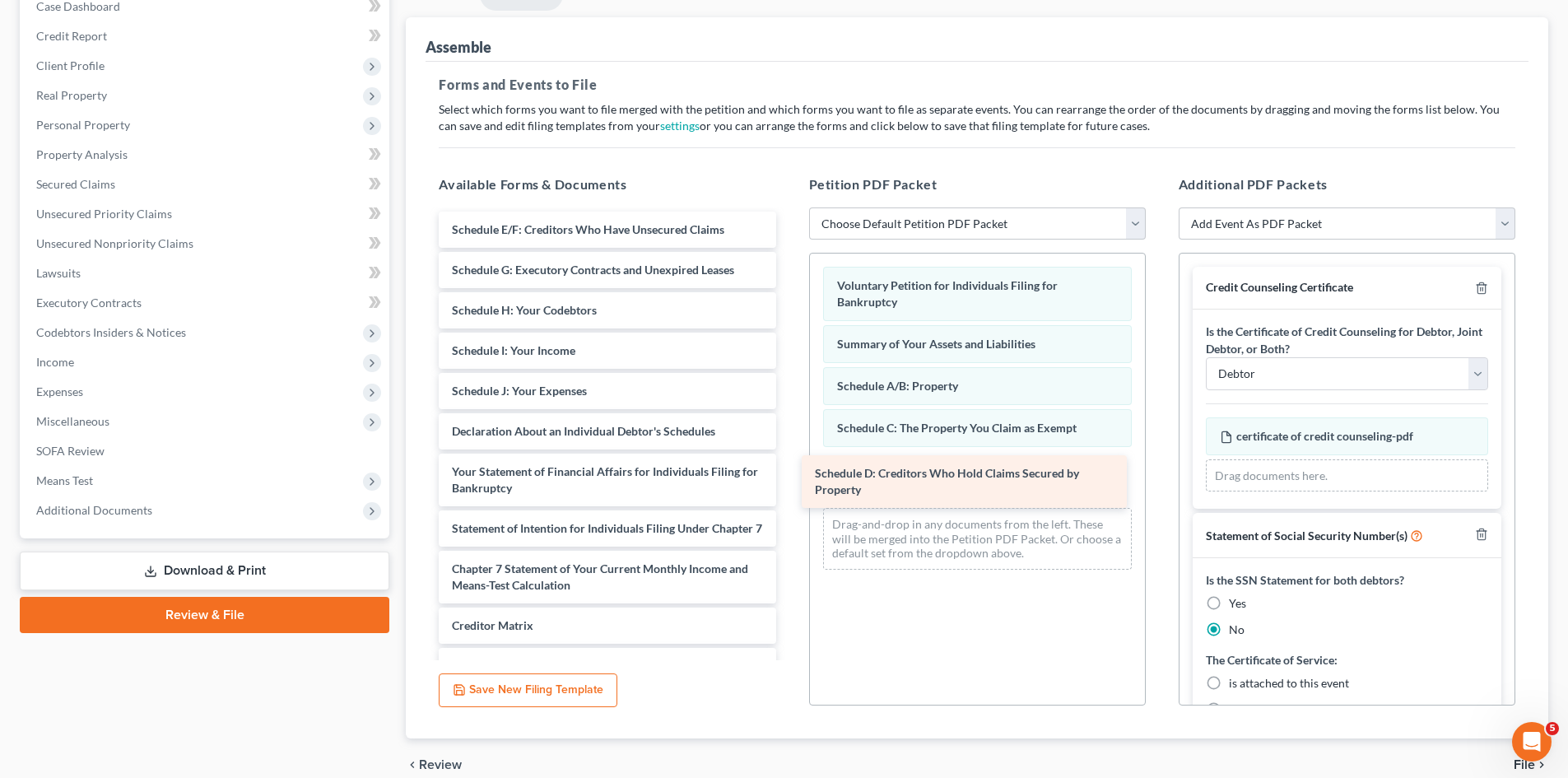
drag, startPoint x: 574, startPoint y: 242, endPoint x: 931, endPoint y: 476, distance: 426.9
click at [789, 484] on div "Schedule D: Creditors Who Hold Claims Secured by Property Schedule D: Creditors…" at bounding box center [607, 496] width 363 height 570
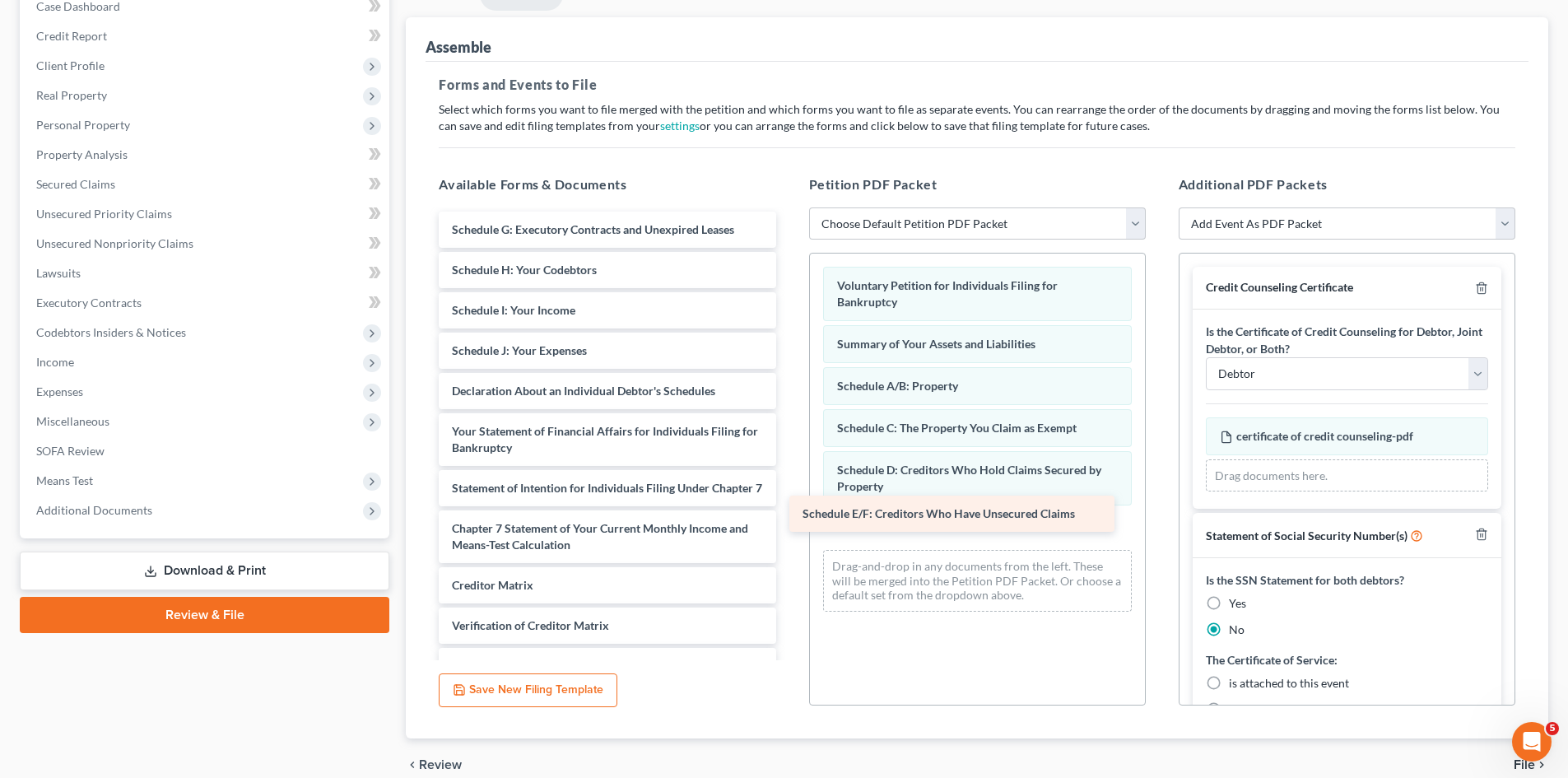
drag, startPoint x: 574, startPoint y: 264, endPoint x: 857, endPoint y: 521, distance: 382.3
click at [789, 521] on div "Schedule E/F: Creditors Who Have Unsecured Claims Schedule E/F: Creditors Who H…" at bounding box center [607, 476] width 363 height 530
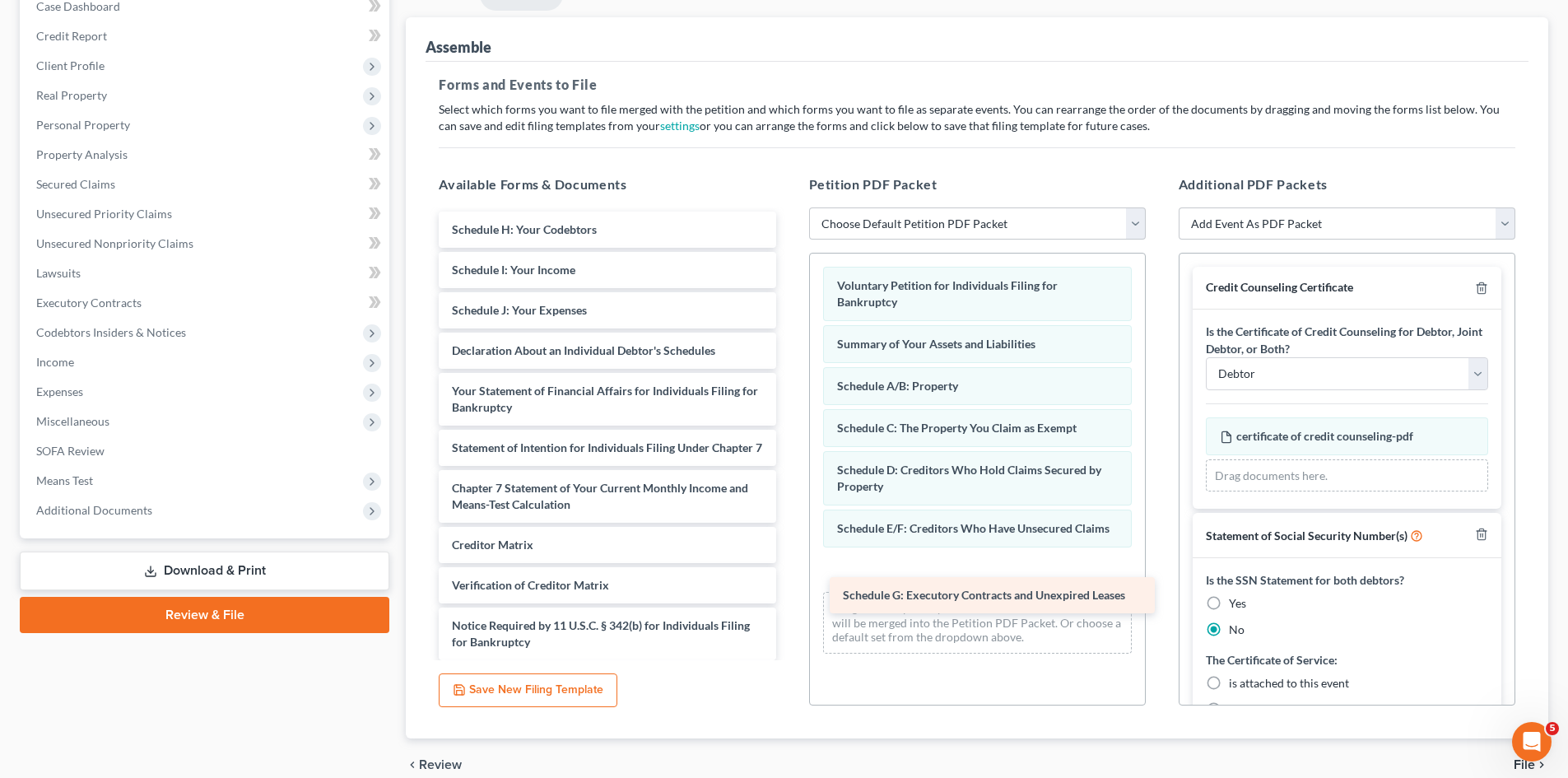
drag, startPoint x: 554, startPoint y: 233, endPoint x: 941, endPoint y: 592, distance: 527.9
click at [789, 595] on div "Schedule G: Executory Contracts and Unexpired Leases Schedule G: Executory Cont…" at bounding box center [607, 456] width 363 height 489
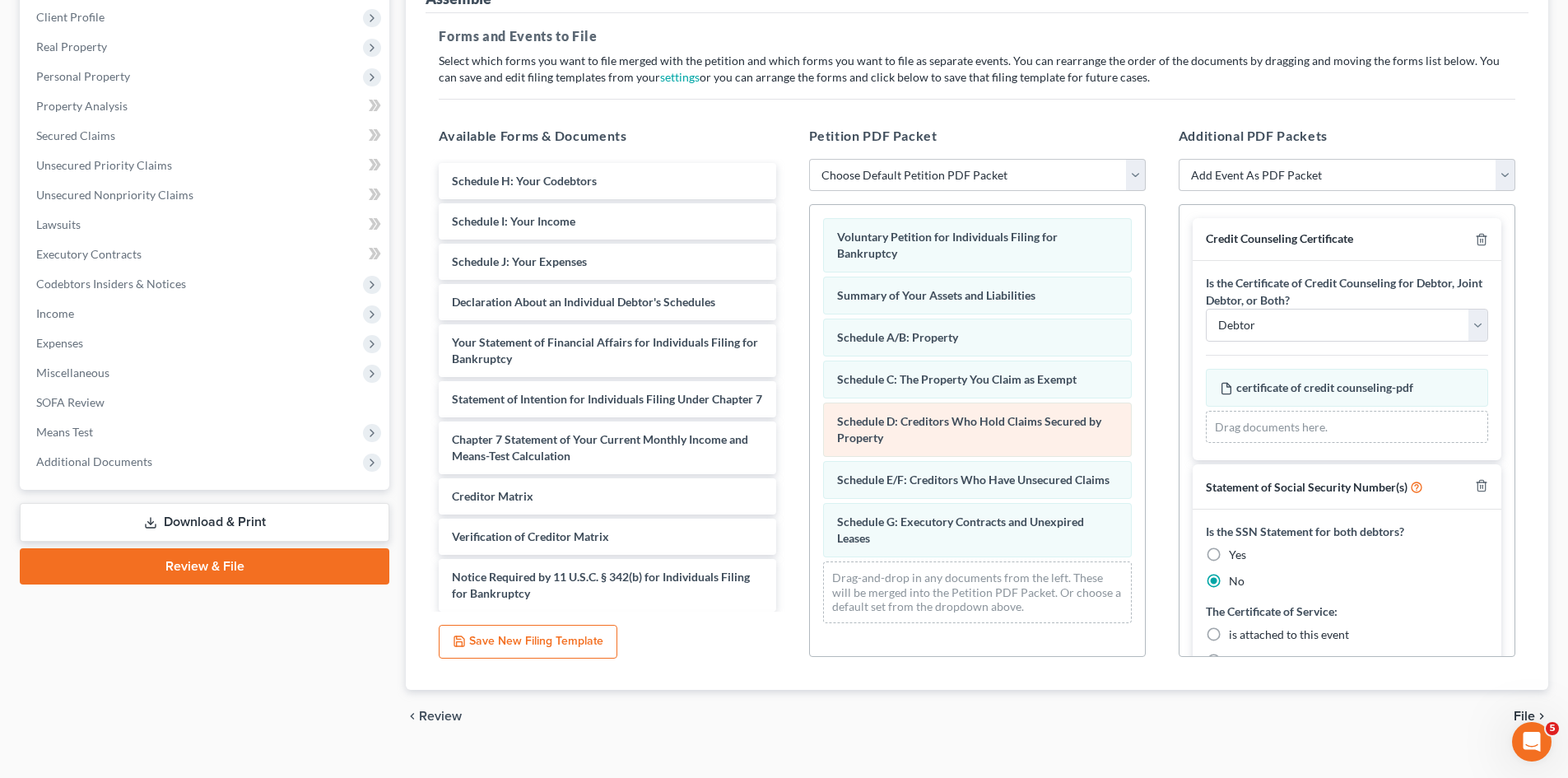
scroll to position [255, 0]
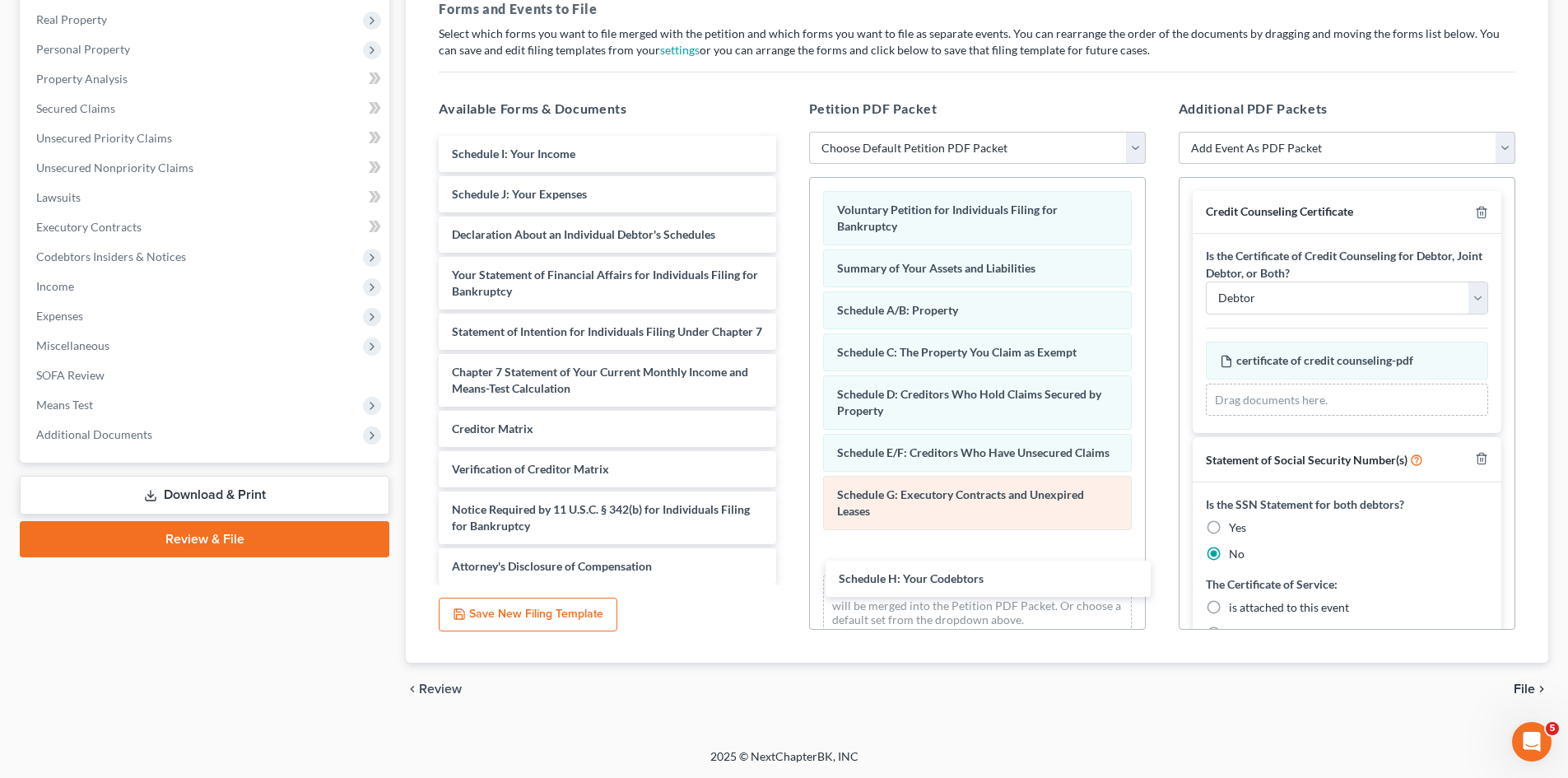
drag, startPoint x: 549, startPoint y: 154, endPoint x: 955, endPoint y: 547, distance: 565.1
click at [789, 568] on div "Schedule H: Your Codebtors Schedule H: Your Codebtors Schedule I: Your Income S…" at bounding box center [607, 360] width 363 height 449
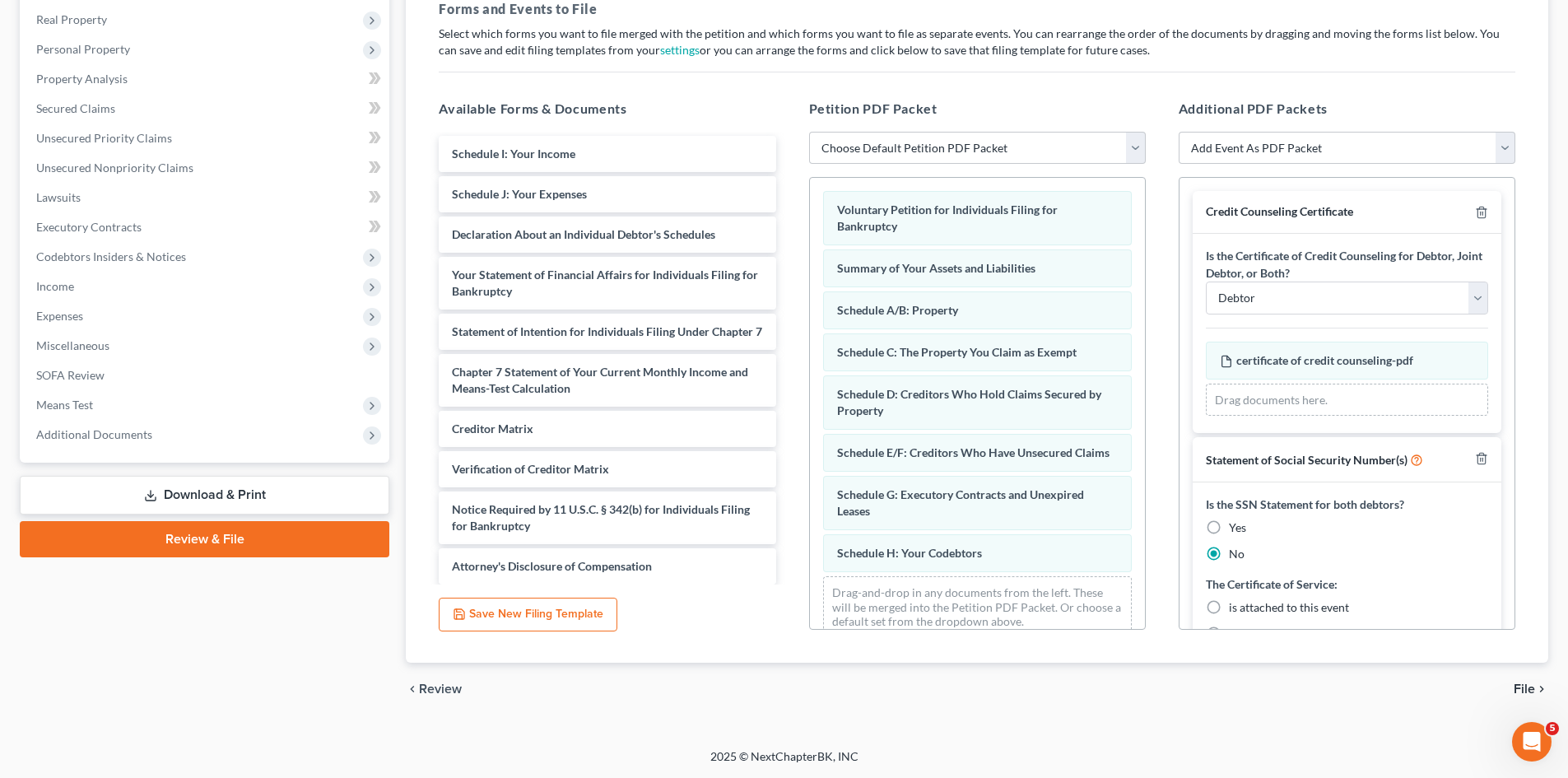
scroll to position [38, 0]
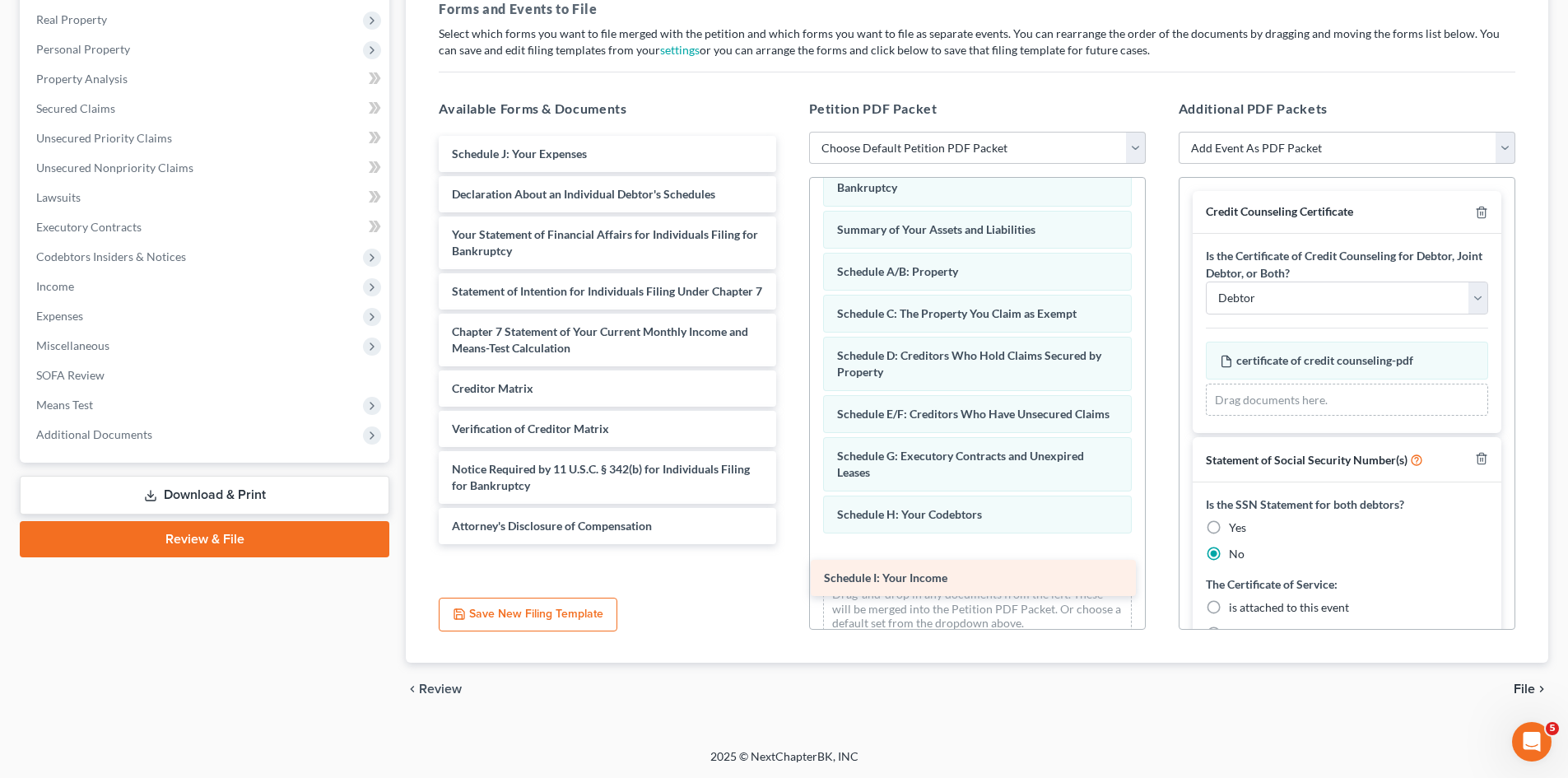
drag, startPoint x: 532, startPoint y: 155, endPoint x: 904, endPoint y: 579, distance: 564.1
click at [789, 545] on div "Schedule I: Your Income Schedule I: Your Income Schedule J: Your Expenses Decla…" at bounding box center [607, 340] width 363 height 409
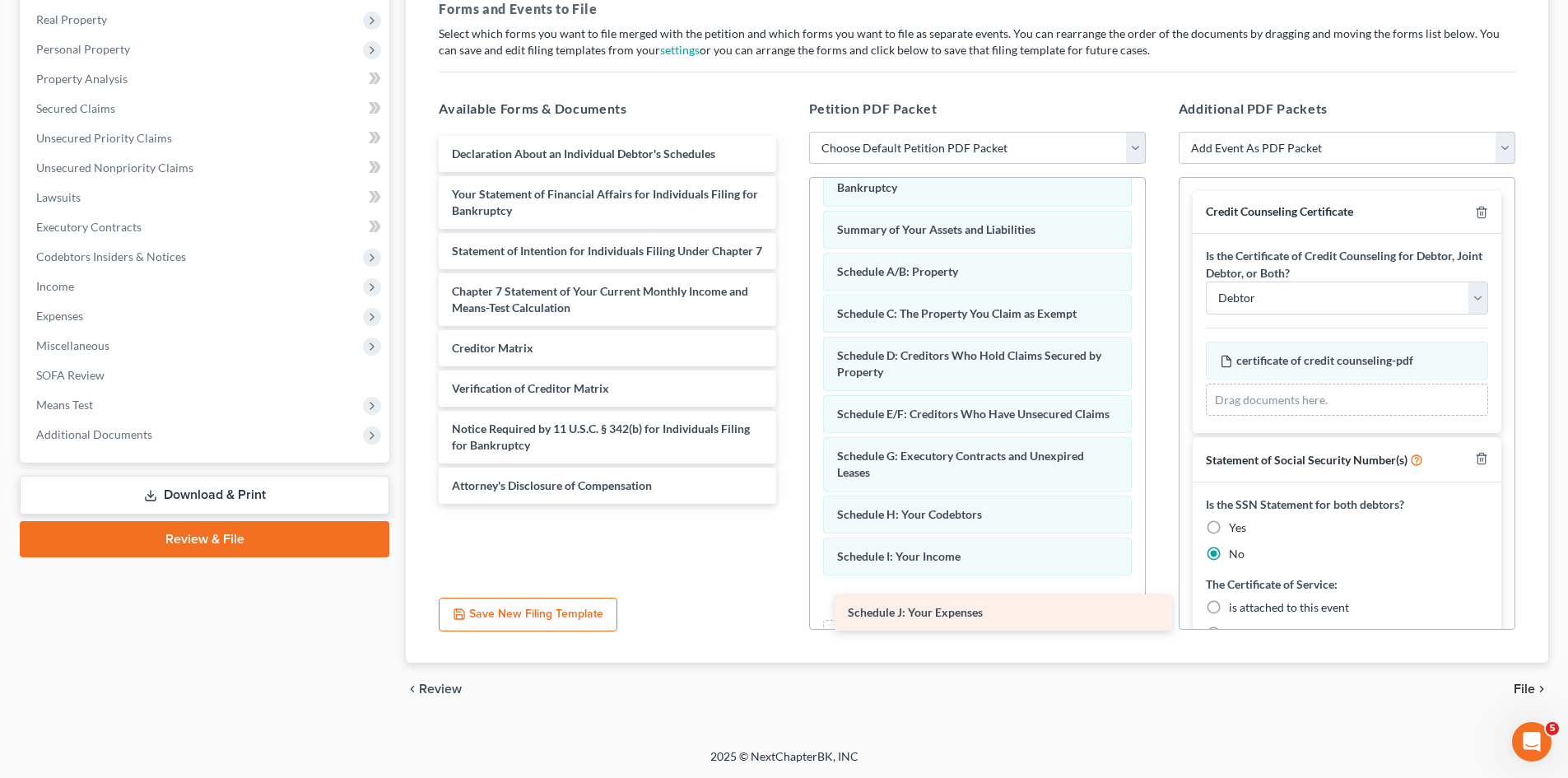
drag, startPoint x: 504, startPoint y: 156, endPoint x: 899, endPoint y: 615, distance: 605.6
click at [789, 504] on div "Schedule J: Your Expenses Schedule J: Your Expenses Declaration About an Indivi…" at bounding box center [607, 319] width 363 height 368
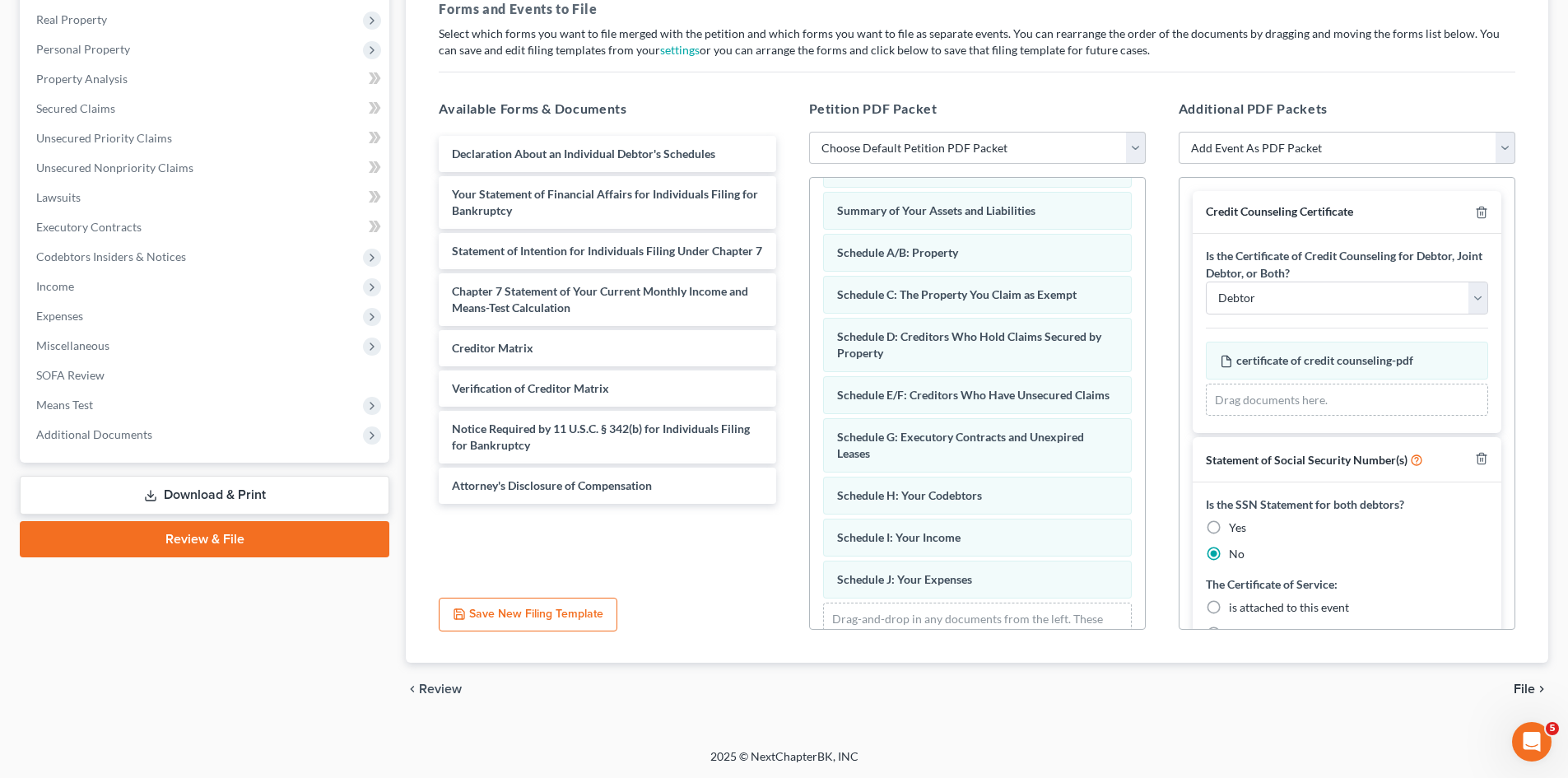
scroll to position [123, 0]
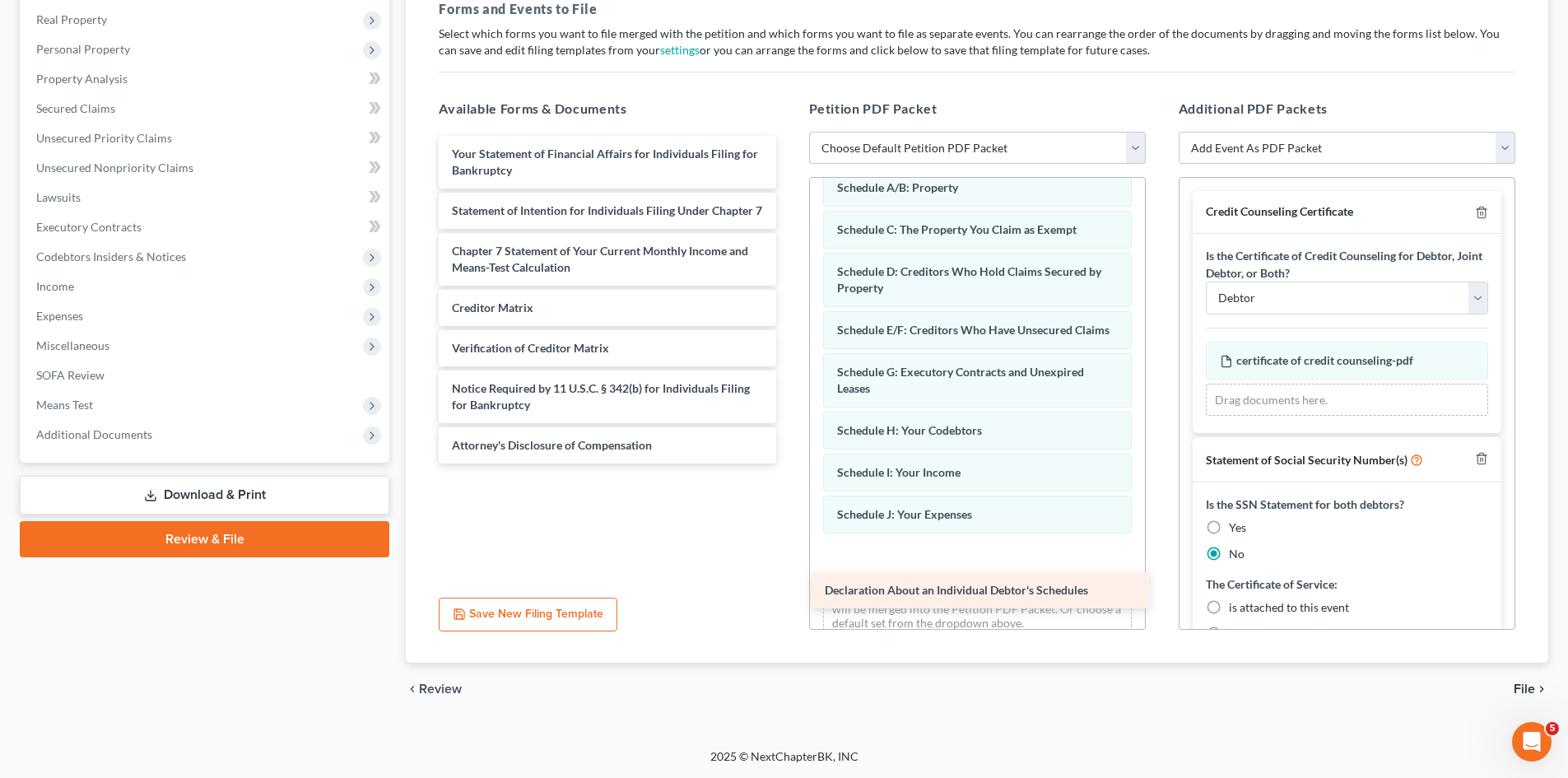
drag, startPoint x: 566, startPoint y: 157, endPoint x: 939, endPoint y: 592, distance: 573.0
click at [789, 464] on div "Declaration About an Individual Debtor's Schedules Declaration About an Individ…" at bounding box center [607, 299] width 363 height 328
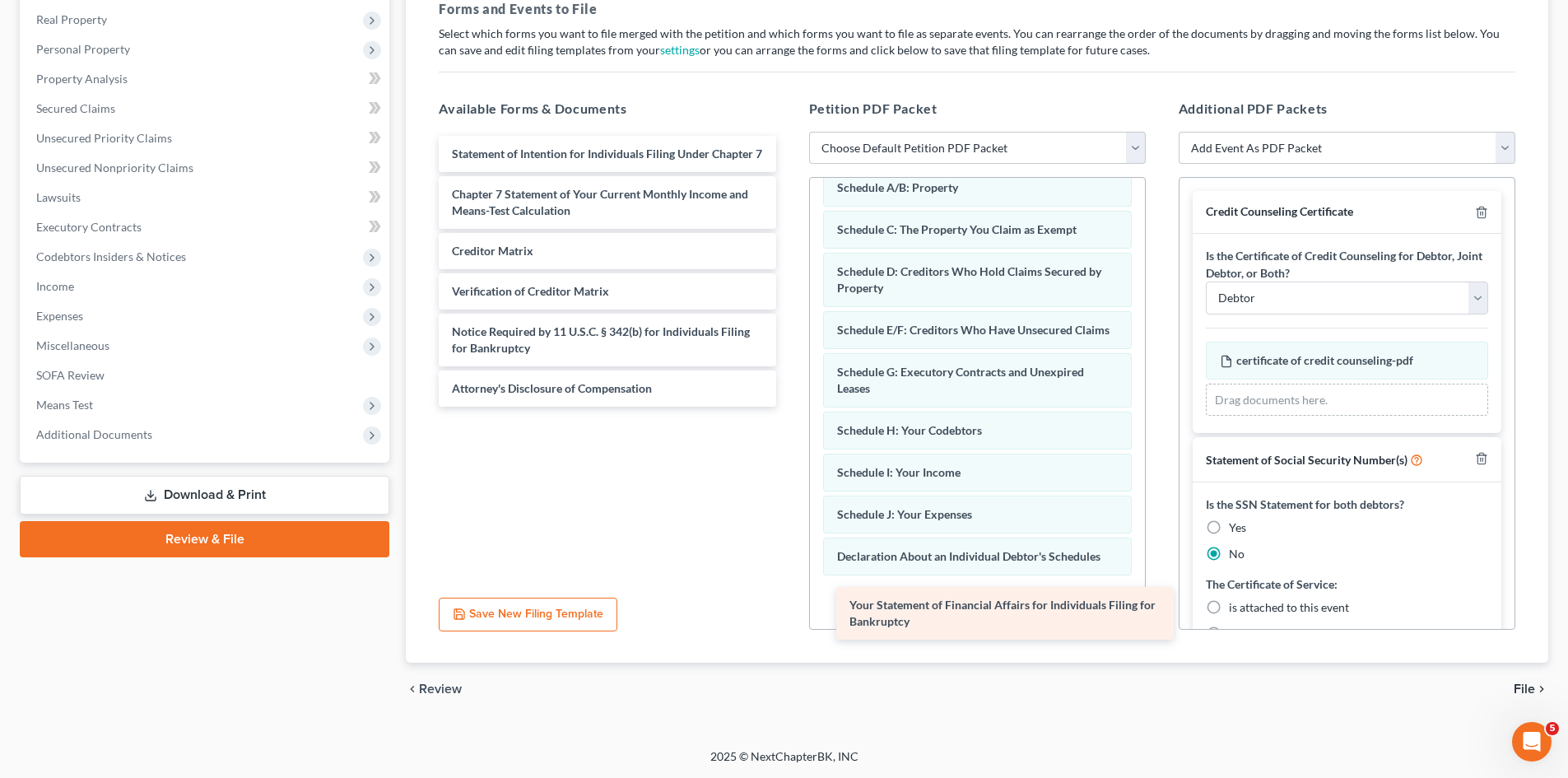
drag, startPoint x: 473, startPoint y: 164, endPoint x: 869, endPoint y: 615, distance: 600.2
click at [789, 407] on div "Your Statement of Financial Affairs for Individuals Filing for Bankruptcy Your …" at bounding box center [607, 271] width 363 height 271
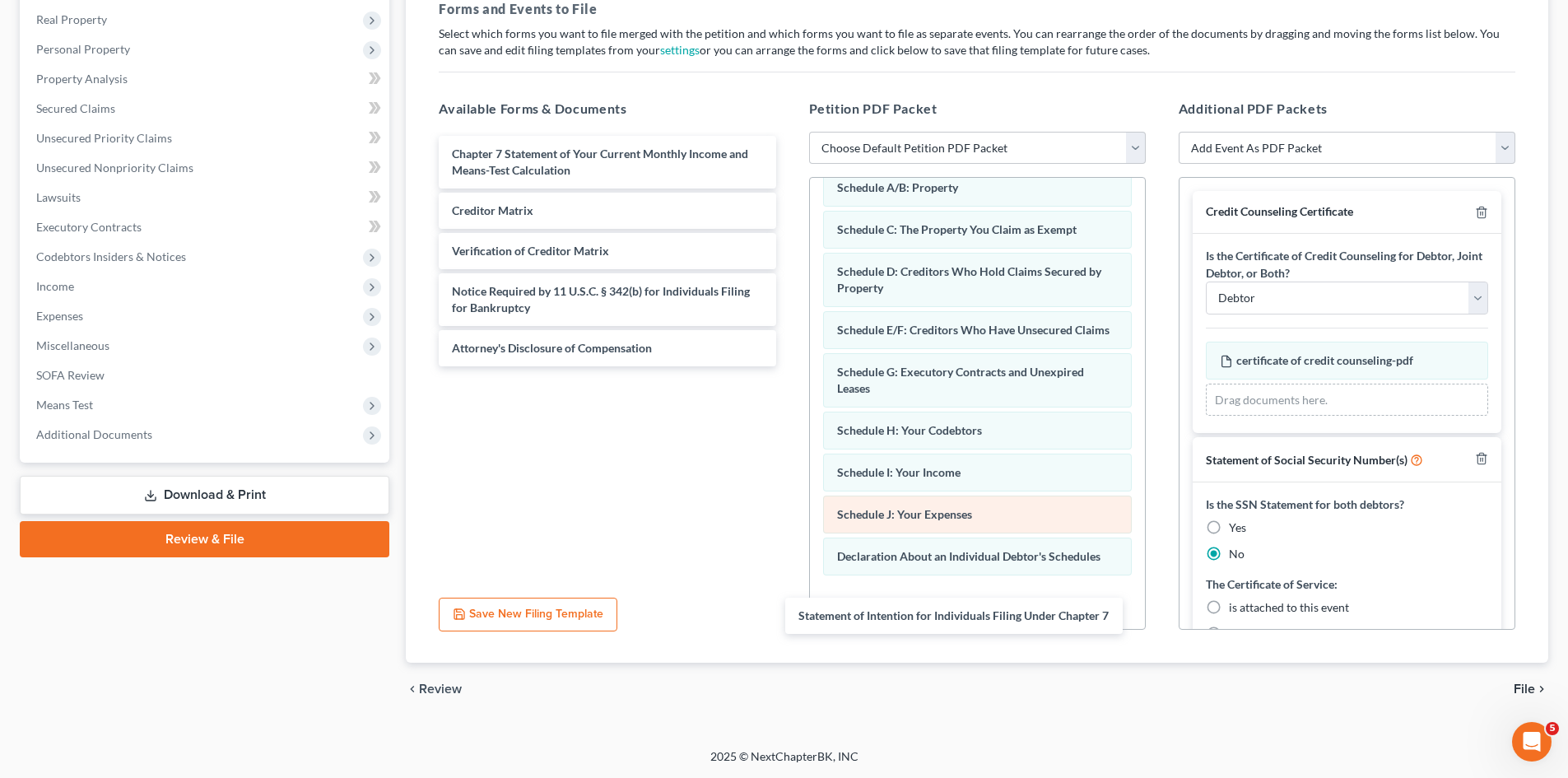
drag, startPoint x: 558, startPoint y: 165, endPoint x: 1003, endPoint y: 545, distance: 585.2
click at [789, 366] on div "Statement of Intention for Individuals Filing Under Chapter 7 Statement of Inte…" at bounding box center [607, 251] width 363 height 231
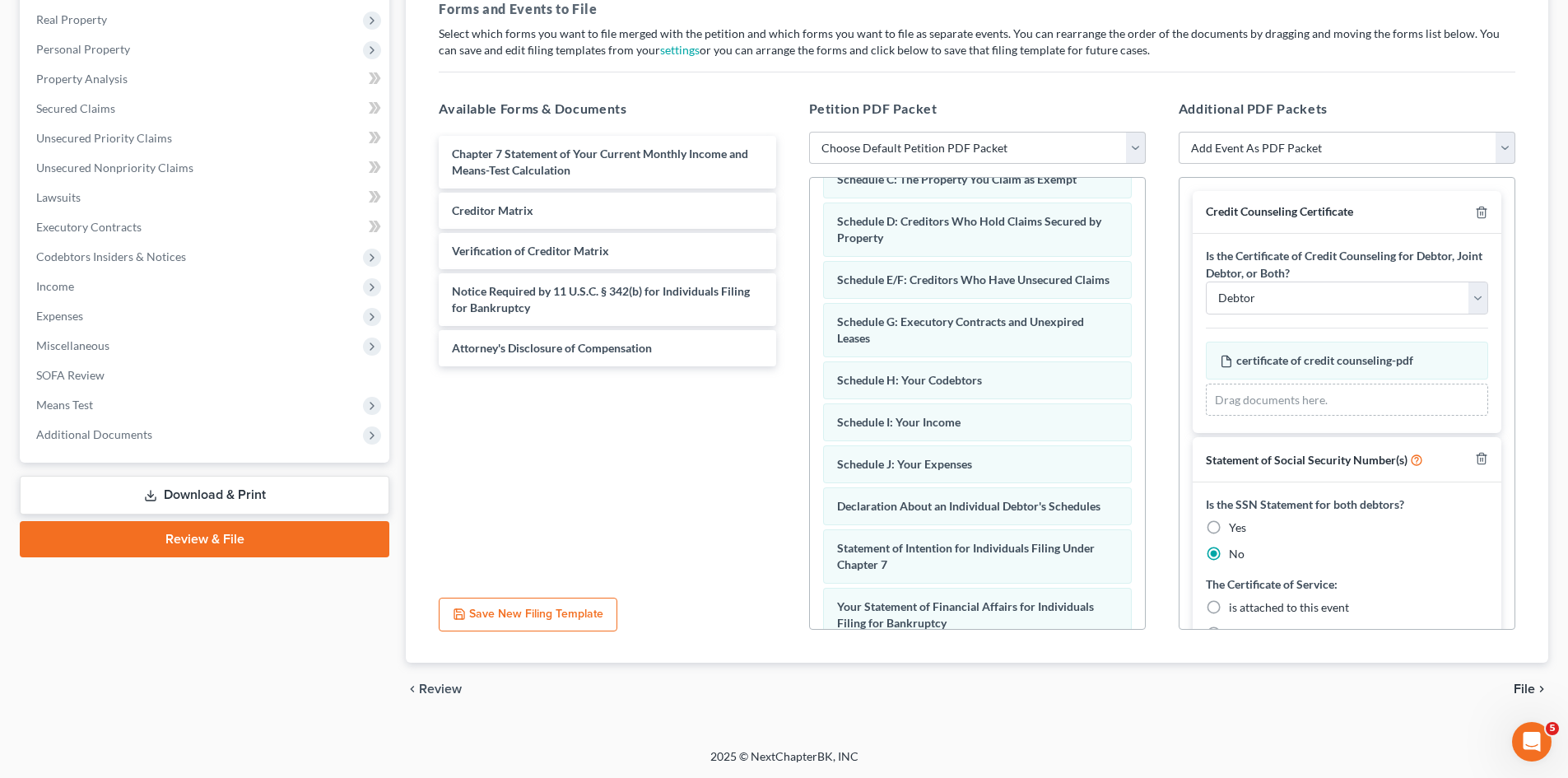
scroll to position [282, 0]
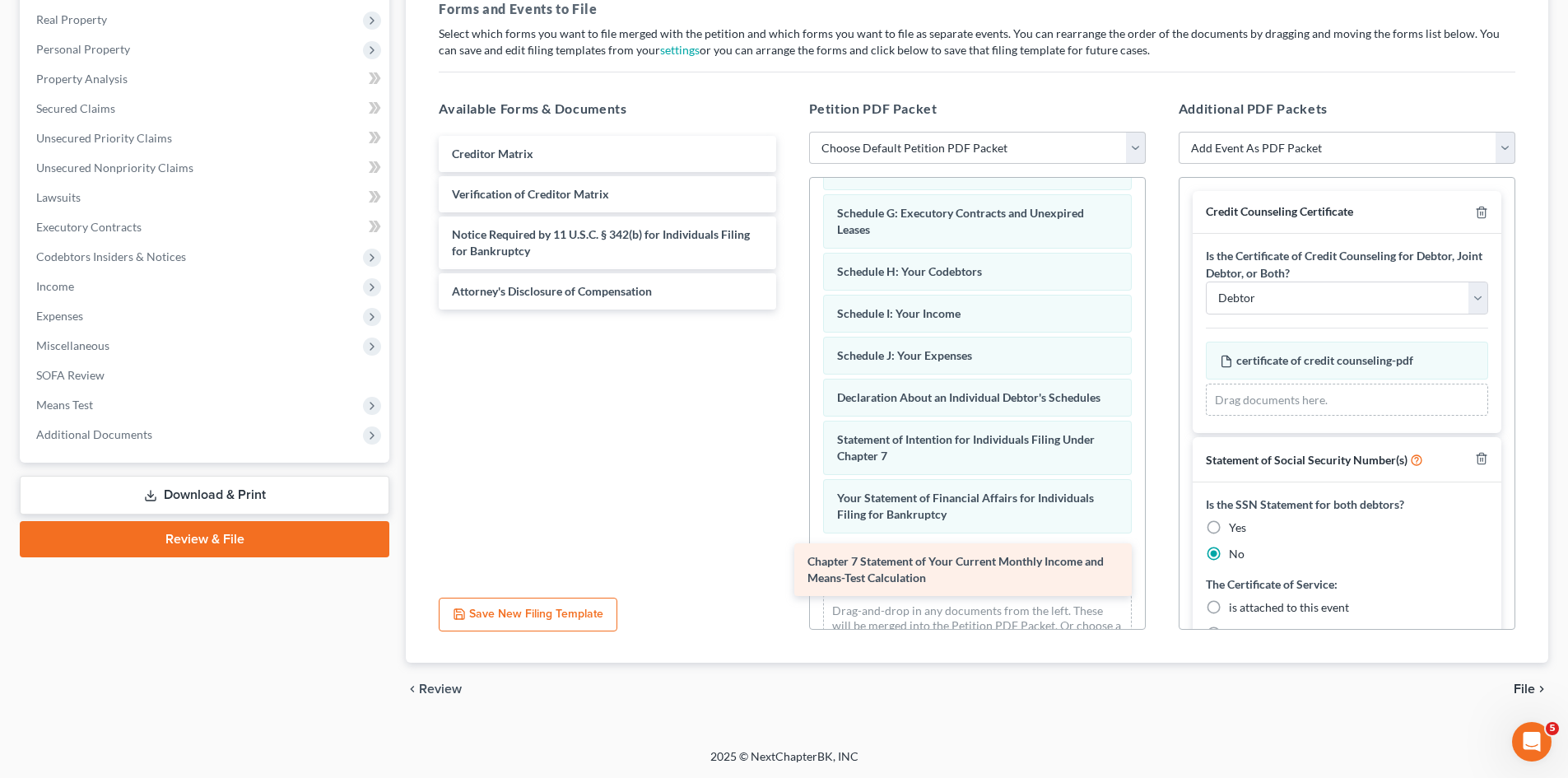
drag, startPoint x: 549, startPoint y: 167, endPoint x: 904, endPoint y: 572, distance: 538.6
click at [789, 309] on div "Chapter 7 Statement of Your Current Monthly Income and Means-Test Calculation C…" at bounding box center [607, 223] width 363 height 173
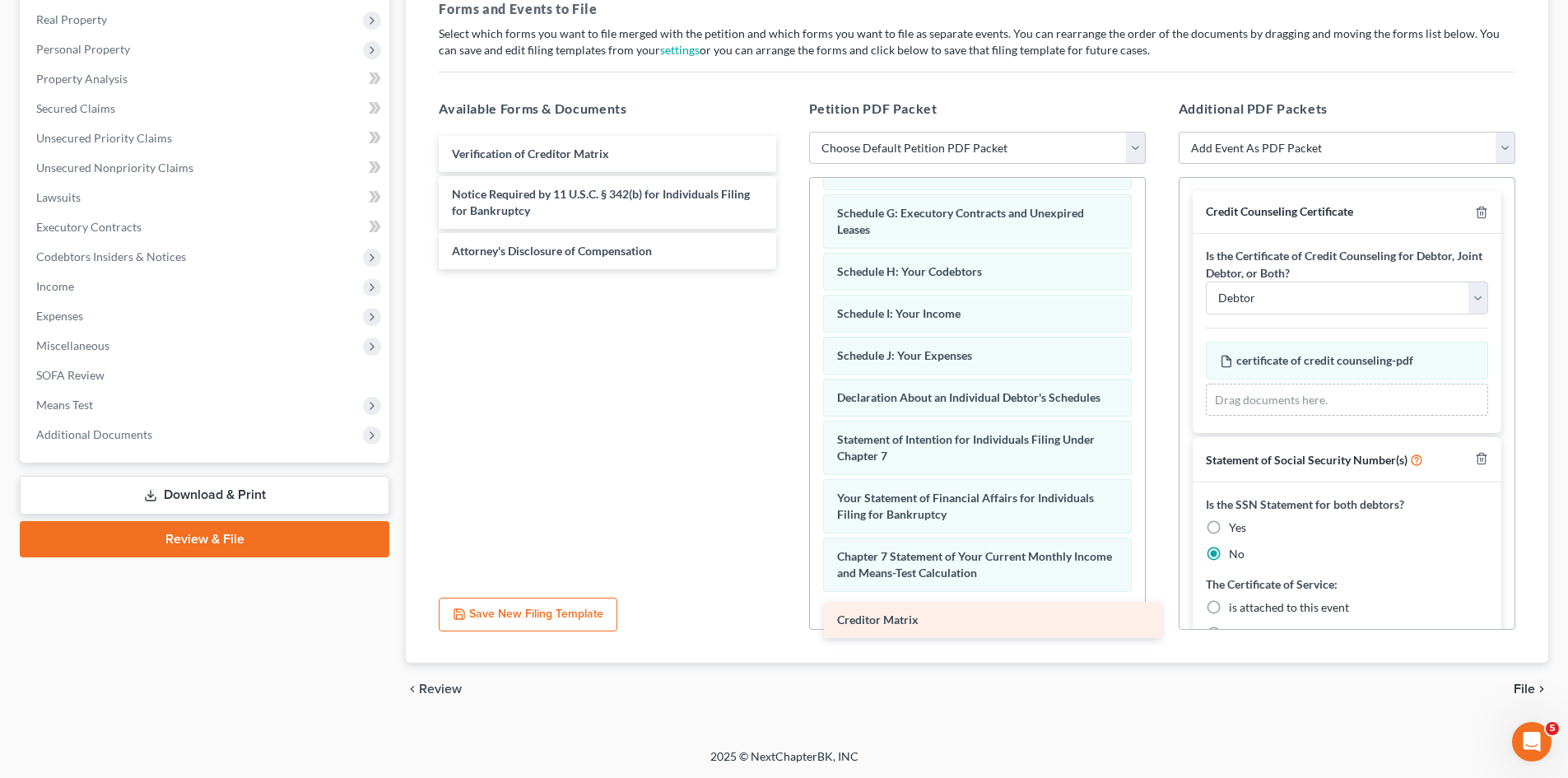
drag, startPoint x: 495, startPoint y: 163, endPoint x: 880, endPoint y: 629, distance: 604.5
click at [789, 269] on div "Creditor Matrix Creditor Matrix Verification of Creditor Matrix Notice Required…" at bounding box center [607, 203] width 363 height 133
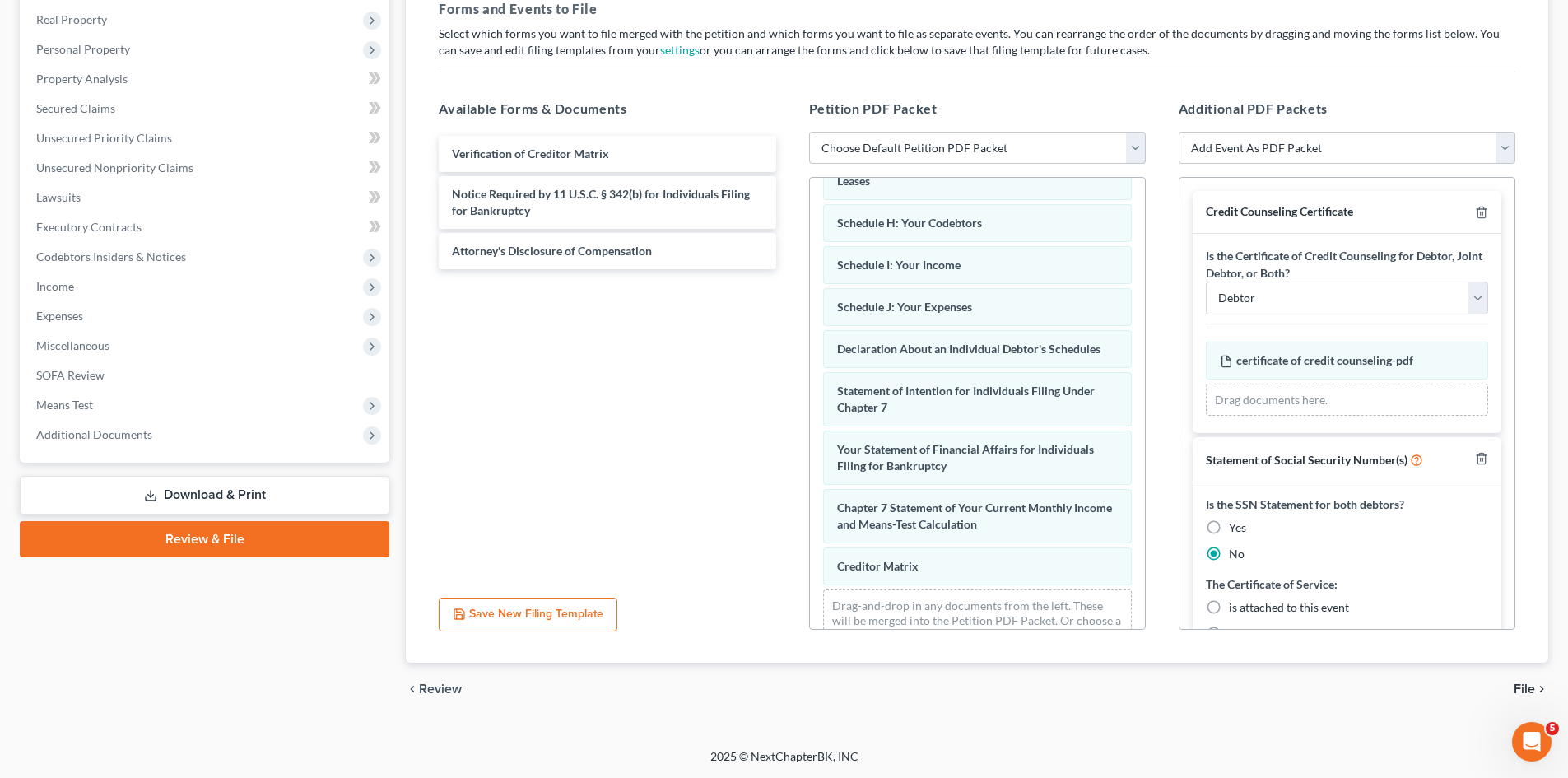
scroll to position [382, 0]
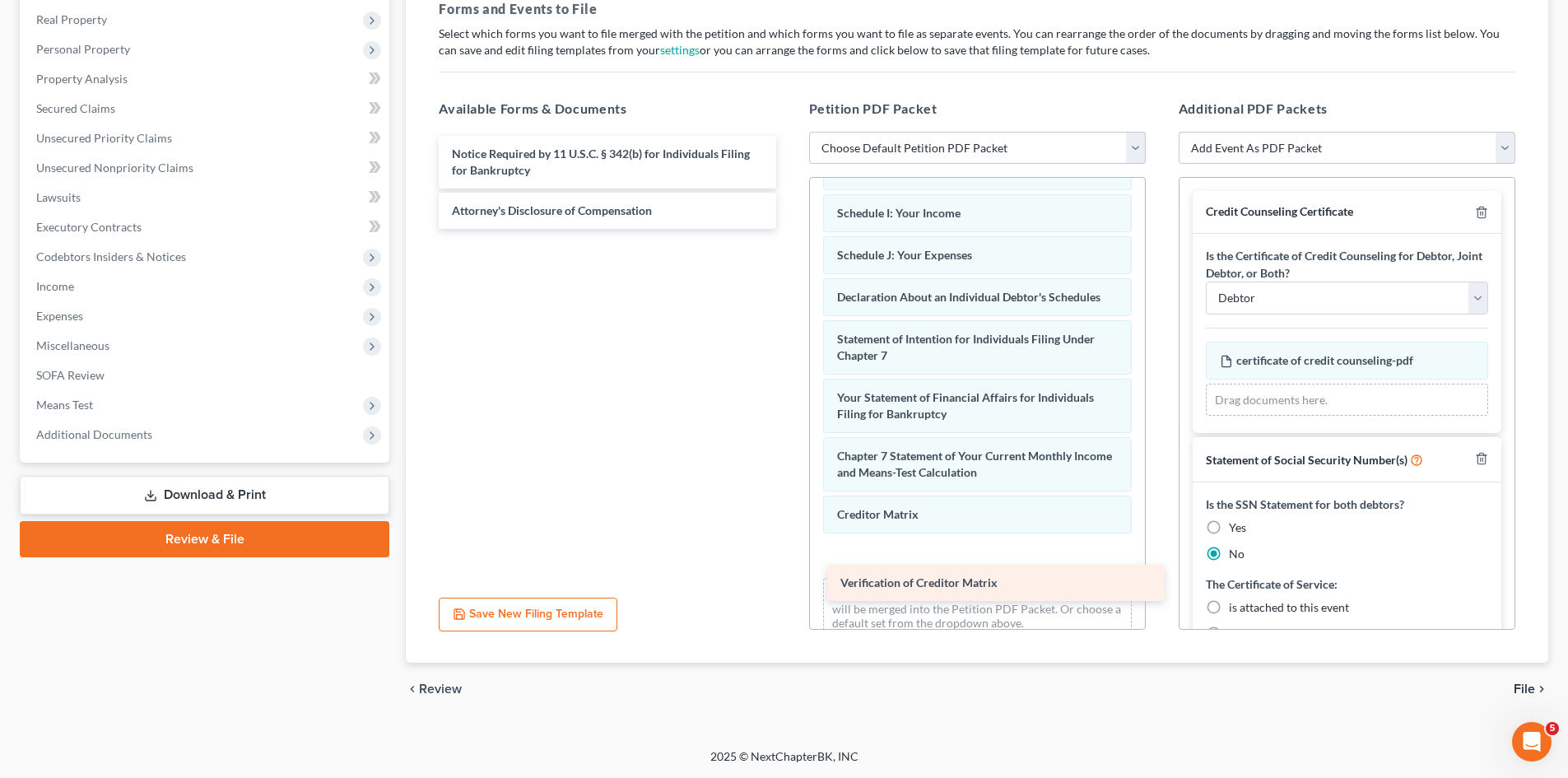
drag, startPoint x: 511, startPoint y: 155, endPoint x: 895, endPoint y: 570, distance: 565.4
click at [789, 229] on div "Verification of Creditor Matrix Verification of Creditor Matrix Notice Required…" at bounding box center [607, 183] width 363 height 93
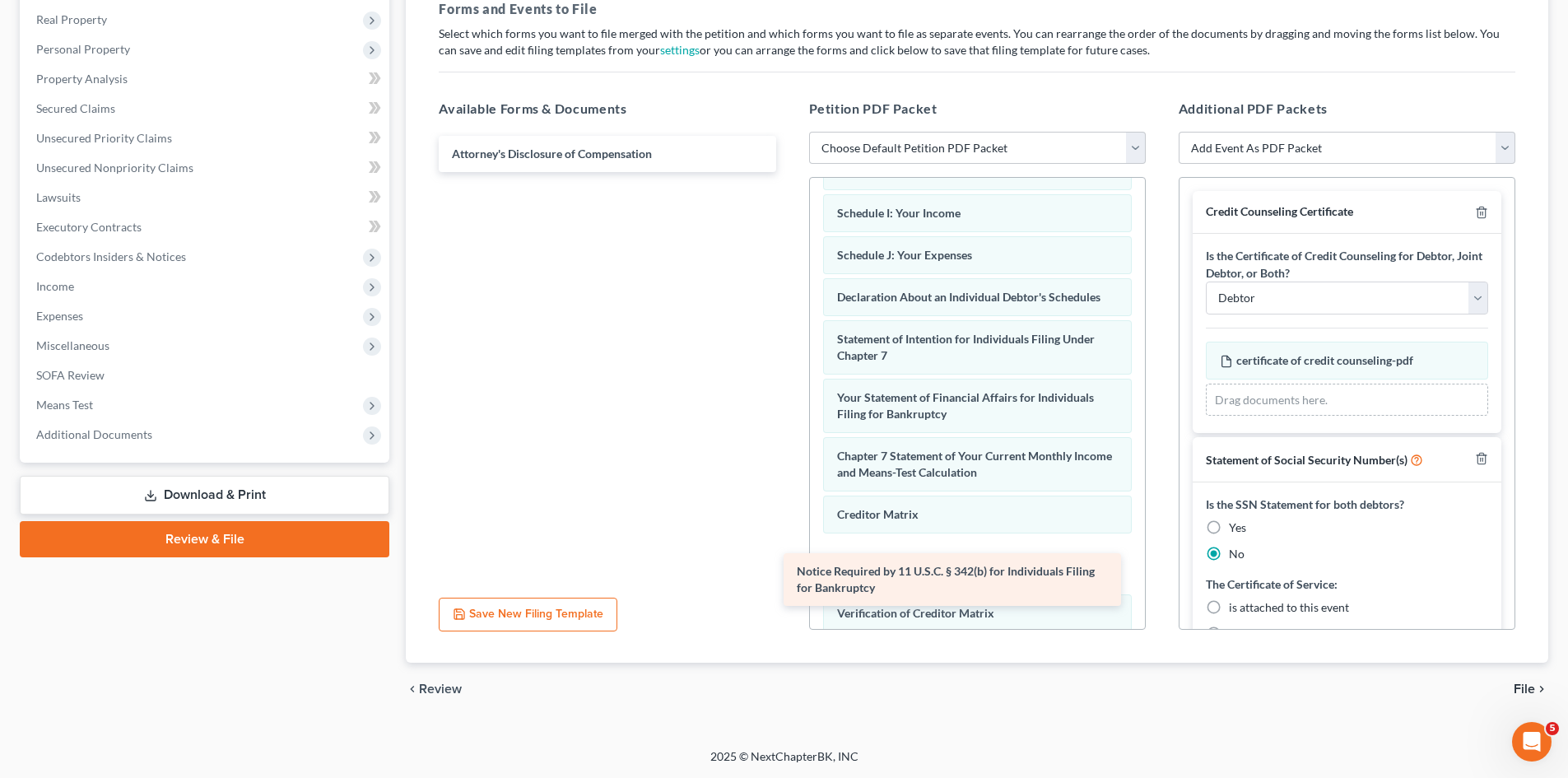
drag, startPoint x: 493, startPoint y: 158, endPoint x: 836, endPoint y: 571, distance: 536.9
click at [789, 172] on div "Notice Required by 11 U.S.C. § 342(b) for Individuals Filing for Bankruptcy Not…" at bounding box center [607, 153] width 363 height 36
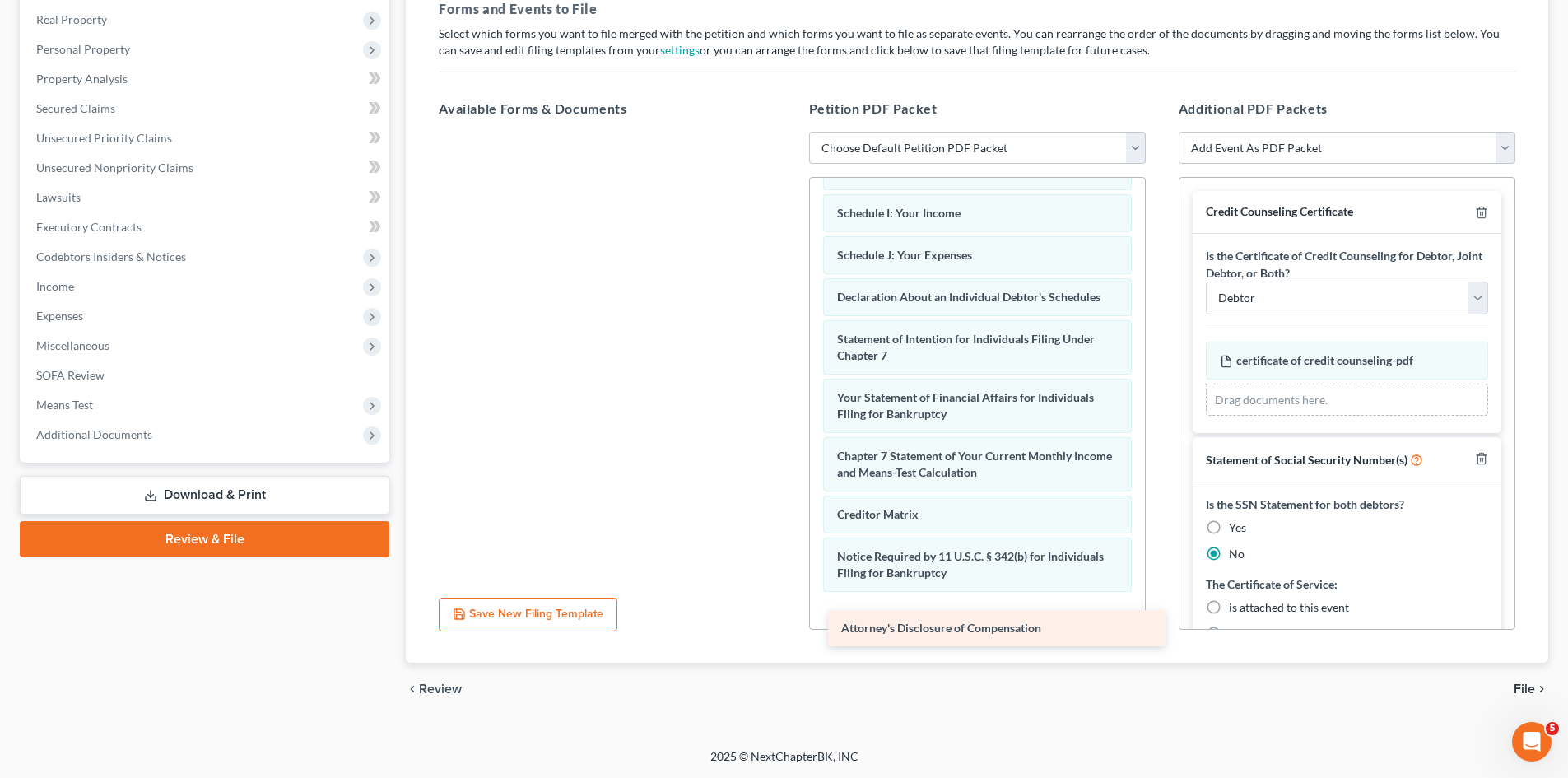
drag, startPoint x: 485, startPoint y: 154, endPoint x: 870, endPoint y: 622, distance: 606.0
click at [789, 132] on div "Attorney's Disclosure of Compensation Attorney's Disclosure of Compensation" at bounding box center [607, 132] width 363 height 0
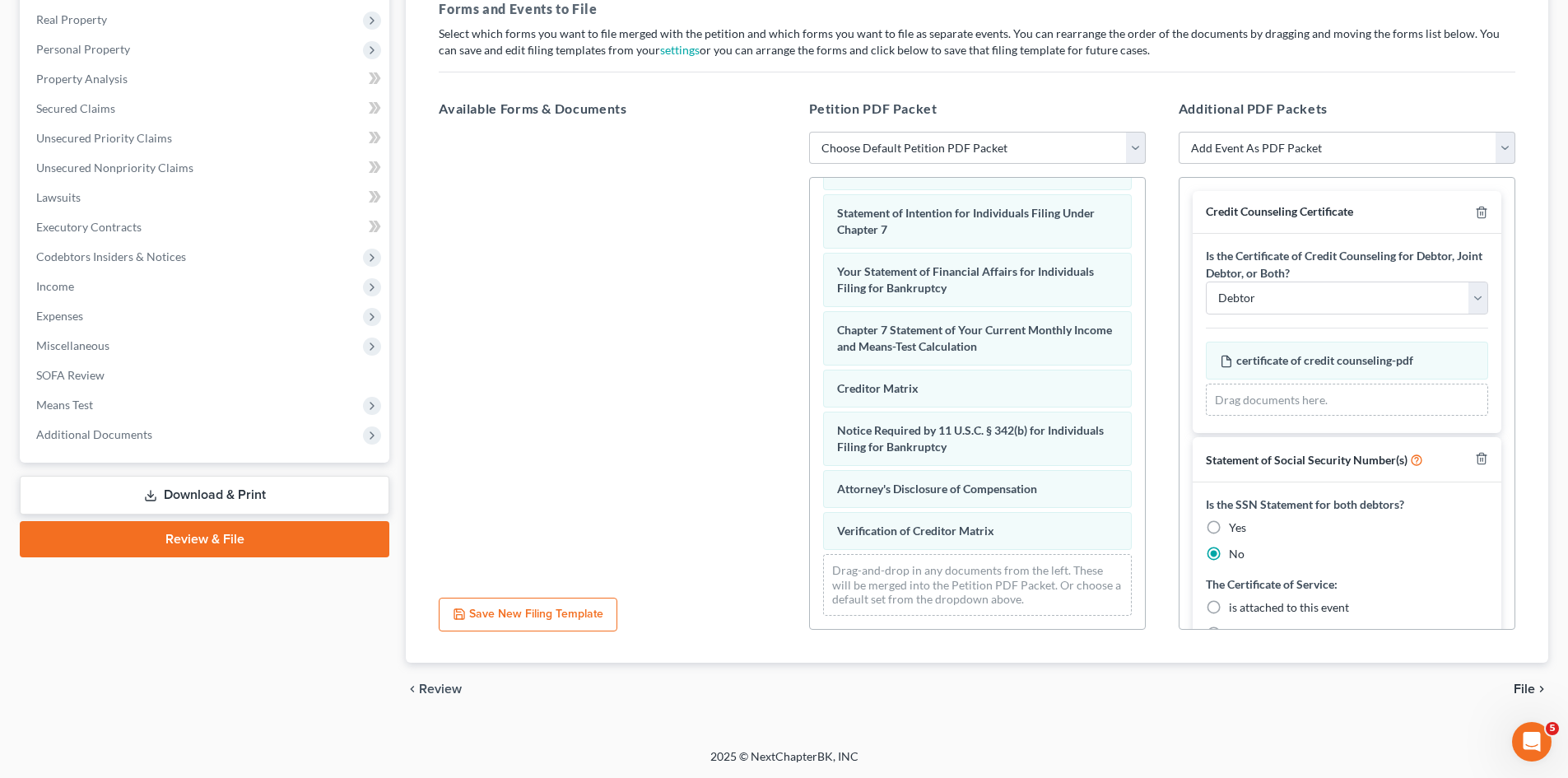
scroll to position [525, 0]
click at [1526, 690] on span "File" at bounding box center [1525, 690] width 22 height 13
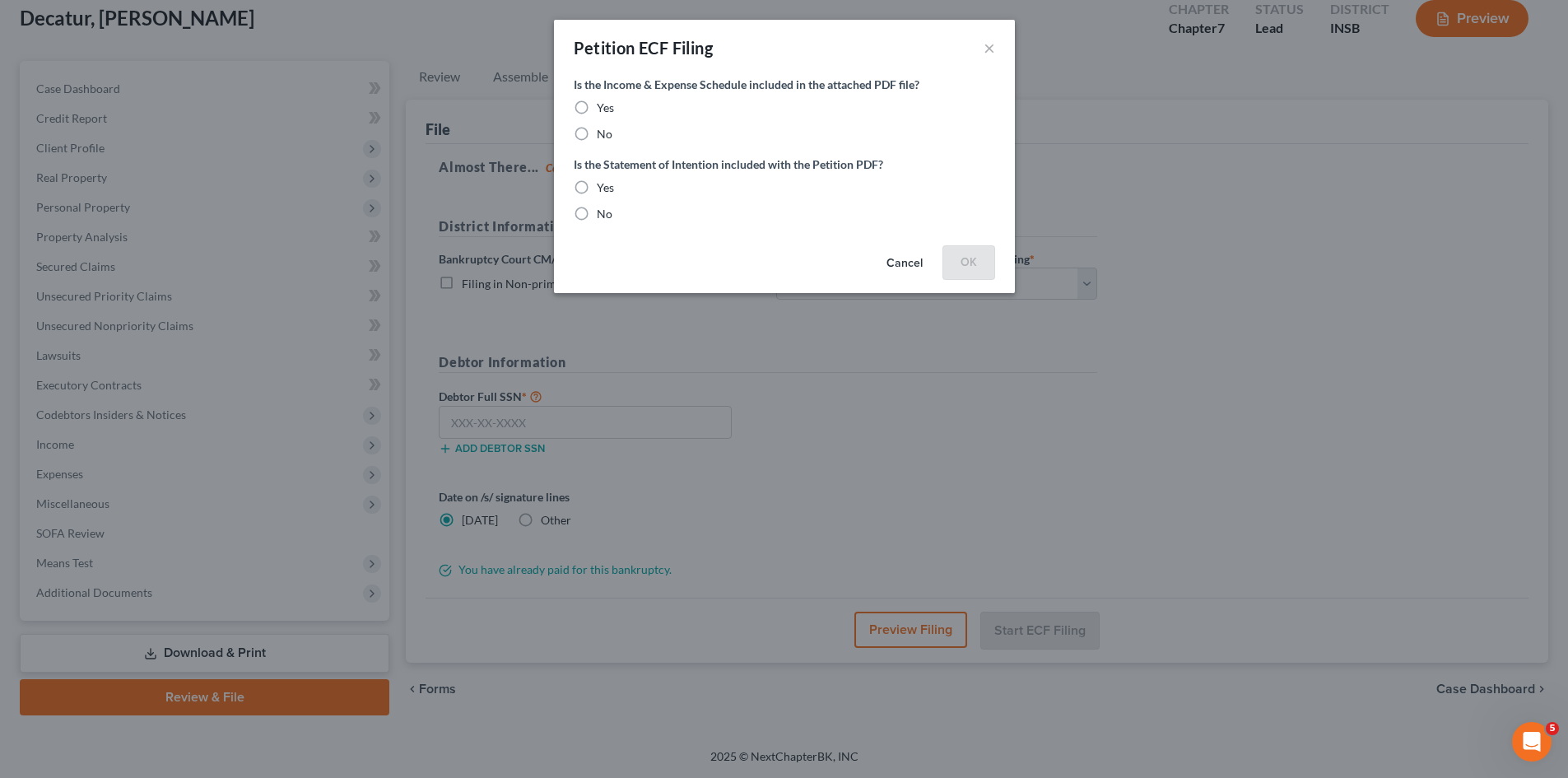
scroll to position [98, 0]
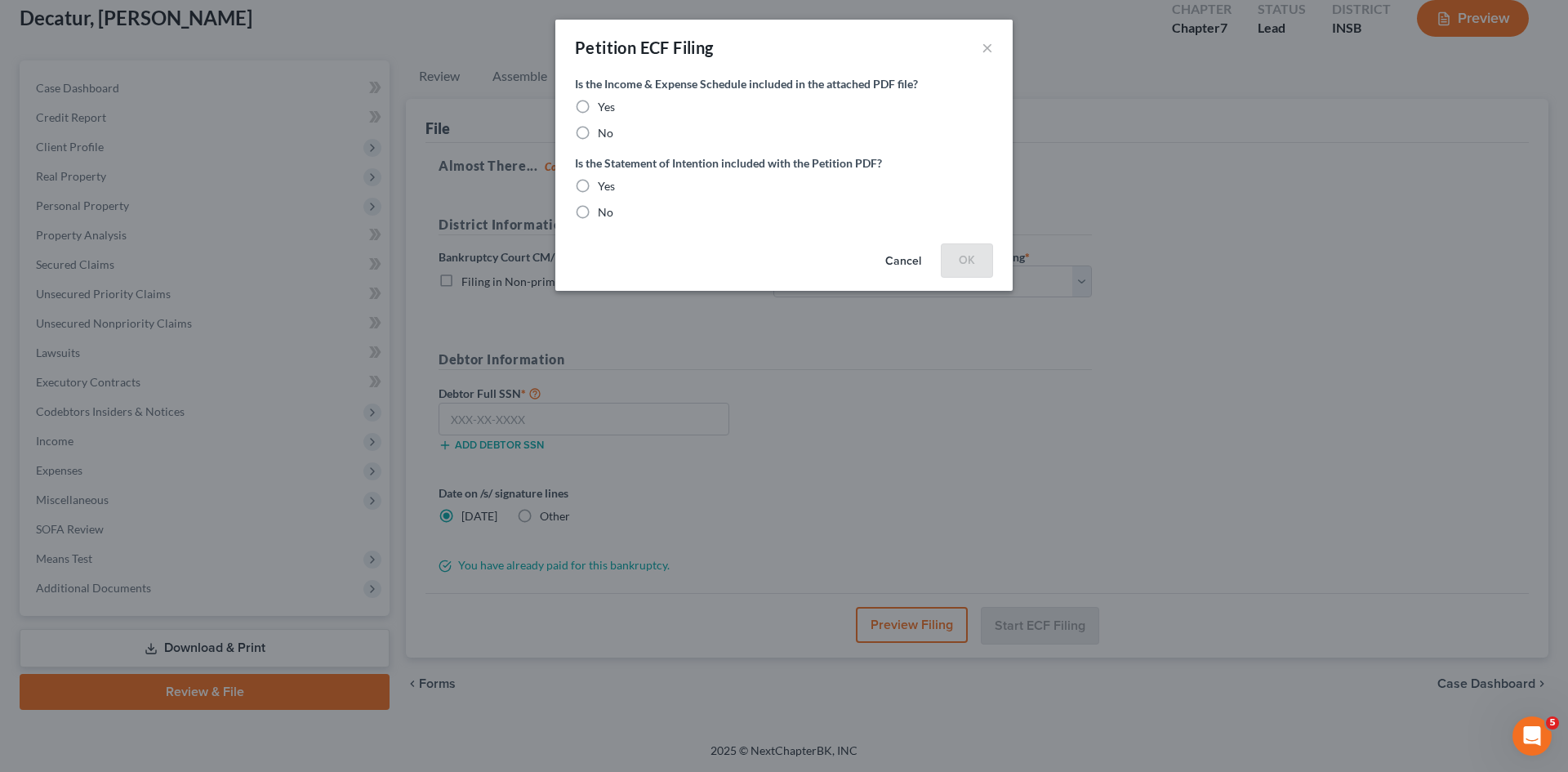
click at [598, 103] on label "Yes" at bounding box center [606, 107] width 17 height 17
click at [605, 103] on input "Yes" at bounding box center [610, 103] width 11 height 11
radio input "true"
click at [598, 188] on label "Yes" at bounding box center [606, 186] width 17 height 17
click at [605, 188] on input "Yes" at bounding box center [610, 183] width 11 height 11
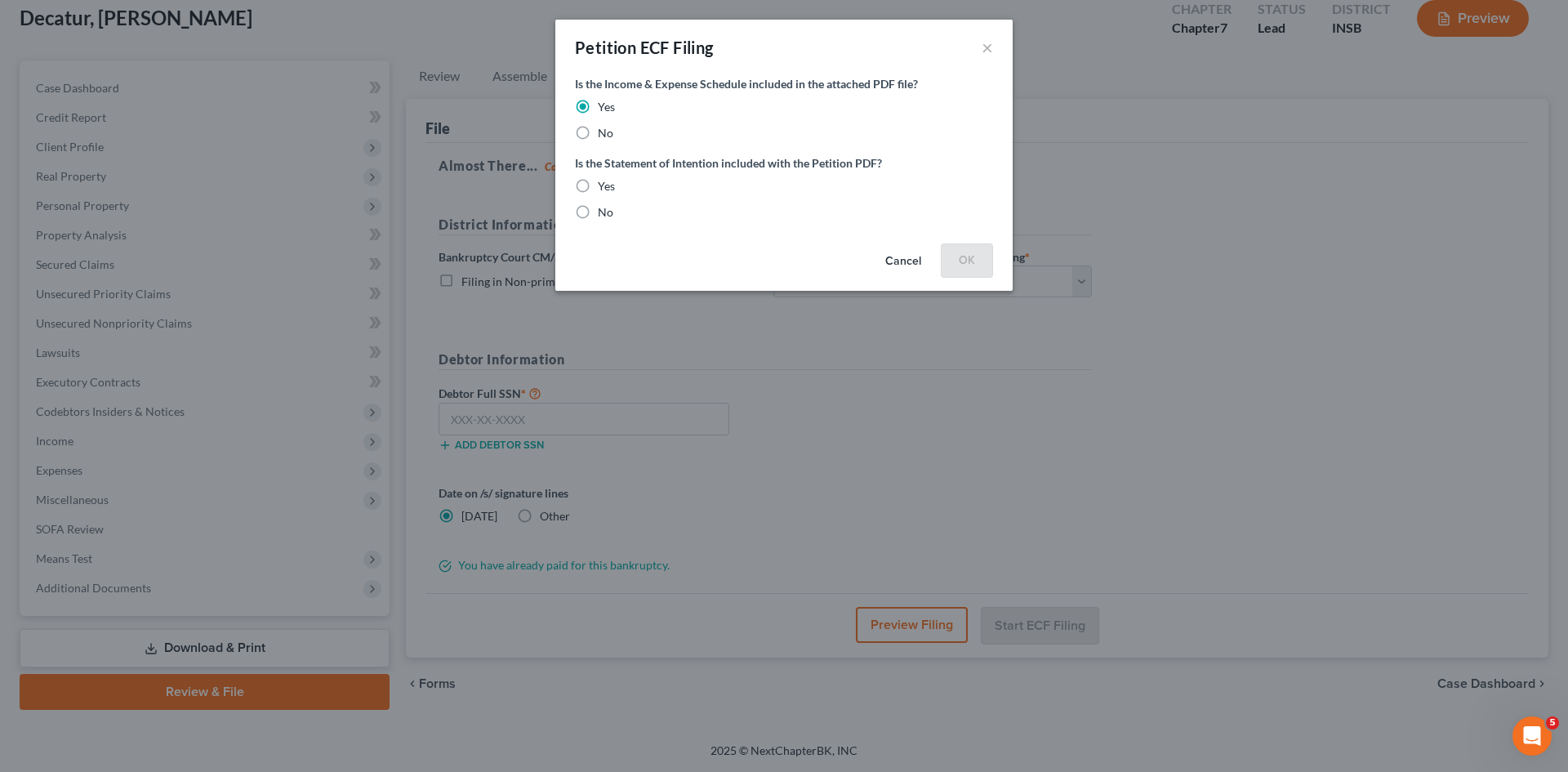
radio input "true"
click at [974, 257] on button "OK" at bounding box center [967, 260] width 52 height 33
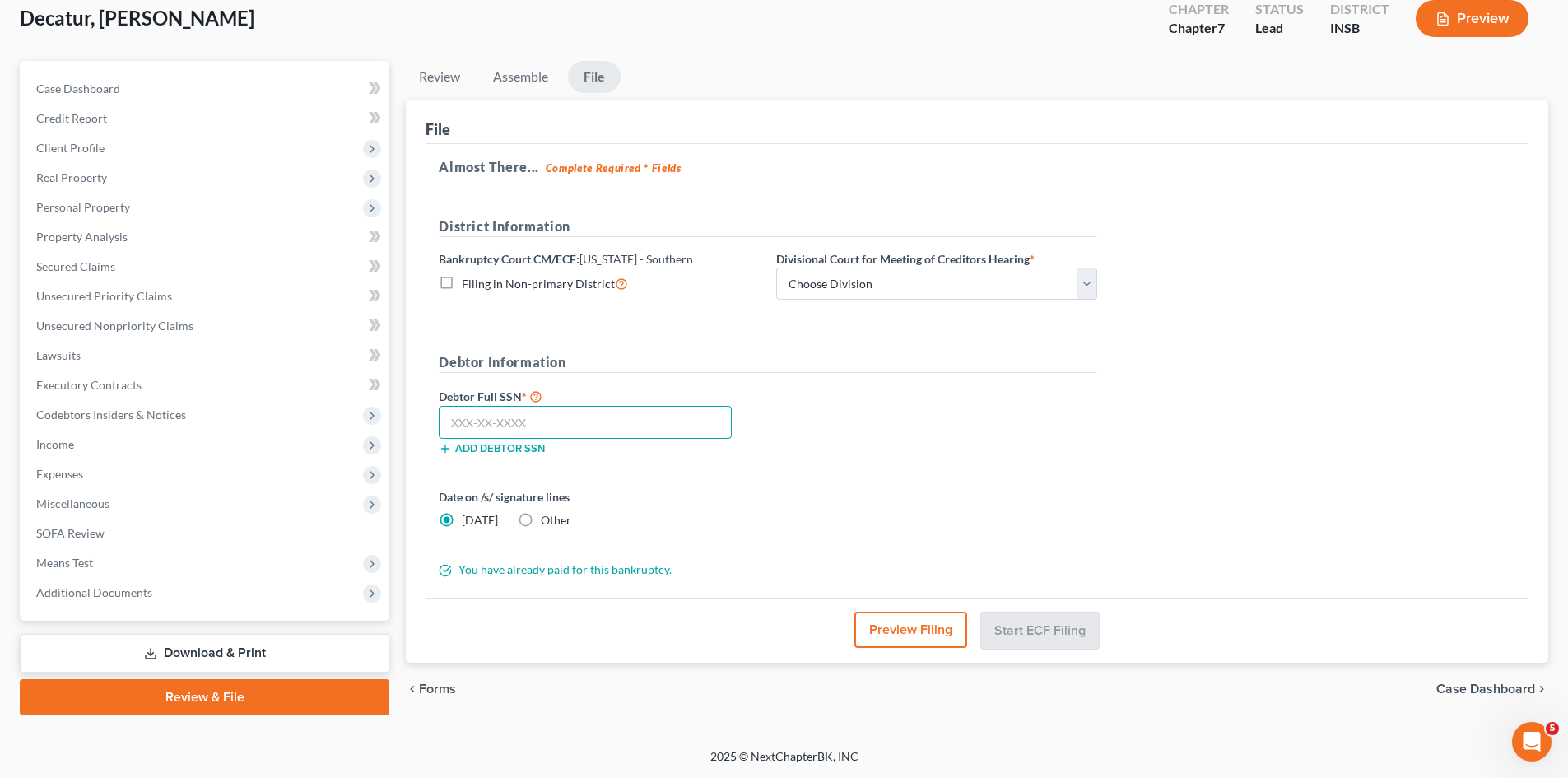
click at [571, 425] on input "text" at bounding box center [585, 423] width 293 height 33
type input "304-08-2267"
click at [1086, 294] on select "Choose Division [GEOGRAPHIC_DATA] [GEOGRAPHIC_DATA] [GEOGRAPHIC_DATA] [GEOGRAPH…" at bounding box center [936, 284] width 321 height 33
select select "1"
click at [776, 268] on select "Choose Division [GEOGRAPHIC_DATA] [GEOGRAPHIC_DATA] [GEOGRAPHIC_DATA] [GEOGRAPH…" at bounding box center [936, 284] width 321 height 33
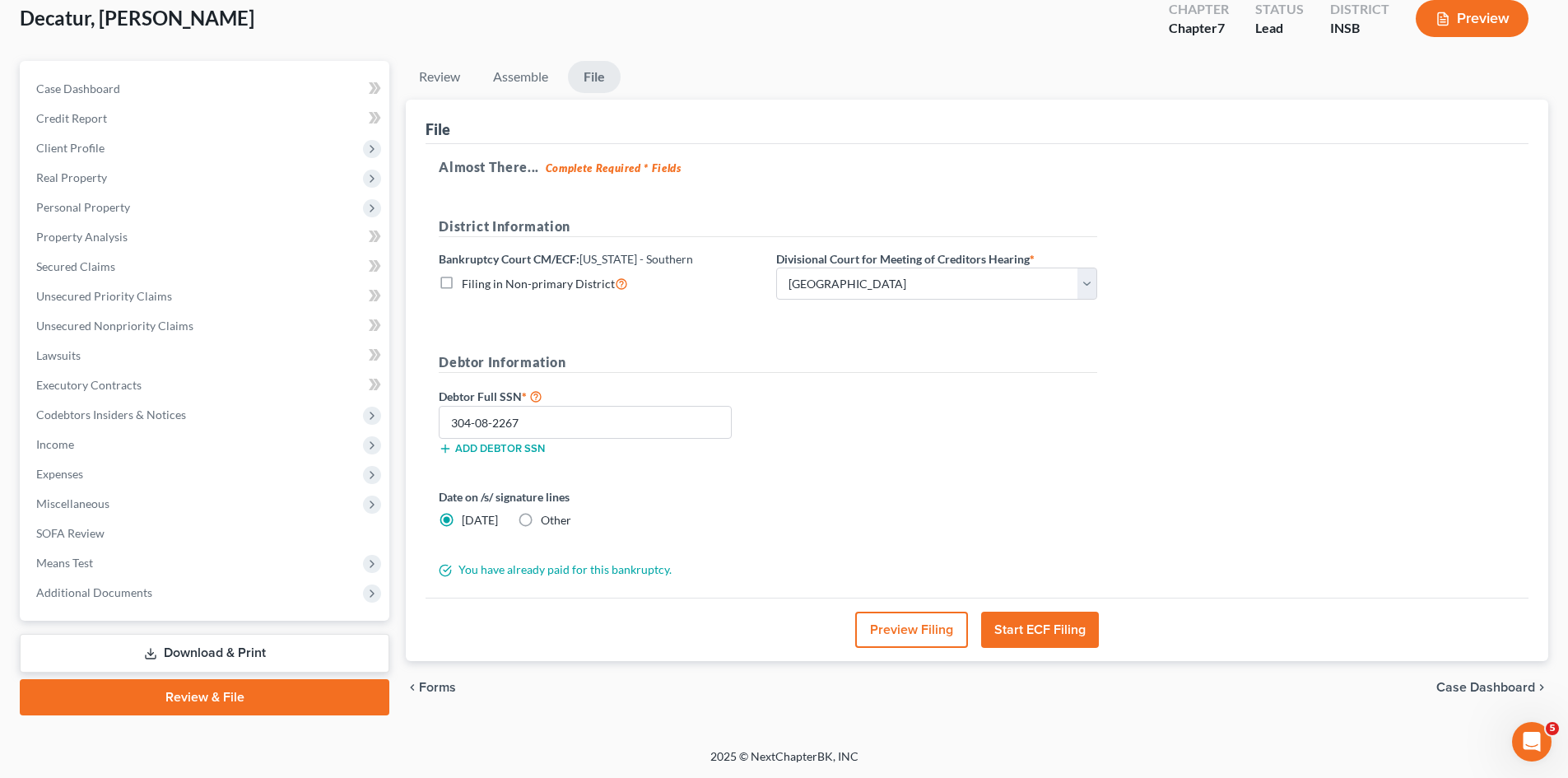
click at [1040, 626] on button "Start ECF Filing" at bounding box center [1039, 630] width 118 height 36
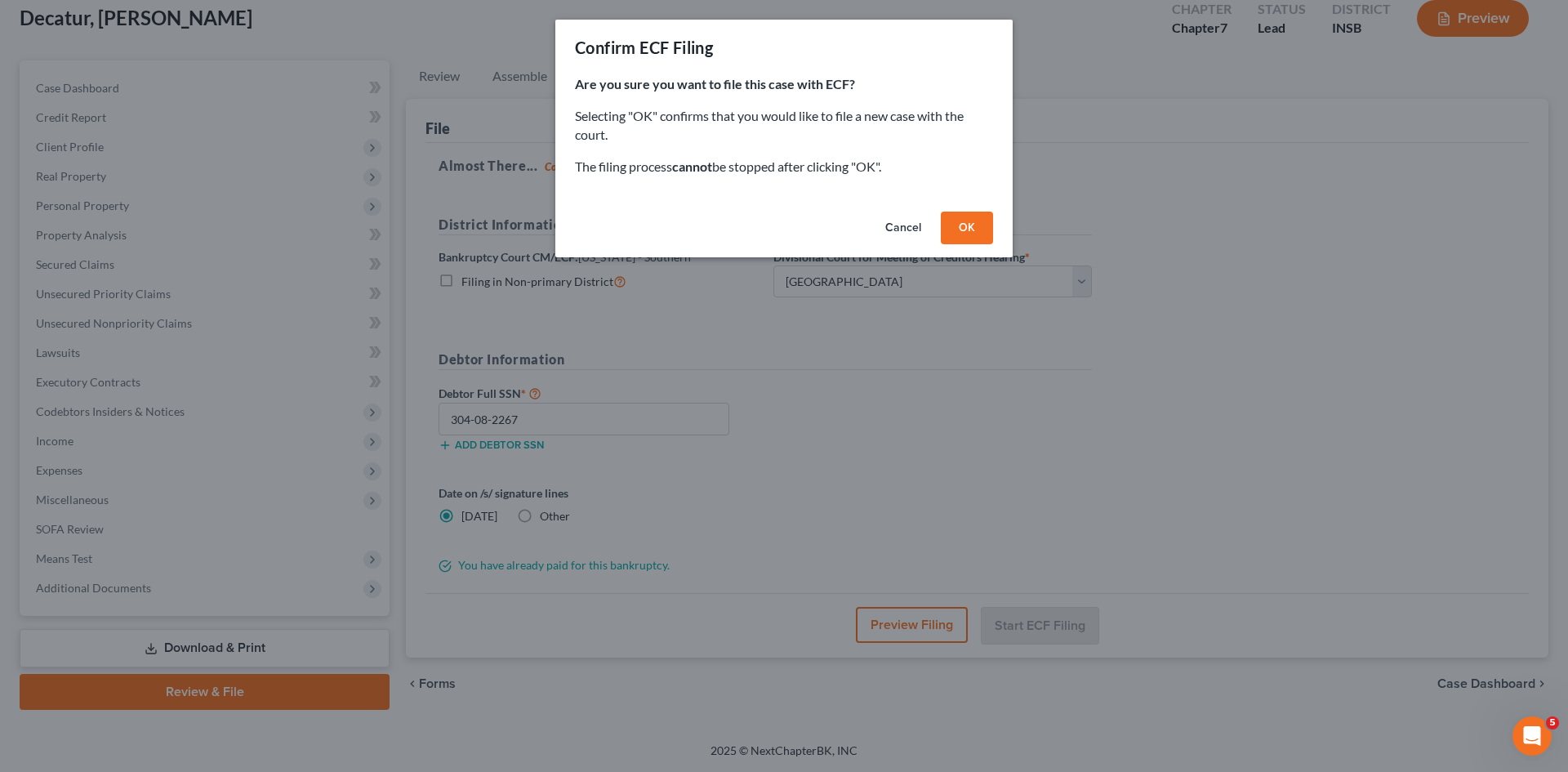
click at [975, 232] on button "OK" at bounding box center [967, 228] width 52 height 33
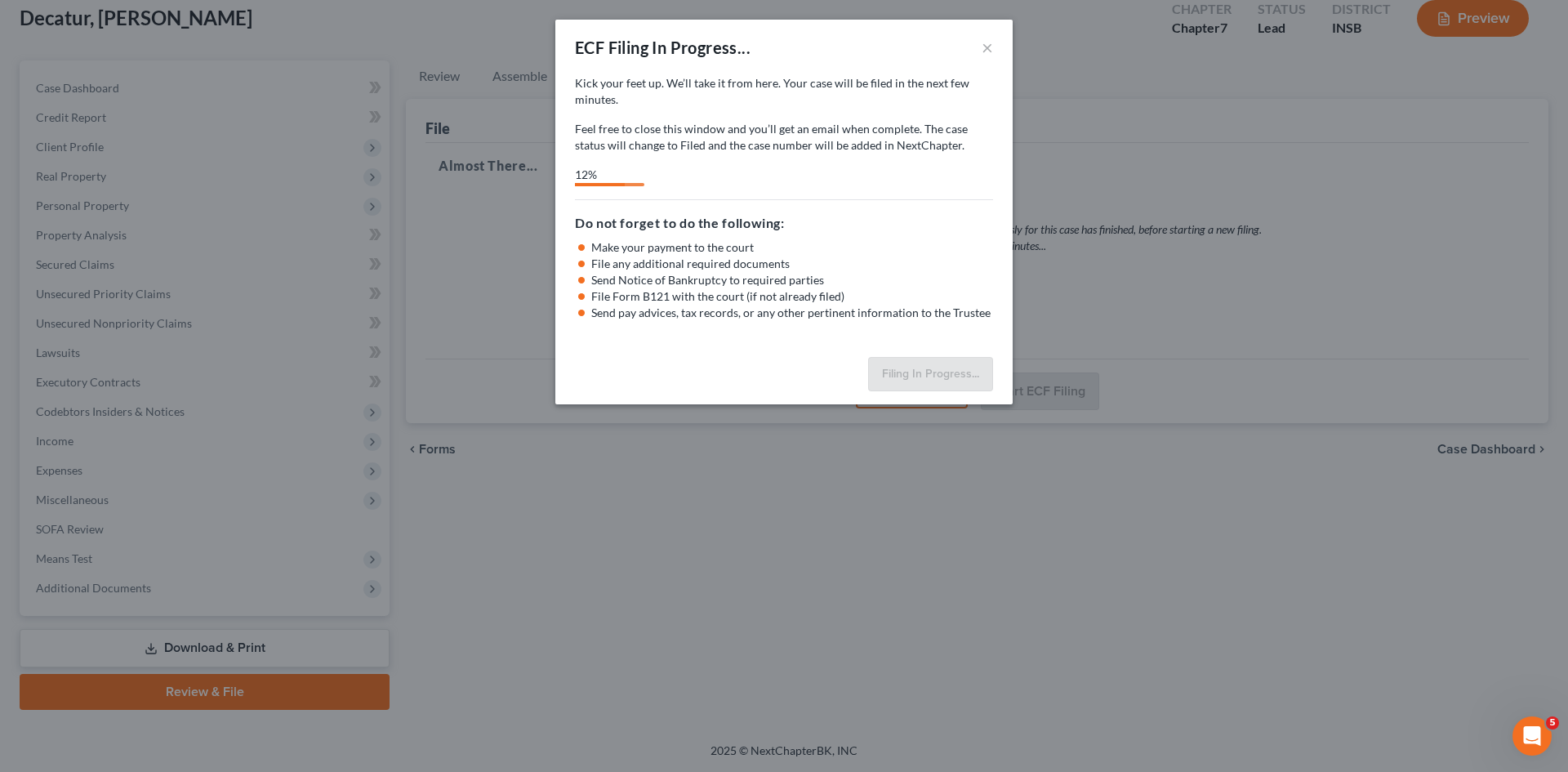
select select "1"
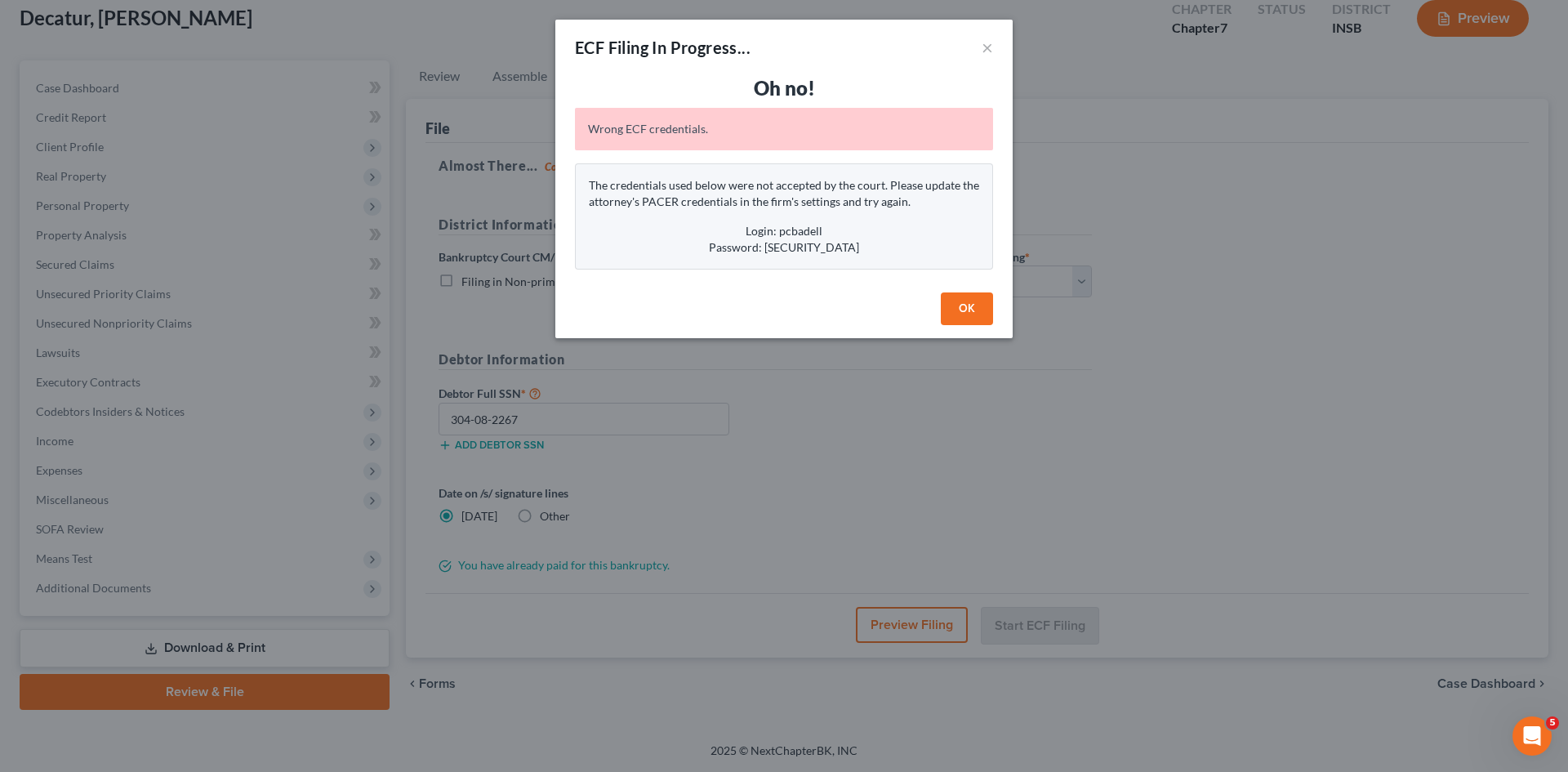
click at [975, 314] on button "OK" at bounding box center [967, 309] width 52 height 33
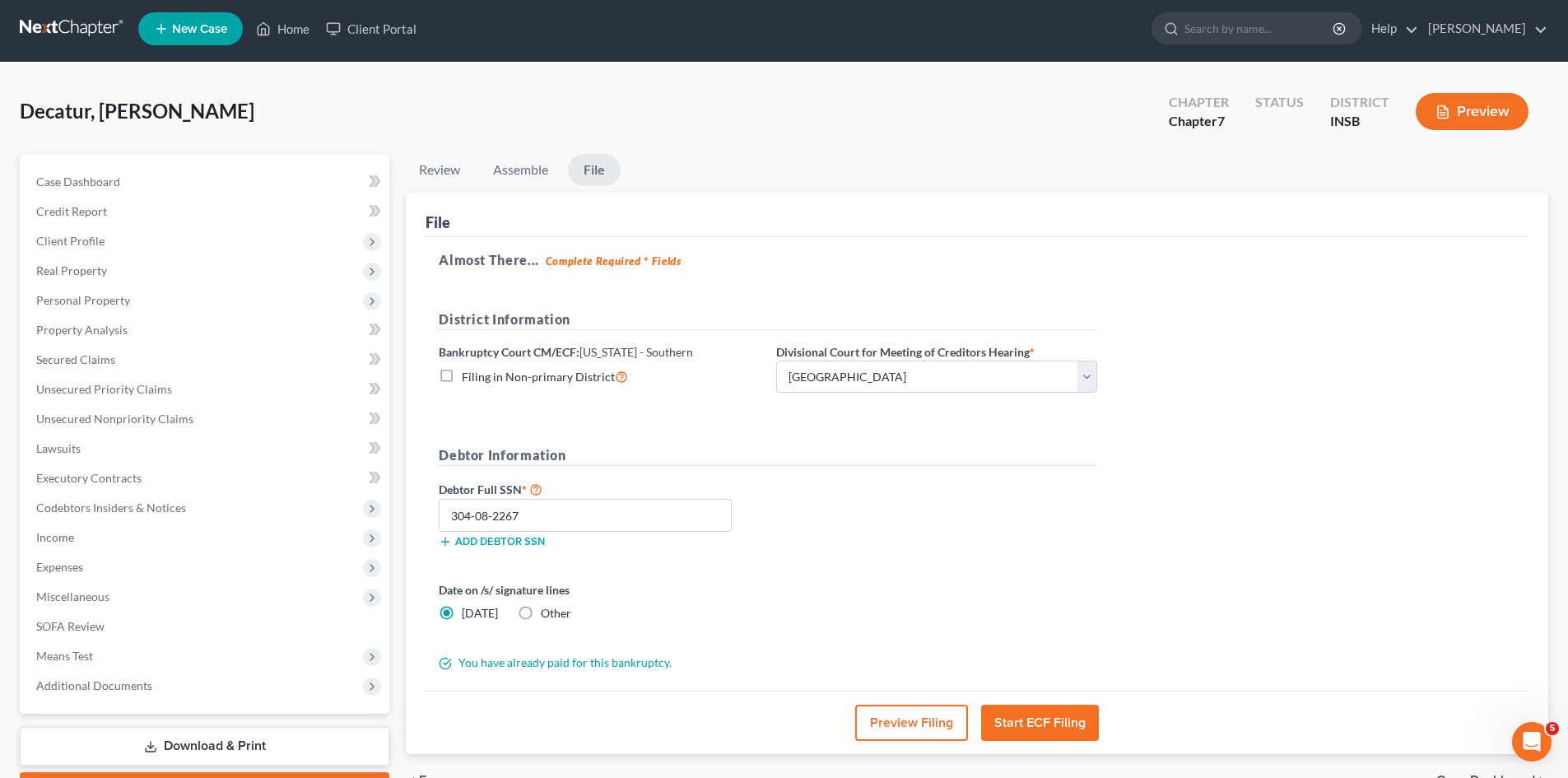
scroll to position [0, 0]
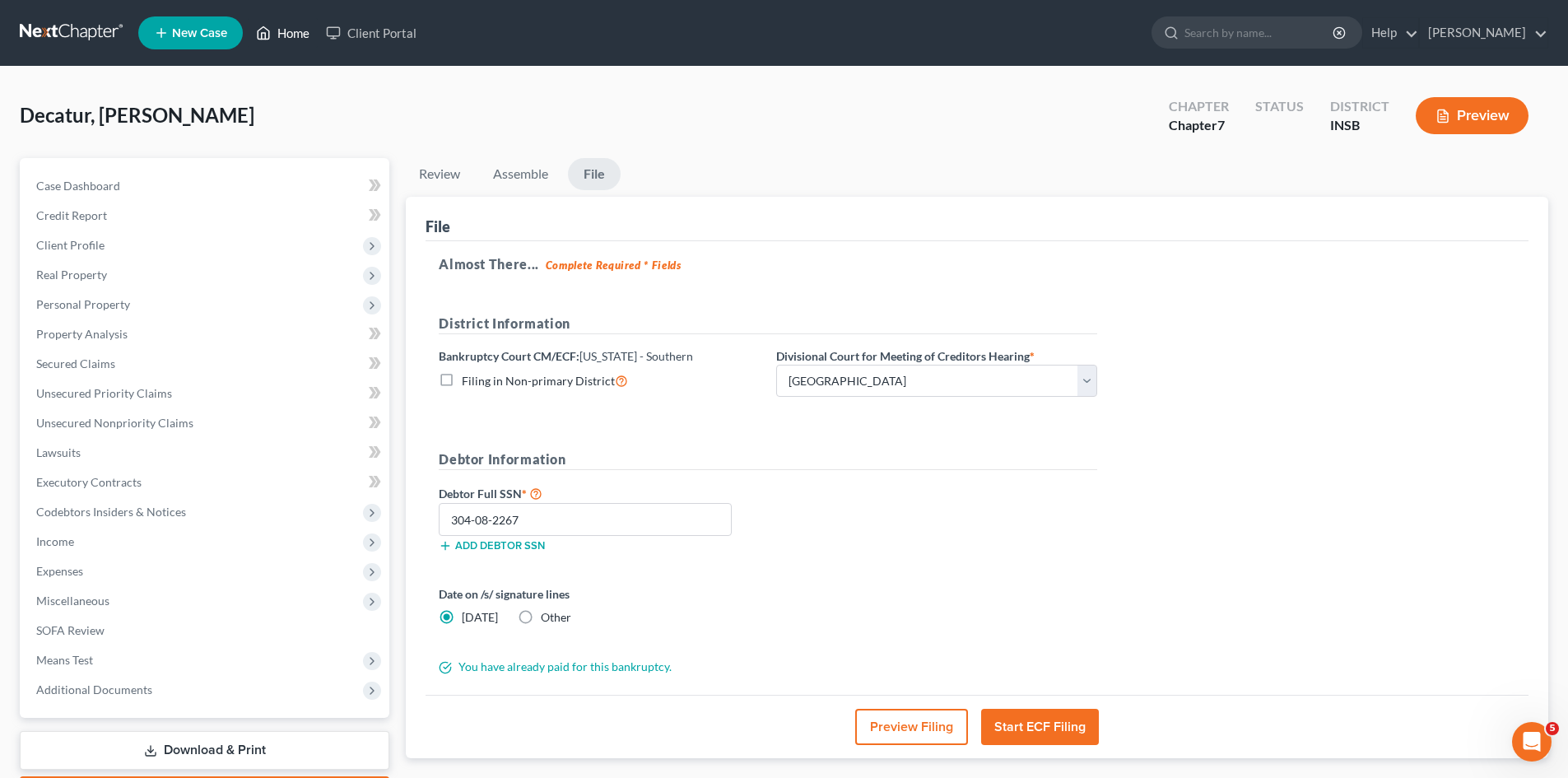
click at [290, 34] on link "Home" at bounding box center [283, 33] width 70 height 30
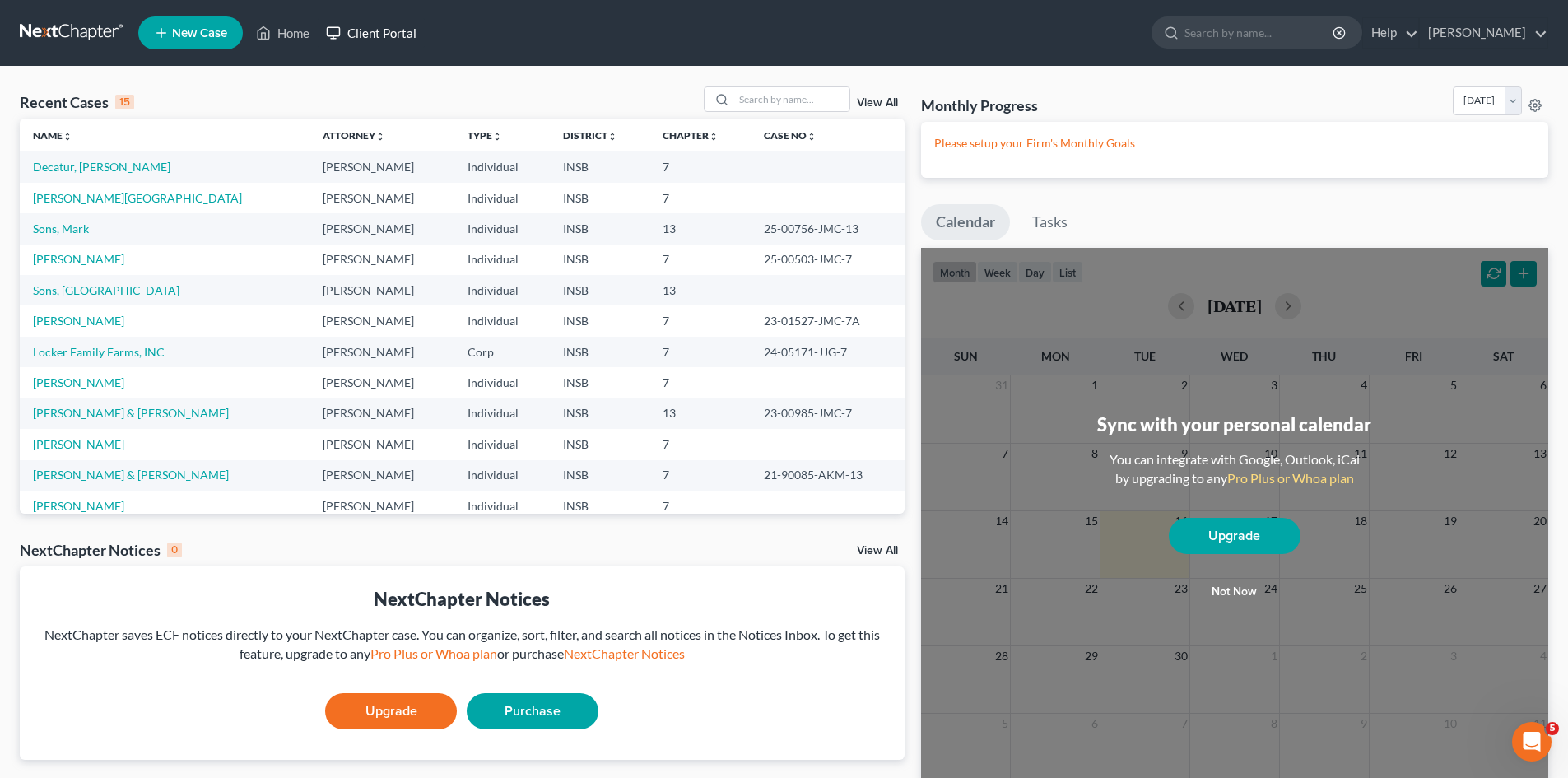
click at [383, 34] on link "Client Portal" at bounding box center [371, 33] width 107 height 30
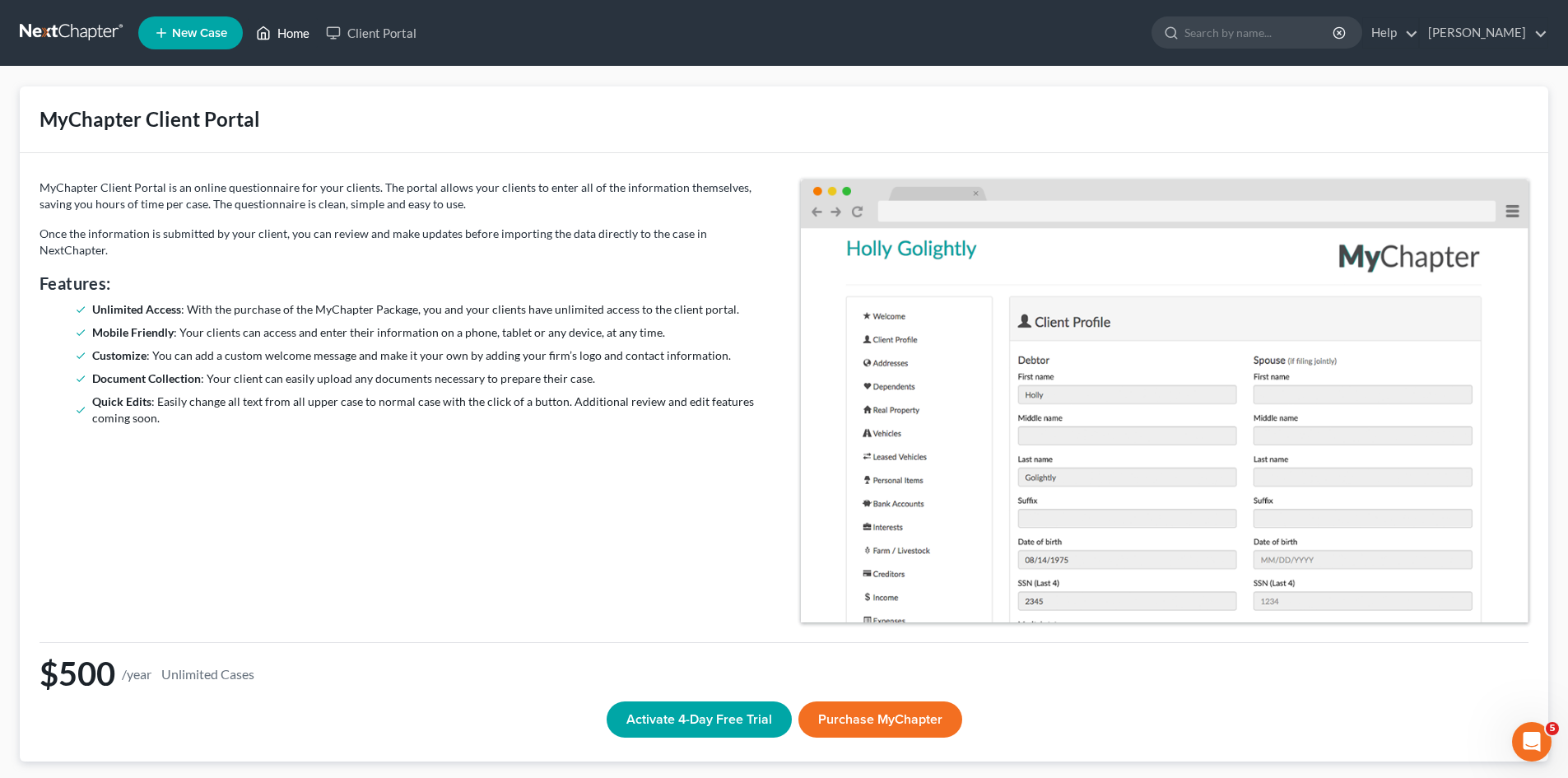
click at [278, 29] on link "Home" at bounding box center [283, 33] width 70 height 30
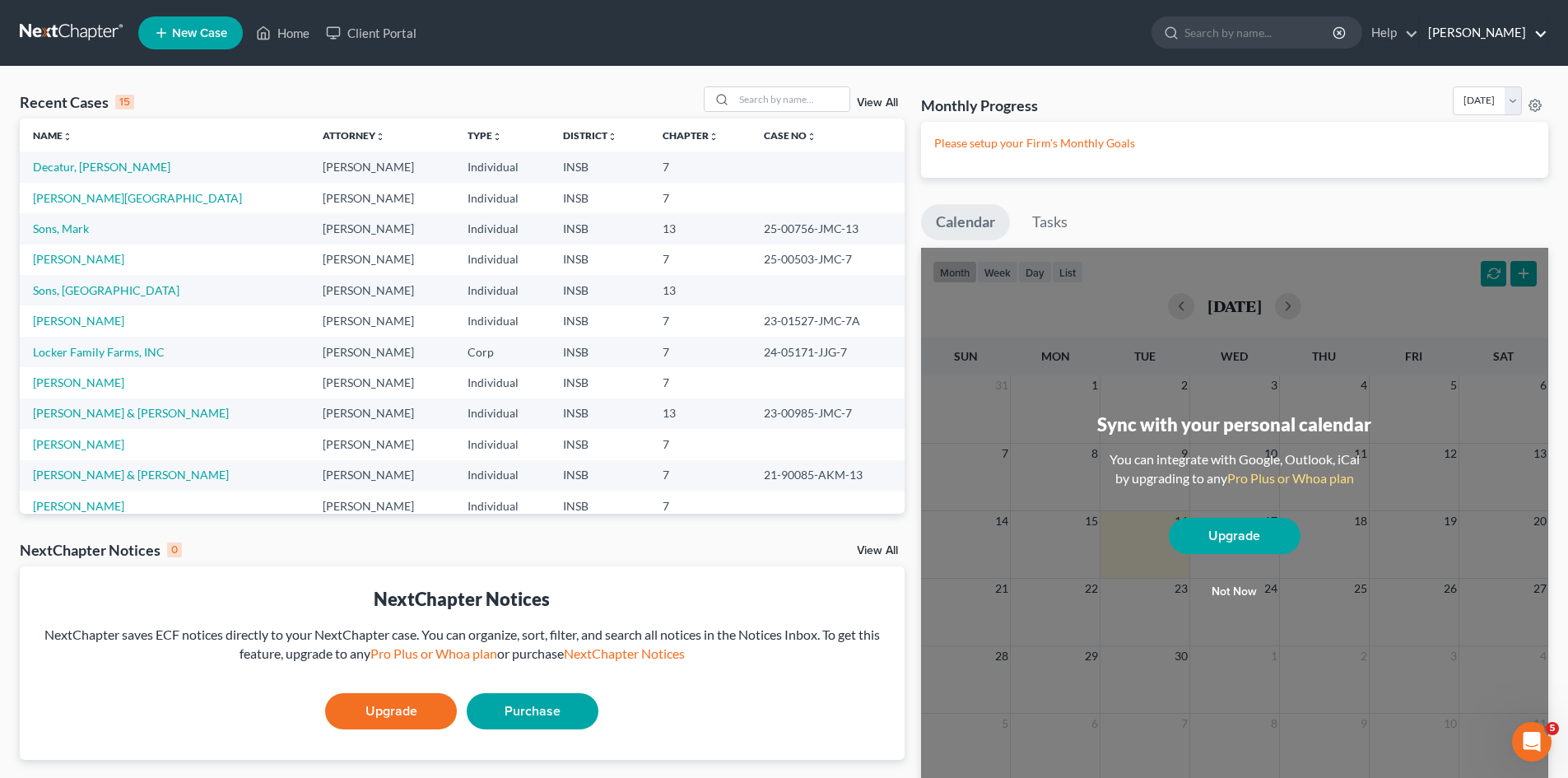
click at [1515, 28] on link "[PERSON_NAME]" at bounding box center [1483, 33] width 128 height 30
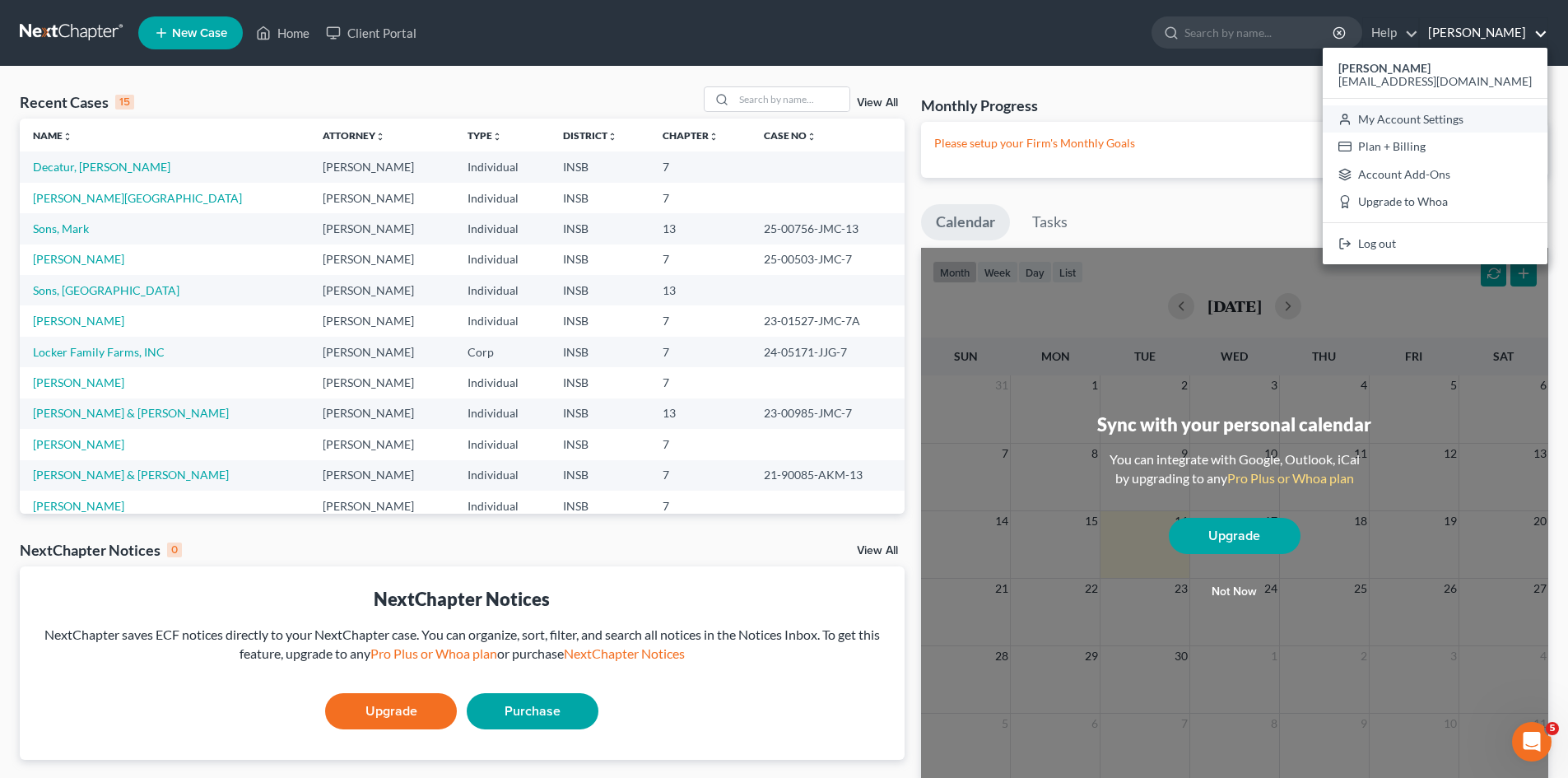
click at [1505, 116] on link "My Account Settings" at bounding box center [1435, 119] width 225 height 28
select select "24"
select select "15"
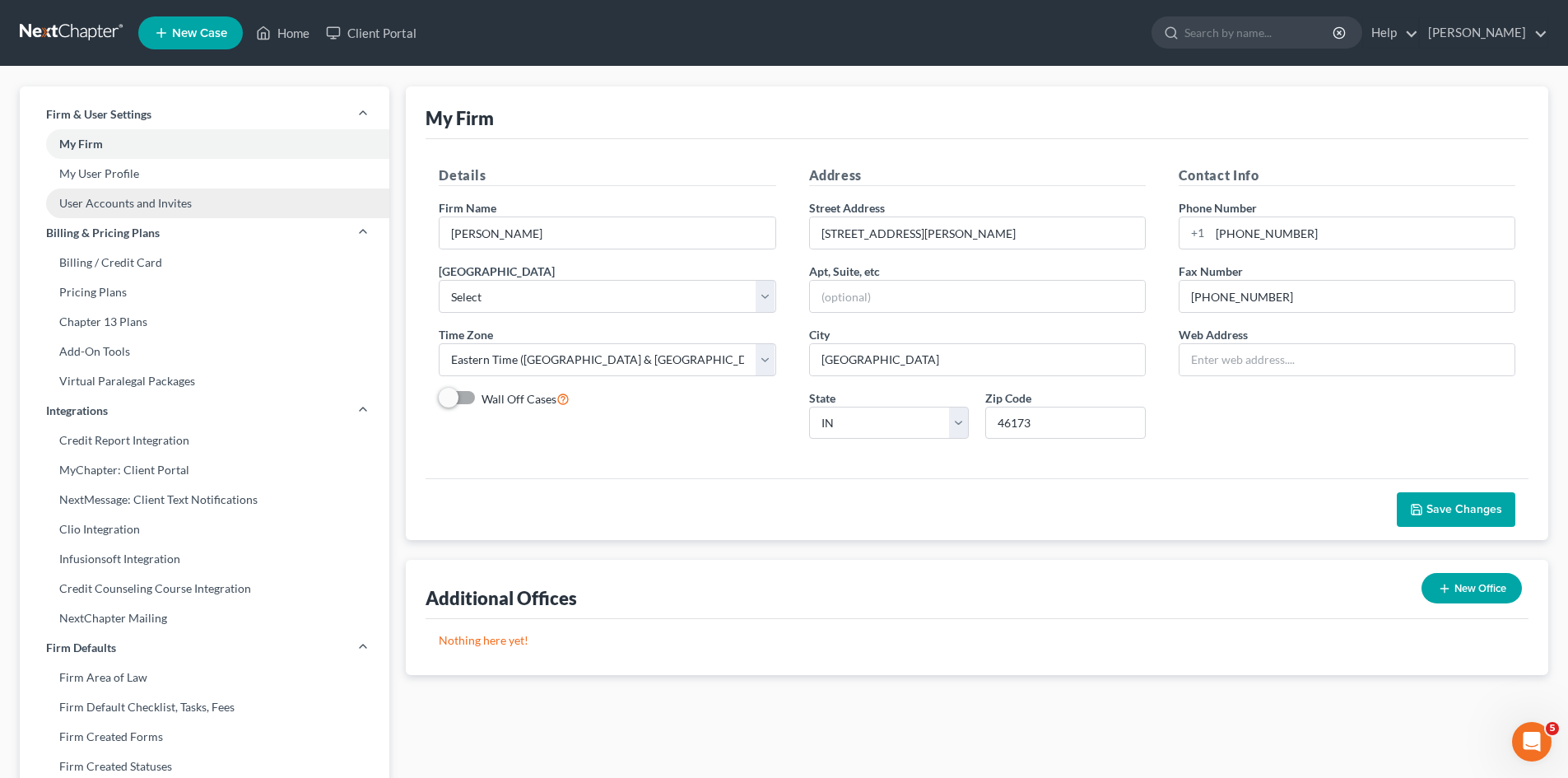
click at [135, 204] on link "User Accounts and Invites" at bounding box center [204, 203] width 369 height 30
select select "0"
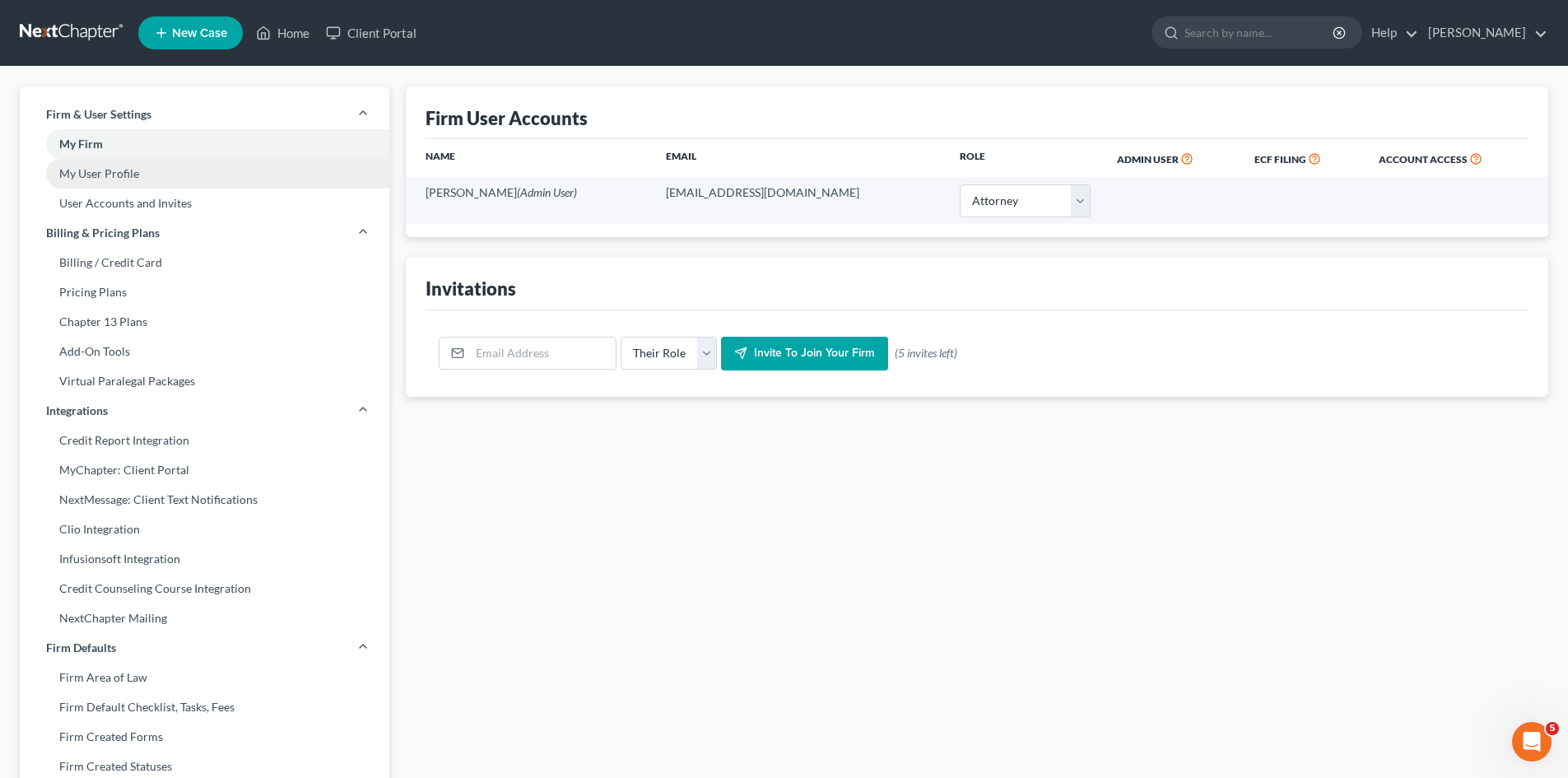
click at [121, 175] on link "My User Profile" at bounding box center [204, 174] width 369 height 30
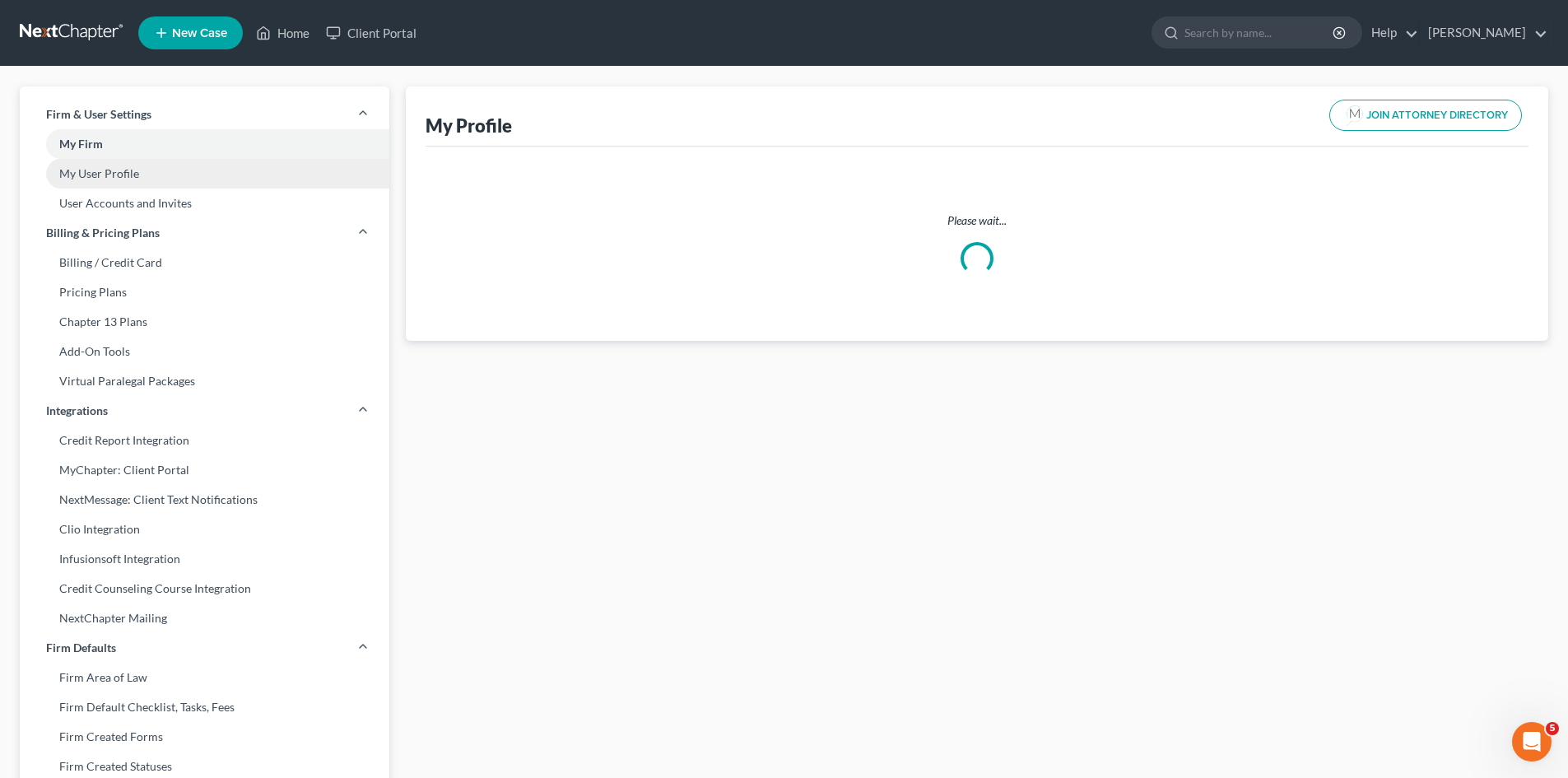
select select "15"
select select "28"
select select "attorney"
select select "0"
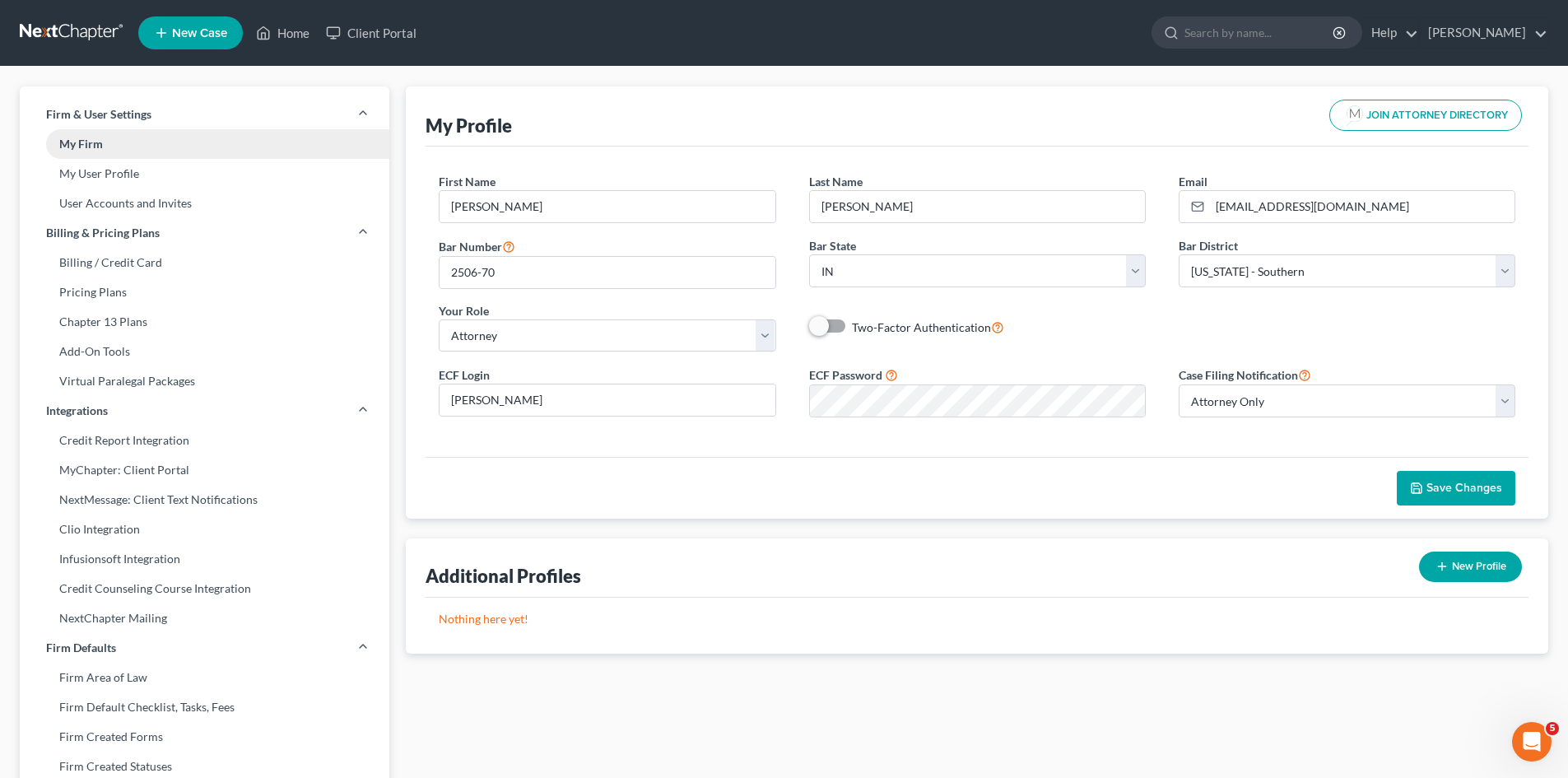
click at [85, 141] on link "My Firm" at bounding box center [204, 144] width 369 height 30
select select "28"
select select "24"
select select "15"
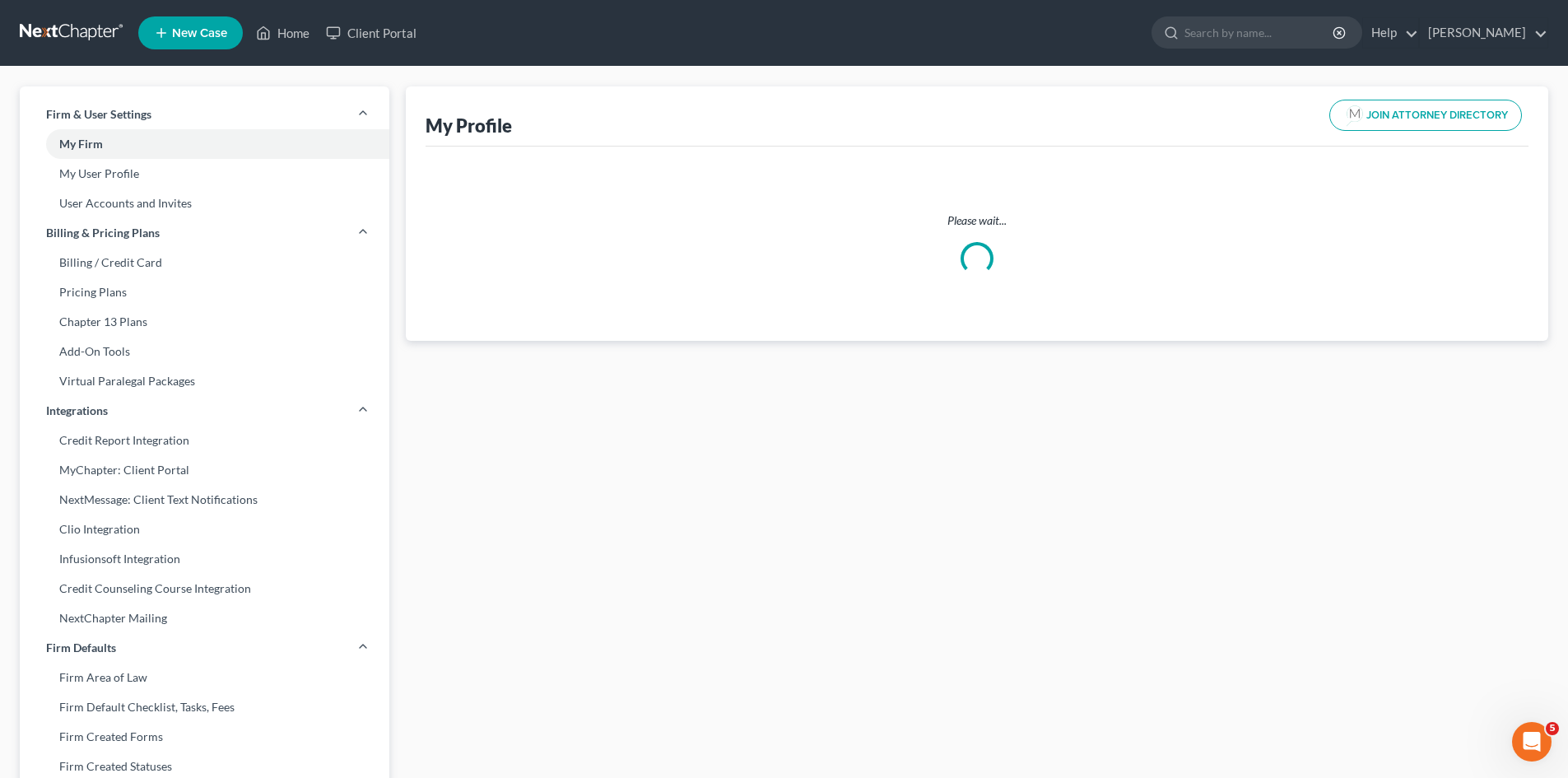
select select "15"
select select "28"
select select "attorney"
select select "0"
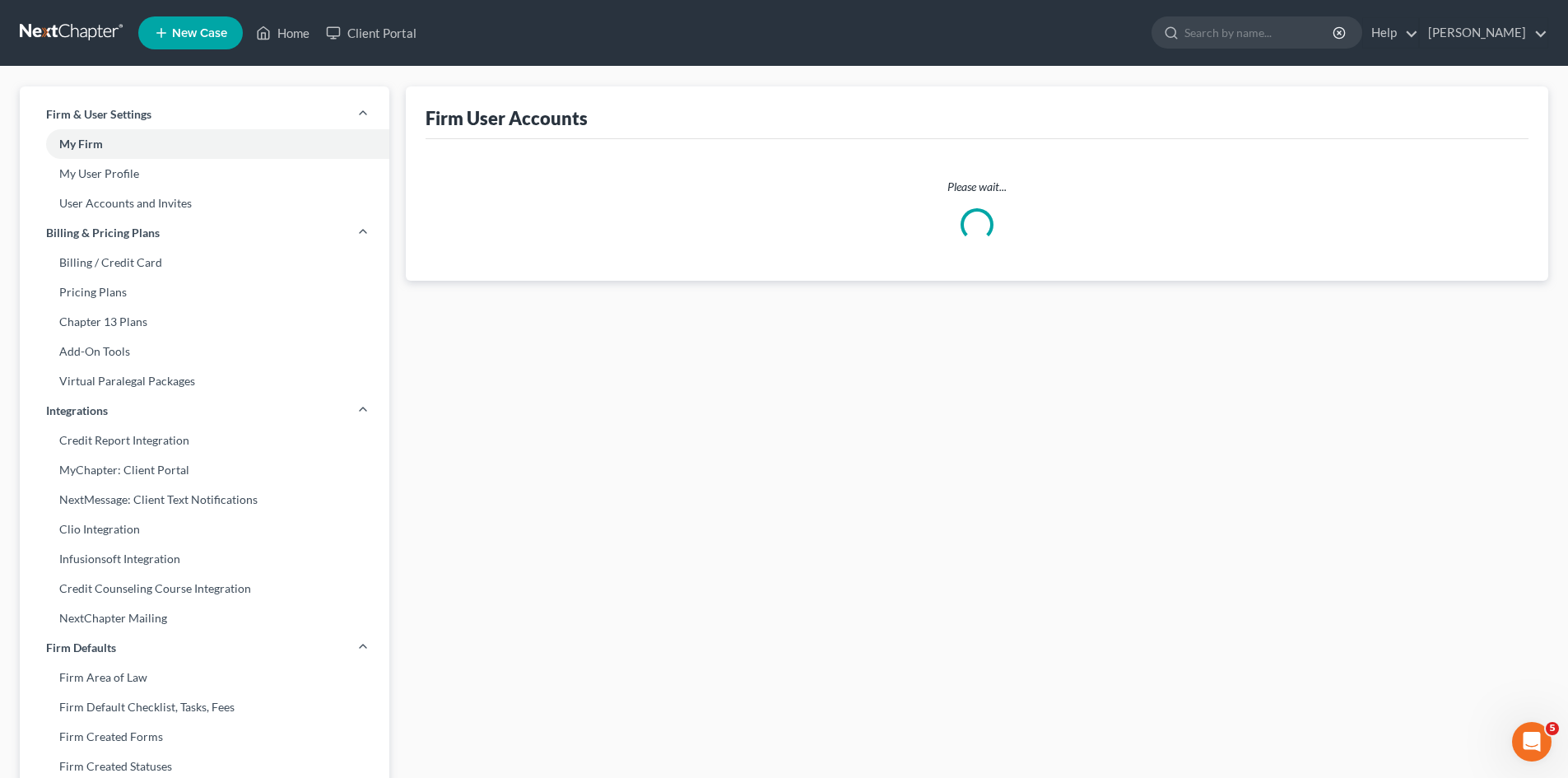
select select "0"
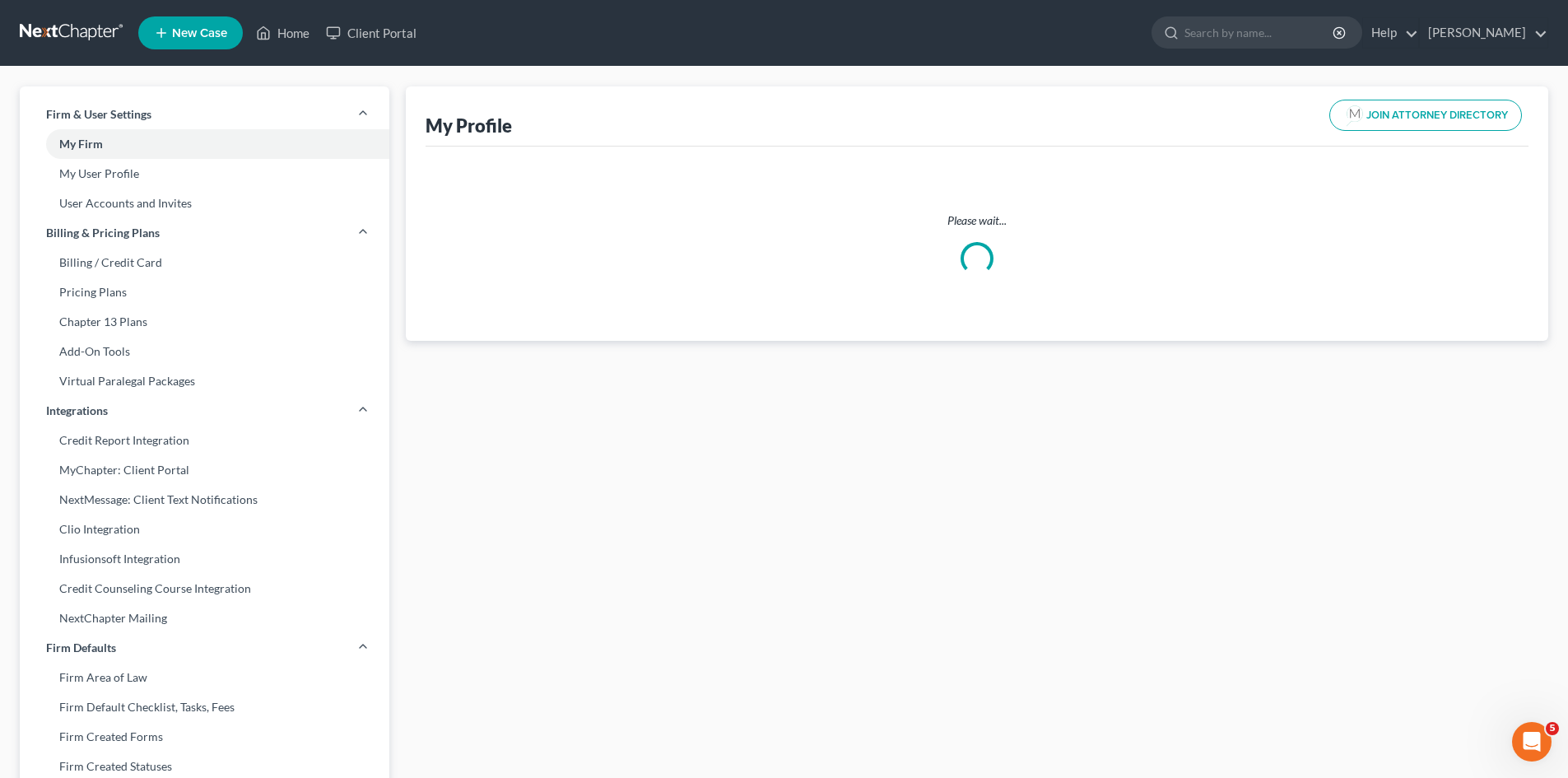
select select "15"
select select "28"
select select "attorney"
select select "0"
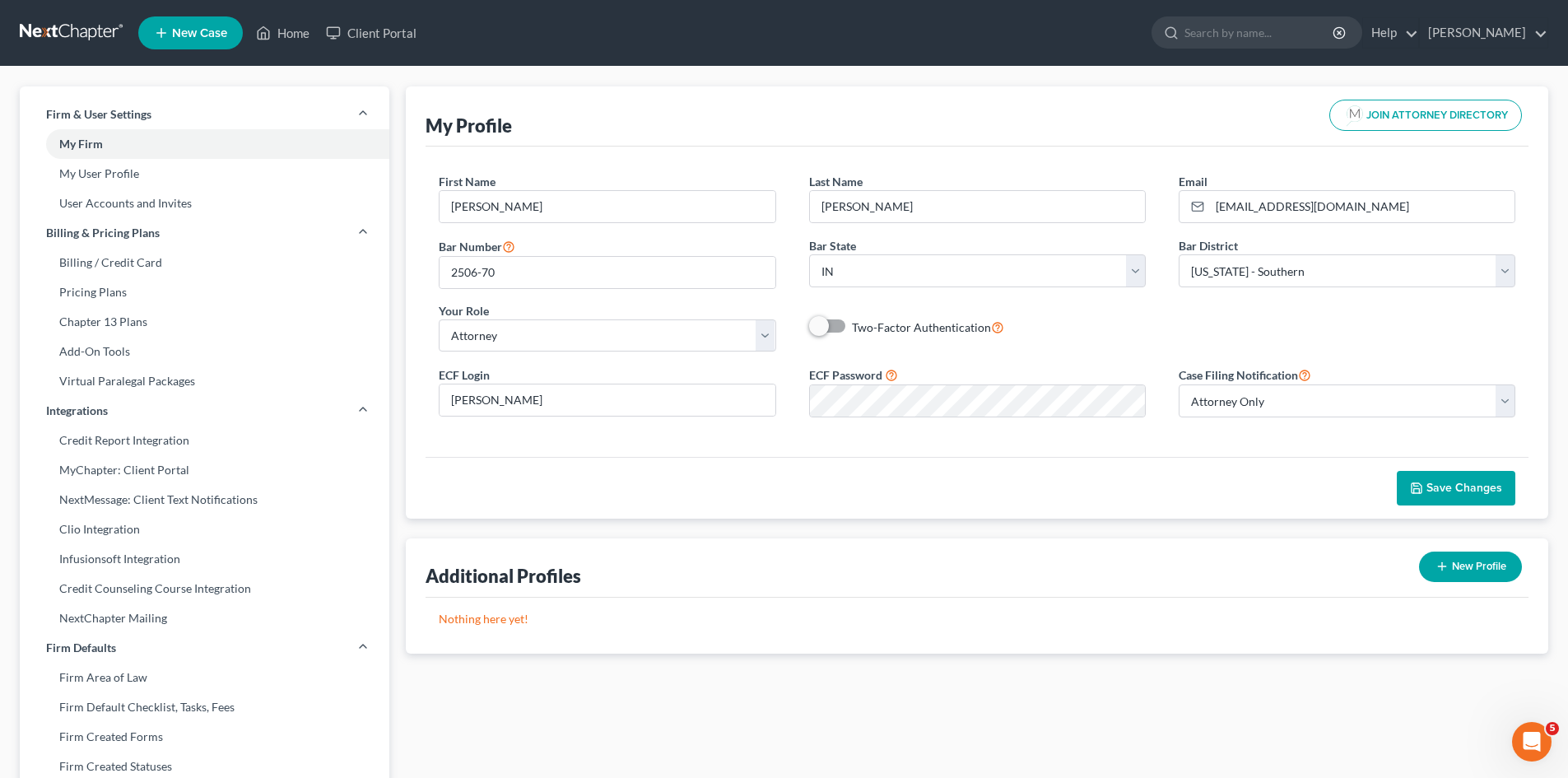
click at [1458, 479] on button "Save Changes" at bounding box center [1456, 488] width 118 height 34
click at [1466, 487] on span "Save Changes" at bounding box center [1464, 488] width 76 height 14
click at [297, 34] on link "Home" at bounding box center [283, 33] width 70 height 30
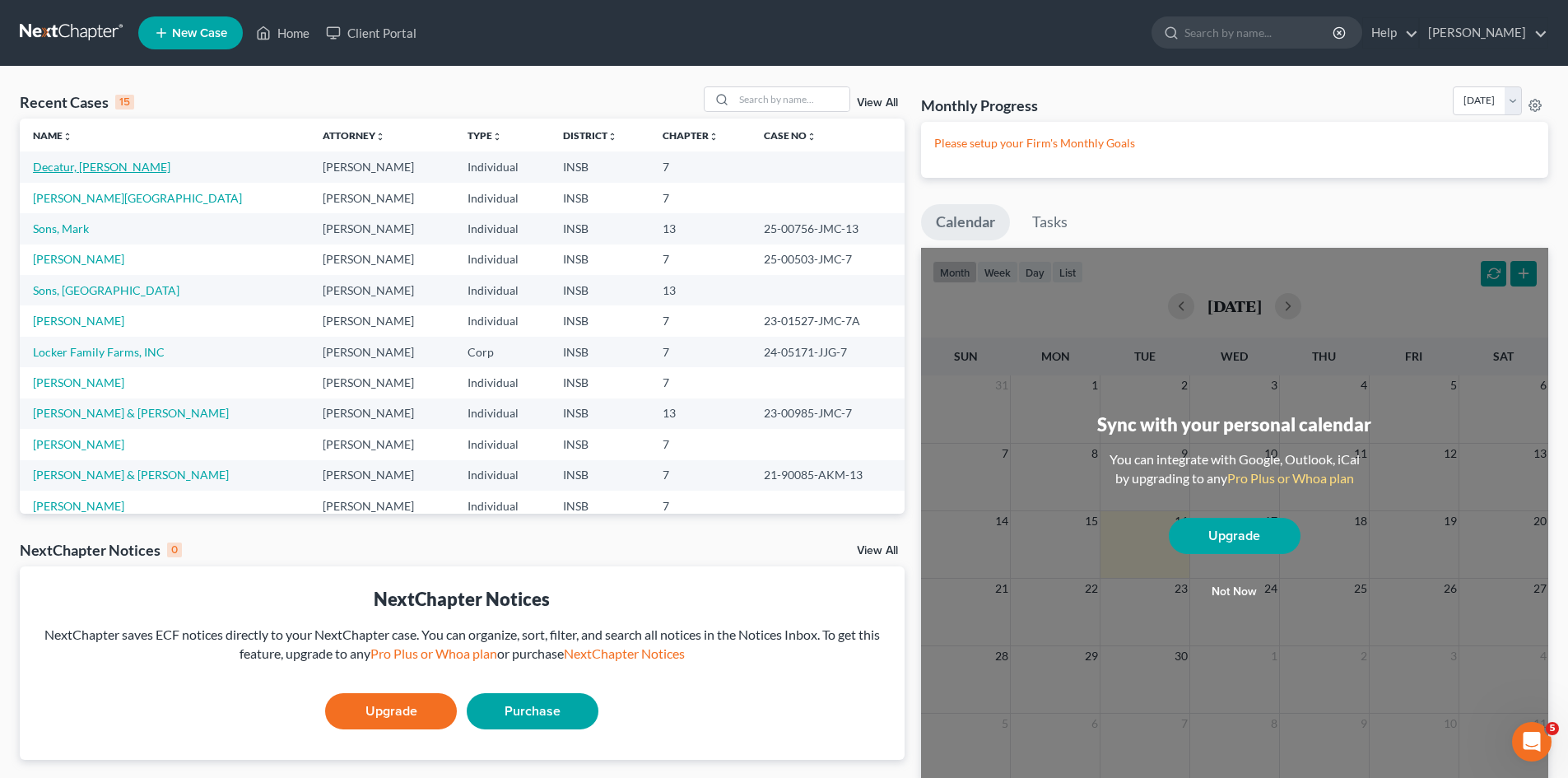
click at [73, 168] on link "Decatur, [PERSON_NAME]" at bounding box center [102, 167] width 138 height 14
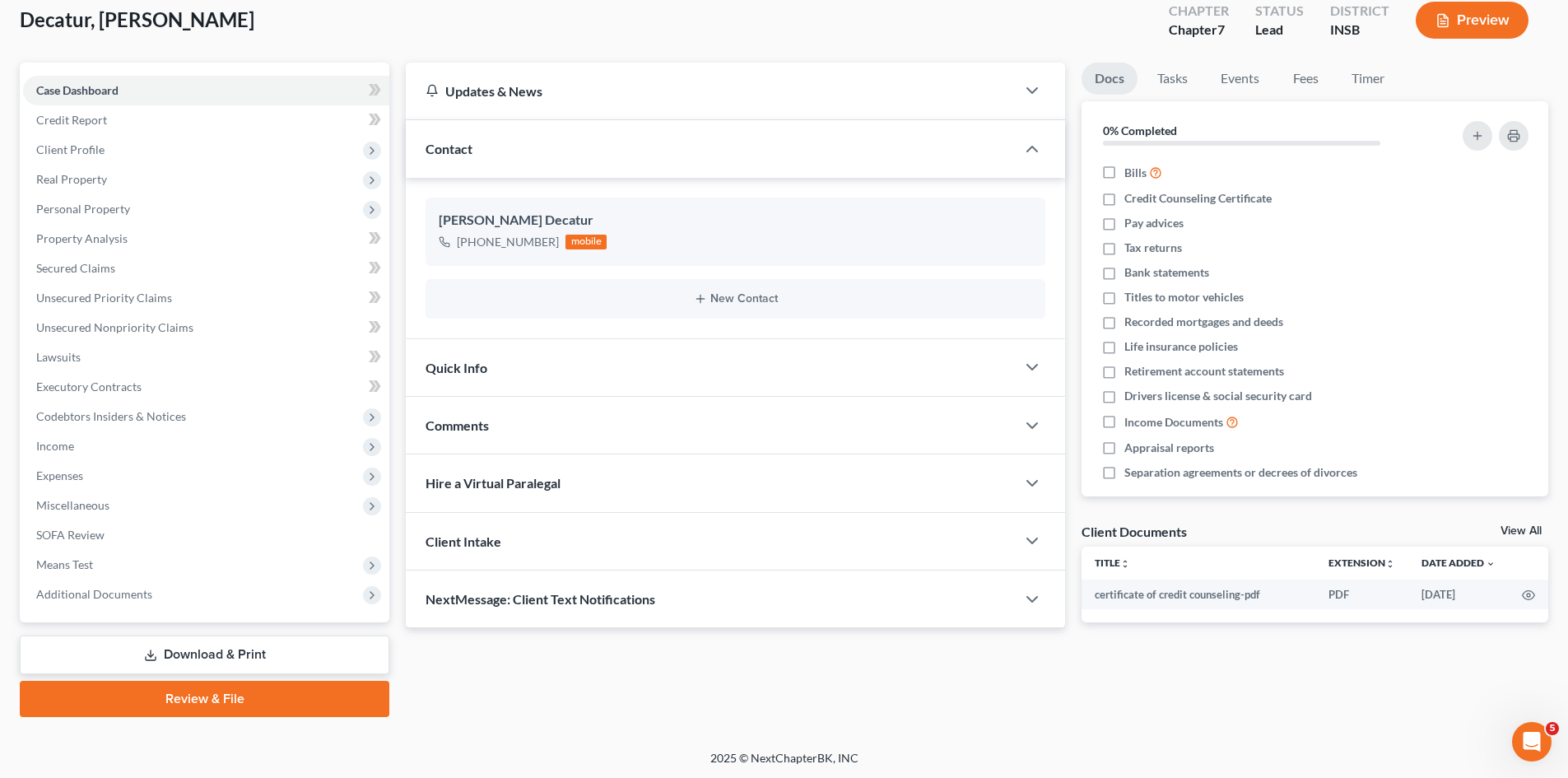
scroll to position [98, 0]
click at [219, 692] on link "Review & File" at bounding box center [204, 697] width 369 height 36
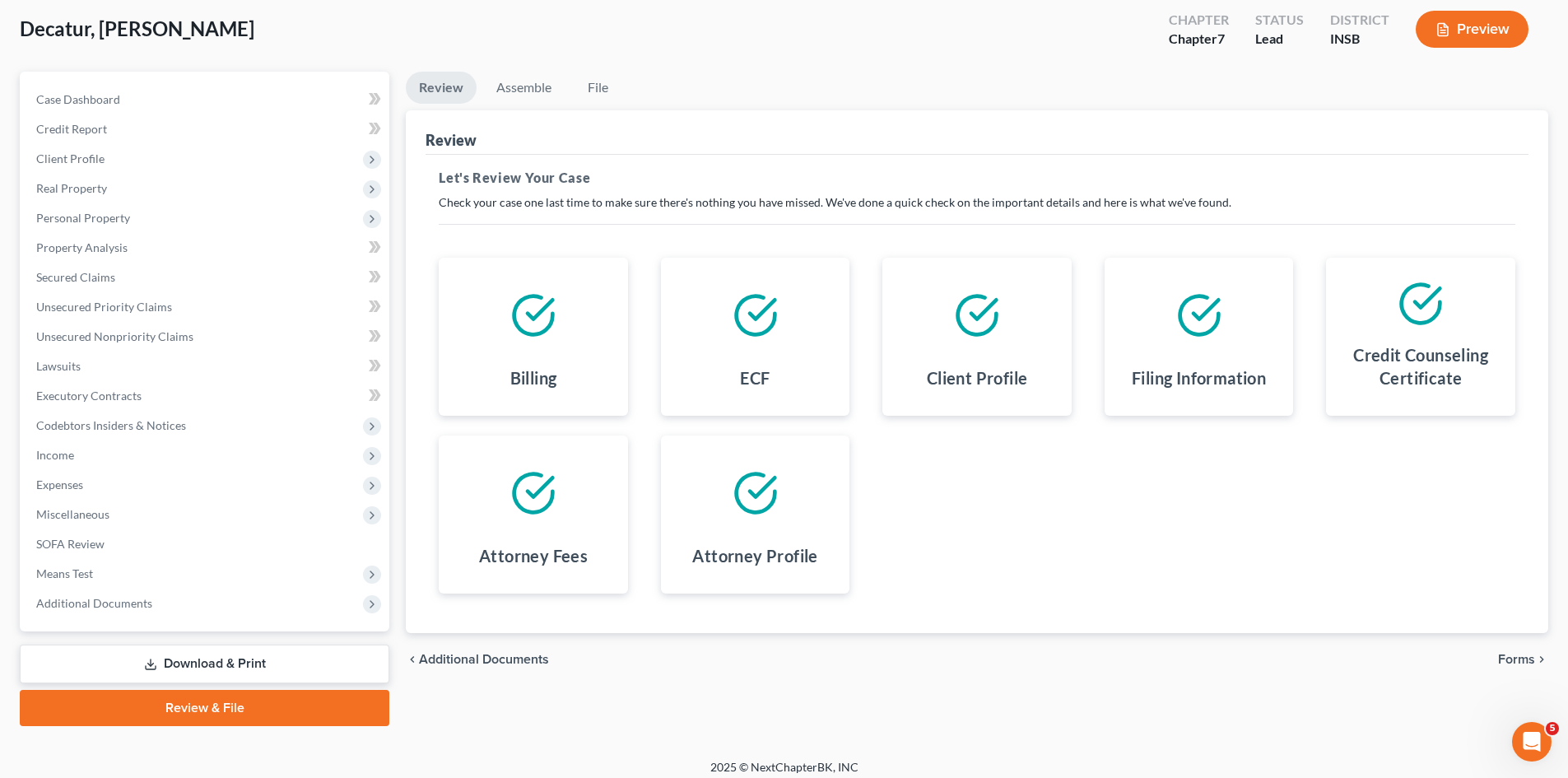
scroll to position [98, 0]
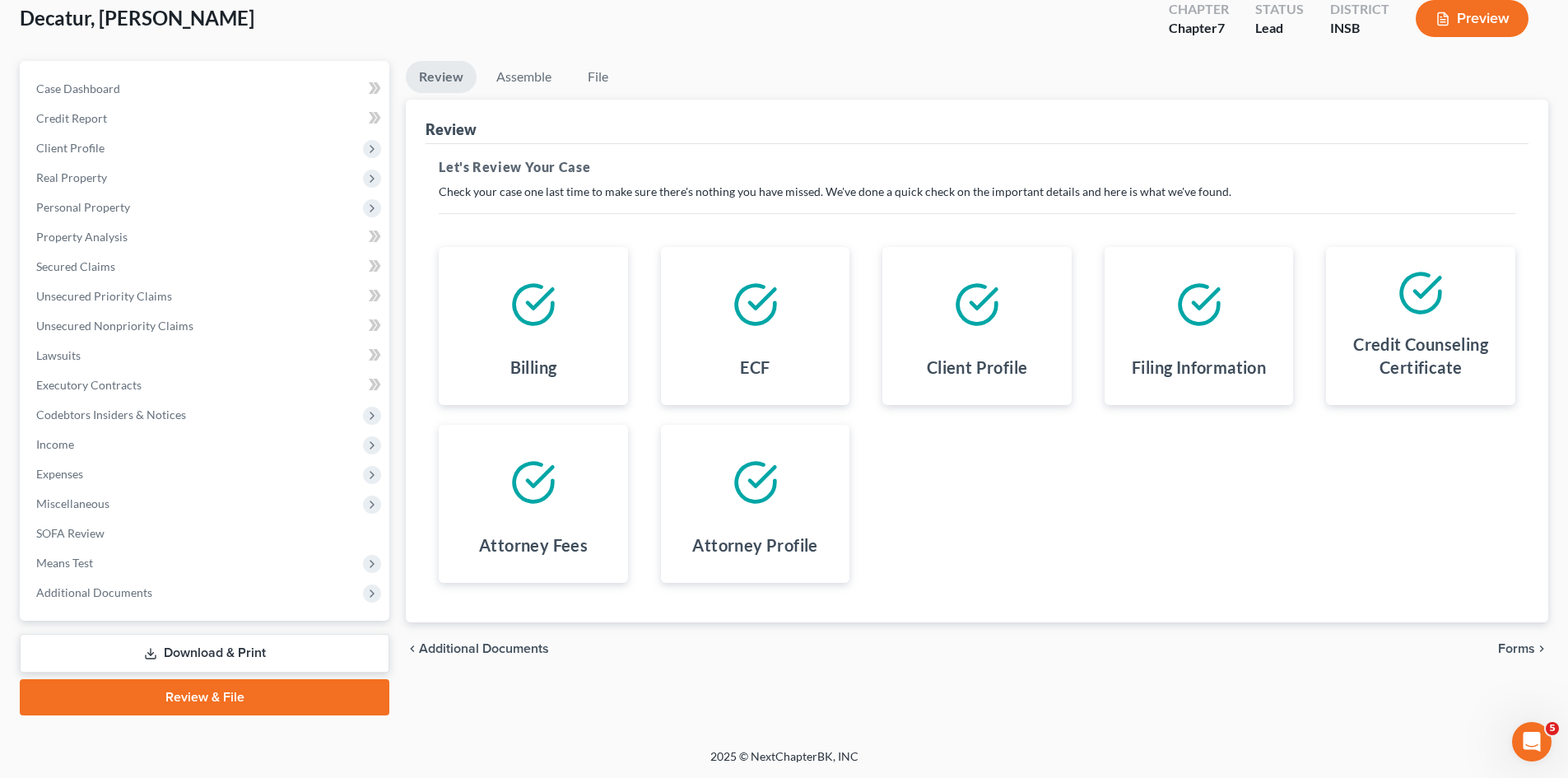
click at [1509, 646] on span "Forms" at bounding box center [1516, 649] width 37 height 13
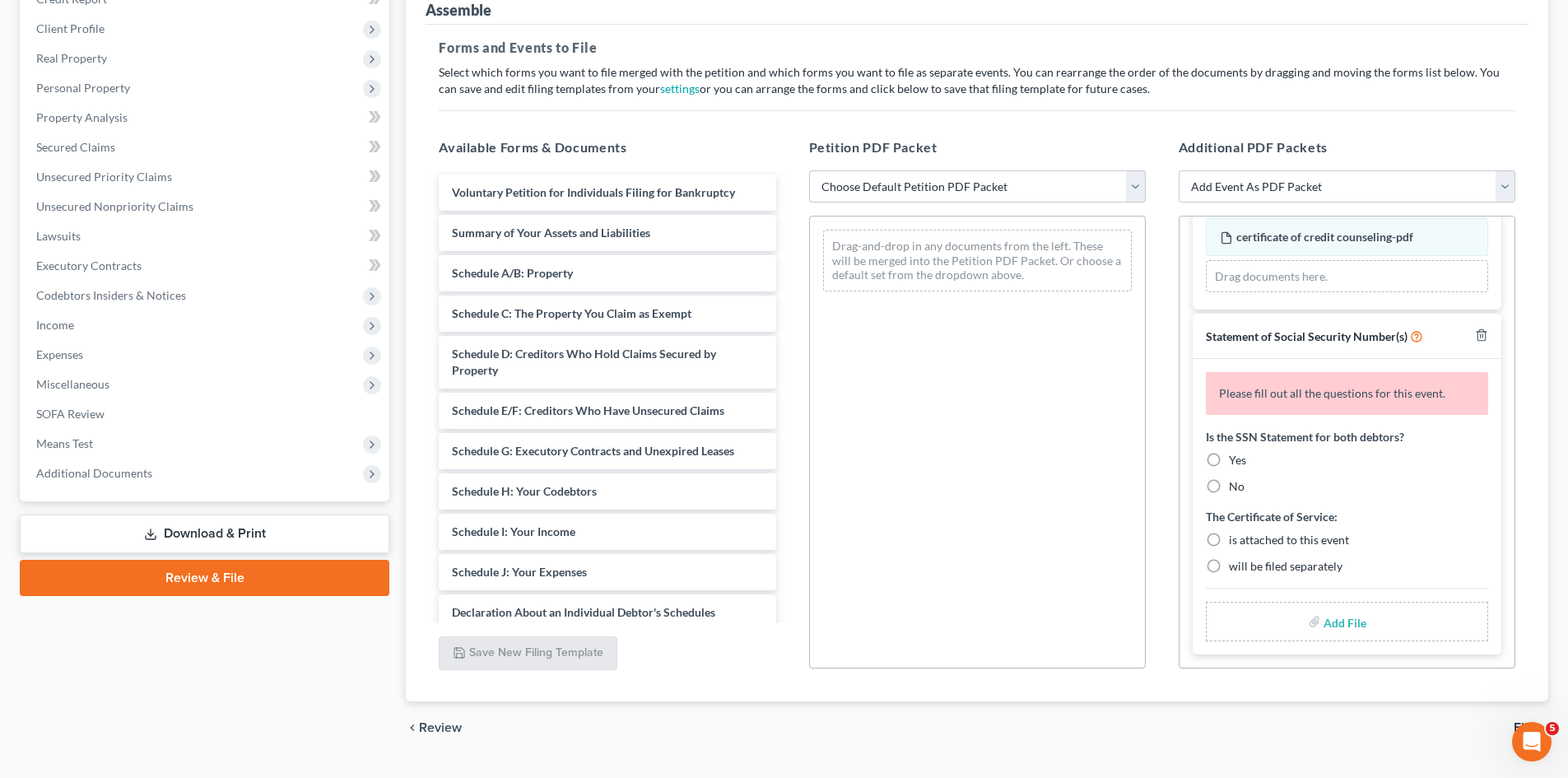
scroll to position [255, 0]
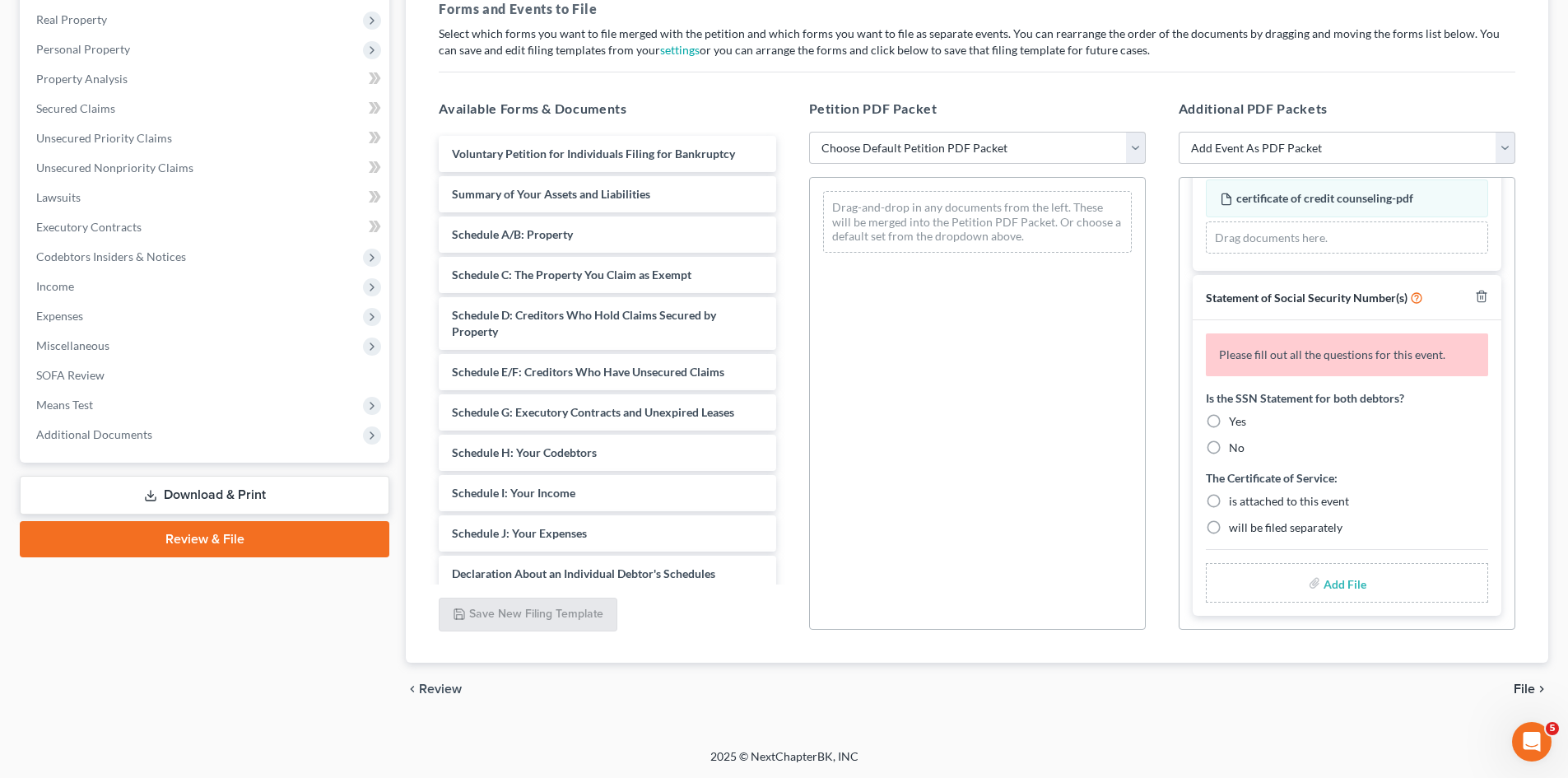
click at [1229, 452] on label "No" at bounding box center [1236, 448] width 16 height 17
click at [1235, 450] on input "No" at bounding box center [1240, 444] width 11 height 11
radio input "true"
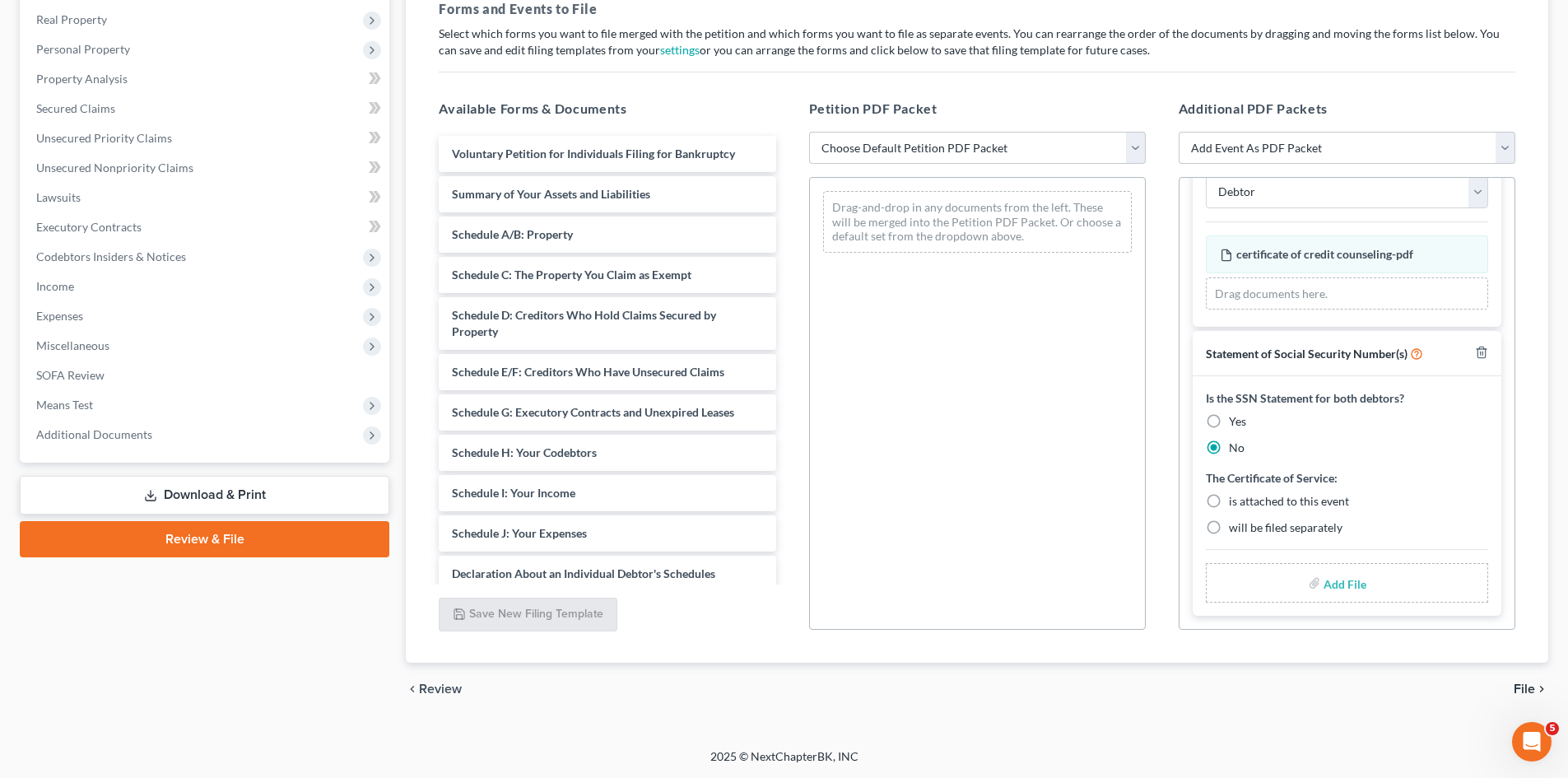
scroll to position [106, 0]
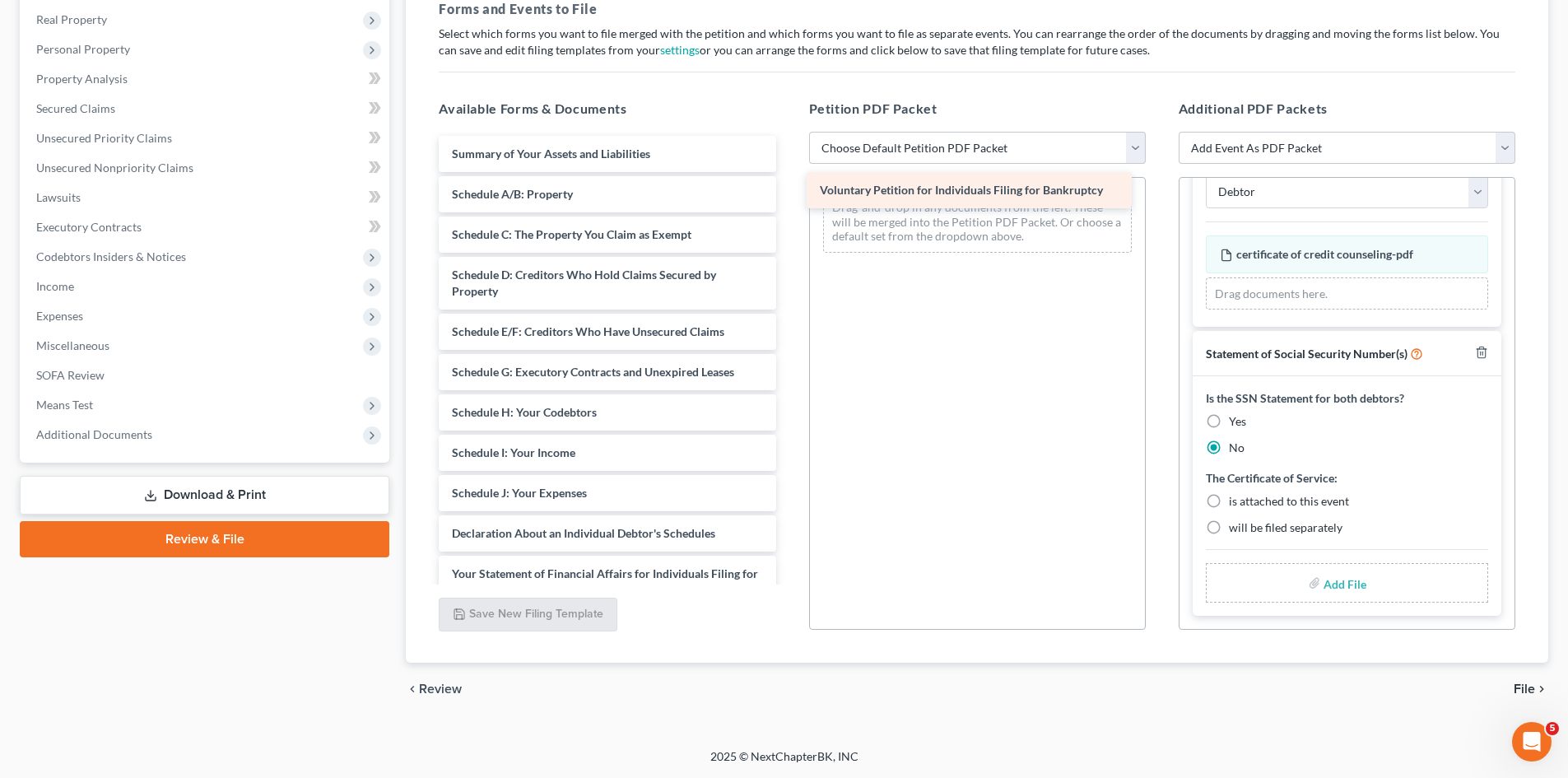
drag, startPoint x: 684, startPoint y: 151, endPoint x: 1050, endPoint y: 187, distance: 367.8
click at [789, 187] on div "Voluntary Petition for Individuals Filing for Bankruptcy Voluntary Petition for…" at bounding box center [607, 509] width 363 height 748
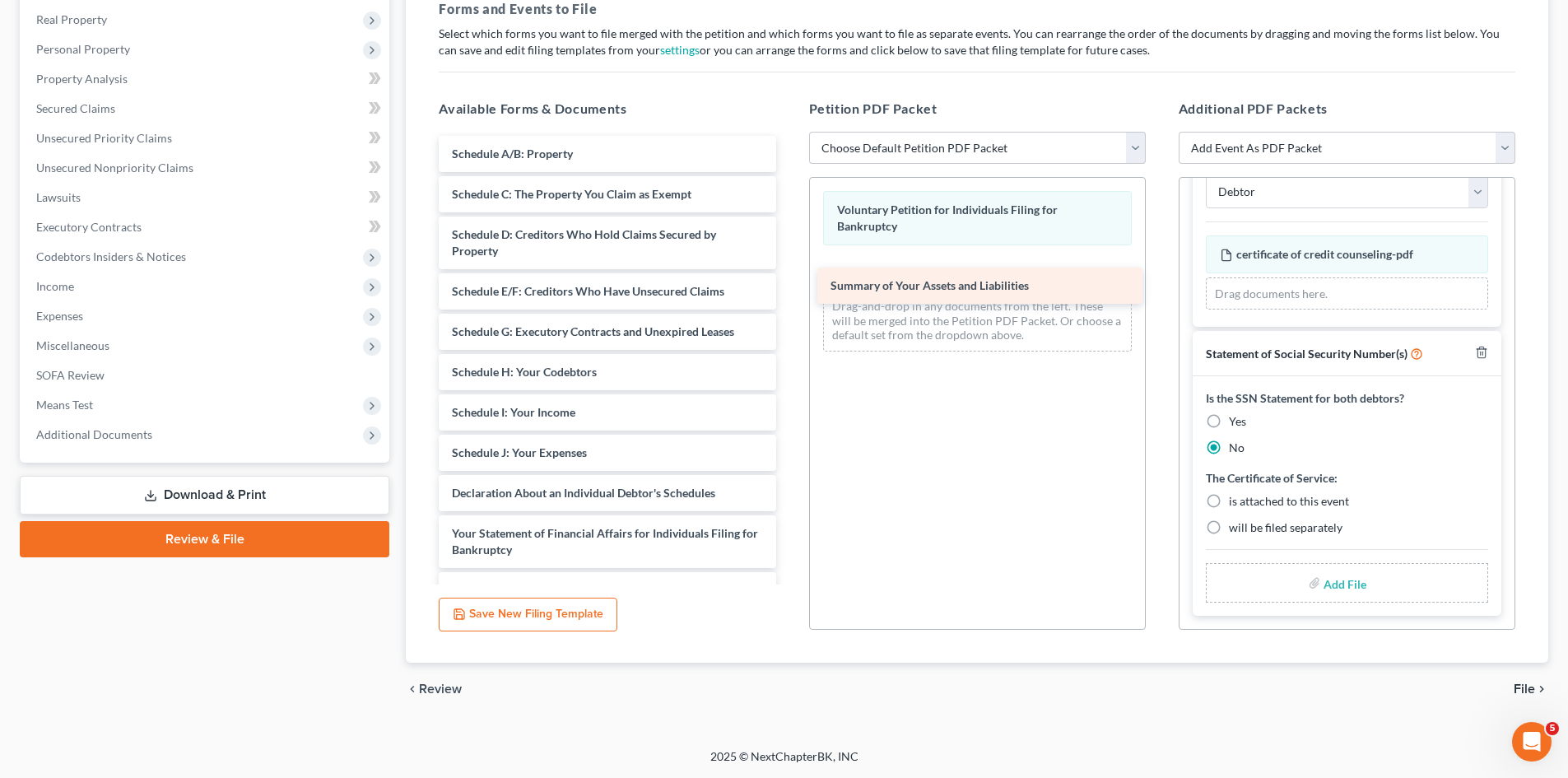
drag, startPoint x: 611, startPoint y: 150, endPoint x: 986, endPoint y: 274, distance: 395.0
click at [789, 274] on div "Summary of Your Assets and Liabilities Summary of Your Assets and Liabilities S…" at bounding box center [607, 489] width 363 height 707
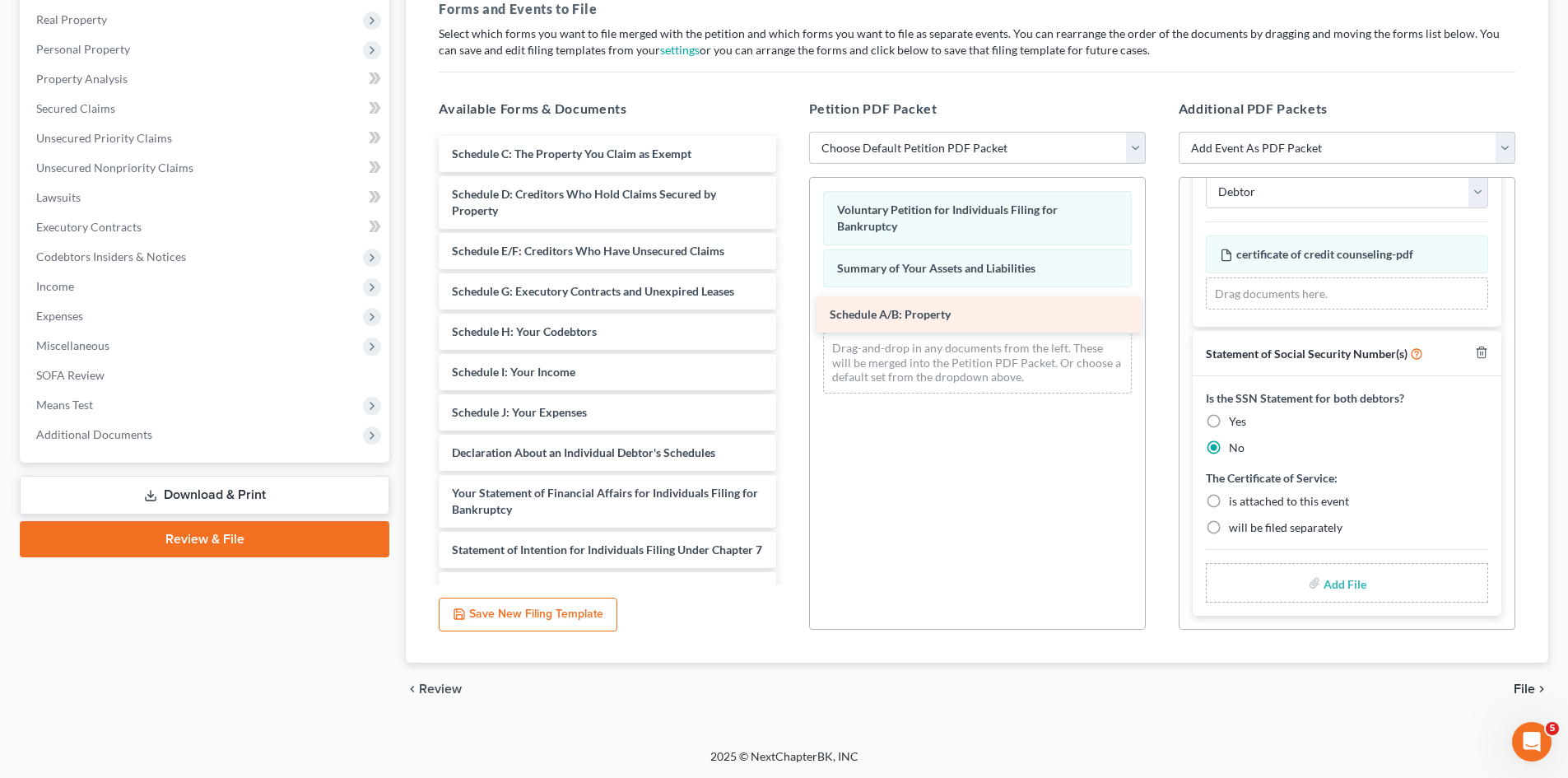
drag, startPoint x: 527, startPoint y: 154, endPoint x: 903, endPoint y: 313, distance: 408.2
click at [789, 313] on div "Schedule A/B: Property Schedule A/B: Property Schedule C: The Property You Clai…" at bounding box center [607, 469] width 363 height 667
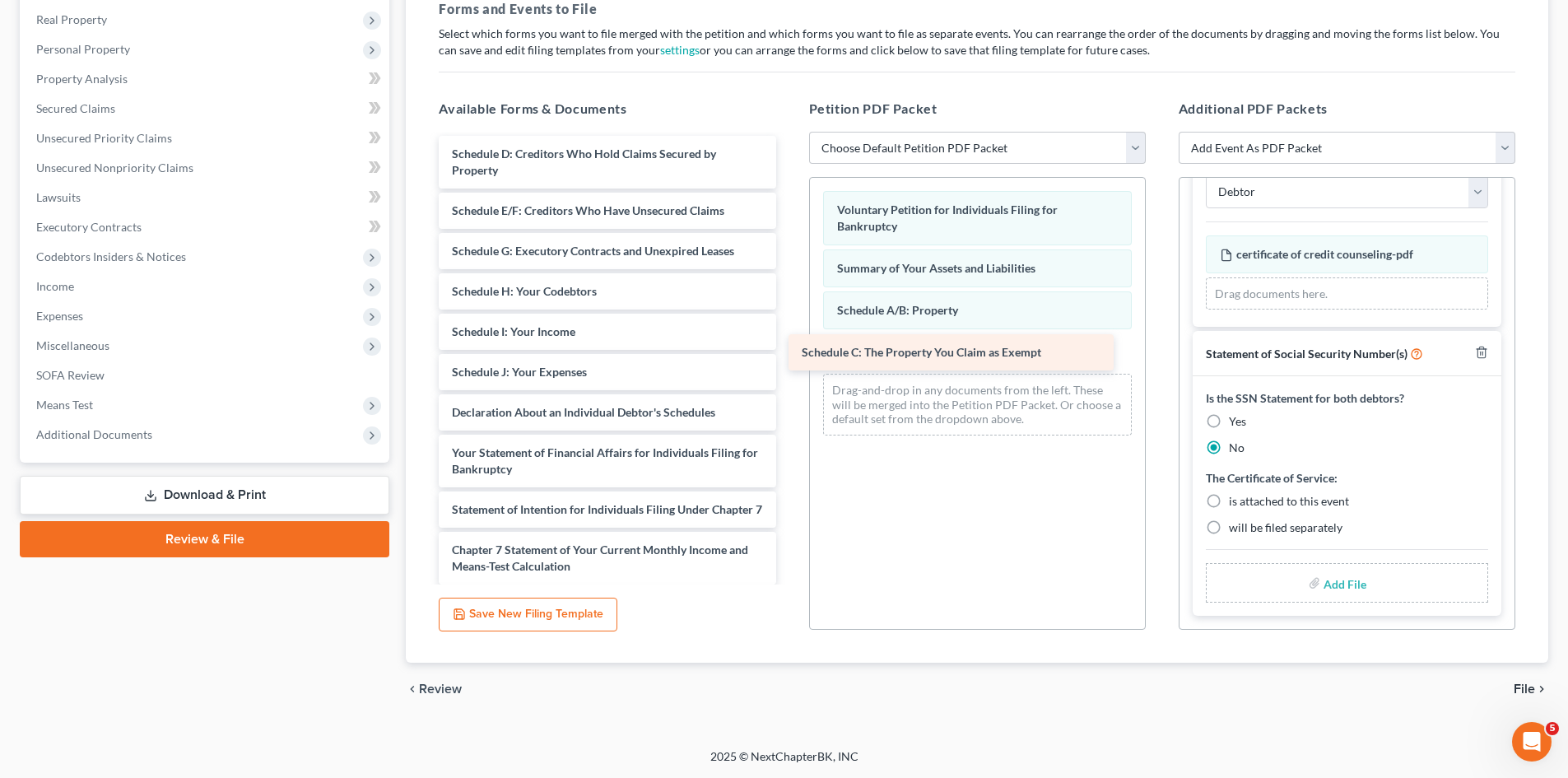
drag, startPoint x: 613, startPoint y: 158, endPoint x: 979, endPoint y: 338, distance: 407.9
click at [789, 346] on div "Schedule C: The Property You Claim as Exempt Schedule C: The Property You Claim…" at bounding box center [607, 449] width 363 height 627
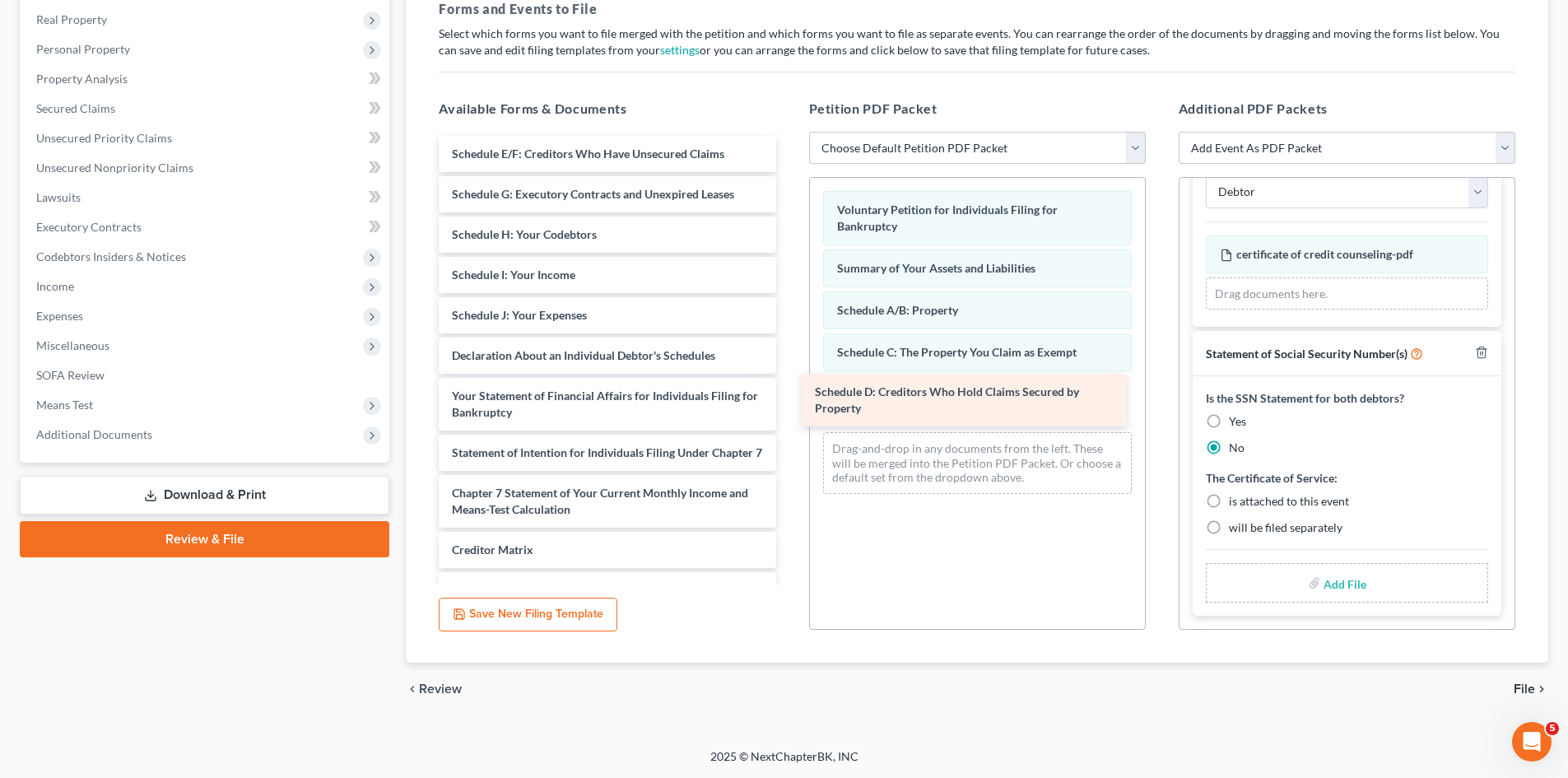
drag, startPoint x: 660, startPoint y: 168, endPoint x: 1024, endPoint y: 403, distance: 433.3
click at [789, 404] on div "Schedule D: Creditors Who Hold Claims Secured by Property Schedule D: Creditors…" at bounding box center [607, 420] width 363 height 570
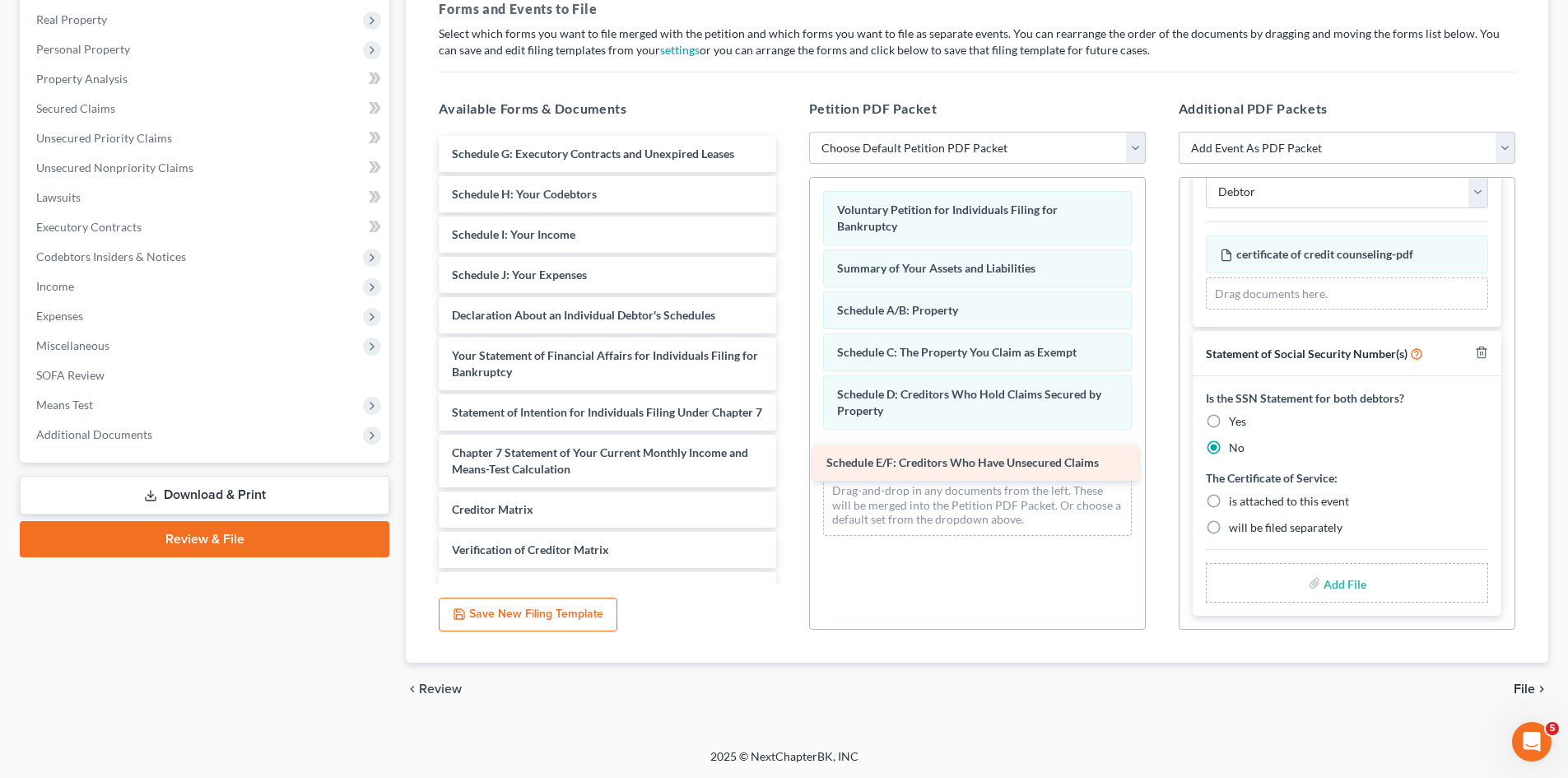
drag, startPoint x: 661, startPoint y: 157, endPoint x: 1037, endPoint y: 434, distance: 467.0
click at [789, 435] on div "Schedule E/F: Creditors Who Have Unsecured Claims Schedule E/F: Creditors Who H…" at bounding box center [607, 400] width 363 height 530
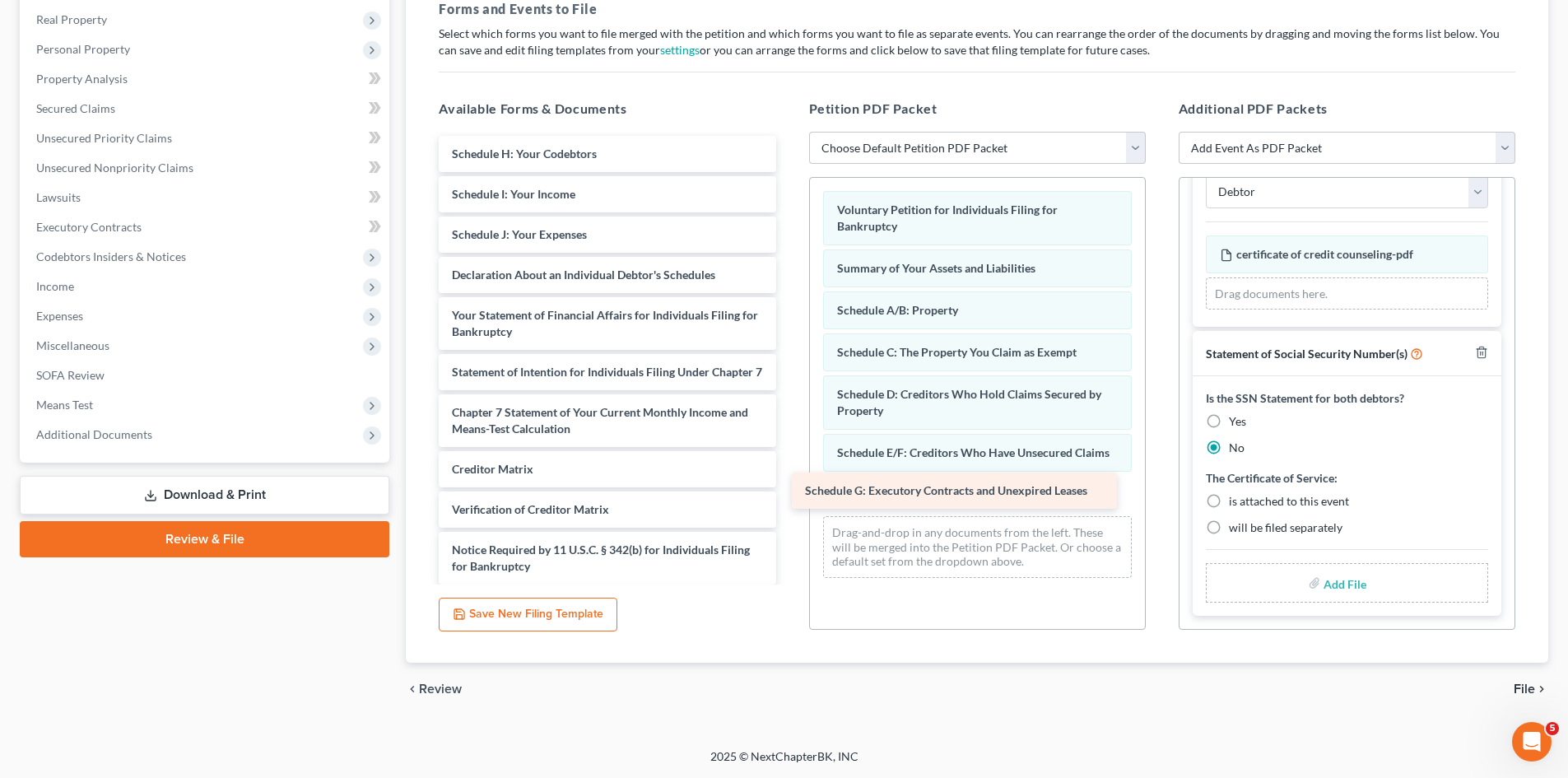
drag, startPoint x: 647, startPoint y: 156, endPoint x: 1009, endPoint y: 478, distance: 484.5
click at [789, 480] on div "Schedule G: Executory Contracts and Unexpired Leases Schedule G: Executory Cont…" at bounding box center [607, 380] width 363 height 489
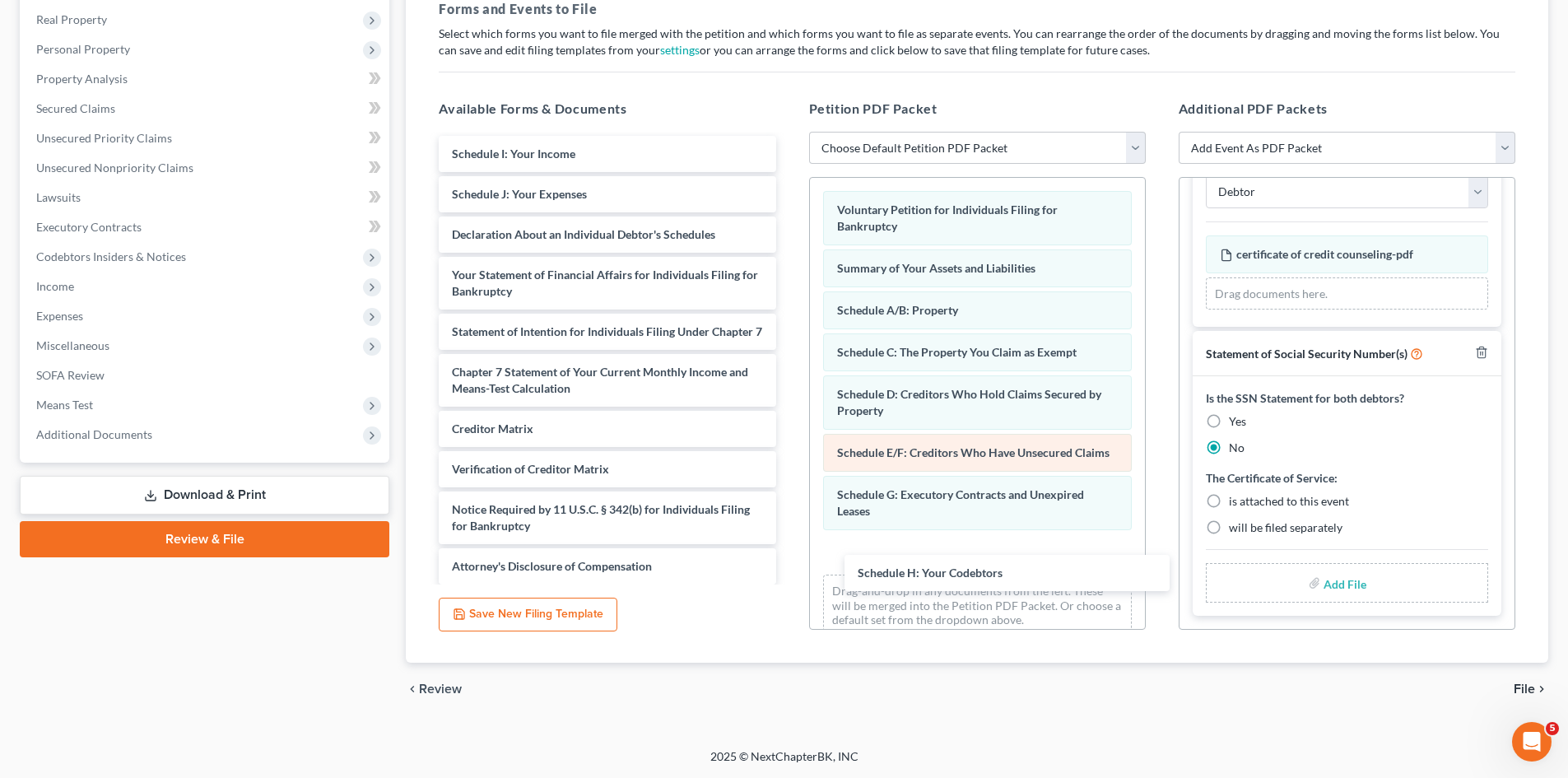
drag, startPoint x: 570, startPoint y: 156, endPoint x: 901, endPoint y: 483, distance: 465.3
click at [789, 565] on div "Schedule H: Your Codebtors Schedule H: Your Codebtors Schedule I: Your Income S…" at bounding box center [607, 360] width 363 height 449
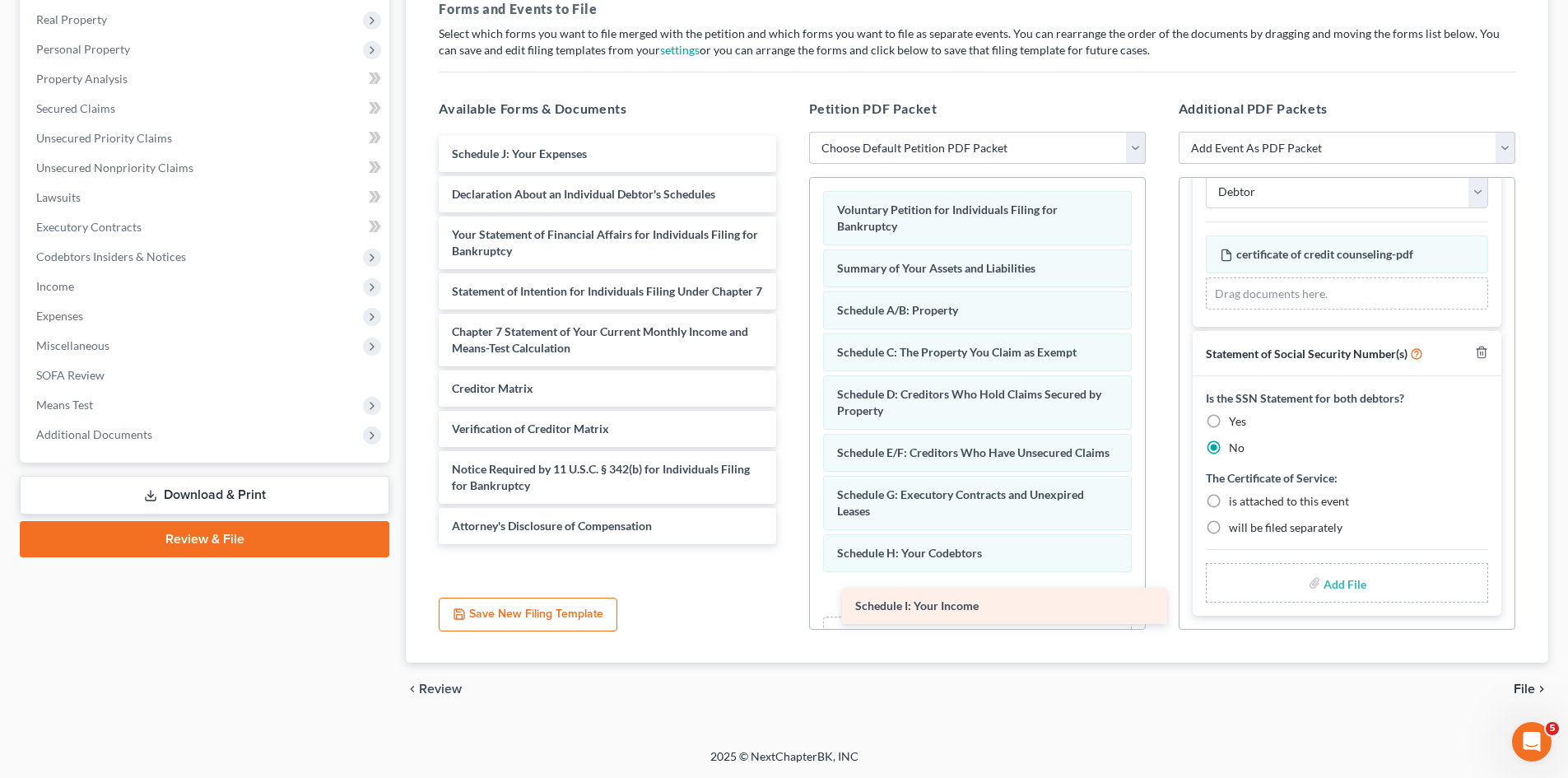
drag, startPoint x: 529, startPoint y: 158, endPoint x: 931, endPoint y: 610, distance: 604.9
click at [789, 545] on div "Schedule I: Your Income Schedule I: Your Income Schedule J: Your Expenses Decla…" at bounding box center [607, 340] width 363 height 409
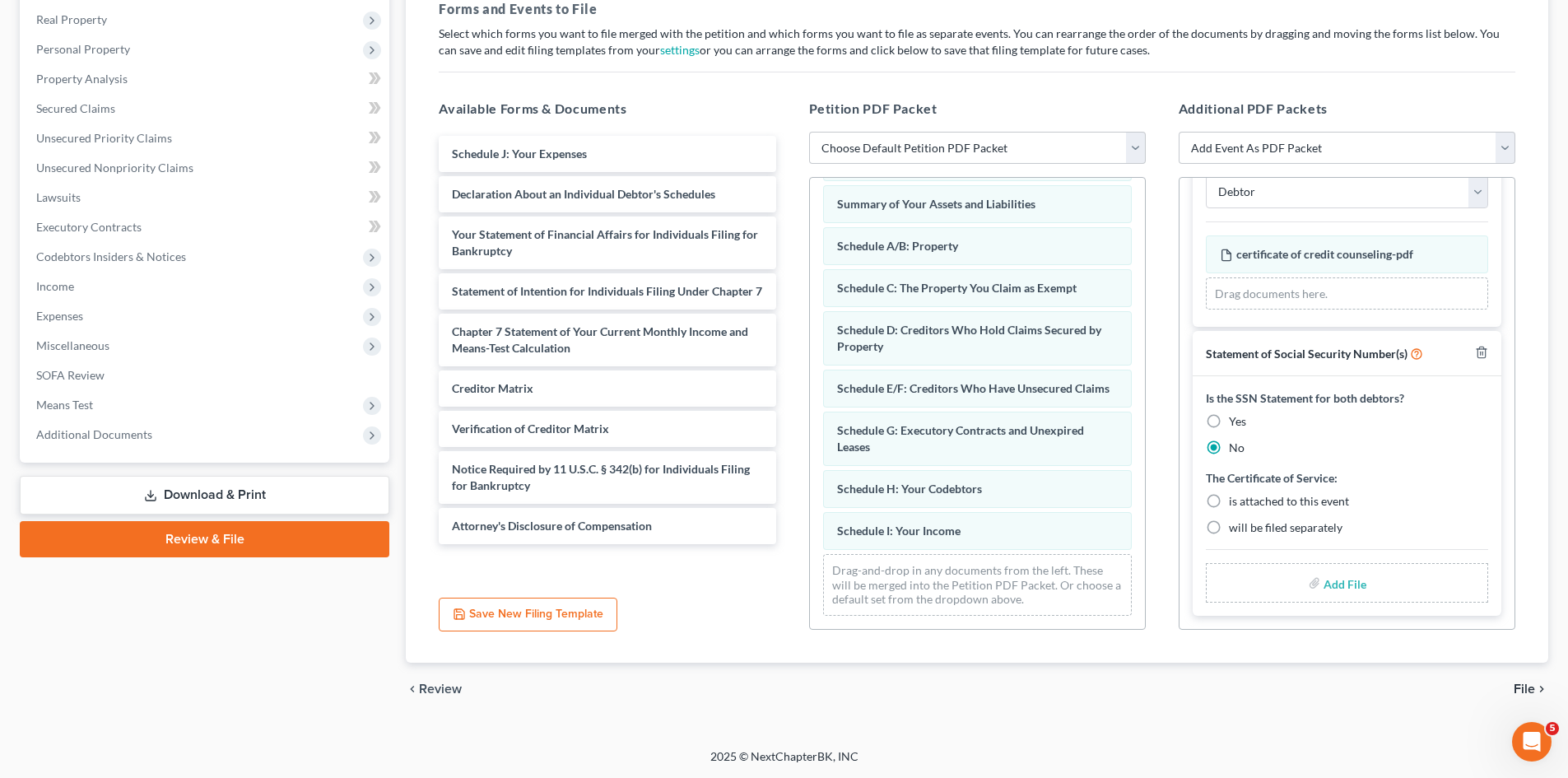
scroll to position [81, 0]
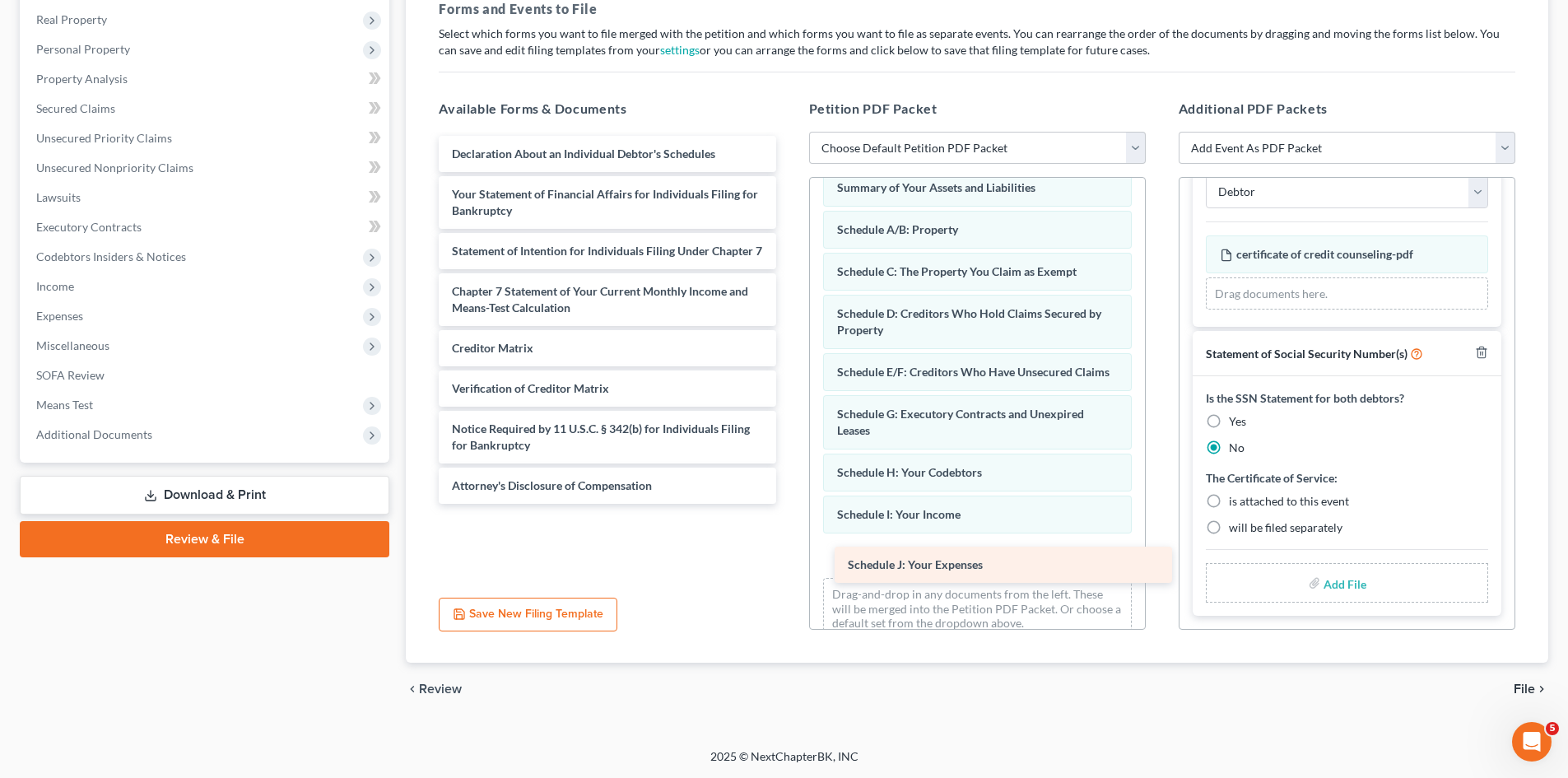
drag, startPoint x: 481, startPoint y: 156, endPoint x: 873, endPoint y: 562, distance: 564.4
click at [789, 504] on div "Schedule J: Your Expenses Schedule J: Your Expenses Declaration About an Indivi…" at bounding box center [607, 319] width 363 height 368
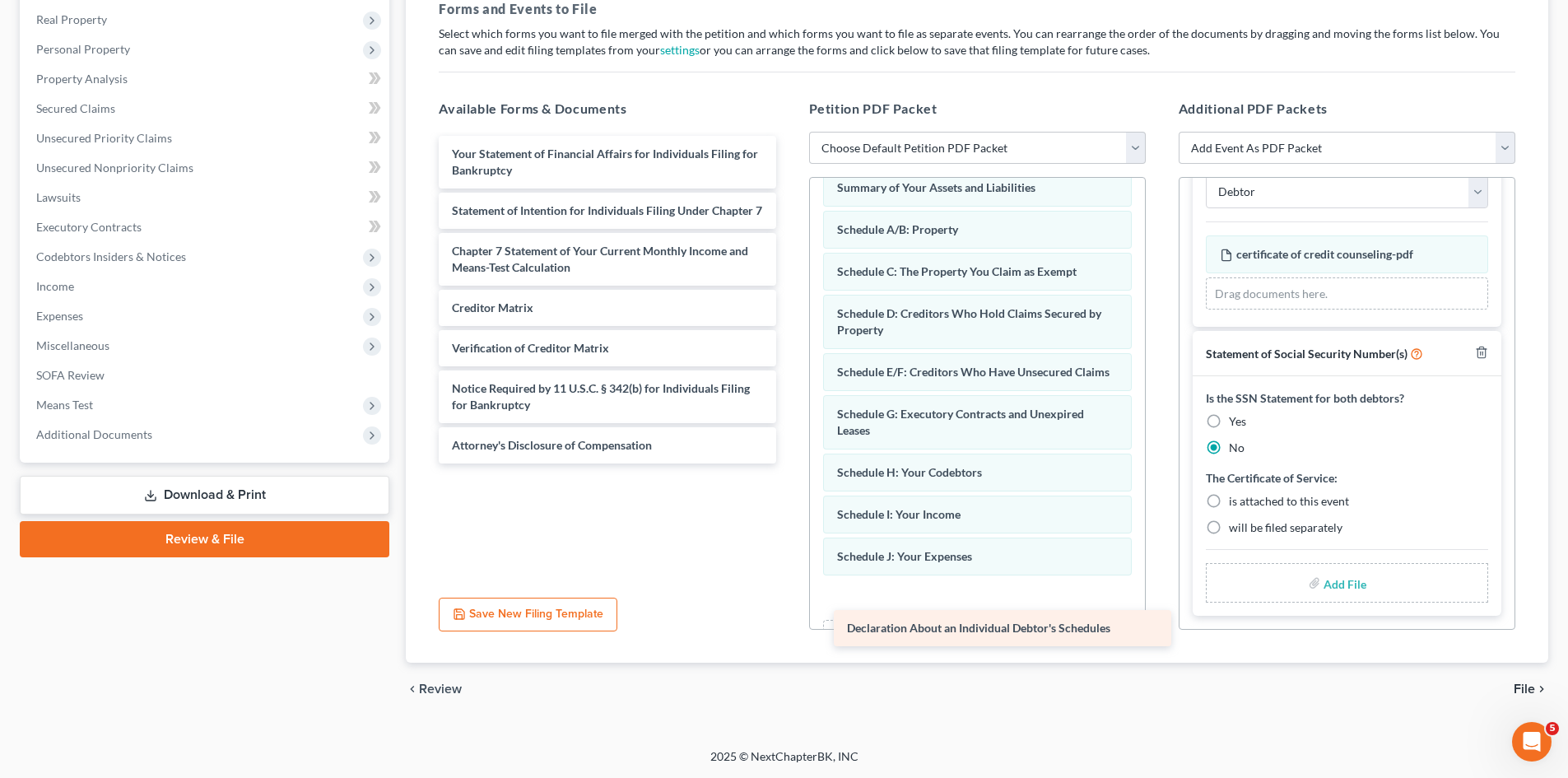
drag, startPoint x: 506, startPoint y: 148, endPoint x: 891, endPoint y: 591, distance: 586.9
click at [789, 464] on div "Declaration About an Individual Debtor's Schedules Declaration About an Individ…" at bounding box center [607, 299] width 363 height 328
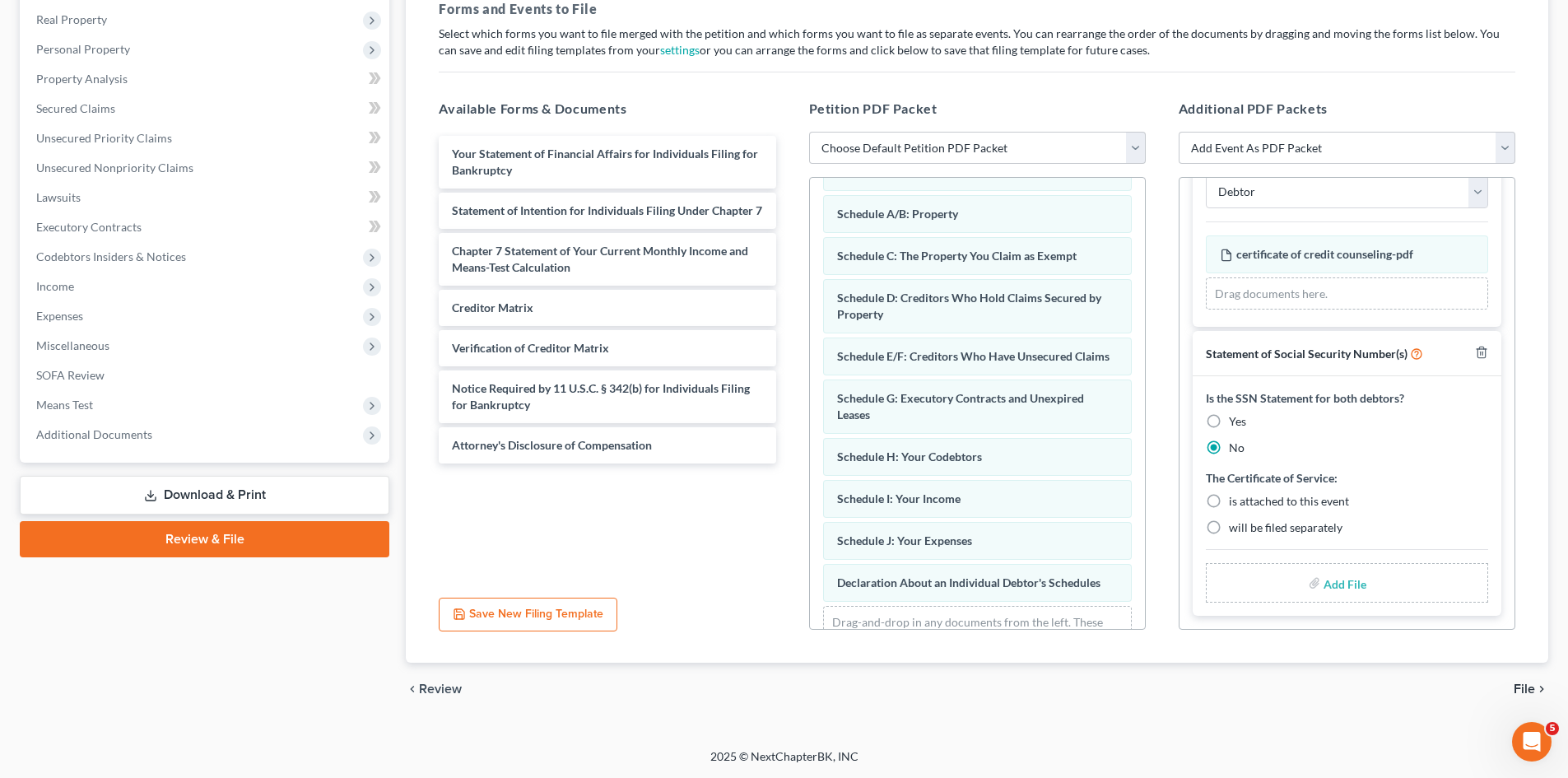
scroll to position [165, 0]
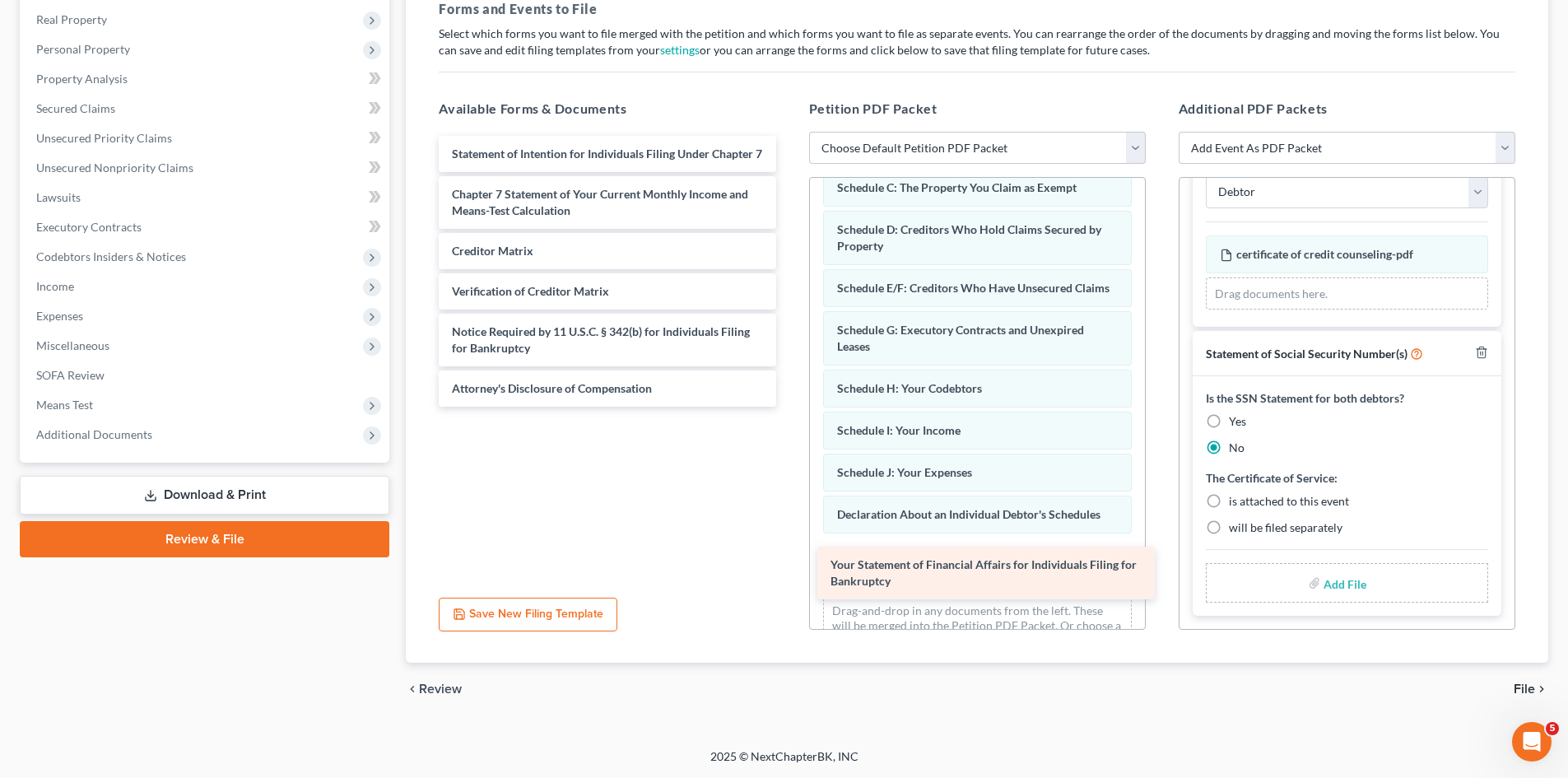
drag, startPoint x: 486, startPoint y: 163, endPoint x: 863, endPoint y: 573, distance: 557.0
click at [789, 407] on div "Your Statement of Financial Affairs for Individuals Filing for Bankruptcy Your …" at bounding box center [607, 271] width 363 height 271
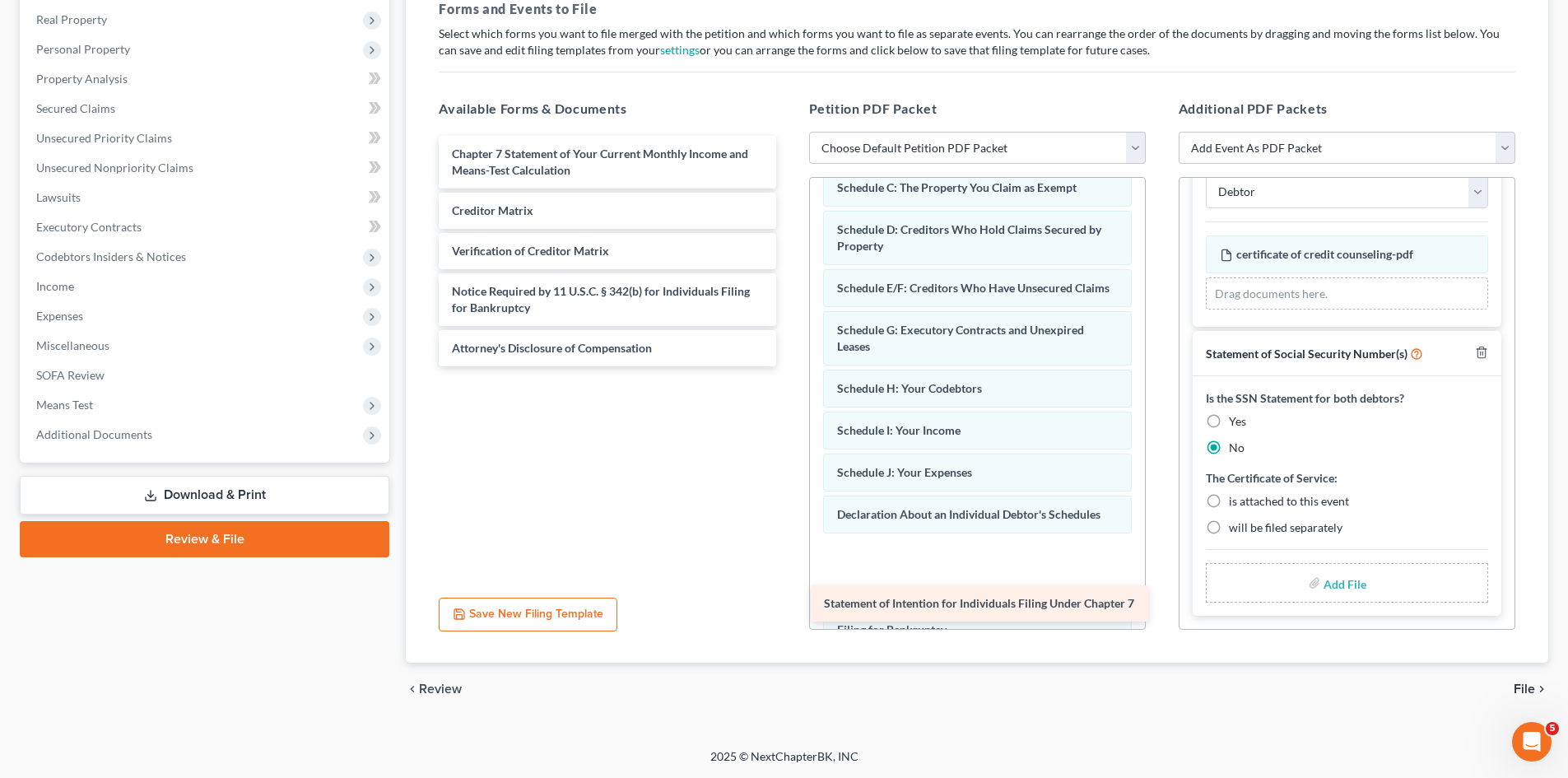
drag, startPoint x: 514, startPoint y: 158, endPoint x: 892, endPoint y: 572, distance: 560.6
click at [789, 366] on div "Statement of Intention for Individuals Filing Under Chapter 7 Statement of Inte…" at bounding box center [607, 251] width 363 height 231
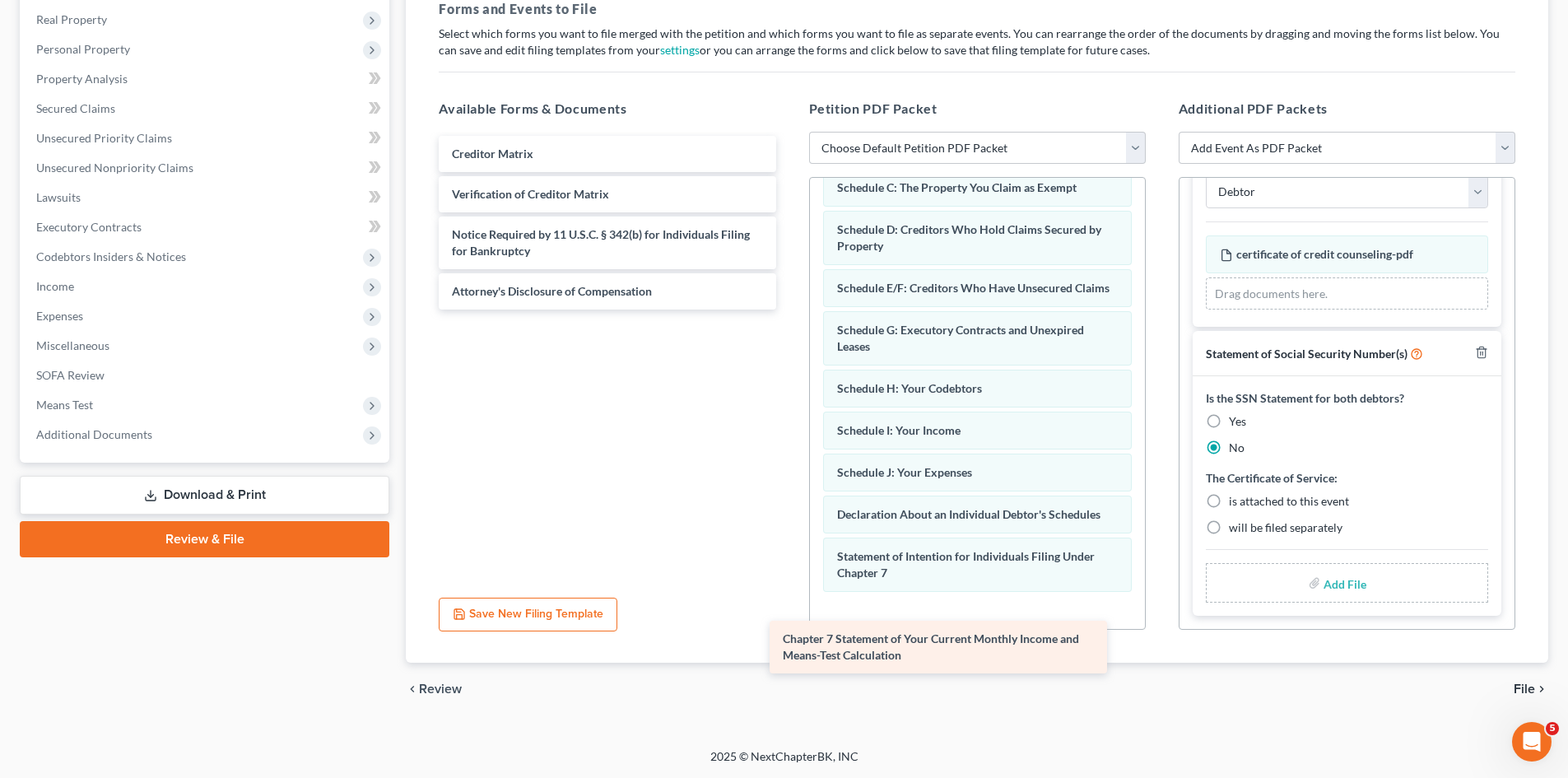
drag, startPoint x: 529, startPoint y: 168, endPoint x: 861, endPoint y: 653, distance: 587.7
click at [789, 309] on div "Chapter 7 Statement of Your Current Monthly Income and Means-Test Calculation C…" at bounding box center [607, 223] width 363 height 173
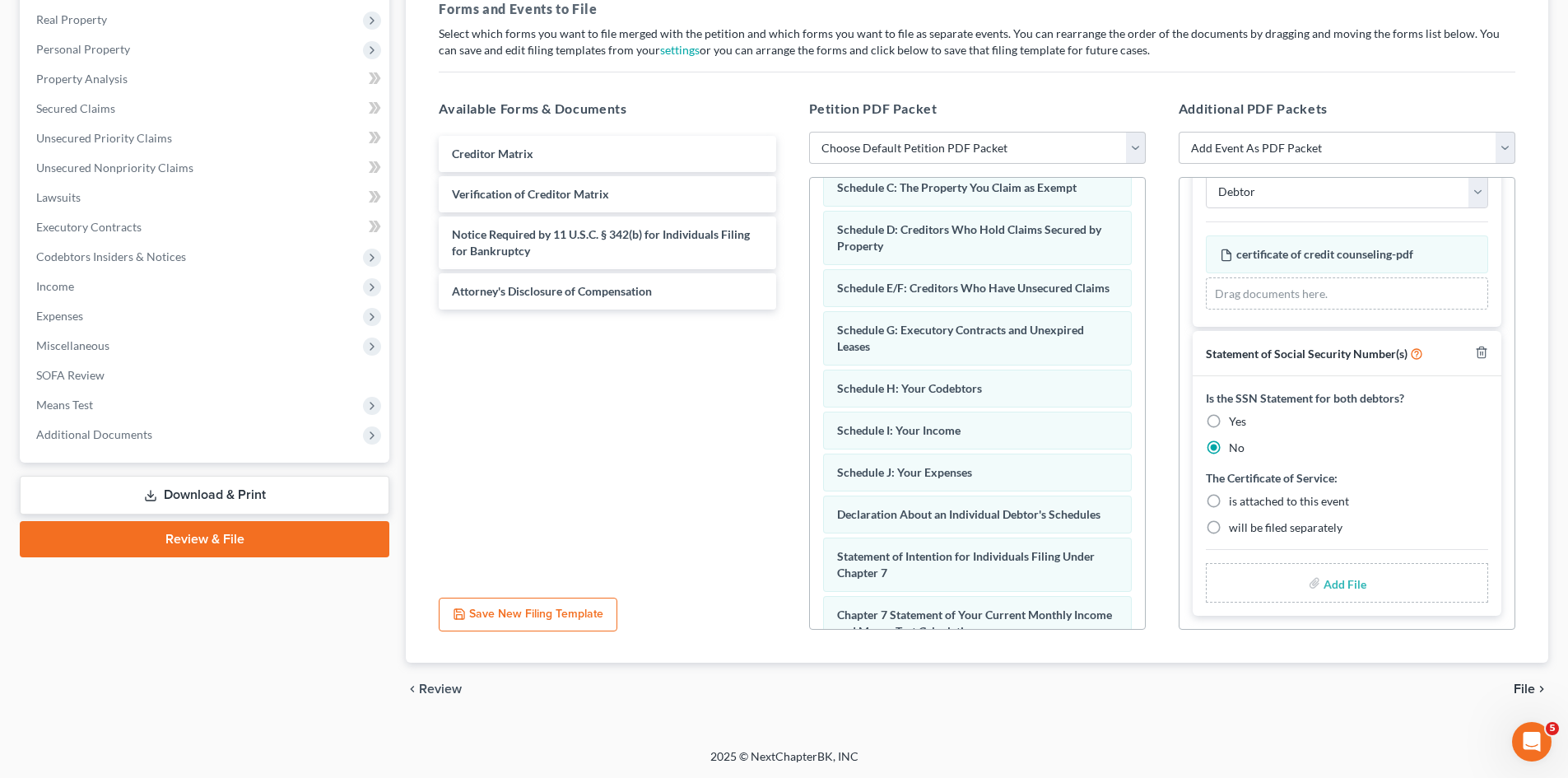
scroll to position [340, 0]
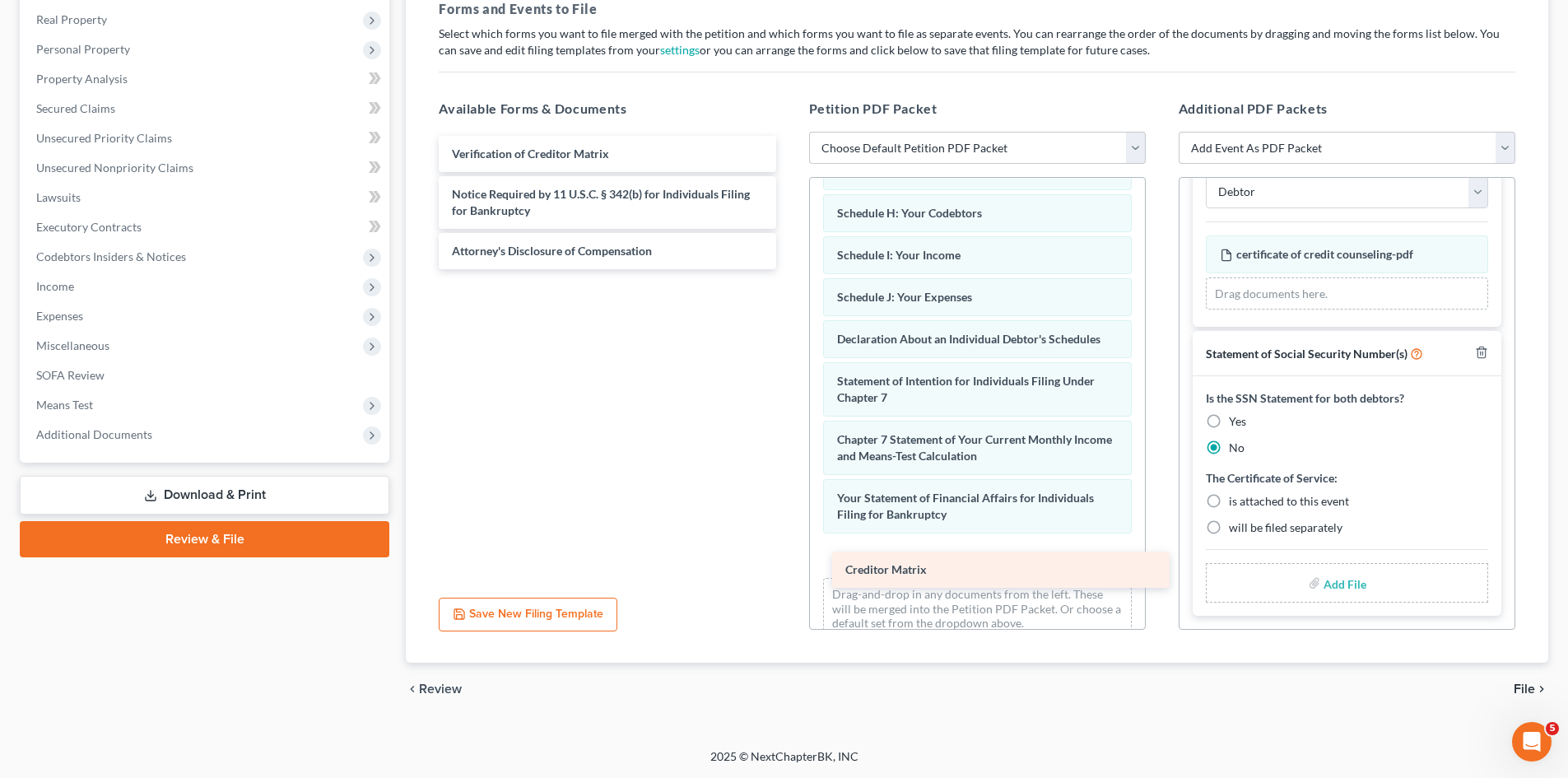
drag, startPoint x: 522, startPoint y: 159, endPoint x: 915, endPoint y: 571, distance: 569.4
click at [789, 269] on div "Creditor Matrix Creditor Matrix Verification of Creditor Matrix Notice Required…" at bounding box center [607, 203] width 363 height 133
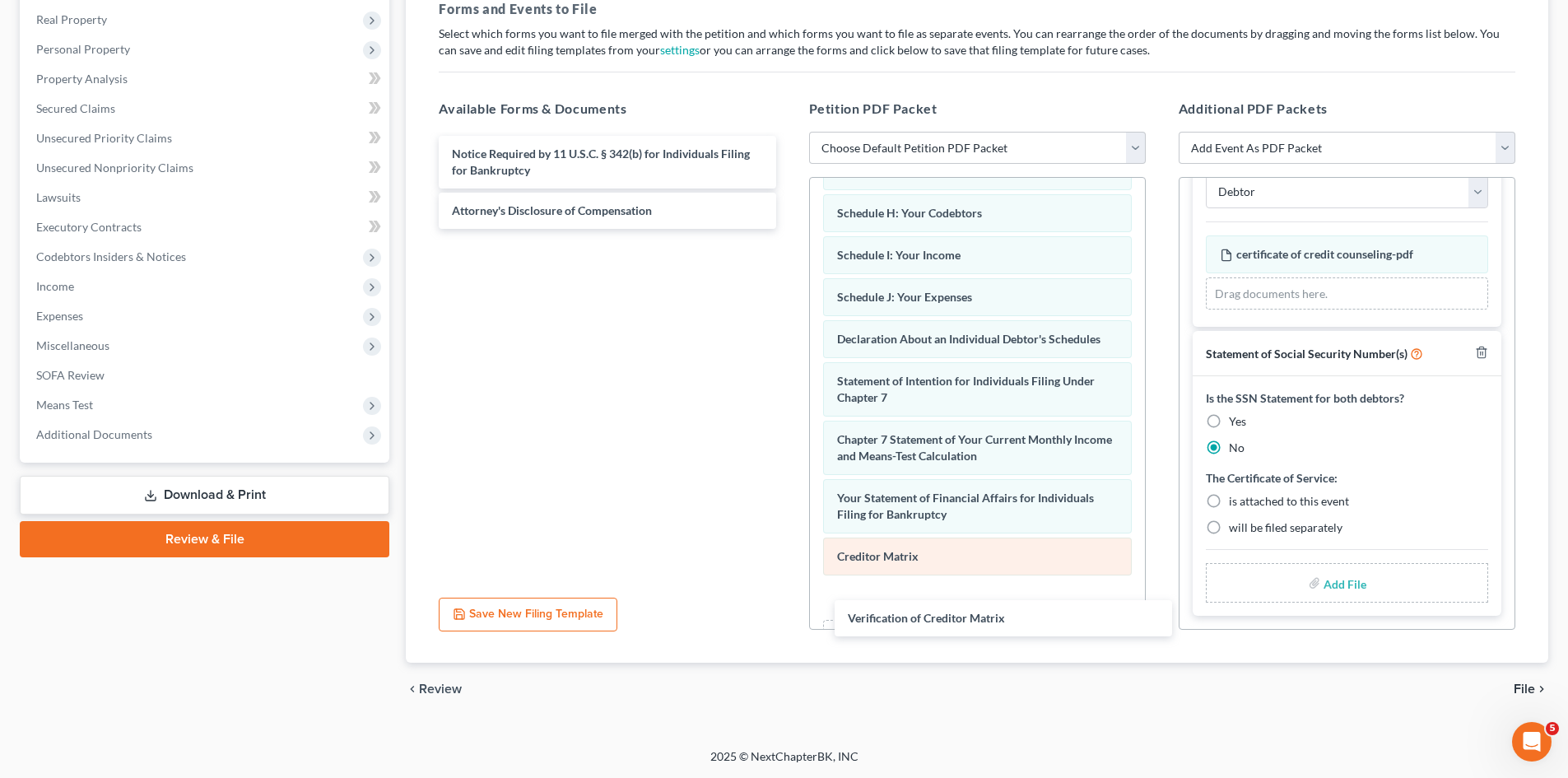
drag, startPoint x: 567, startPoint y: 161, endPoint x: 1097, endPoint y: 556, distance: 661.0
click at [789, 229] on div "Verification of Creditor Matrix Verification of Creditor Matrix Notice Required…" at bounding box center [607, 183] width 363 height 93
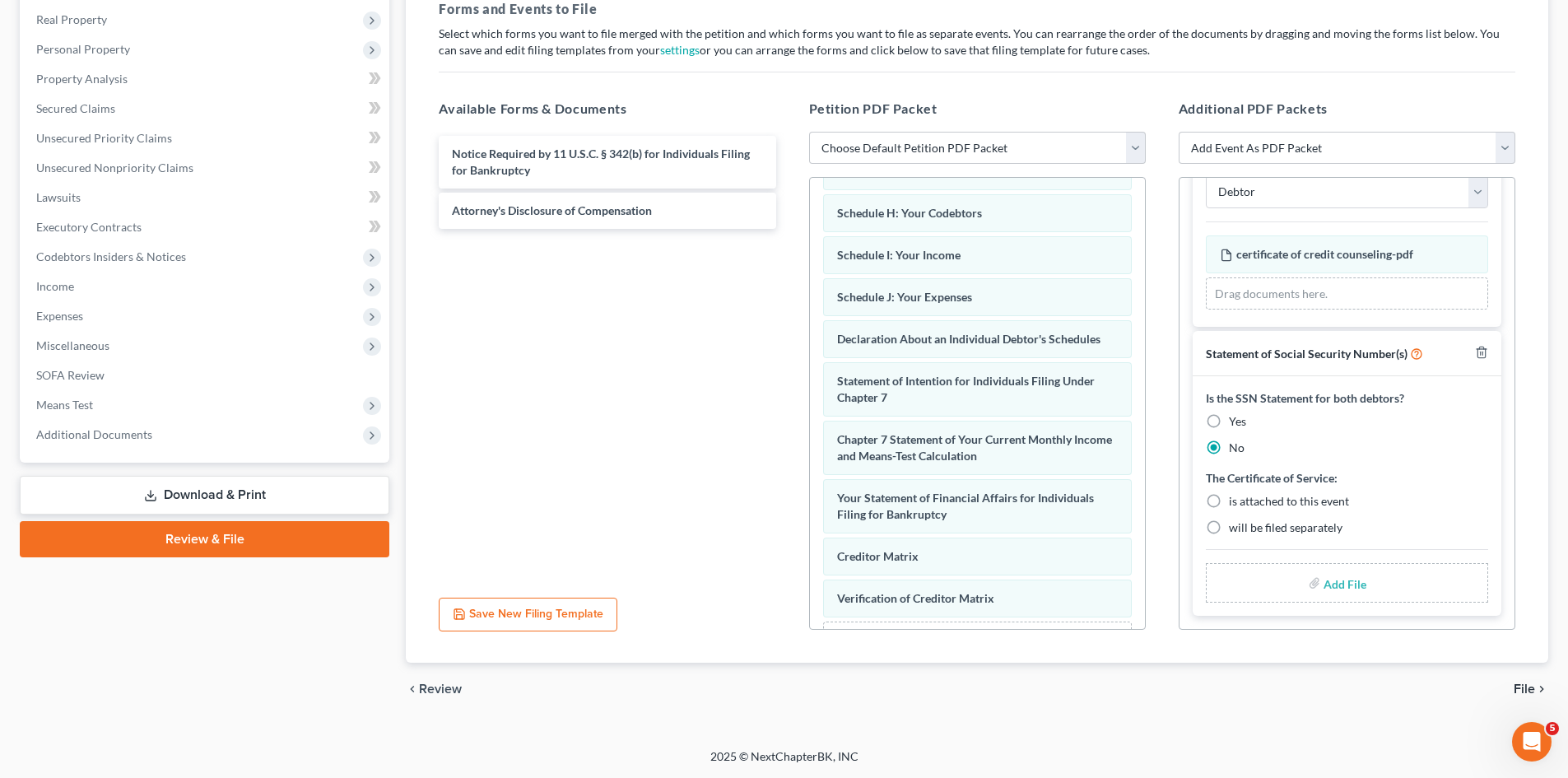
scroll to position [424, 0]
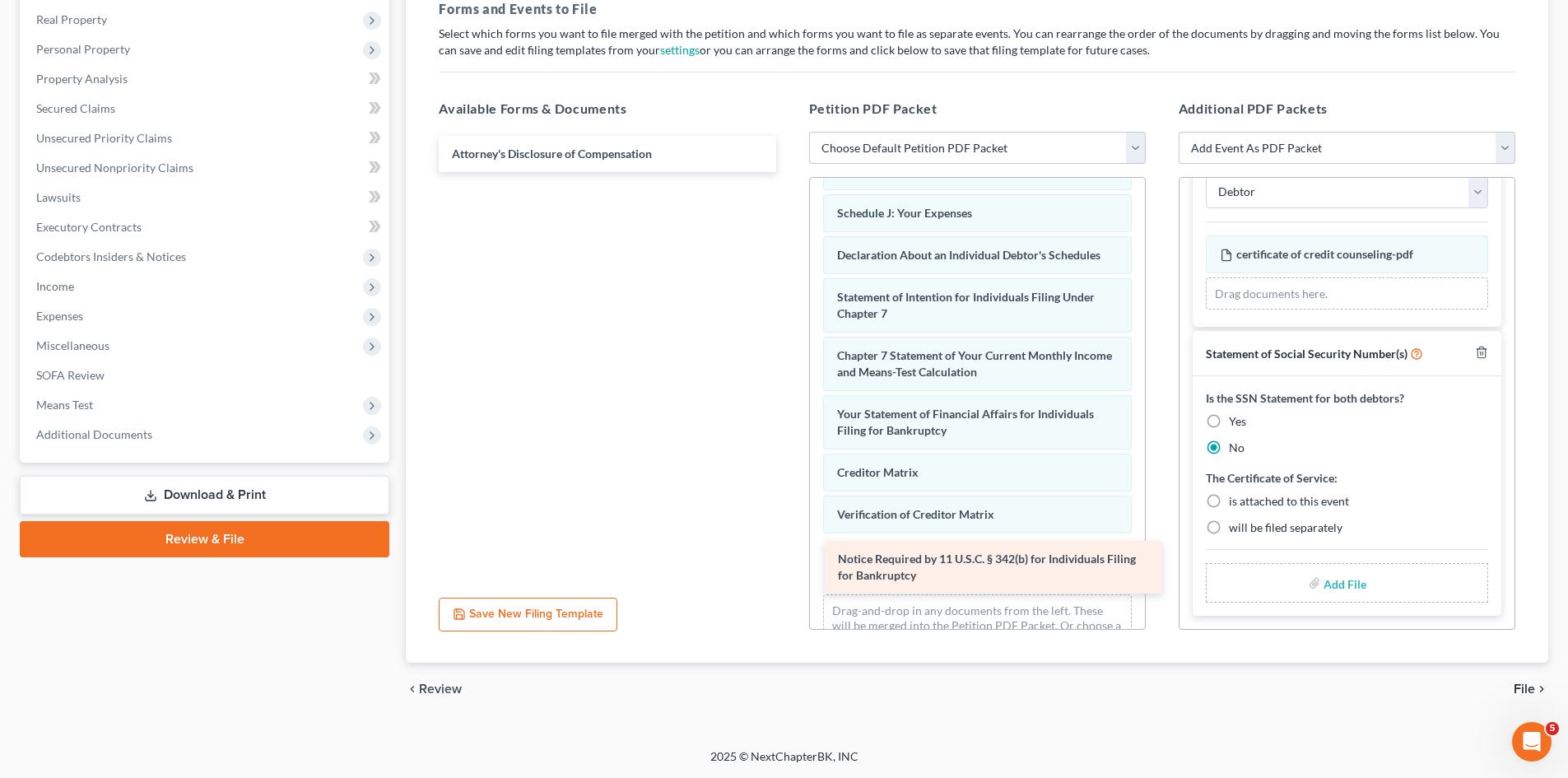
drag, startPoint x: 472, startPoint y: 156, endPoint x: 857, endPoint y: 564, distance: 561.0
click at [789, 172] on div "Notice Required by 11 U.S.C. § 342(b) for Individuals Filing for Bankruptcy Not…" at bounding box center [607, 153] width 363 height 36
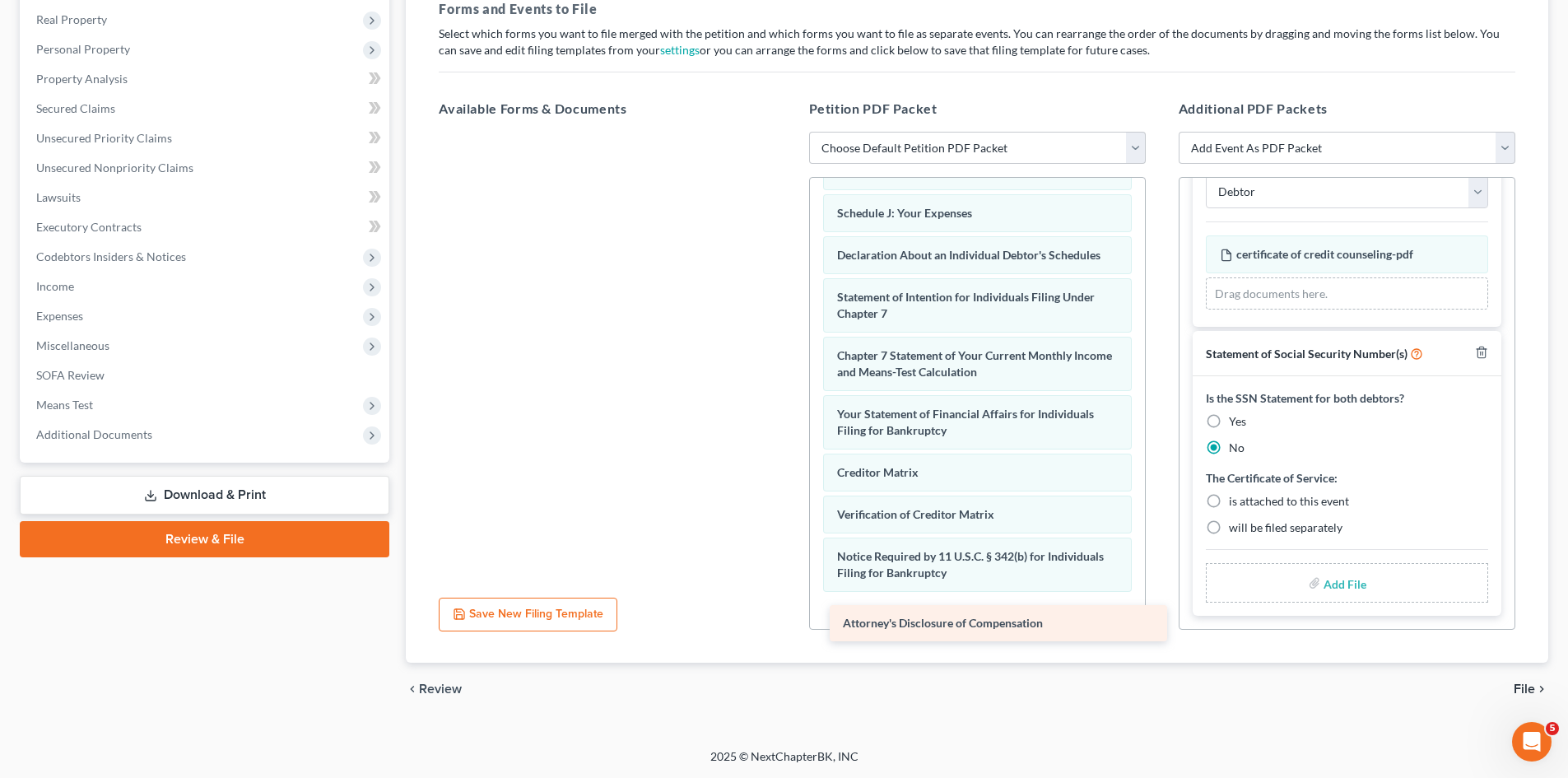
drag, startPoint x: 503, startPoint y: 150, endPoint x: 893, endPoint y: 617, distance: 608.4
click at [789, 132] on div "Attorney's Disclosure of Compensation Attorney's Disclosure of Compensation" at bounding box center [607, 132] width 363 height 0
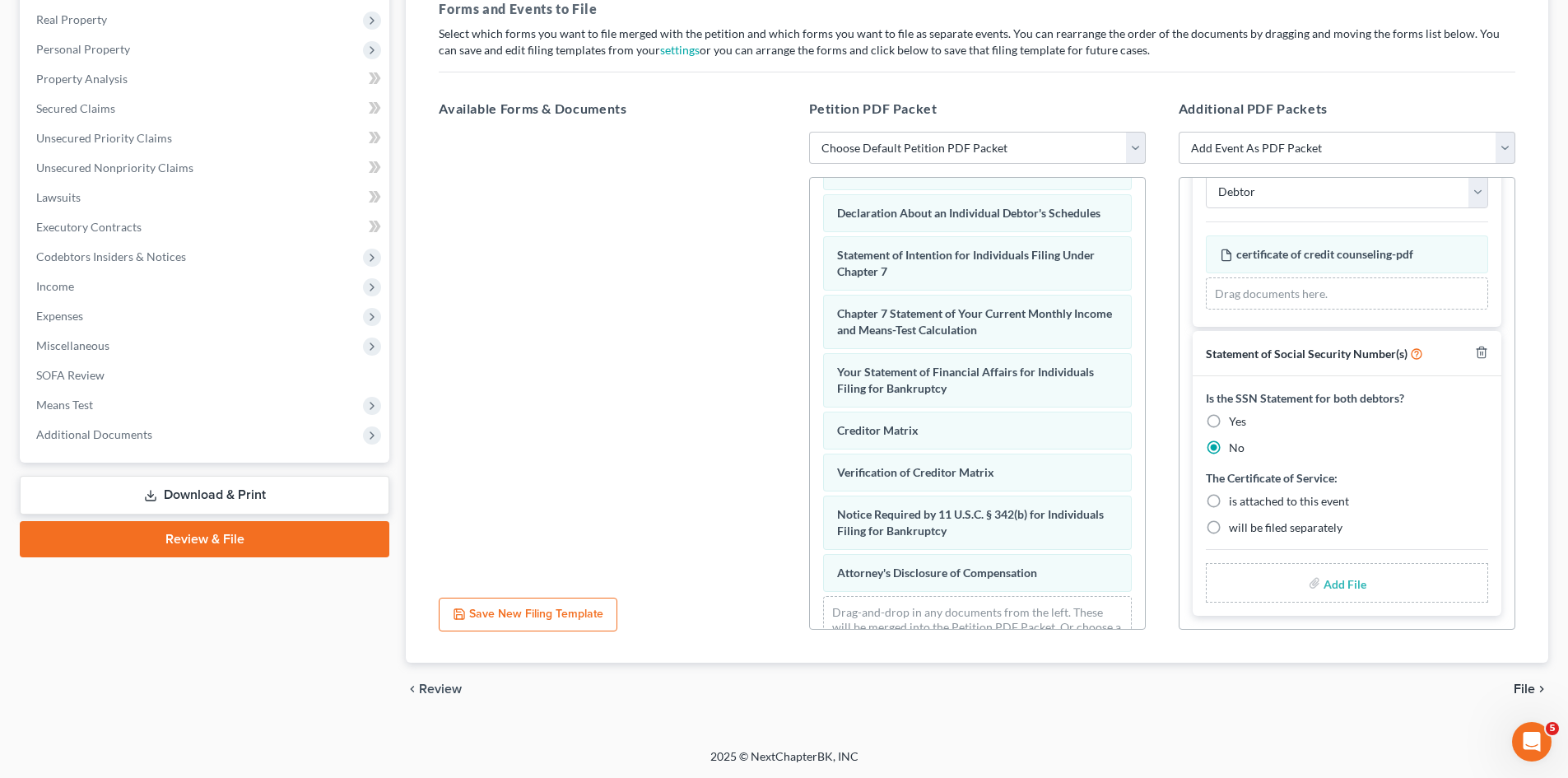
scroll to position [525, 0]
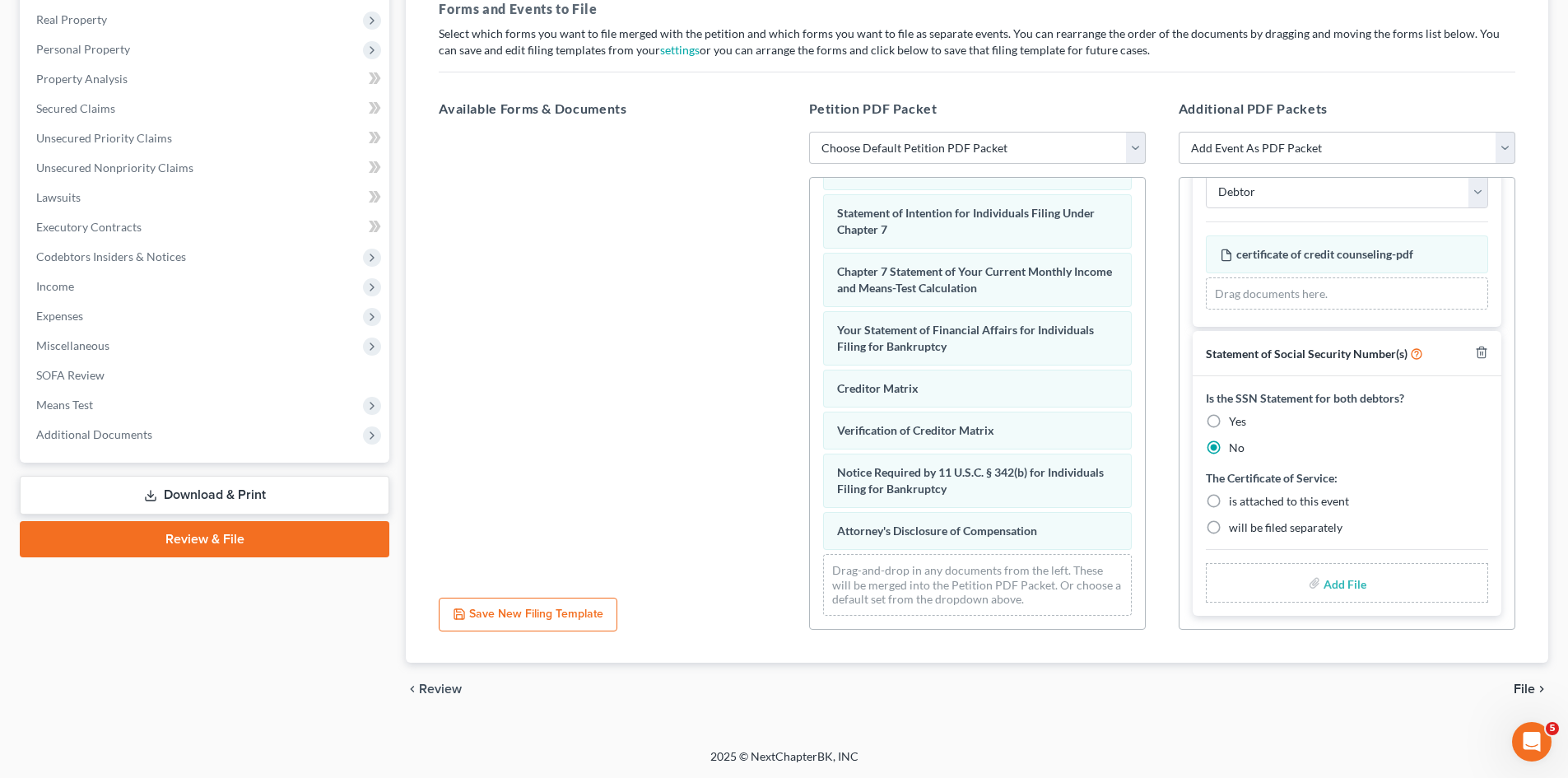
click at [1532, 685] on span "File" at bounding box center [1525, 690] width 22 height 13
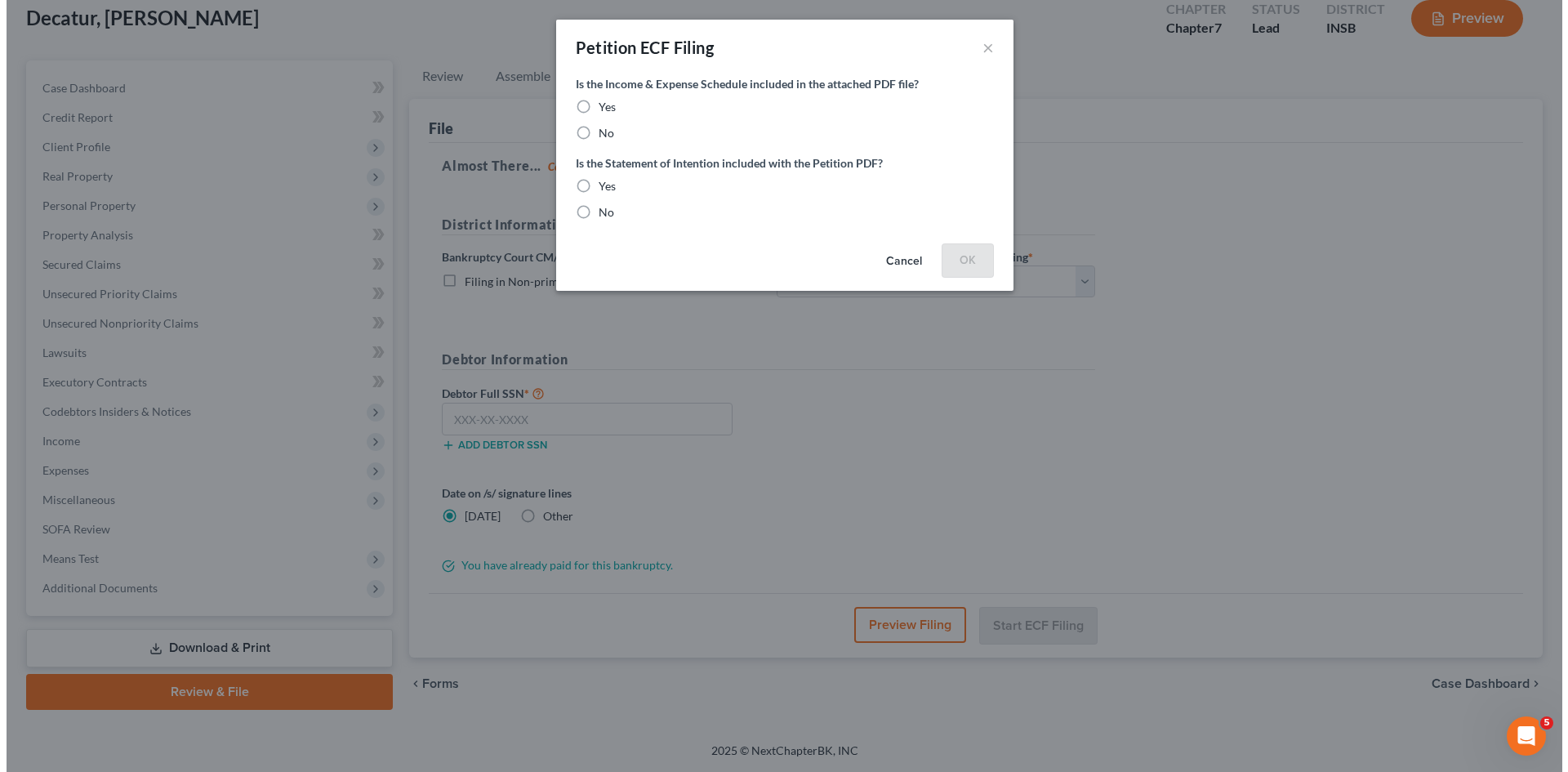
scroll to position [97, 0]
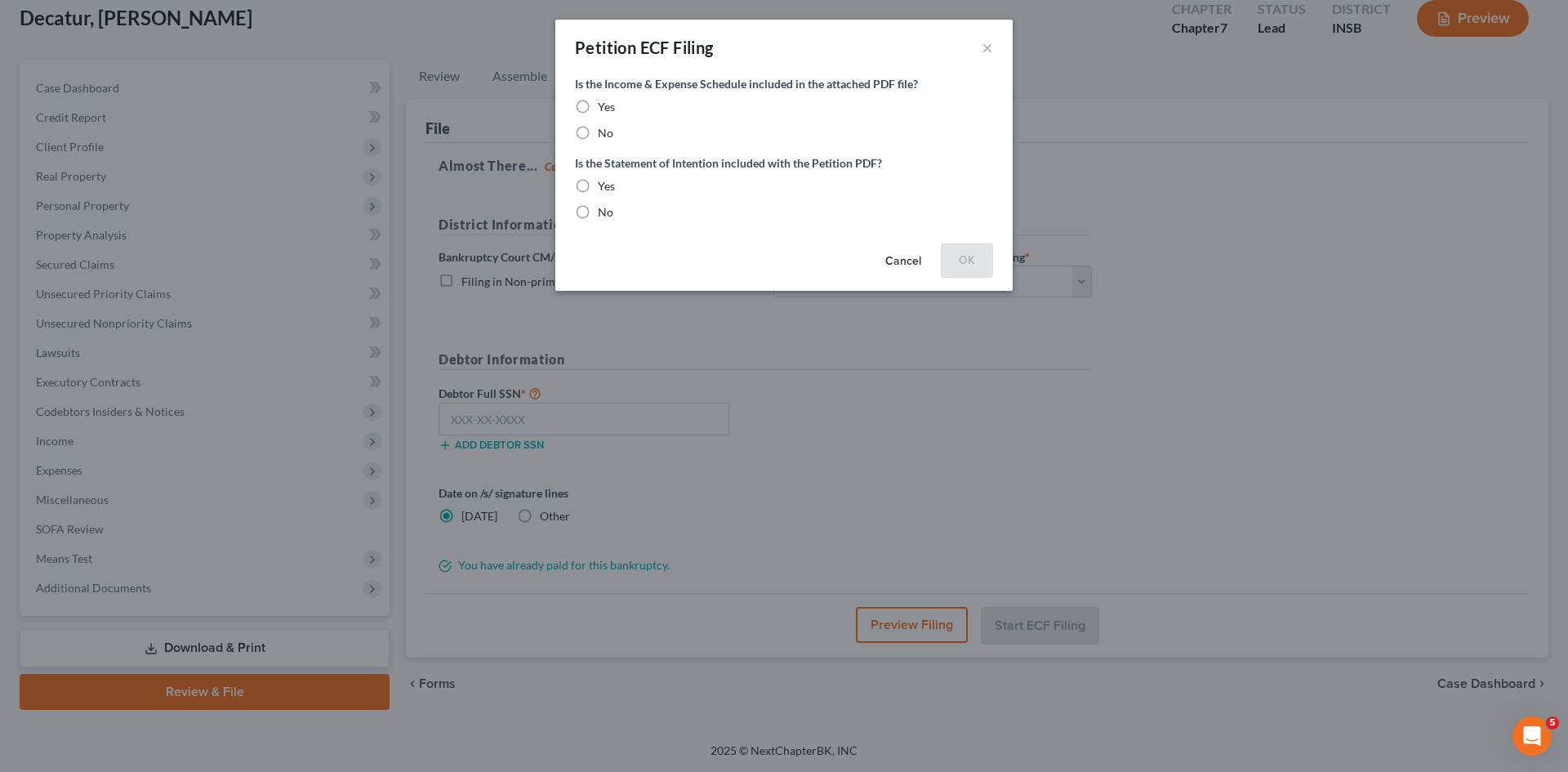
drag, startPoint x: 580, startPoint y: 105, endPoint x: 579, endPoint y: 130, distance: 25.0
click at [598, 106] on label "Yes" at bounding box center [606, 107] width 17 height 17
click at [605, 106] on input "Yes" at bounding box center [610, 103] width 11 height 11
radio input "true"
drag, startPoint x: 586, startPoint y: 186, endPoint x: 700, endPoint y: 246, distance: 128.8
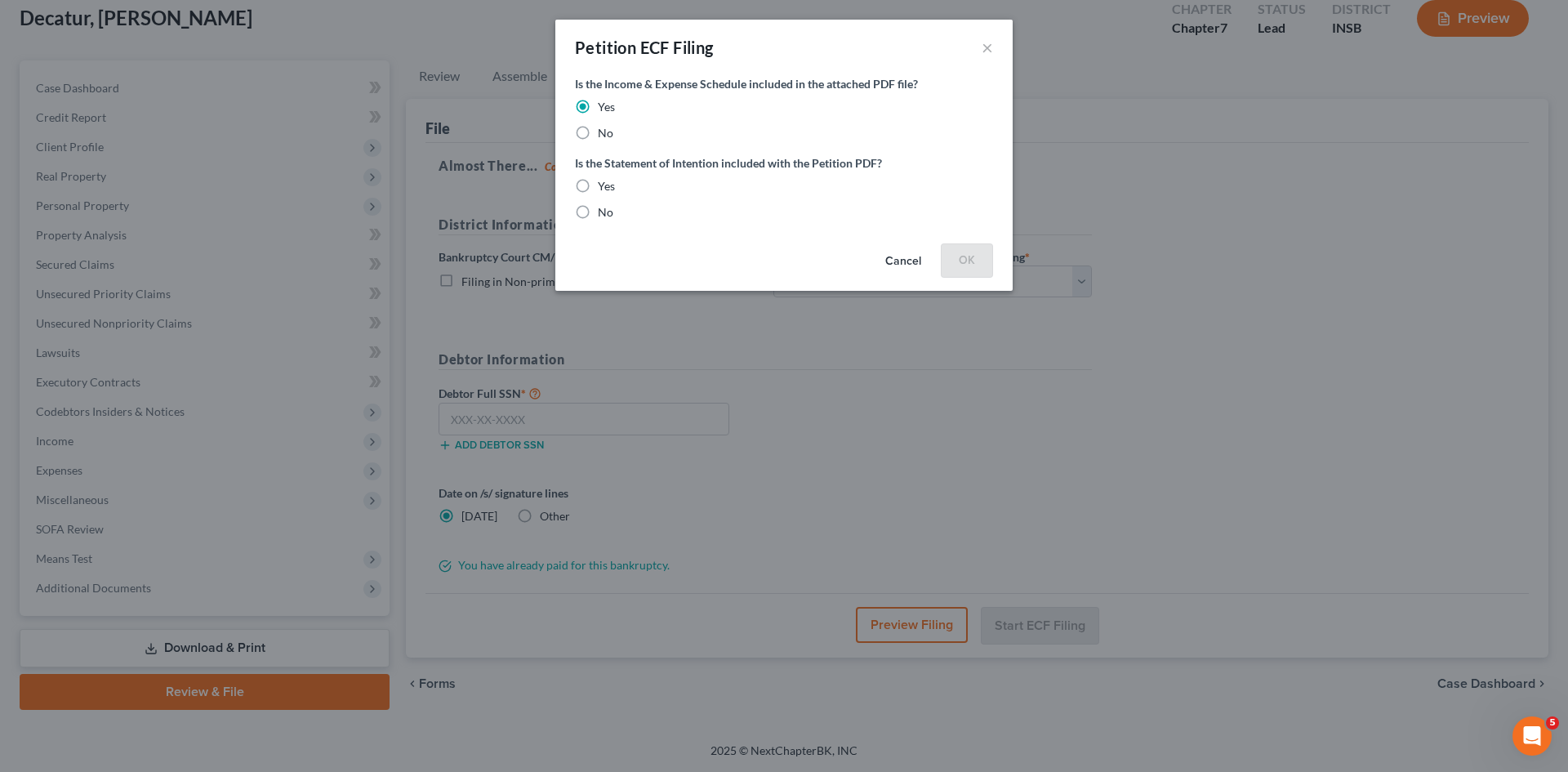
click at [598, 188] on label "Yes" at bounding box center [606, 186] width 17 height 17
click at [605, 188] on input "Yes" at bounding box center [610, 183] width 11 height 11
radio input "true"
click at [968, 265] on button "OK" at bounding box center [967, 260] width 52 height 33
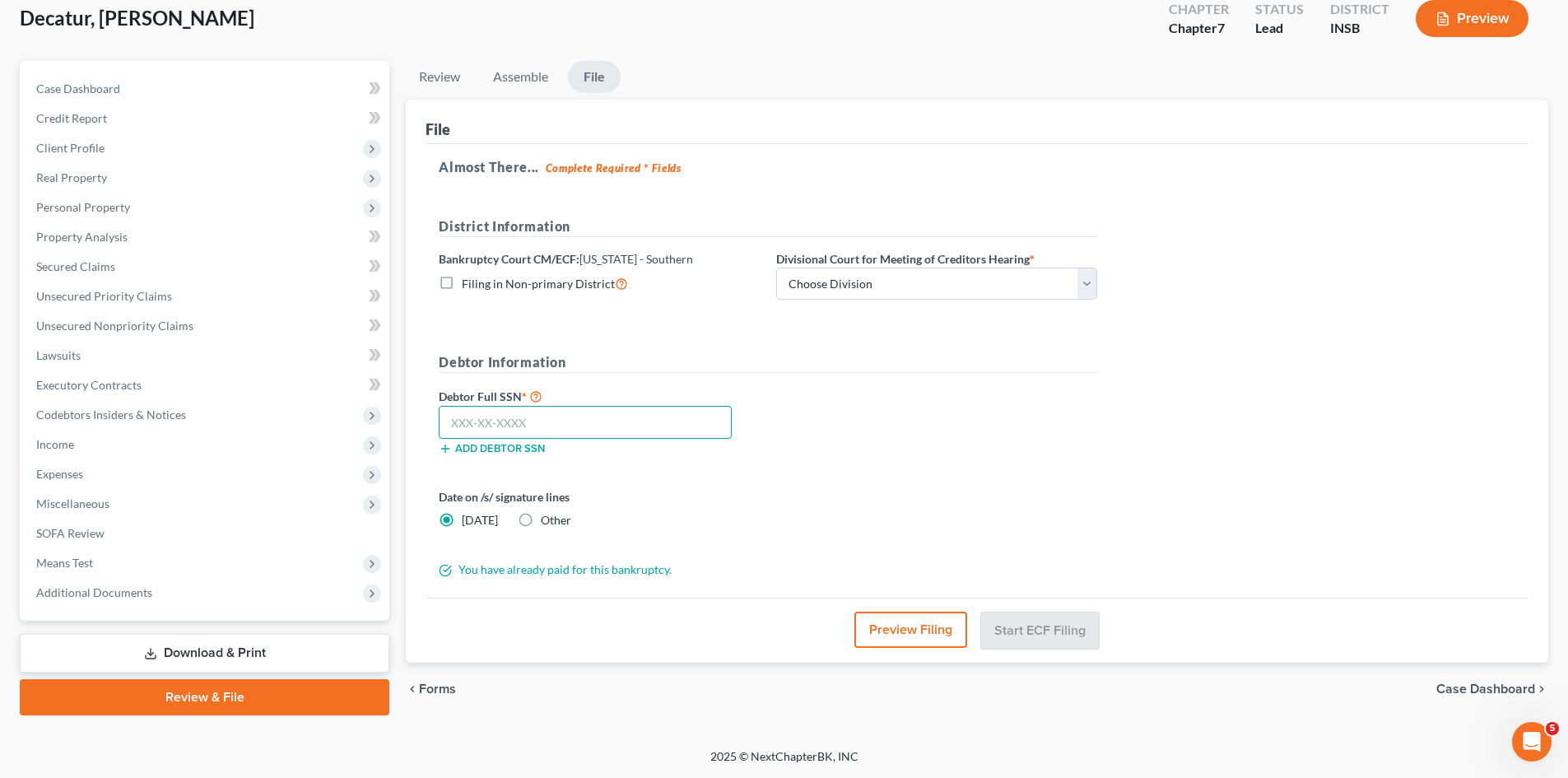
click at [546, 429] on input "text" at bounding box center [585, 423] width 293 height 33
type input "304-08-2267"
click at [1090, 287] on select "Choose Division [GEOGRAPHIC_DATA] [GEOGRAPHIC_DATA] [GEOGRAPHIC_DATA] [GEOGRAPH…" at bounding box center [936, 284] width 321 height 33
select select "1"
click at [776, 268] on select "Choose Division [GEOGRAPHIC_DATA] [GEOGRAPHIC_DATA] [GEOGRAPHIC_DATA] [GEOGRAPH…" at bounding box center [936, 284] width 321 height 33
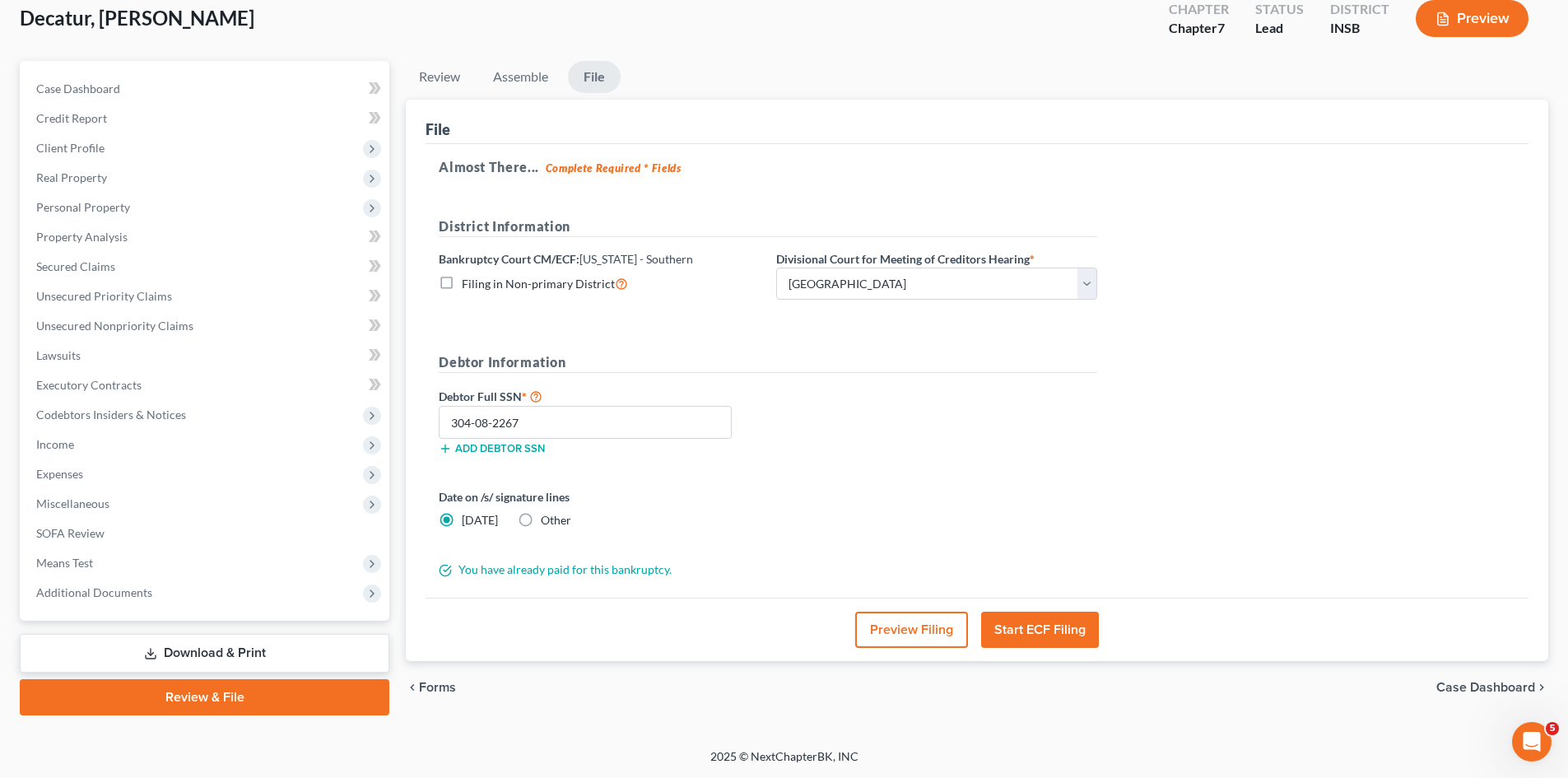
click at [1049, 630] on button "Start ECF Filing" at bounding box center [1039, 630] width 118 height 36
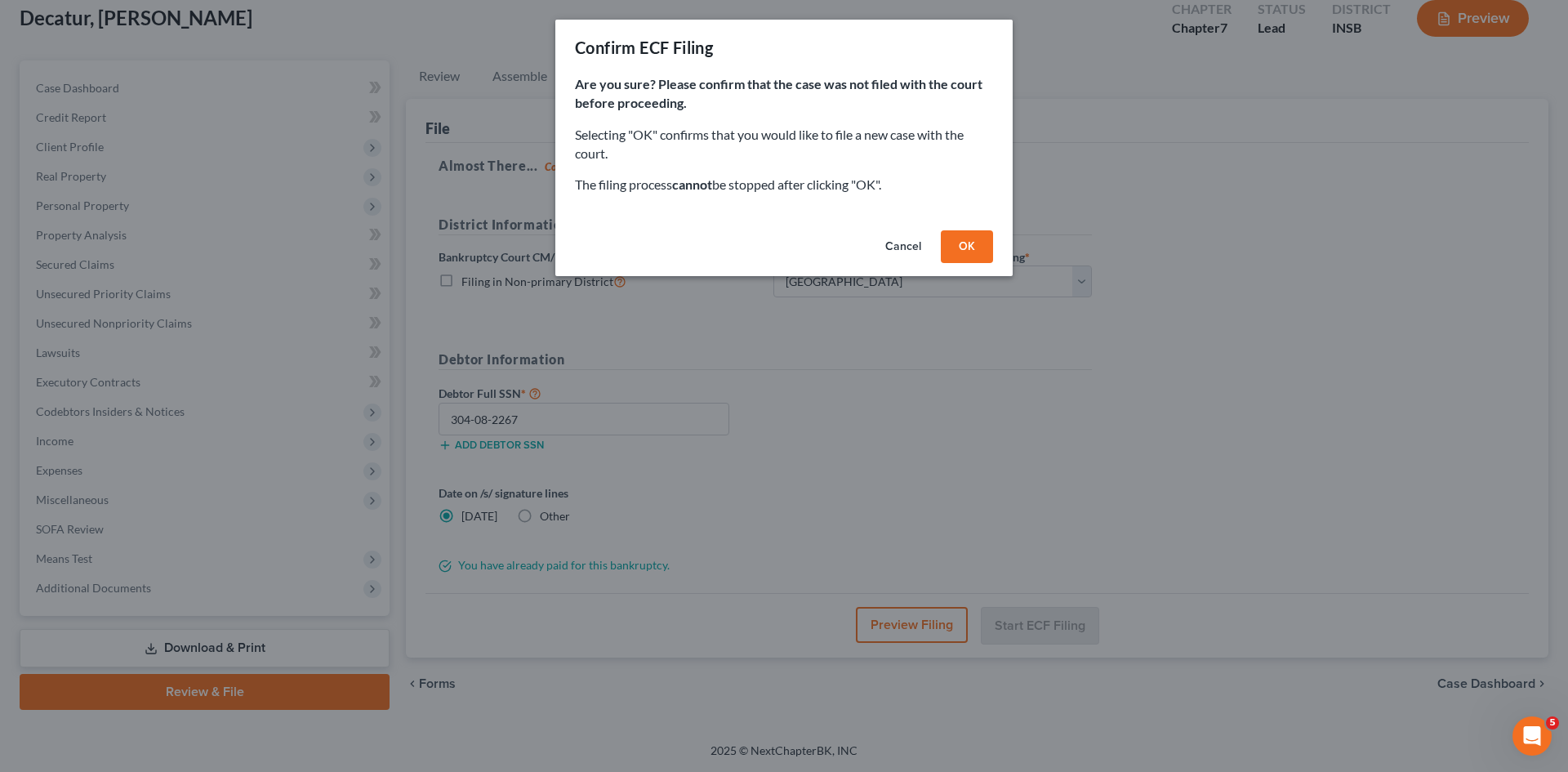
click at [964, 242] on button "OK" at bounding box center [967, 247] width 52 height 33
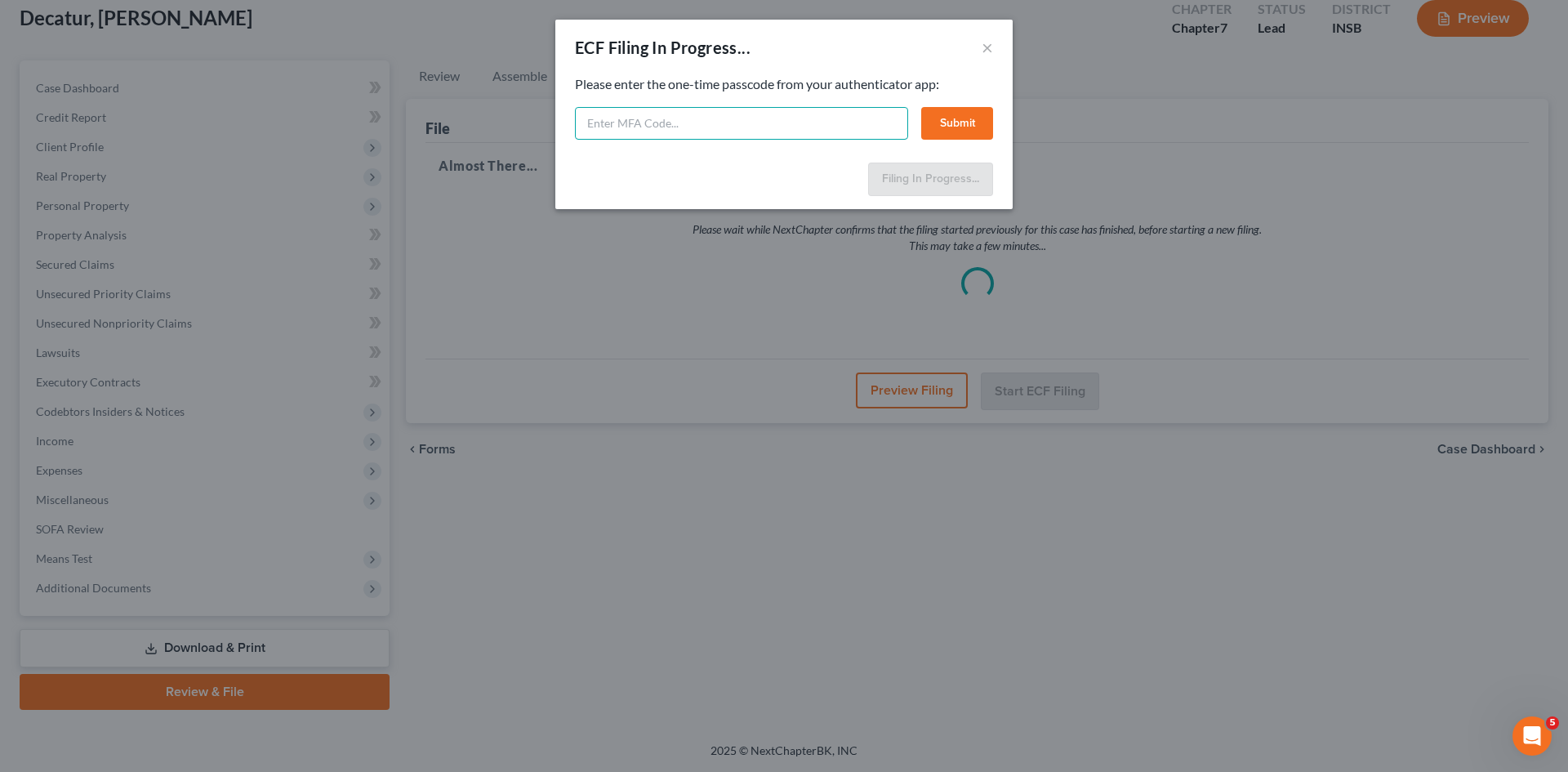
click at [703, 137] on input "text" at bounding box center [741, 123] width 333 height 33
type input "572107"
select select "1"
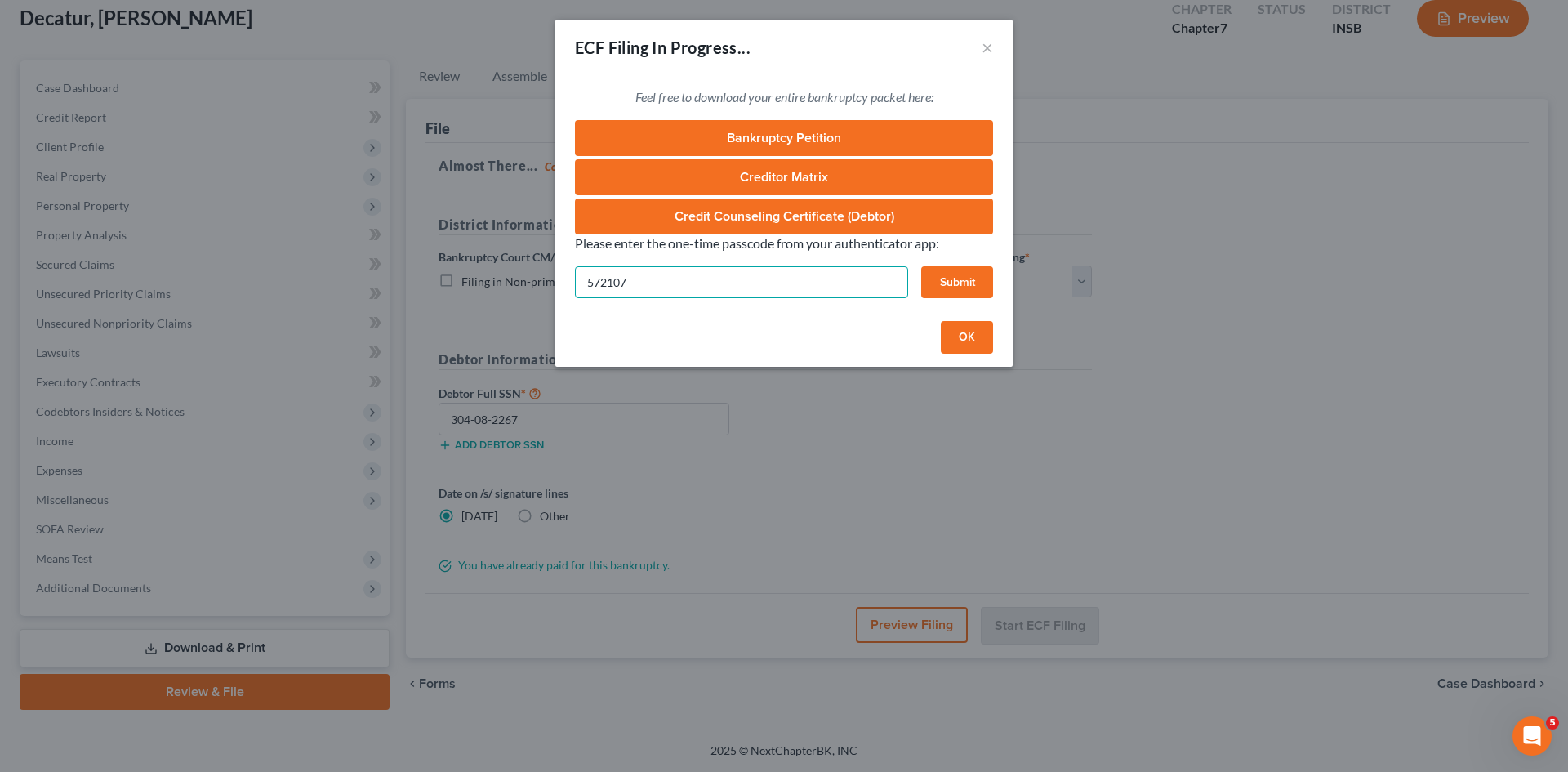
type input "572107"
click at [968, 290] on button "Submit" at bounding box center [957, 283] width 72 height 33
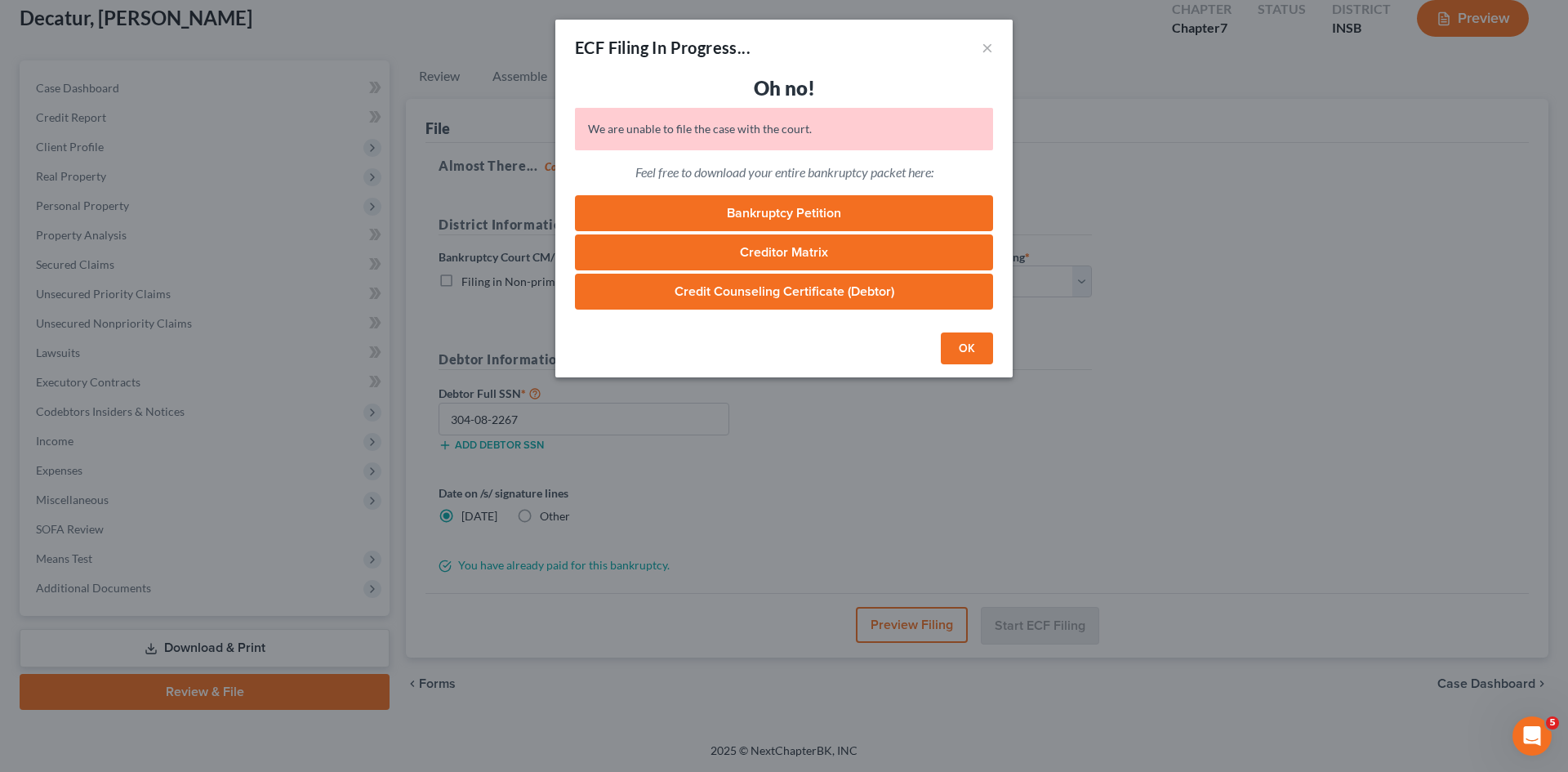
click at [987, 351] on button "OK" at bounding box center [967, 349] width 52 height 33
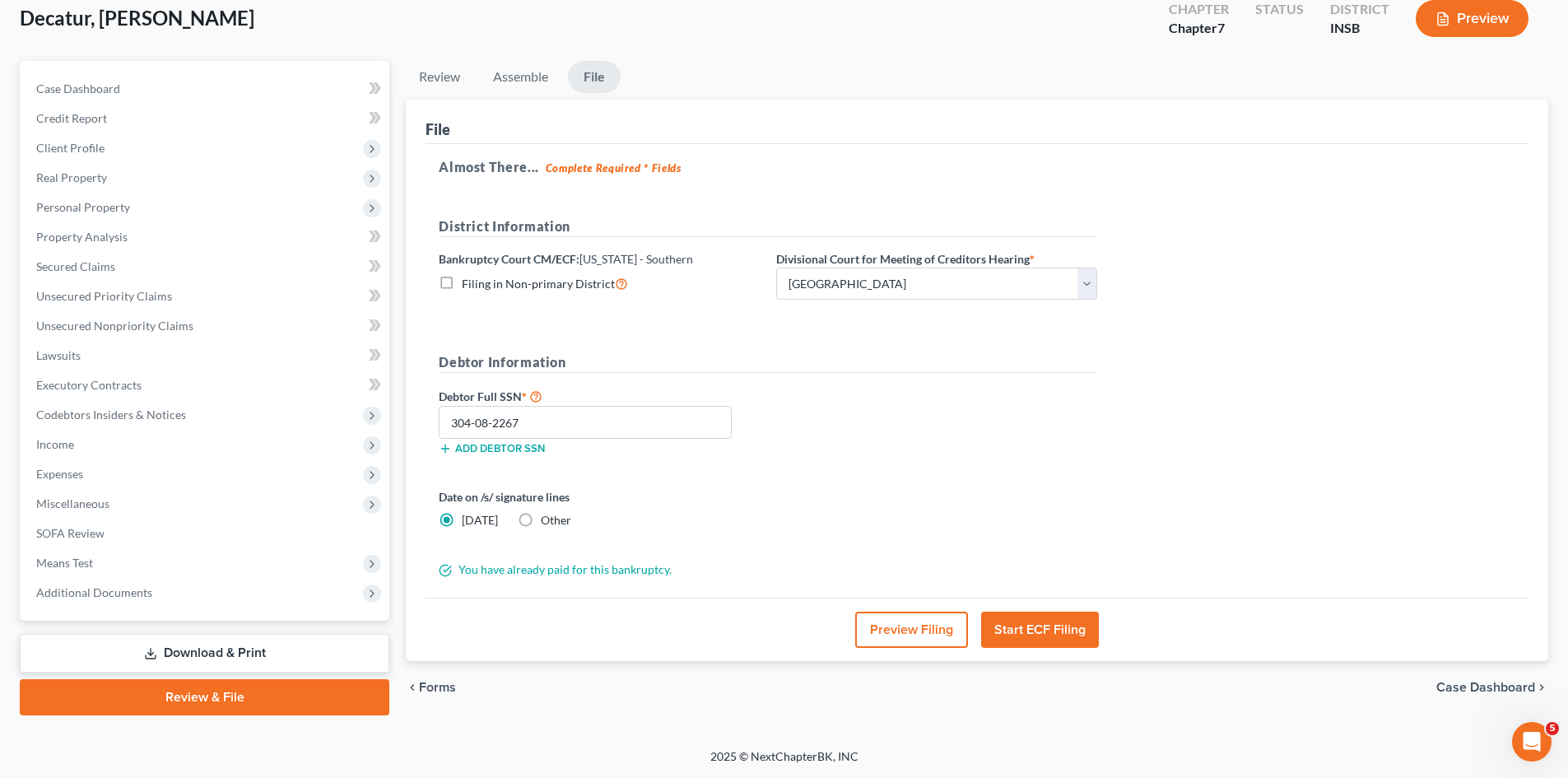
click at [1049, 623] on button "Start ECF Filing" at bounding box center [1039, 630] width 118 height 36
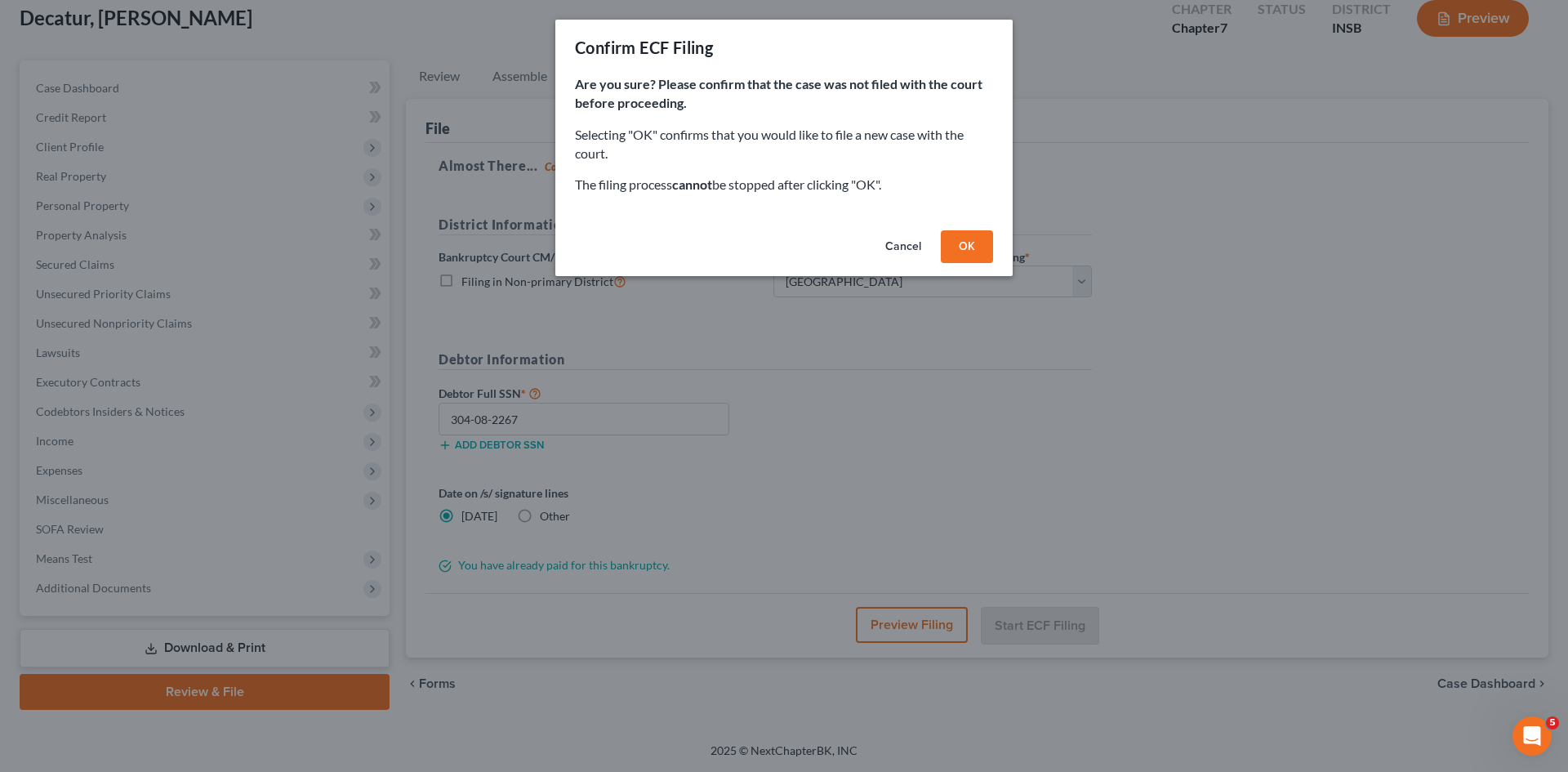
click at [979, 247] on button "OK" at bounding box center [967, 247] width 52 height 33
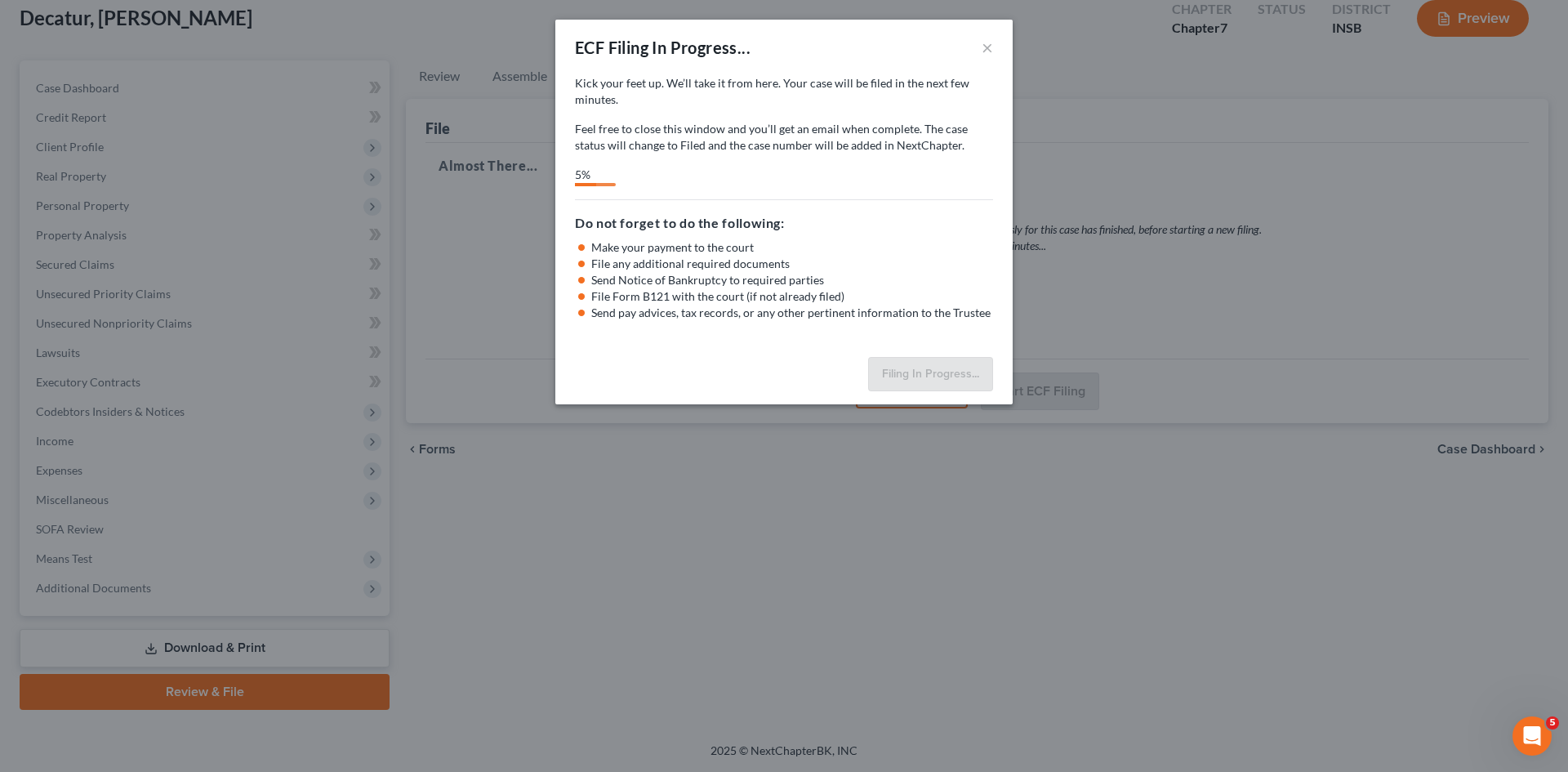
select select "1"
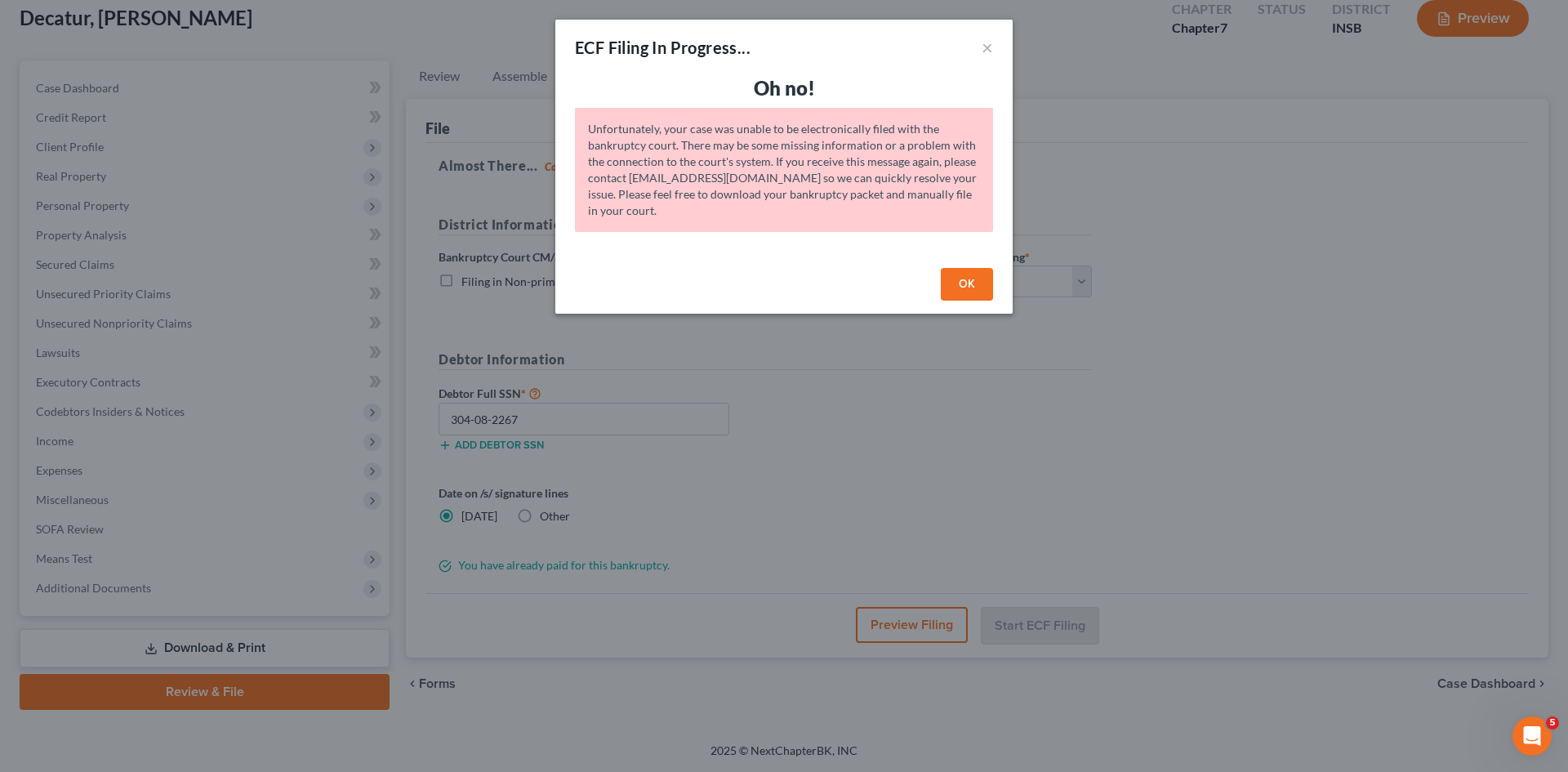
click at [969, 286] on button "OK" at bounding box center [967, 285] width 52 height 33
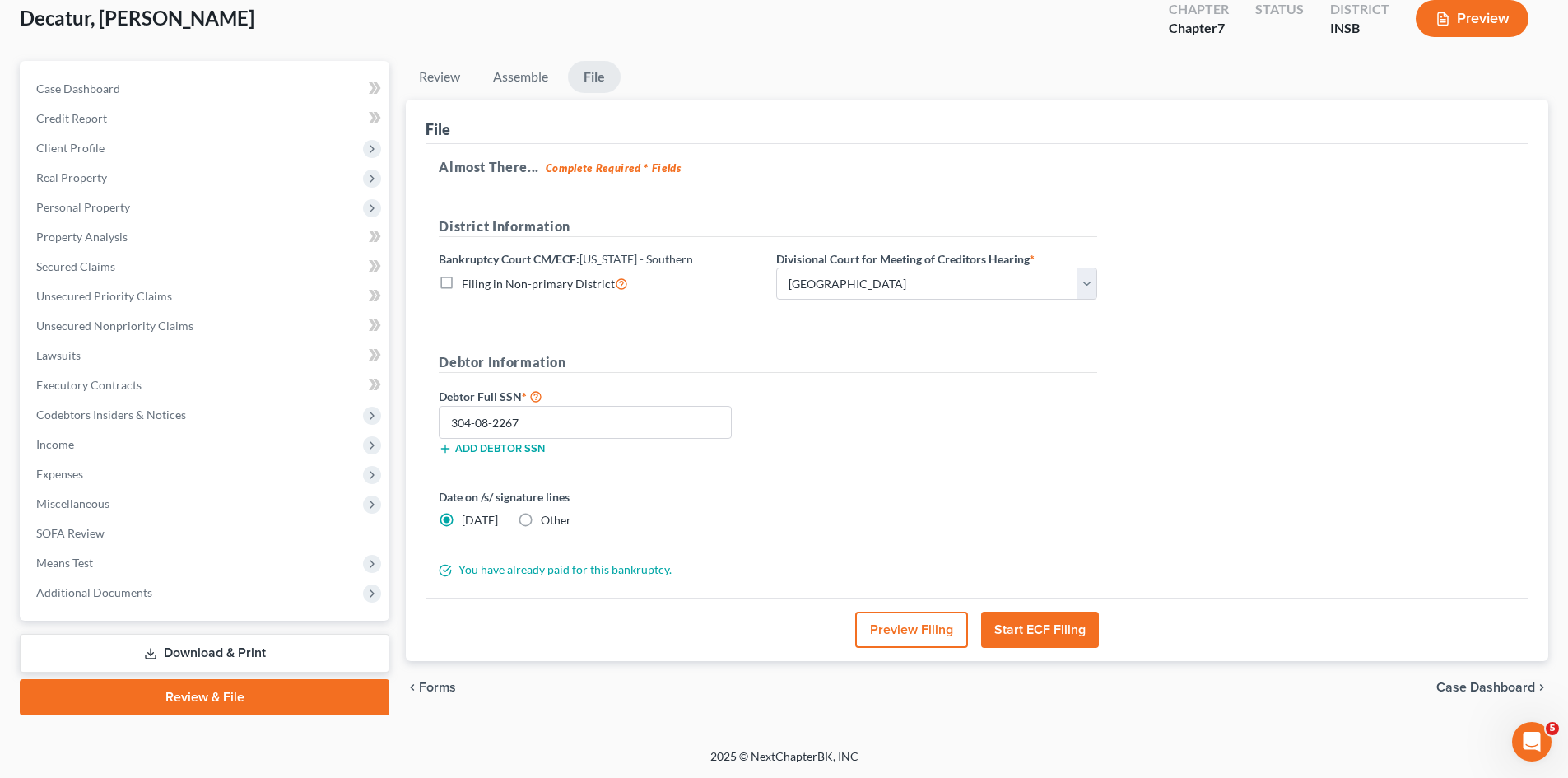
click at [1056, 631] on button "Start ECF Filing" at bounding box center [1039, 630] width 118 height 36
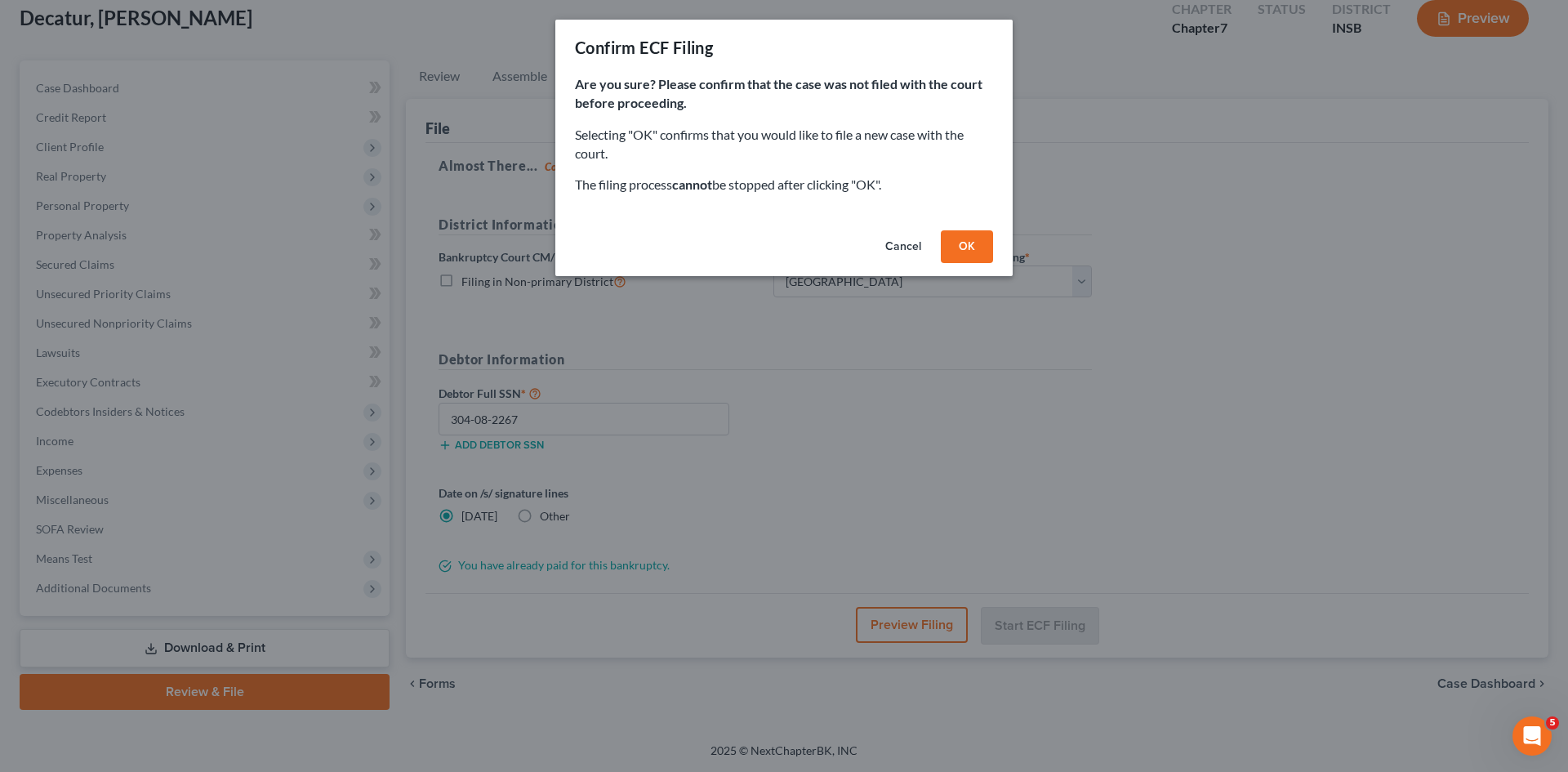
click at [971, 251] on button "OK" at bounding box center [967, 247] width 52 height 33
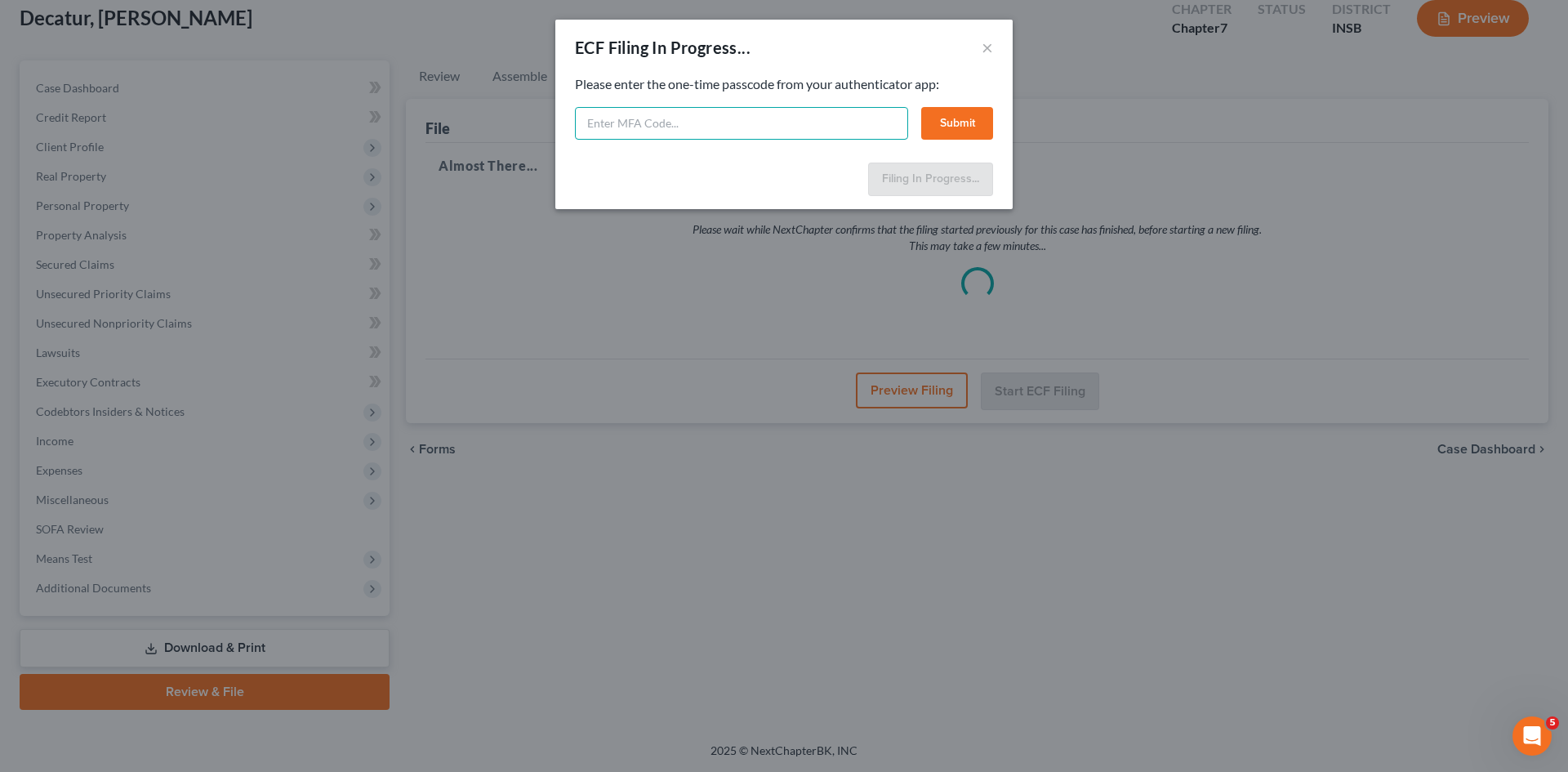
click at [604, 128] on input "text" at bounding box center [741, 123] width 333 height 33
type input "536284"
click at [949, 121] on button "Submit" at bounding box center [957, 123] width 72 height 33
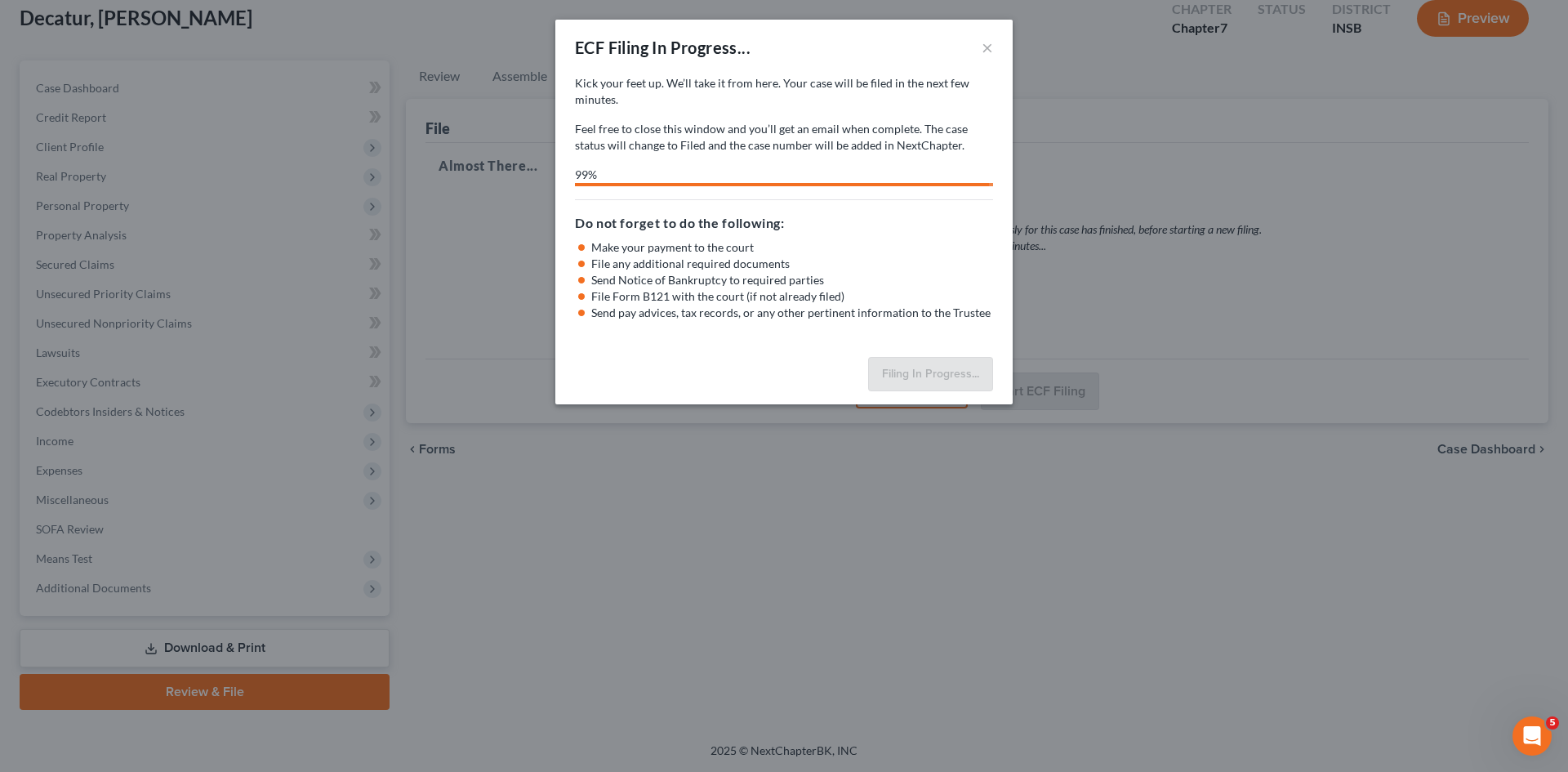
select select "1"
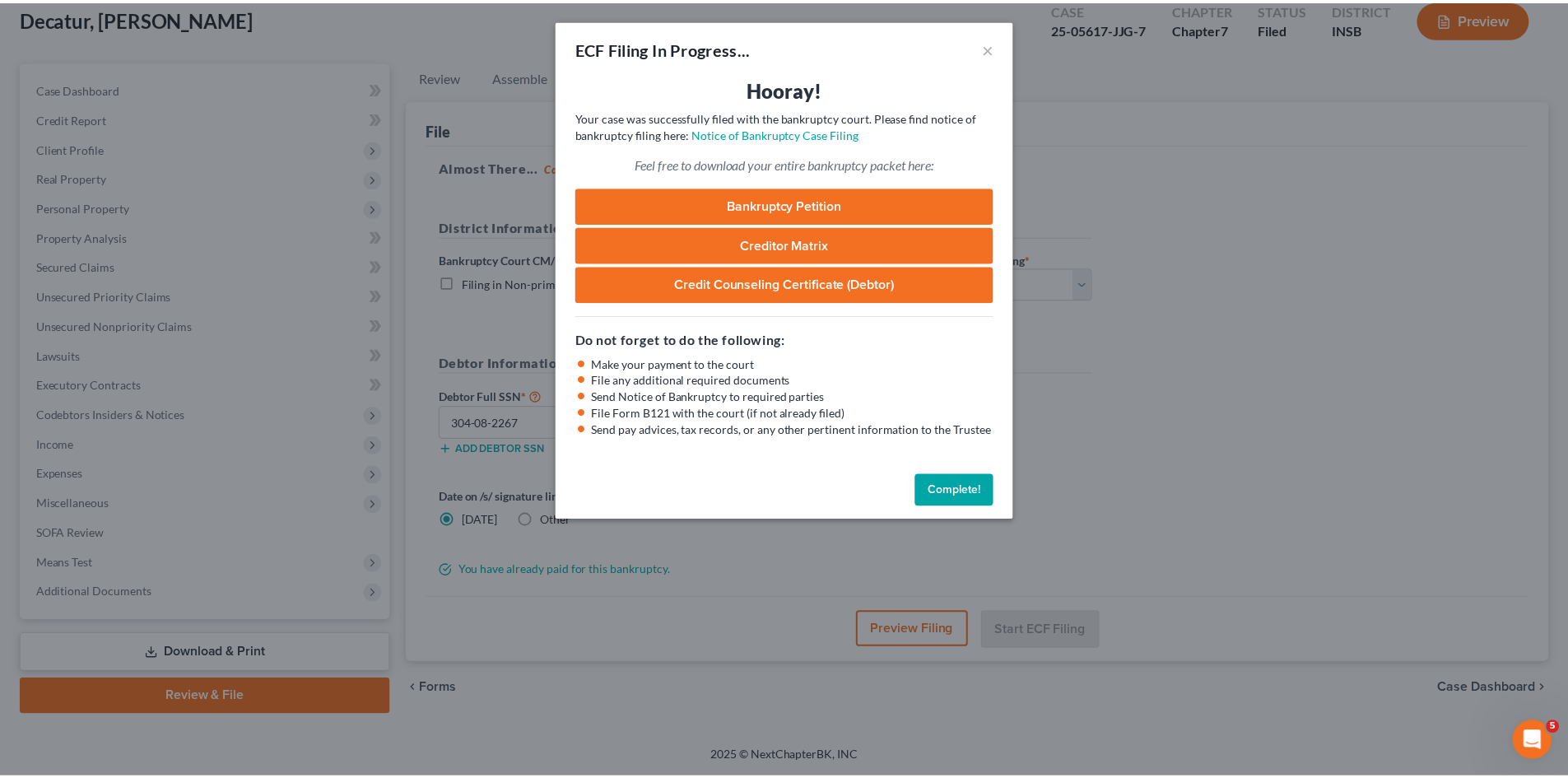
scroll to position [34, 0]
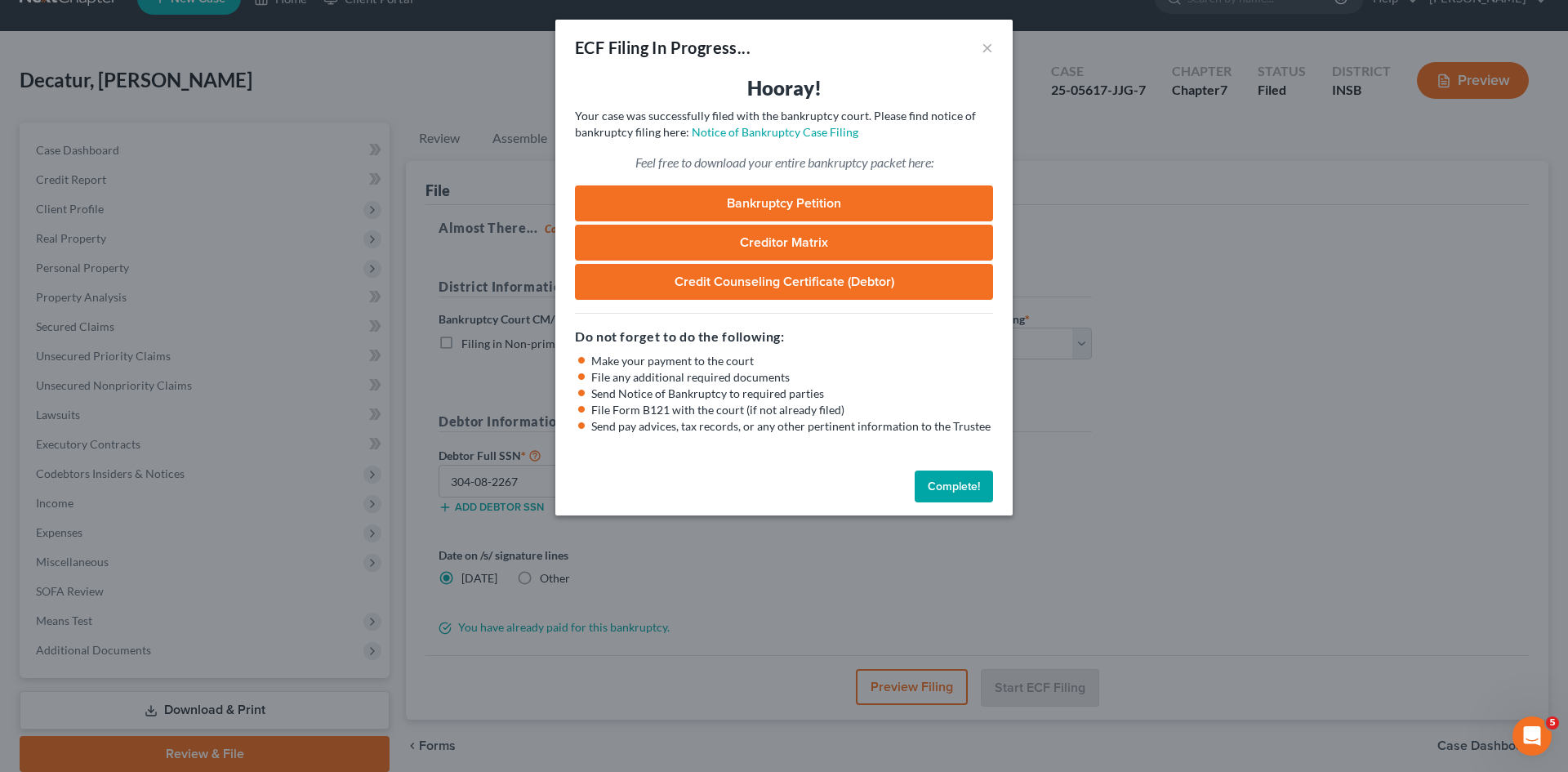
click at [820, 211] on link "Bankruptcy Petition" at bounding box center [784, 203] width 418 height 36
drag, startPoint x: 965, startPoint y: 492, endPoint x: 973, endPoint y: 487, distance: 9.4
click at [965, 491] on button "Complete!" at bounding box center [954, 487] width 79 height 33
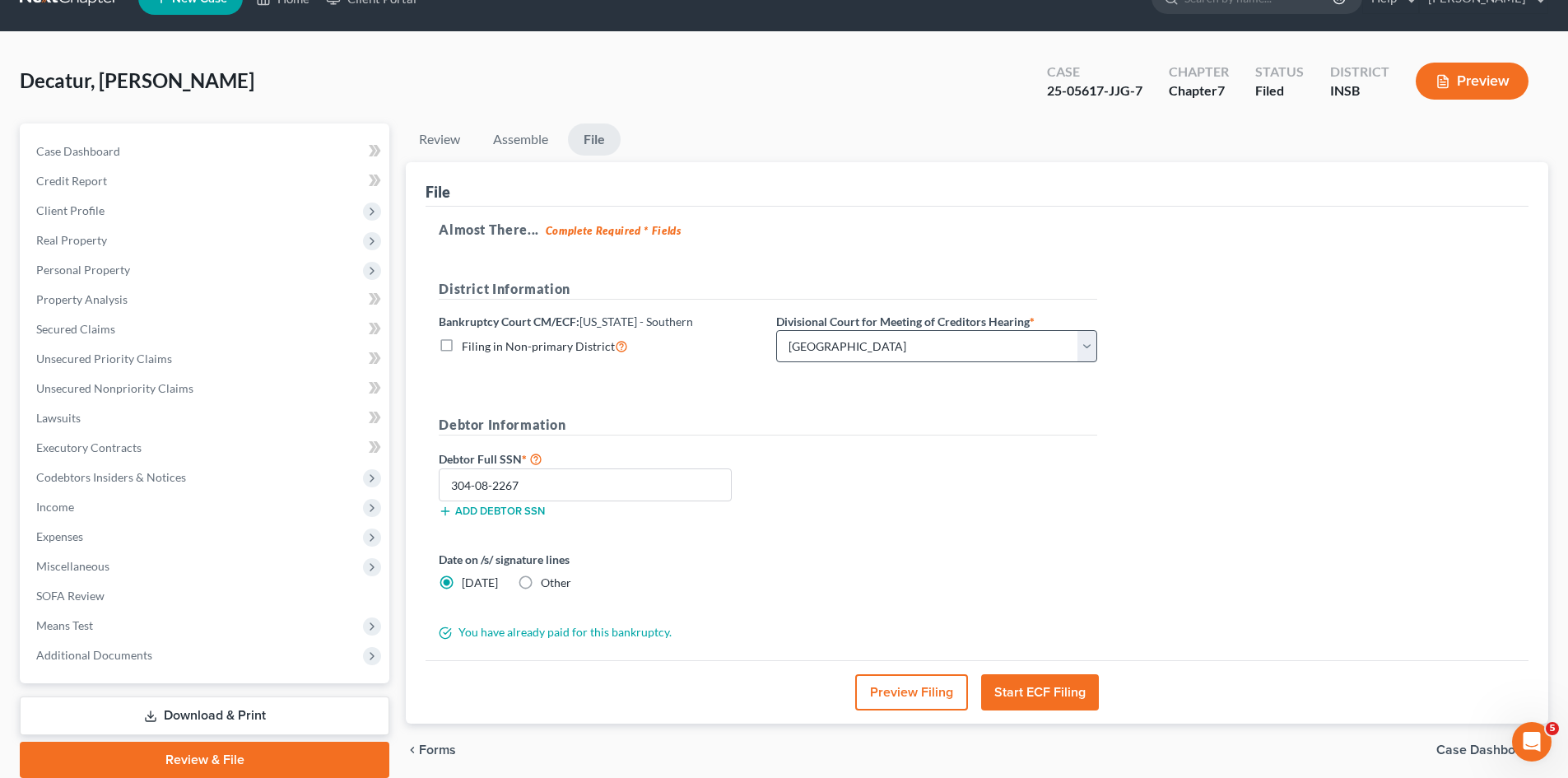
scroll to position [0, 0]
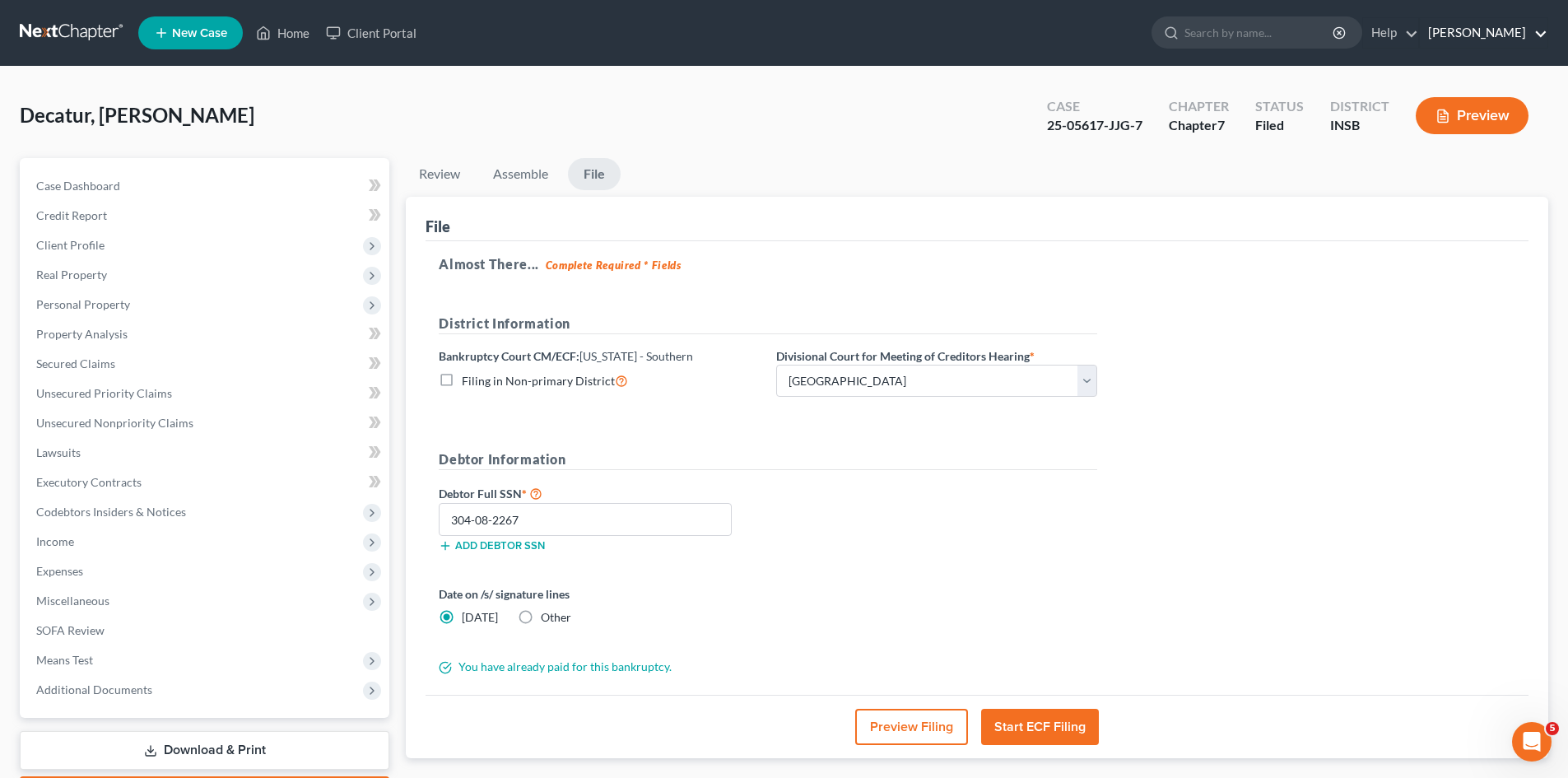
click at [1537, 29] on link "[PERSON_NAME]" at bounding box center [1483, 33] width 128 height 30
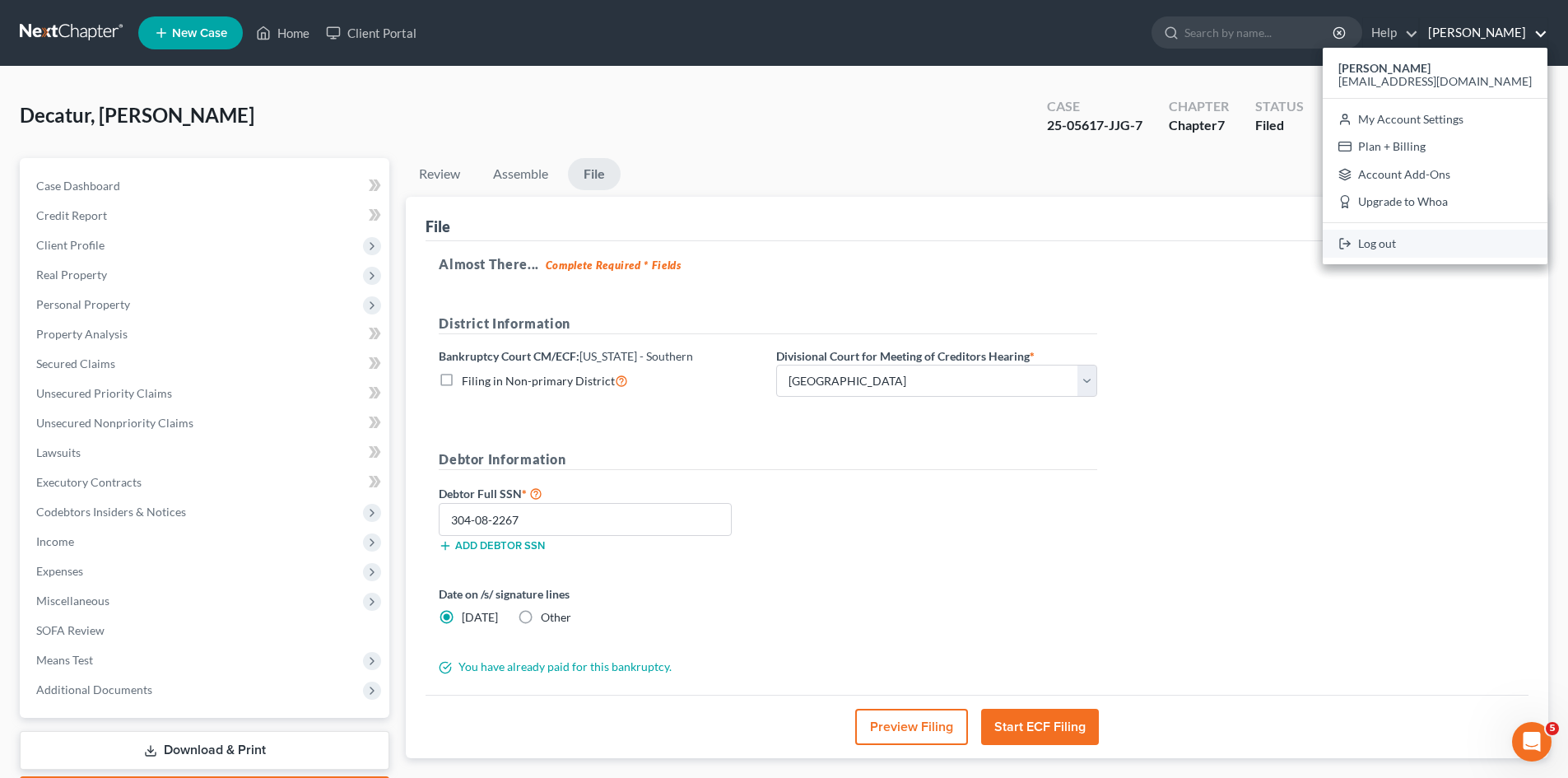
click at [1450, 243] on link "Log out" at bounding box center [1435, 244] width 225 height 28
